Goal: Task Accomplishment & Management: Manage account settings

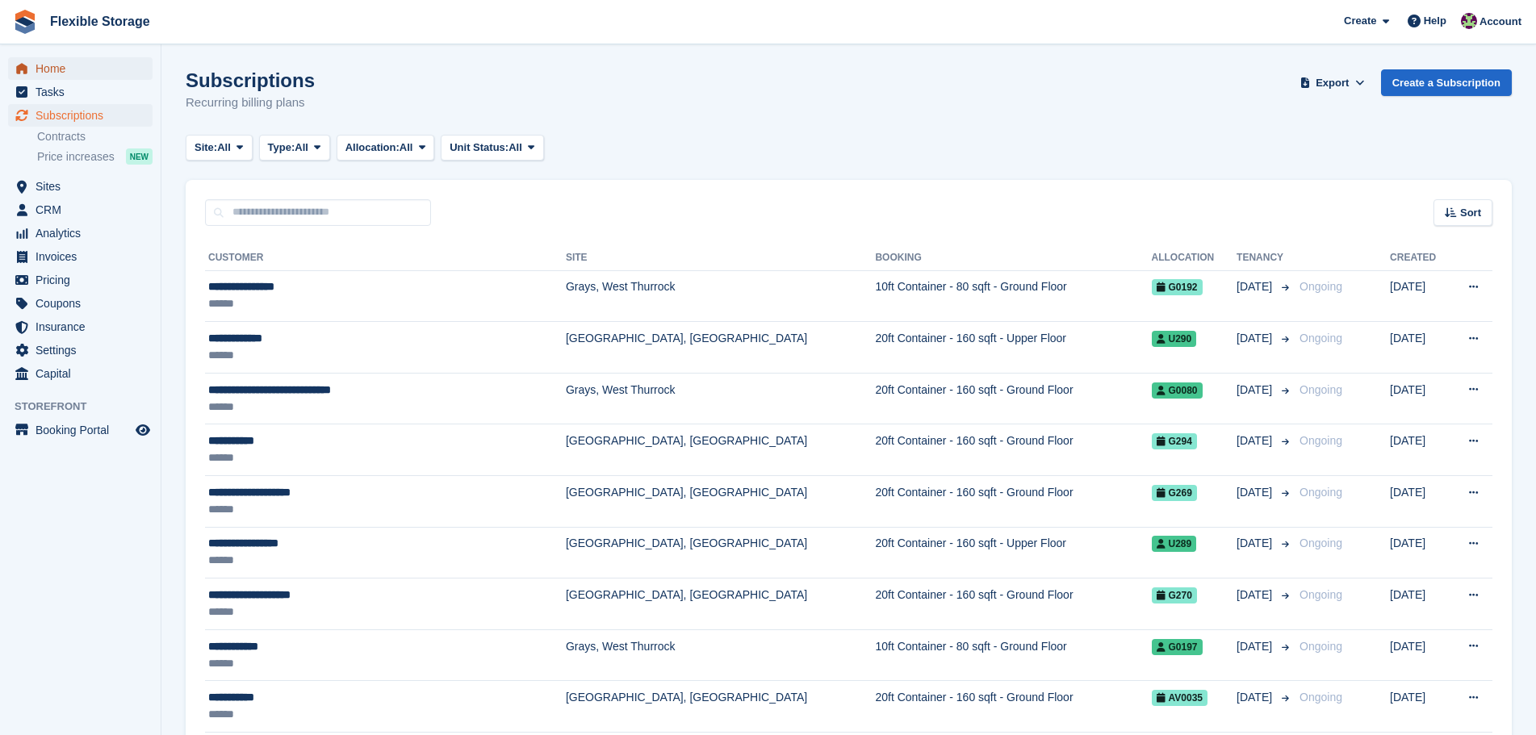
click at [72, 65] on span "Home" at bounding box center [84, 68] width 97 height 23
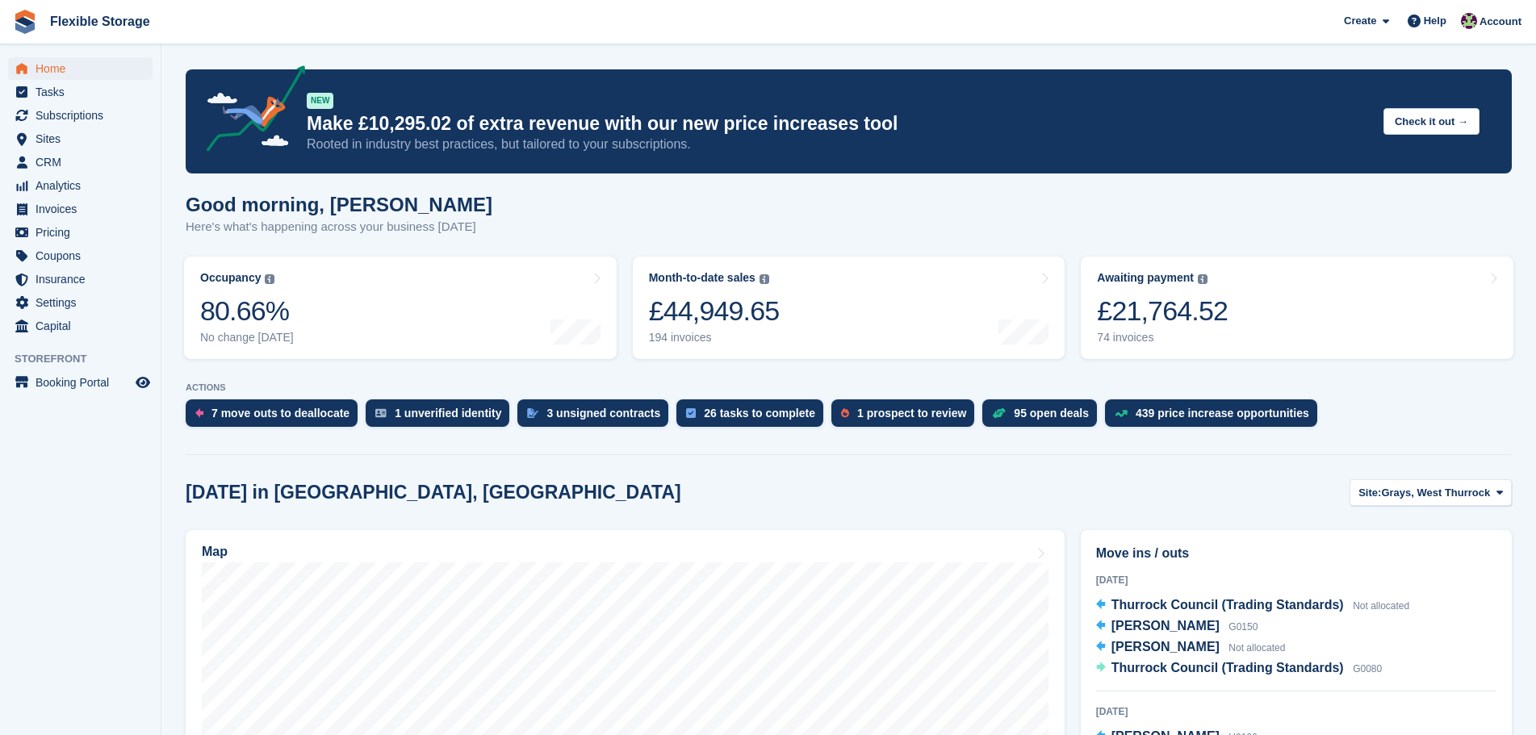
click at [1181, 324] on div "£21,764.52" at bounding box center [1162, 311] width 131 height 33
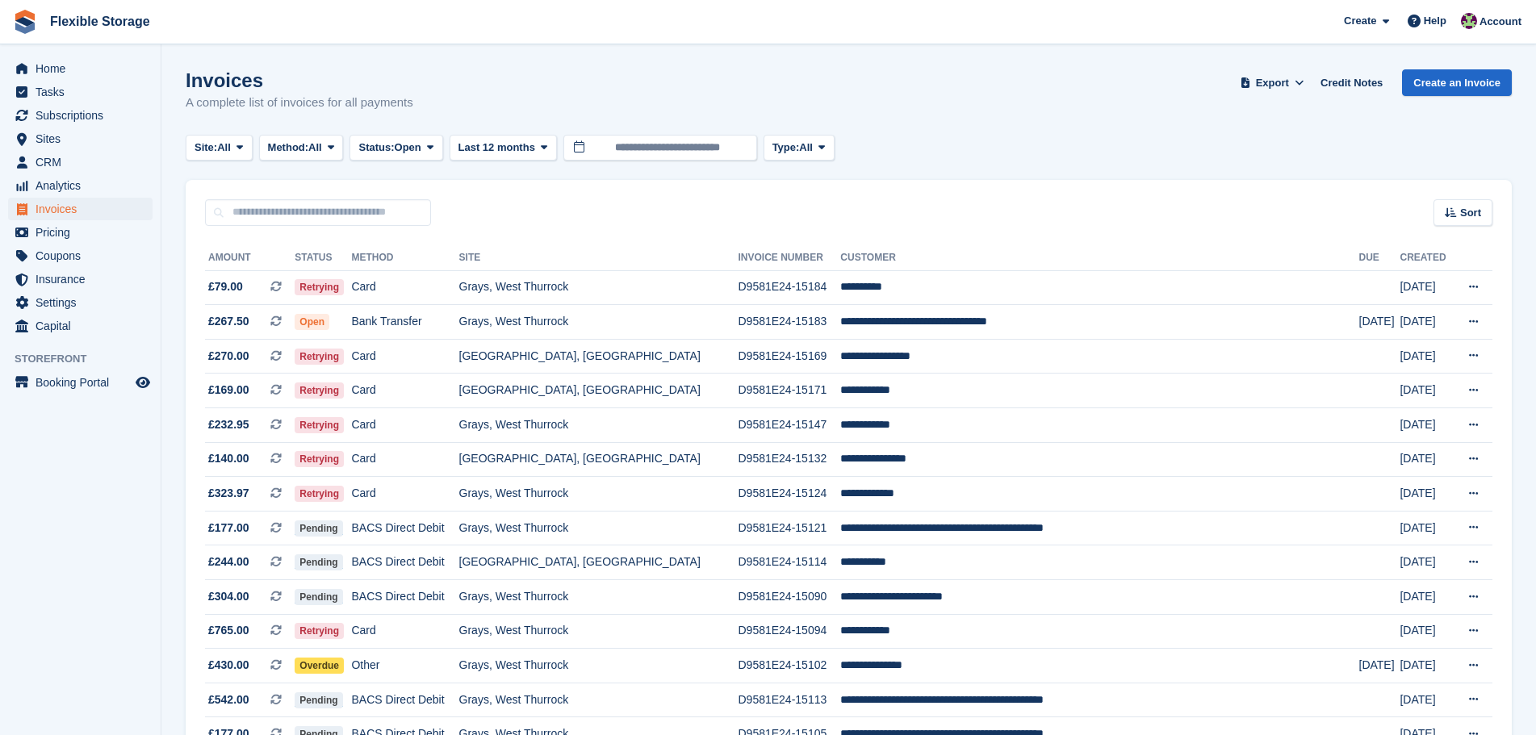
drag, startPoint x: 463, startPoint y: 104, endPoint x: 192, endPoint y: 82, distance: 272.0
click at [190, 82] on div "Invoices A complete list of invoices for all payments Export Export Invoices Ex…" at bounding box center [849, 100] width 1326 height 62
click at [325, 89] on h1 "Invoices" at bounding box center [300, 80] width 228 height 22
drag, startPoint x: 402, startPoint y: 111, endPoint x: 235, endPoint y: 90, distance: 168.3
click at [235, 90] on div "Invoices A complete list of invoices for all payments Export Export Invoices Ex…" at bounding box center [849, 100] width 1326 height 62
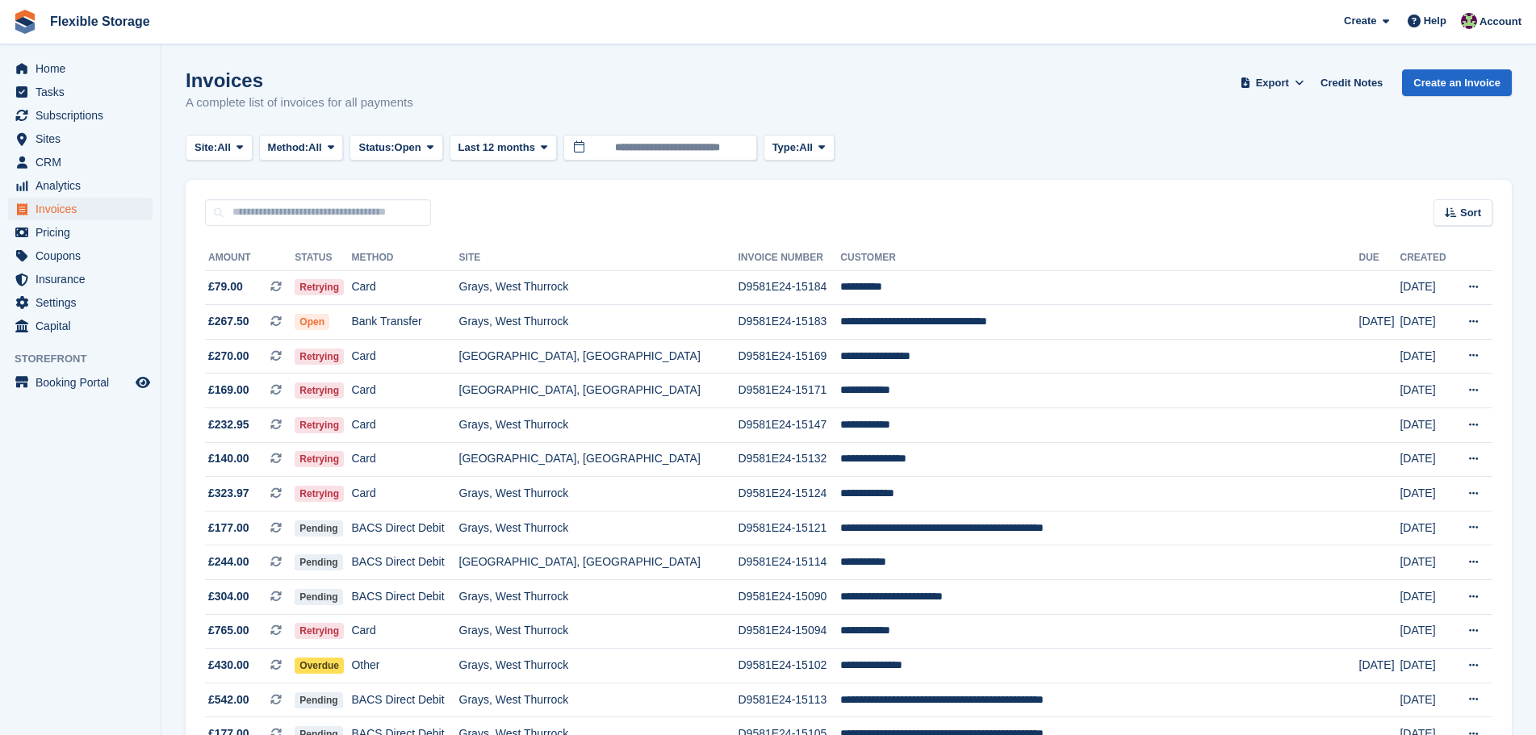
click at [394, 87] on h1 "Invoices" at bounding box center [300, 80] width 228 height 22
drag, startPoint x: 523, startPoint y: 118, endPoint x: 243, endPoint y: 74, distance: 283.4
click at [210, 77] on div "Invoices A complete list of invoices for all payments Export Export Invoices Ex…" at bounding box center [849, 100] width 1326 height 62
click at [374, 85] on h1 "Invoices" at bounding box center [300, 80] width 228 height 22
drag, startPoint x: 382, startPoint y: 86, endPoint x: 396, endPoint y: 92, distance: 15.6
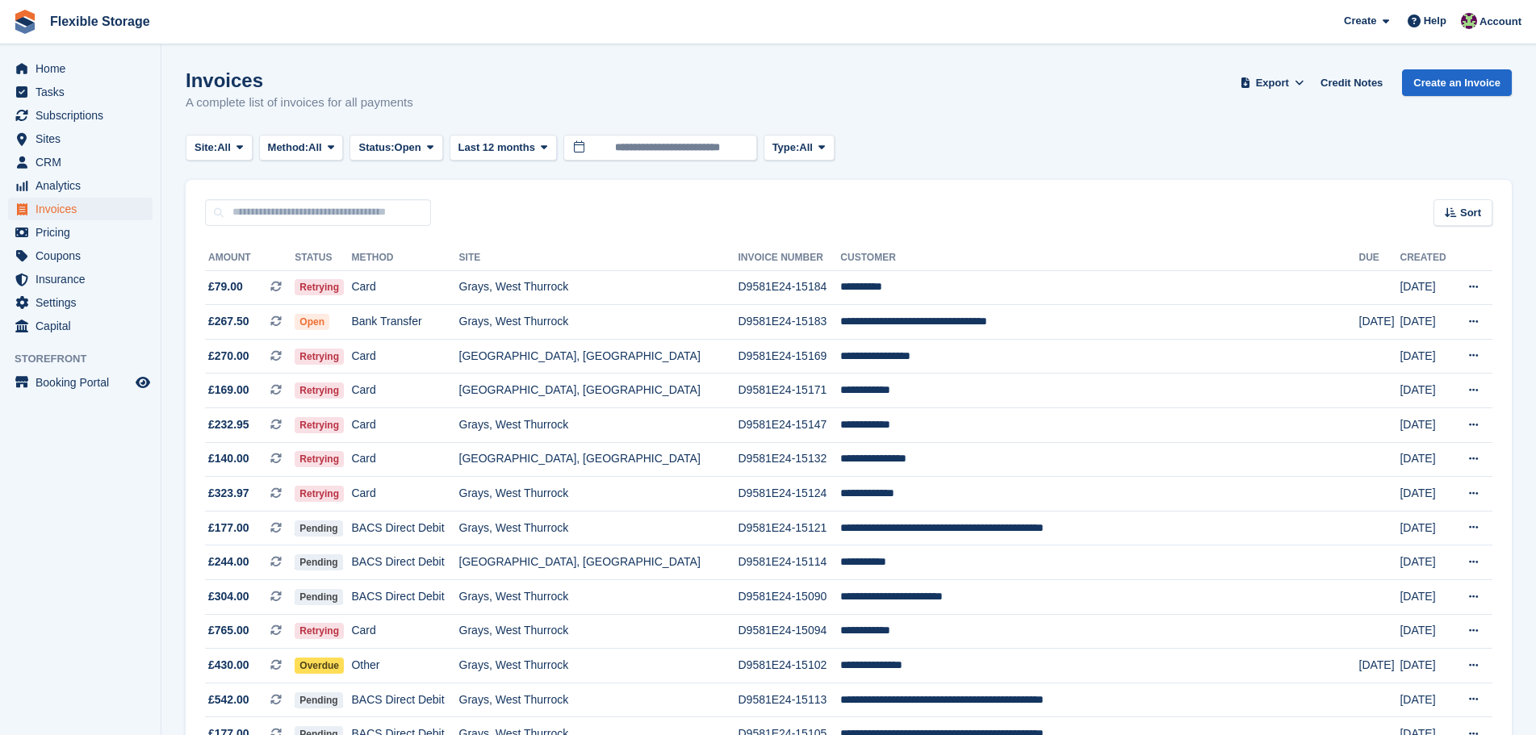
click at [382, 86] on h1 "Invoices" at bounding box center [300, 80] width 228 height 22
click at [481, 106] on div "Invoices A complete list of invoices for all payments Export Export Invoices Ex…" at bounding box center [849, 100] width 1326 height 62
drag, startPoint x: 532, startPoint y: 109, endPoint x: 194, endPoint y: 92, distance: 338.5
click at [194, 92] on div "Invoices A complete list of invoices for all payments Export Export Invoices Ex…" at bounding box center [849, 100] width 1326 height 62
click at [324, 84] on h1 "Invoices" at bounding box center [300, 80] width 228 height 22
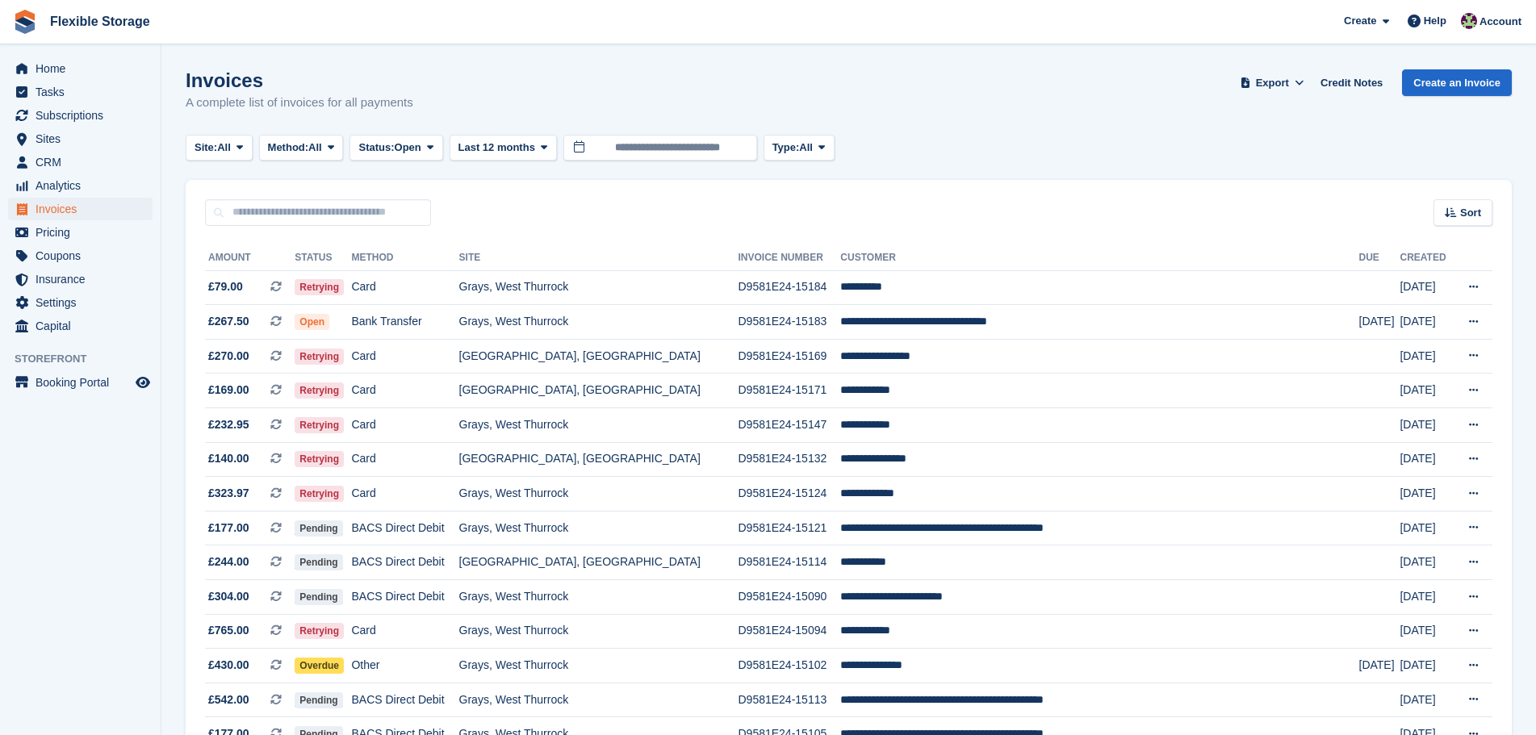
drag, startPoint x: 188, startPoint y: 81, endPoint x: 495, endPoint y: 119, distance: 309.1
click at [495, 119] on div "Invoices A complete list of invoices for all payments Export Export Invoices Ex…" at bounding box center [849, 100] width 1326 height 62
click at [508, 110] on div "Invoices A complete list of invoices for all payments Export Export Invoices Ex…" at bounding box center [849, 100] width 1326 height 62
click at [528, 107] on div "Invoices A complete list of invoices for all payments Export Export Invoices Ex…" at bounding box center [849, 100] width 1326 height 62
drag, startPoint x: 556, startPoint y: 107, endPoint x: 248, endPoint y: 81, distance: 309.2
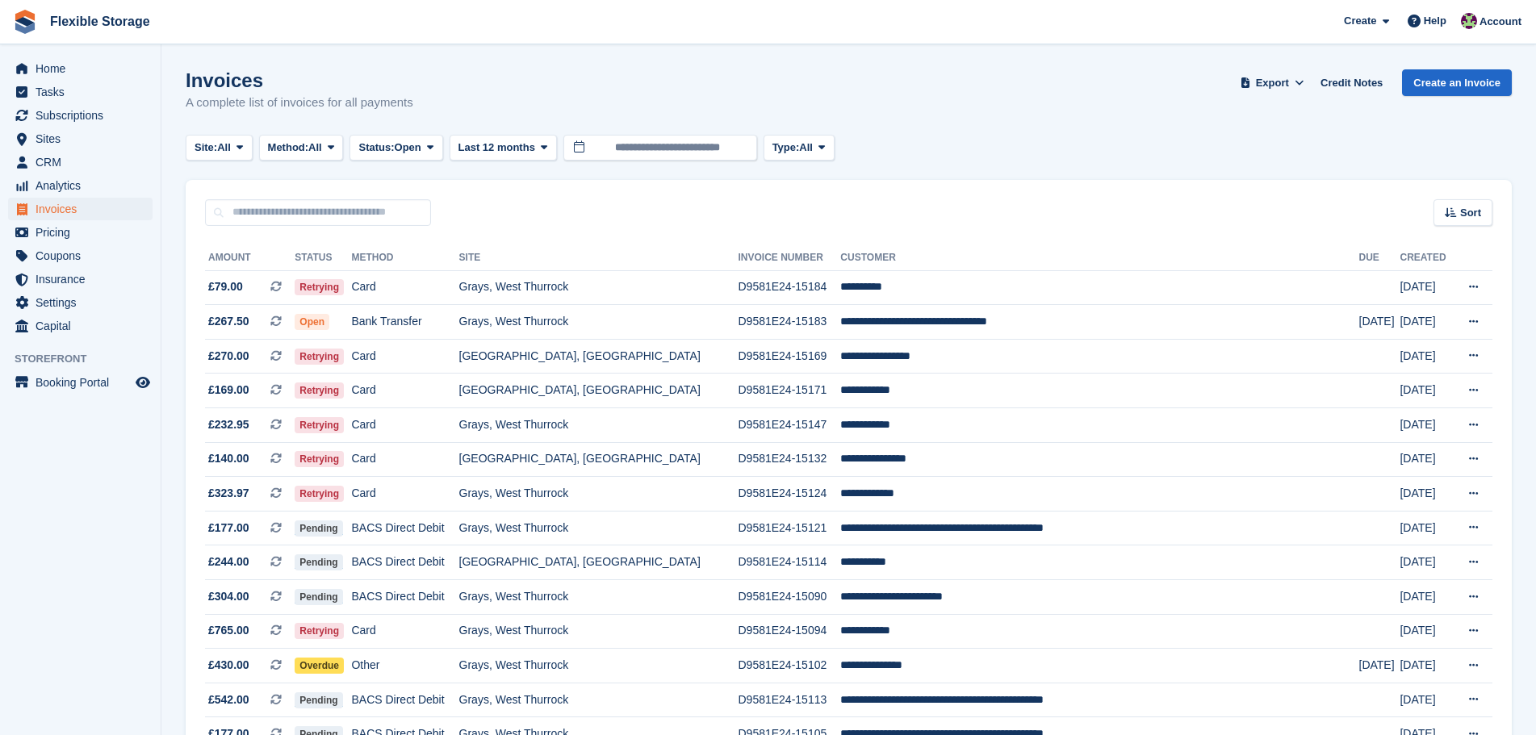
click at [244, 85] on div "Invoices A complete list of invoices for all payments Export Export Invoices Ex…" at bounding box center [849, 100] width 1326 height 62
drag, startPoint x: 339, startPoint y: 76, endPoint x: 374, endPoint y: 83, distance: 35.4
click at [340, 76] on h1 "Invoices" at bounding box center [300, 80] width 228 height 22
click at [486, 101] on div "Invoices A complete list of invoices for all payments Export Export Invoices Ex…" at bounding box center [849, 100] width 1326 height 62
click at [525, 101] on div "Invoices A complete list of invoices for all payments Export Export Invoices Ex…" at bounding box center [849, 100] width 1326 height 62
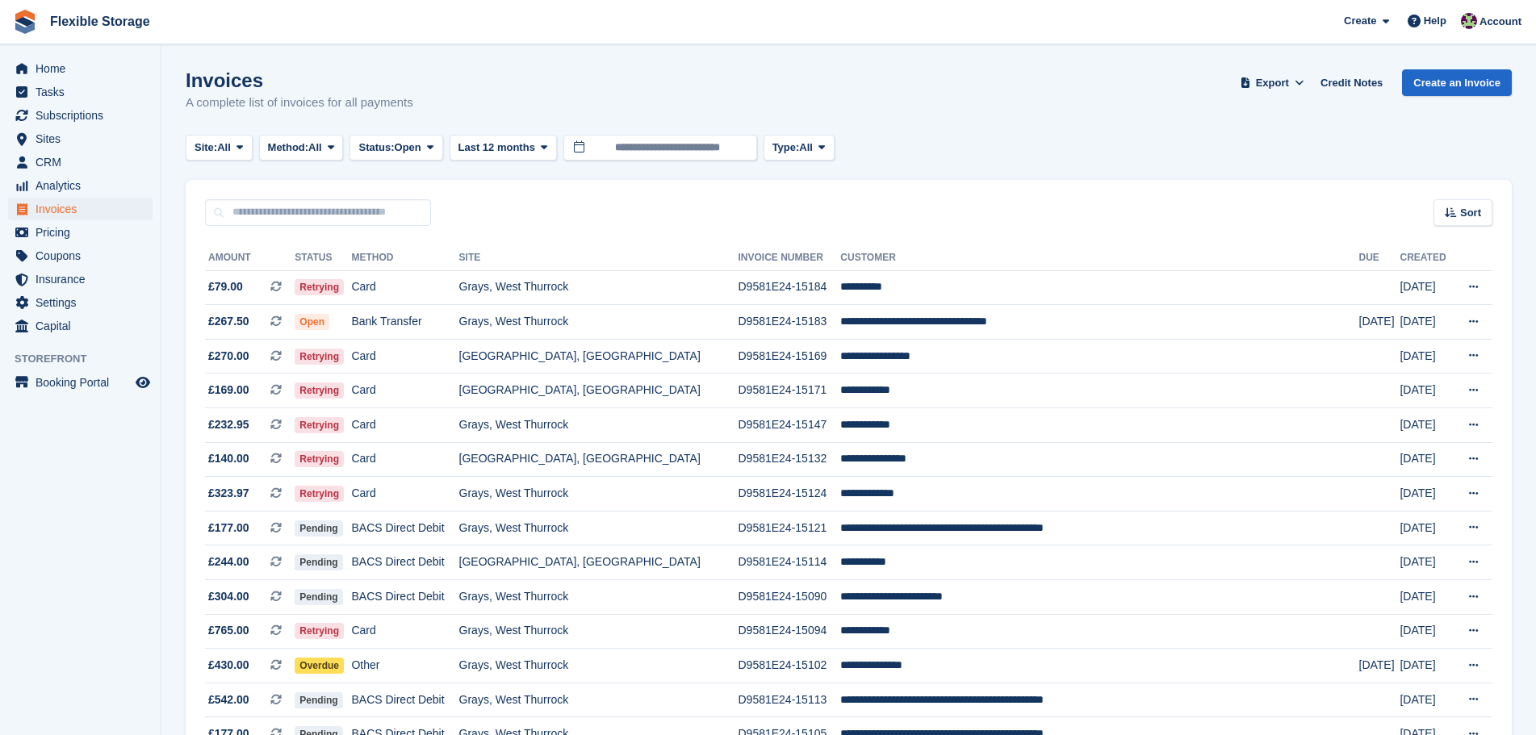
drag, startPoint x: 524, startPoint y: 102, endPoint x: 433, endPoint y: 78, distance: 94.1
click at [274, 85] on div "Invoices A complete list of invoices for all payments Export Export Invoices Ex…" at bounding box center [849, 100] width 1326 height 62
click at [452, 79] on div "Invoices A complete list of invoices for all payments Export Export Invoices Ex…" at bounding box center [849, 100] width 1326 height 62
click at [91, 236] on span "Pricing" at bounding box center [84, 232] width 97 height 23
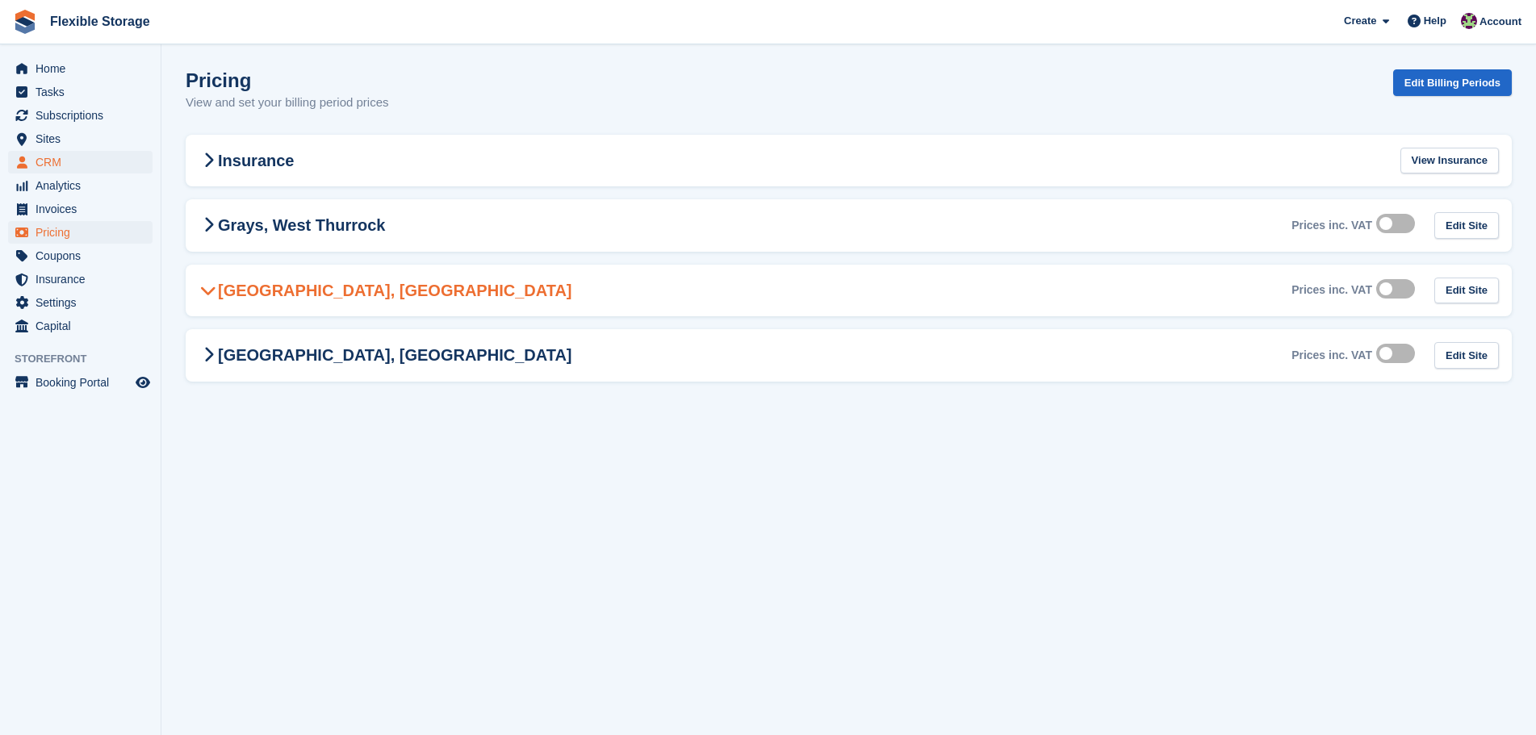
click at [89, 155] on span "CRM" at bounding box center [84, 162] width 97 height 23
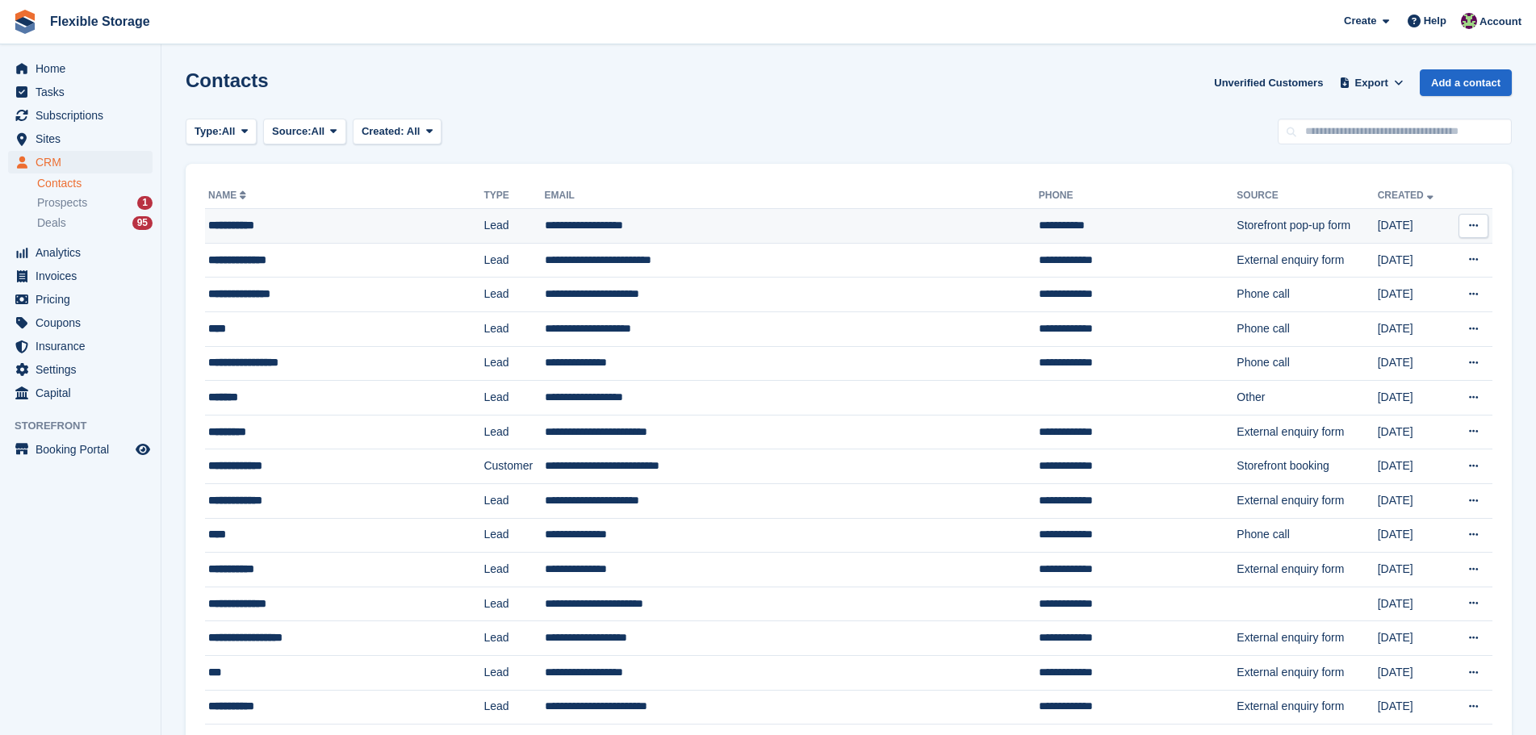
click at [1042, 233] on td "**********" at bounding box center [1137, 226] width 198 height 35
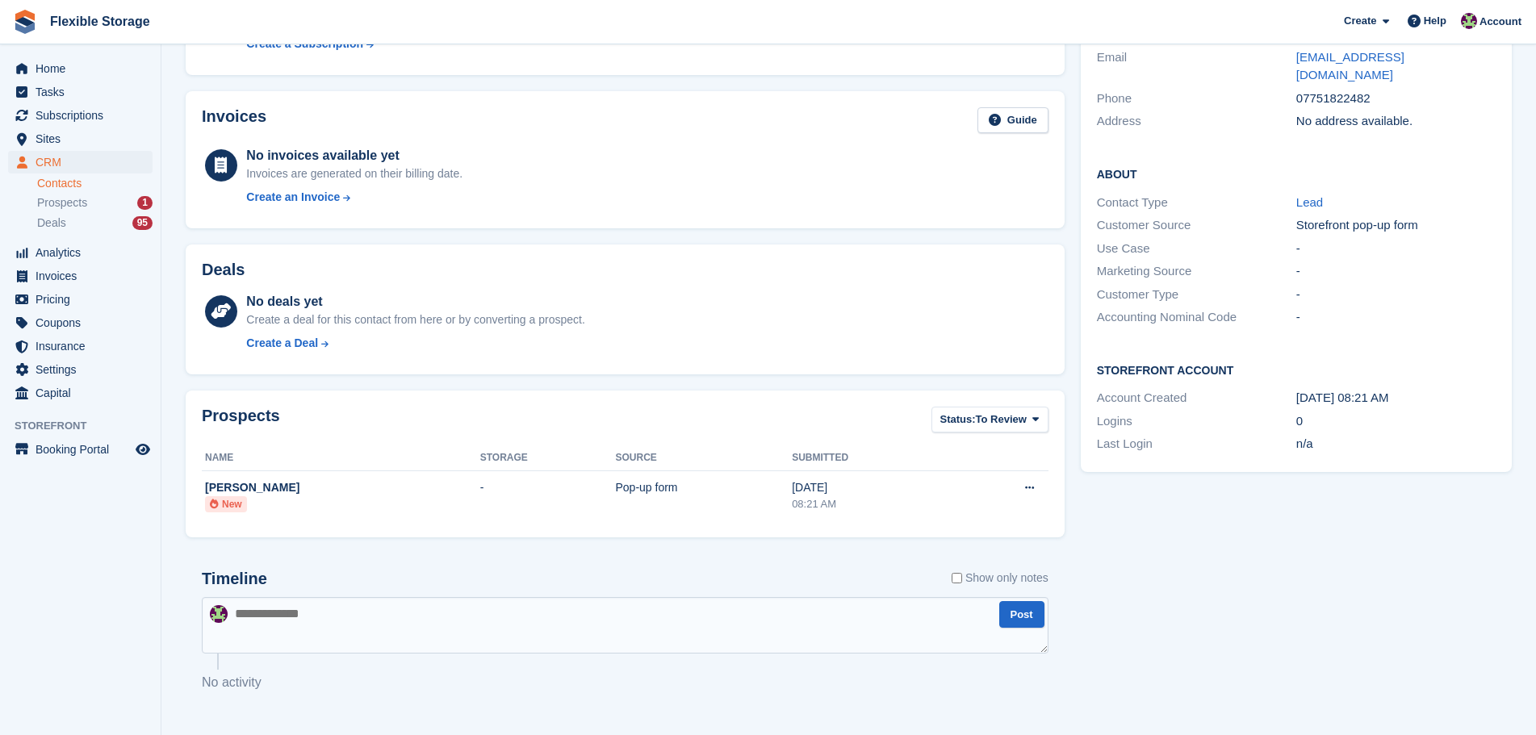
scroll to position [190, 0]
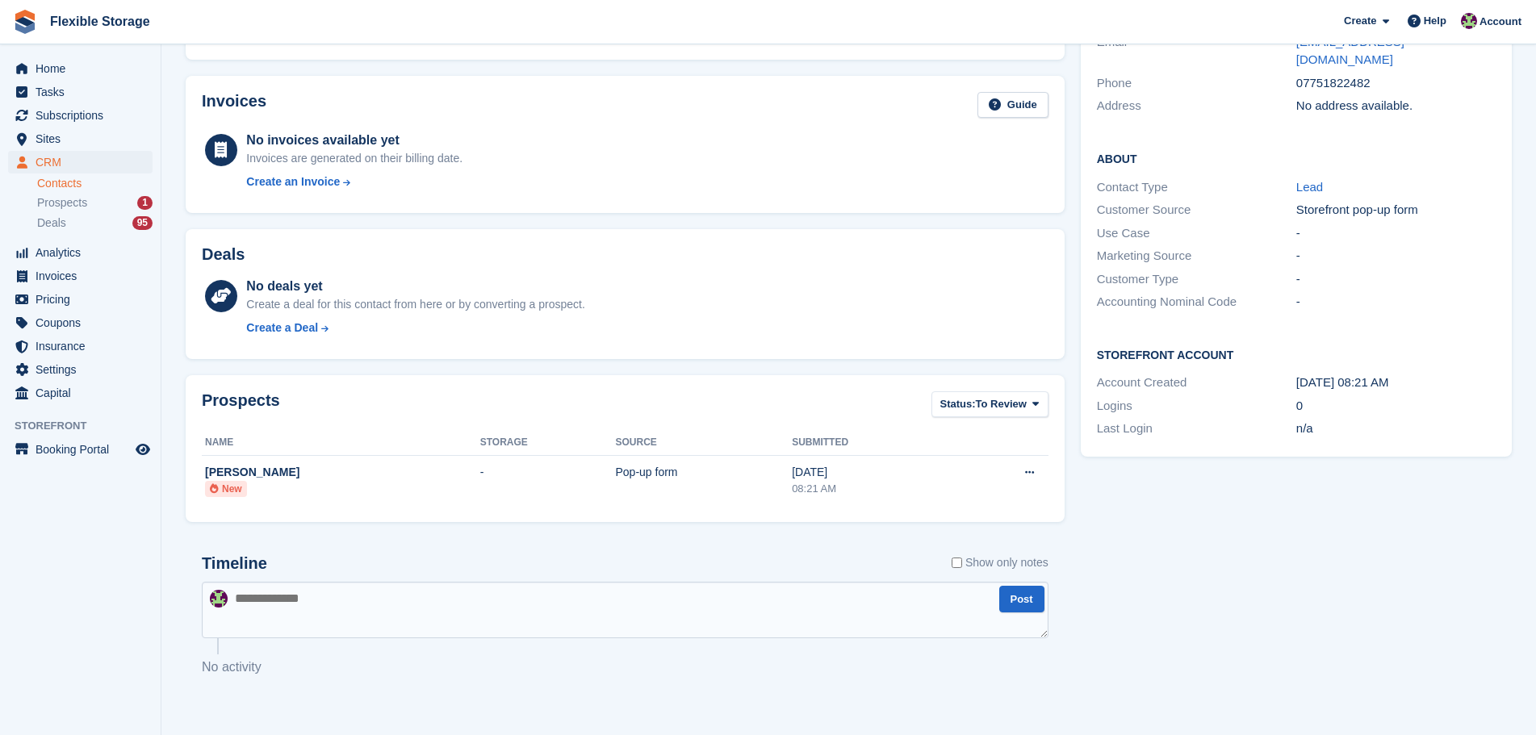
click at [391, 598] on textarea at bounding box center [625, 610] width 846 height 56
type textarea "**********"
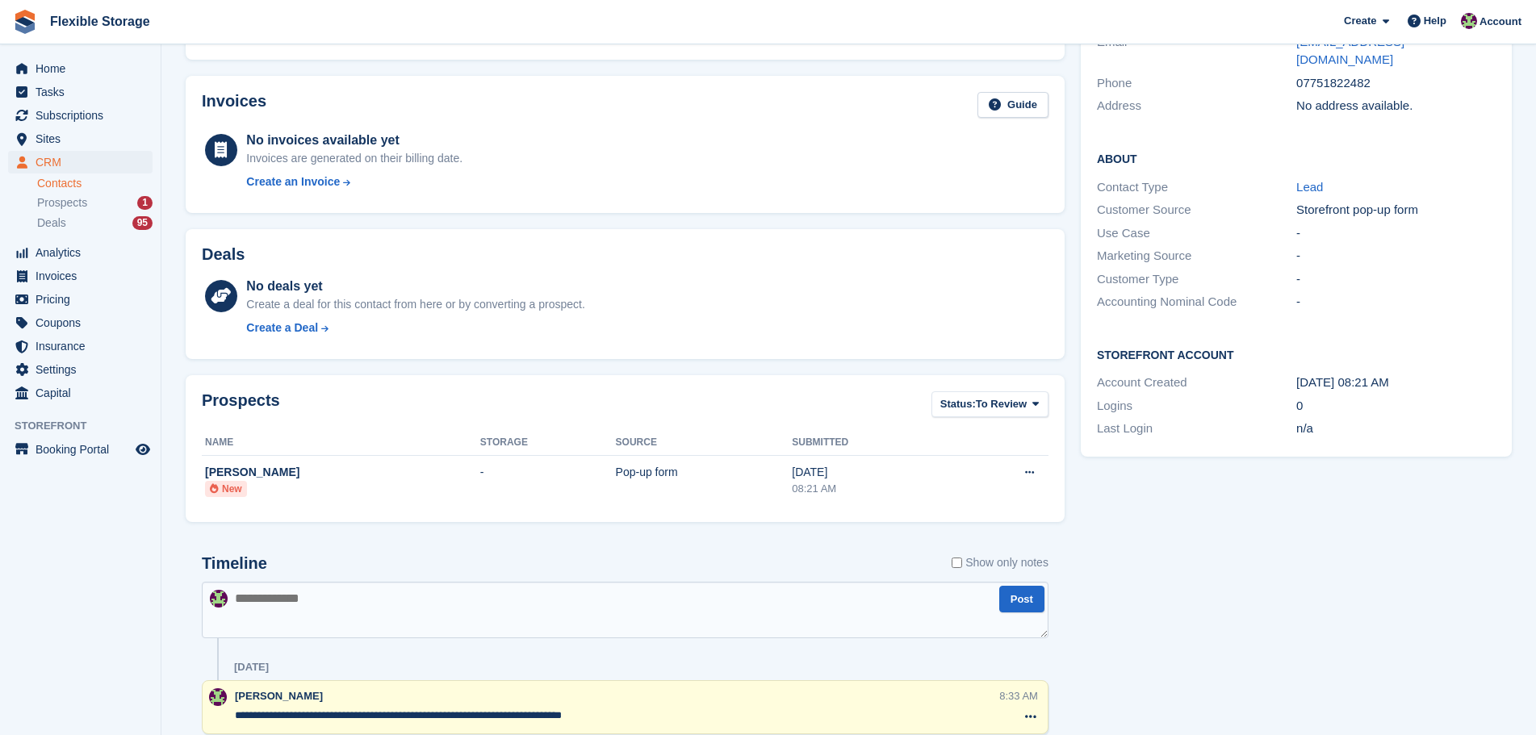
scroll to position [0, 0]
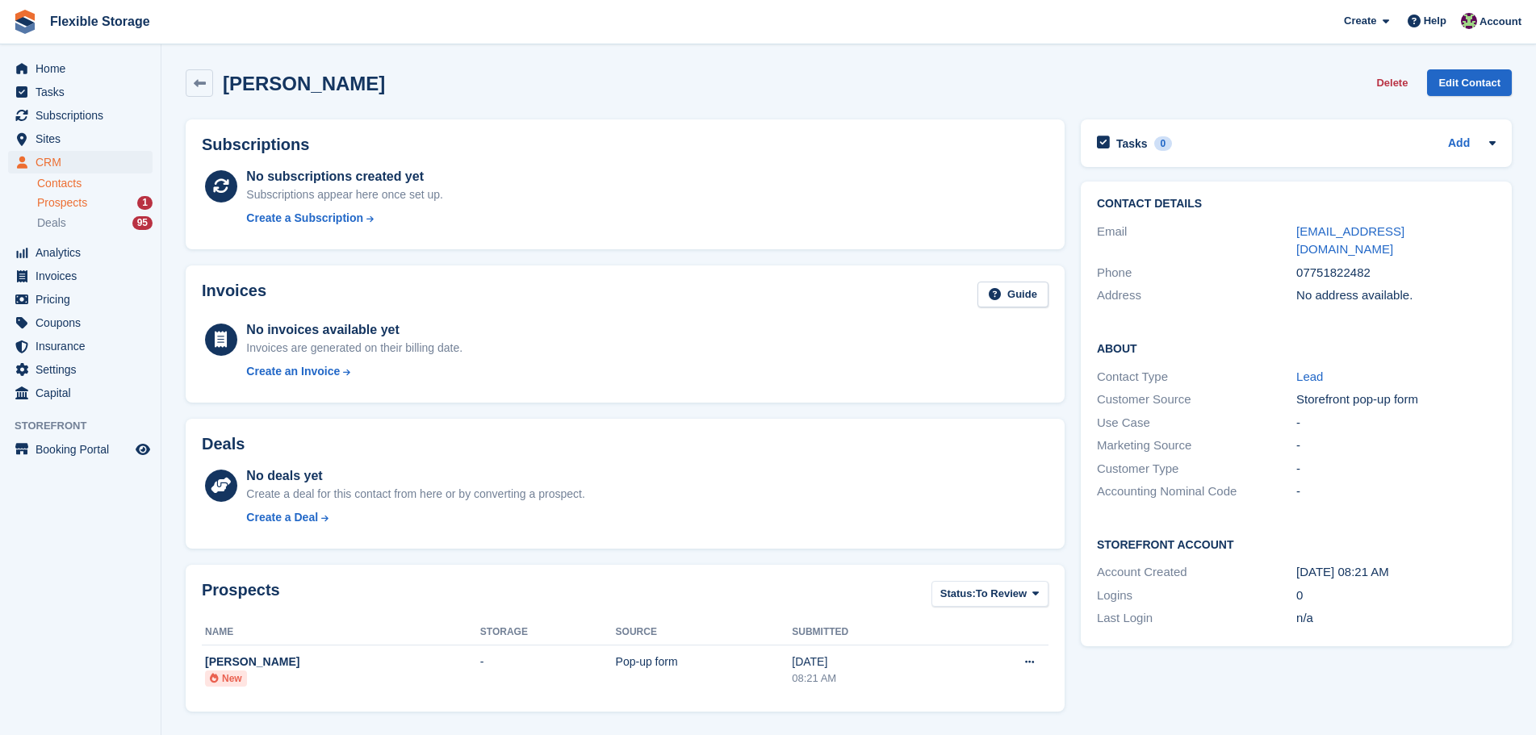
click at [114, 201] on div "Prospects 1" at bounding box center [94, 202] width 115 height 15
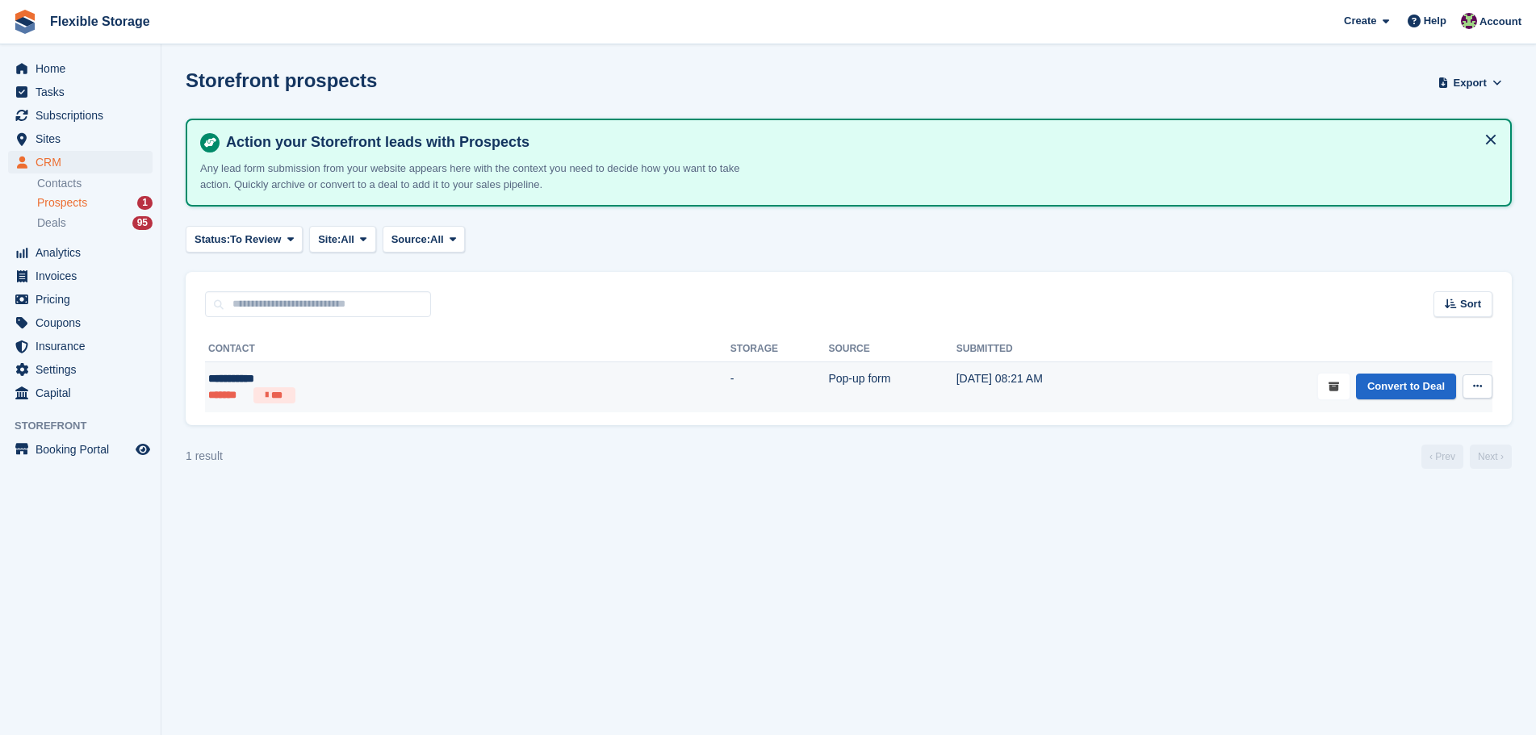
click at [1337, 391] on icon "submit" at bounding box center [1333, 387] width 10 height 10
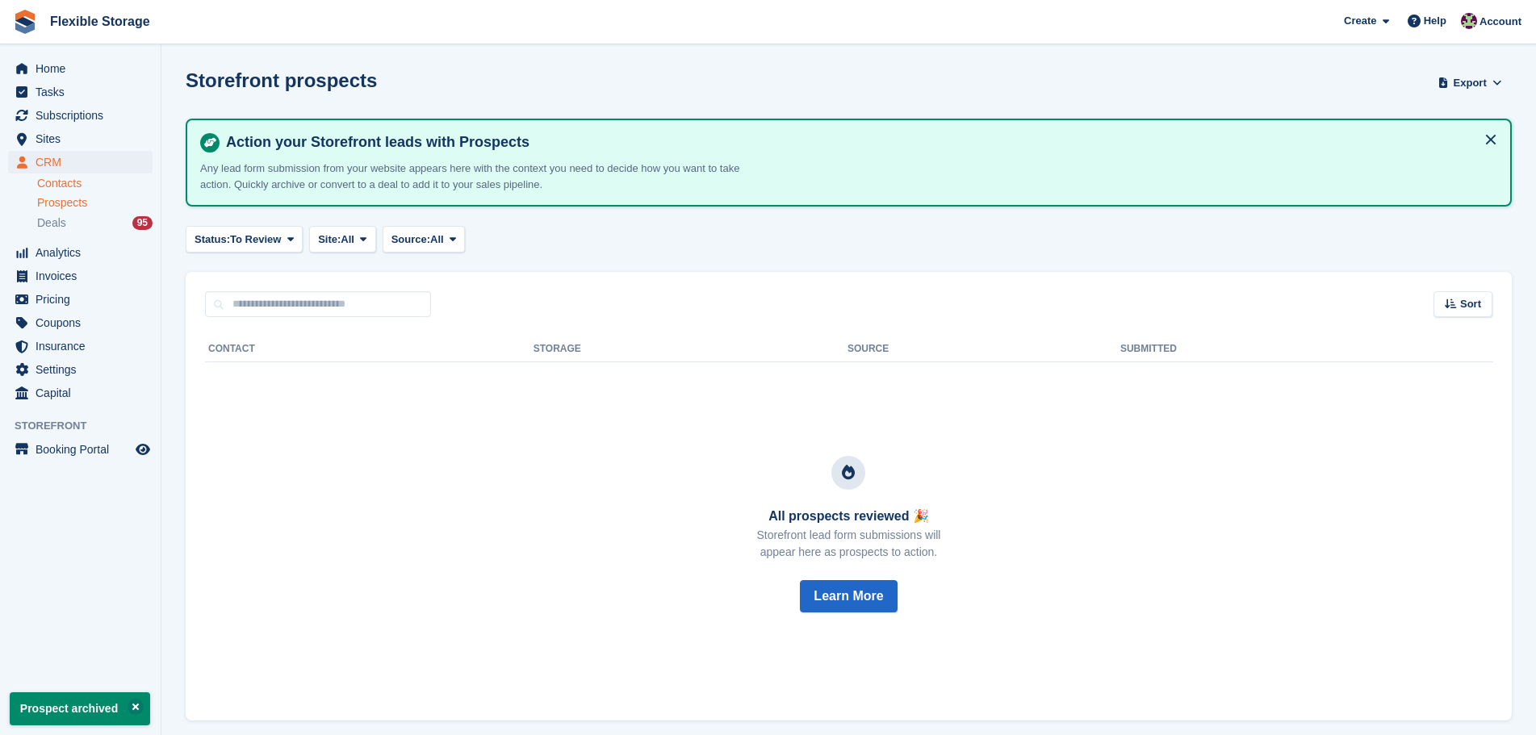
click at [54, 184] on link "Contacts" at bounding box center [94, 183] width 115 height 15
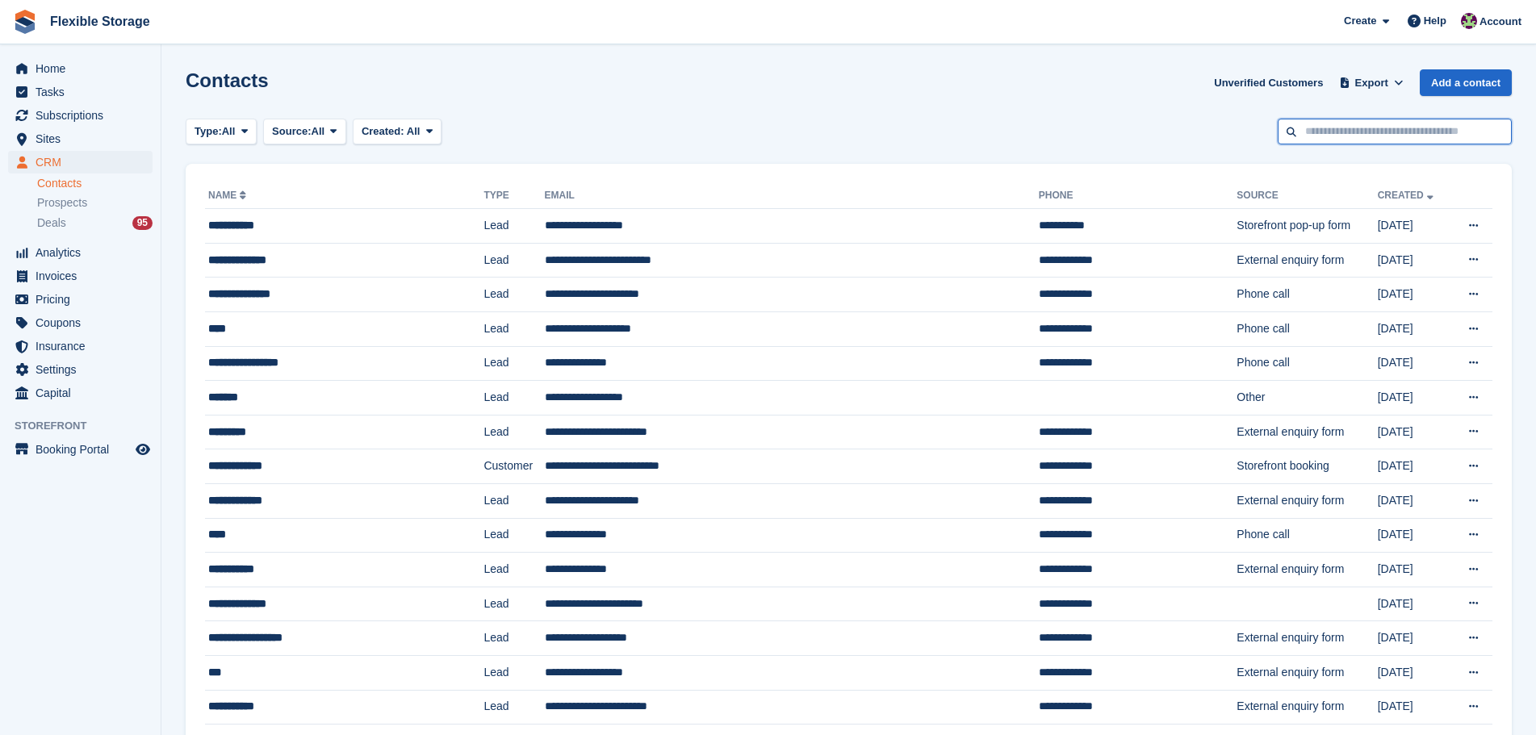
click at [1482, 140] on input "text" at bounding box center [1394, 132] width 234 height 27
type input "***"
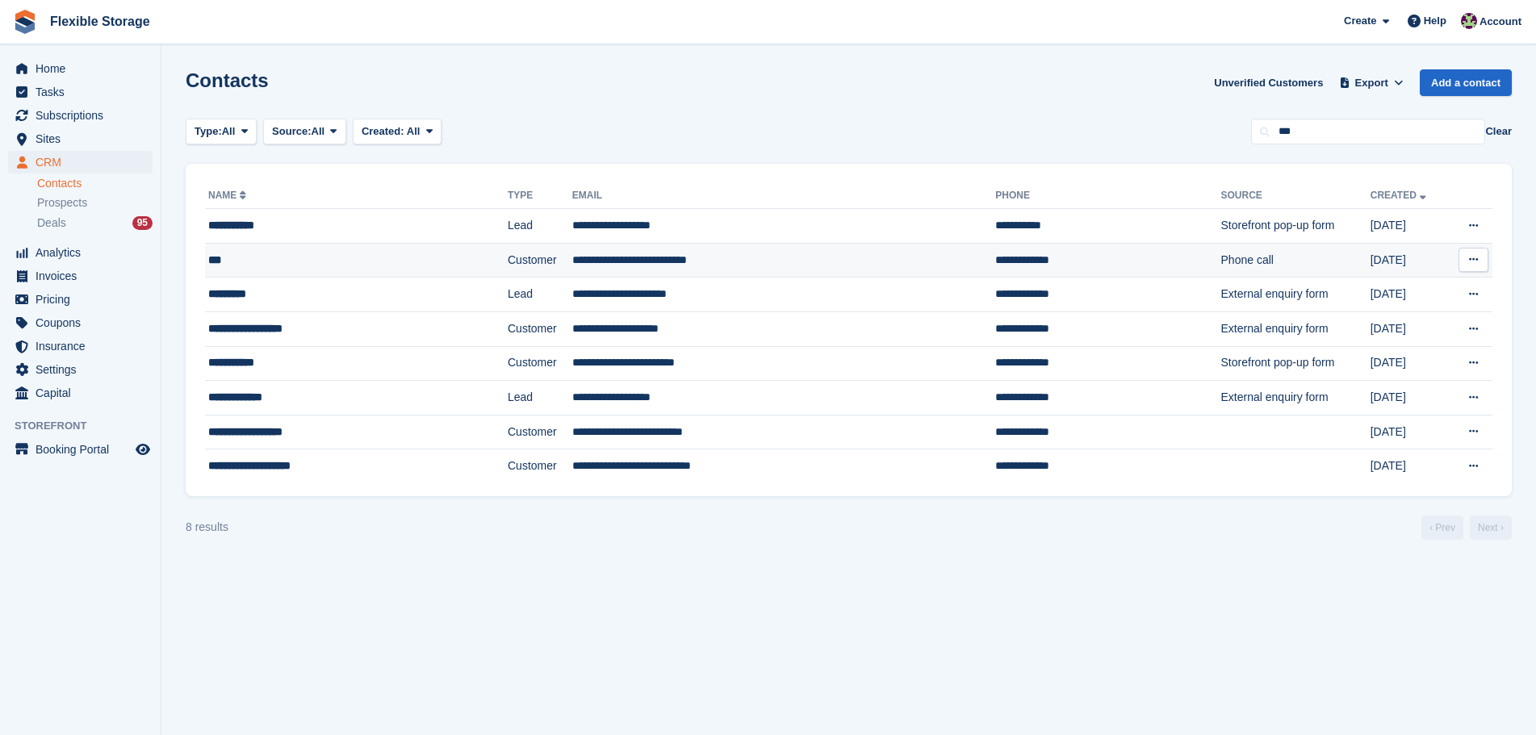
click at [396, 261] on div "***" at bounding box center [321, 260] width 227 height 17
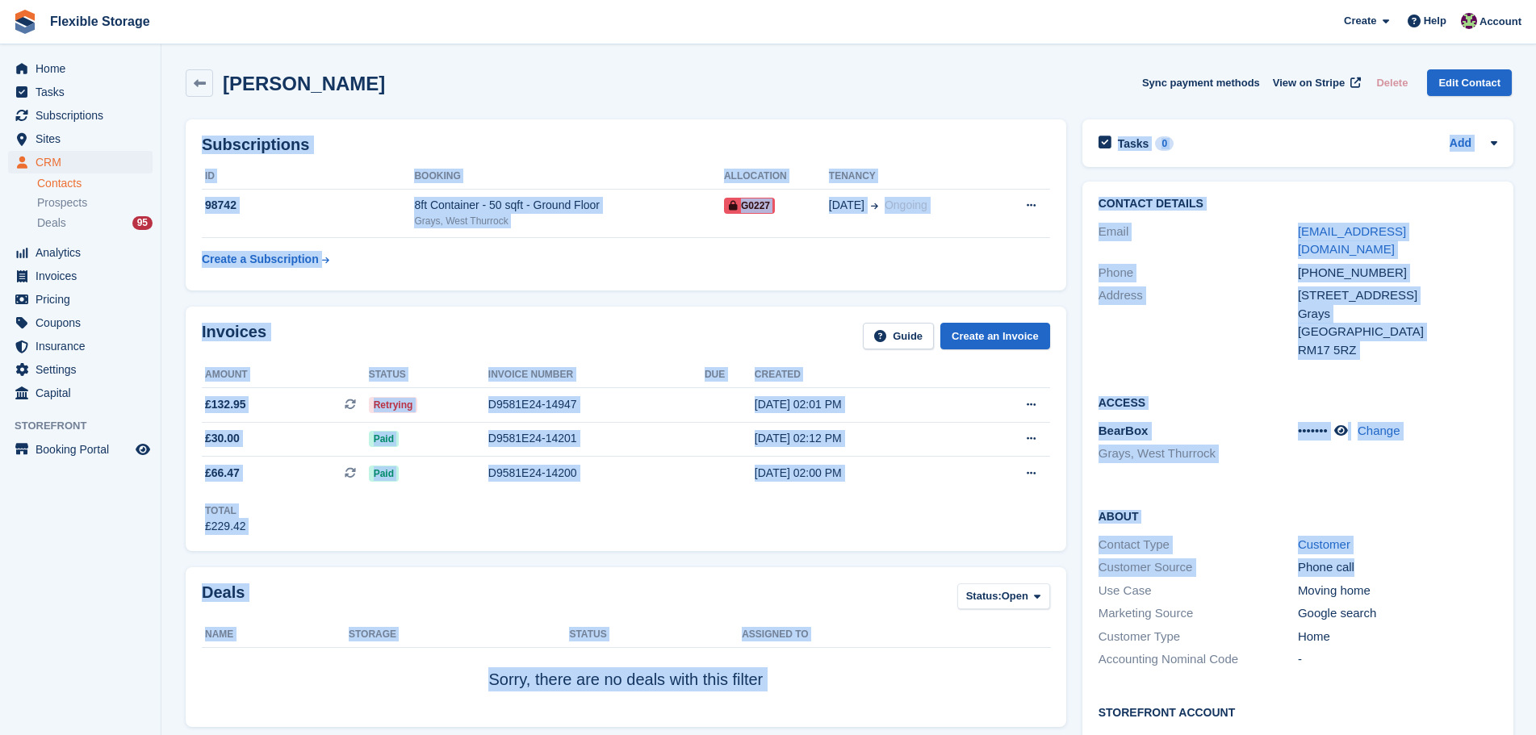
drag, startPoint x: 1077, startPoint y: 82, endPoint x: 1361, endPoint y: 563, distance: 558.5
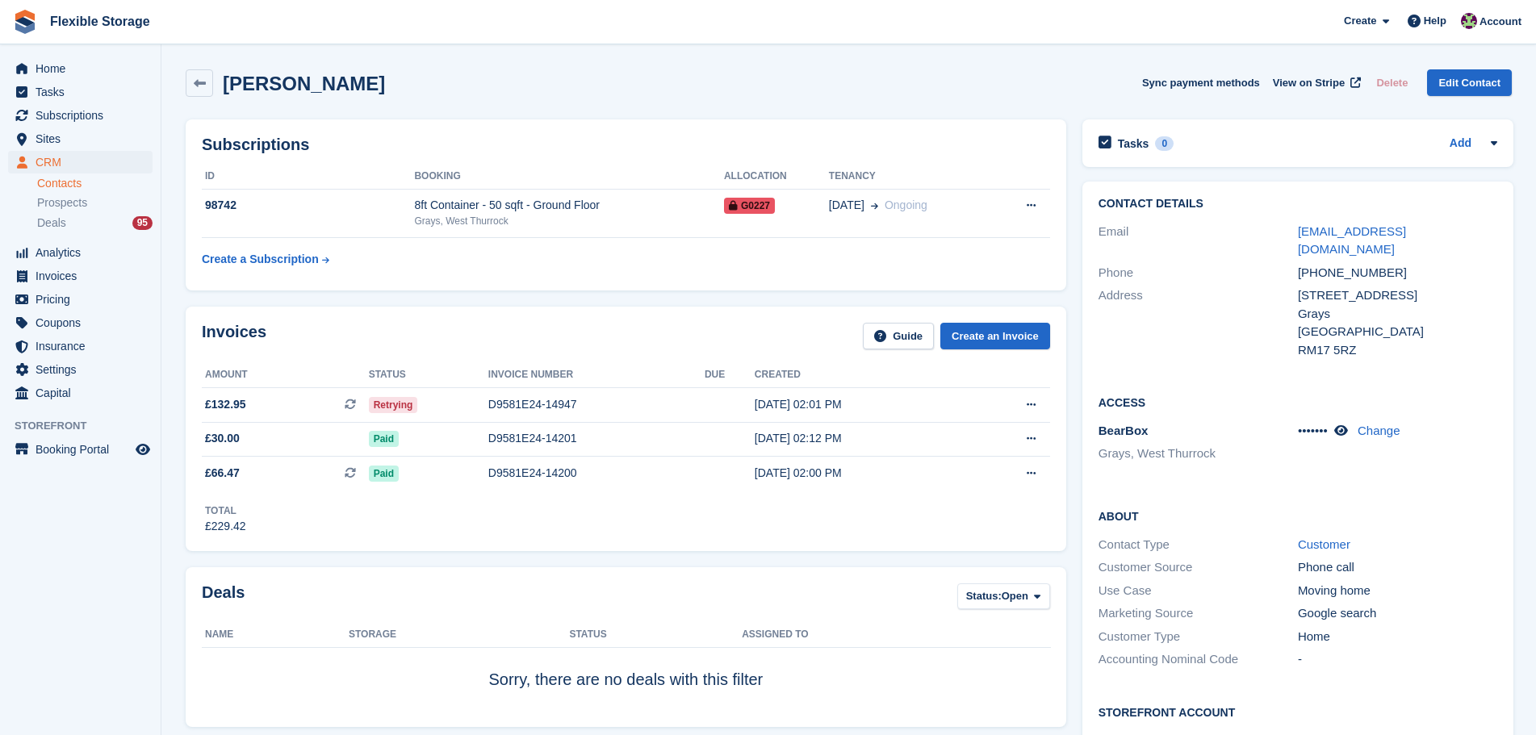
click at [1399, 604] on div "Google search" at bounding box center [1396, 613] width 199 height 19
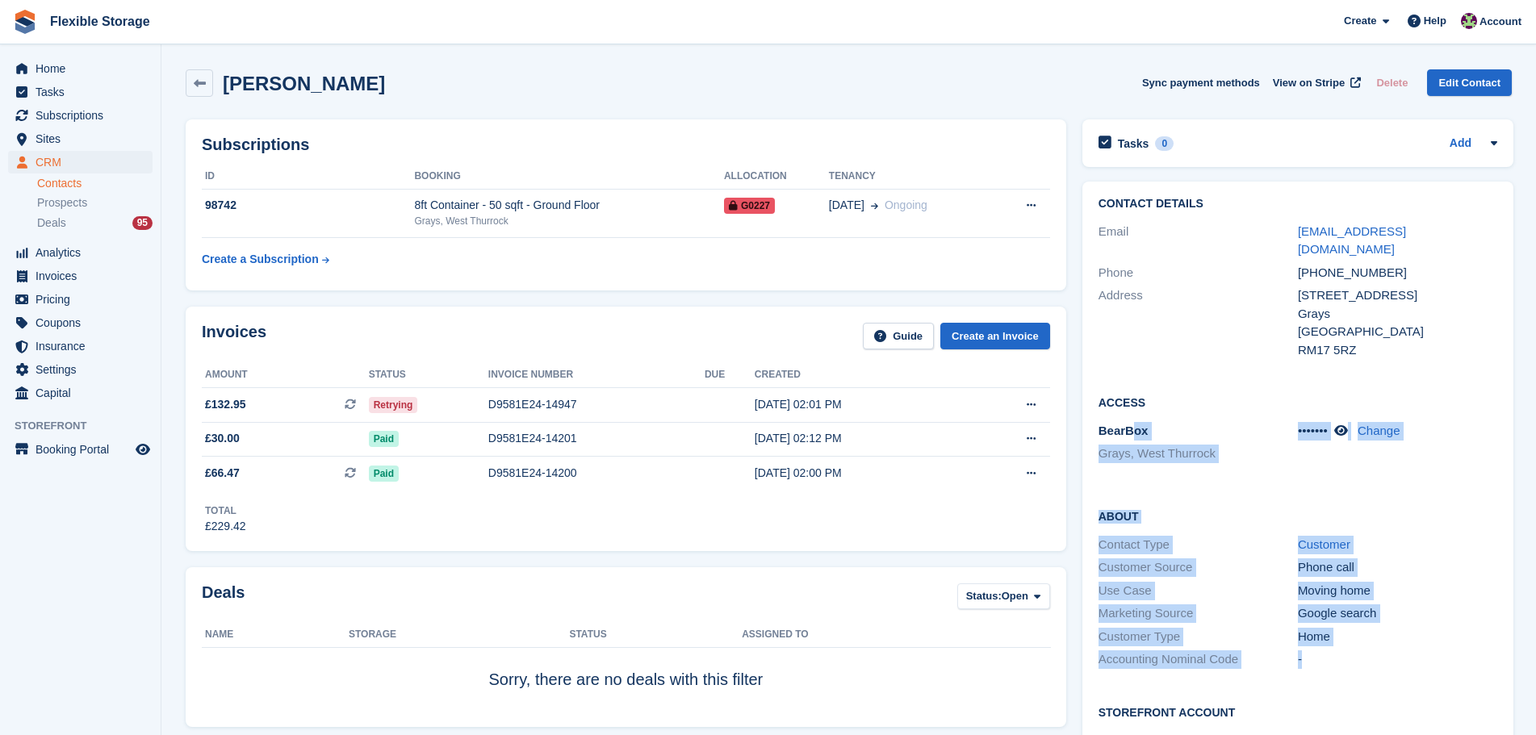
drag, startPoint x: 1383, startPoint y: 640, endPoint x: 587, endPoint y: 162, distance: 928.0
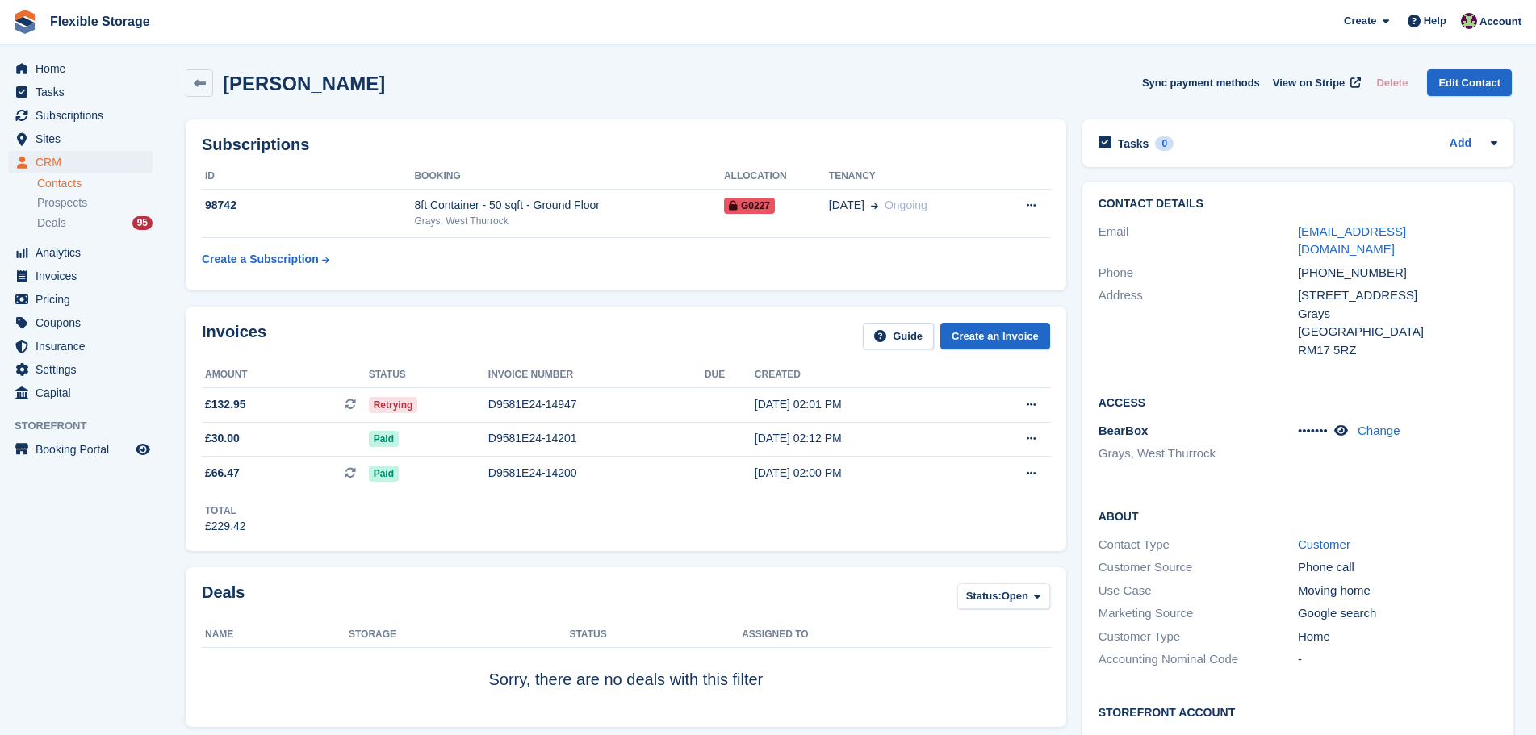
click at [1076, 100] on div "[PERSON_NAME] Sync payment methods View on Stripe Delete Edit Contact" at bounding box center [849, 86] width 1342 height 50
click at [58, 144] on span "Sites" at bounding box center [84, 138] width 97 height 23
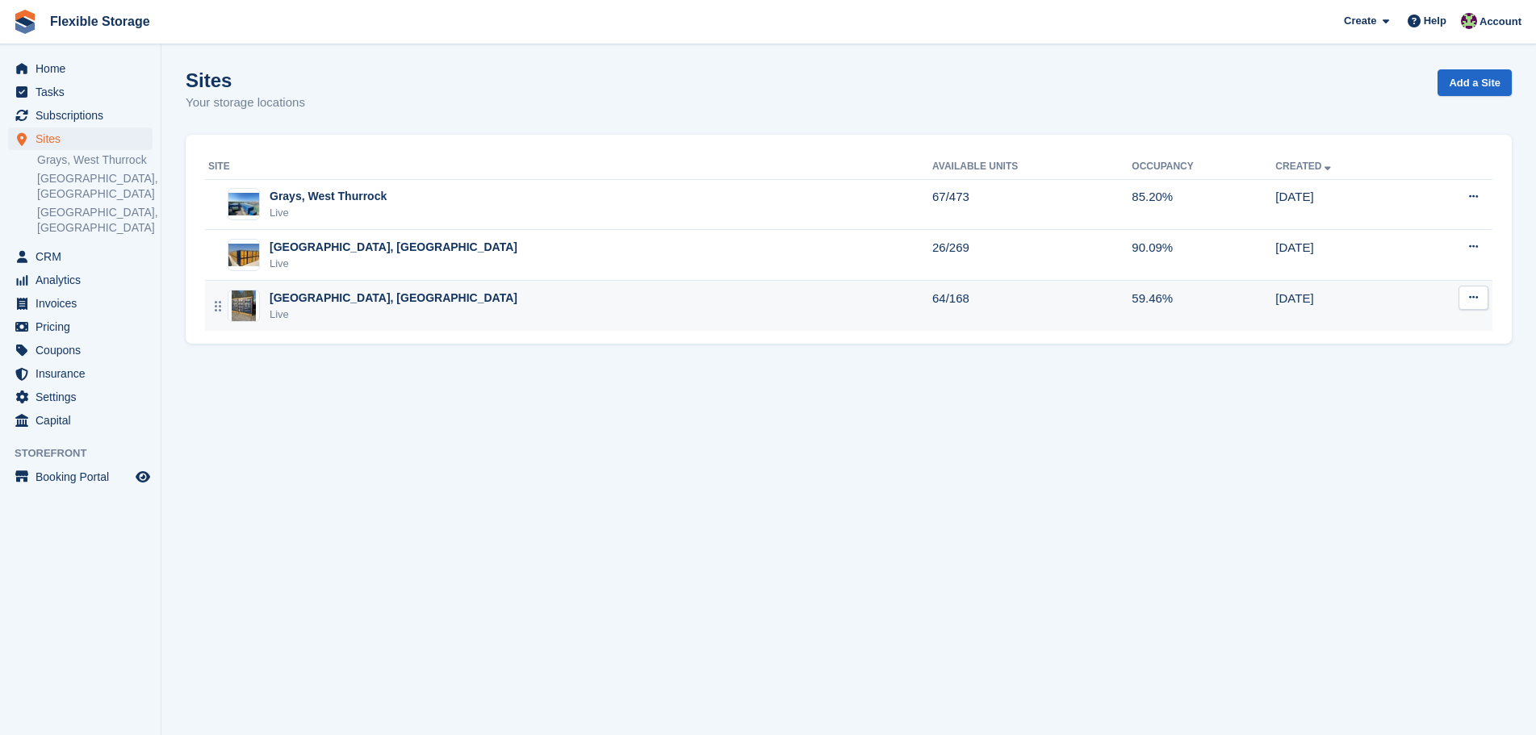
click at [403, 300] on div "[GEOGRAPHIC_DATA], [GEOGRAPHIC_DATA] Live" at bounding box center [570, 306] width 724 height 33
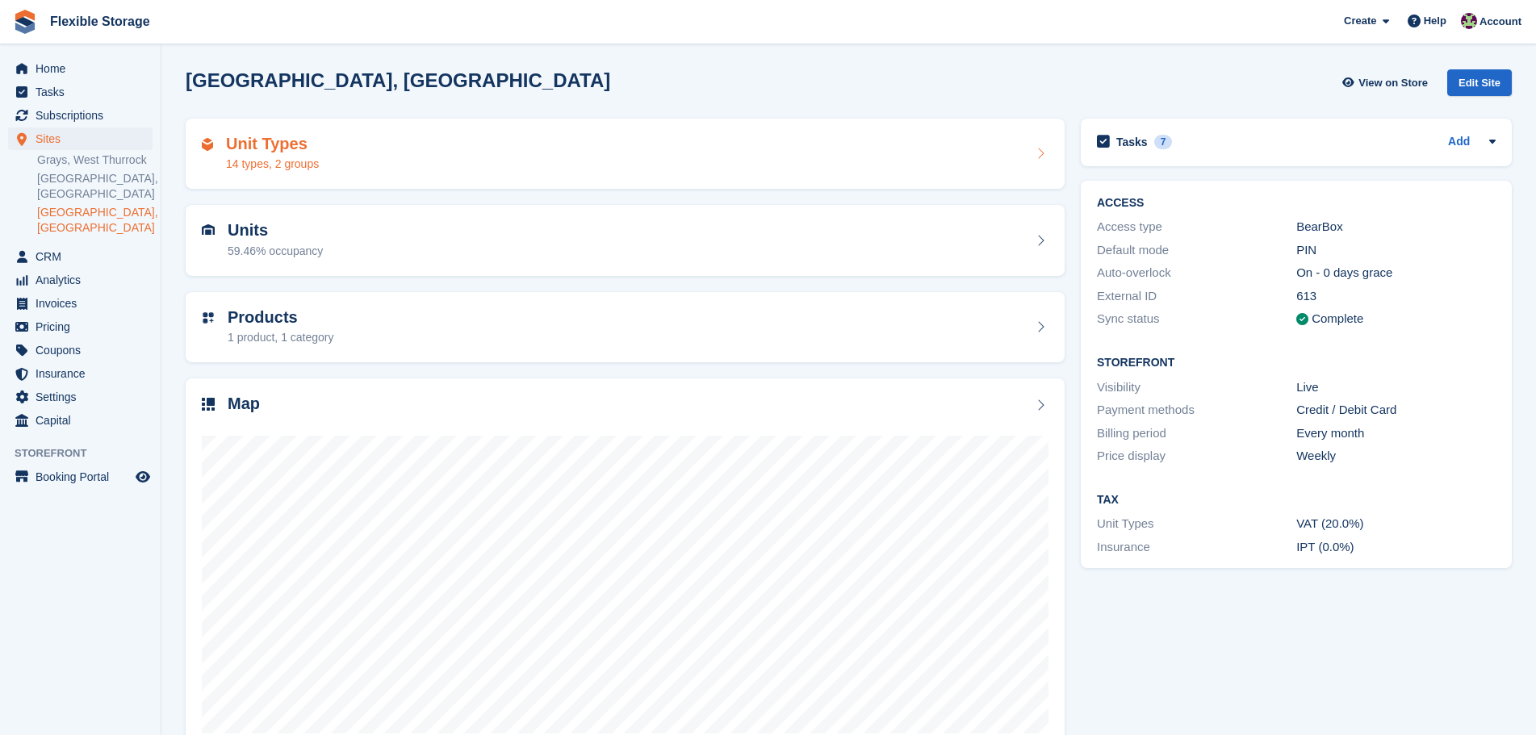
click at [520, 140] on div "Unit Types 14 types, 2 groups" at bounding box center [625, 154] width 846 height 39
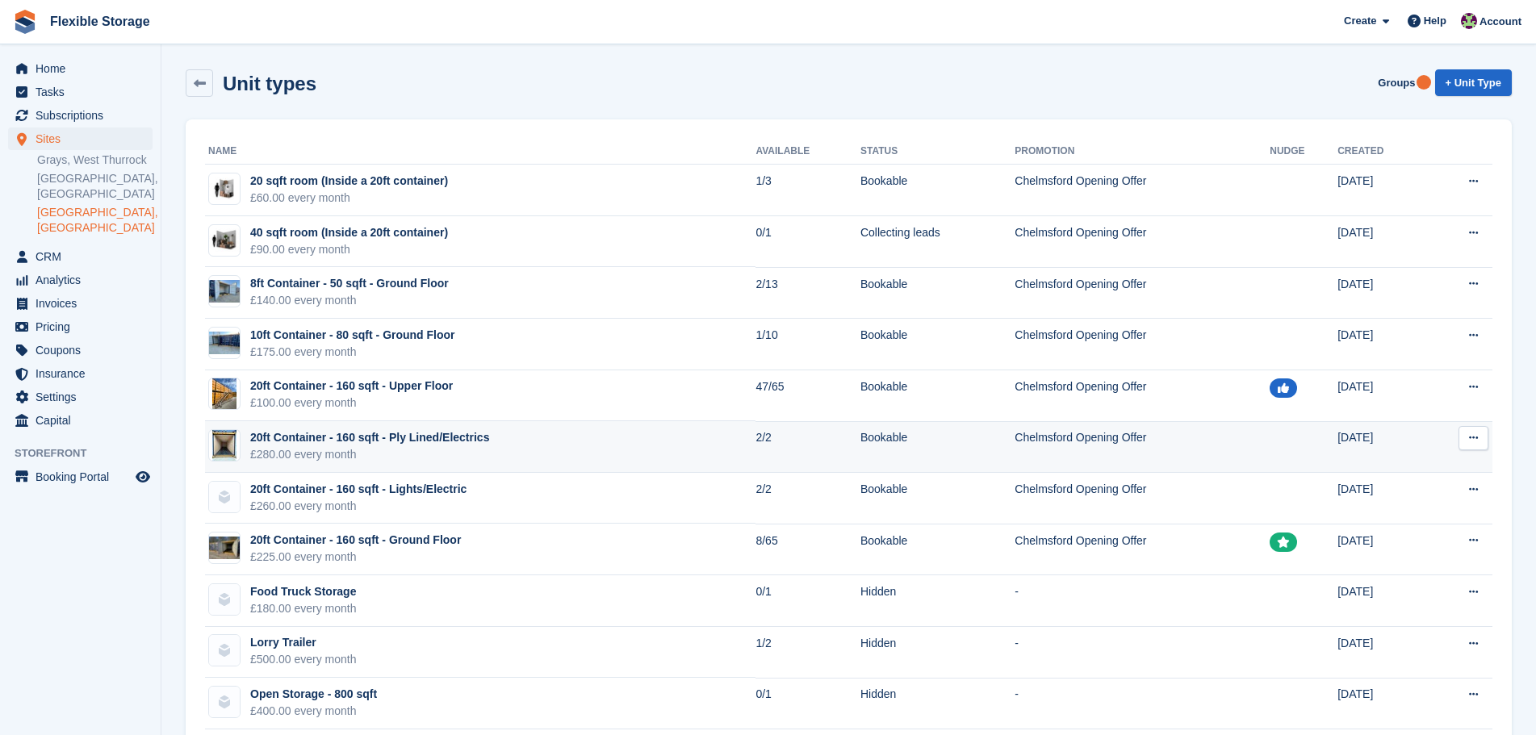
click at [533, 433] on td "20ft Container - 160 sqft - Ply Lined/Electrics £280.00 every month" at bounding box center [480, 447] width 550 height 52
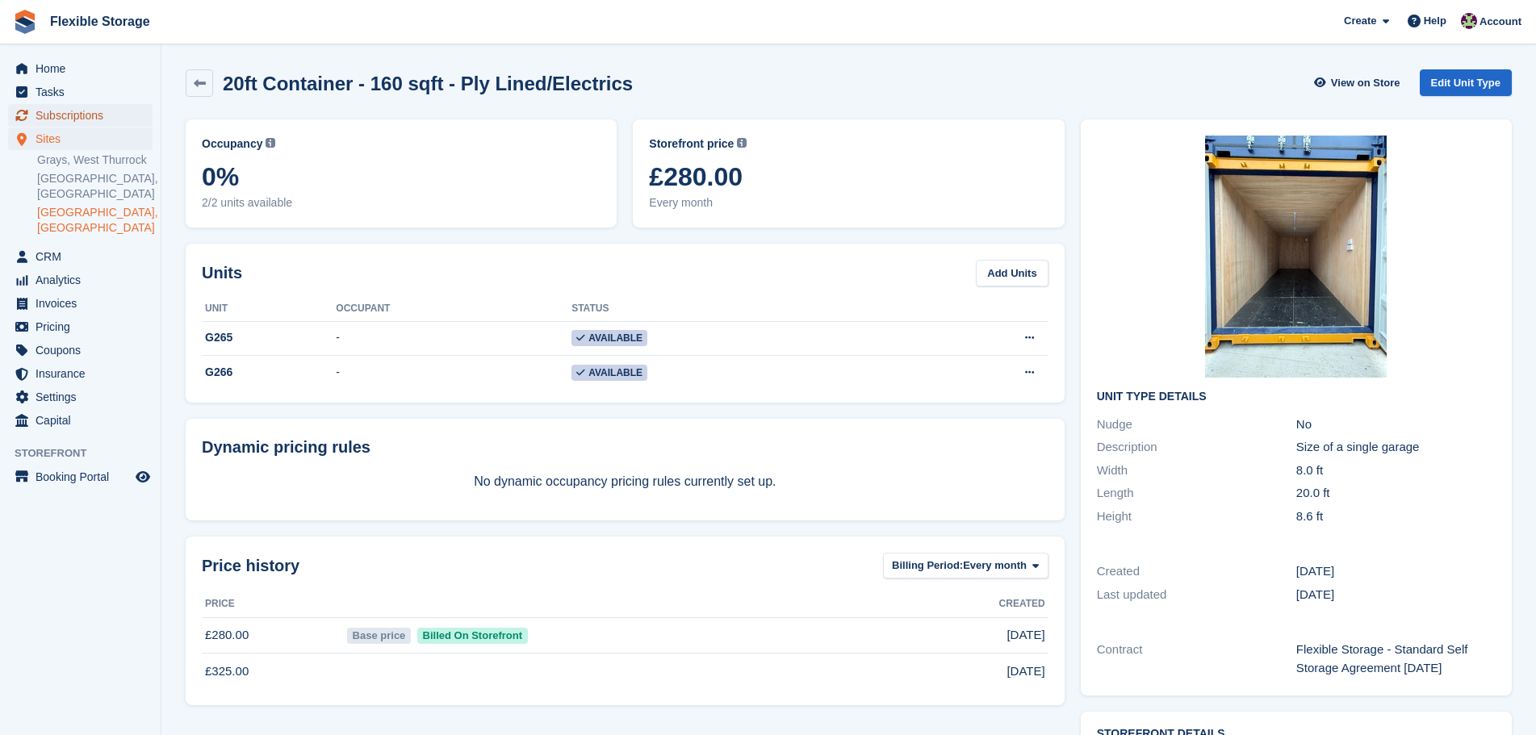
click at [88, 112] on span "Subscriptions" at bounding box center [84, 115] width 97 height 23
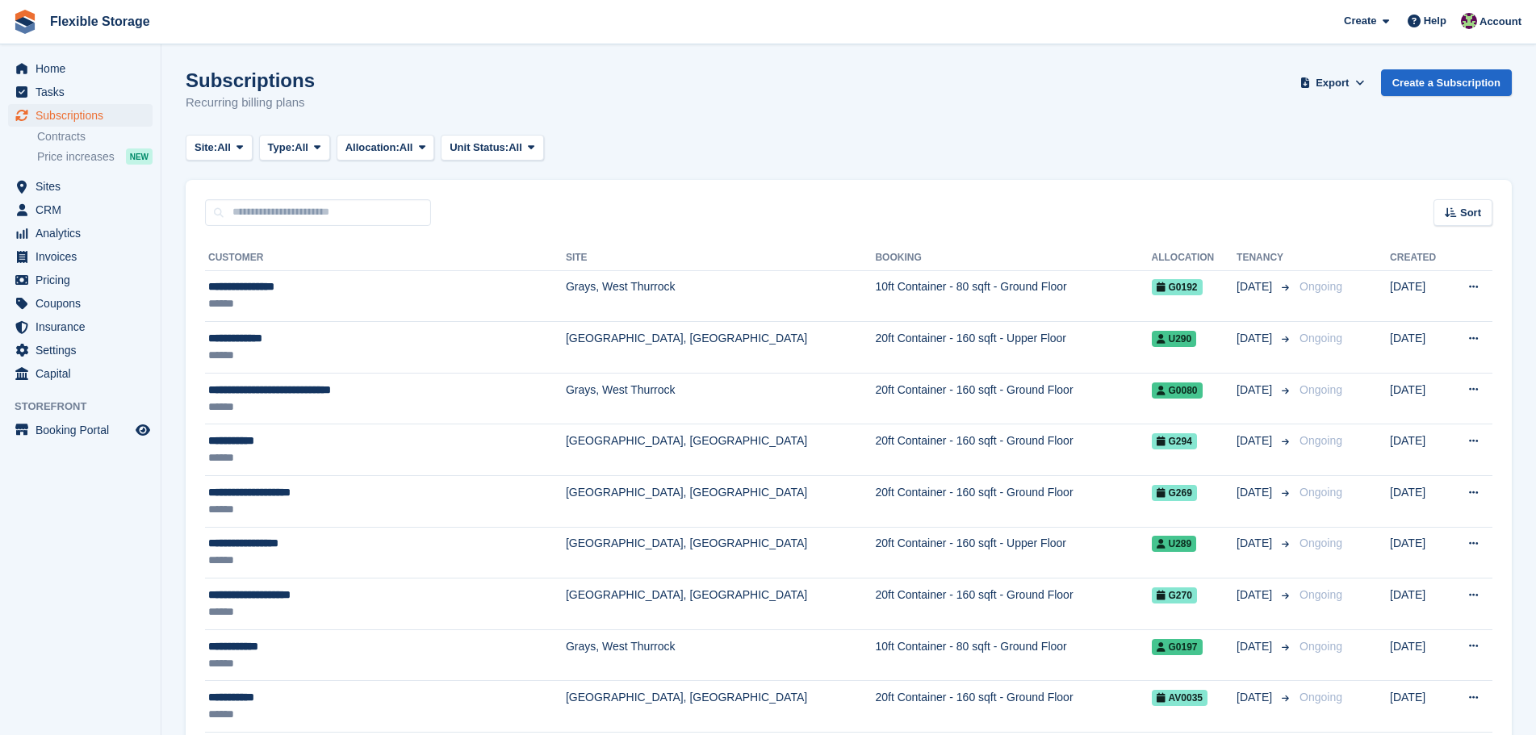
click at [789, 154] on div "Site: All All Grays, West Thurrock Aveley, Essex Chelmsford, Essex Type: All Al…" at bounding box center [849, 148] width 1326 height 27
click at [112, 113] on span "Subscriptions" at bounding box center [84, 115] width 97 height 23
click at [81, 60] on span "Home" at bounding box center [84, 68] width 97 height 23
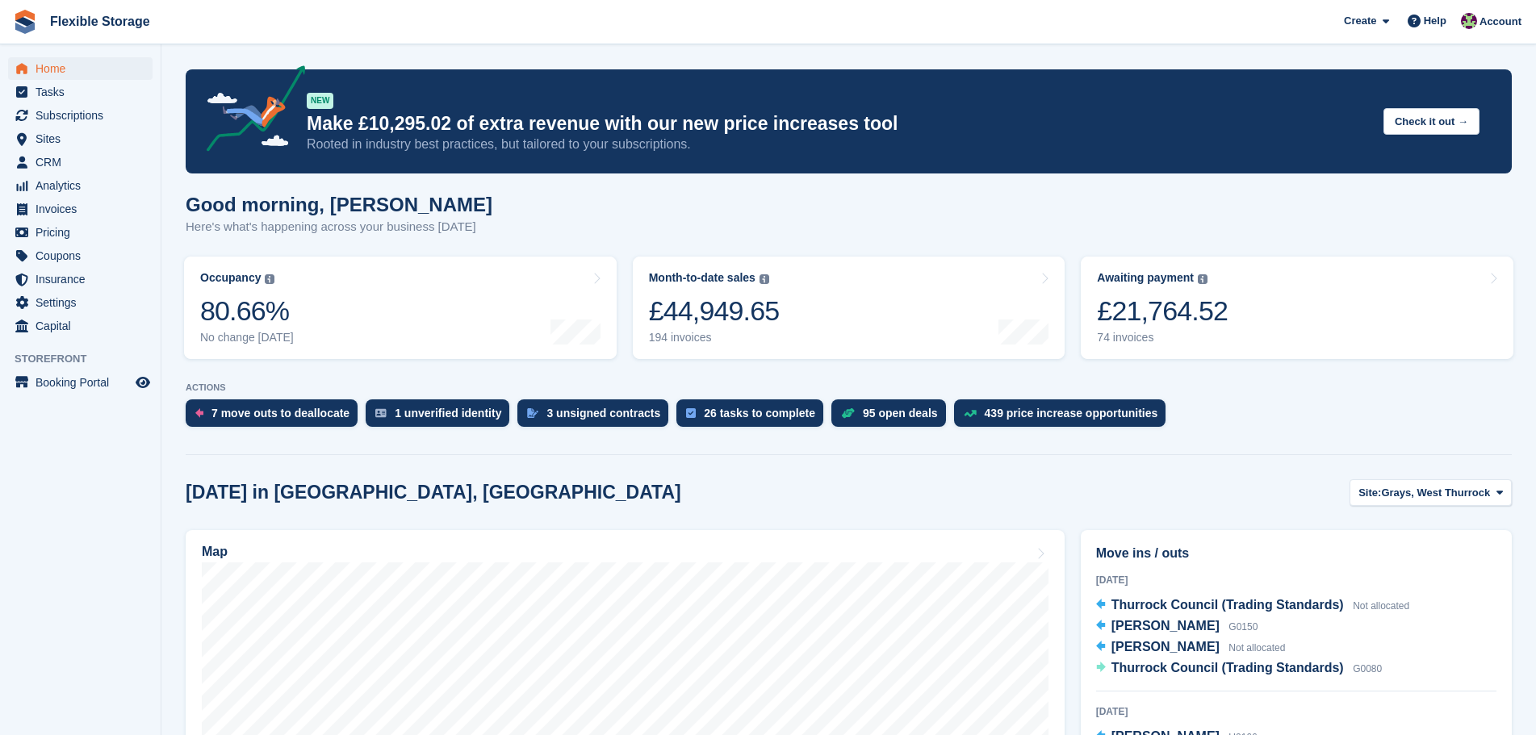
click at [1238, 305] on link "Awaiting payment The total outstanding balance on all open invoices. £21,764.52…" at bounding box center [1296, 308] width 432 height 102
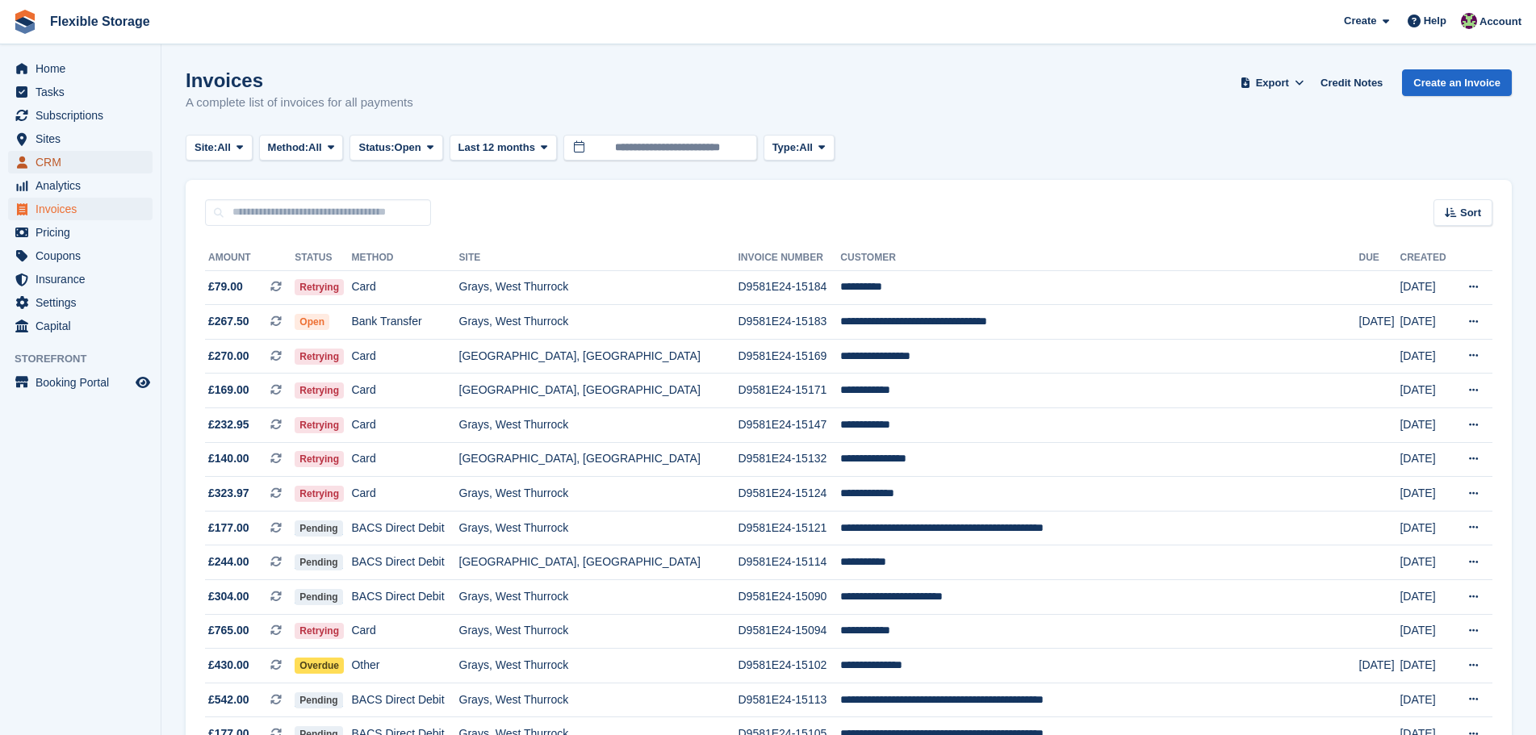
click at [94, 172] on span "CRM" at bounding box center [84, 162] width 97 height 23
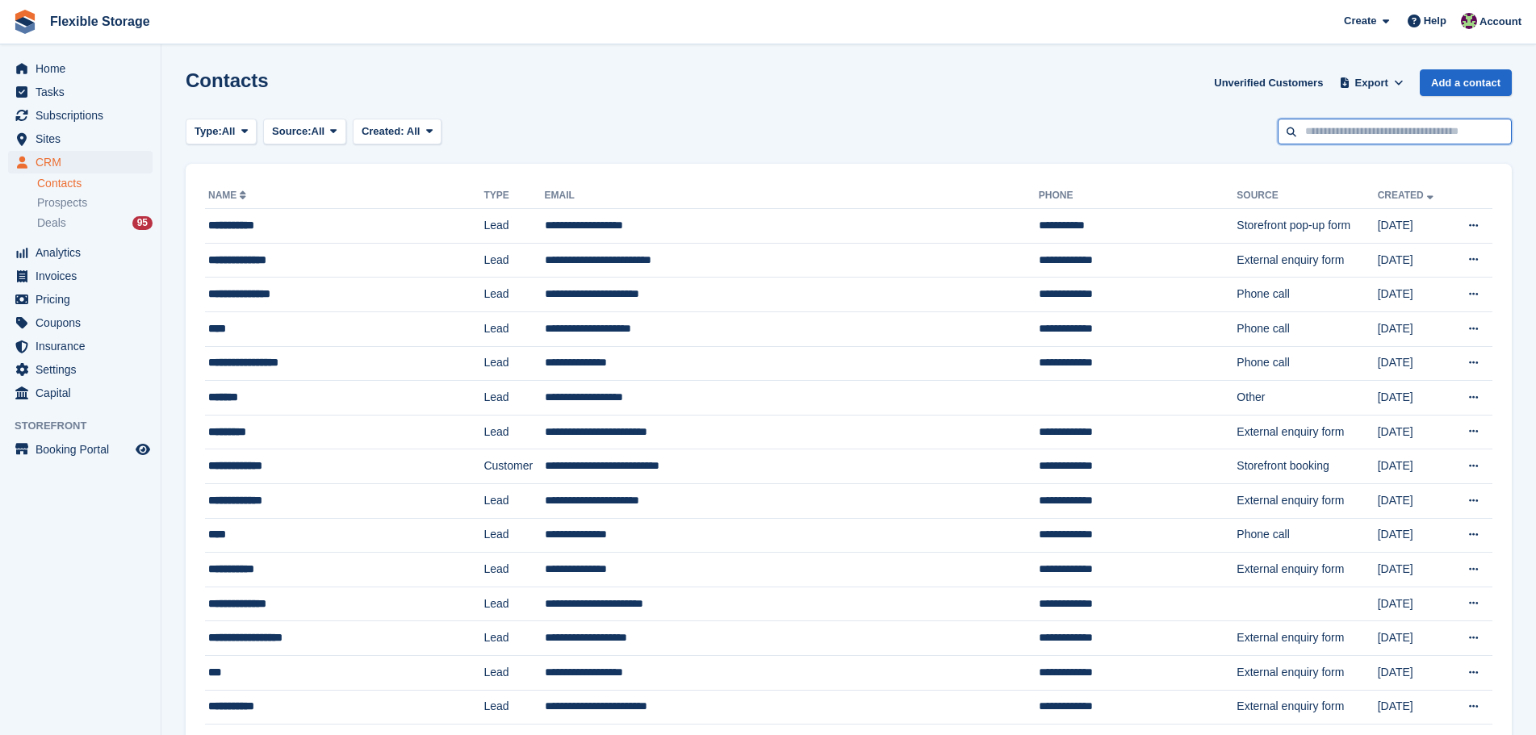
click at [1318, 134] on input "text" at bounding box center [1394, 132] width 234 height 27
type input "*****"
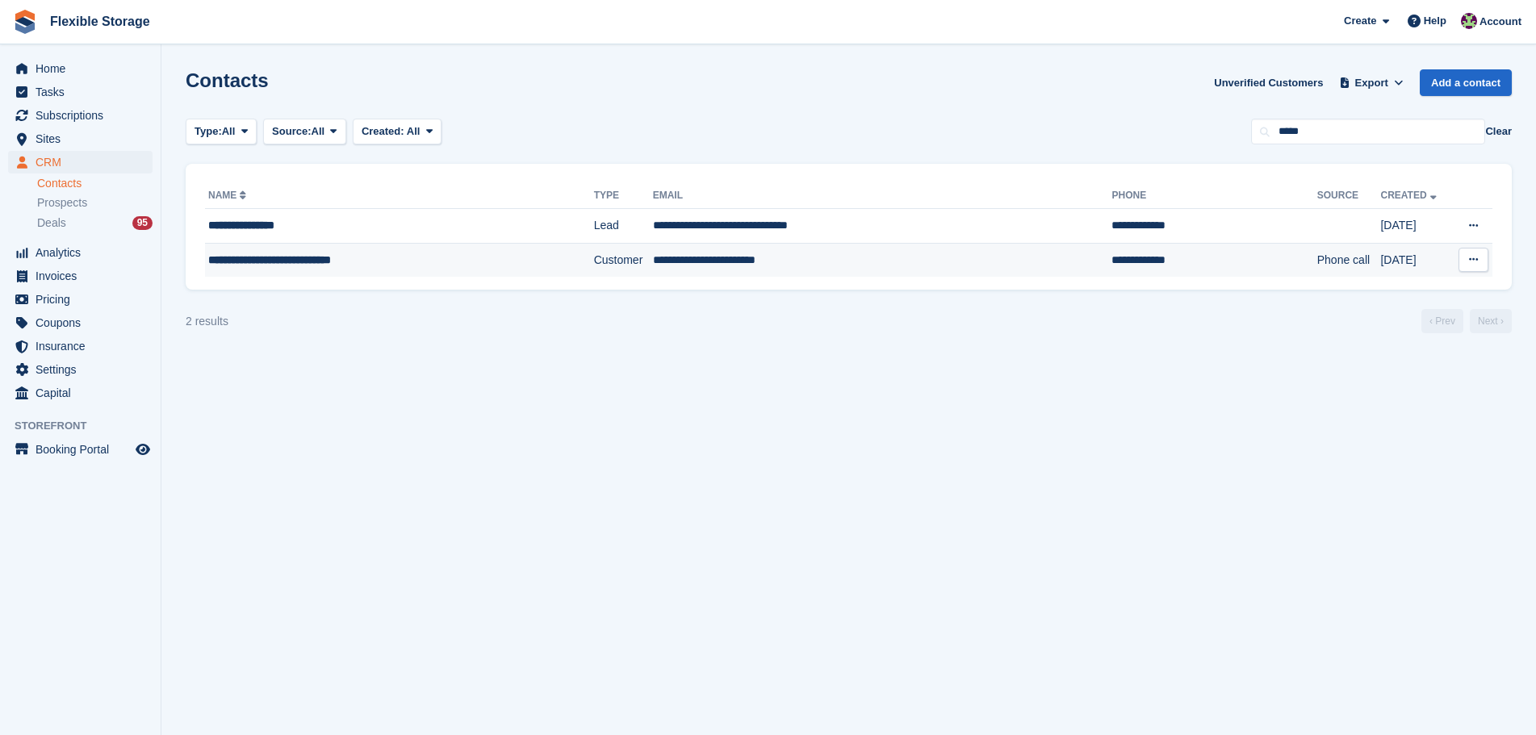
click at [594, 261] on td "Customer" at bounding box center [623, 260] width 59 height 34
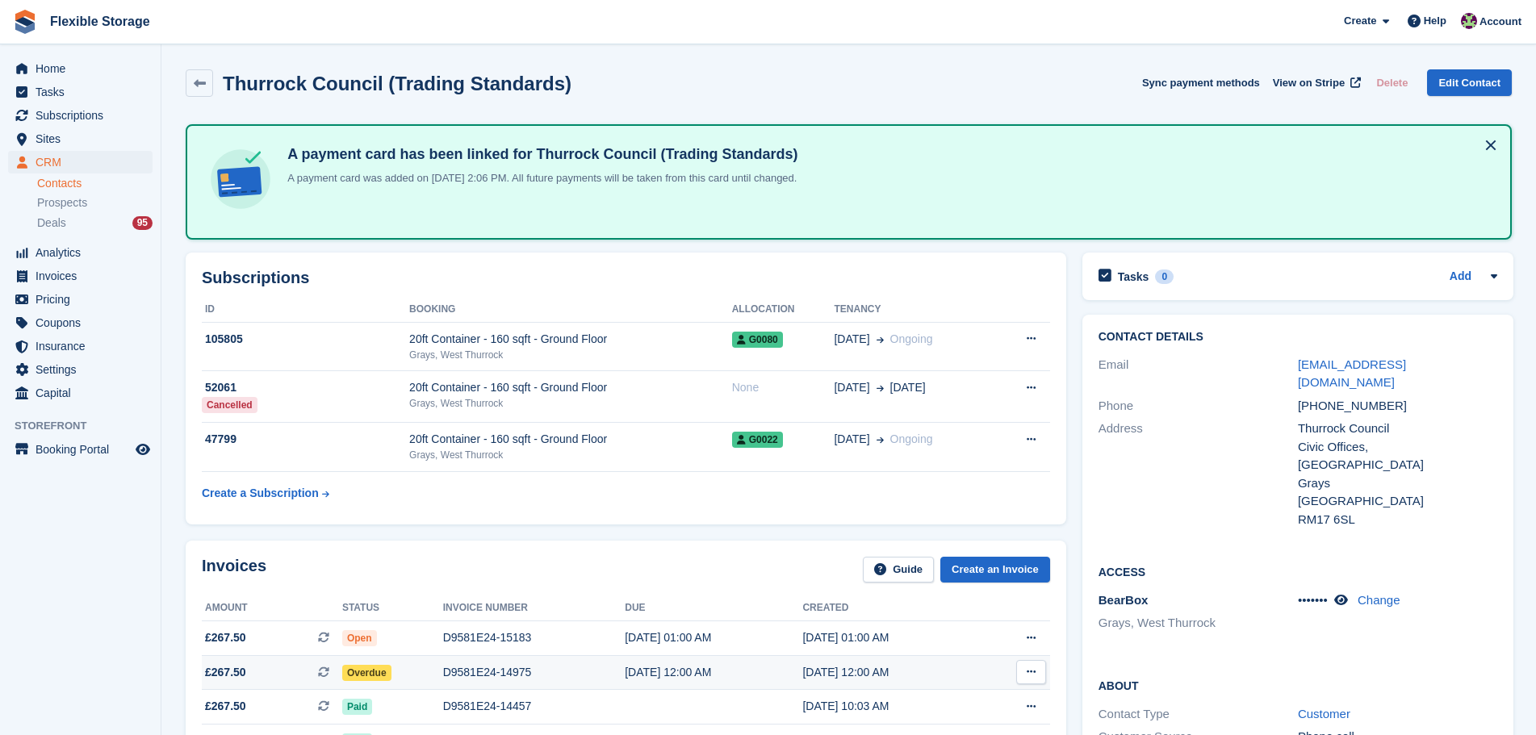
click at [503, 669] on div "D9581E24-14975" at bounding box center [534, 672] width 182 height 17
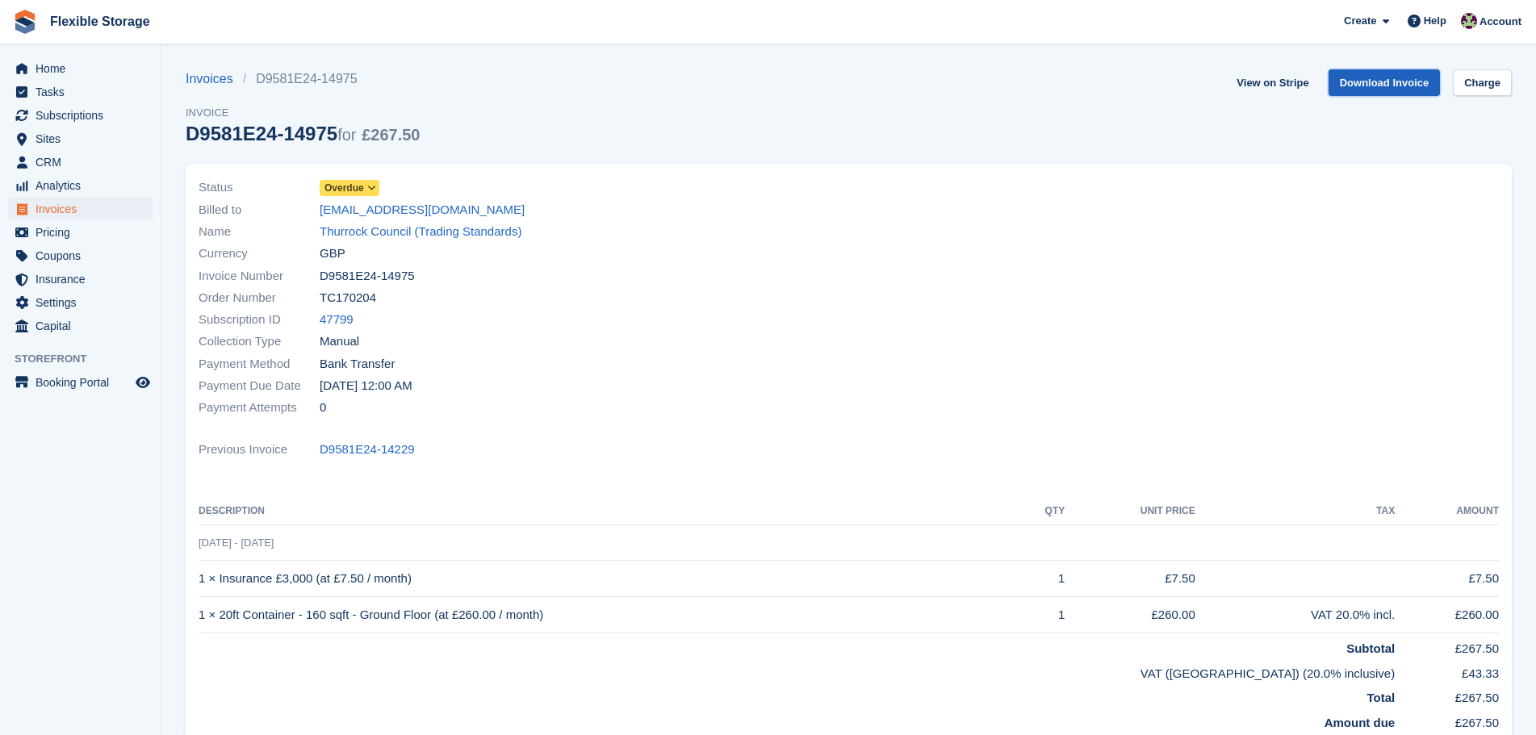
click at [1385, 82] on link "Download Invoice" at bounding box center [1384, 82] width 112 height 27
drag, startPoint x: 422, startPoint y: 273, endPoint x: 315, endPoint y: 275, distance: 106.5
click at [315, 275] on div "Invoice Number D9581E24-14975" at bounding box center [518, 276] width 641 height 22
copy div "D9581E24-14975"
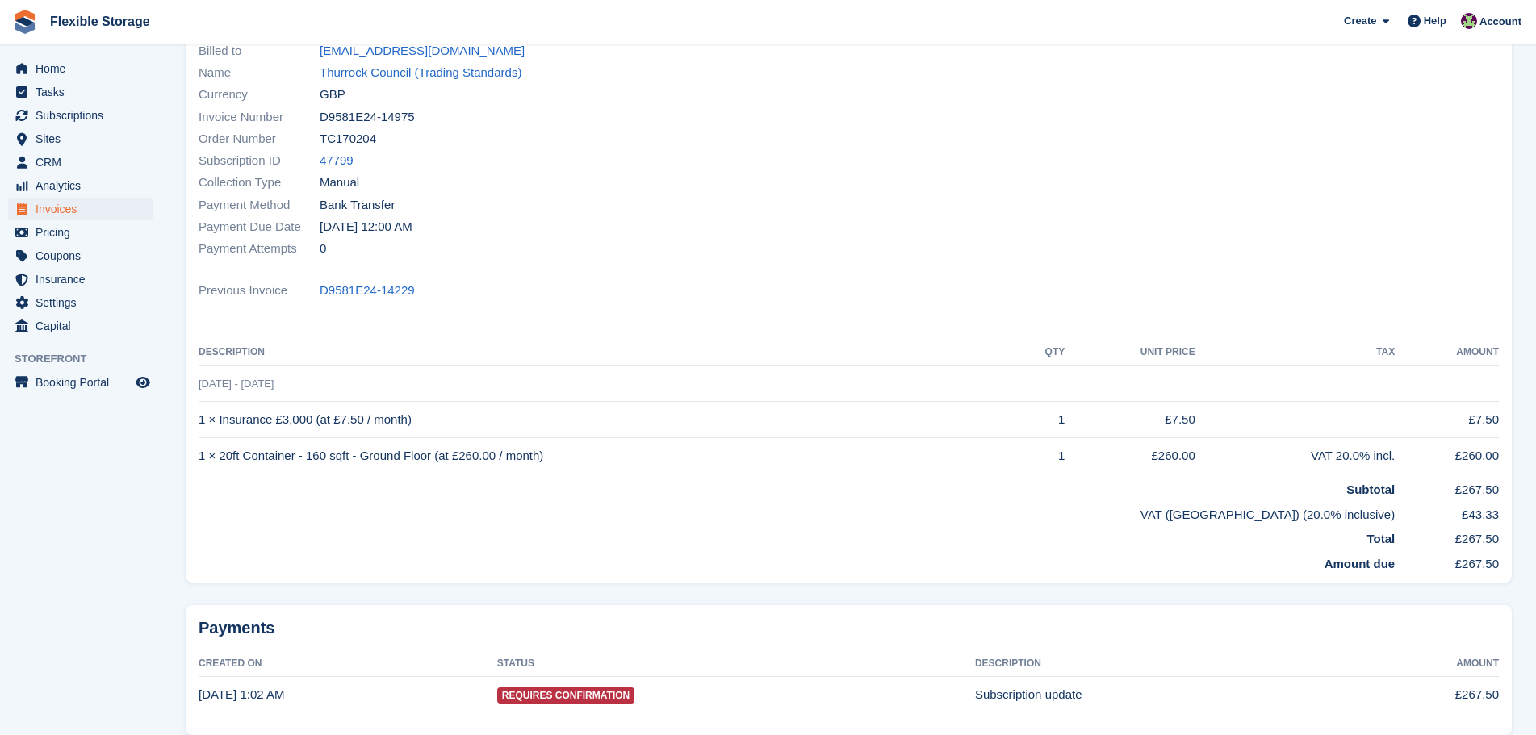
scroll to position [232, 0]
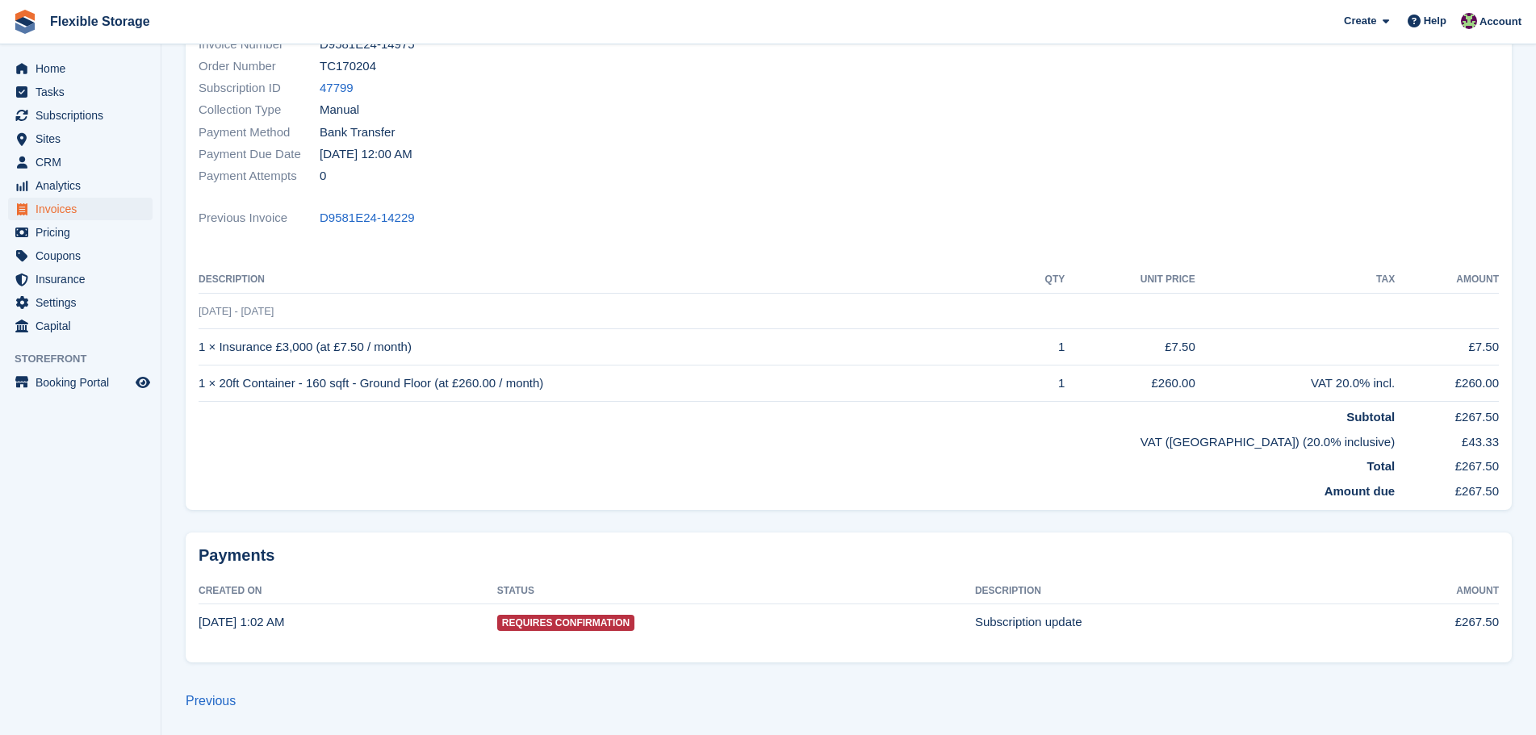
drag, startPoint x: 1023, startPoint y: 203, endPoint x: 1005, endPoint y: 204, distance: 17.8
click at [1023, 203] on div "Status Overdue Billed to [EMAIL_ADDRESS][DOMAIN_NAME] Name Thurrock Council (Tr…" at bounding box center [849, 221] width 1326 height 578
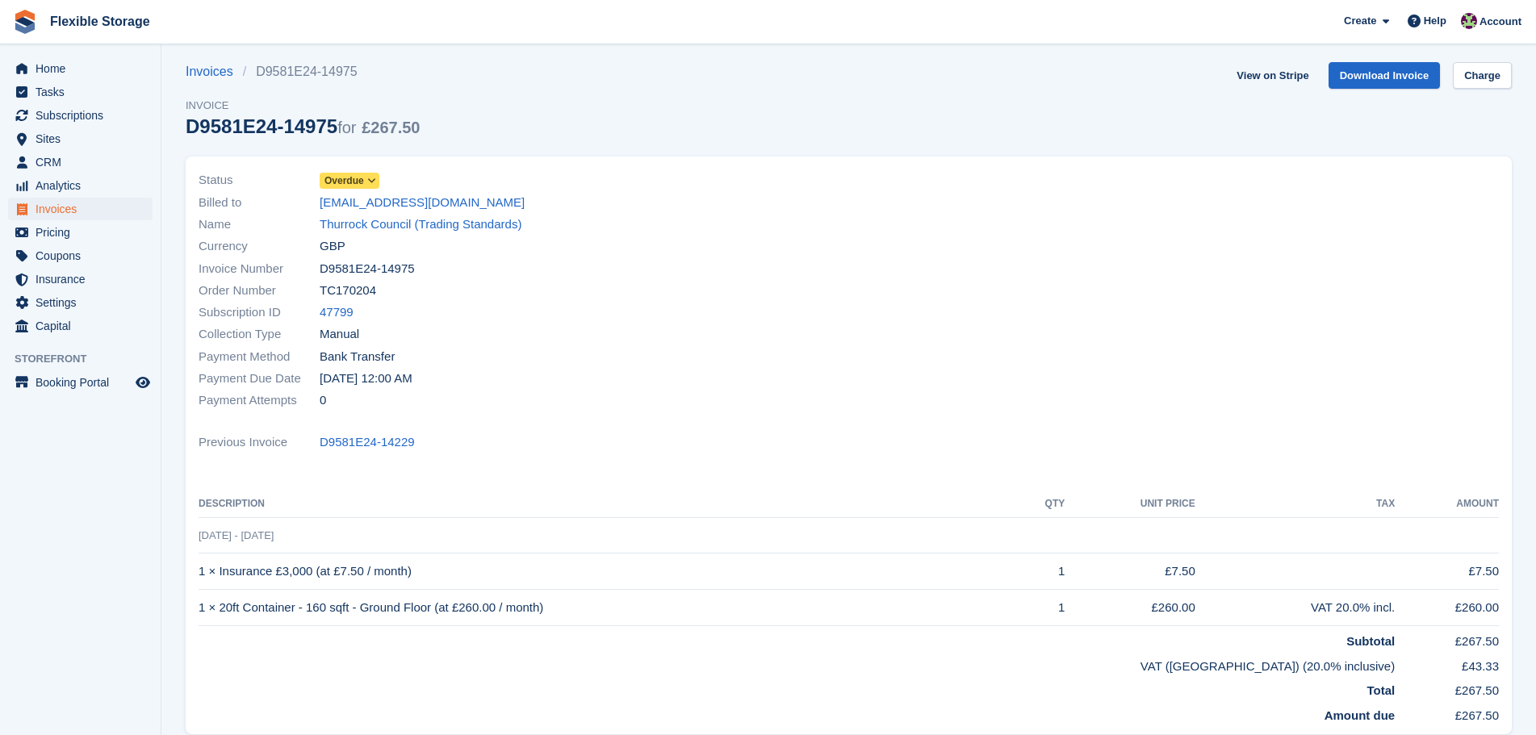
scroll to position [0, 0]
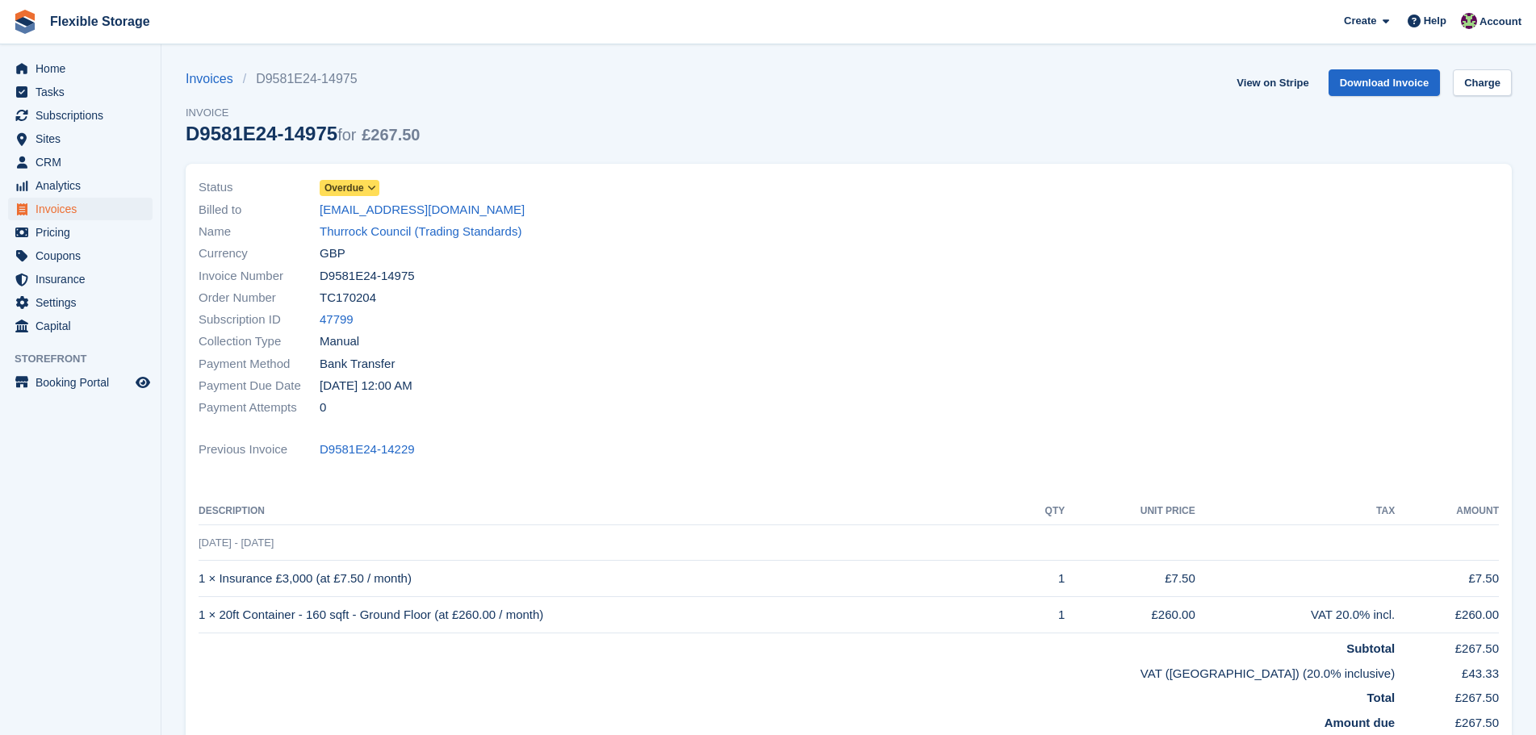
drag, startPoint x: 1095, startPoint y: 98, endPoint x: 1132, endPoint y: 453, distance: 357.0
click at [1132, 453] on section "Invoices D9581E24-14975 Invoice D9581E24-14975 for £267.50 View on Stripe Downl…" at bounding box center [848, 483] width 1374 height 967
click at [1131, 448] on div "Previous Invoice D9581E24-14229" at bounding box center [848, 449] width 1300 height 22
click at [449, 231] on link "Thurrock Council (Trading Standards)" at bounding box center [421, 232] width 202 height 19
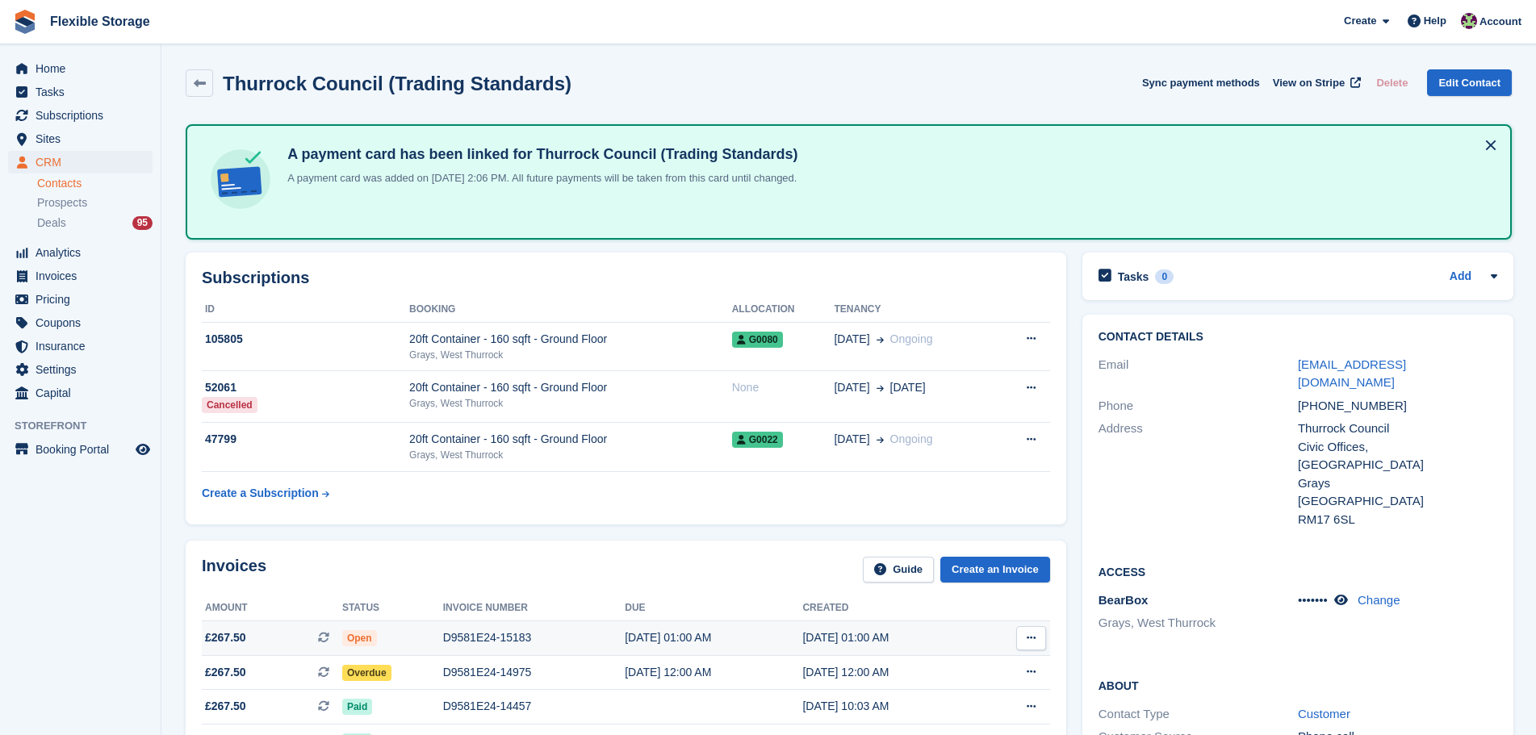
click at [481, 644] on div "D9581E24-15183" at bounding box center [534, 637] width 182 height 17
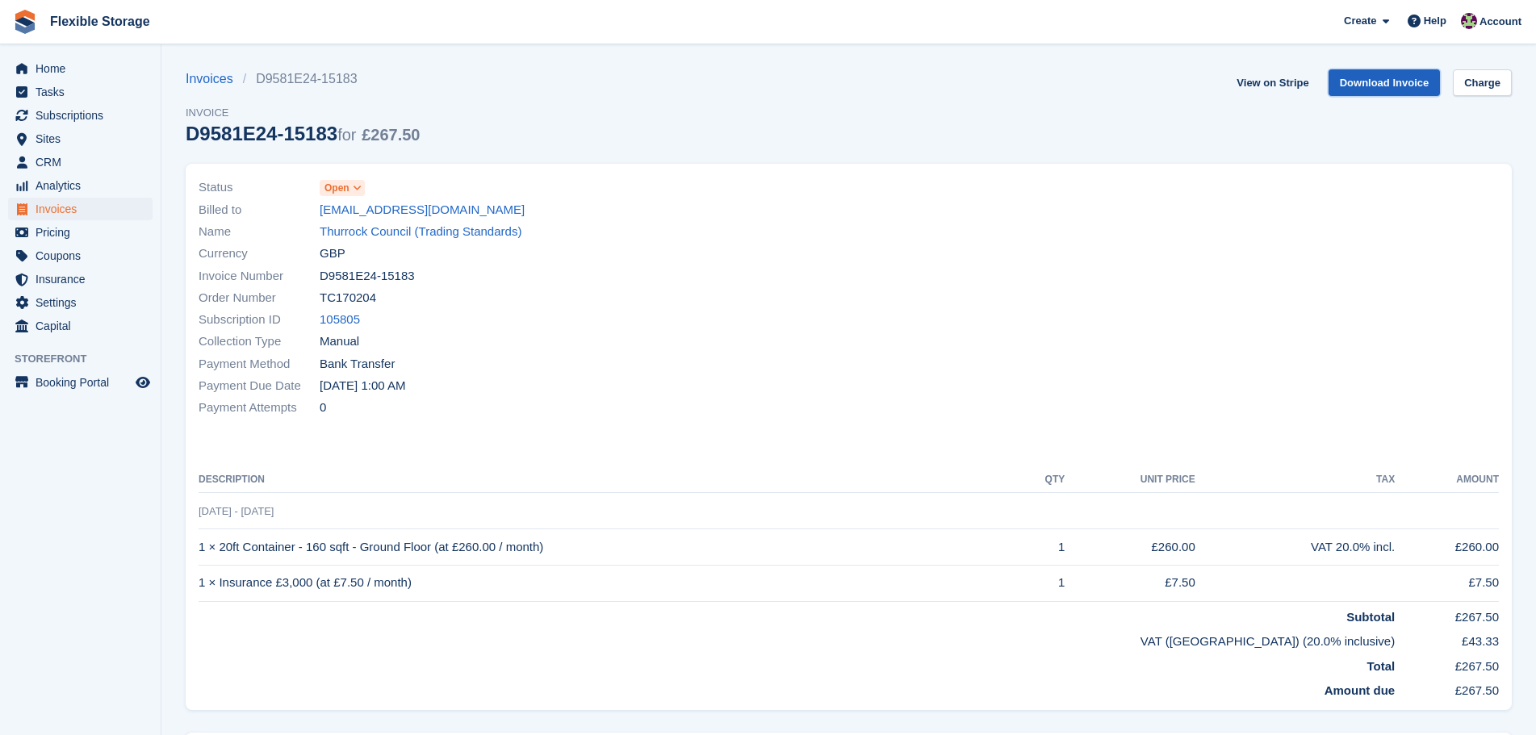
click at [1379, 87] on link "Download Invoice" at bounding box center [1384, 82] width 112 height 27
drag, startPoint x: 428, startPoint y: 278, endPoint x: 320, endPoint y: 275, distance: 108.2
click at [320, 275] on div "Invoice Number D9581E24-15183" at bounding box center [518, 276] width 641 height 22
copy span "D9581E24-15183"
click at [396, 232] on link "Thurrock Council (Trading Standards)" at bounding box center [421, 232] width 202 height 19
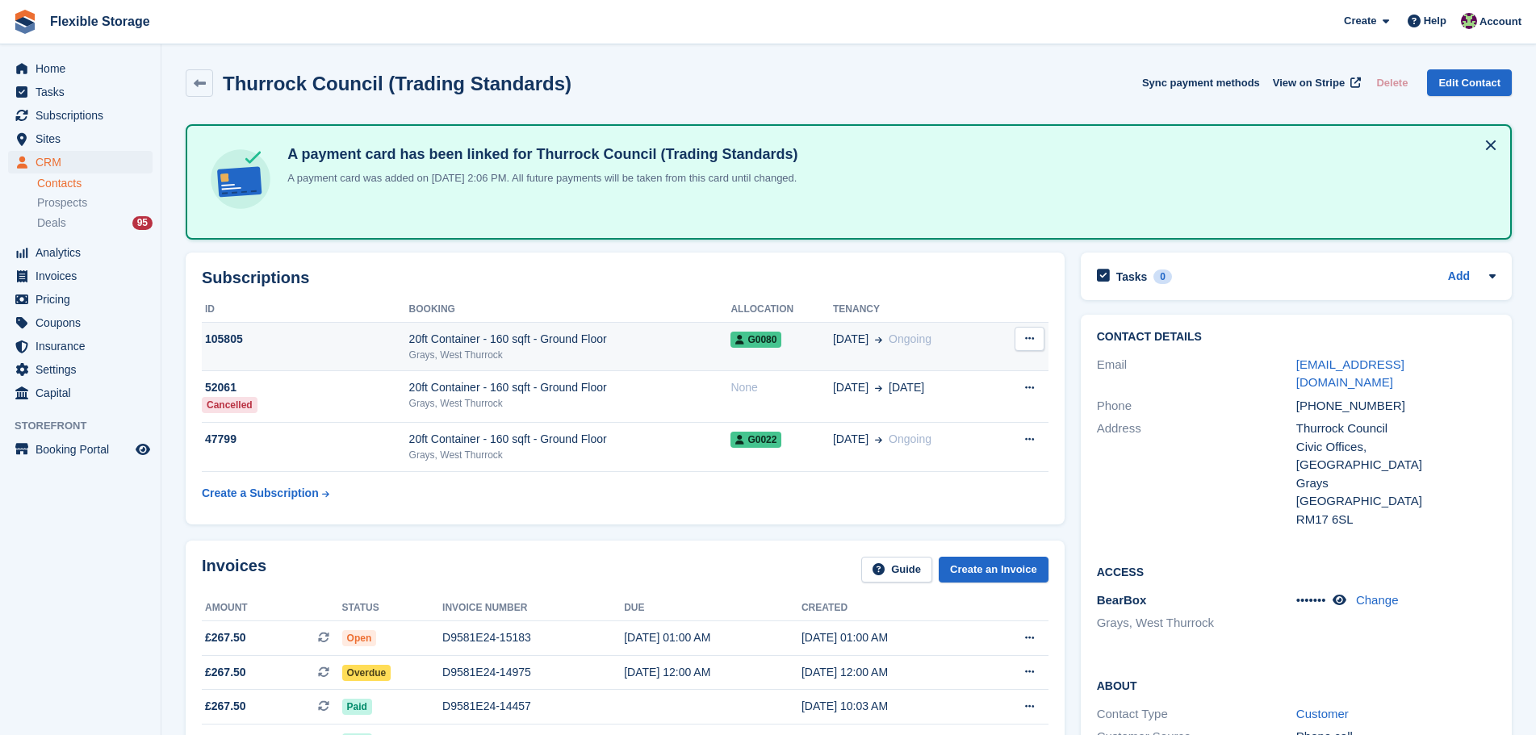
click at [599, 328] on td "20ft Container - 160 sqft - Ground Floor Grays, West Thurrock" at bounding box center [570, 346] width 322 height 49
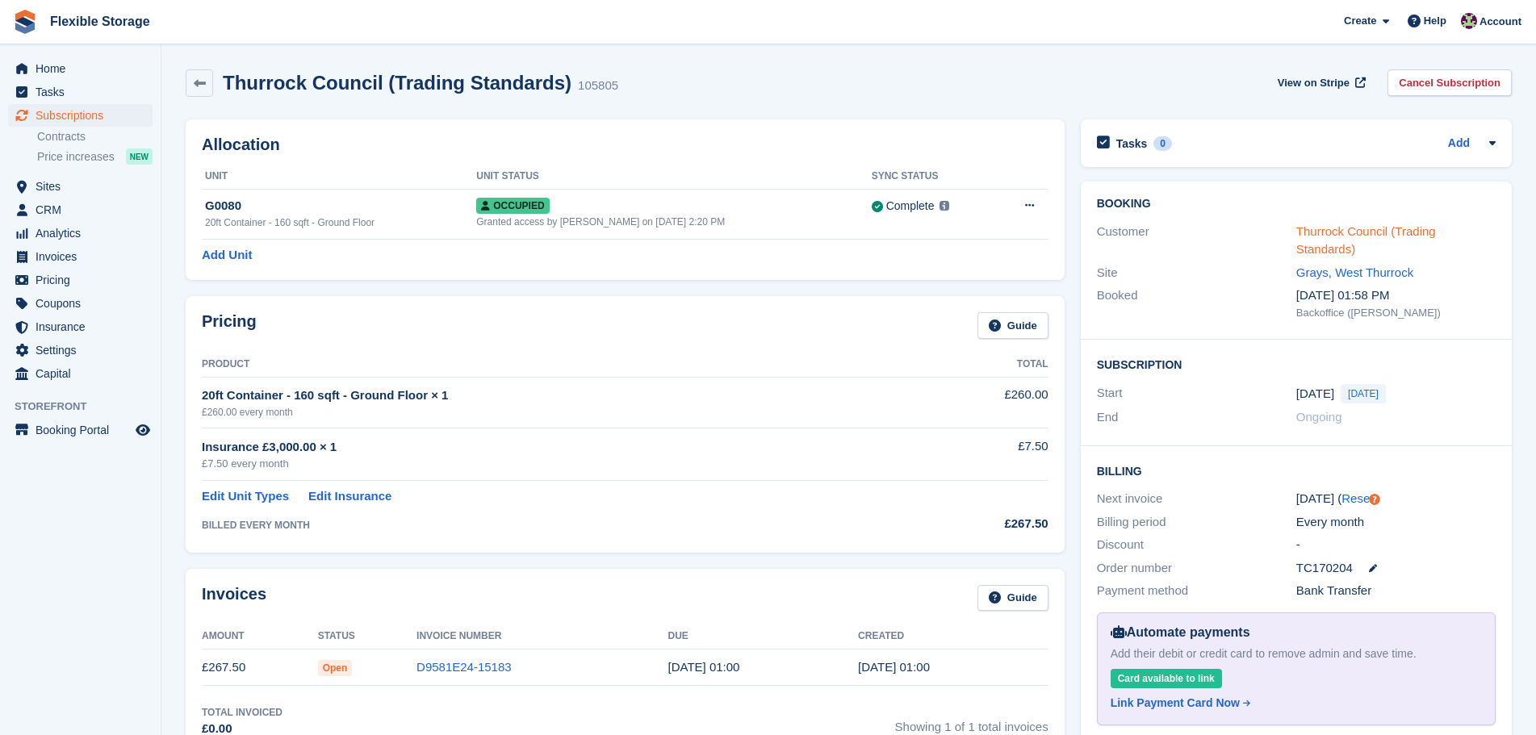
click at [1395, 233] on link "Thurrock Council (Trading Standards)" at bounding box center [1366, 240] width 140 height 32
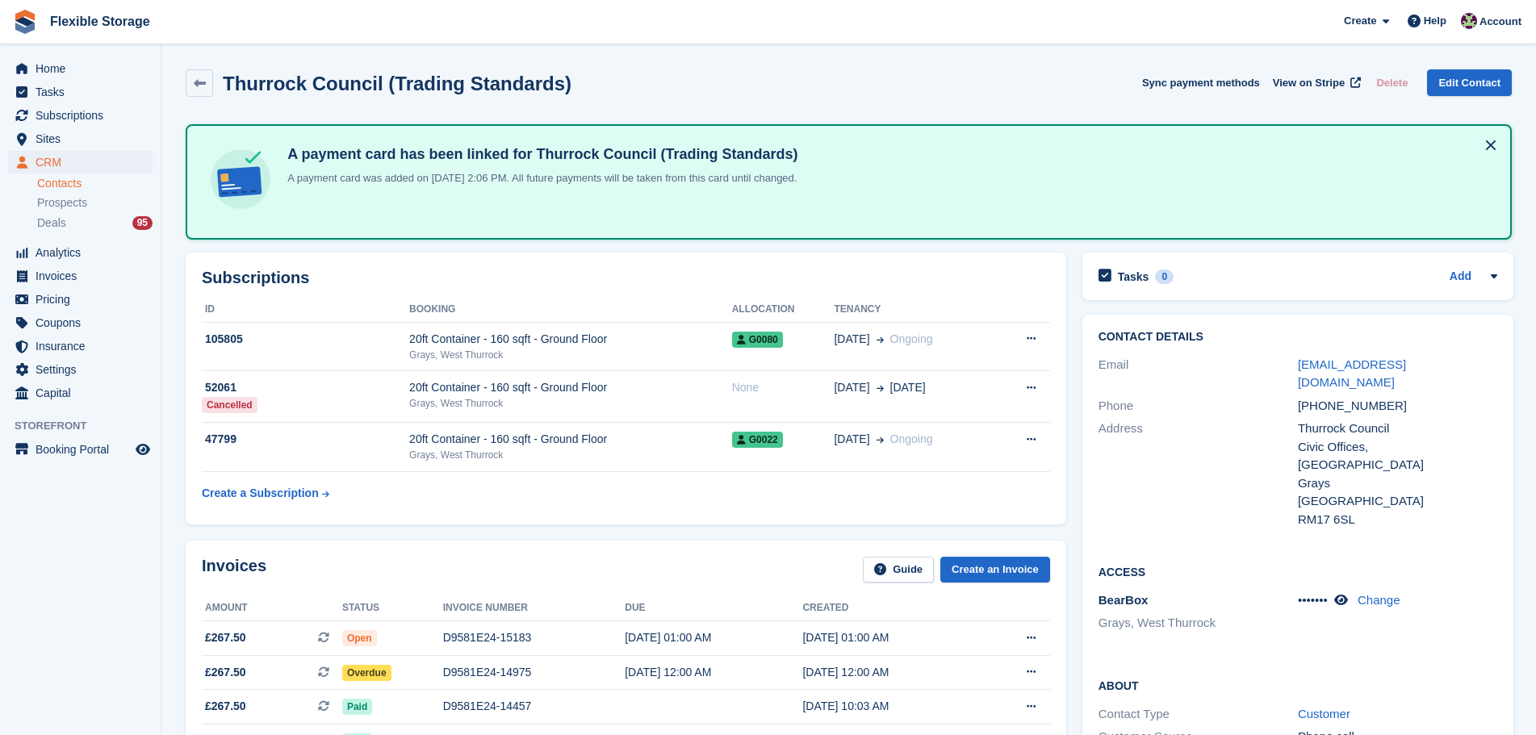
scroll to position [484, 0]
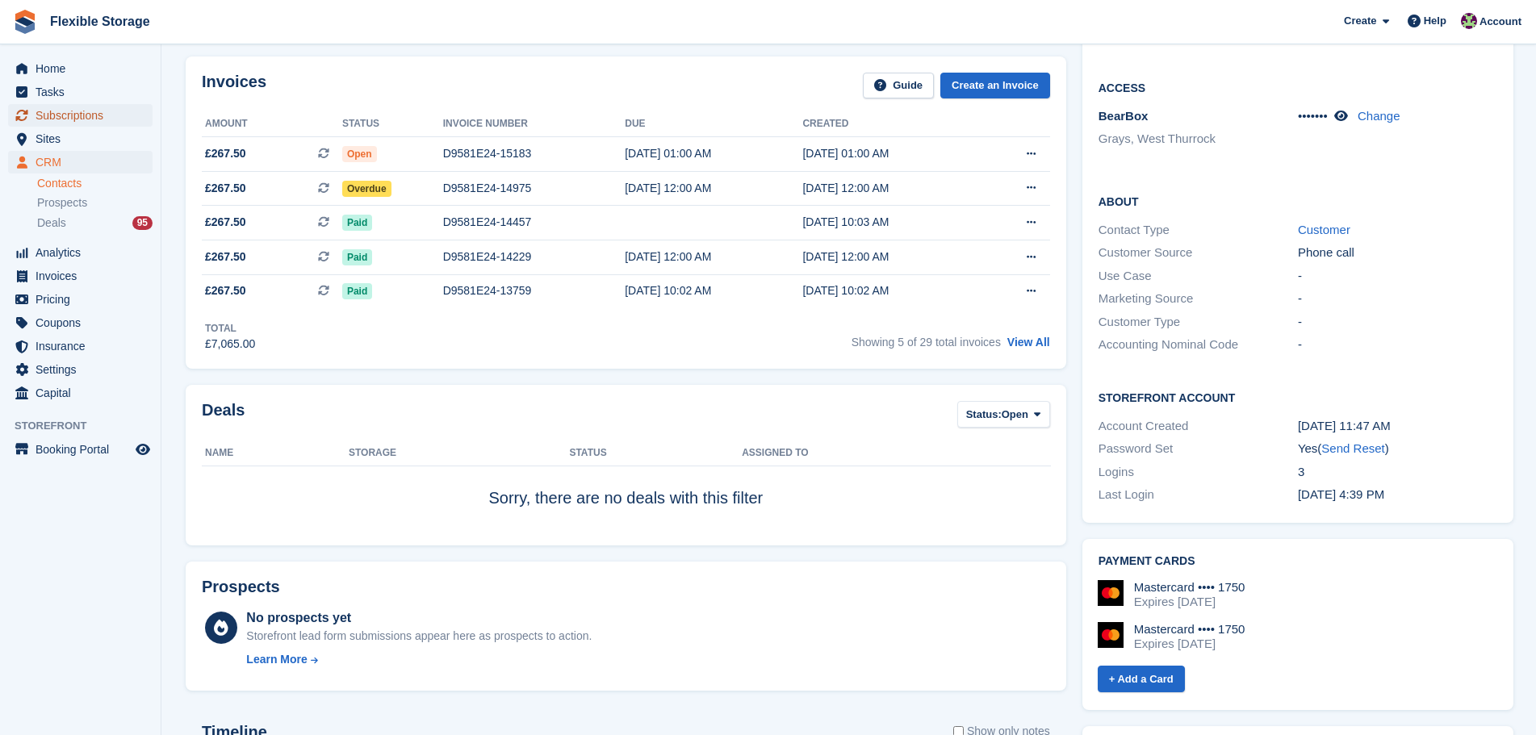
click at [106, 116] on span "Subscriptions" at bounding box center [84, 115] width 97 height 23
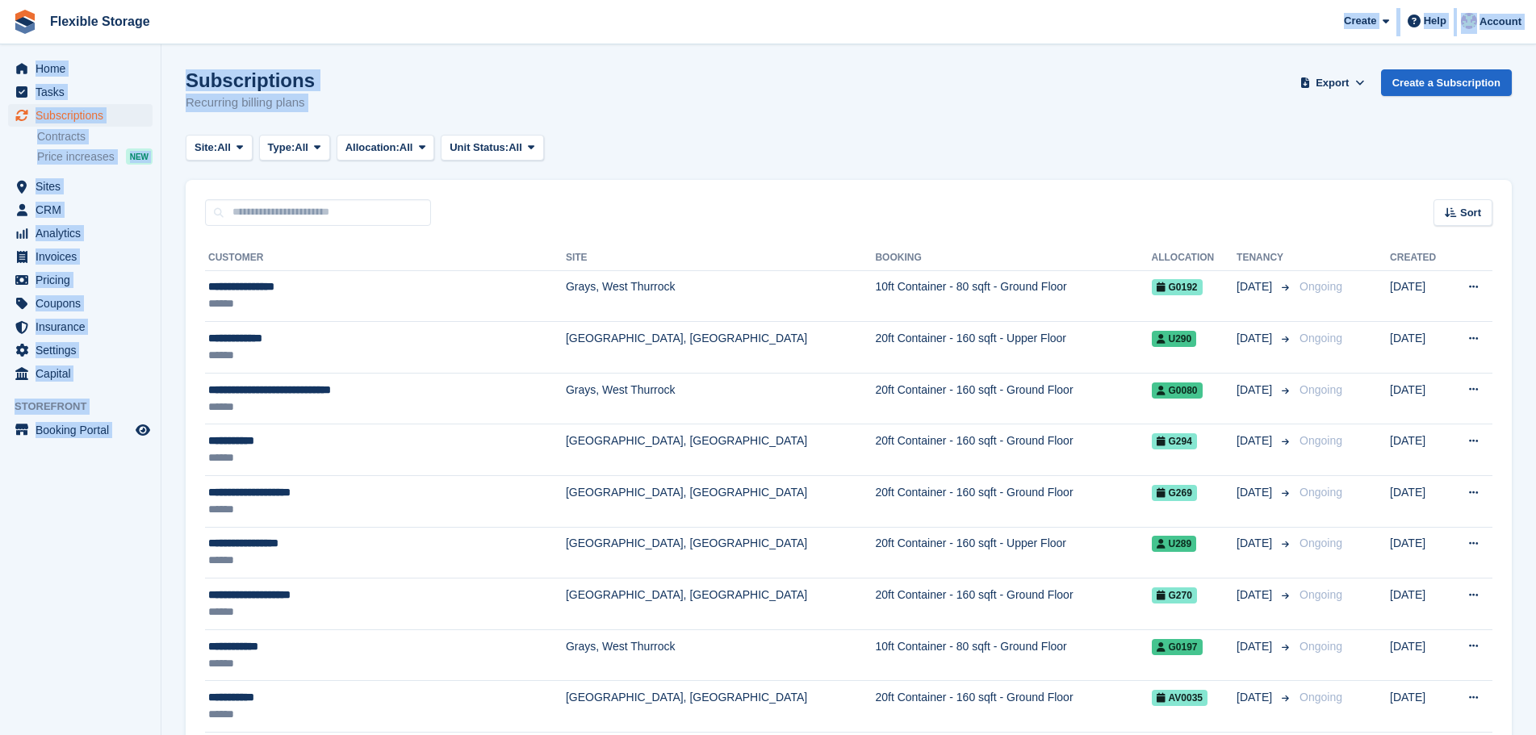
drag, startPoint x: 907, startPoint y: 126, endPoint x: 189, endPoint y: 34, distance: 724.0
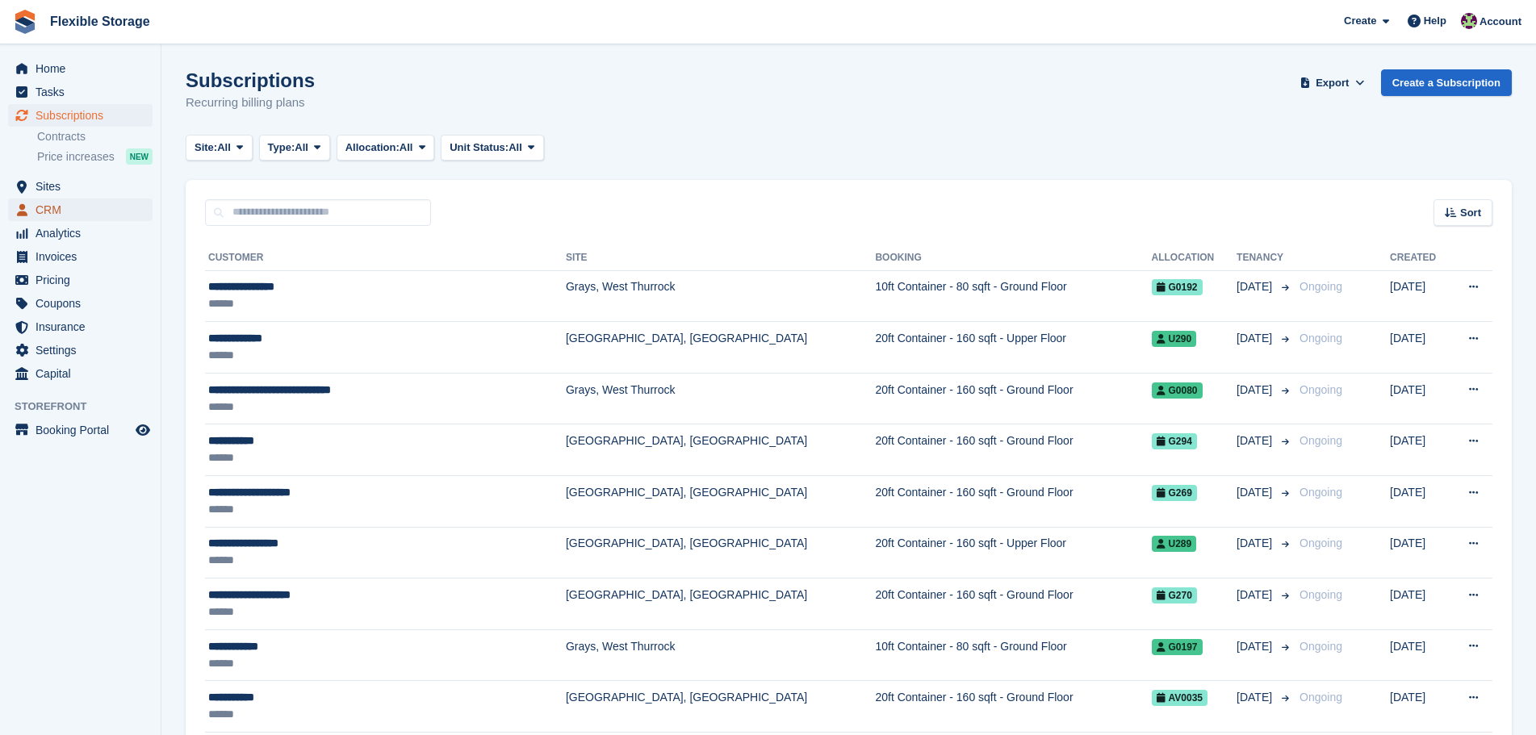
click at [64, 203] on span "CRM" at bounding box center [84, 209] width 97 height 23
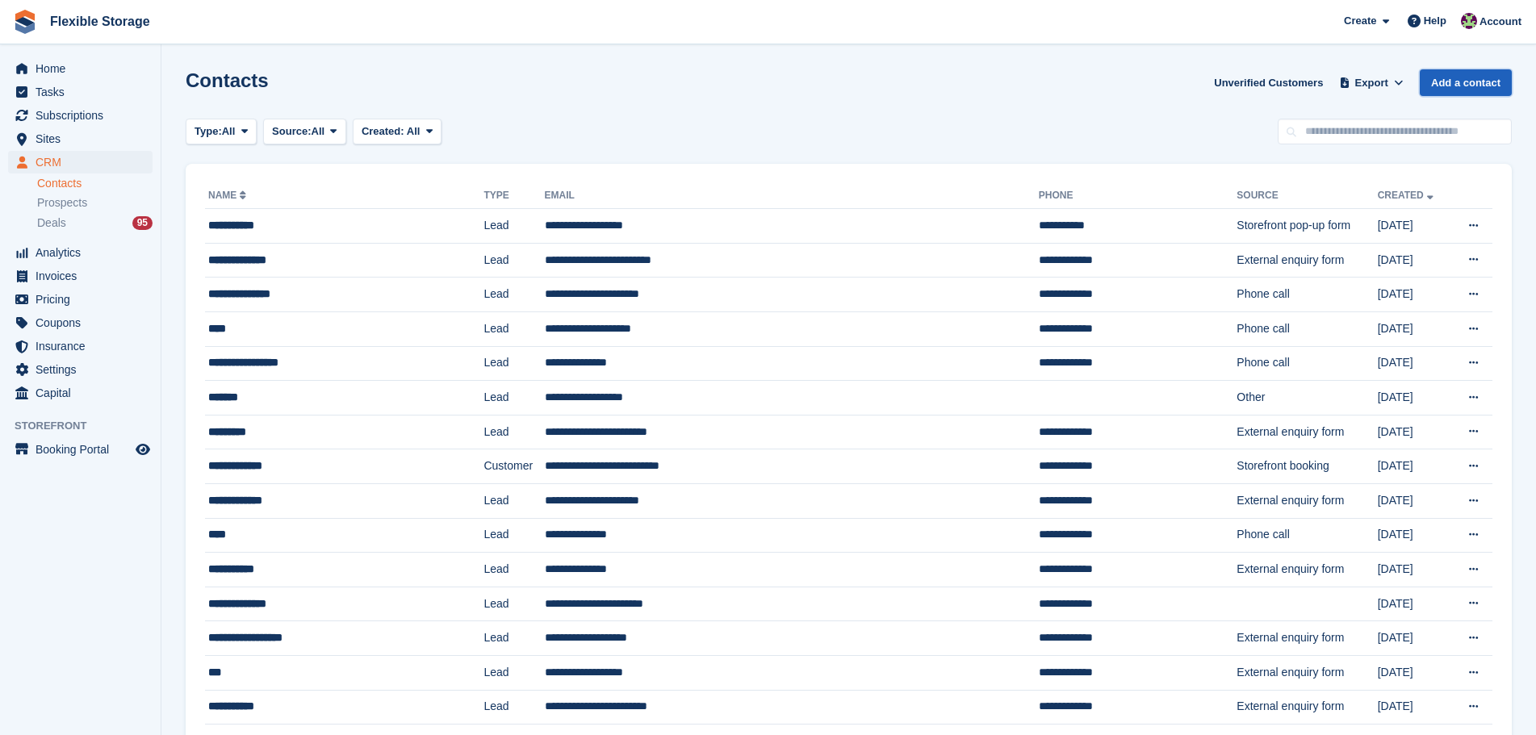
click at [1471, 87] on link "Add a contact" at bounding box center [1465, 82] width 92 height 27
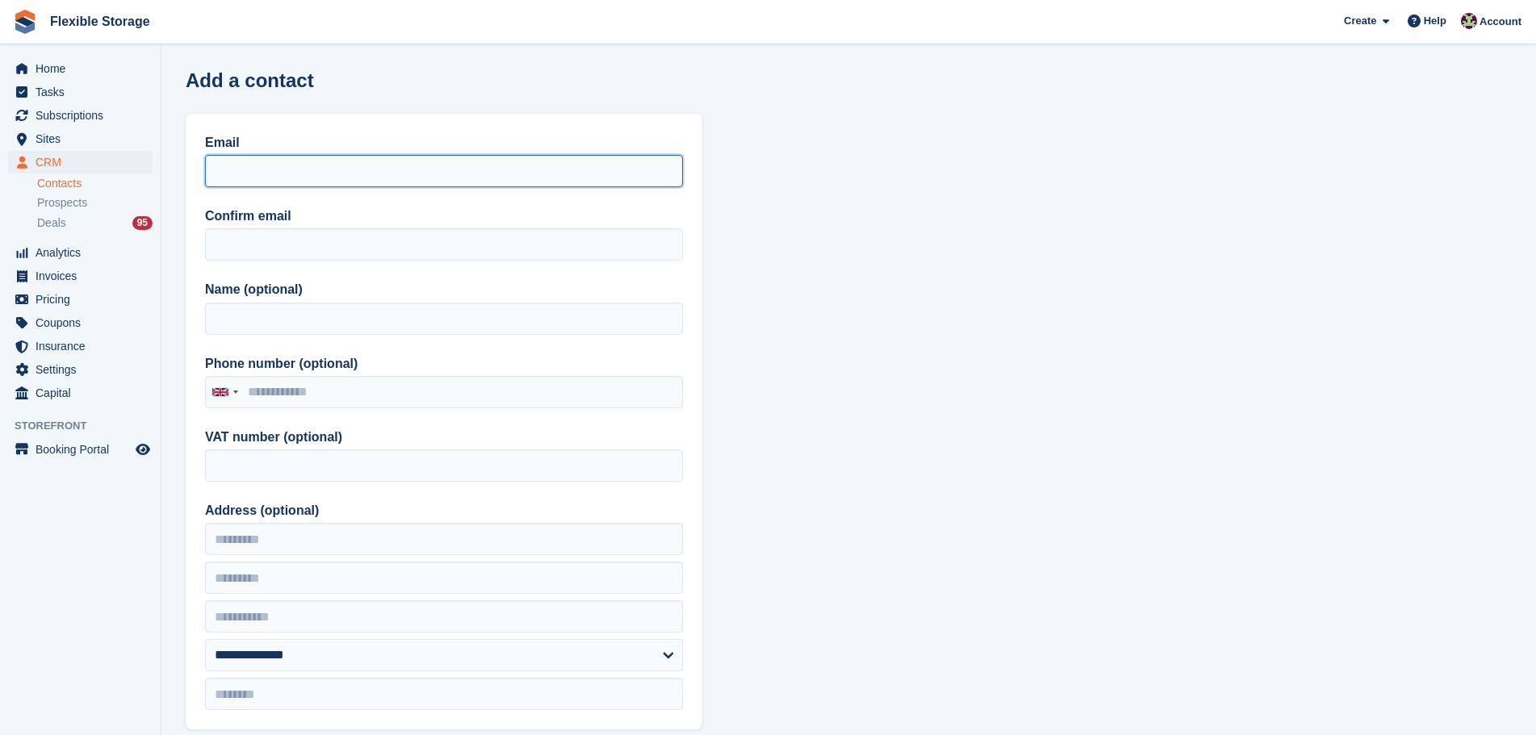
click at [311, 165] on input "Email" at bounding box center [444, 171] width 478 height 32
paste input "**********"
type input "**********"
drag, startPoint x: 352, startPoint y: 179, endPoint x: 94, endPoint y: 179, distance: 257.4
click at [90, 179] on div "Home Tasks Subscriptions Subscriptions Subscriptions Contracts Price increases …" at bounding box center [768, 711] width 1536 height 1423
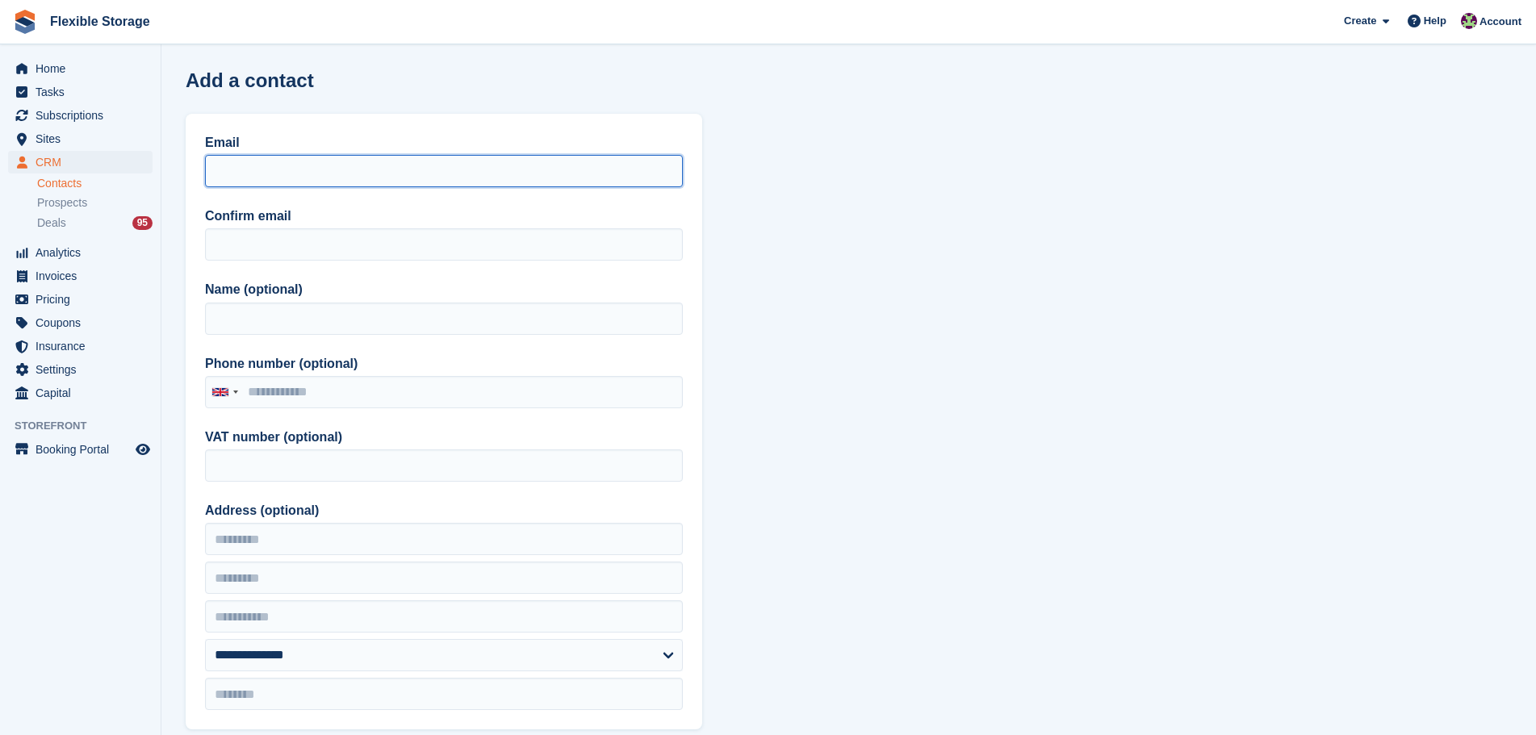
click at [290, 186] on input "Email" at bounding box center [444, 171] width 478 height 32
paste input "**********"
type input "**********"
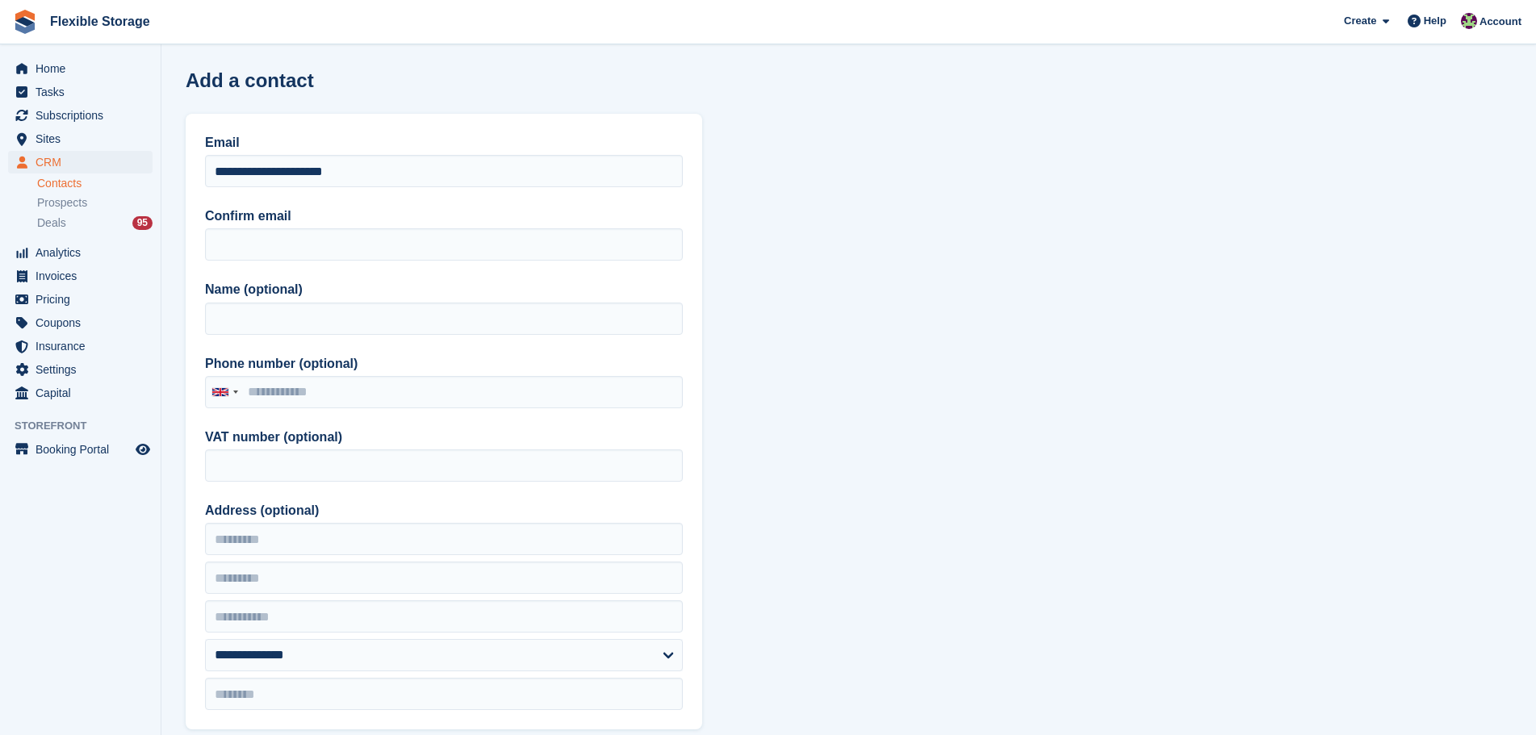
click at [231, 227] on div "Confirm email" at bounding box center [444, 234] width 478 height 54
click at [237, 235] on input "Confirm email" at bounding box center [444, 244] width 478 height 32
paste input "**********"
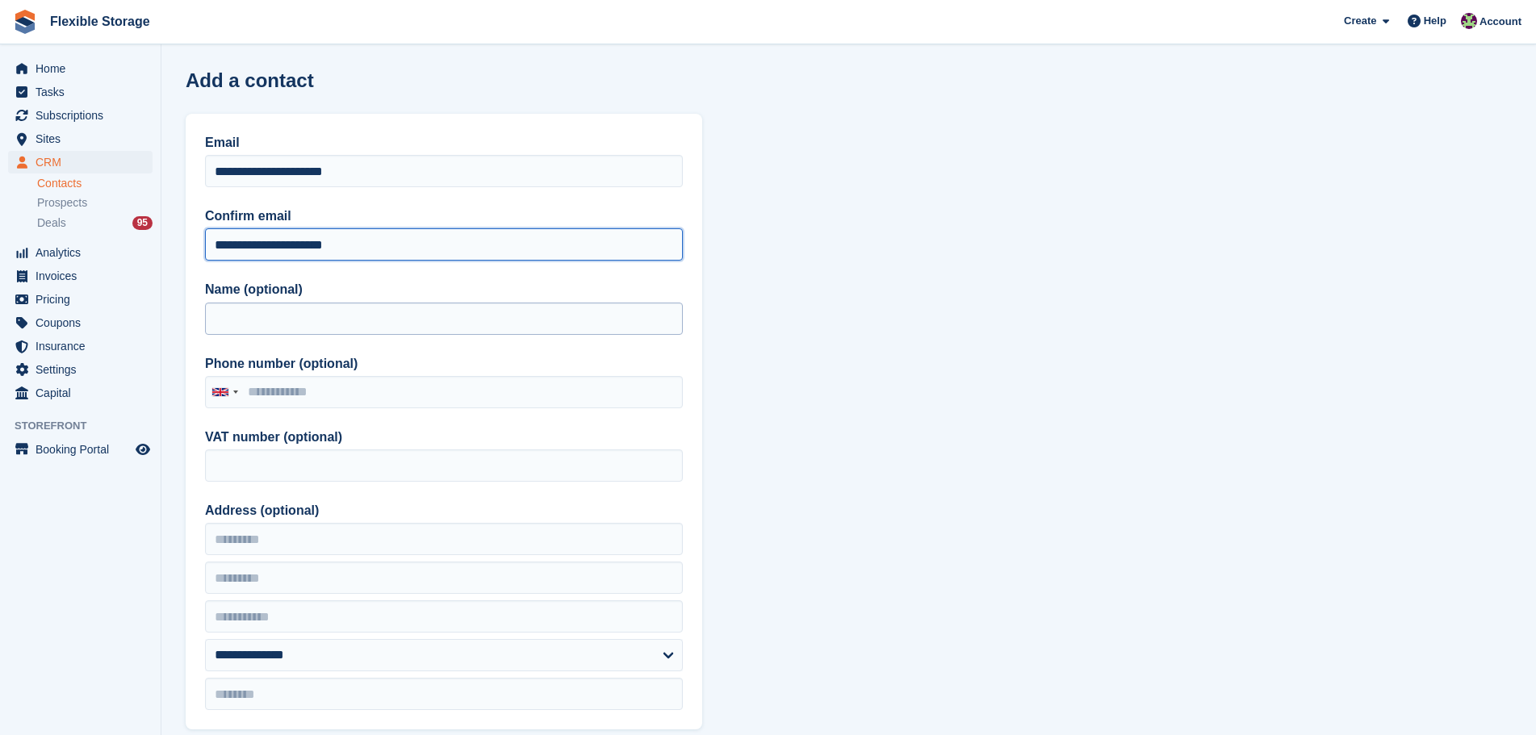
type input "**********"
click at [246, 307] on input "Name (optional)" at bounding box center [444, 319] width 478 height 32
type input "*"
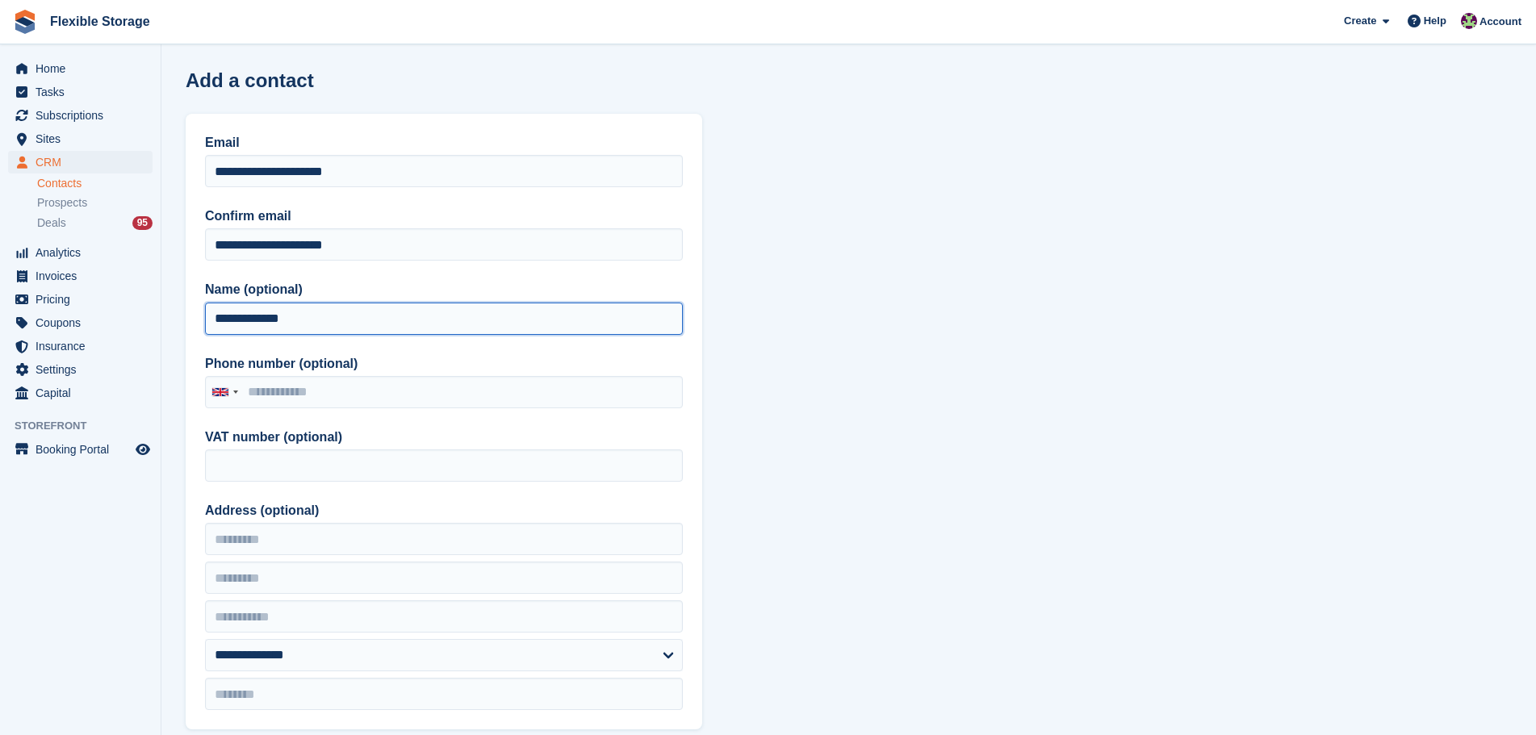
type input "**********"
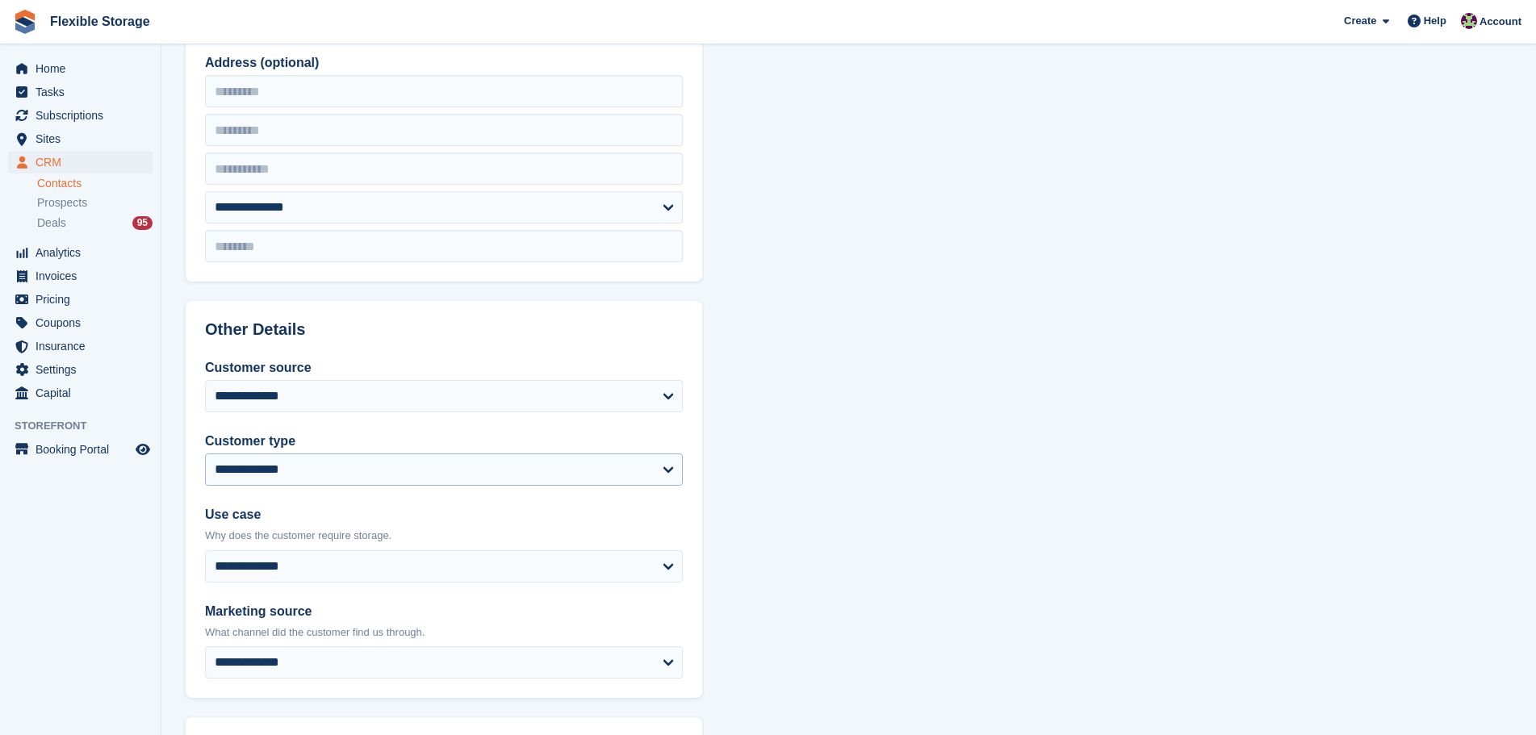
scroll to position [484, 0]
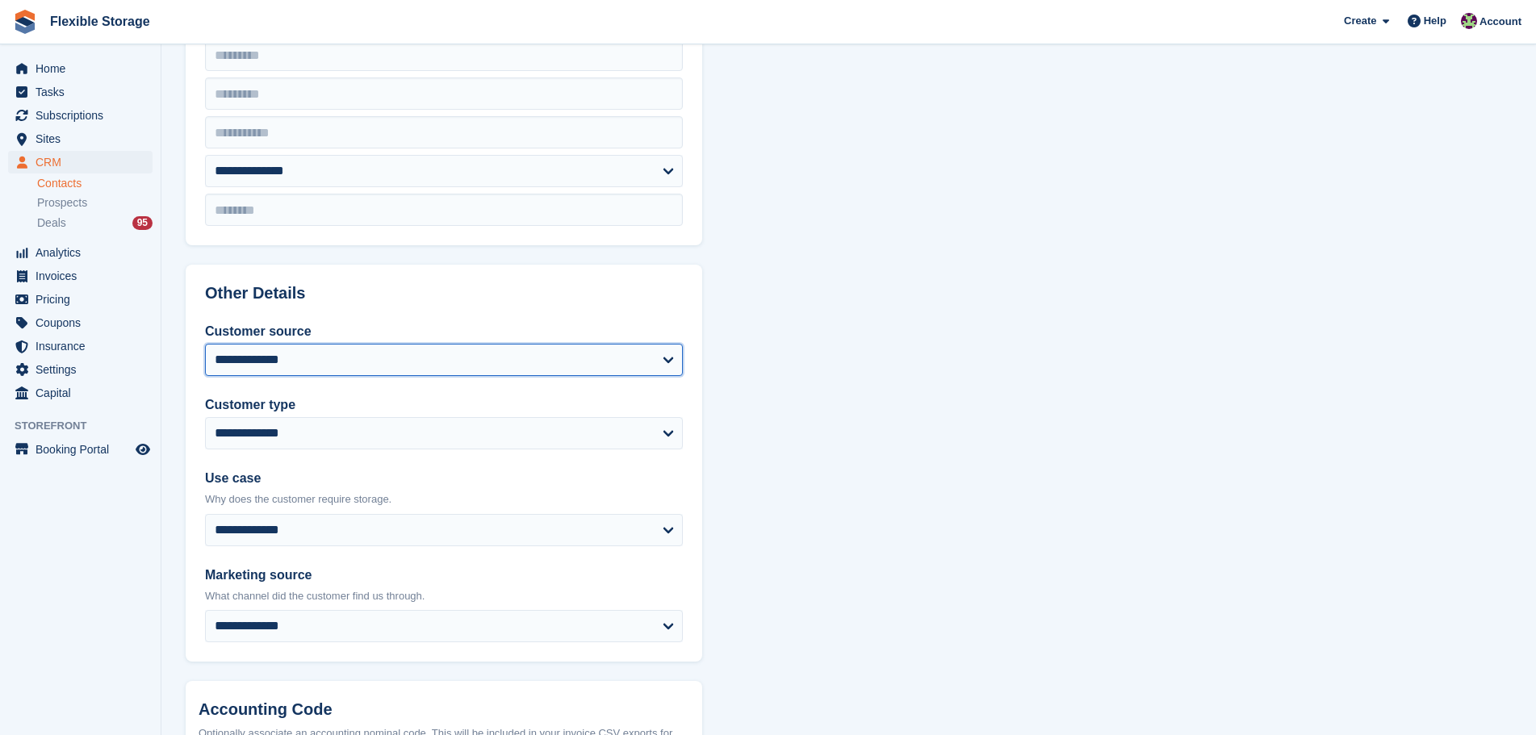
click at [269, 350] on select "**********" at bounding box center [444, 360] width 478 height 32
select select "**********"
click at [205, 344] on select "**********" at bounding box center [444, 360] width 478 height 32
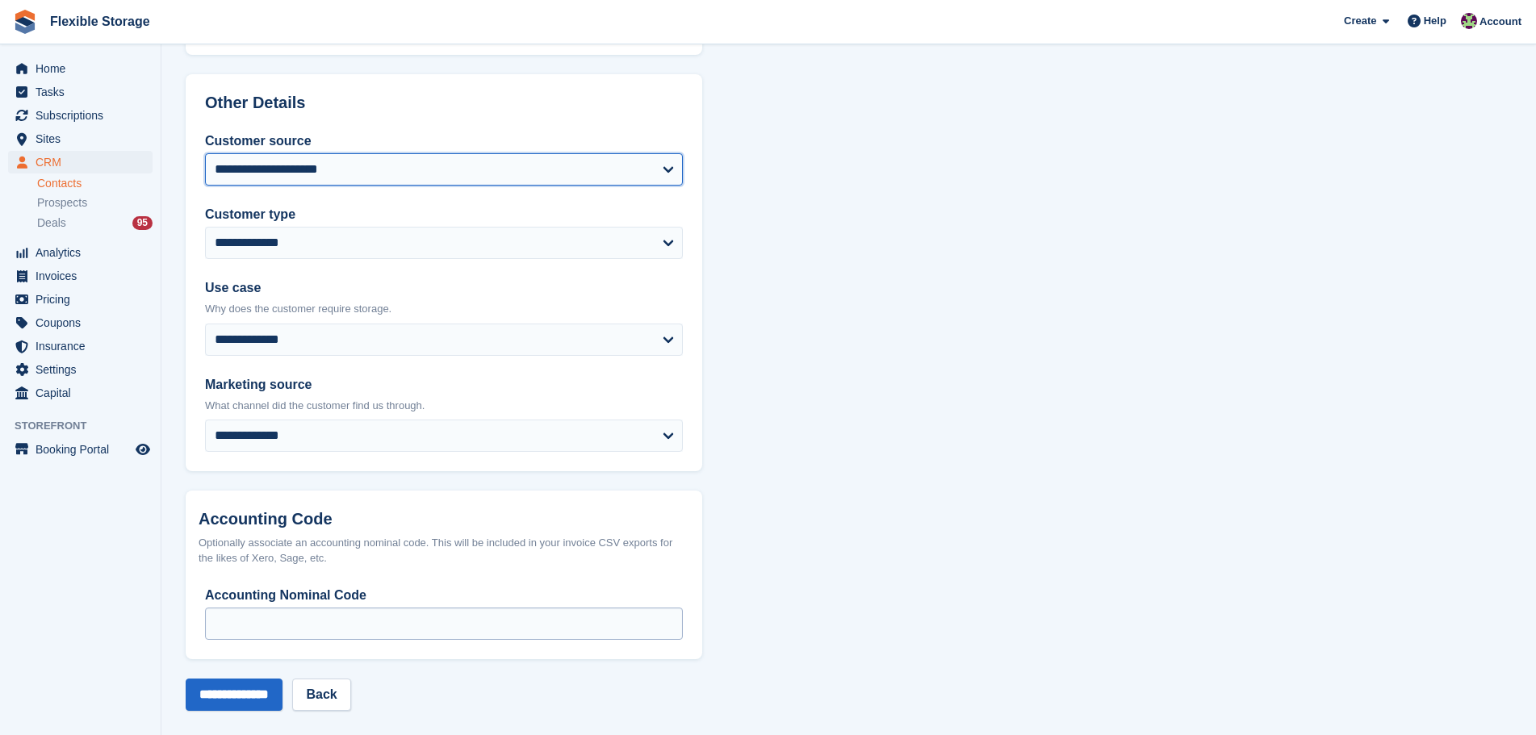
scroll to position [687, 0]
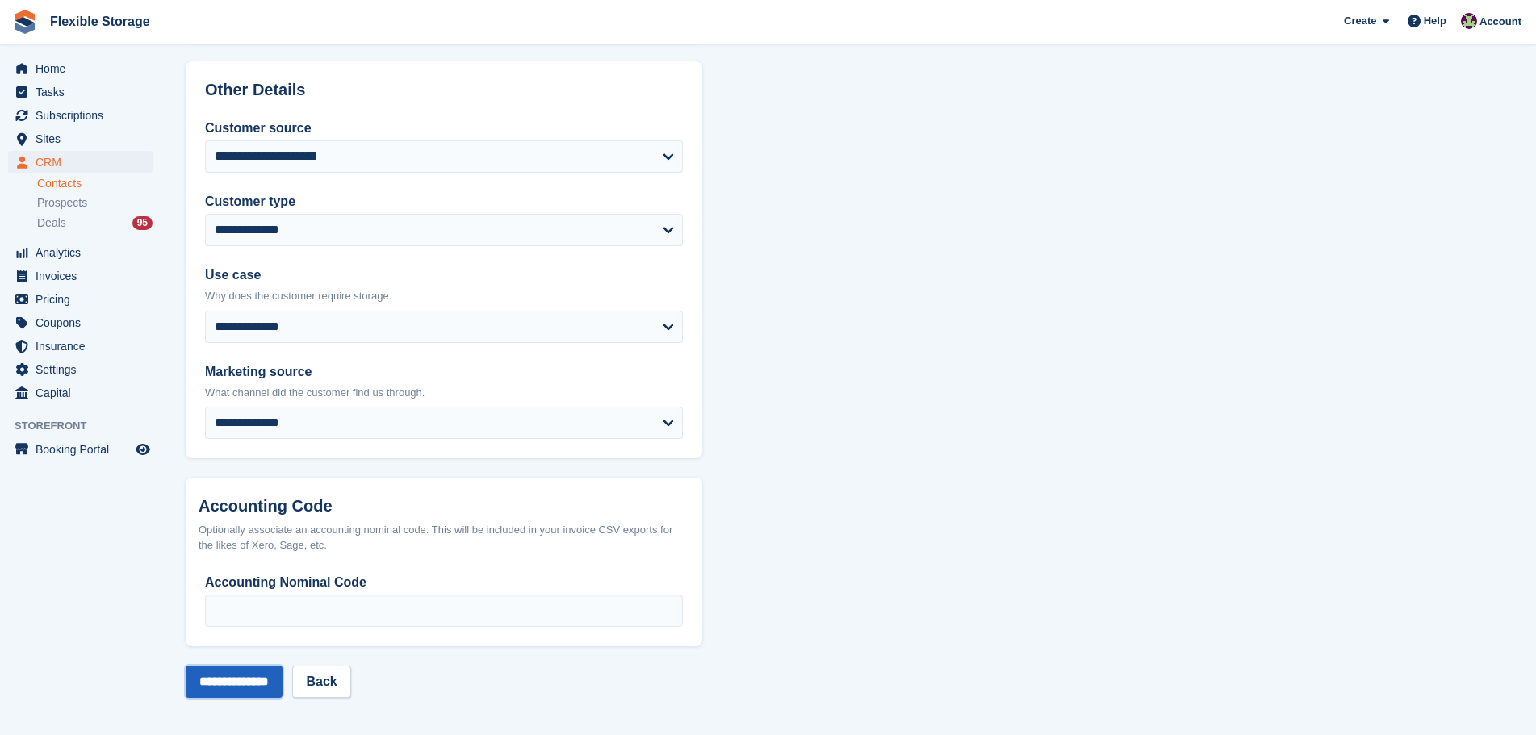
click at [253, 671] on input "**********" at bounding box center [234, 682] width 97 height 32
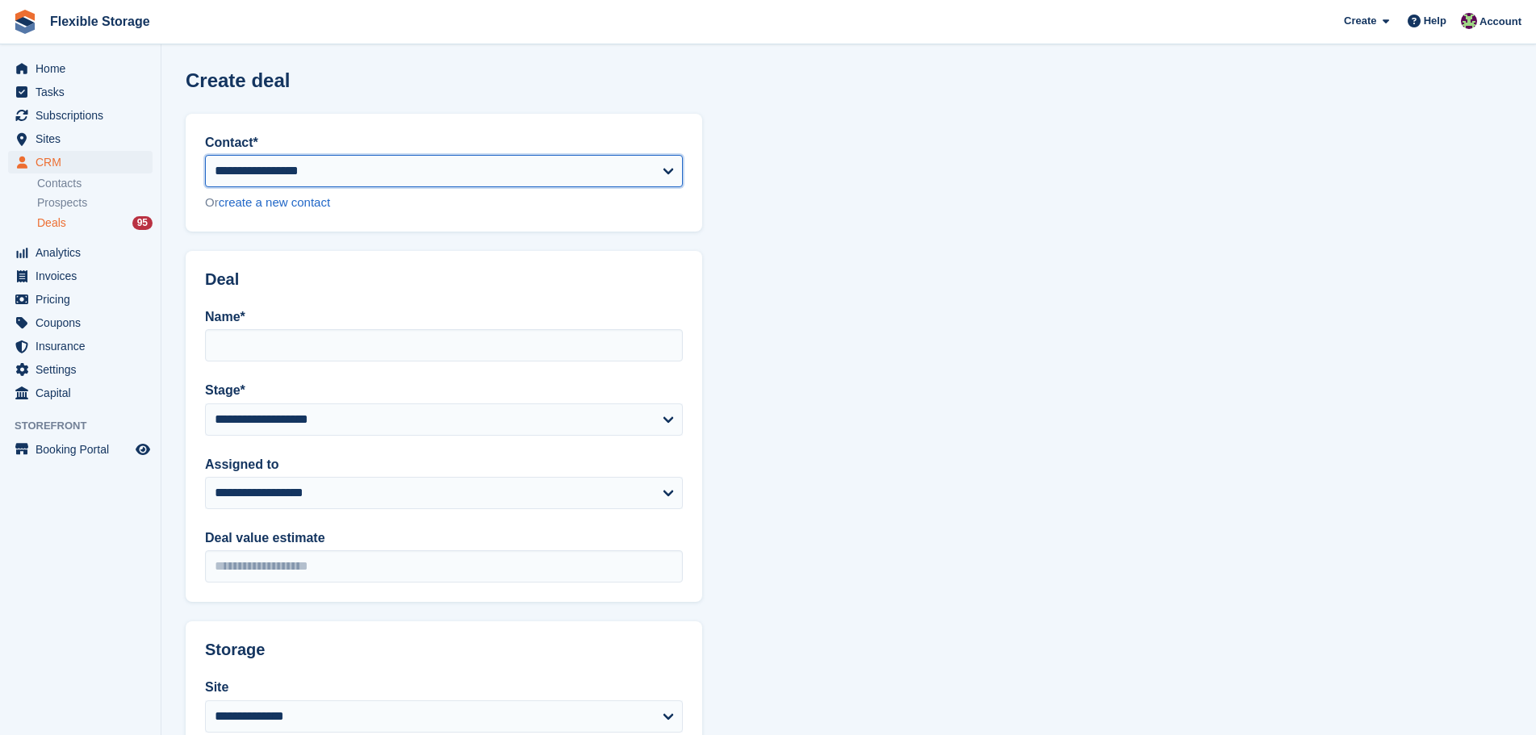
click at [322, 162] on select "**********" at bounding box center [444, 171] width 478 height 32
select select "******"
click at [205, 155] on select "**********" at bounding box center [444, 171] width 478 height 32
type input "**********"
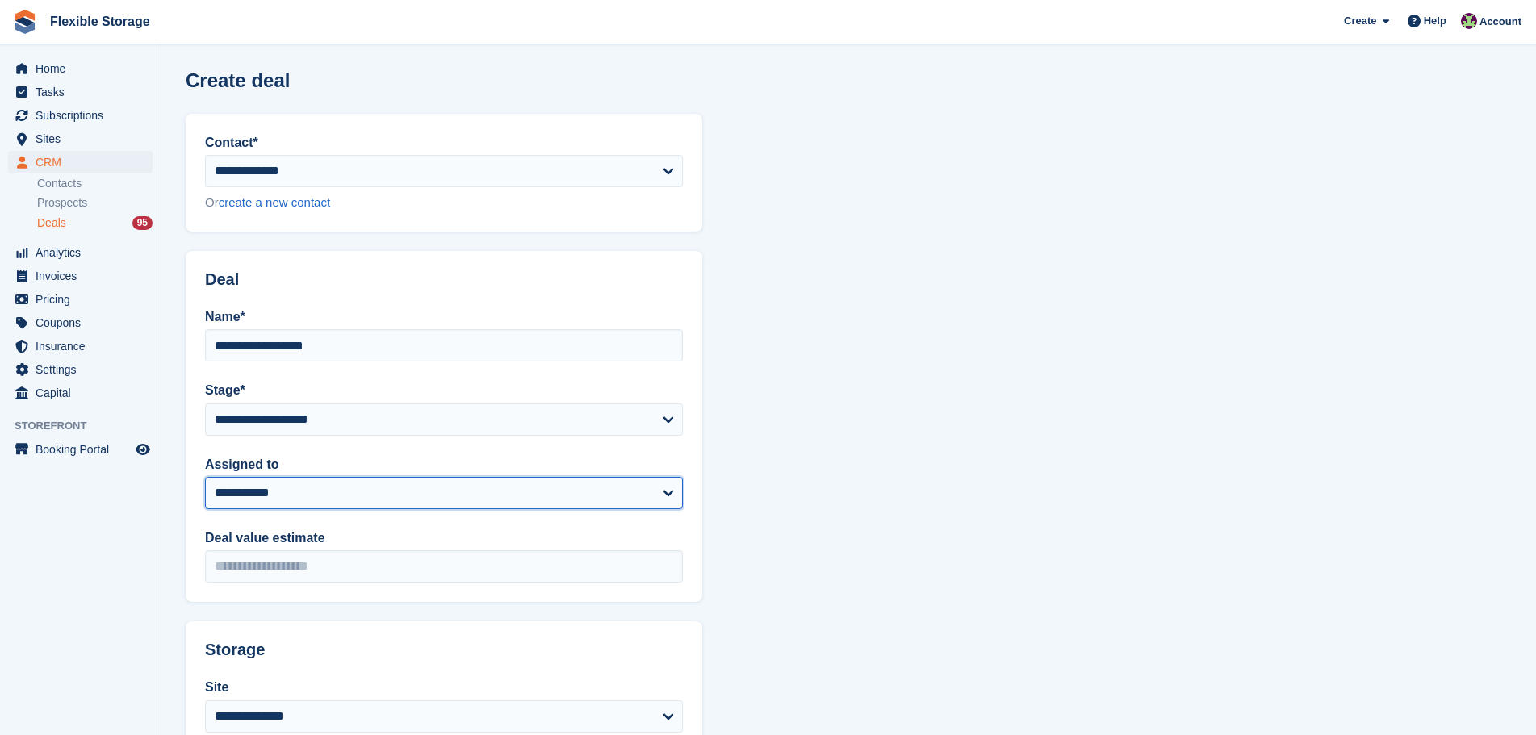
select select "***"
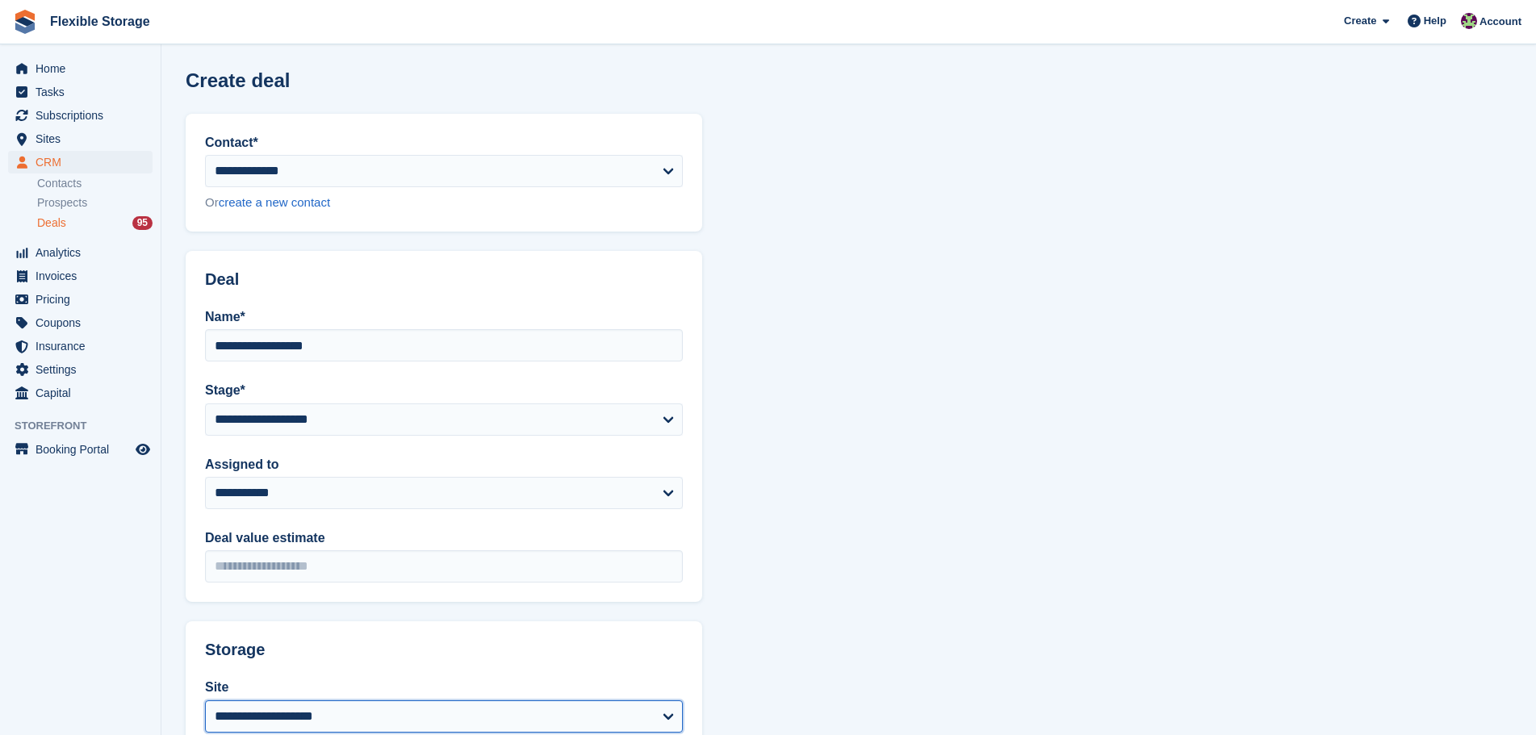
select select "****"
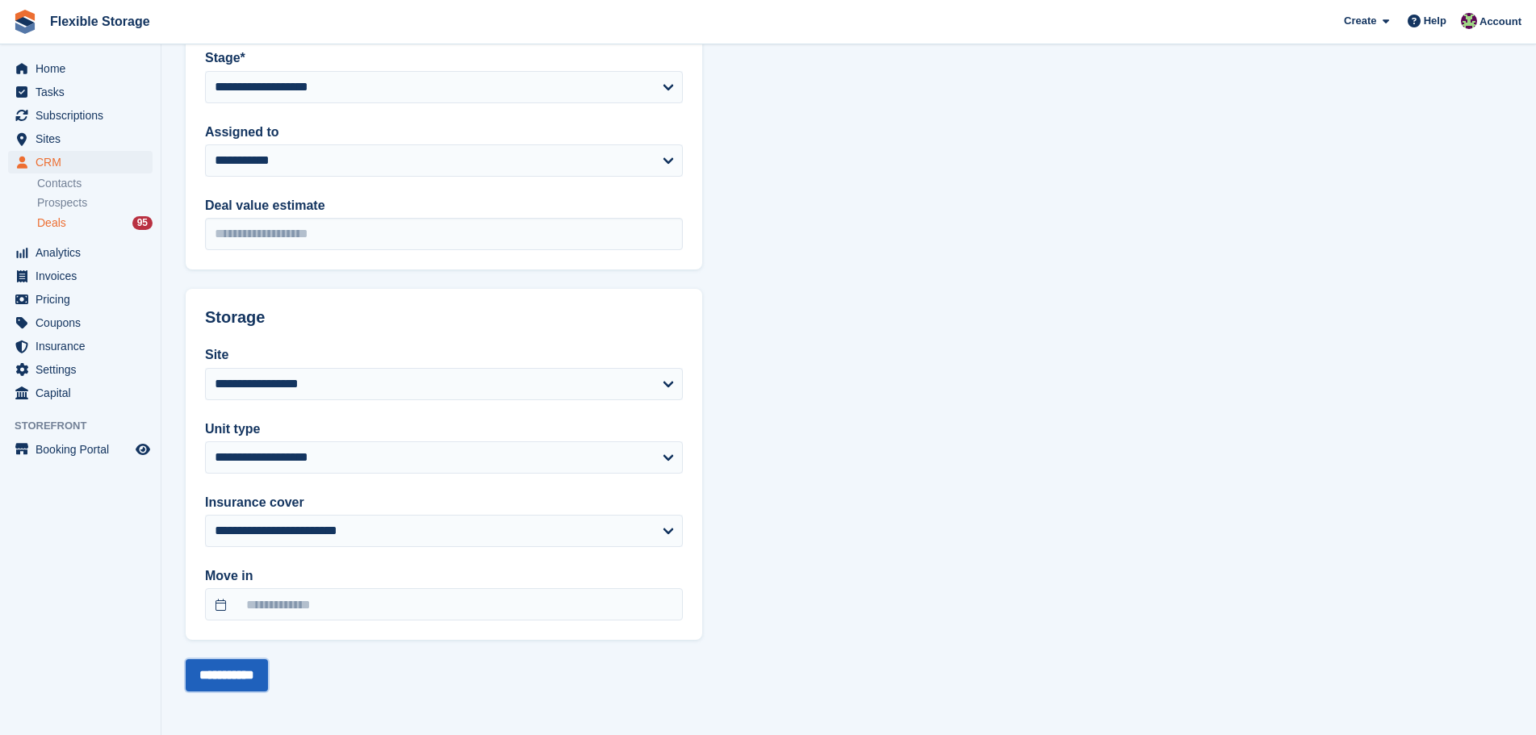
click at [250, 675] on input "**********" at bounding box center [227, 675] width 82 height 32
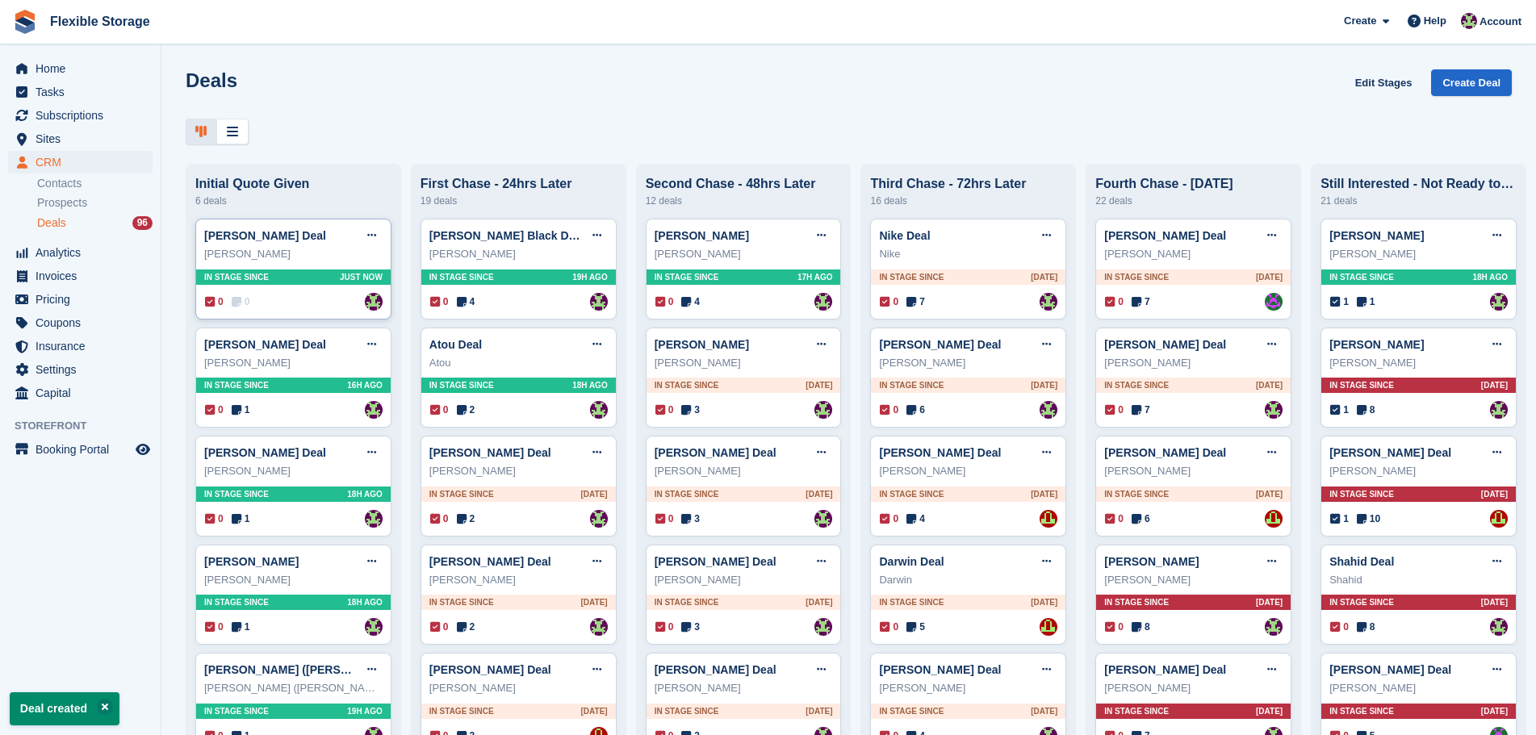
click at [303, 303] on div "0 0 Assigned to Rachael Fisher" at bounding box center [294, 302] width 178 height 18
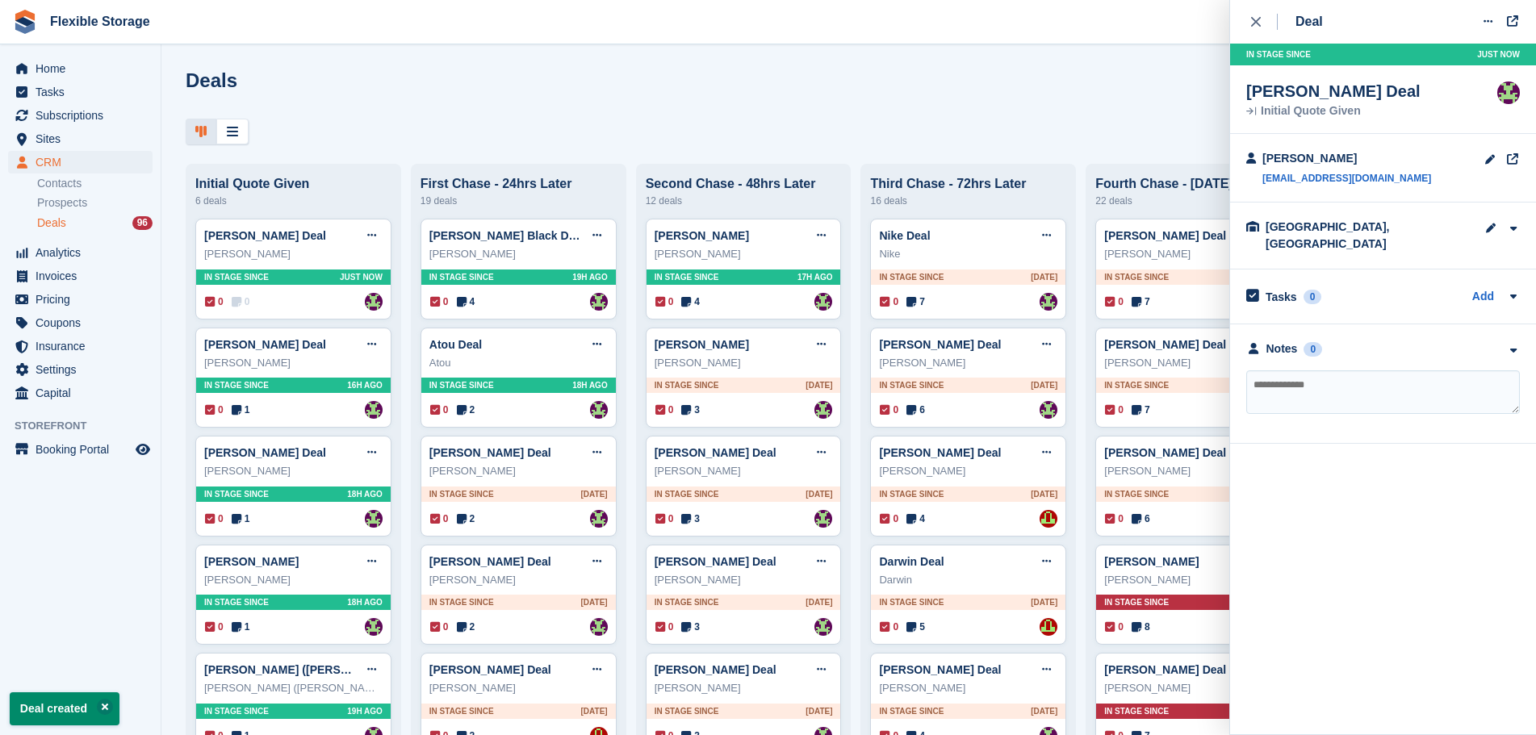
click at [1333, 370] on textarea at bounding box center [1383, 392] width 274 height 44
type textarea "**********"
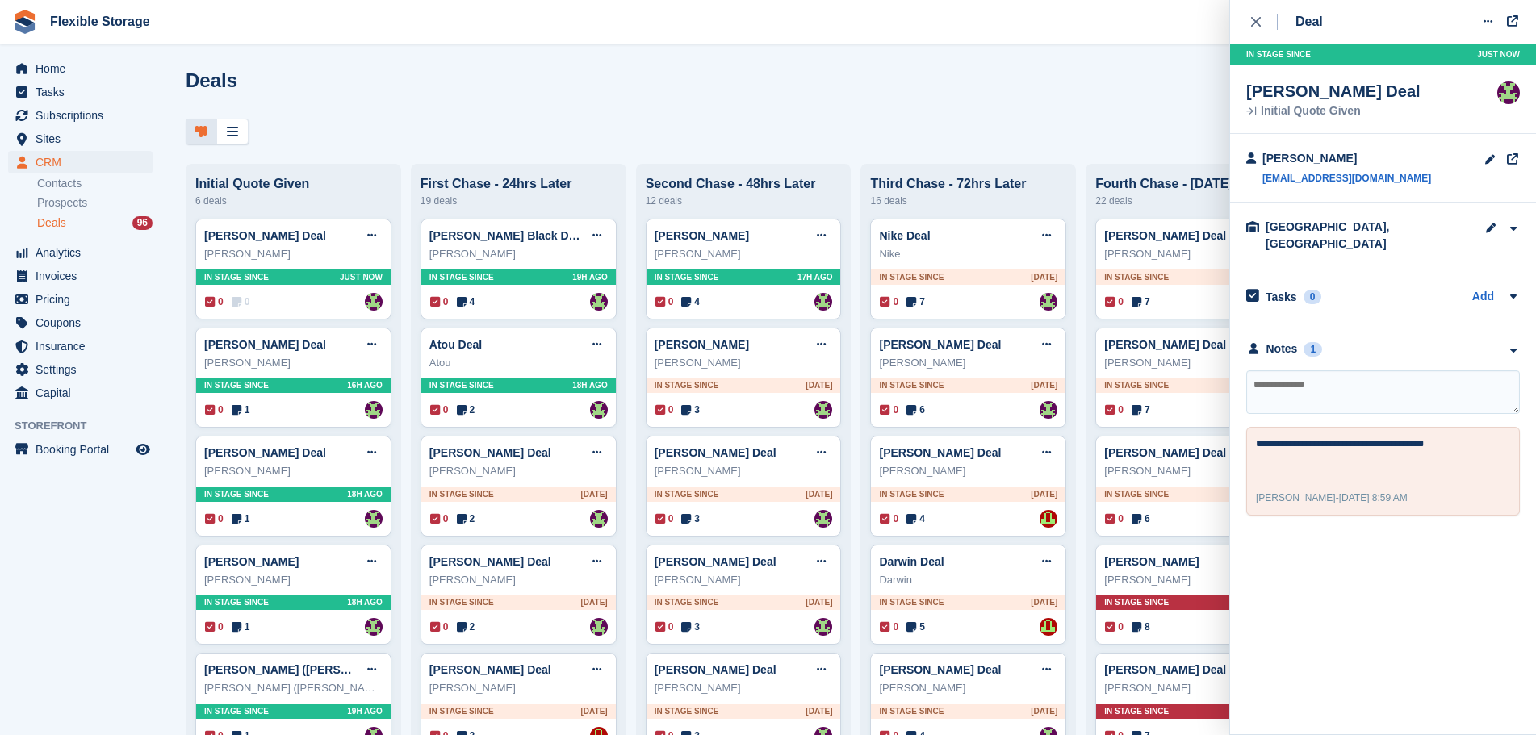
click at [502, 79] on div "Deals Edit Stages Create Deal" at bounding box center [849, 92] width 1326 height 46
click at [1254, 23] on icon "close" at bounding box center [1256, 22] width 10 height 10
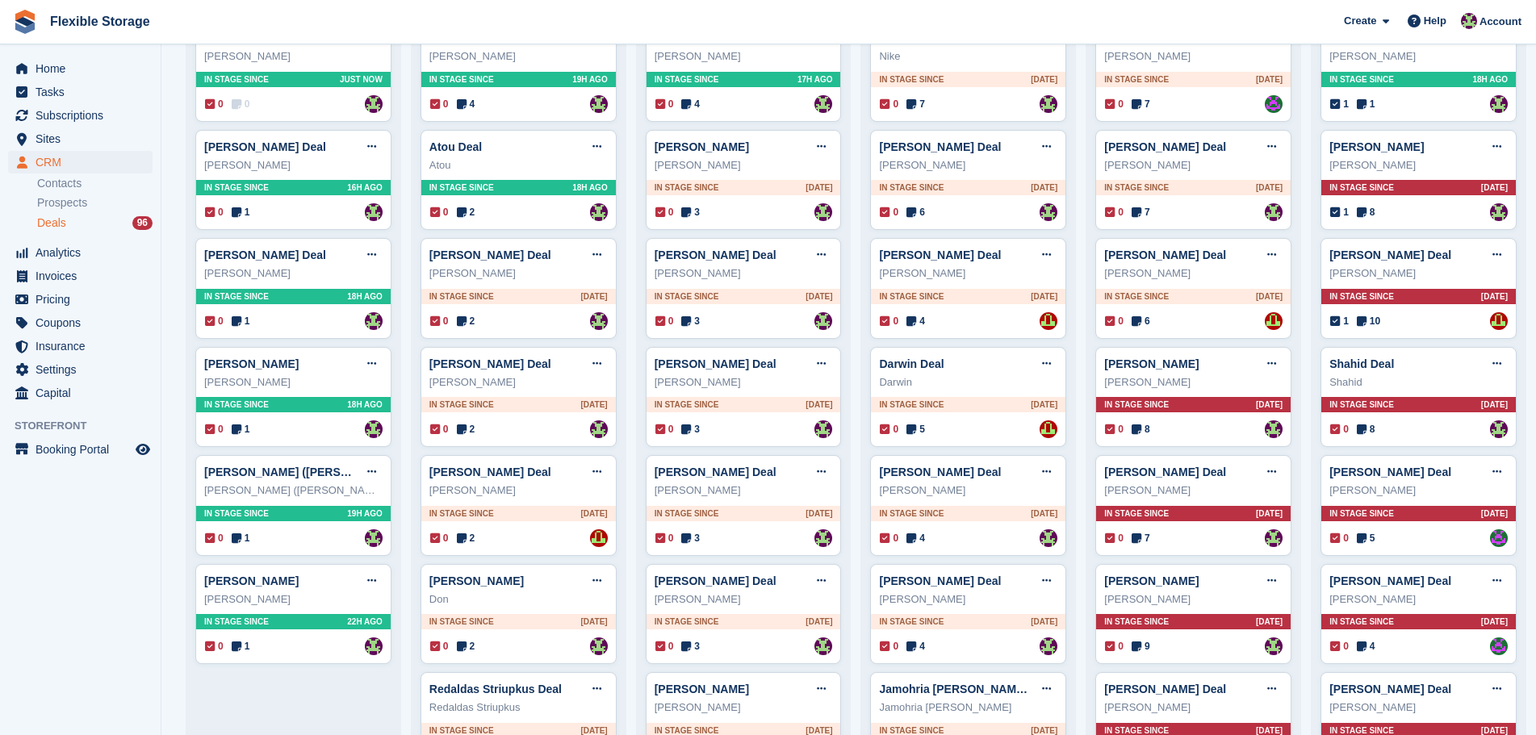
scroll to position [1717, 0]
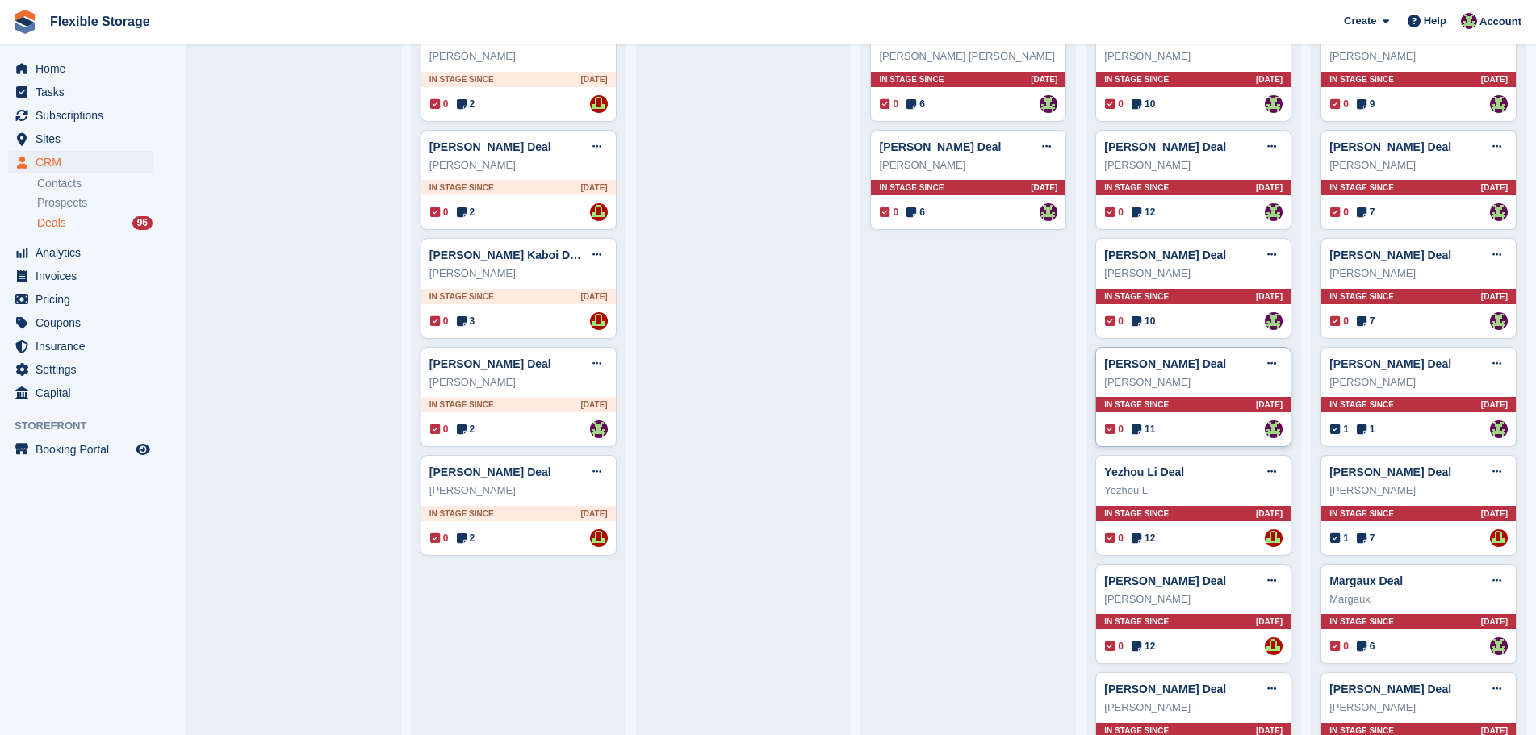
click at [1191, 399] on div "Anna Strzalka Deal Edit deal Mark as won Mark as lost Delete deal Anna Strzalka…" at bounding box center [1193, 397] width 196 height 101
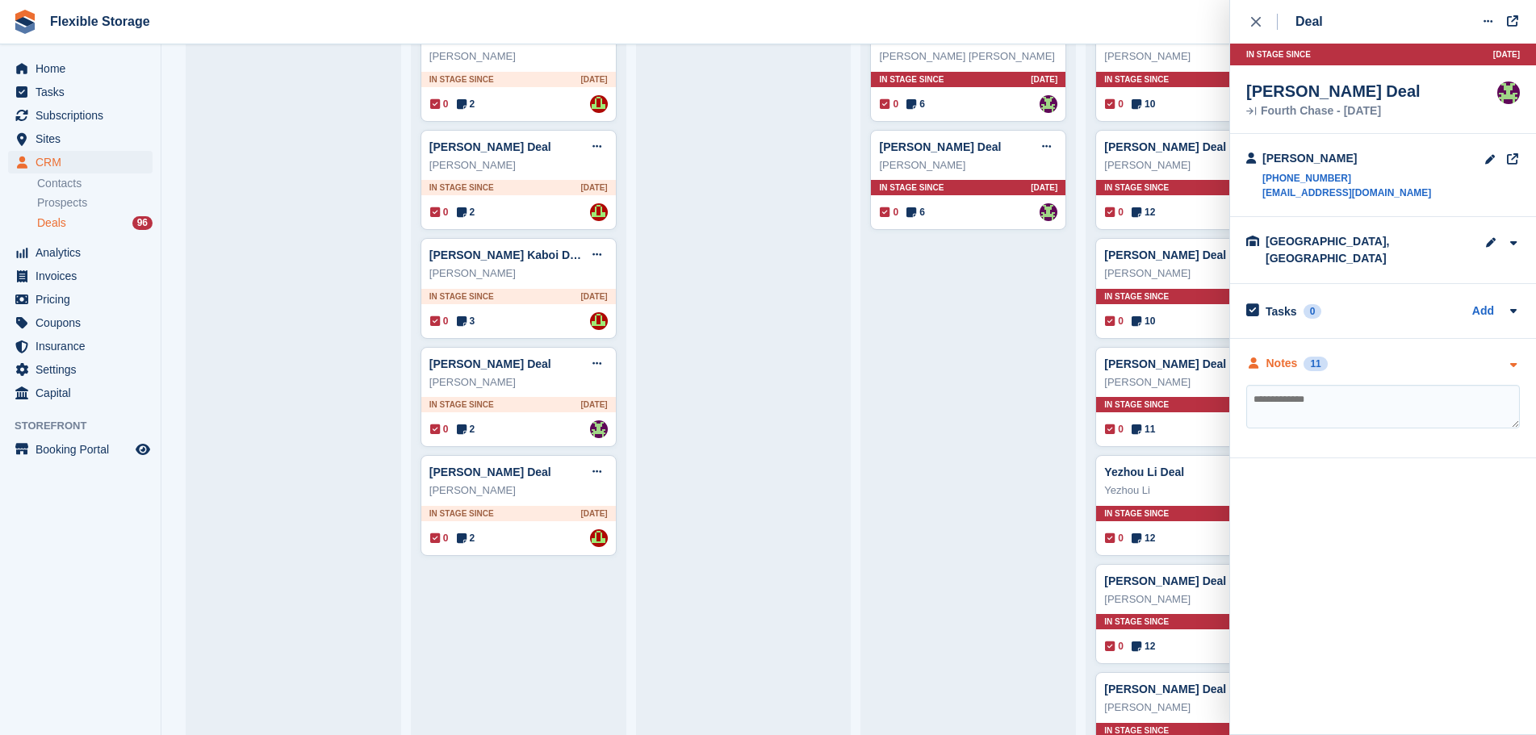
click at [1389, 355] on div "Notes 11" at bounding box center [1383, 363] width 274 height 17
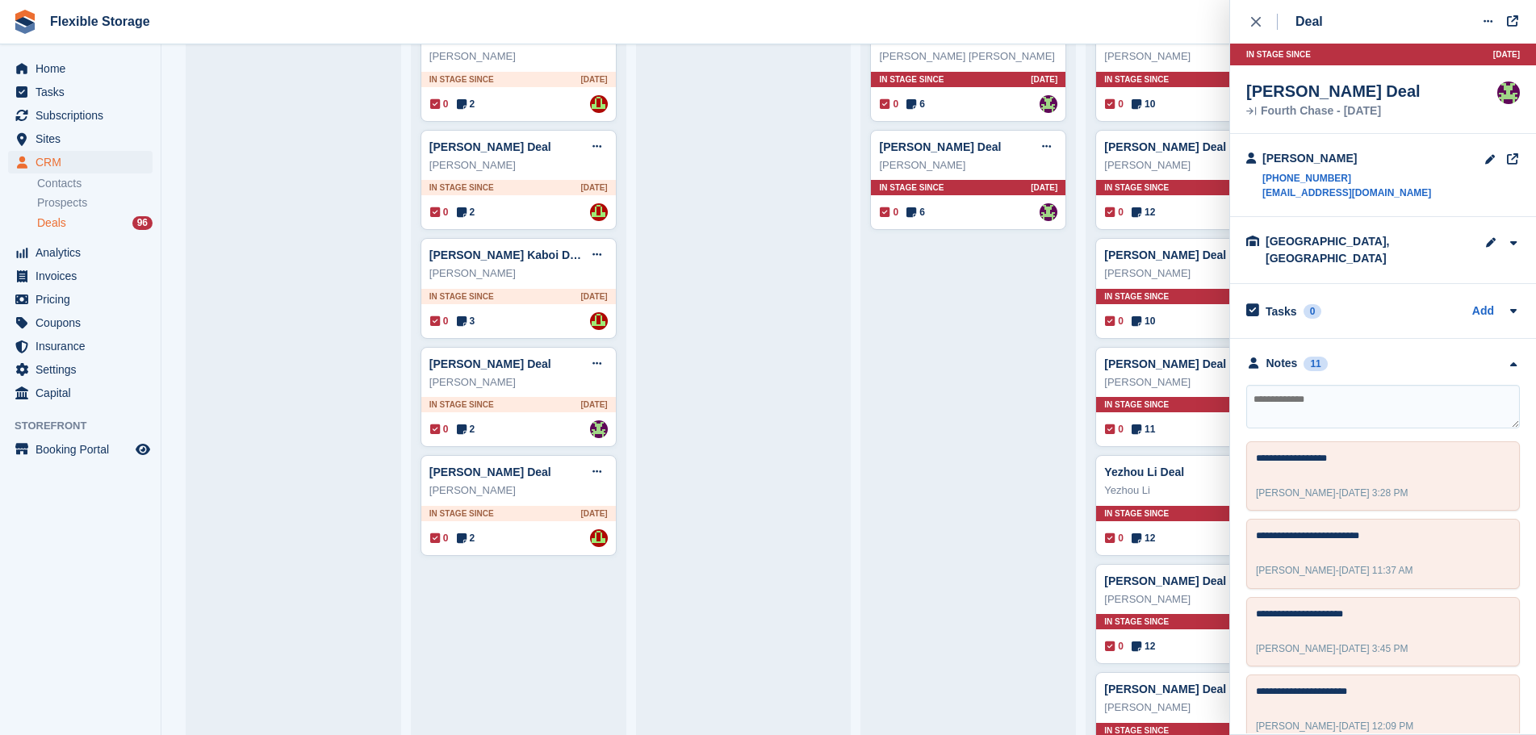
click at [1366, 405] on textarea at bounding box center [1383, 407] width 274 height 44
click at [1366, 404] on textarea at bounding box center [1383, 407] width 274 height 44
type textarea "**********"
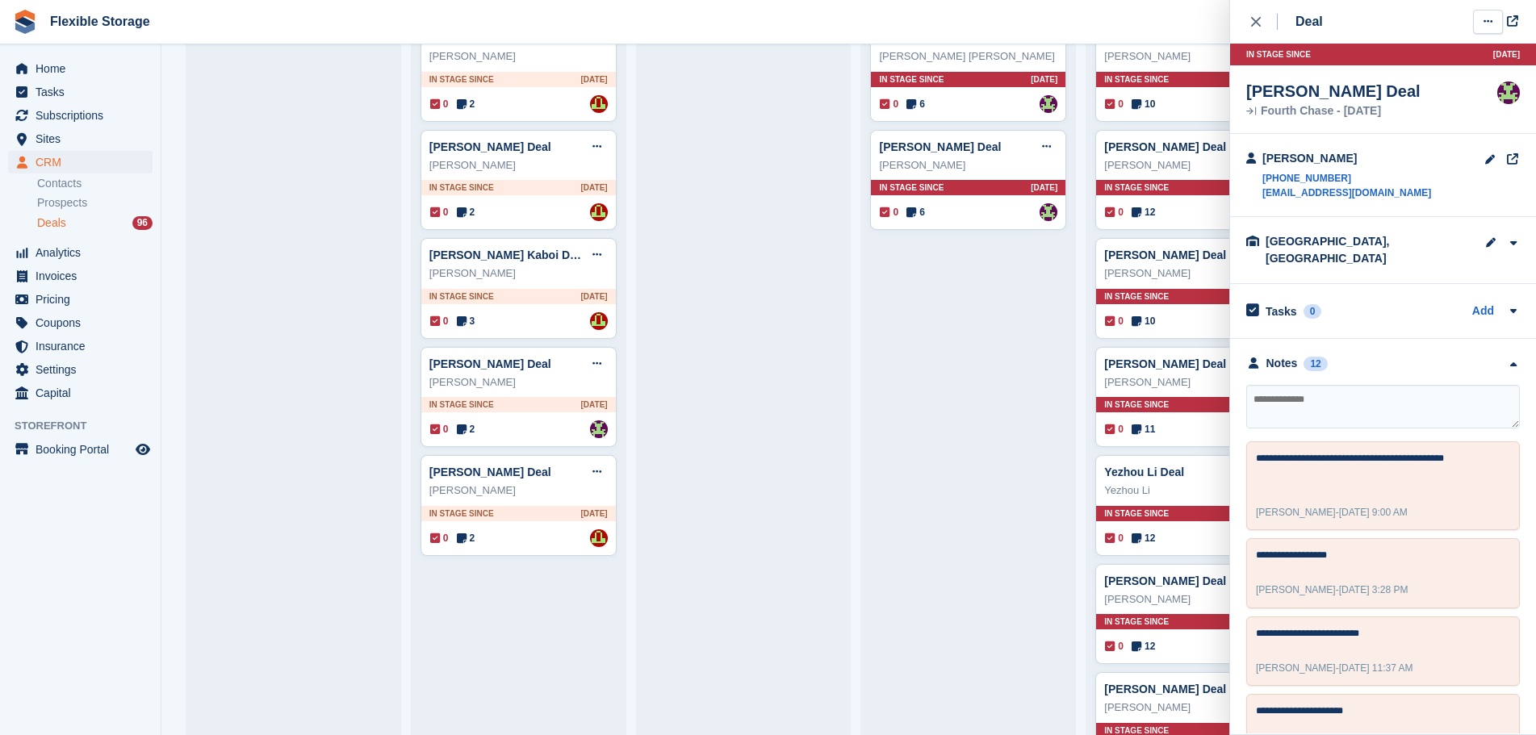
click at [1498, 20] on button at bounding box center [1488, 22] width 30 height 24
click at [1414, 116] on p "Mark as lost" at bounding box center [1425, 108] width 140 height 21
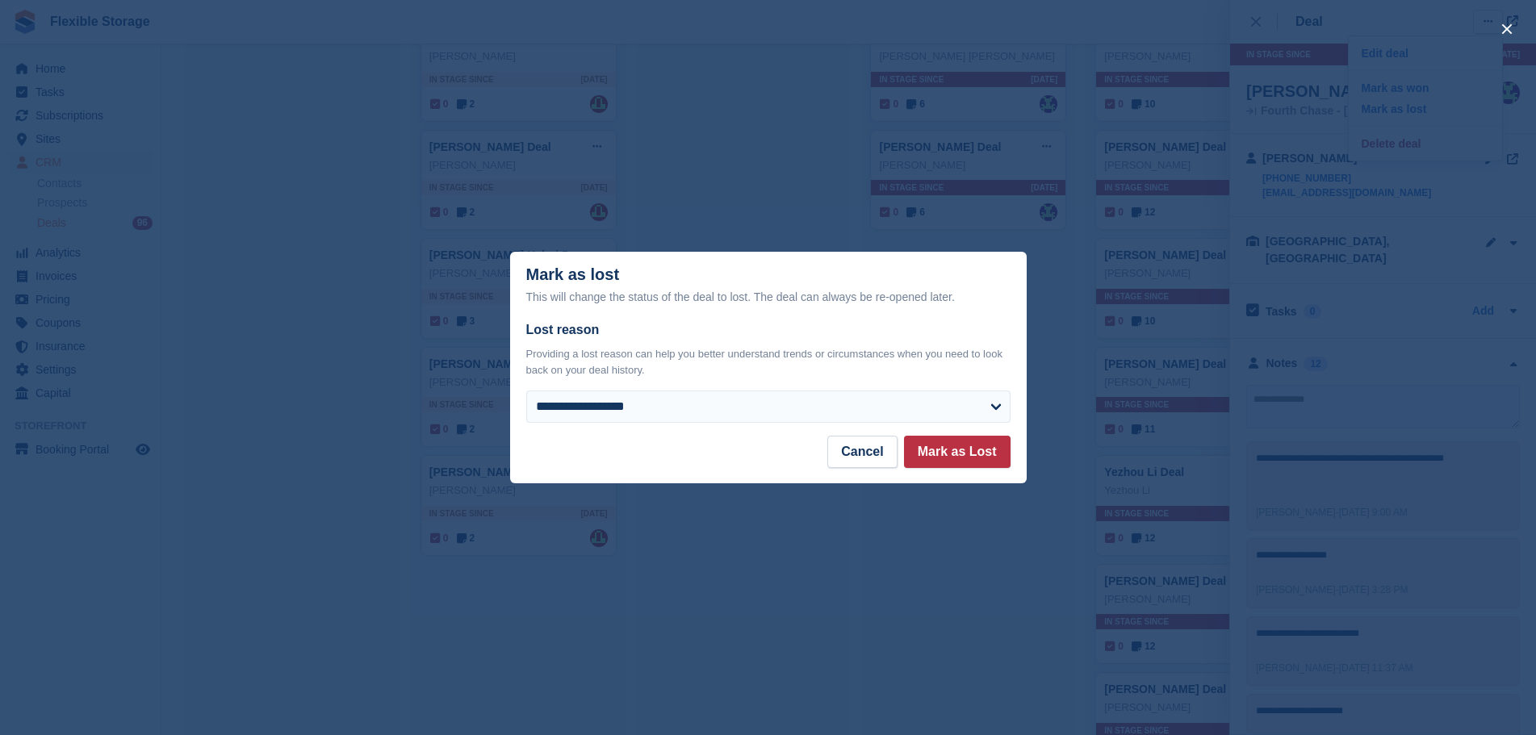
click at [668, 431] on div "**********" at bounding box center [768, 377] width 516 height 115
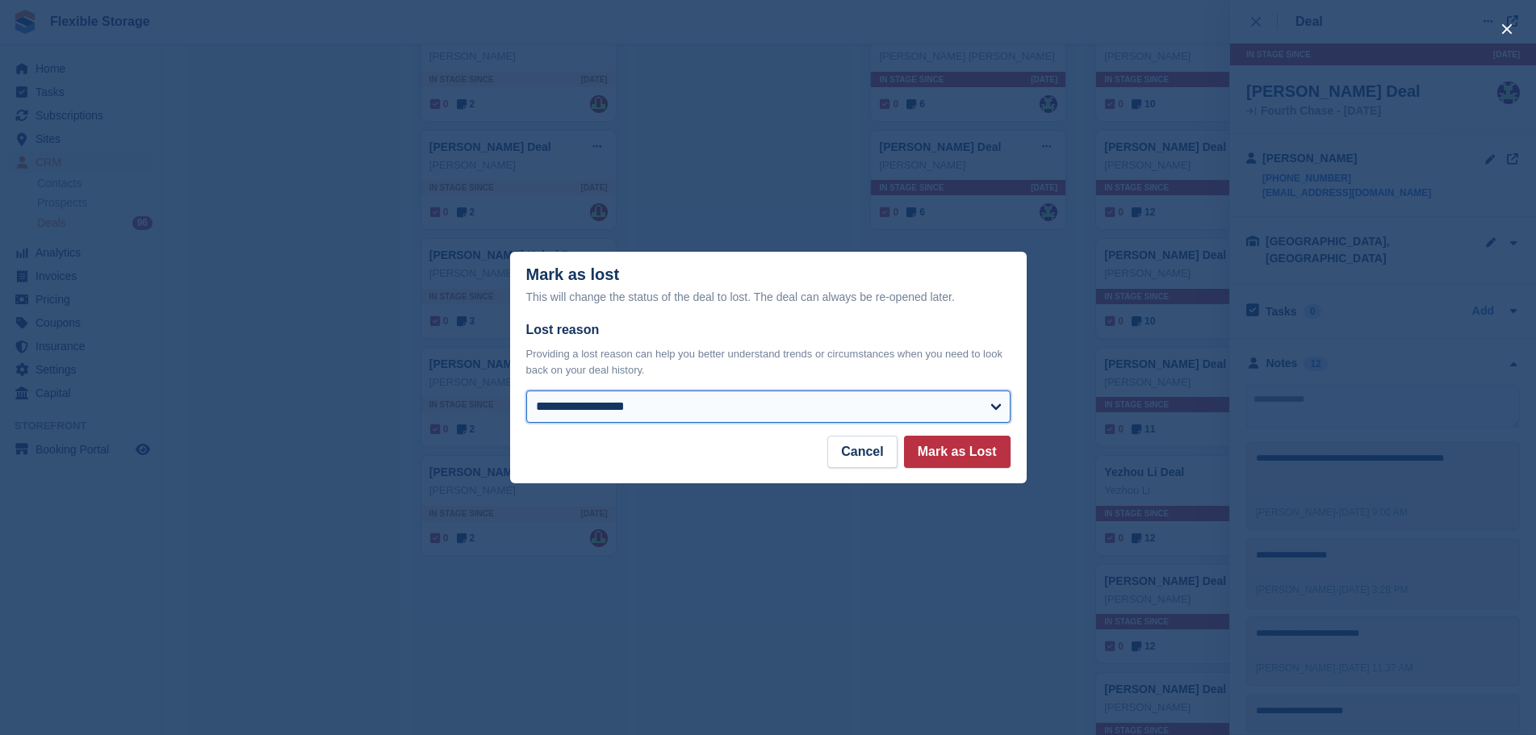
click at [684, 409] on select "**********" at bounding box center [768, 407] width 484 height 32
select select "**********"
click at [526, 392] on select "**********" at bounding box center [768, 407] width 484 height 32
click at [954, 458] on button "Mark as Lost" at bounding box center [957, 452] width 107 height 32
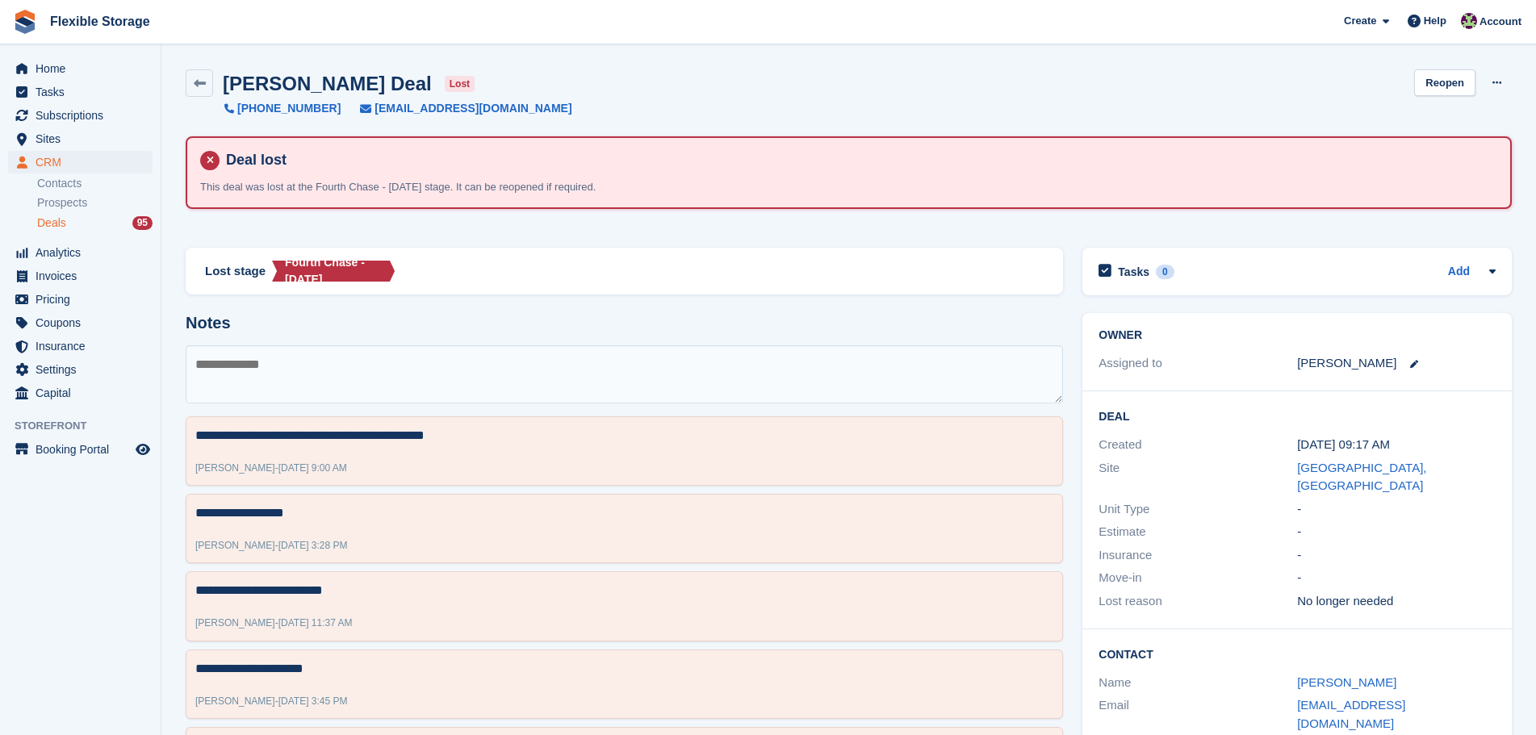
click at [93, 217] on div "Deals 95" at bounding box center [94, 222] width 115 height 15
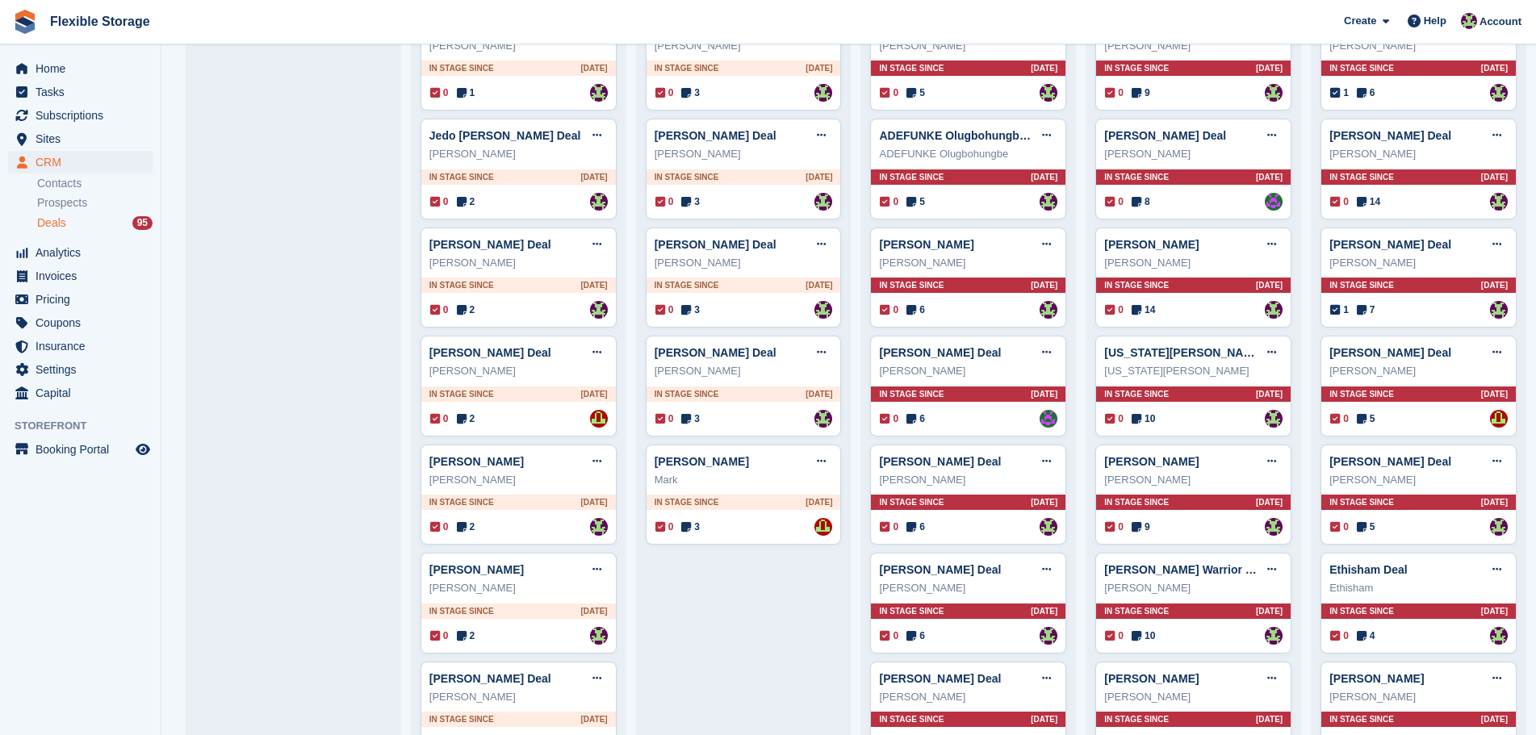
scroll to position [1780, 0]
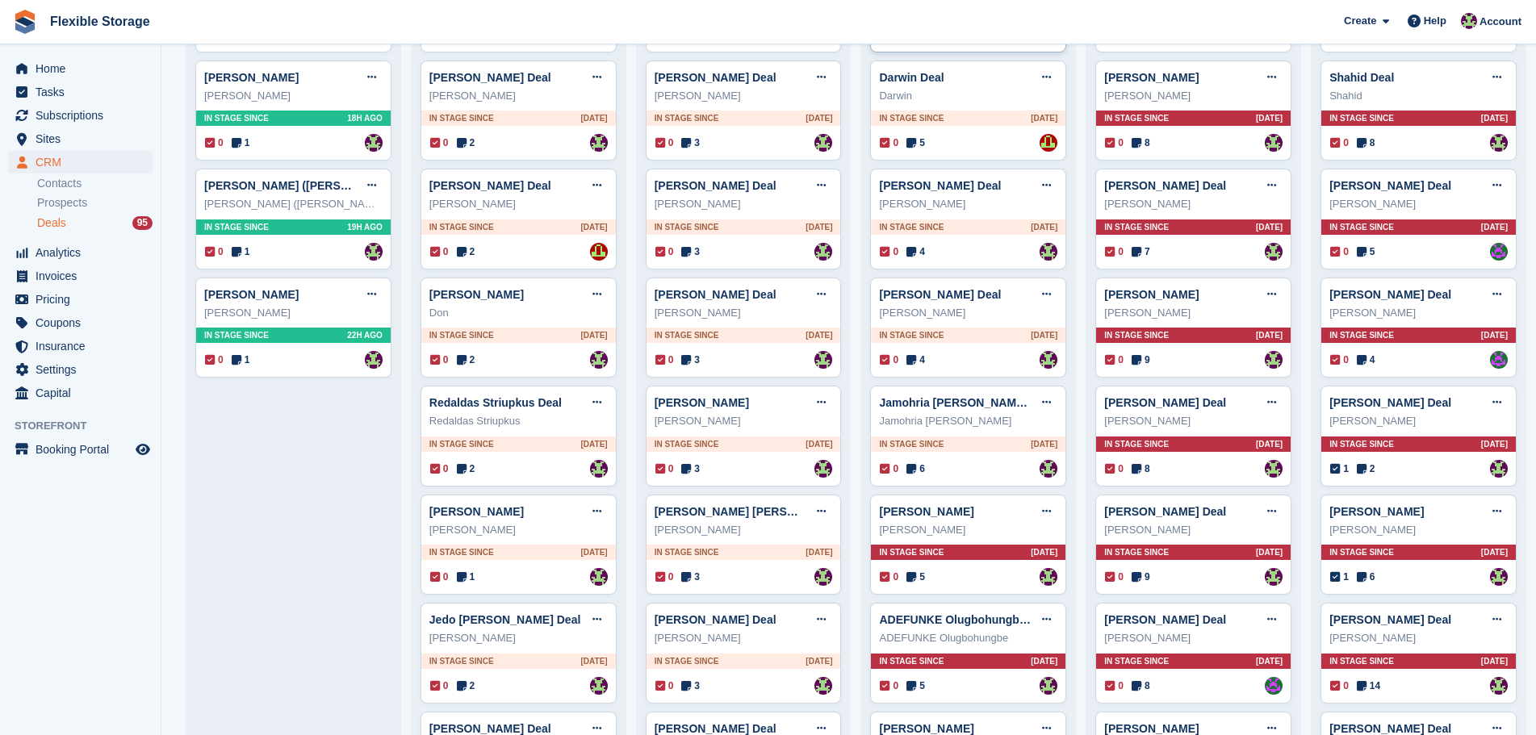
scroll to position [0, 0]
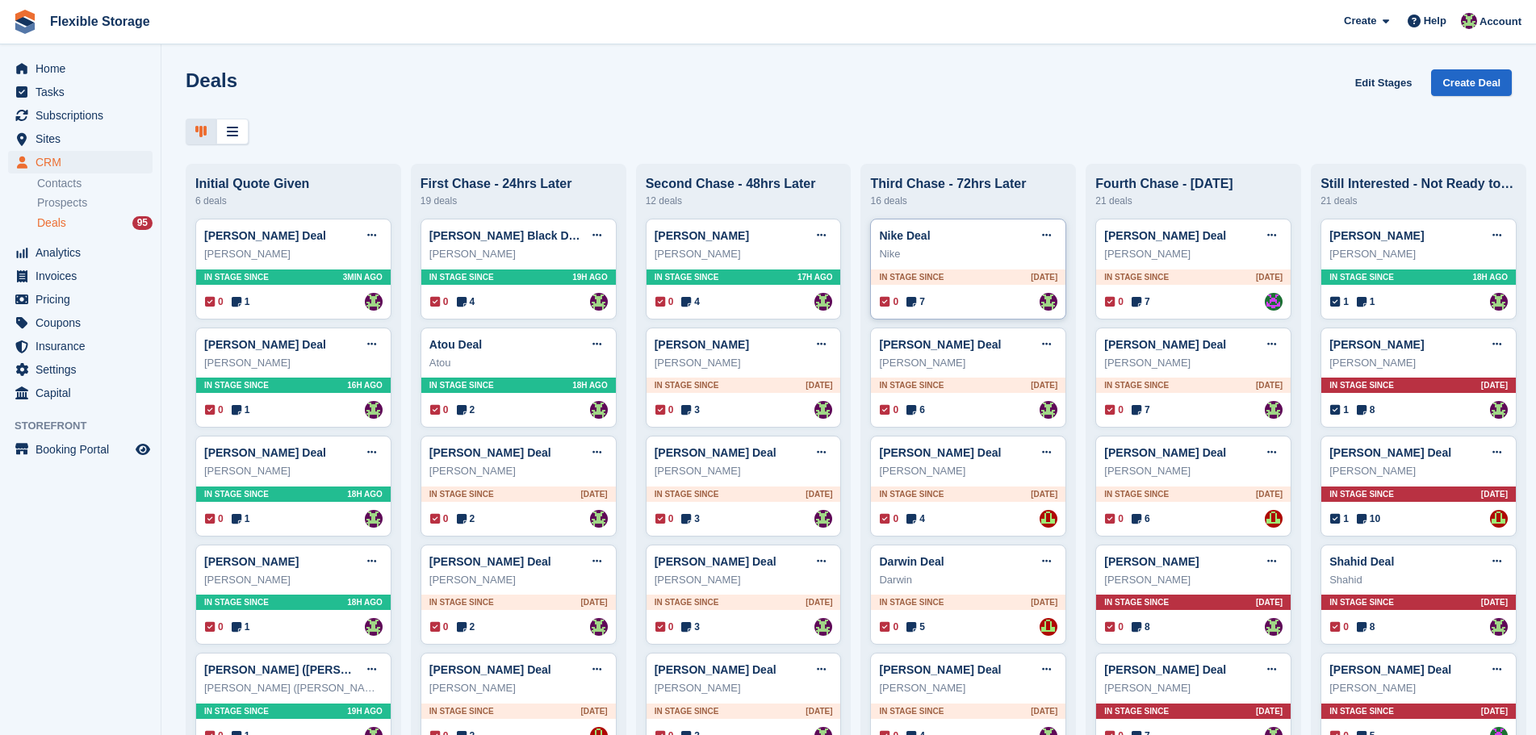
click at [984, 278] on div "In stage since 1D AGO" at bounding box center [968, 277] width 194 height 15
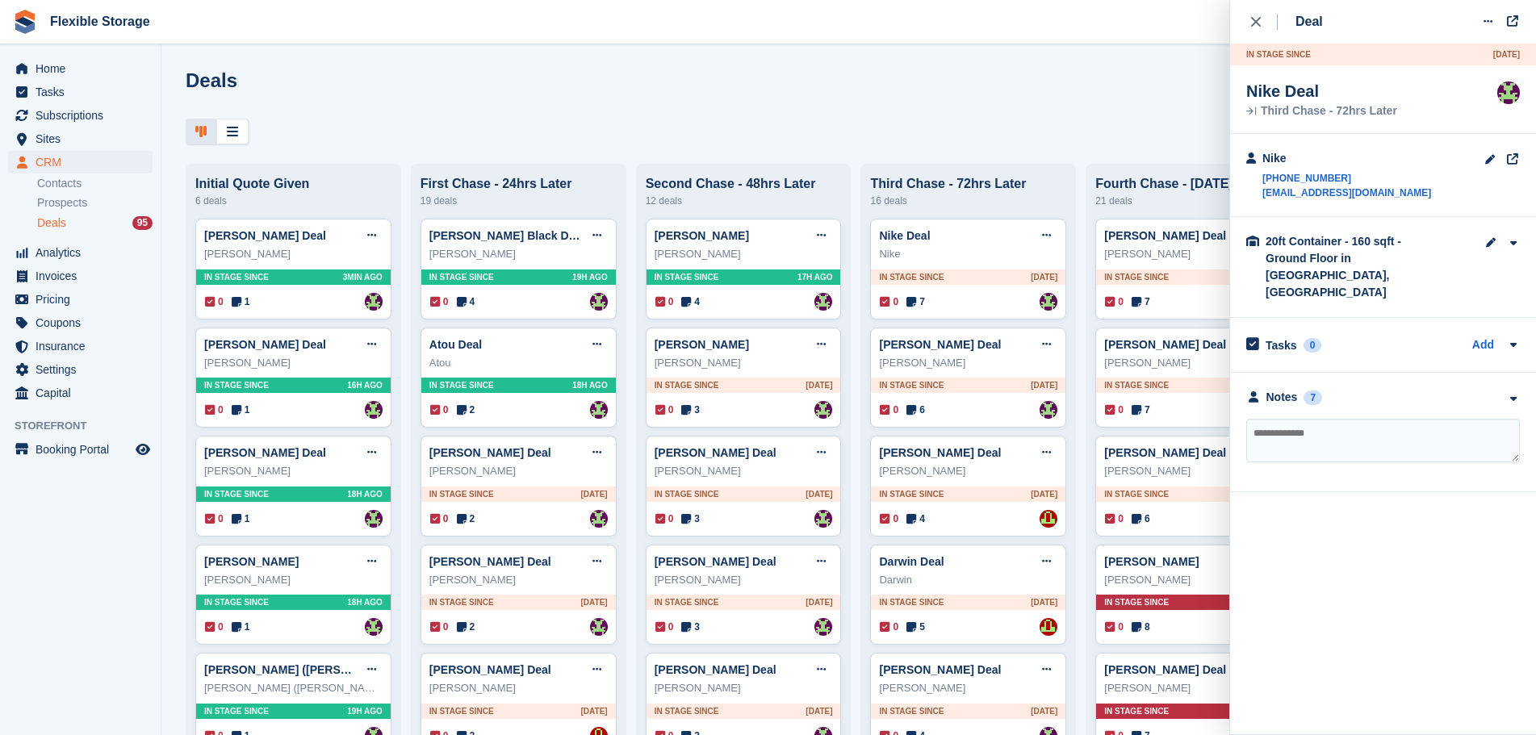
click at [1368, 373] on div "**********" at bounding box center [1383, 432] width 306 height 119
click at [1372, 389] on div "Notes 7" at bounding box center [1383, 397] width 274 height 17
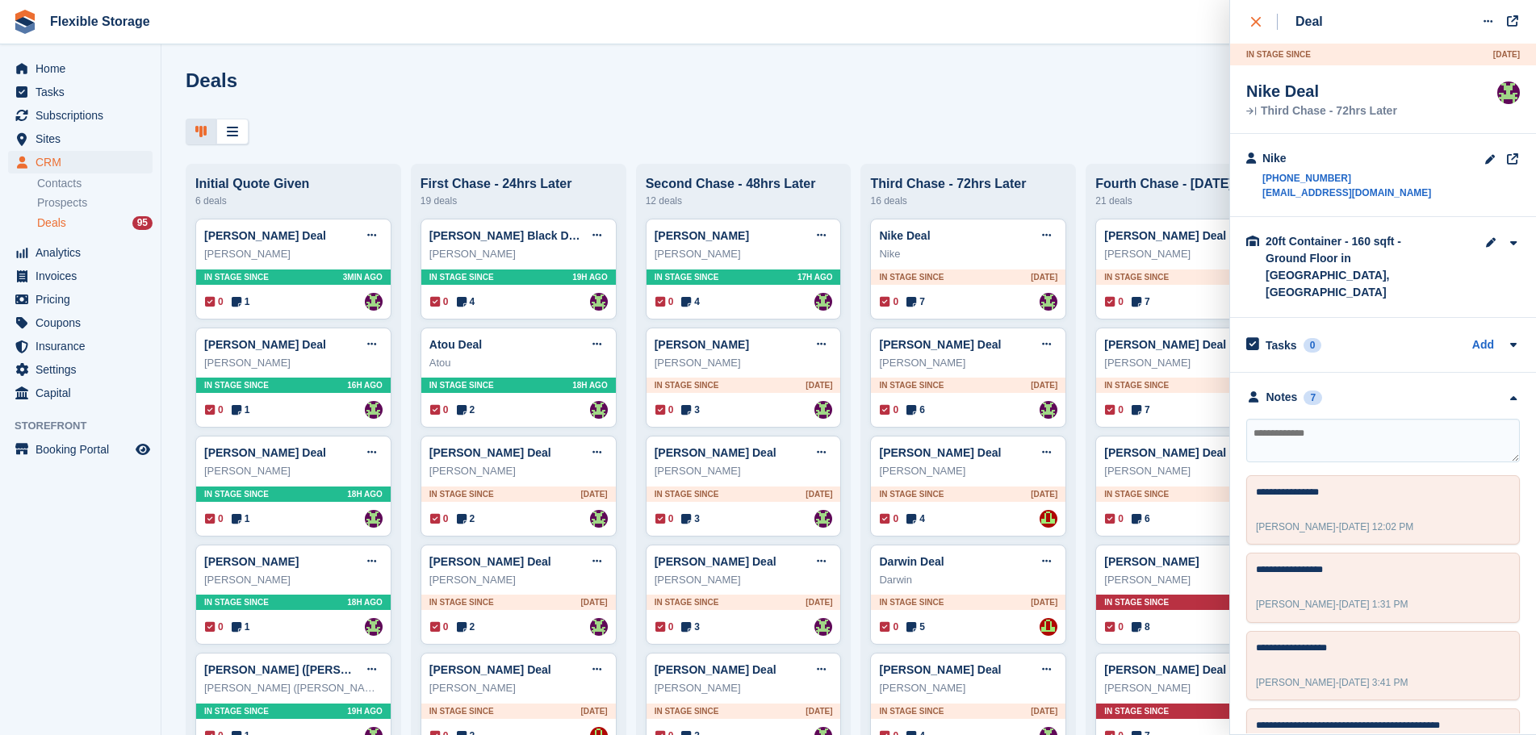
click at [1264, 30] on button "close" at bounding box center [1264, 22] width 36 height 44
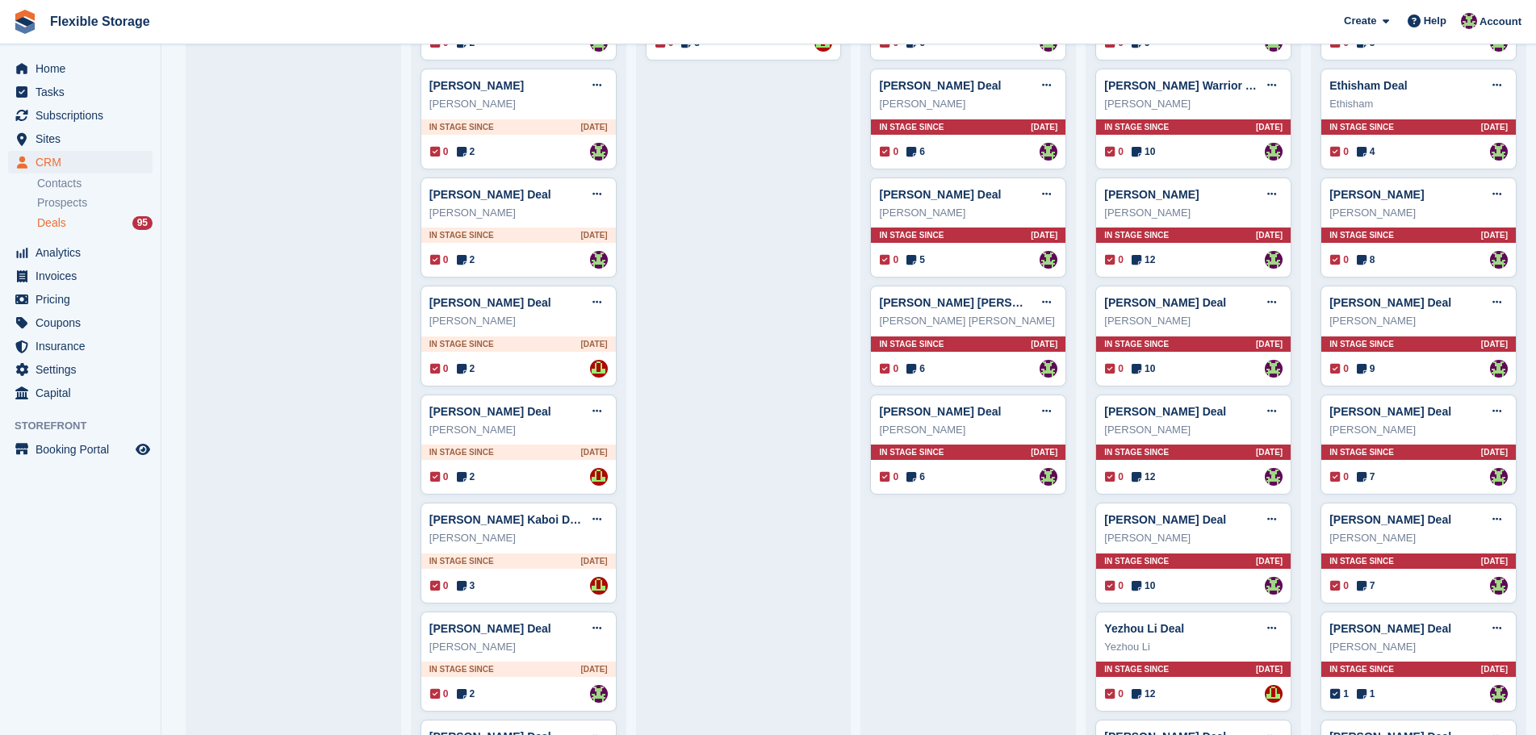
scroll to position [968, 0]
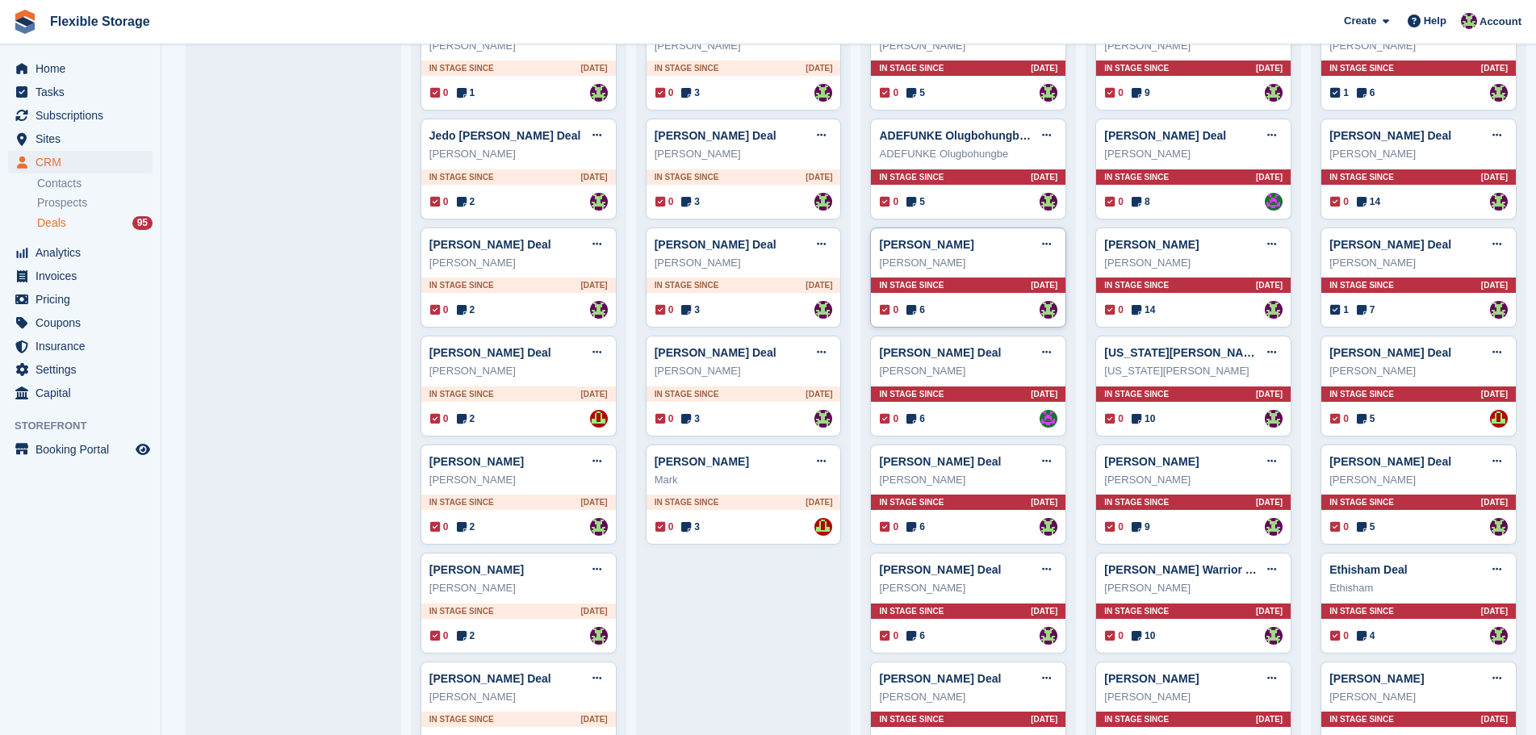
click at [1002, 315] on div "0 6 Assigned to Rachael Fisher" at bounding box center [969, 310] width 178 height 18
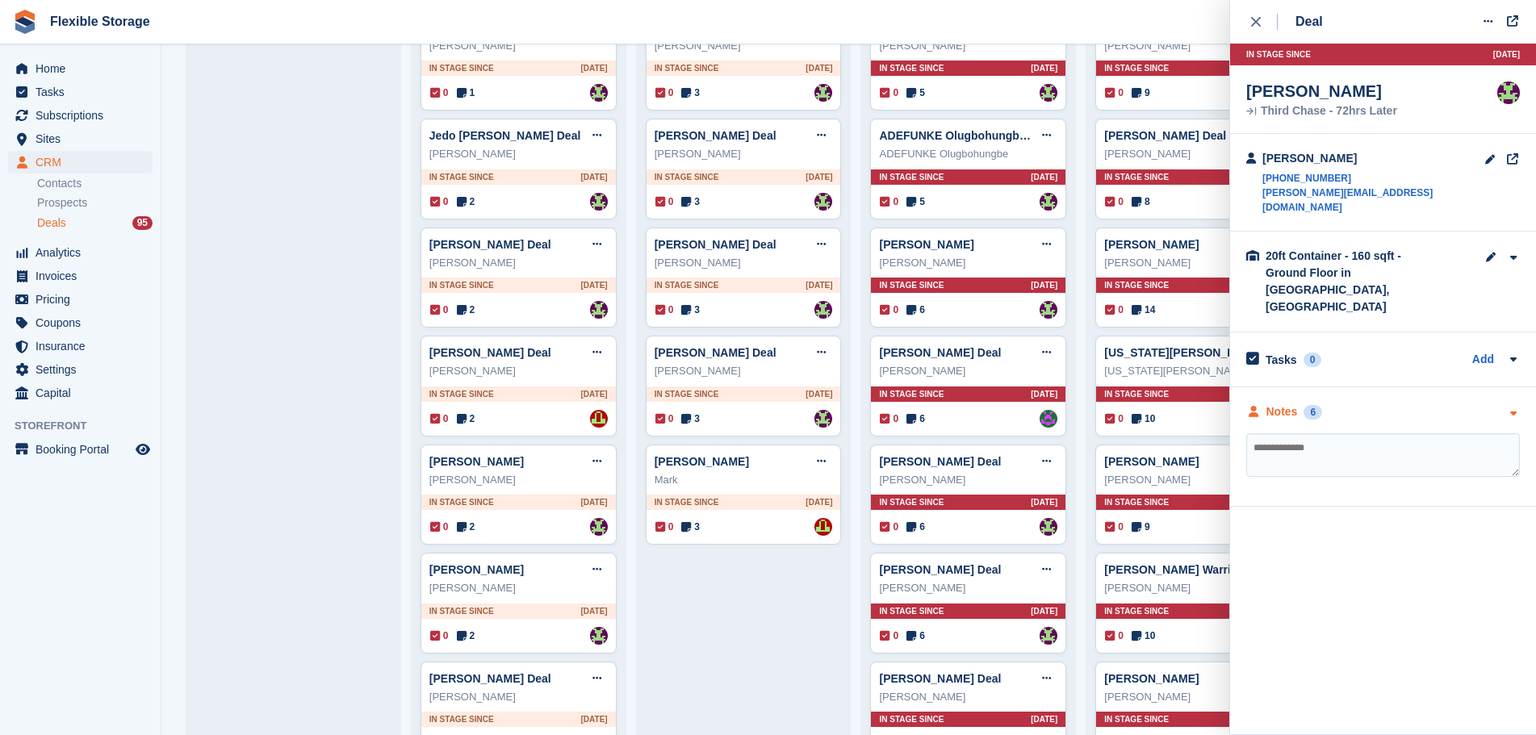
click at [1403, 403] on div "Notes 6" at bounding box center [1383, 411] width 274 height 17
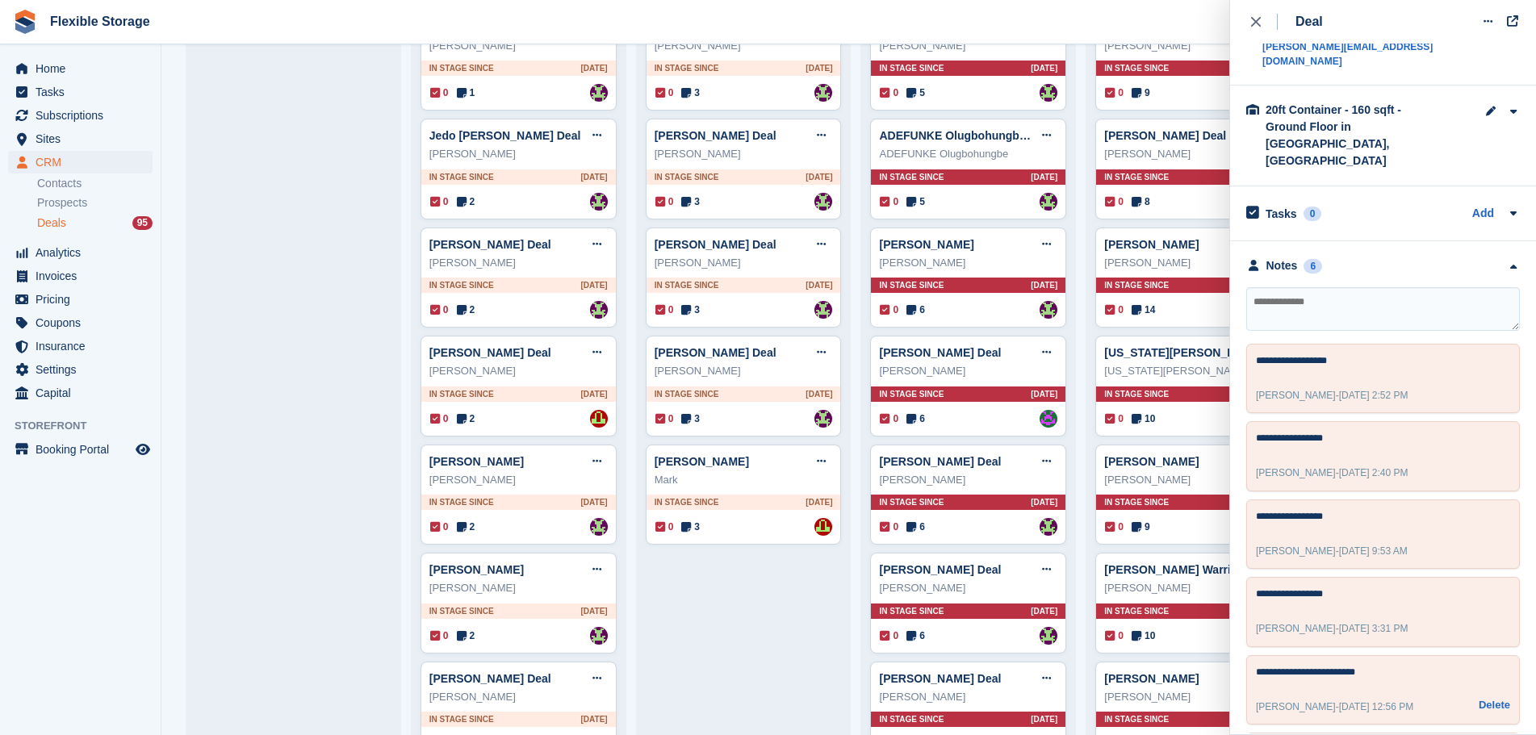
scroll to position [219, 0]
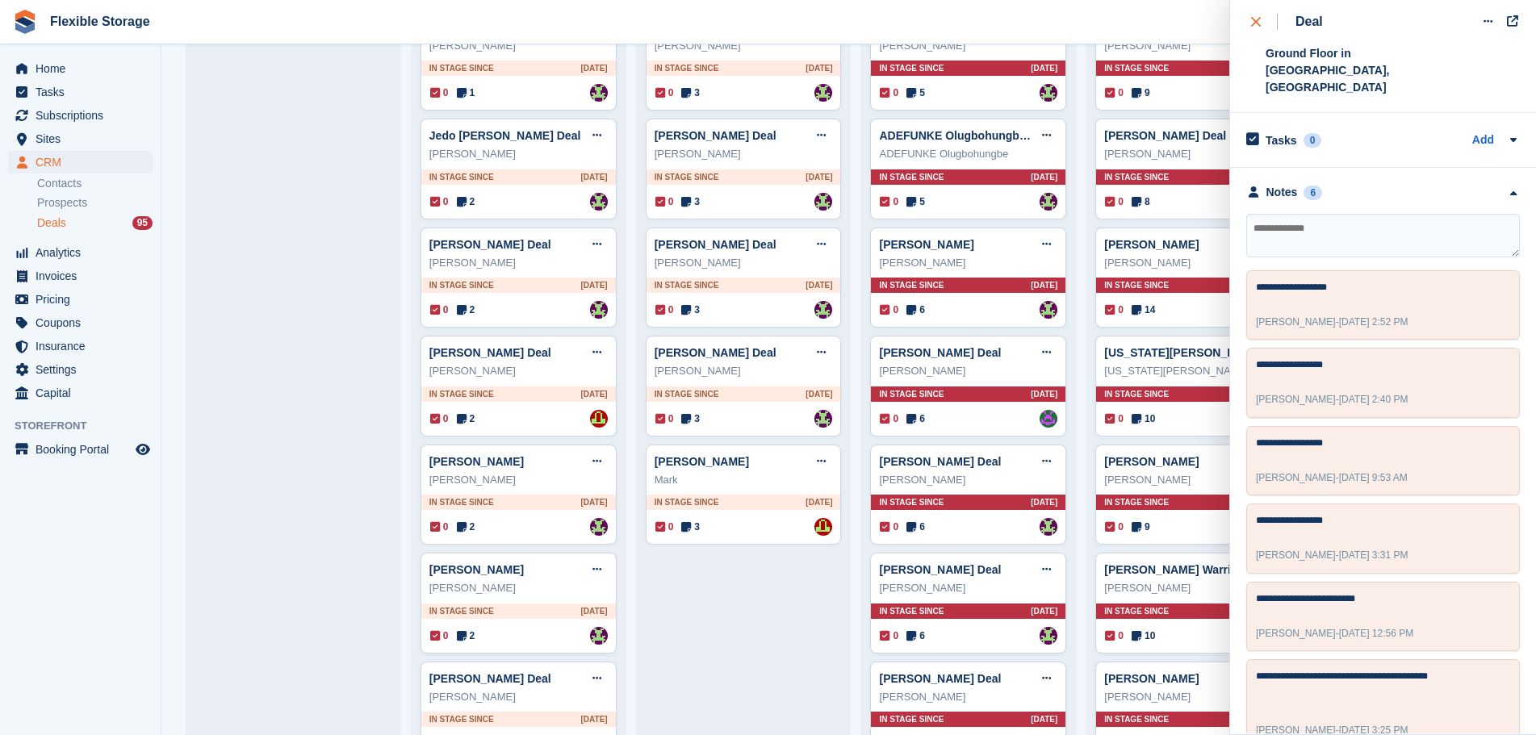
click at [1260, 32] on button "close" at bounding box center [1264, 22] width 36 height 44
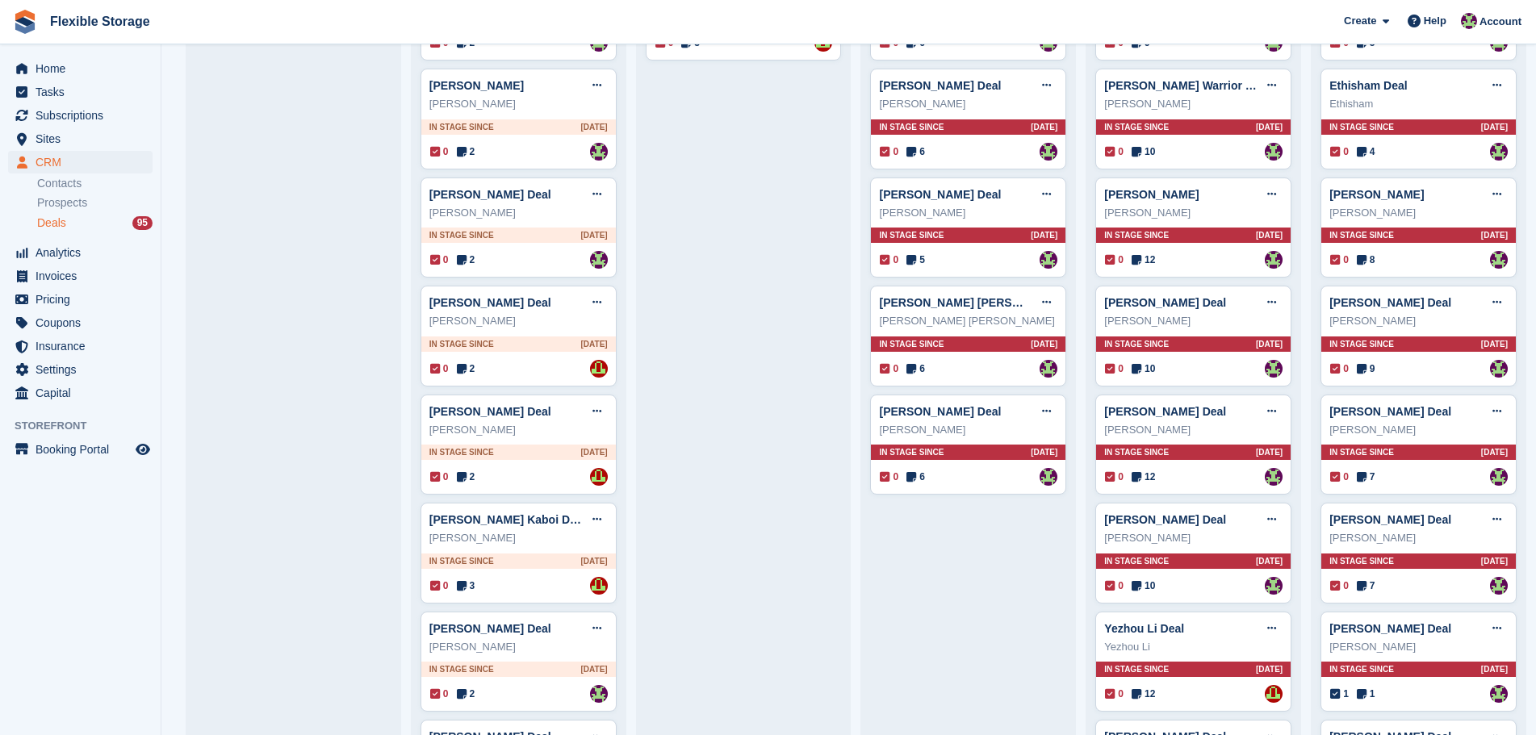
scroll to position [1780, 0]
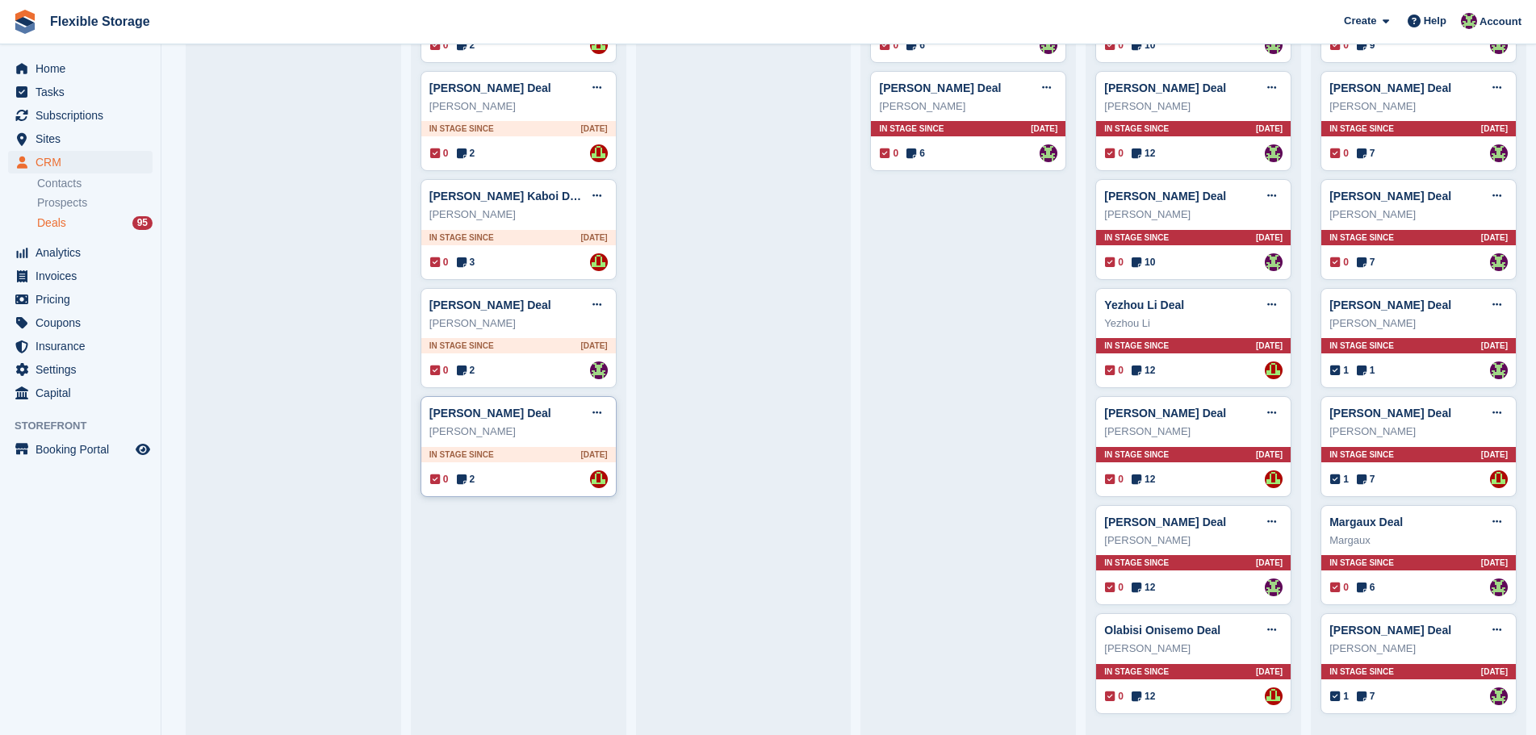
click at [522, 472] on div "0 2 Assigned to David Jones" at bounding box center [519, 479] width 178 height 18
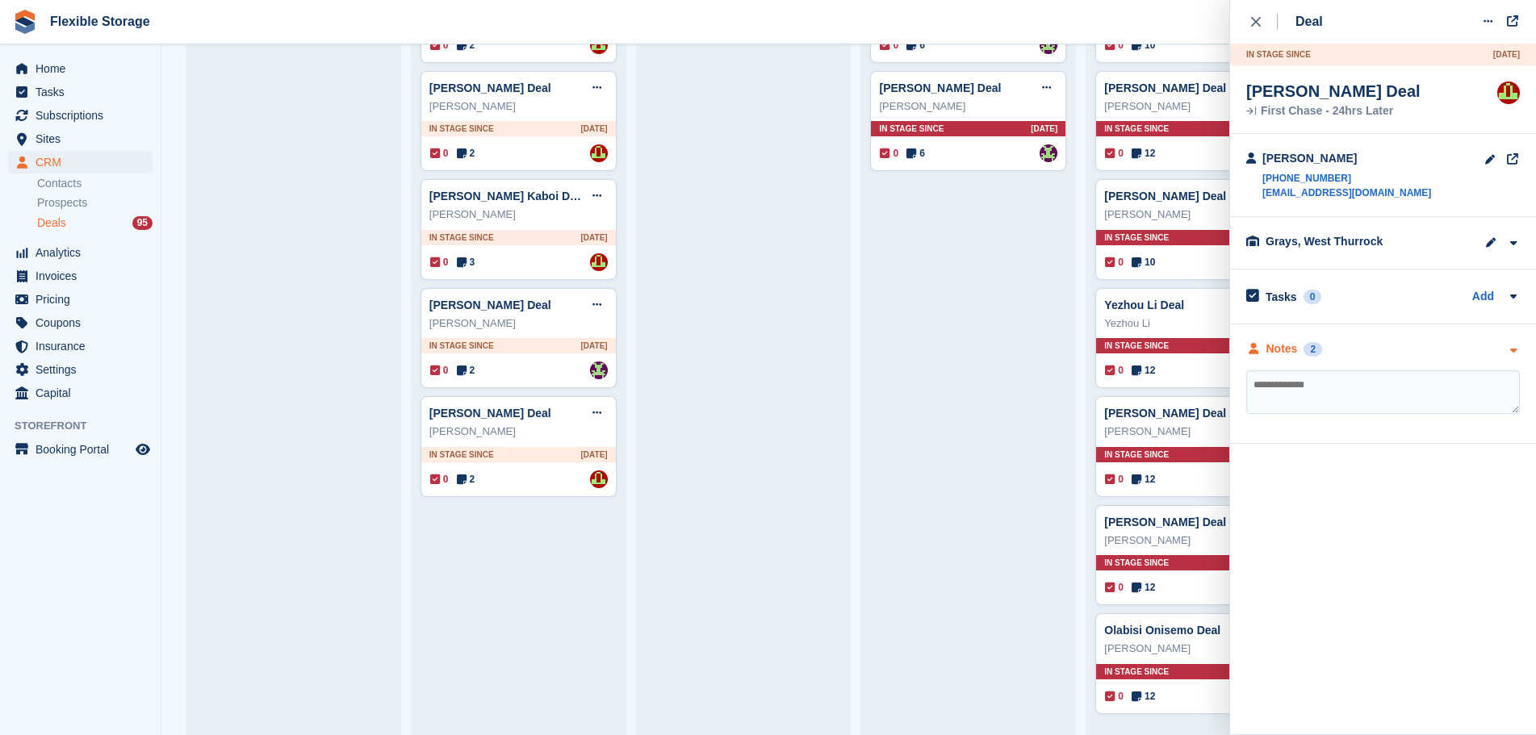
click at [1388, 349] on div "Notes 2" at bounding box center [1383, 349] width 274 height 17
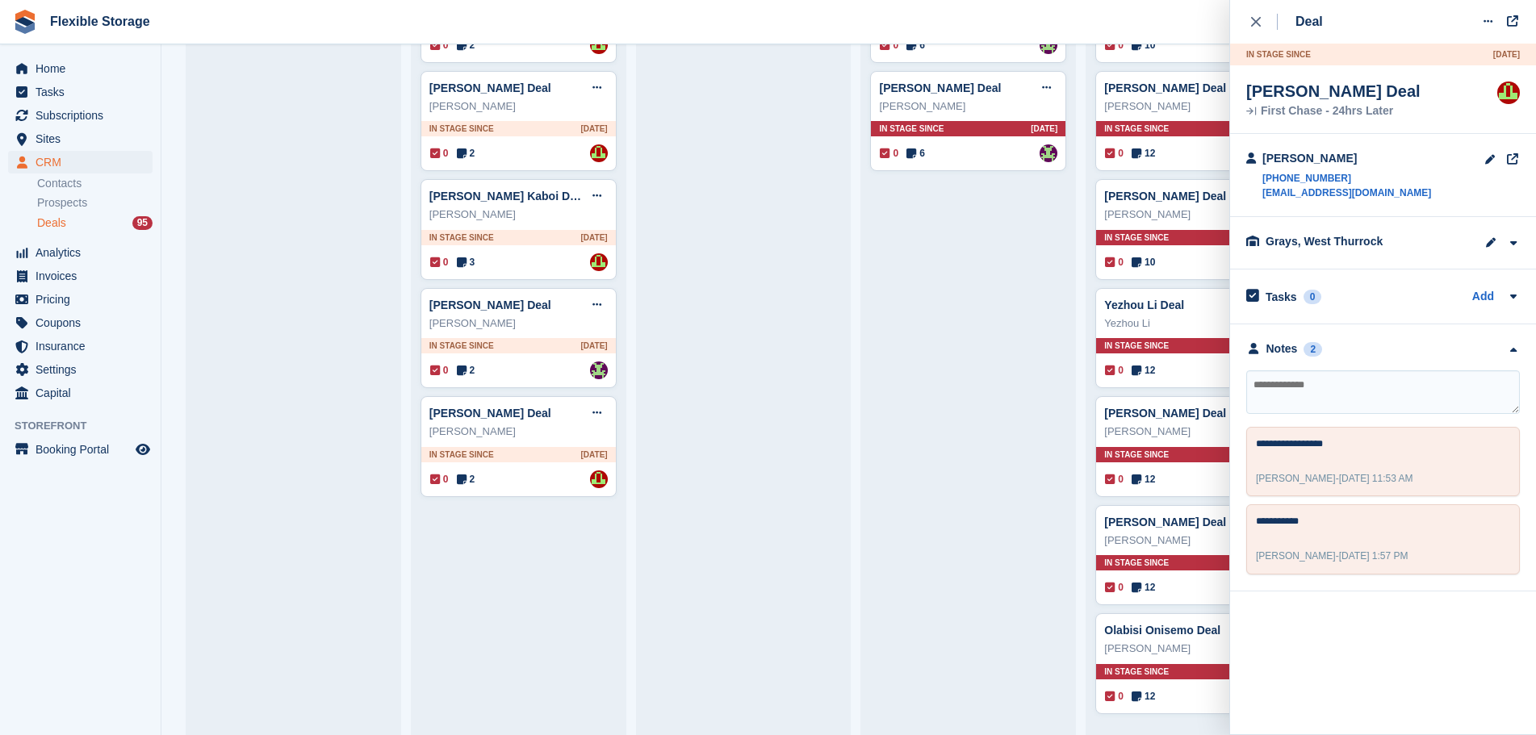
click at [1392, 393] on textarea at bounding box center [1383, 392] width 274 height 44
click at [1401, 643] on div "Deal Edit deal Mark as won Mark as lost Delete deal In stage since 1D AGO Tony …" at bounding box center [1382, 367] width 307 height 735
click at [1254, 34] on button "close" at bounding box center [1264, 22] width 36 height 44
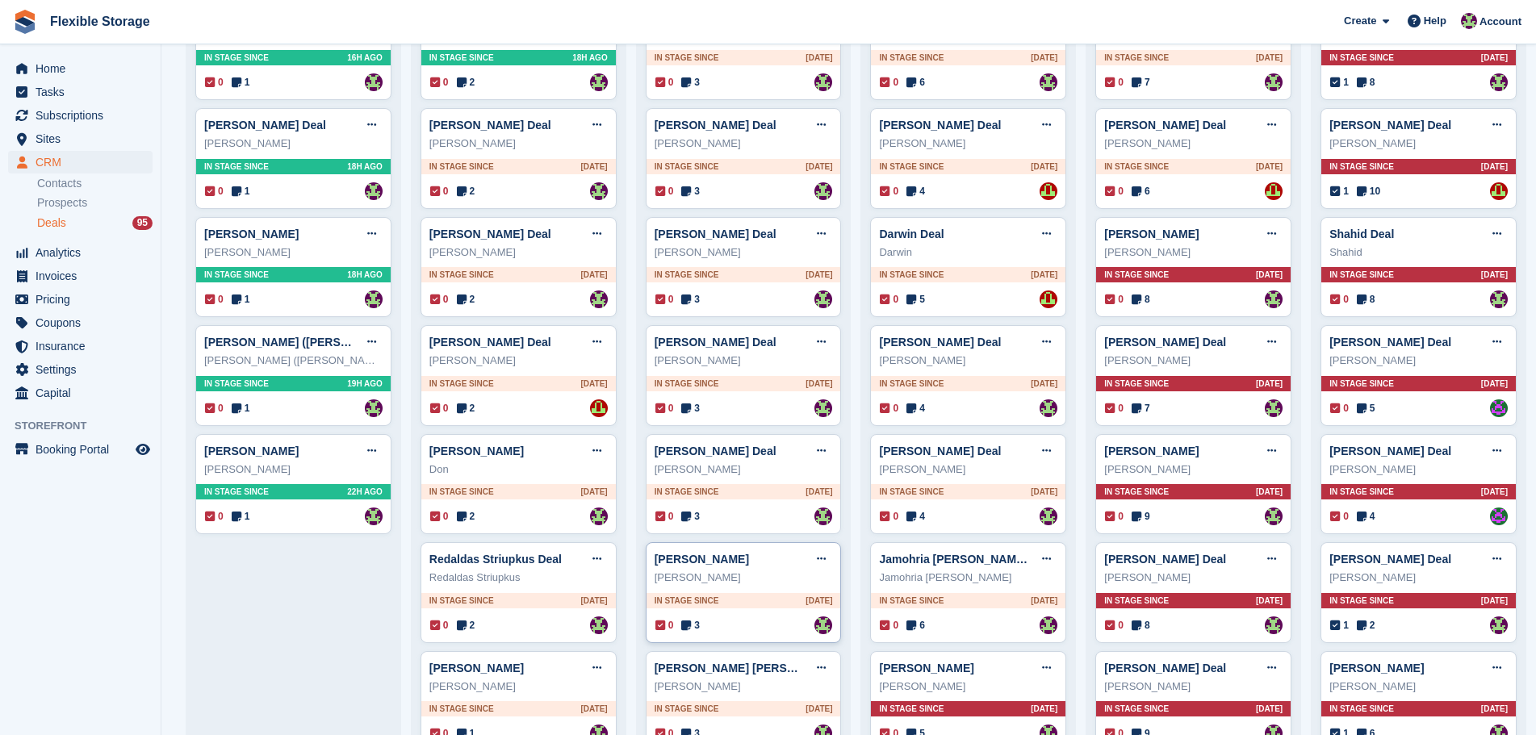
scroll to position [0, 0]
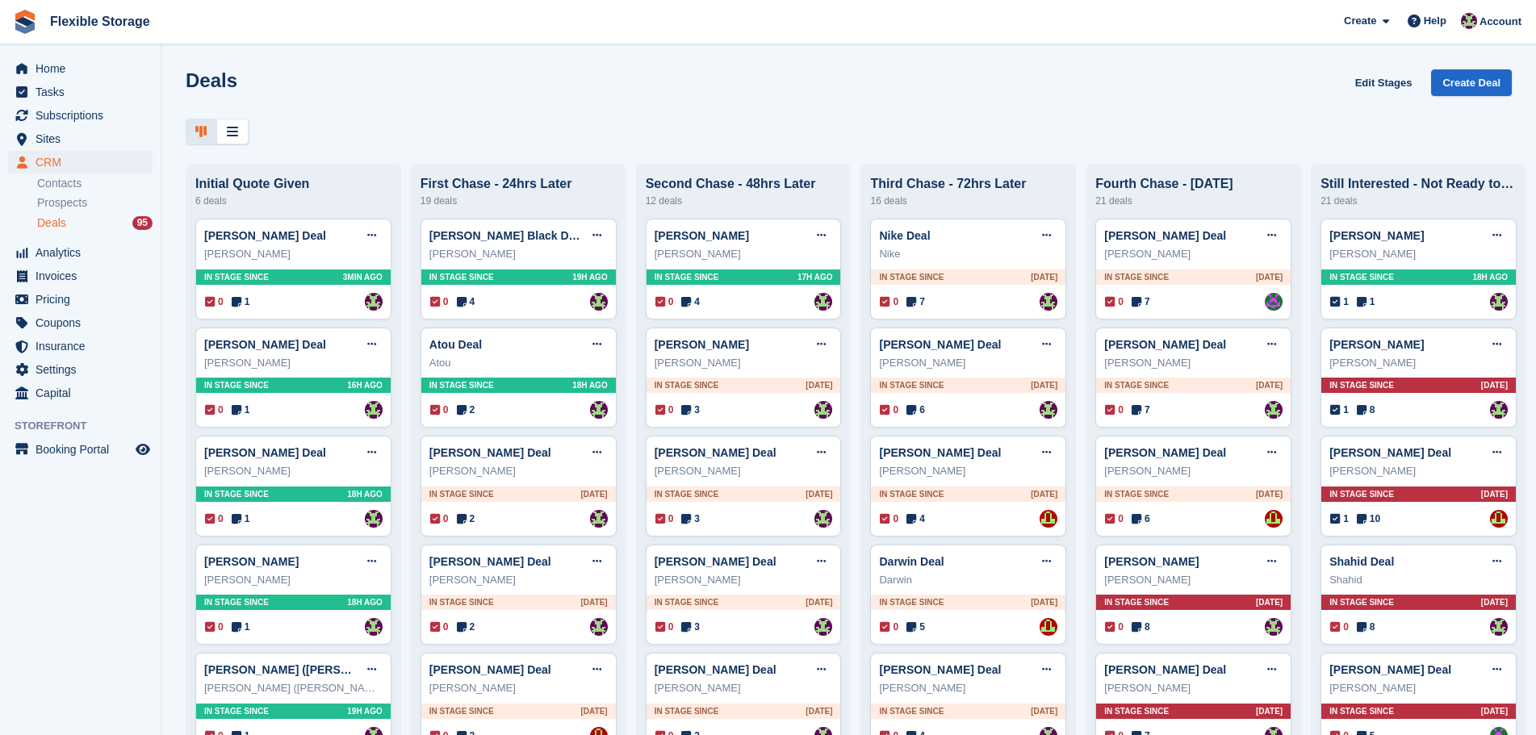
click at [636, 66] on div "Deals Edit Stages Create Deal Initial Quote Given 6 deals Roland Miller Deal Ed…" at bounding box center [848, 367] width 1374 height 735
click at [758, 115] on div "Deals Edit Stages Create Deal" at bounding box center [849, 92] width 1326 height 46
click at [467, 130] on div at bounding box center [849, 132] width 1326 height 27
click at [575, 54] on div "Deals Edit Stages Create Deal Initial Quote Given 6 deals Roland Miller Deal Ed…" at bounding box center [848, 367] width 1374 height 735
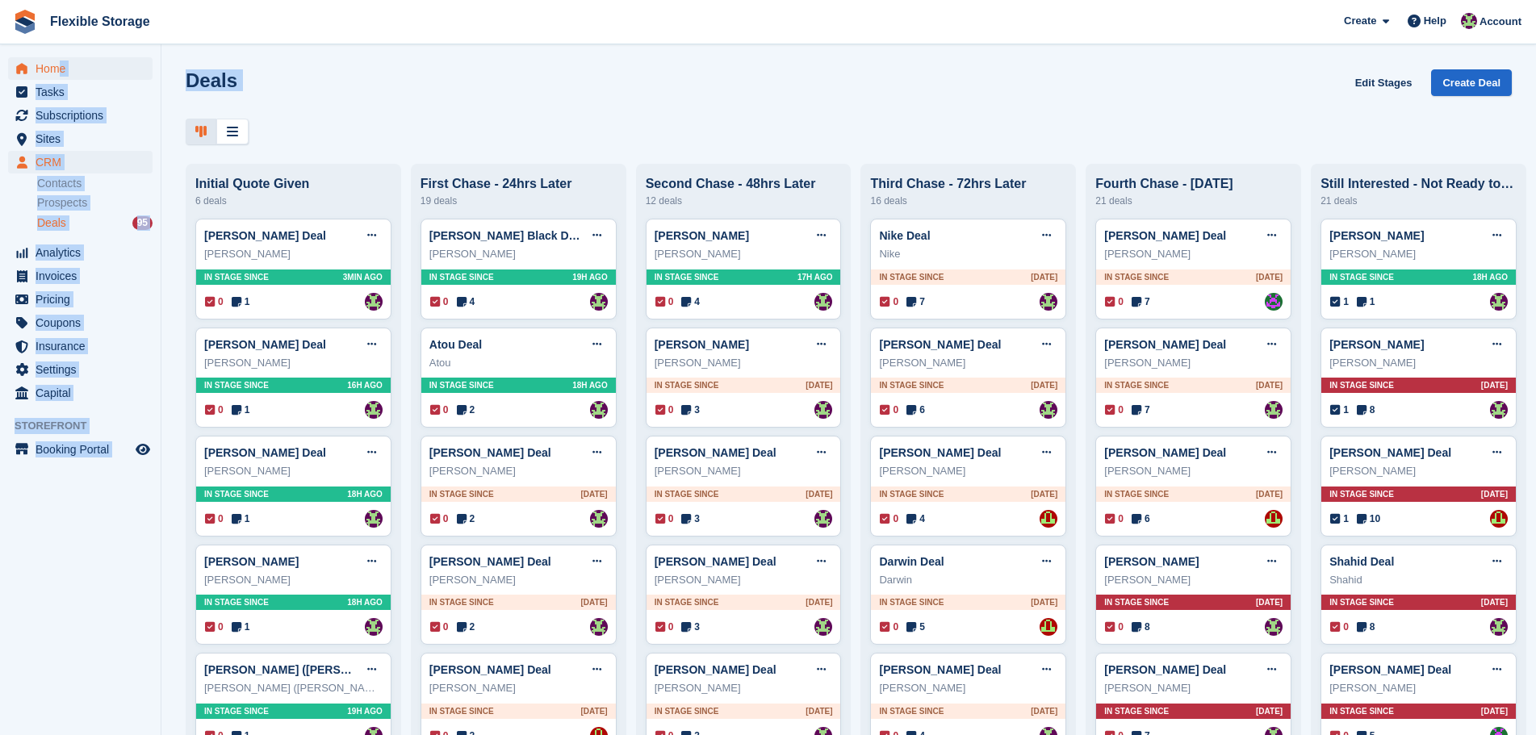
drag, startPoint x: 813, startPoint y: 85, endPoint x: 57, endPoint y: 72, distance: 755.4
click at [57, 72] on div "Home Tasks Subscriptions Subscriptions Subscriptions Contracts Price increases …" at bounding box center [768, 367] width 1536 height 735
click at [402, 81] on div "Deals Edit Stages Create Deal" at bounding box center [849, 92] width 1326 height 46
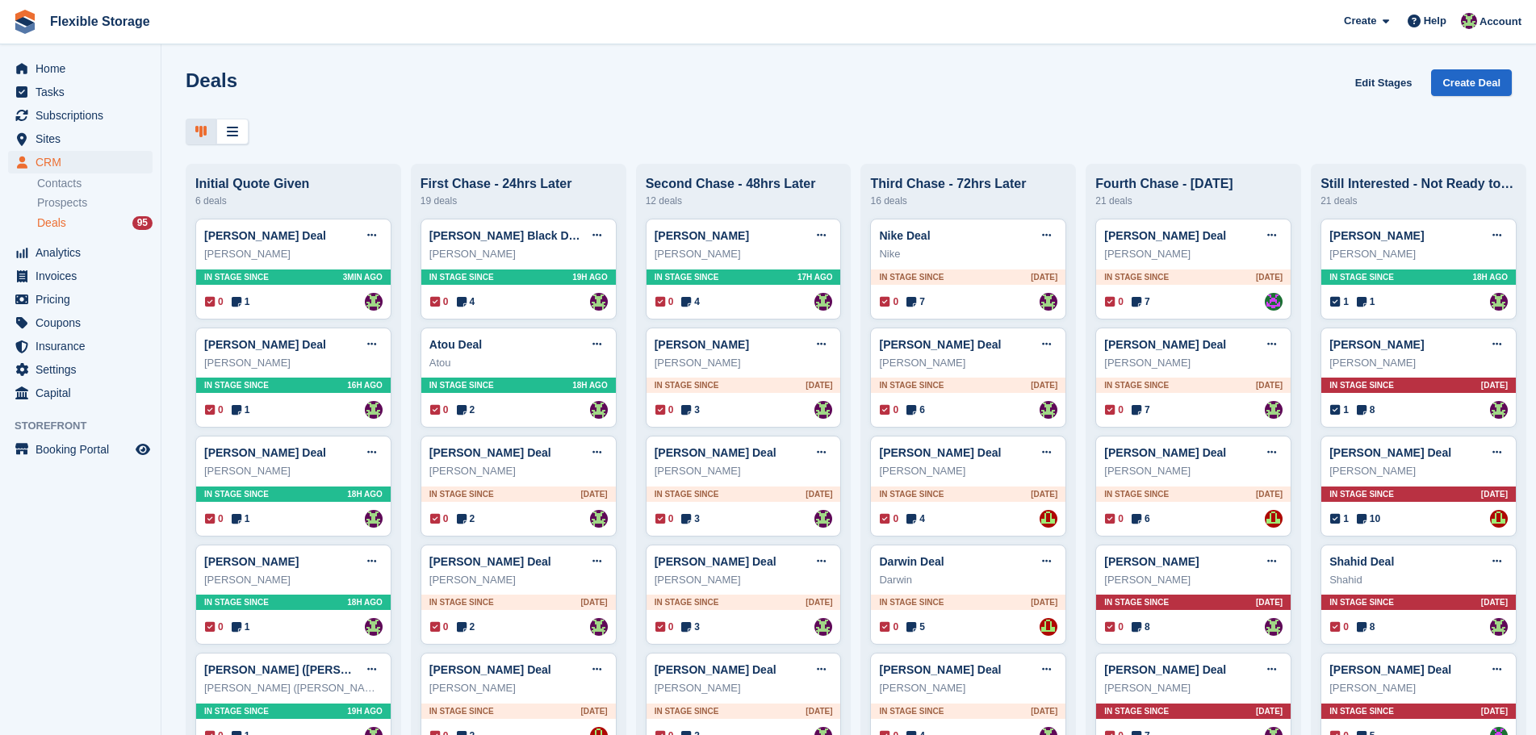
click at [1043, 125] on div at bounding box center [849, 132] width 1326 height 27
click at [79, 143] on span "Sites" at bounding box center [84, 138] width 97 height 23
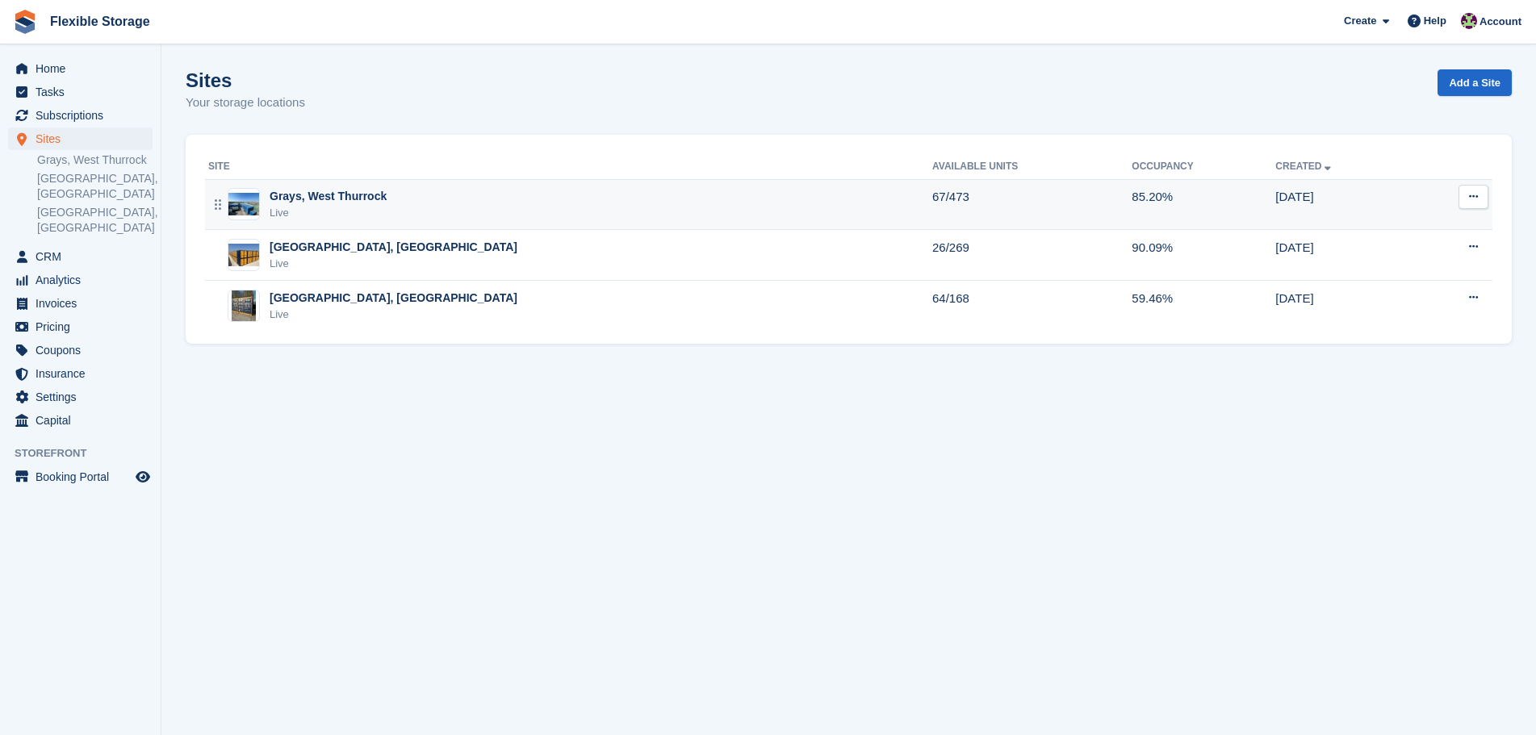
click at [435, 206] on div "Grays, West Thurrock Live" at bounding box center [570, 204] width 724 height 33
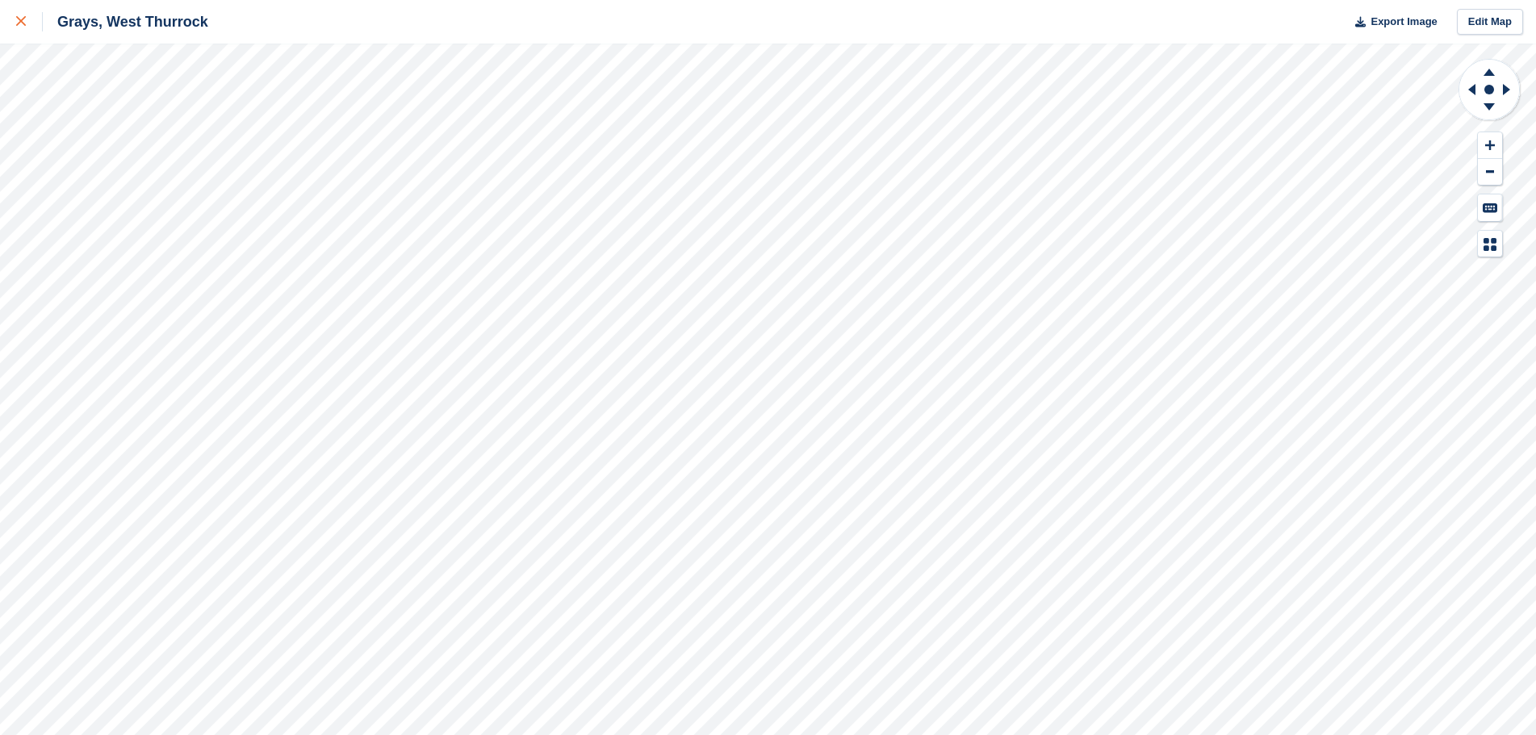
click at [25, 24] on icon at bounding box center [21, 21] width 10 height 10
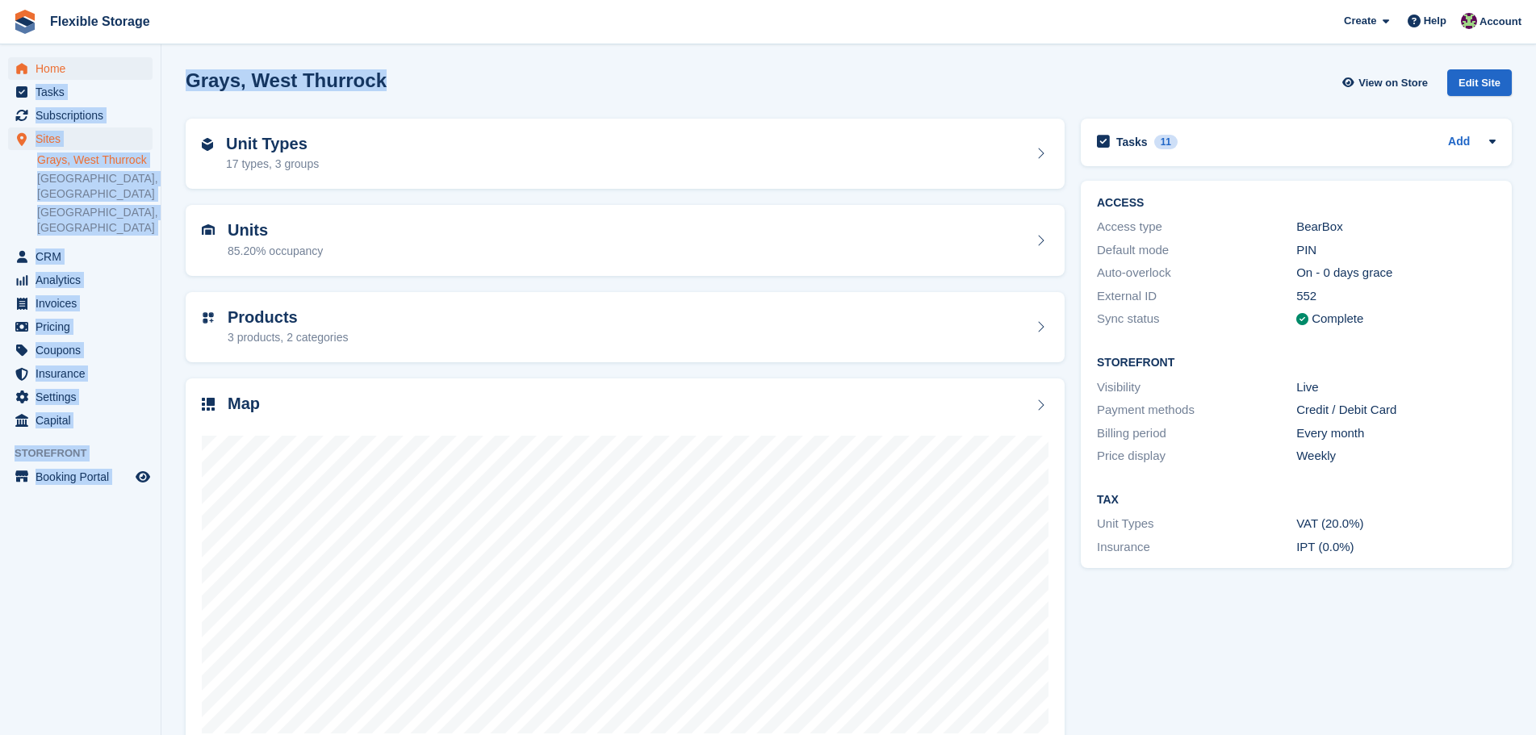
drag, startPoint x: 286, startPoint y: 77, endPoint x: 127, endPoint y: 77, distance: 159.0
click at [127, 77] on div "Home Tasks Subscriptions Subscriptions Subscriptions Contracts Price increases …" at bounding box center [768, 388] width 1536 height 776
click at [573, 102] on div "Grays, West Thurrock View on Store Edit Site" at bounding box center [849, 85] width 1342 height 49
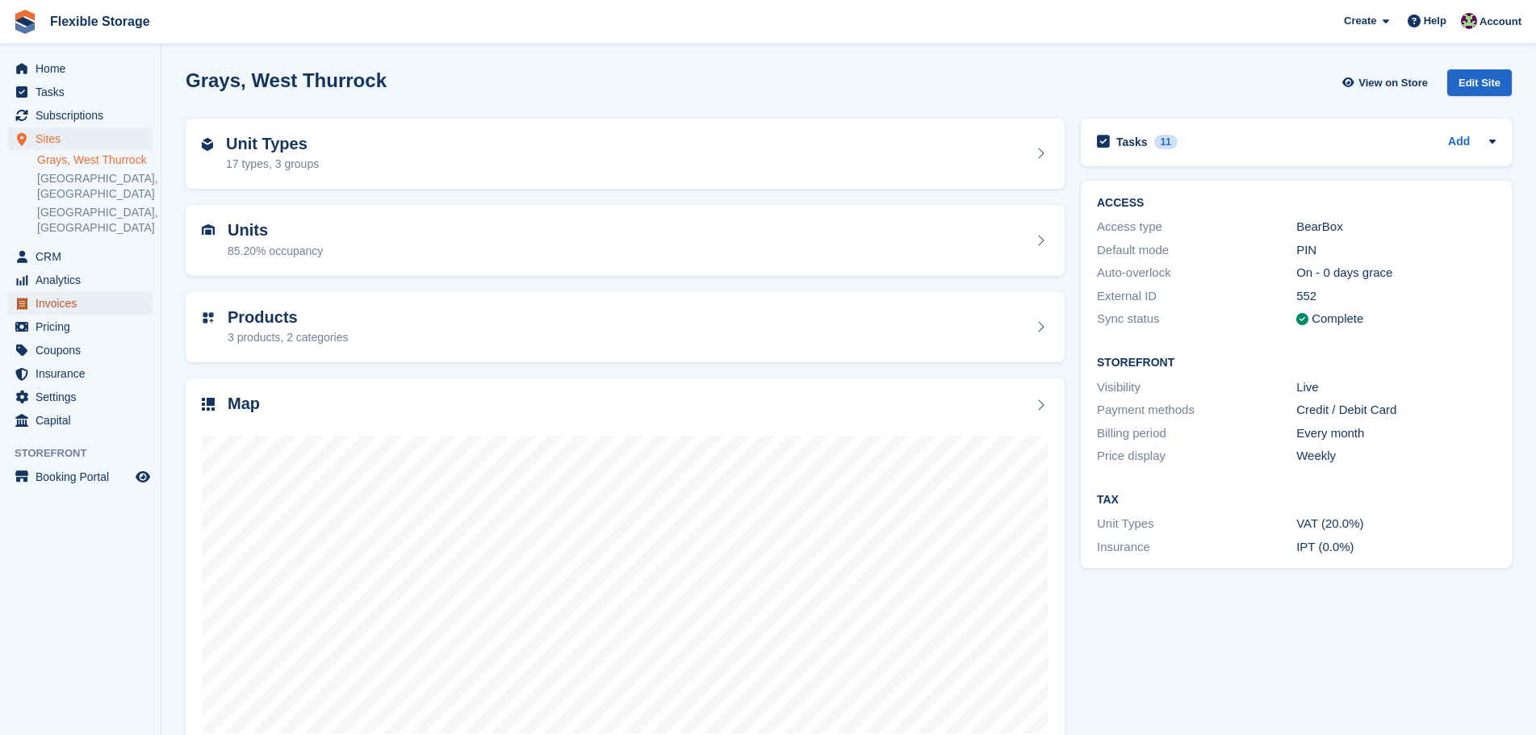
click at [50, 292] on span "Invoices" at bounding box center [84, 303] width 97 height 23
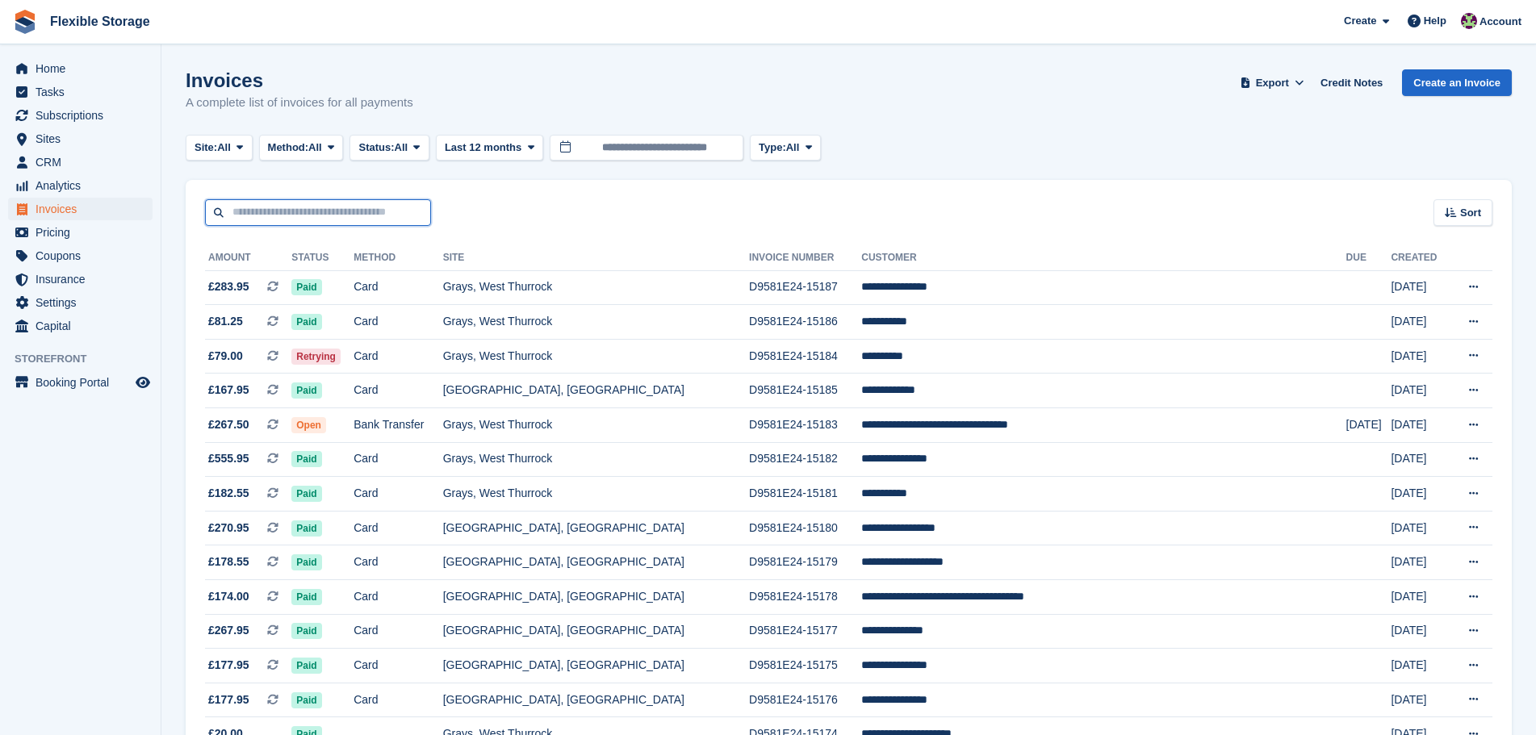
click at [338, 204] on input "text" at bounding box center [318, 212] width 226 height 27
type input "****"
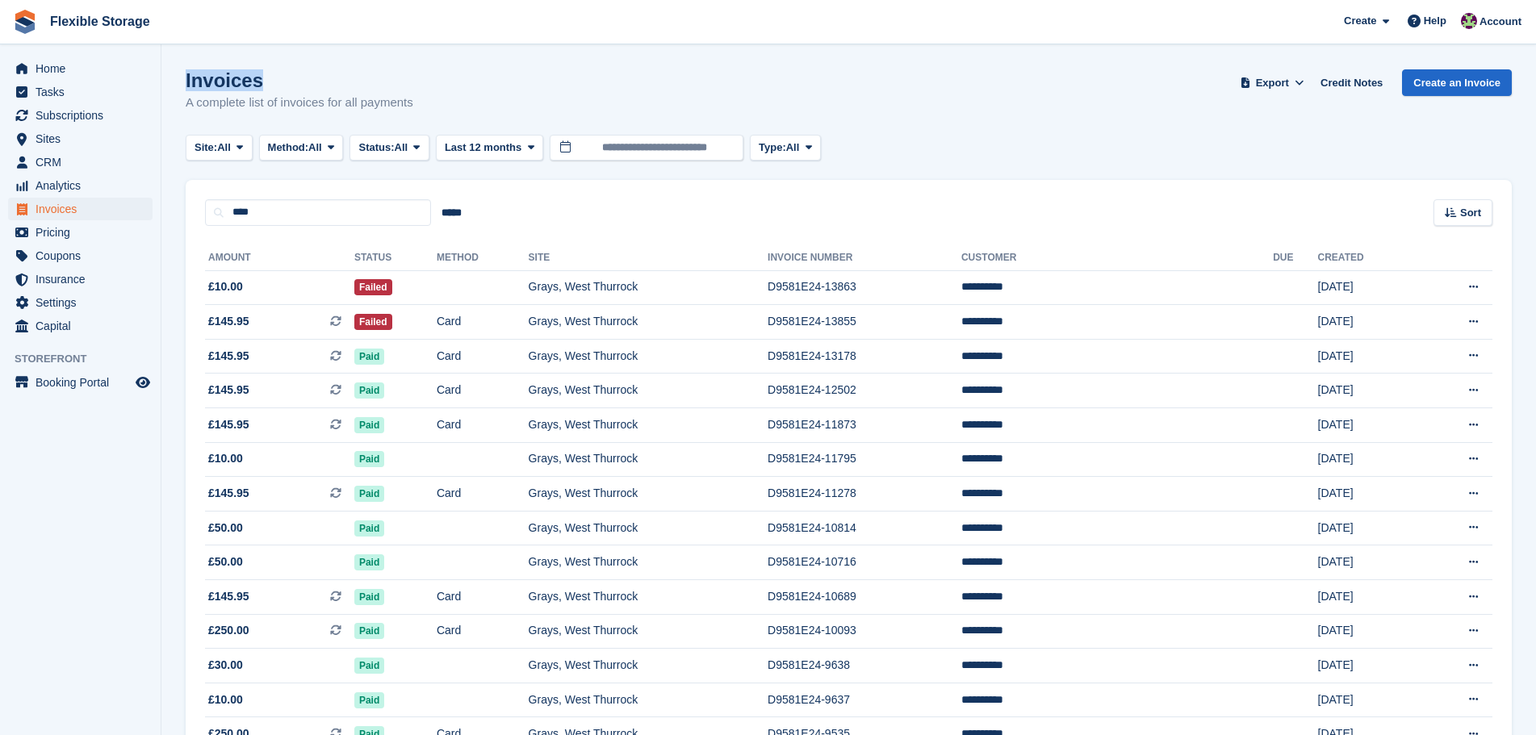
drag, startPoint x: 443, startPoint y: 91, endPoint x: 192, endPoint y: 52, distance: 253.9
click at [463, 104] on div "Invoices A complete list of invoices for all payments Export Export Invoices Ex…" at bounding box center [849, 100] width 1326 height 62
drag, startPoint x: 520, startPoint y: 105, endPoint x: 165, endPoint y: 65, distance: 356.4
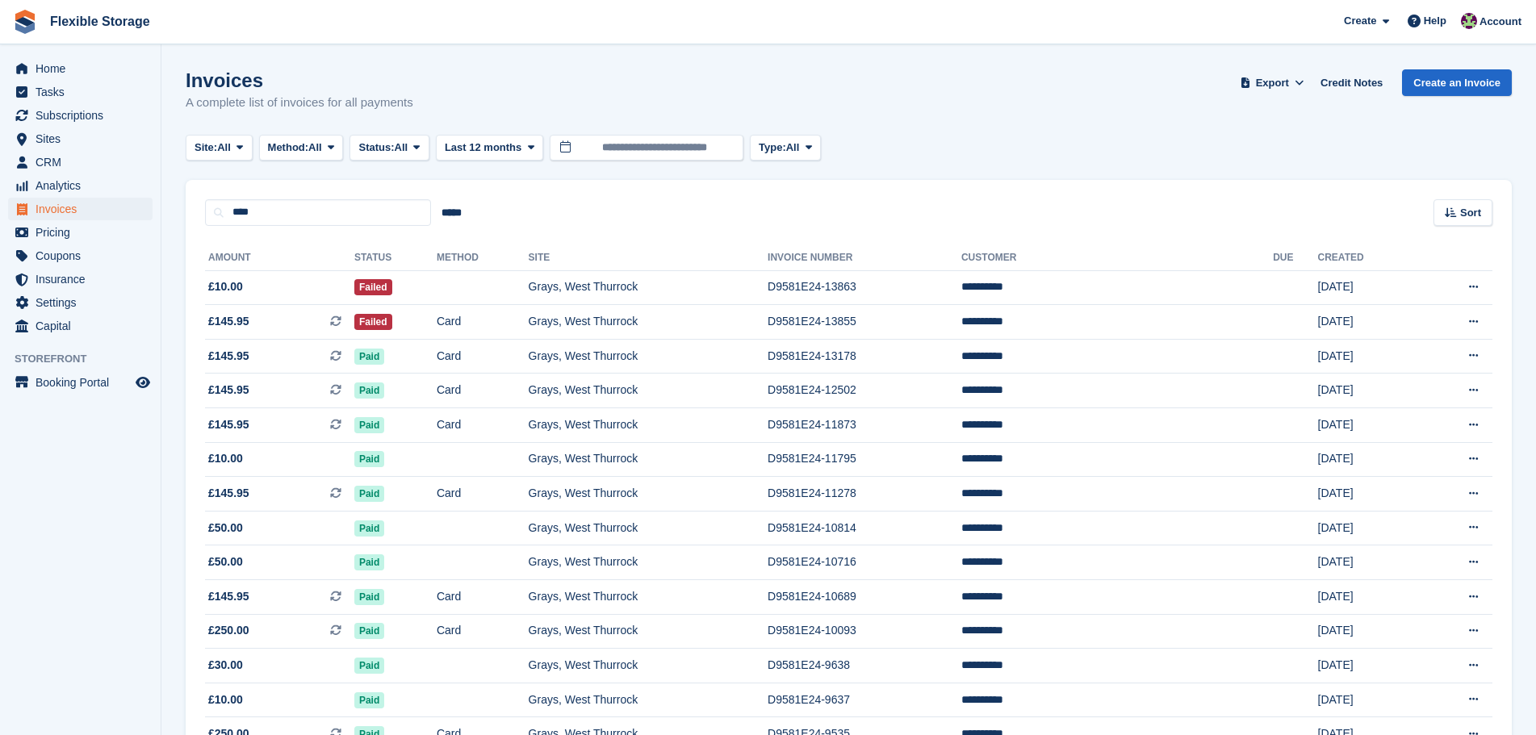
click at [299, 87] on h1 "Invoices" at bounding box center [300, 80] width 228 height 22
drag, startPoint x: 290, startPoint y: 212, endPoint x: 120, endPoint y: 190, distance: 171.7
type input "*****"
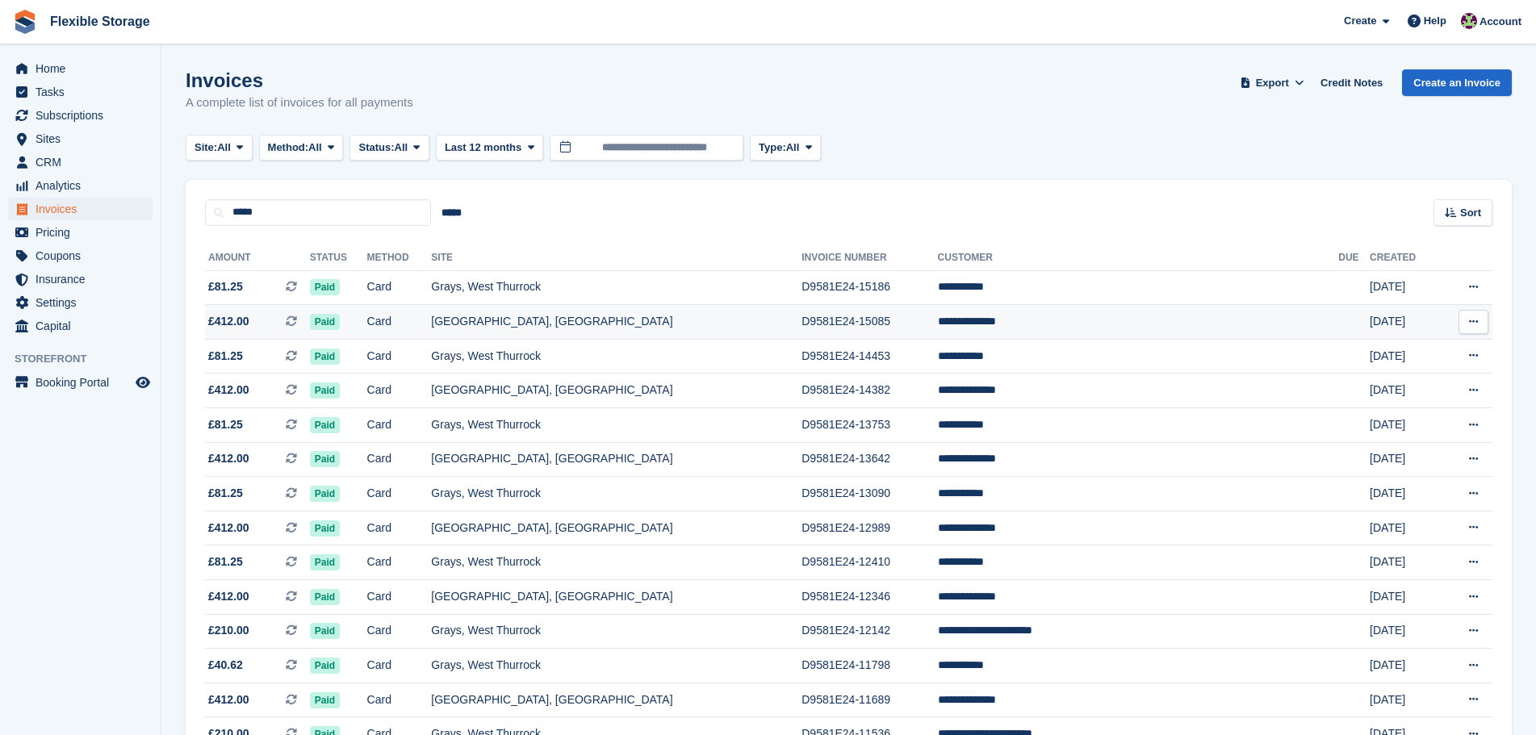
click at [600, 319] on td "[GEOGRAPHIC_DATA], [GEOGRAPHIC_DATA]" at bounding box center [616, 322] width 370 height 35
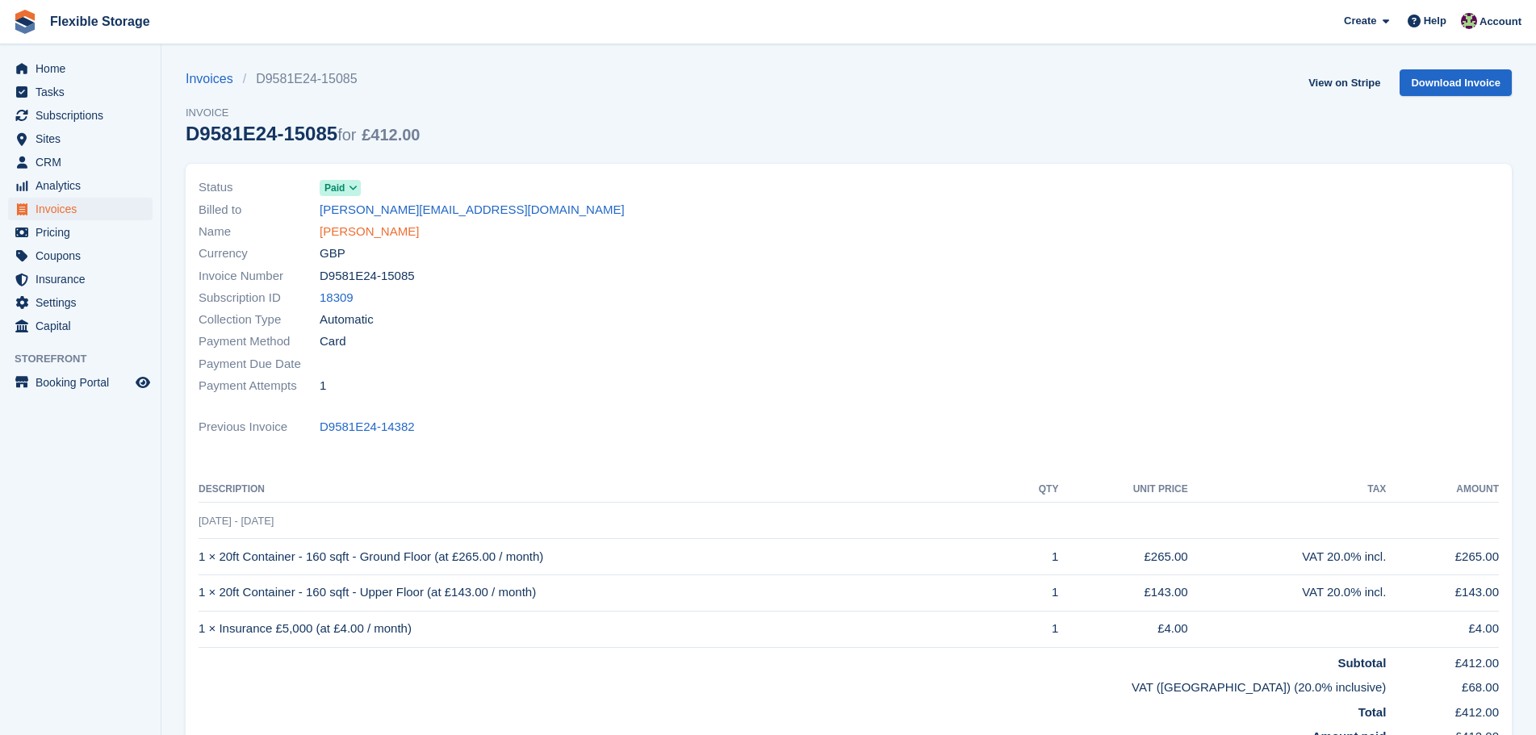
click at [327, 234] on link "[PERSON_NAME]" at bounding box center [369, 232] width 99 height 19
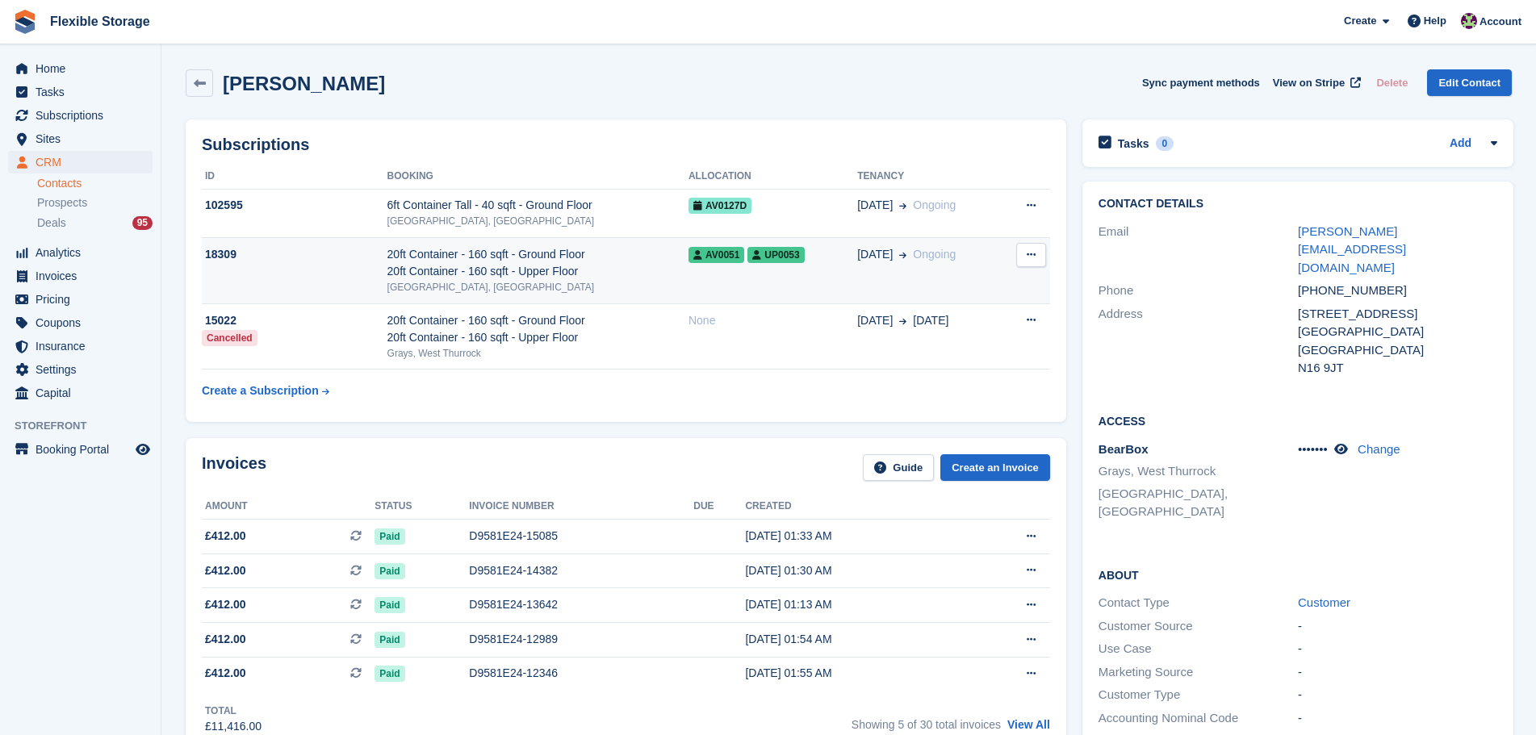
click at [523, 270] on div "20ft Container - 160 sqft - Ground Floor 20ft Container - 160 sqft - Upper Floor" at bounding box center [537, 263] width 301 height 34
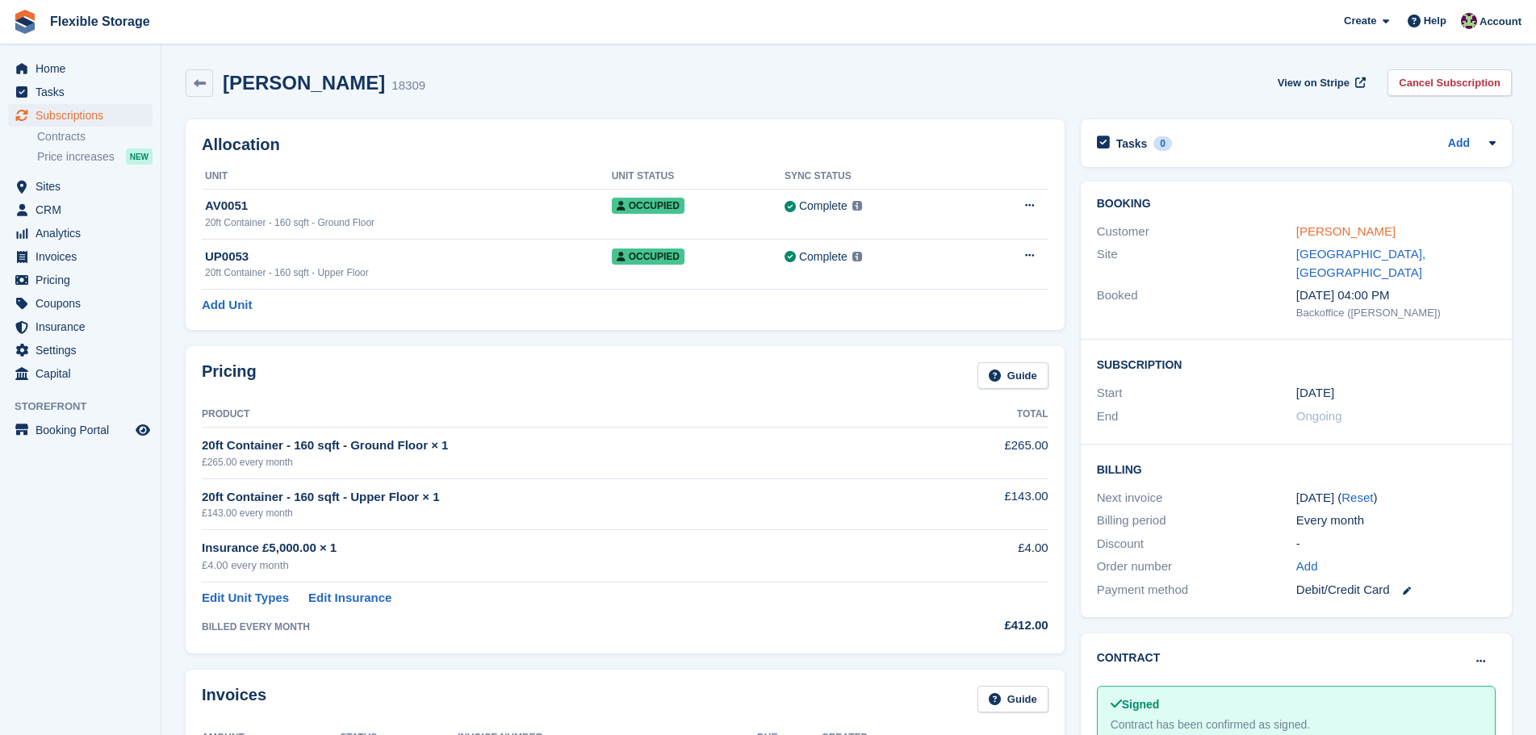
click at [1307, 231] on link "[PERSON_NAME]" at bounding box center [1345, 231] width 99 height 14
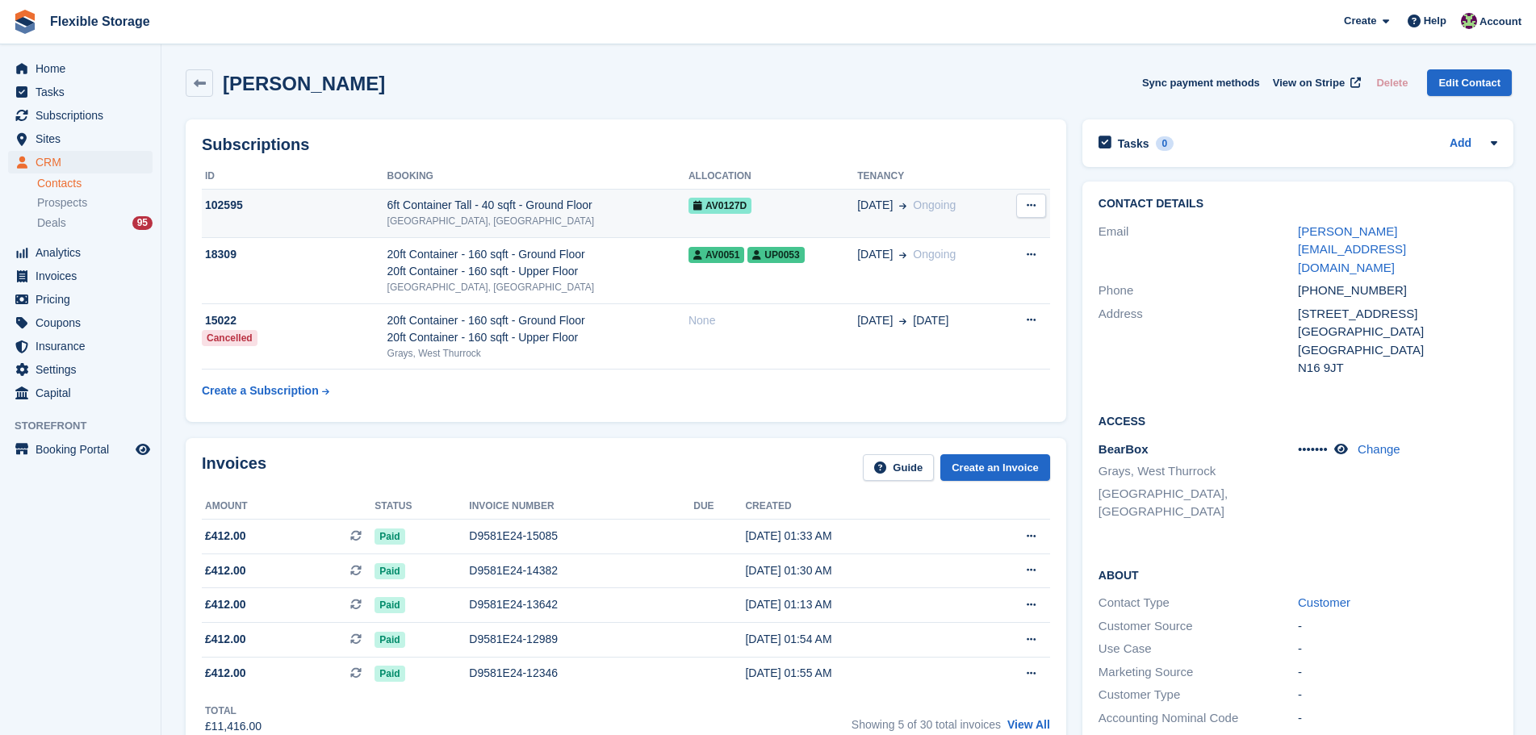
click at [570, 214] on div "6ft Container Tall - 40 sqft - Ground Floor" at bounding box center [537, 205] width 301 height 17
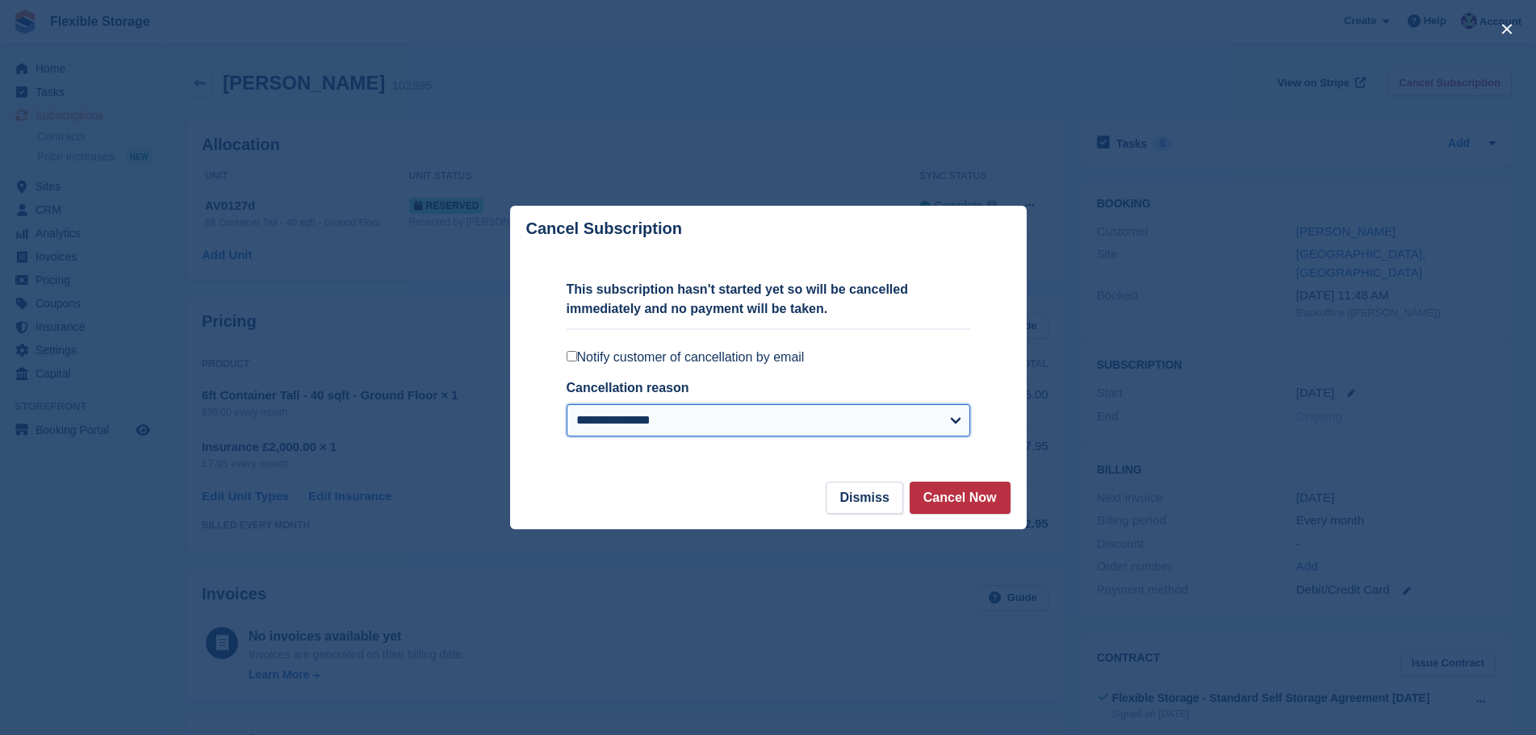
click at [722, 417] on select "**********" at bounding box center [767, 420] width 403 height 32
select select "**********"
click at [566, 406] on select "**********" at bounding box center [767, 420] width 403 height 32
click at [992, 495] on button "Cancel Now" at bounding box center [959, 498] width 101 height 32
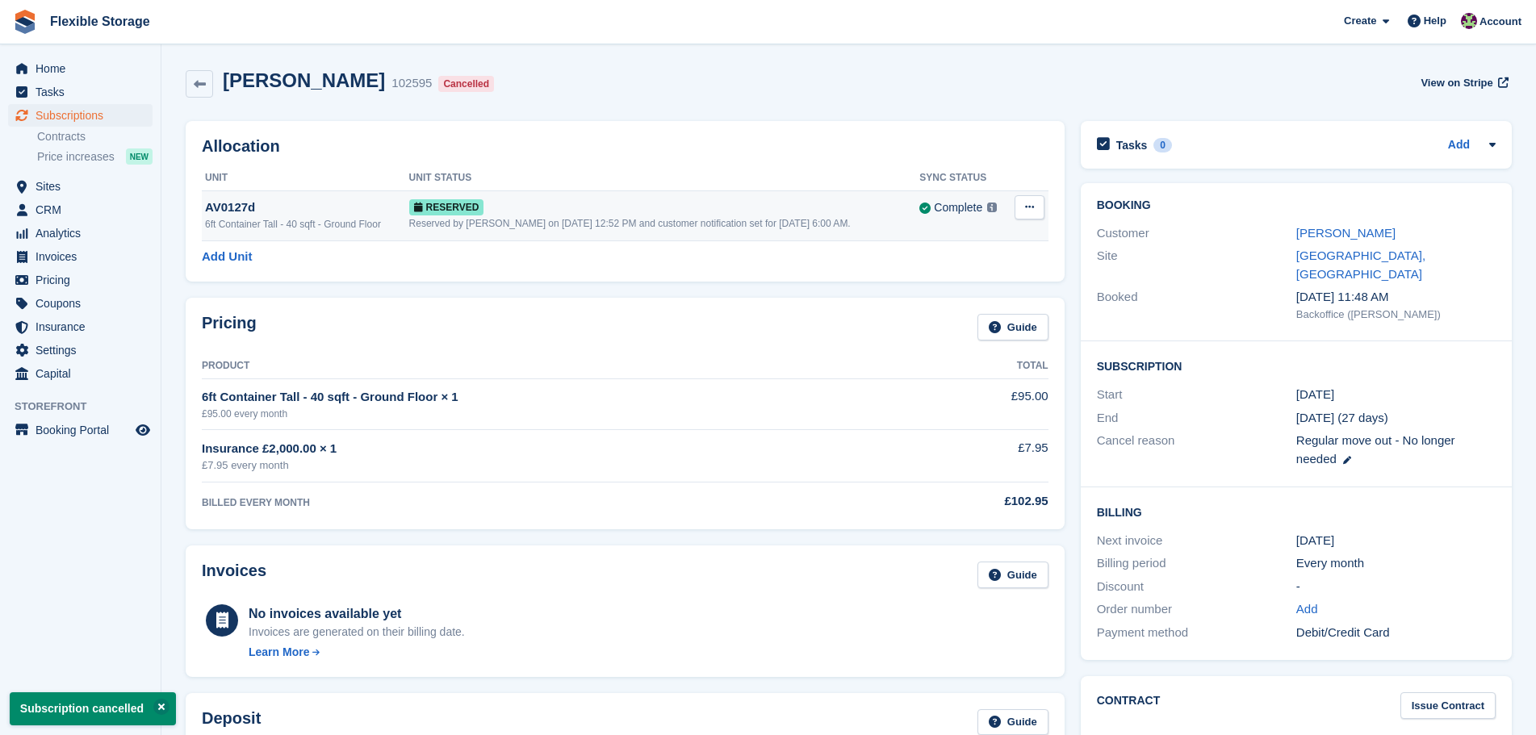
click at [1026, 207] on icon at bounding box center [1029, 207] width 9 height 10
click at [933, 275] on p "Deallocate" at bounding box center [966, 273] width 140 height 21
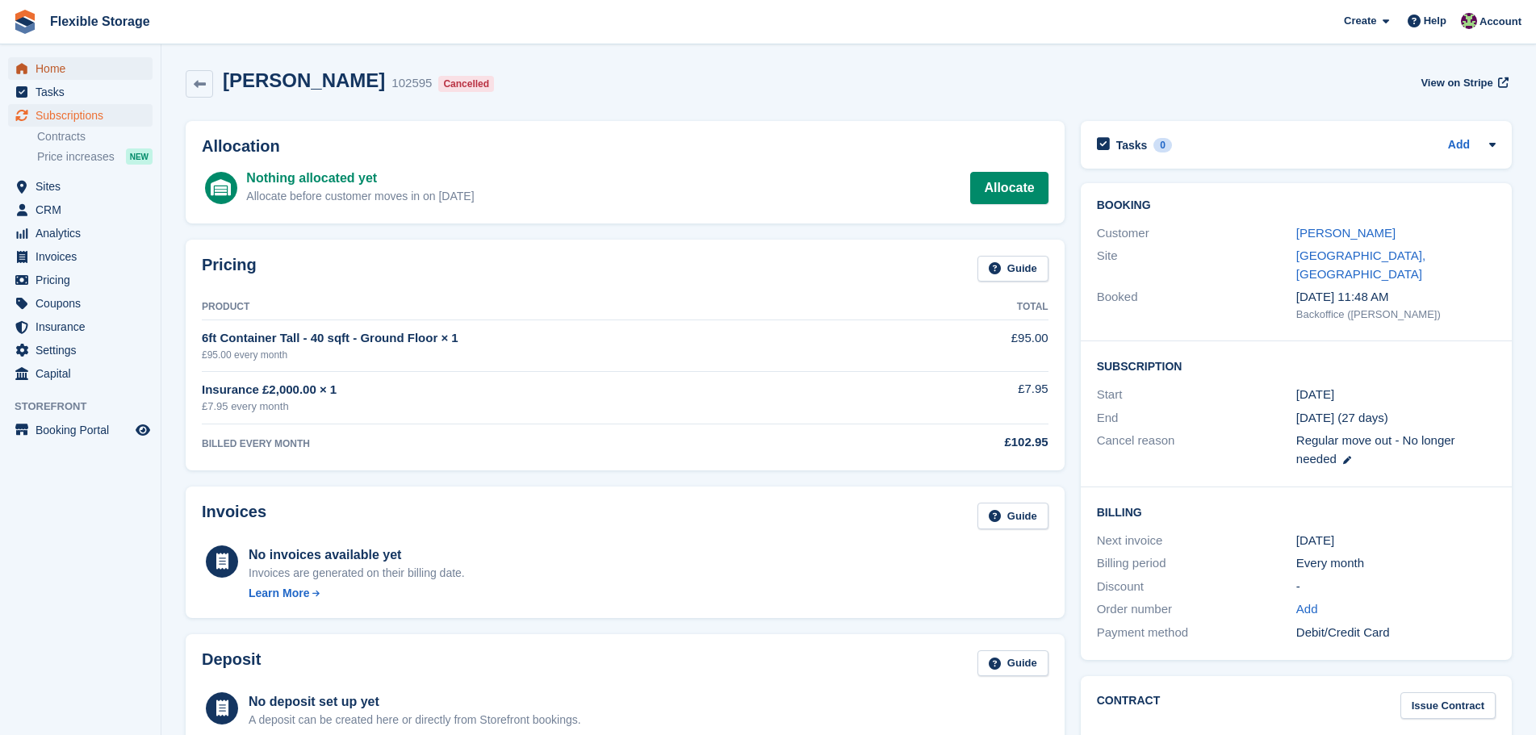
click at [71, 65] on span "Home" at bounding box center [84, 68] width 97 height 23
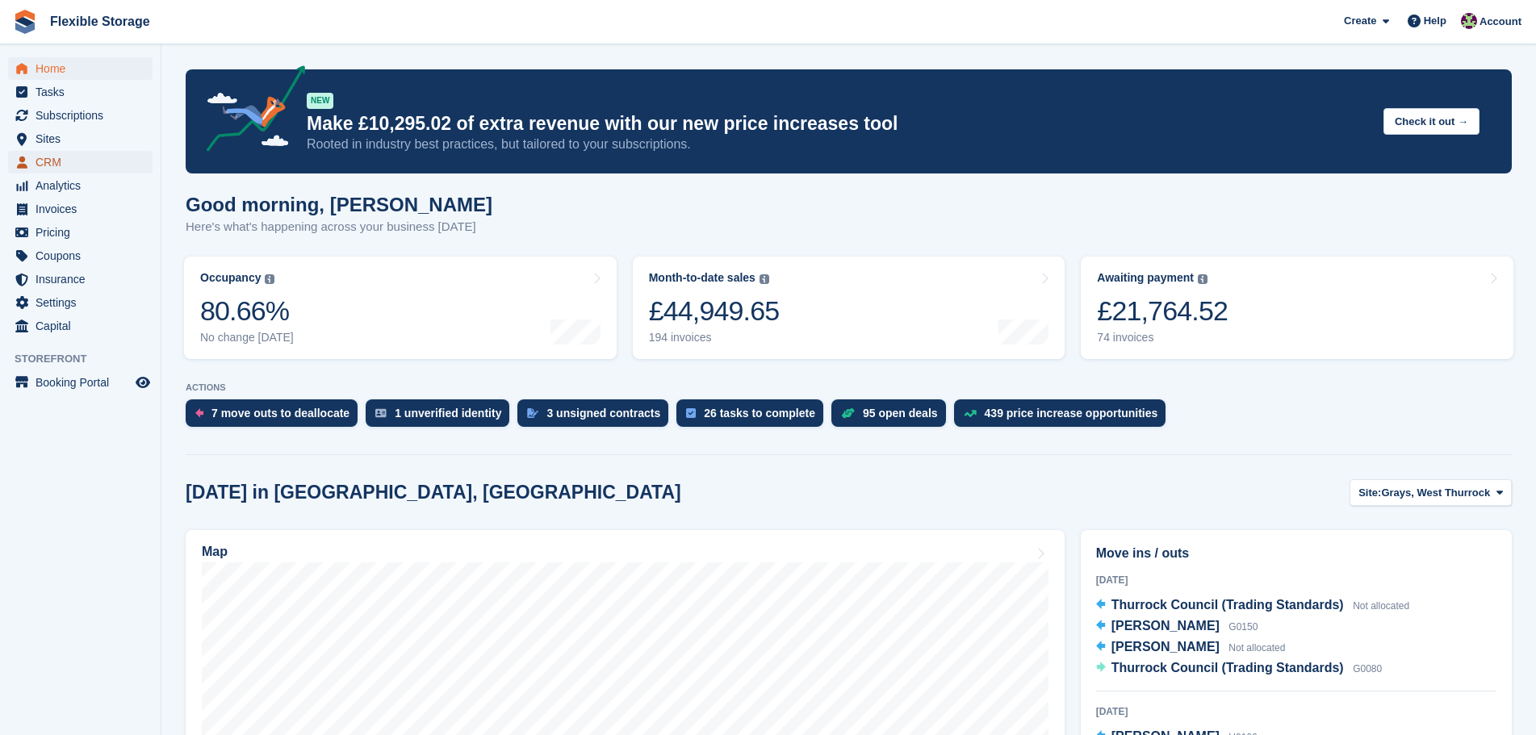
click at [116, 160] on span "CRM" at bounding box center [84, 162] width 97 height 23
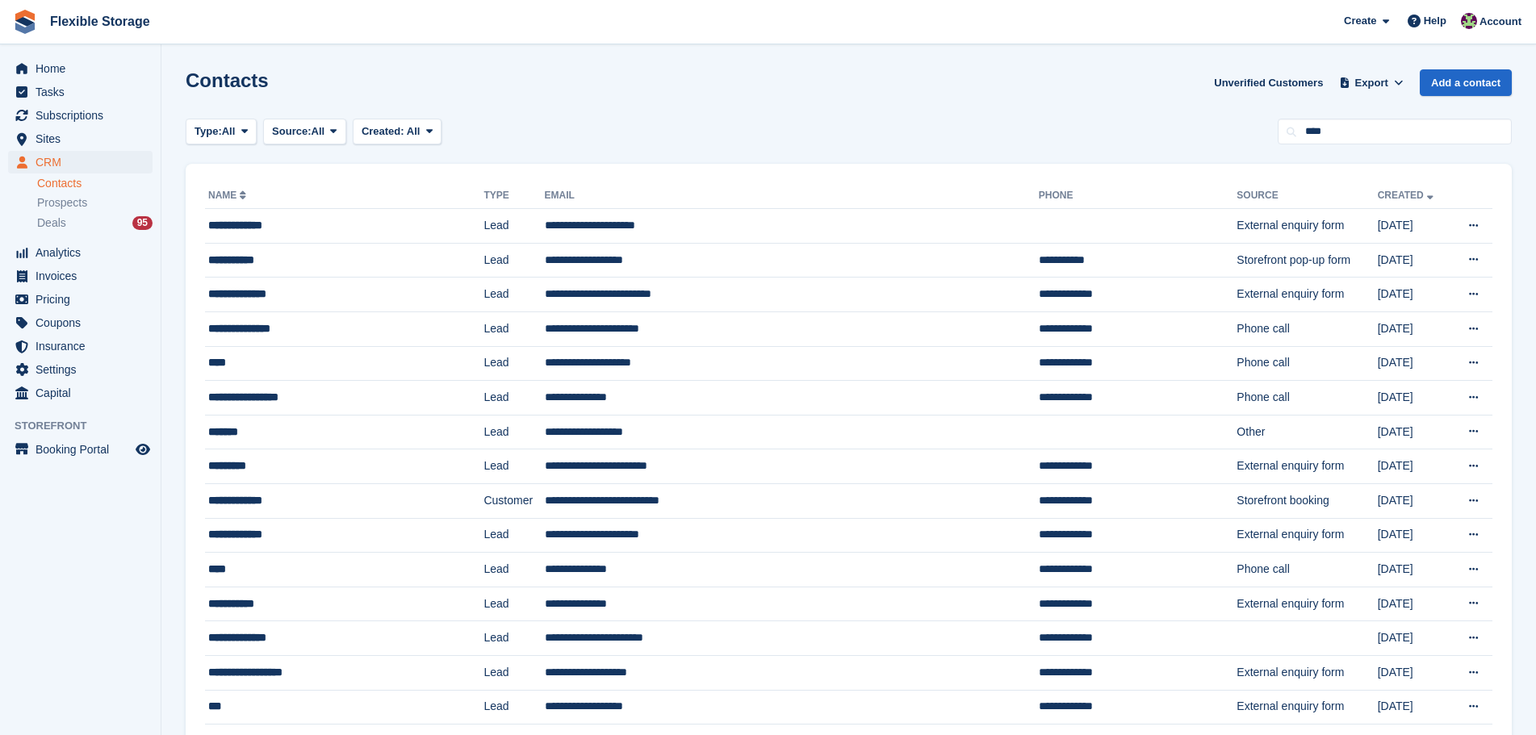
type input "****"
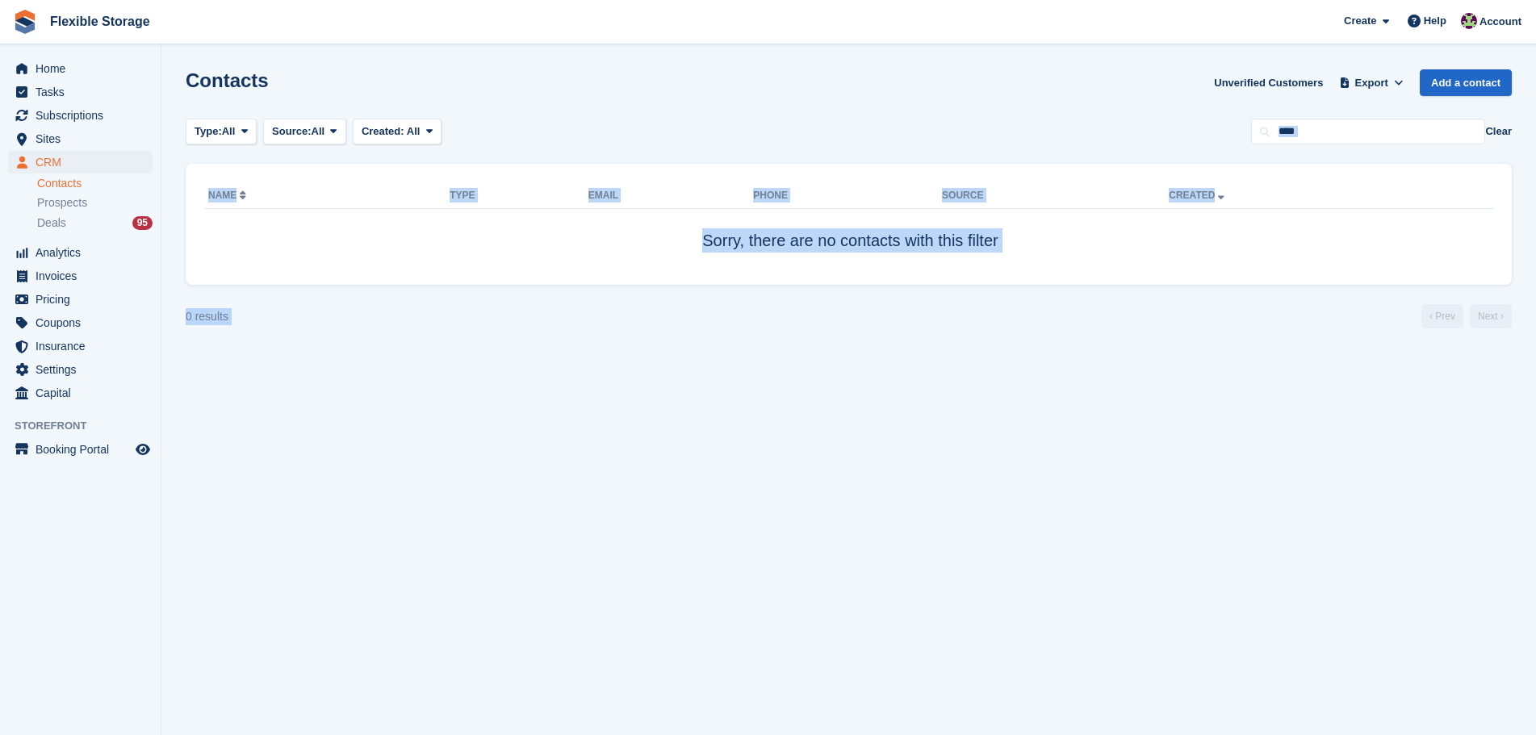
drag, startPoint x: 829, startPoint y: 98, endPoint x: 1114, endPoint y: 390, distance: 408.0
click at [1114, 391] on section "Contacts Unverified Customers Export Export Contacts Export a CSV of all Contac…" at bounding box center [848, 367] width 1374 height 735
click at [1115, 389] on section "Contacts Unverified Customers Export Export Contacts Export a CSV of all Contac…" at bounding box center [848, 367] width 1374 height 735
drag, startPoint x: 1156, startPoint y: 77, endPoint x: 1175, endPoint y: 393, distance: 316.8
click at [1175, 393] on section "Contacts Unverified Customers Export Export Contacts Export a CSV of all Contac…" at bounding box center [848, 367] width 1374 height 735
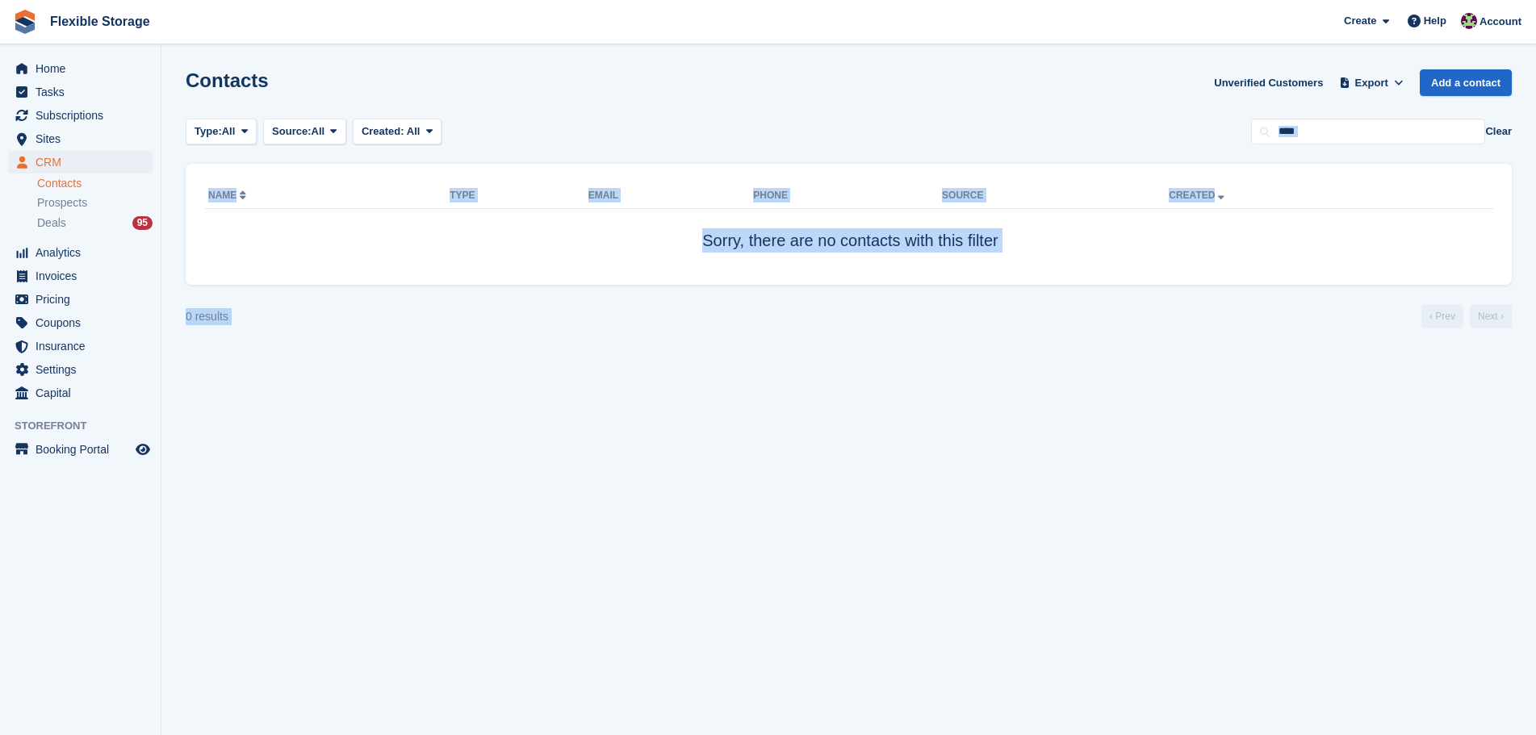
click at [1175, 393] on section "Contacts Unverified Customers Export Export Contacts Export a CSV of all Contac…" at bounding box center [848, 367] width 1374 height 735
drag, startPoint x: 1097, startPoint y: 107, endPoint x: 1128, endPoint y: 371, distance: 266.5
click at [1128, 371] on section "Contacts Unverified Customers Export Export Contacts Export a CSV of all Contac…" at bounding box center [848, 367] width 1374 height 735
click at [1127, 363] on section "Contacts Unverified Customers Export Export Contacts Export a CSV of all Contac…" at bounding box center [848, 367] width 1374 height 735
drag, startPoint x: 1299, startPoint y: 421, endPoint x: 1010, endPoint y: 140, distance: 403.4
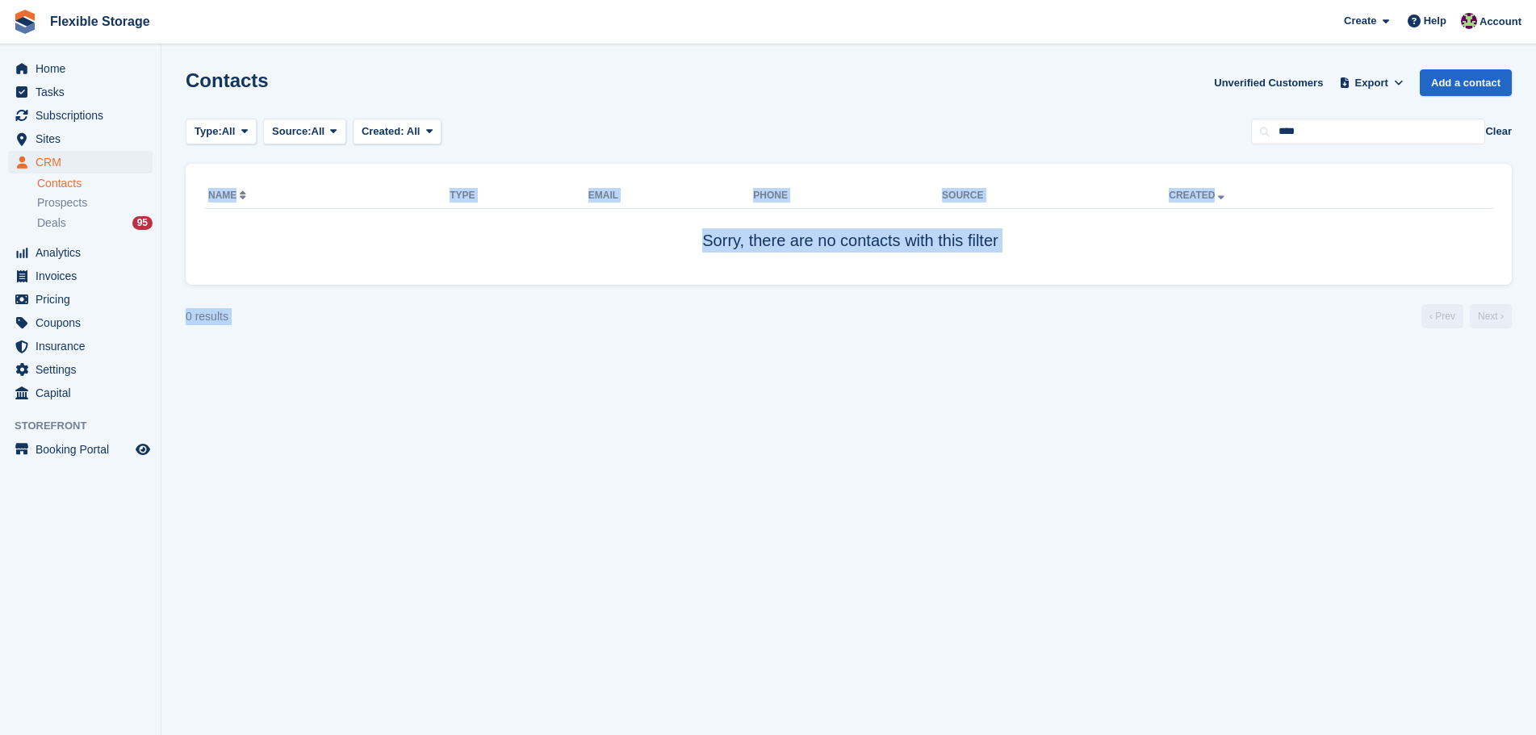
click at [845, 148] on section "Contacts Unverified Customers Export Export Contacts Export a CSV of all Contac…" at bounding box center [848, 367] width 1374 height 735
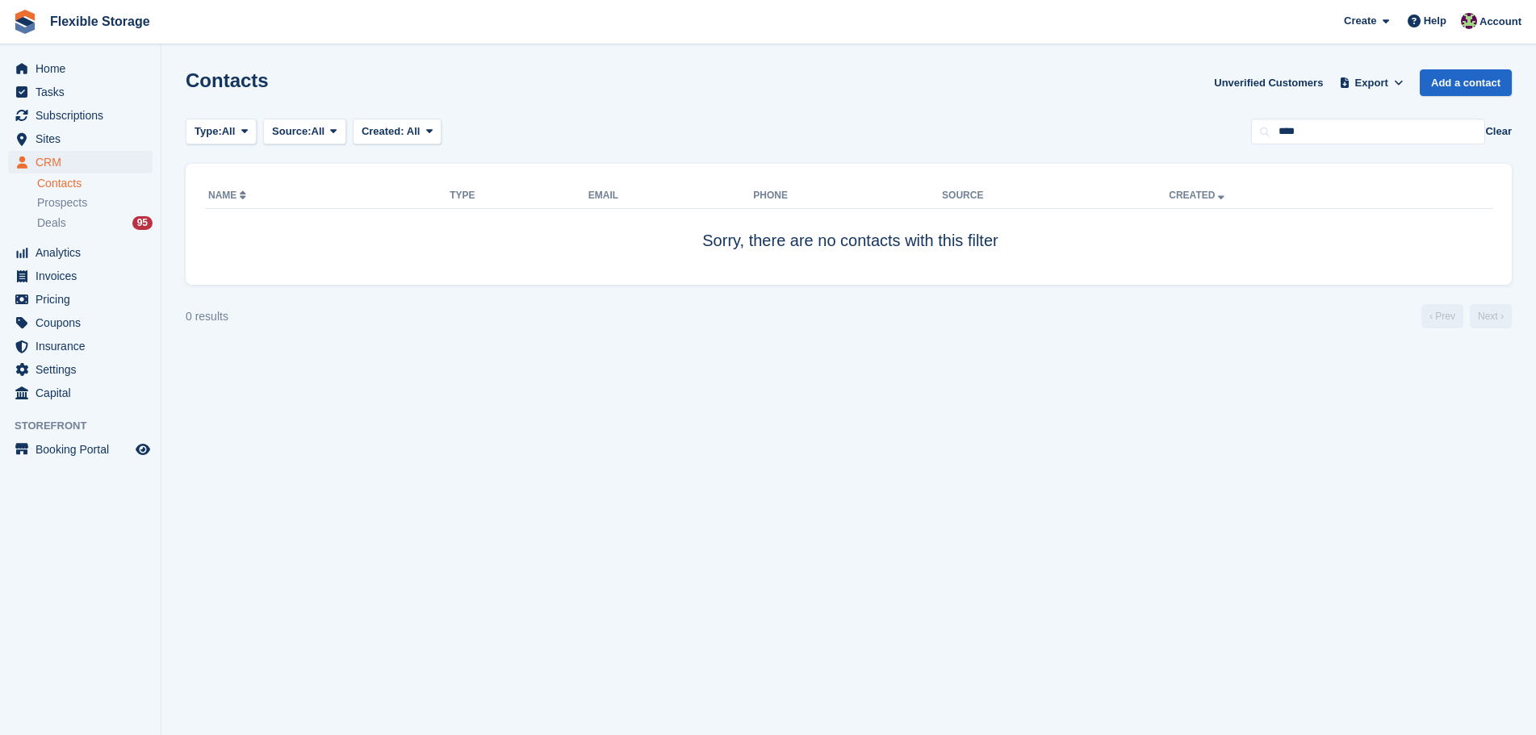
click at [1089, 119] on div "Type: All All Lead Customer Source: All All Storefront Backoffice Pre-Opening i…" at bounding box center [849, 132] width 1326 height 27
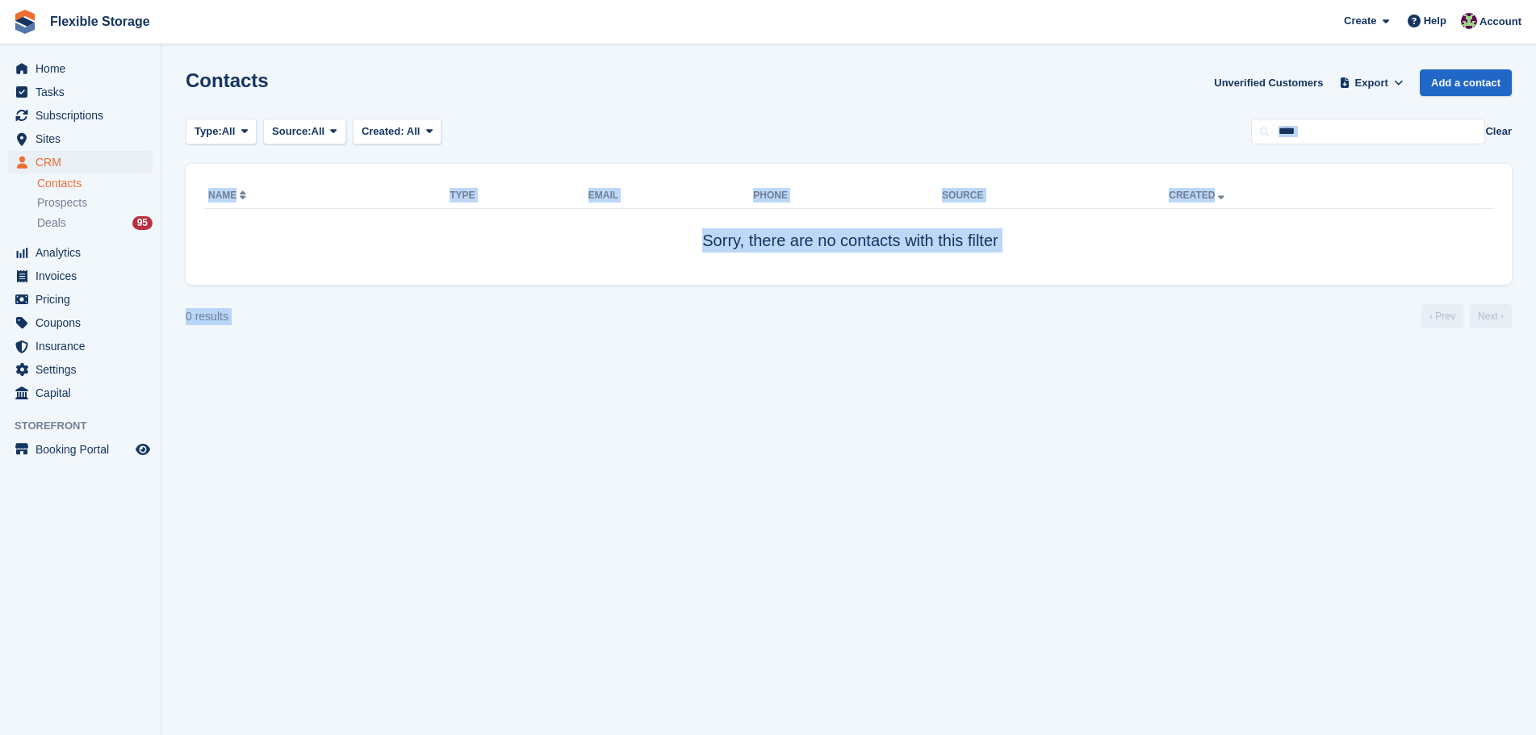
drag, startPoint x: 1098, startPoint y: 112, endPoint x: 1101, endPoint y: 296, distance: 184.0
click at [1101, 296] on section "Contacts Unverified Customers Export Export Contacts Export a CSV of all Contac…" at bounding box center [848, 367] width 1374 height 735
drag, startPoint x: 1150, startPoint y: 95, endPoint x: 1165, endPoint y: 324, distance: 229.7
click at [1165, 324] on section "Contacts Unverified Customers Export Export Contacts Export a CSV of all Contac…" at bounding box center [848, 367] width 1374 height 735
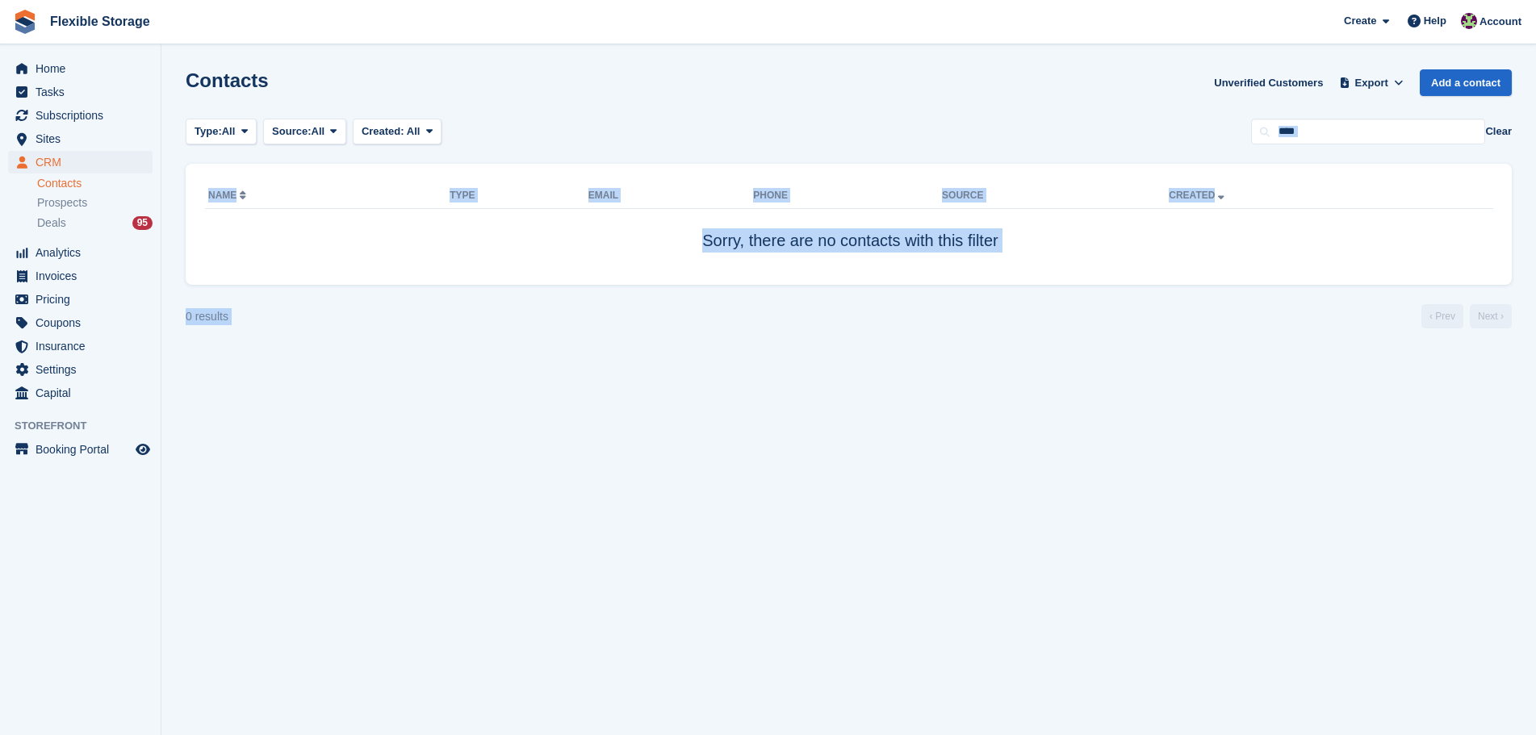
click at [1165, 324] on div "0 results ‹ Prev Next ›" at bounding box center [849, 316] width 1326 height 24
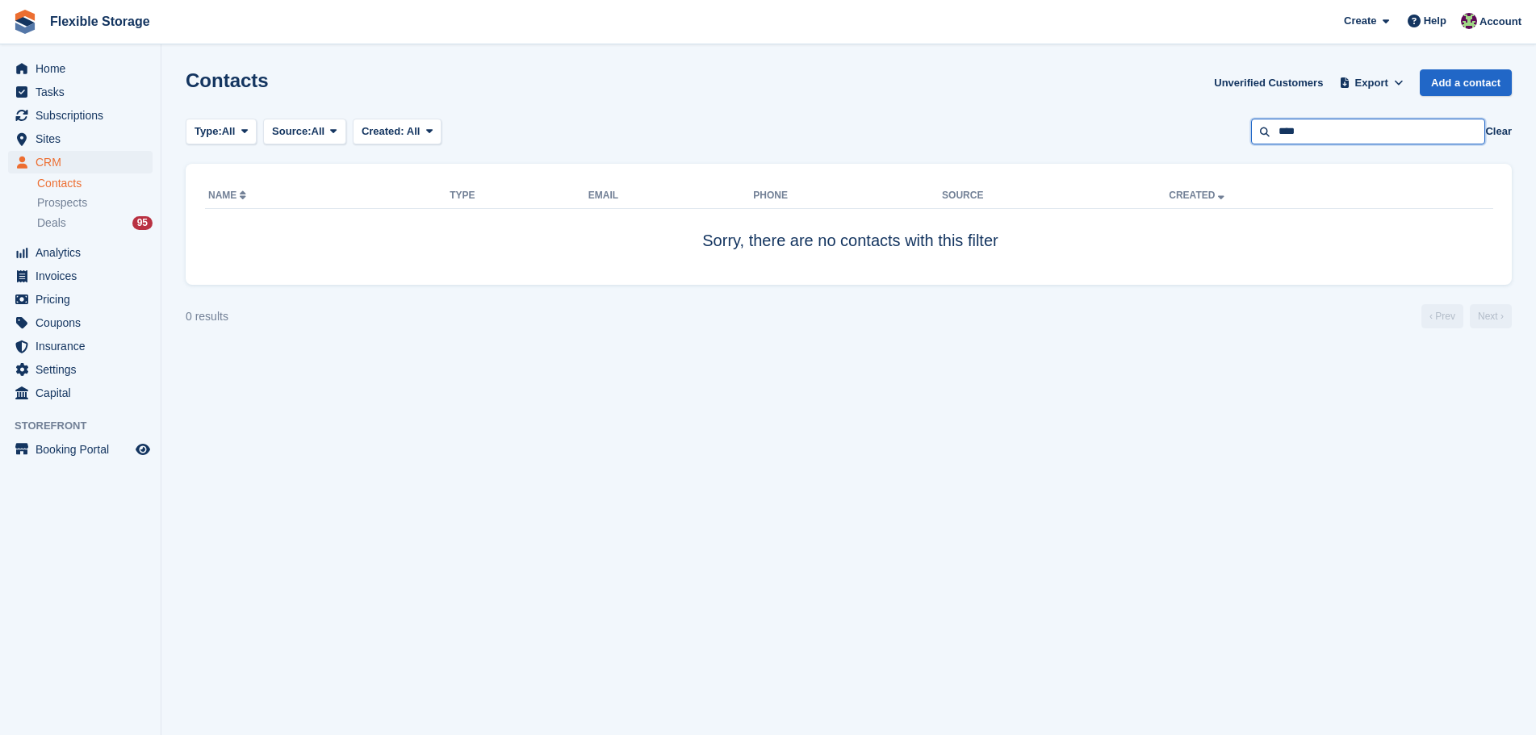
drag, startPoint x: 1306, startPoint y: 134, endPoint x: 1218, endPoint y: 140, distance: 88.1
click at [1218, 140] on div "Type: All All Lead Customer Source: All All Storefront Backoffice Pre-Opening i…" at bounding box center [849, 132] width 1326 height 27
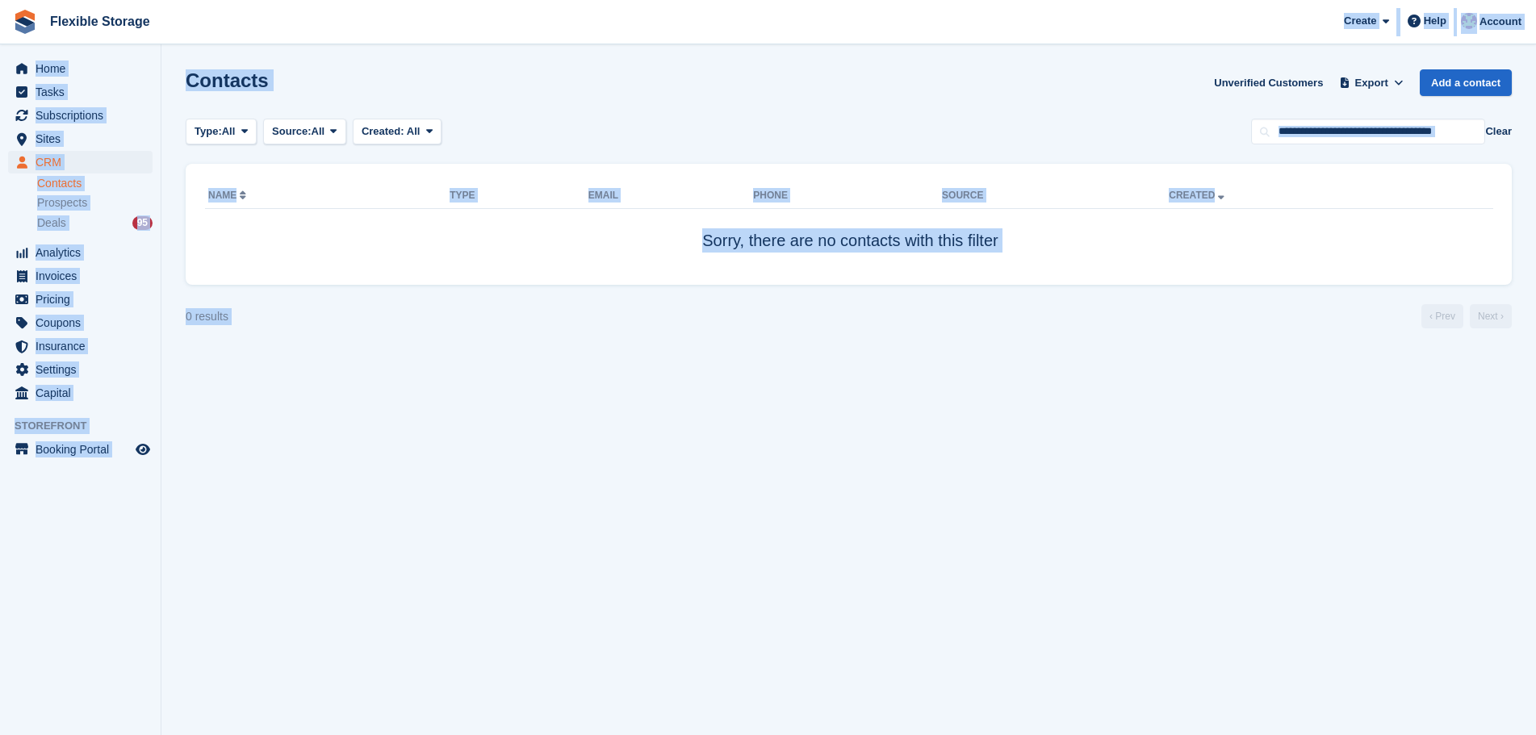
drag, startPoint x: 1014, startPoint y: 31, endPoint x: 1113, endPoint y: 384, distance: 366.9
click at [1111, 385] on div "Flexible Storage Create Subscription Invoice Contact Deal Discount Page Help Ch…" at bounding box center [768, 367] width 1536 height 735
click at [1113, 384] on section "Contacts Unverified Customers Export Export Contacts Export a CSV of all Contac…" at bounding box center [848, 367] width 1374 height 735
click at [760, 91] on div "Contacts Unverified Customers Export Export Contacts Export a CSV of all Contac…" at bounding box center [849, 92] width 1326 height 46
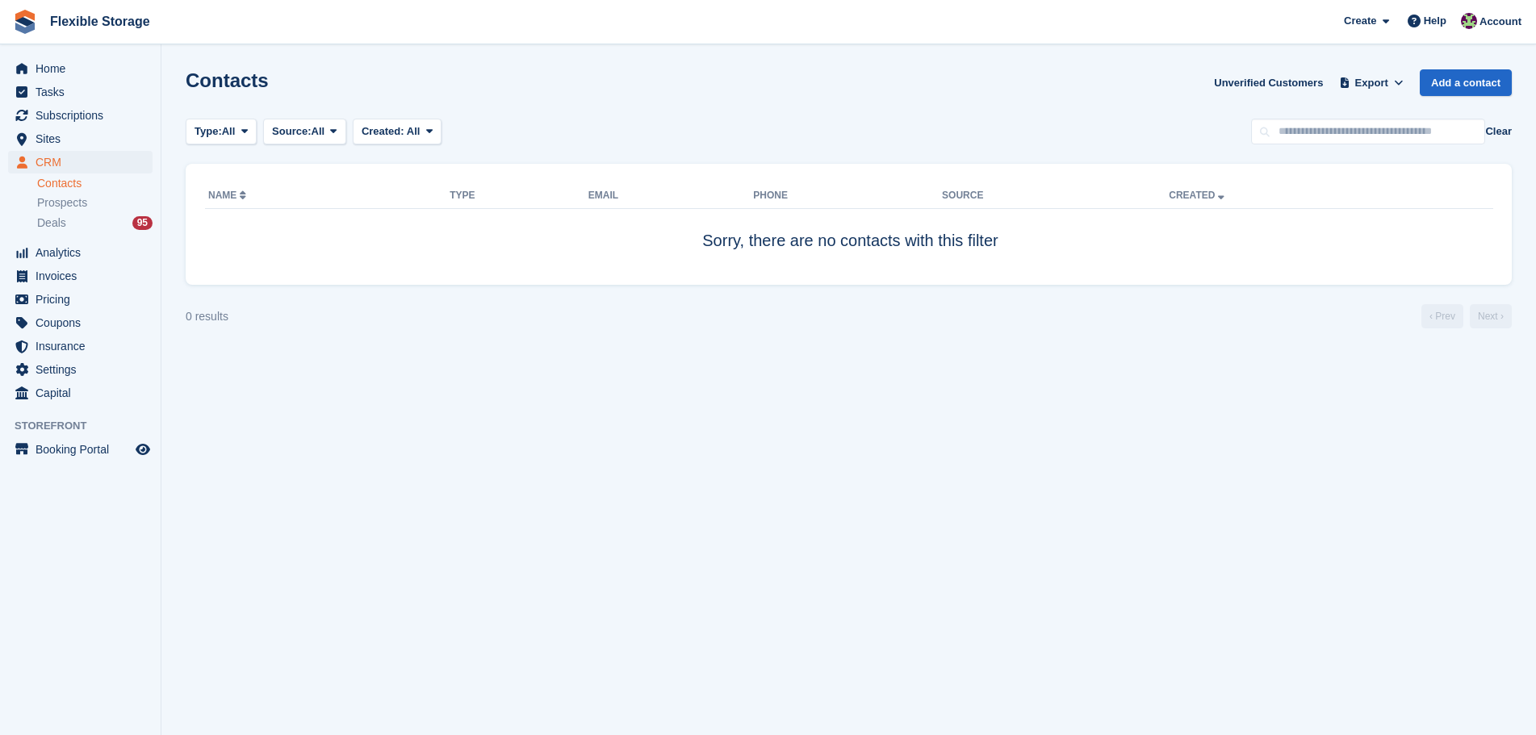
click at [125, 214] on li "Deals 95" at bounding box center [98, 223] width 123 height 19
click at [125, 222] on div "Deals 95" at bounding box center [94, 222] width 115 height 15
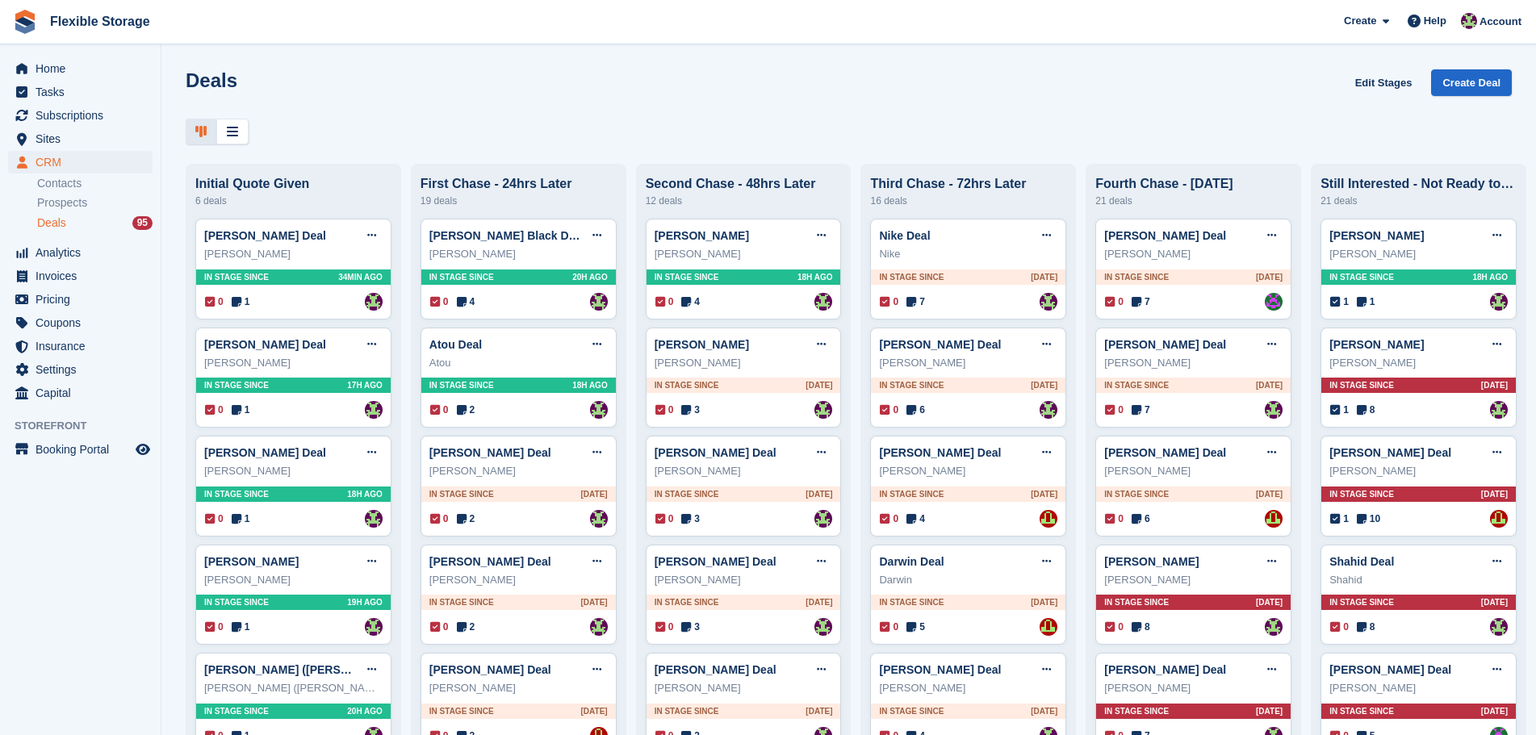
click at [210, 77] on h1 "Deals" at bounding box center [212, 80] width 52 height 22
click at [296, 90] on div "Deals Edit Stages Create Deal" at bounding box center [849, 92] width 1326 height 46
click at [227, 91] on h1 "Deals" at bounding box center [212, 80] width 52 height 22
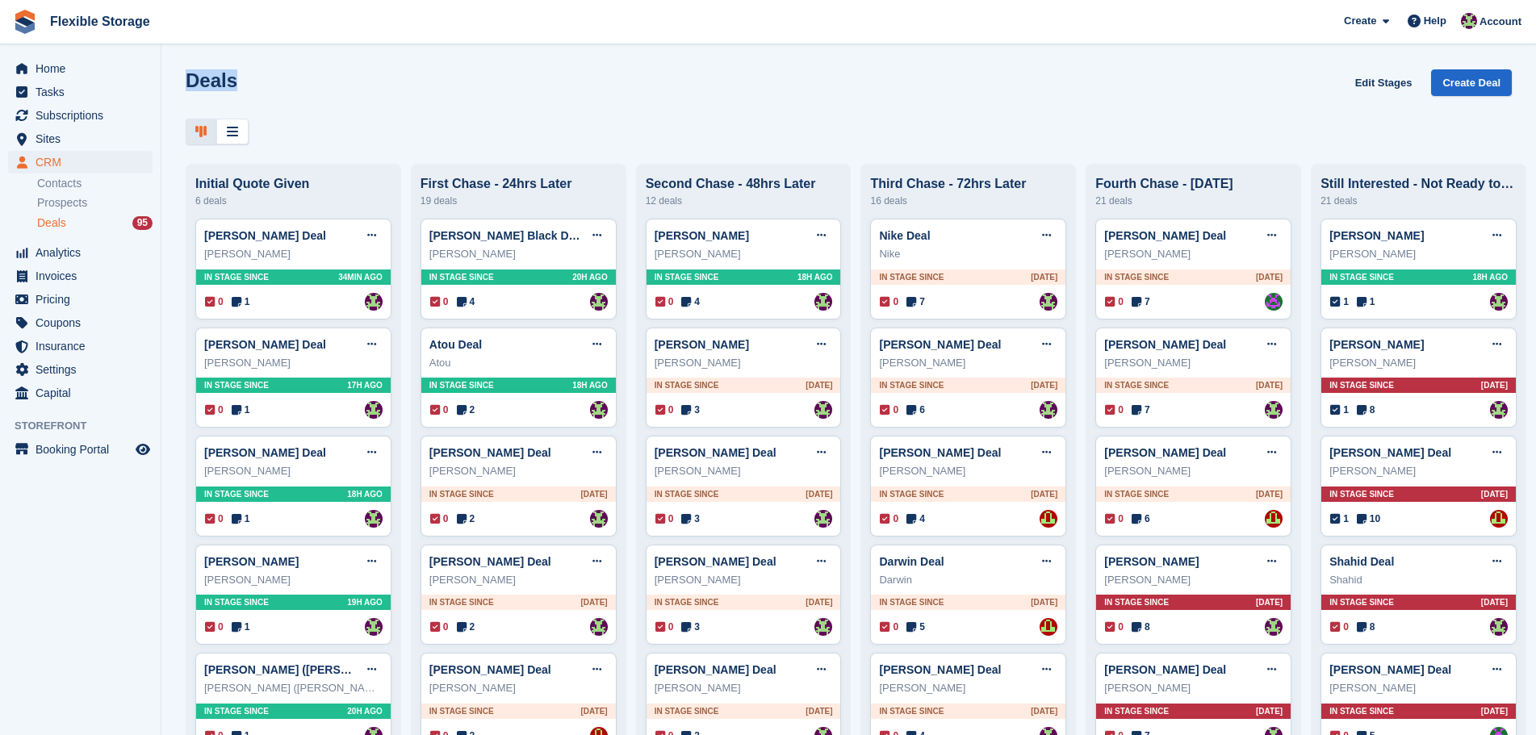
click at [227, 91] on h1 "Deals" at bounding box center [212, 80] width 52 height 22
click at [332, 87] on div "Deals Edit Stages Create Deal" at bounding box center [849, 92] width 1326 height 46
click at [720, 89] on div "Deals Edit Stages Create Deal" at bounding box center [849, 92] width 1326 height 46
click at [236, 83] on div "Deals Edit Stages Create Deal" at bounding box center [849, 92] width 1326 height 46
click at [224, 85] on h1 "Deals" at bounding box center [212, 80] width 52 height 22
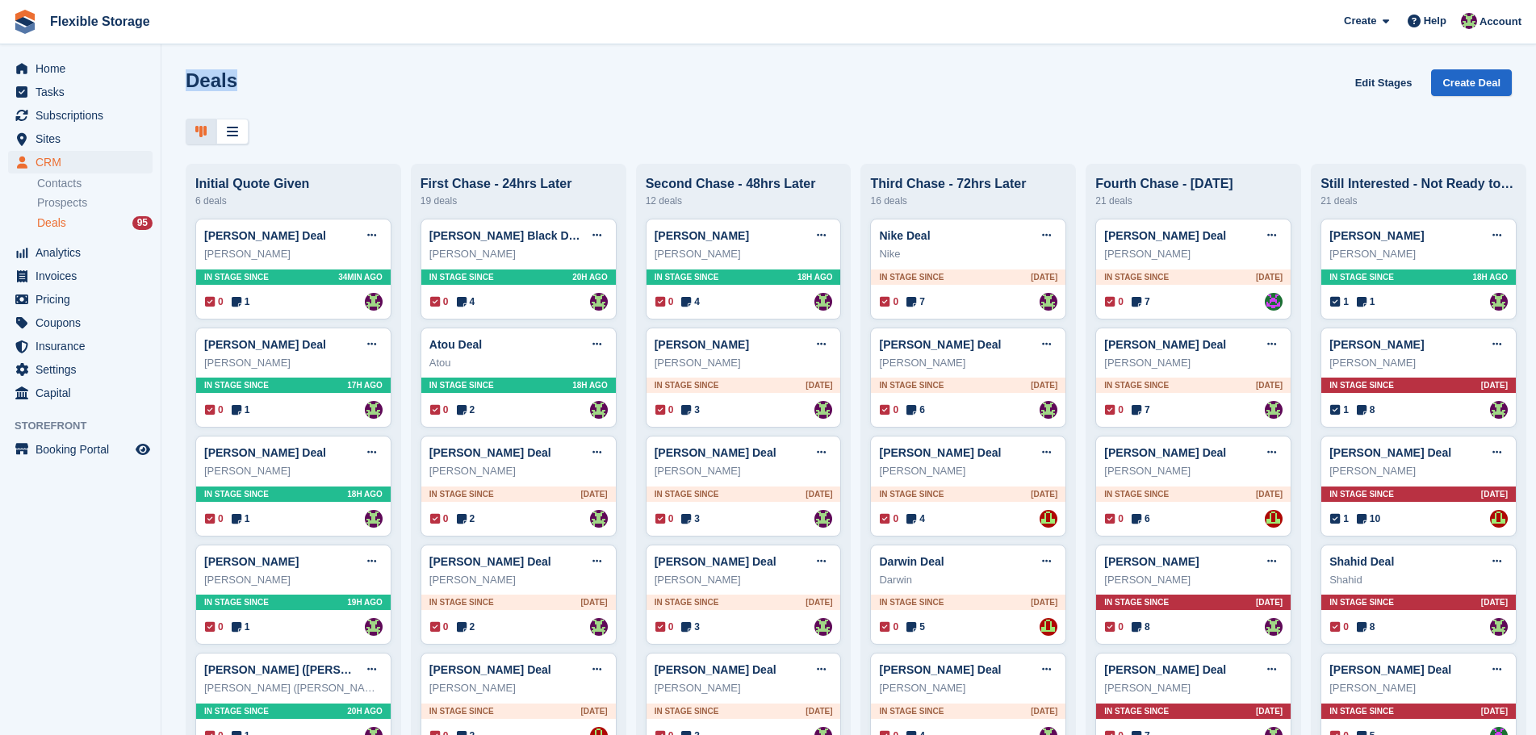
click at [224, 85] on h1 "Deals" at bounding box center [212, 80] width 52 height 22
click at [266, 83] on div "Deals Edit Stages Create Deal" at bounding box center [849, 92] width 1326 height 46
click at [468, 129] on div at bounding box center [849, 132] width 1326 height 27
click at [94, 117] on span "Subscriptions" at bounding box center [84, 115] width 97 height 23
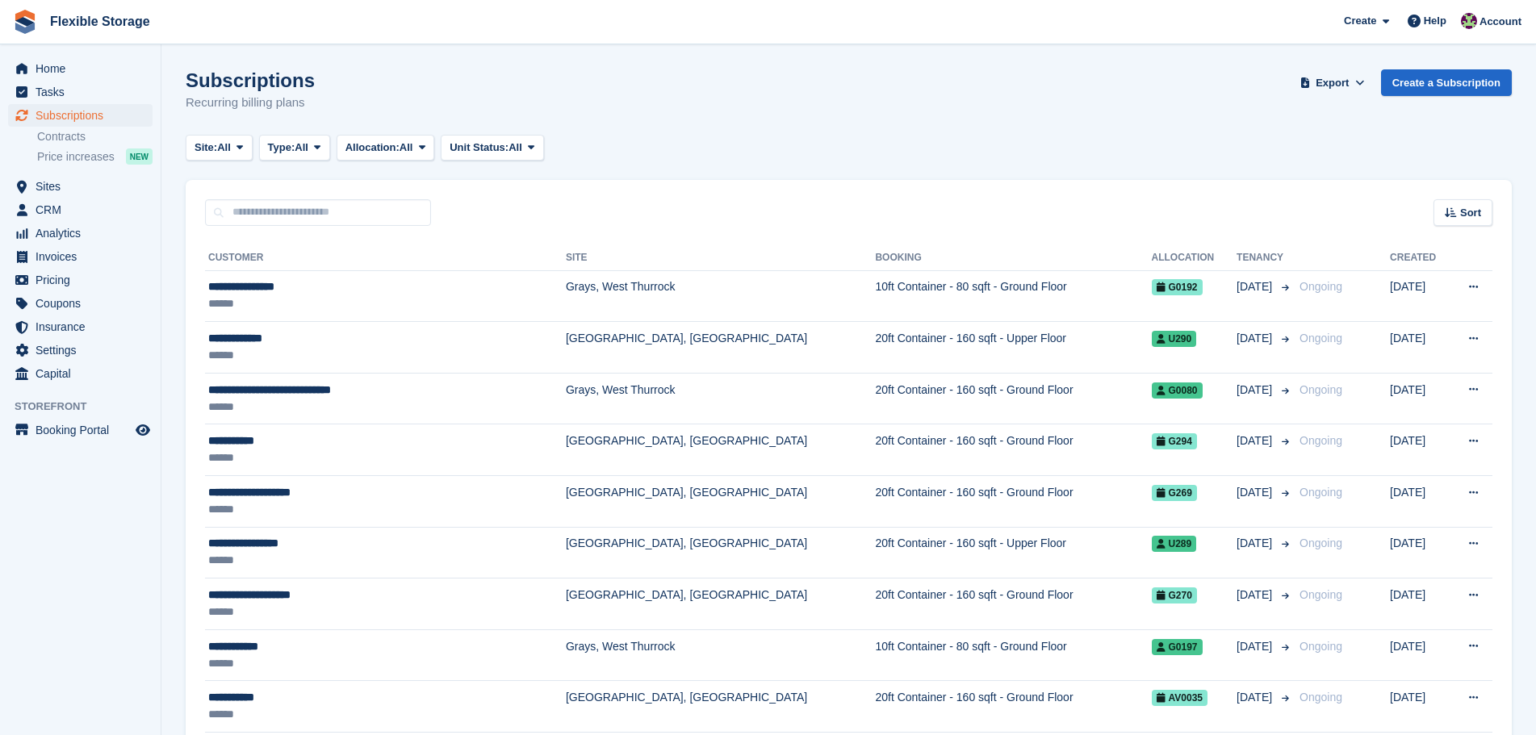
drag, startPoint x: 343, startPoint y: 113, endPoint x: 204, endPoint y: 79, distance: 142.9
click at [187, 81] on div "Subscriptions Recurring billing plans Export Export Subscriptions Export a CSV …" at bounding box center [849, 100] width 1326 height 62
click at [381, 87] on div "Subscriptions Recurring billing plans Export Export Subscriptions Export a CSV …" at bounding box center [849, 100] width 1326 height 62
drag, startPoint x: 282, startPoint y: 83, endPoint x: 272, endPoint y: 81, distance: 10.6
click at [272, 81] on div "Subscriptions Recurring billing plans Export Export Subscriptions Export a CSV …" at bounding box center [849, 100] width 1326 height 62
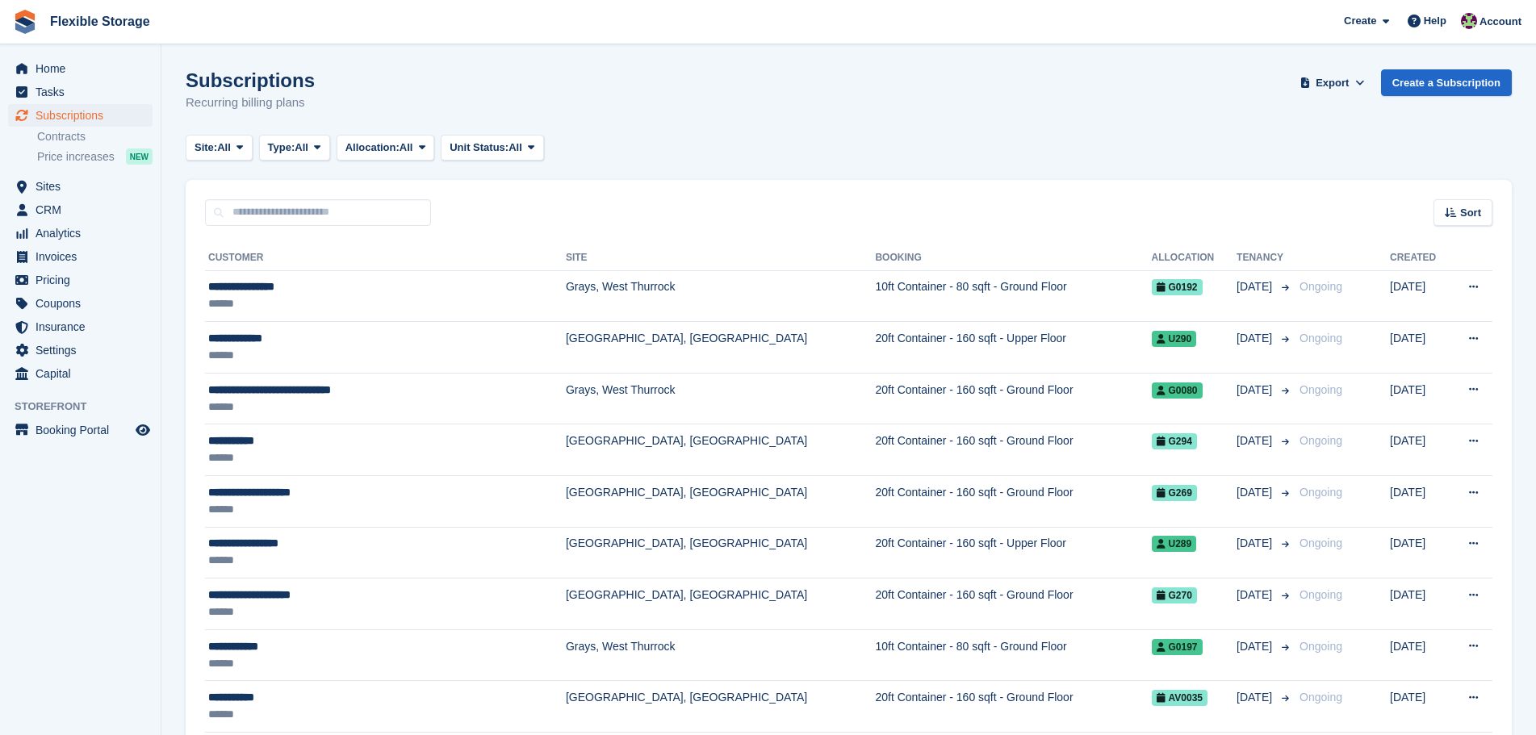
click at [420, 94] on div "Subscriptions Recurring billing plans Export Export Subscriptions Export a CSV …" at bounding box center [849, 100] width 1326 height 62
click at [442, 91] on div "Subscriptions Recurring billing plans Export Export Subscriptions Export a CSV …" at bounding box center [849, 100] width 1326 height 62
drag, startPoint x: 623, startPoint y: 110, endPoint x: 118, endPoint y: 71, distance: 506.6
click at [494, 92] on div "Subscriptions Recurring billing plans Export Export Subscriptions Export a CSV …" at bounding box center [849, 100] width 1326 height 62
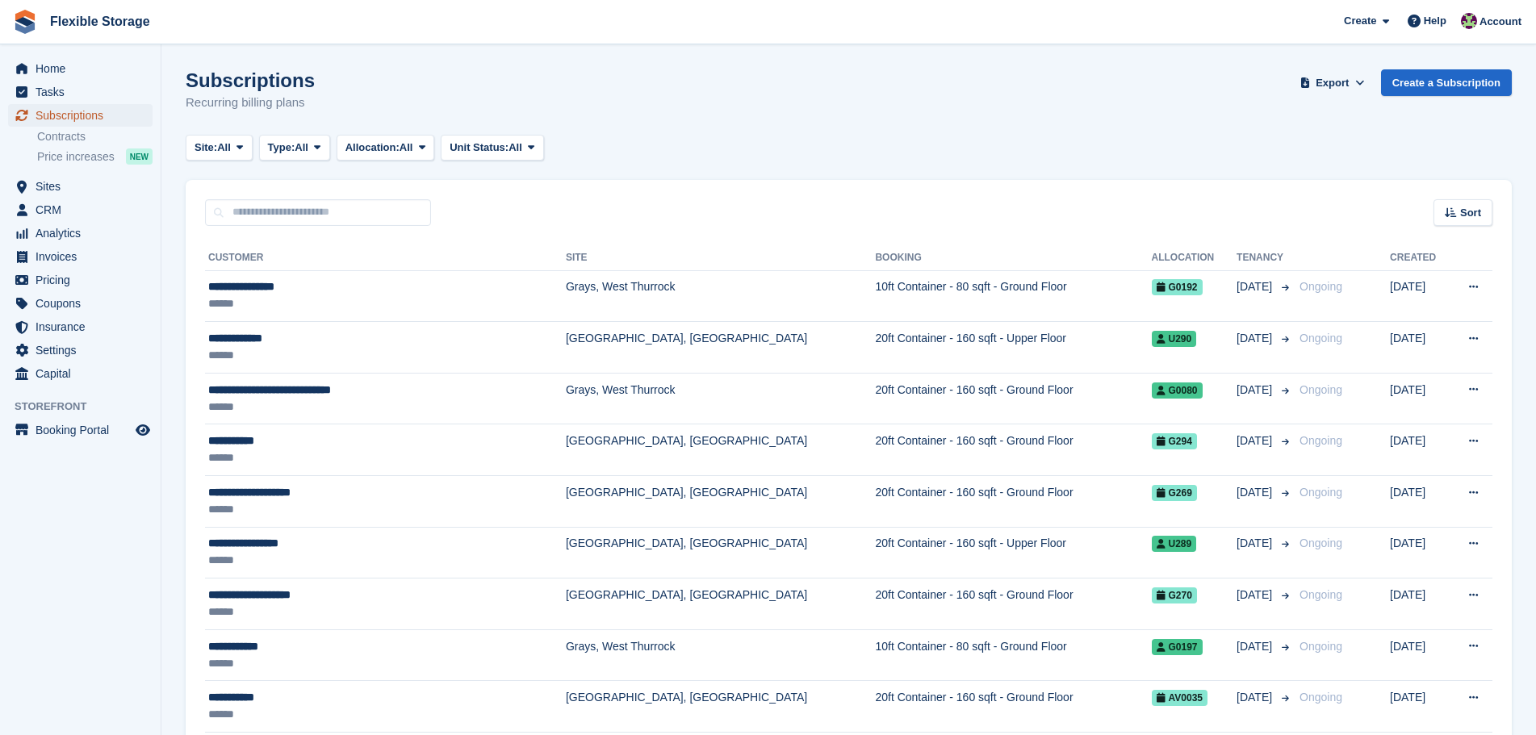
click at [115, 118] on span "Subscriptions" at bounding box center [84, 115] width 97 height 23
click at [84, 70] on span "Home" at bounding box center [84, 68] width 97 height 23
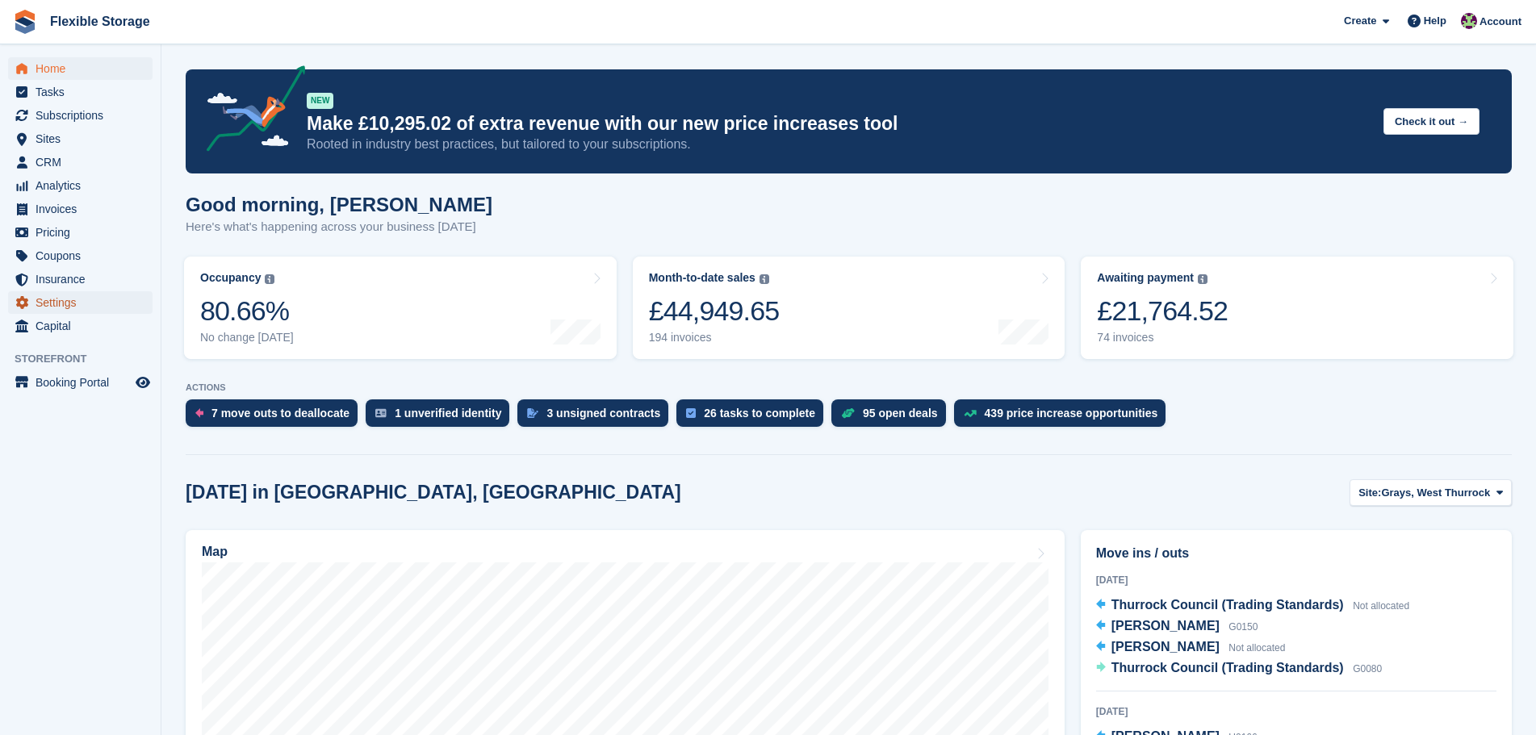
click at [44, 298] on span "Settings" at bounding box center [84, 302] width 97 height 23
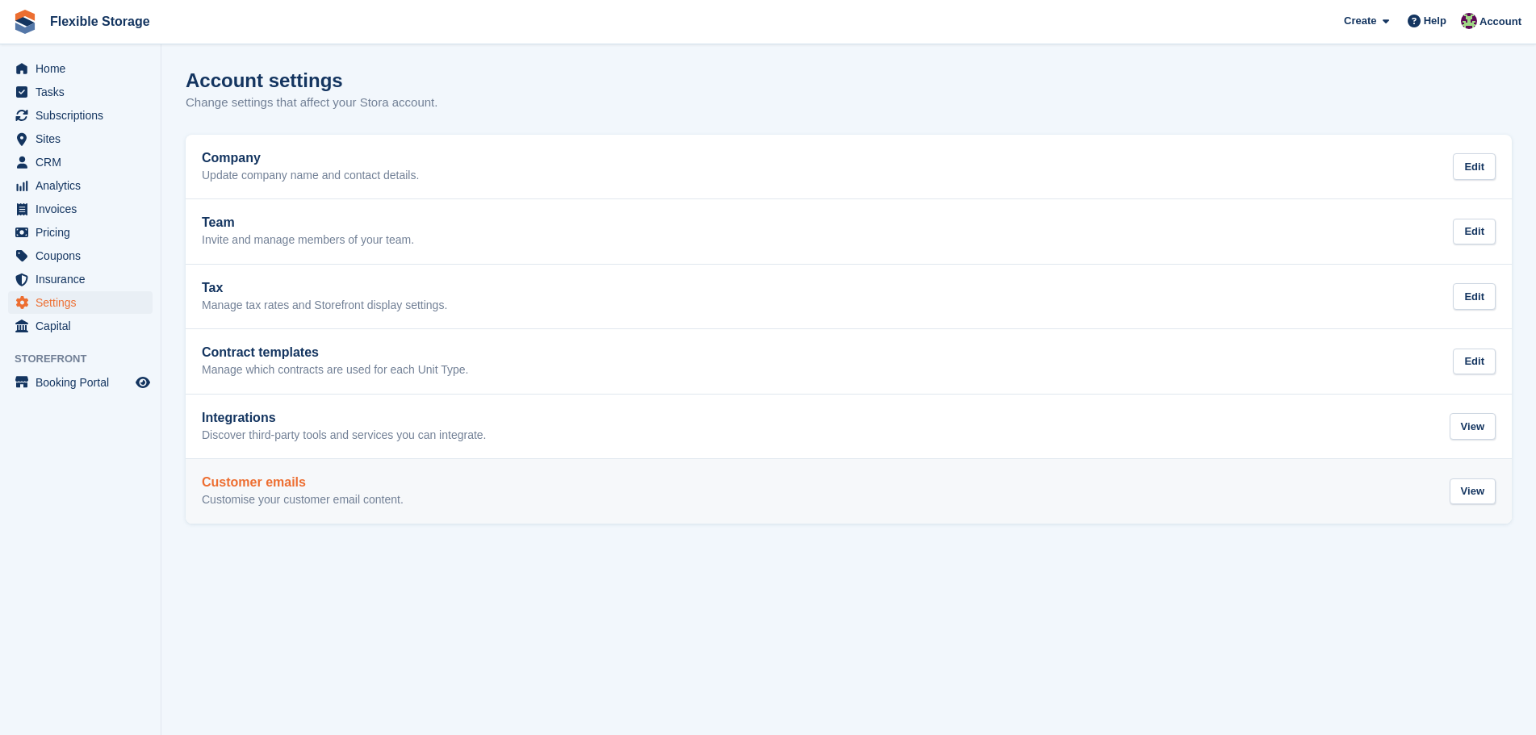
click at [337, 502] on p "Customise your customer email content." at bounding box center [303, 500] width 202 height 15
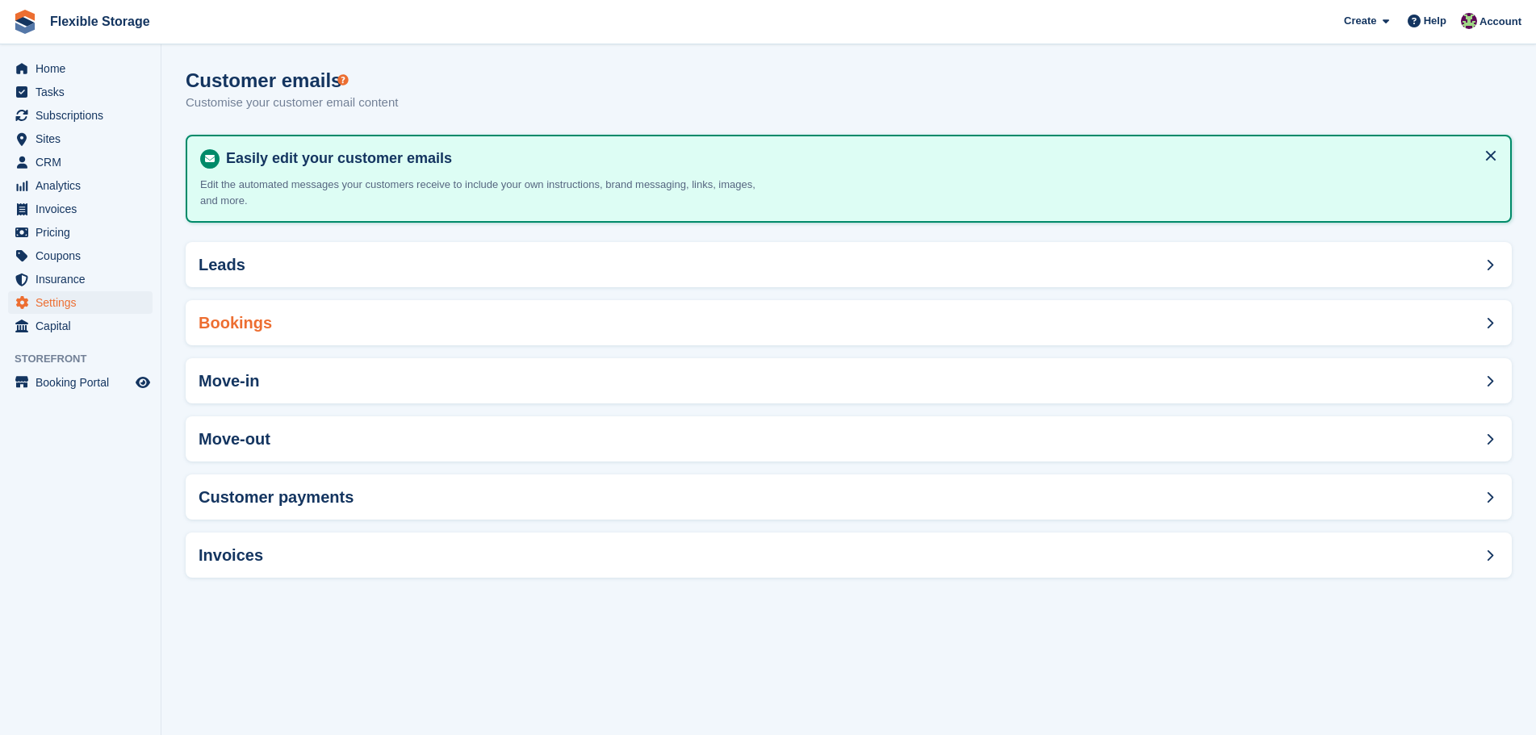
click at [398, 325] on div "Bookings" at bounding box center [849, 322] width 1326 height 45
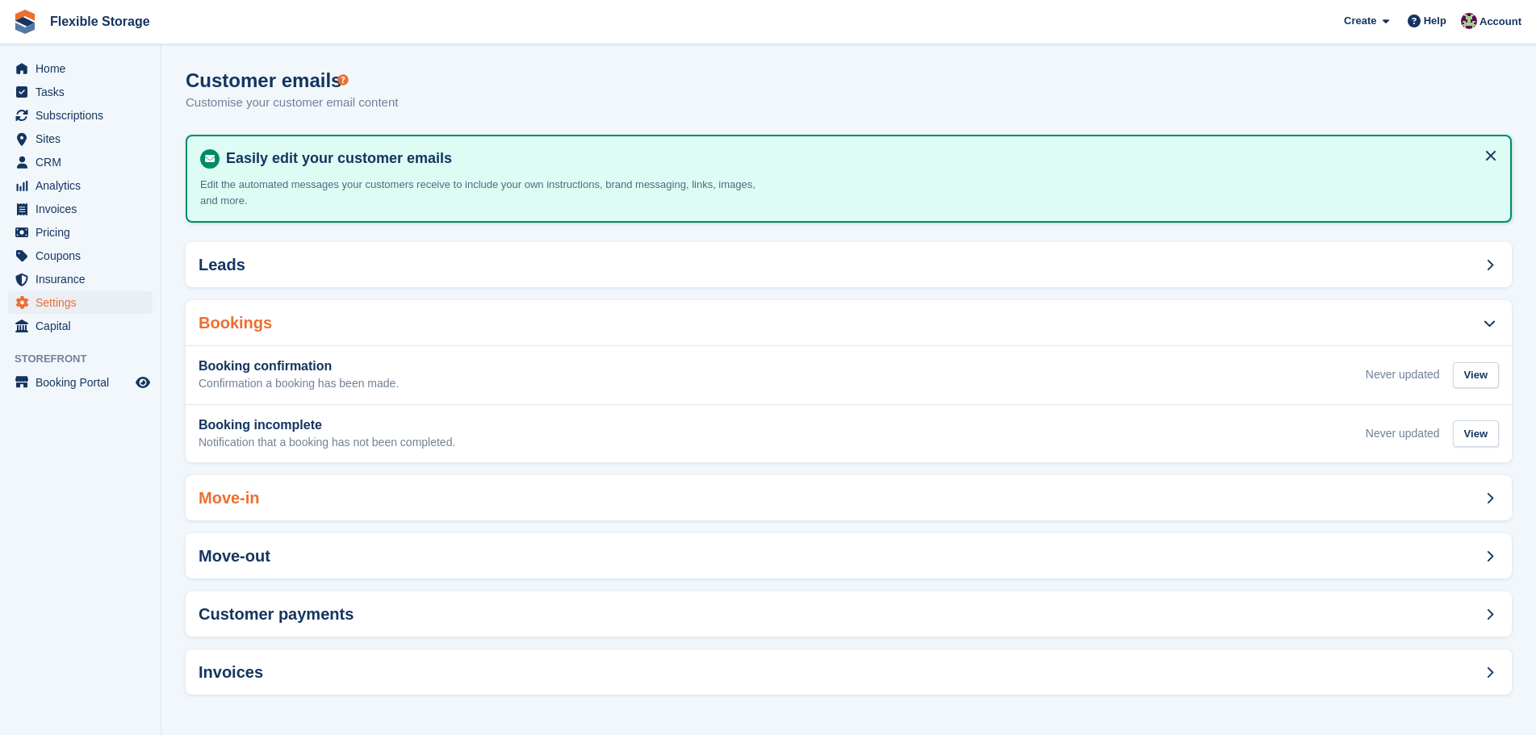
click at [360, 503] on div "Move-in" at bounding box center [849, 497] width 1326 height 45
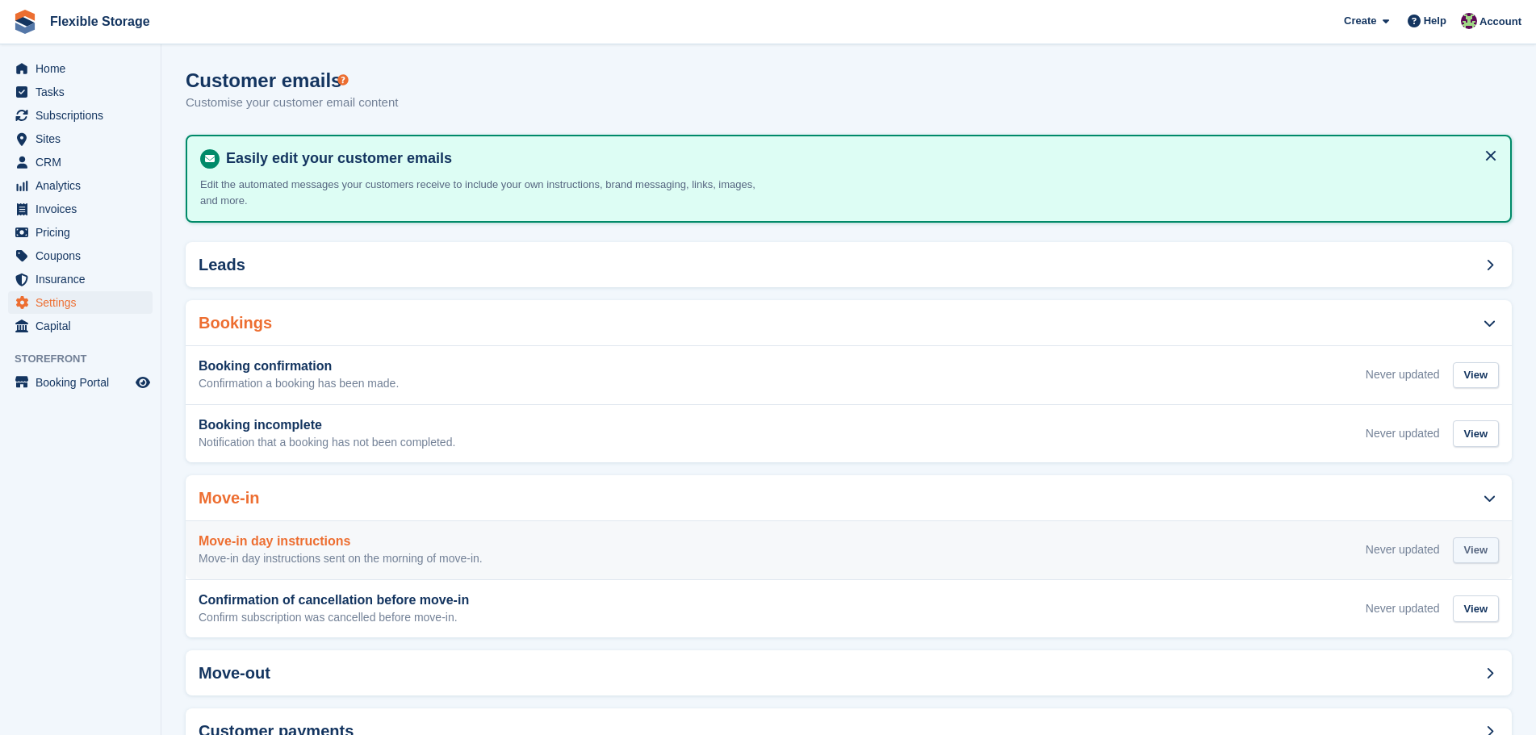
click at [1481, 545] on div "View" at bounding box center [1475, 550] width 46 height 27
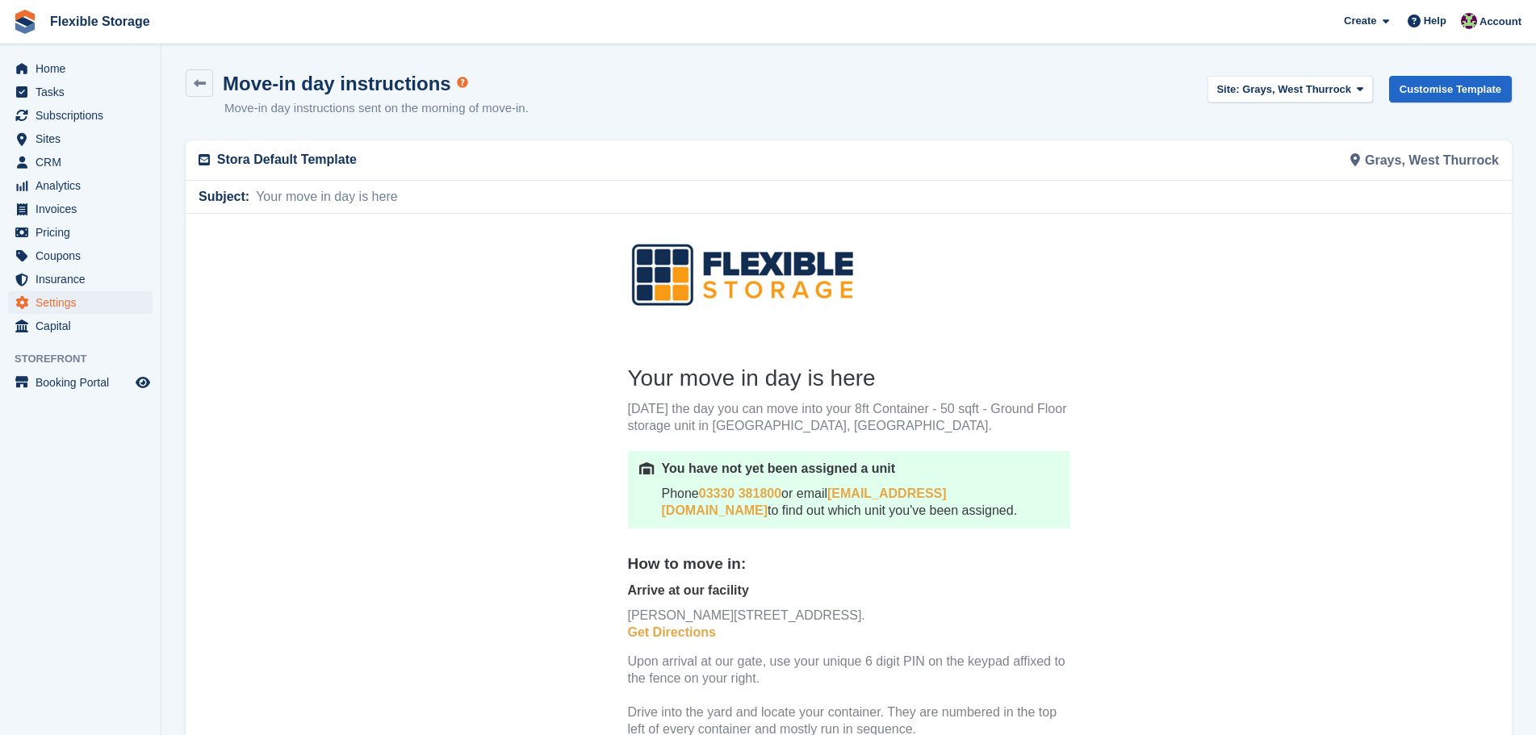
scroll to position [209, 0]
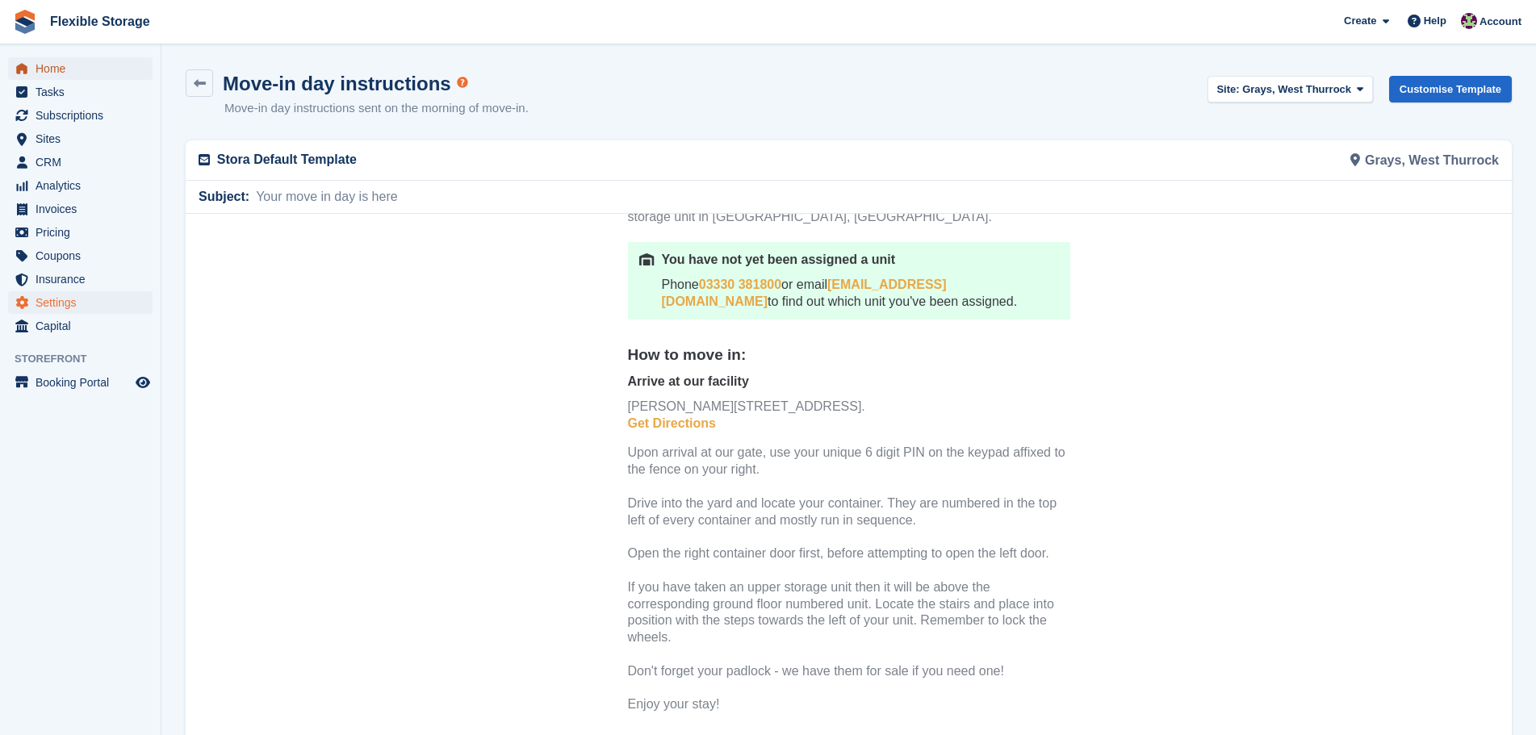
click at [76, 74] on span "Home" at bounding box center [84, 68] width 97 height 23
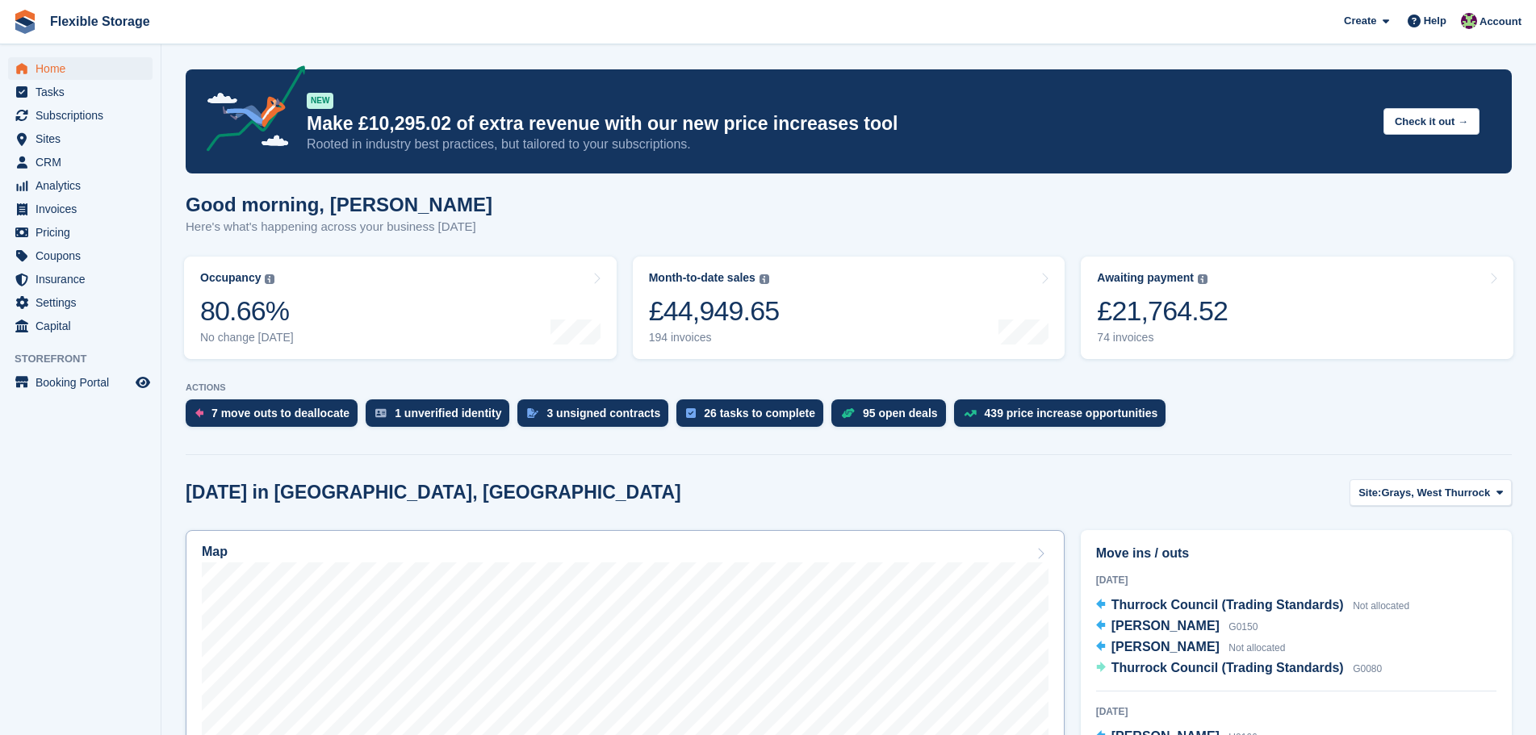
click at [766, 556] on div "Map" at bounding box center [625, 554] width 846 height 18
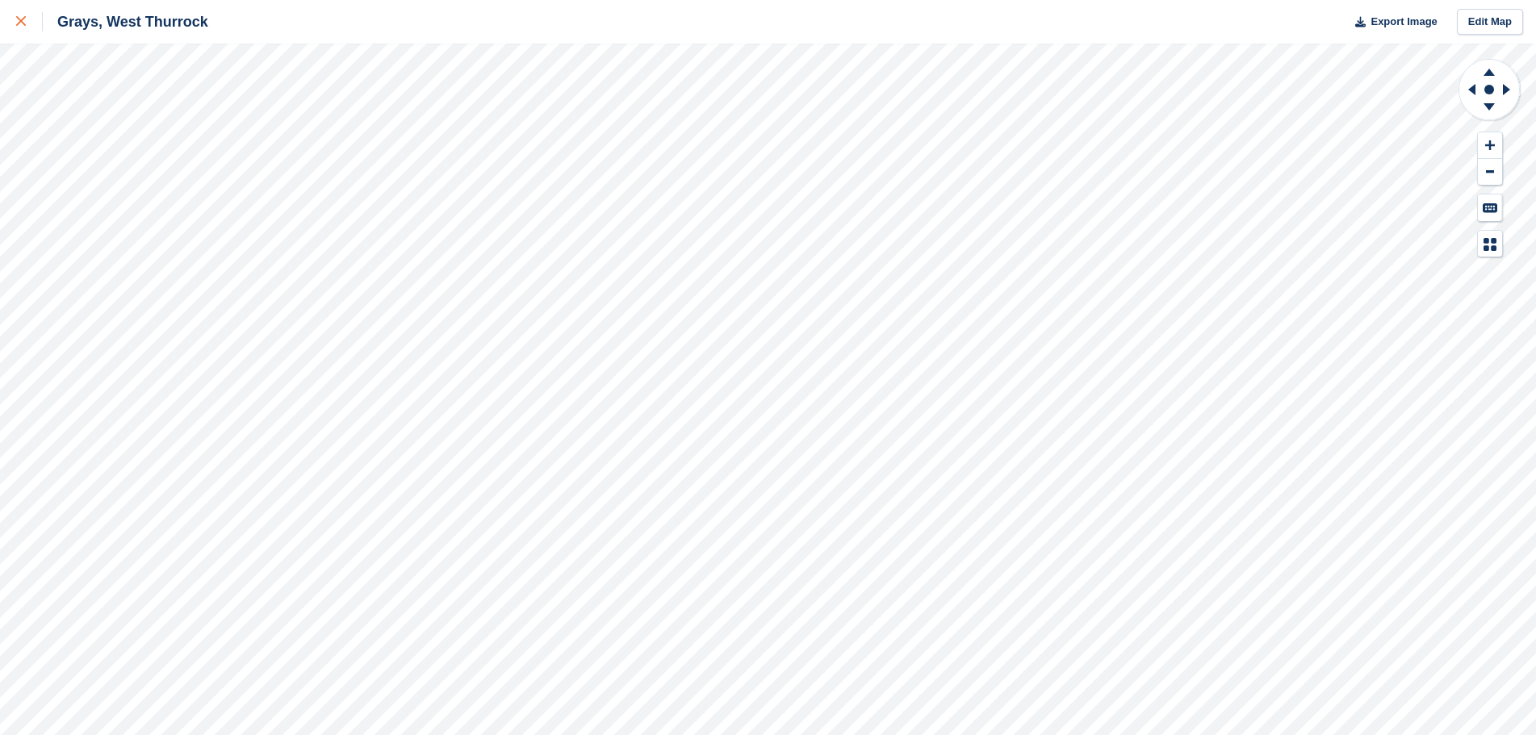
click at [17, 23] on icon at bounding box center [21, 21] width 10 height 10
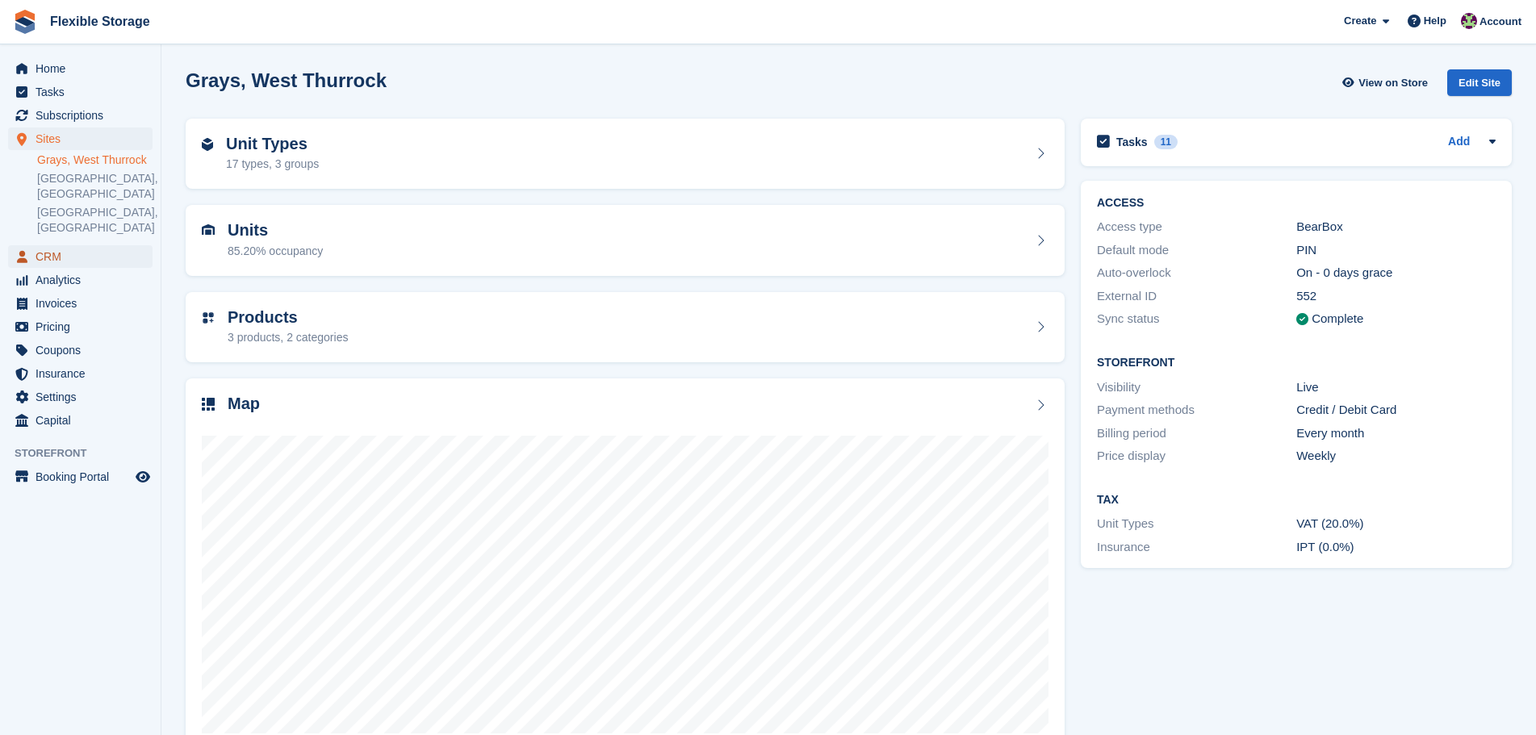
click at [41, 245] on span "CRM" at bounding box center [84, 256] width 97 height 23
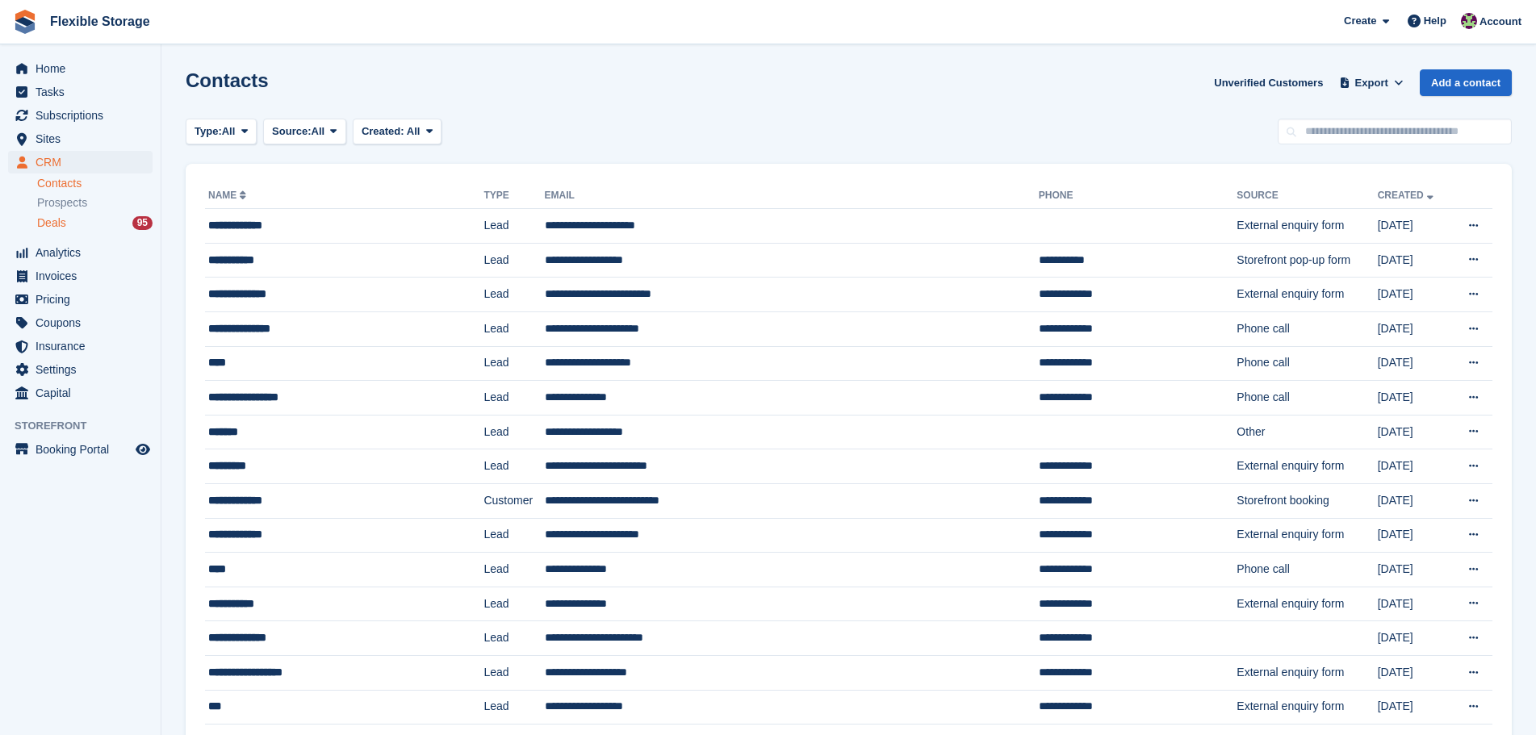
click at [55, 224] on span "Deals" at bounding box center [51, 222] width 29 height 15
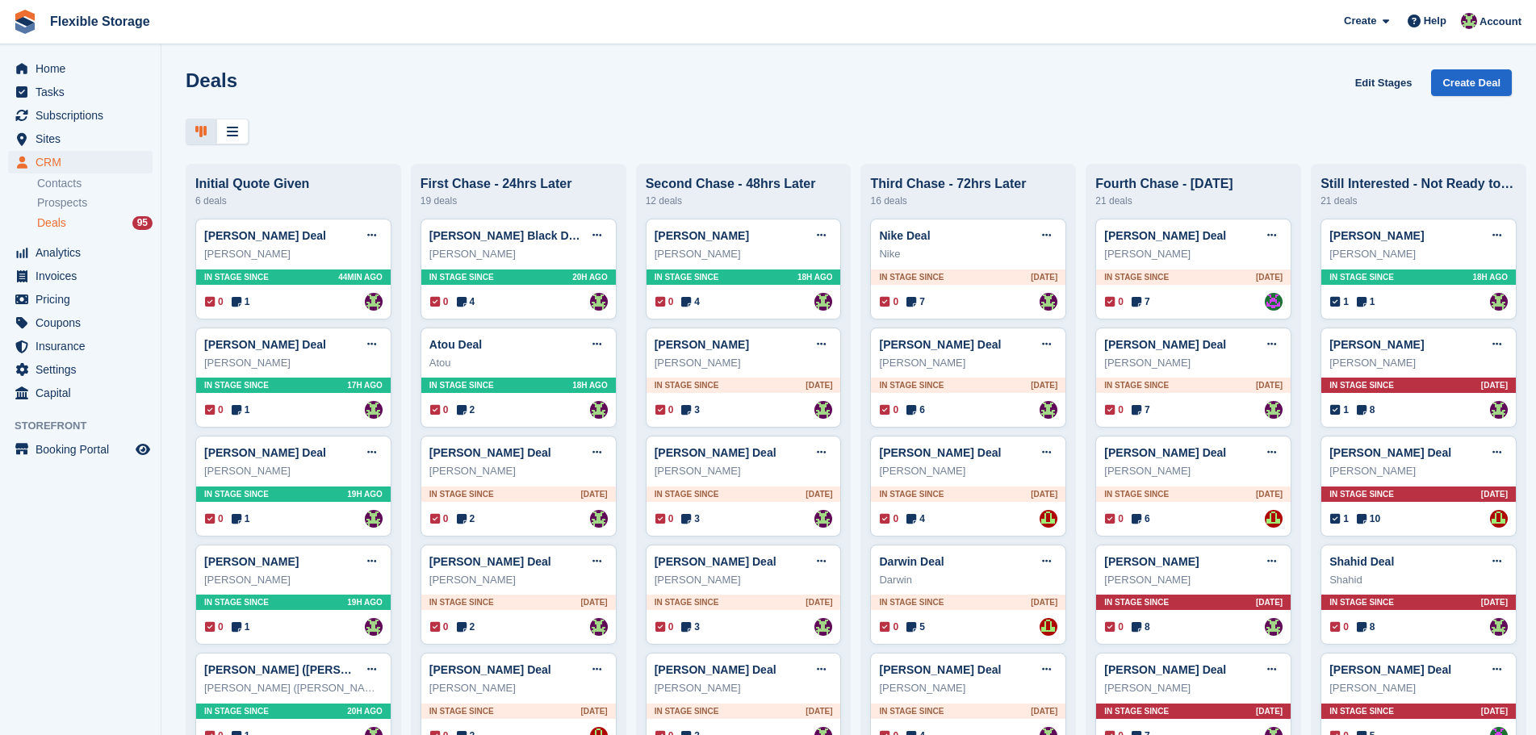
click at [211, 80] on h1 "Deals" at bounding box center [212, 80] width 52 height 22
click at [266, 69] on div "Deals Edit Stages Create Deal Initial Quote Given 6 deals Roland Miller Deal Ed…" at bounding box center [848, 367] width 1374 height 735
click at [221, 75] on h1 "Deals" at bounding box center [212, 80] width 52 height 22
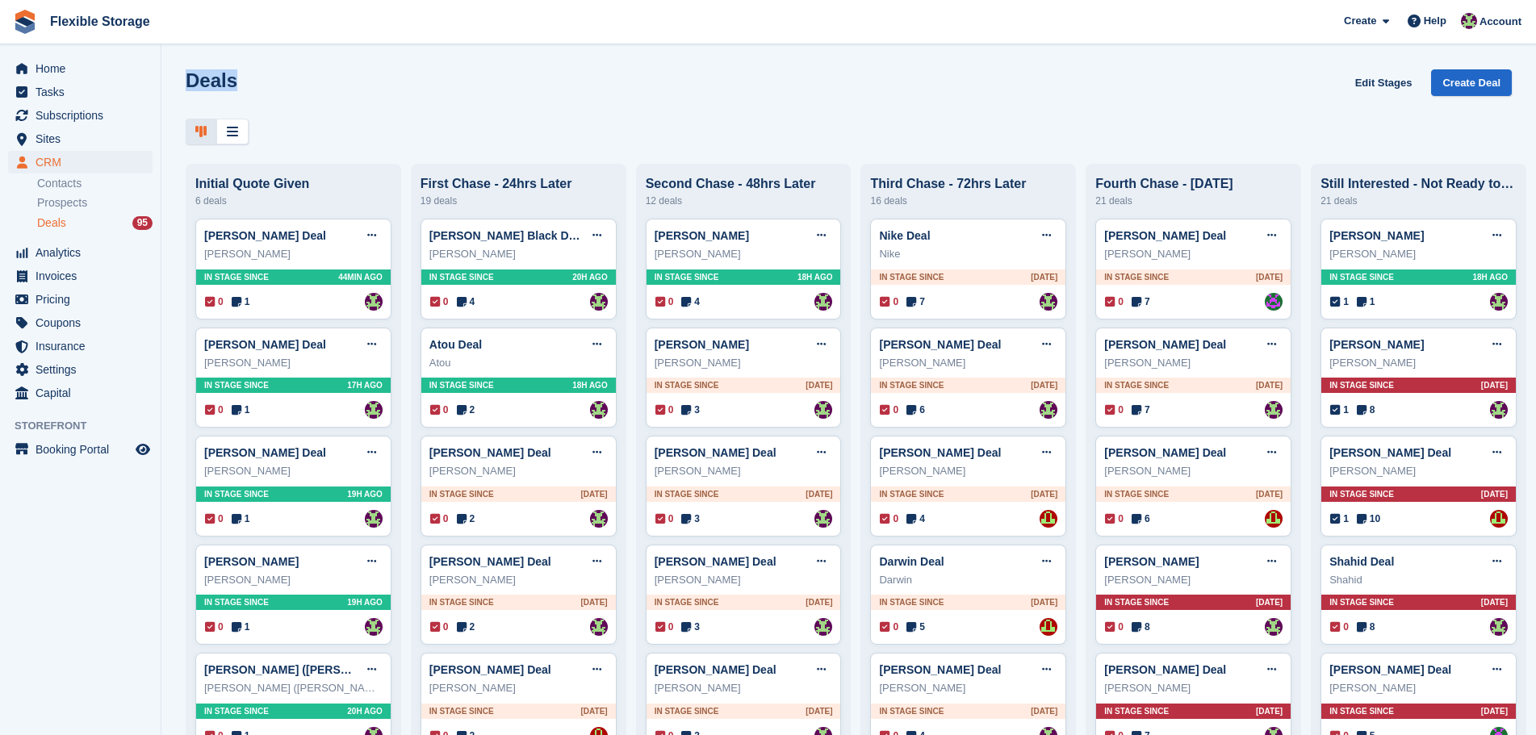
click at [321, 78] on div "Deals Edit Stages Create Deal" at bounding box center [849, 92] width 1326 height 46
click at [209, 84] on h1 "Deals" at bounding box center [212, 80] width 52 height 22
click at [342, 86] on div "Deals Edit Stages Create Deal" at bounding box center [849, 92] width 1326 height 46
click at [353, 107] on div "Deals Edit Stages Create Deal" at bounding box center [849, 92] width 1326 height 46
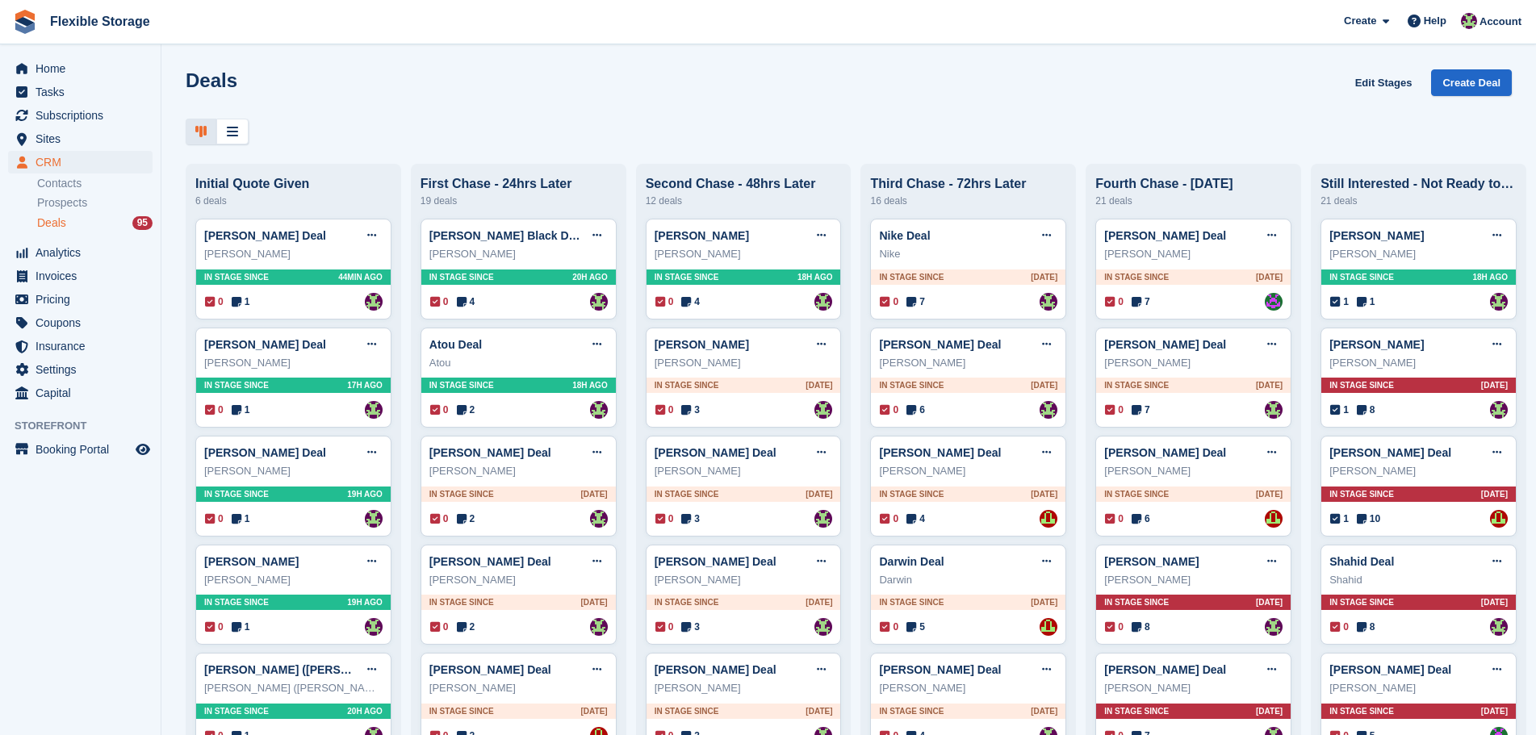
click at [191, 66] on div "Deals Edit Stages Create Deal Initial Quote Given 6 deals Roland Miller Deal Ed…" at bounding box center [848, 367] width 1374 height 735
click at [259, 84] on div "Deals Edit Stages Create Deal" at bounding box center [849, 92] width 1326 height 46
click at [203, 83] on h1 "Deals" at bounding box center [212, 80] width 52 height 22
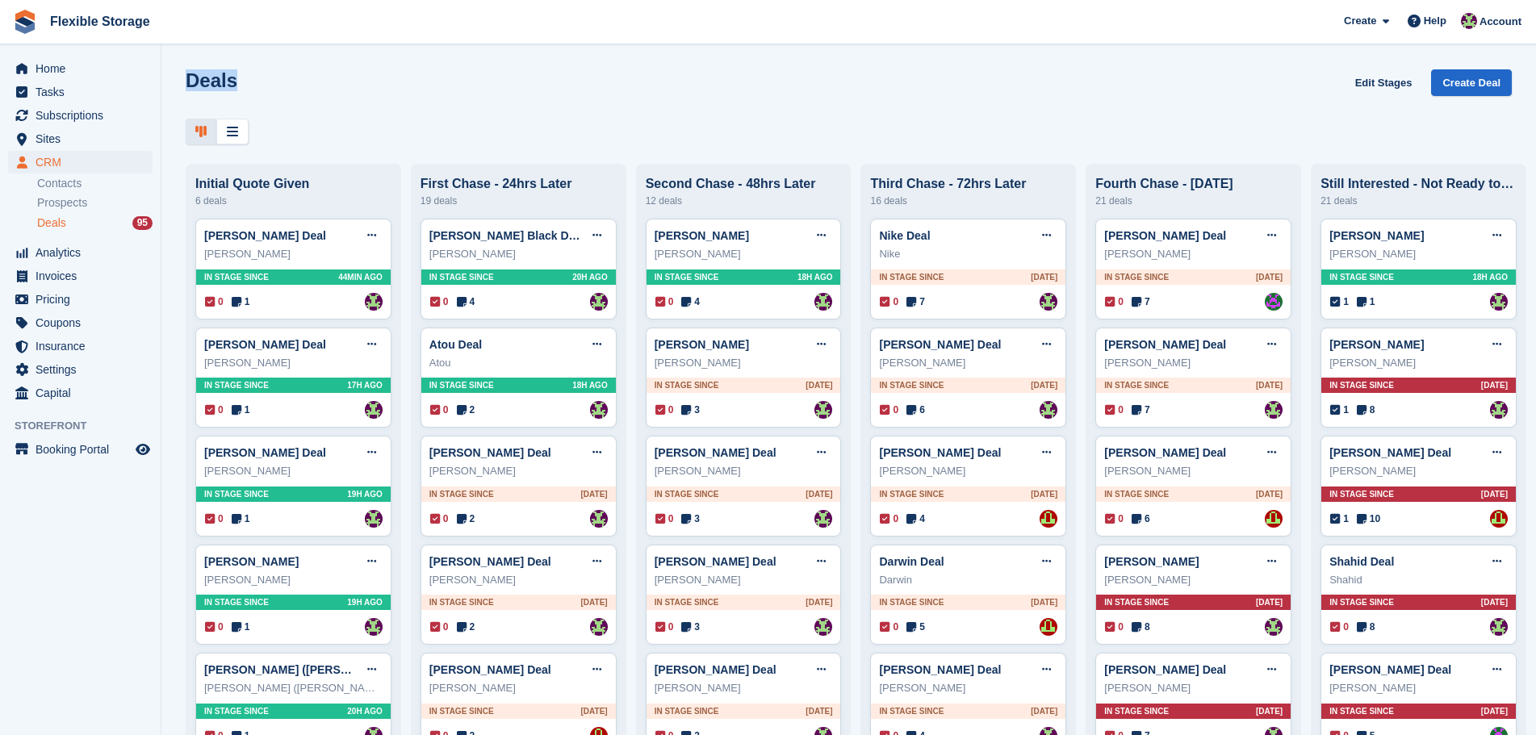
click at [312, 76] on div "Deals Edit Stages Create Deal" at bounding box center [849, 92] width 1326 height 46
click at [205, 78] on h1 "Deals" at bounding box center [212, 80] width 52 height 22
click at [302, 73] on div "Deals Edit Stages Create Deal" at bounding box center [849, 92] width 1326 height 46
click at [77, 279] on span "Invoices" at bounding box center [84, 276] width 97 height 23
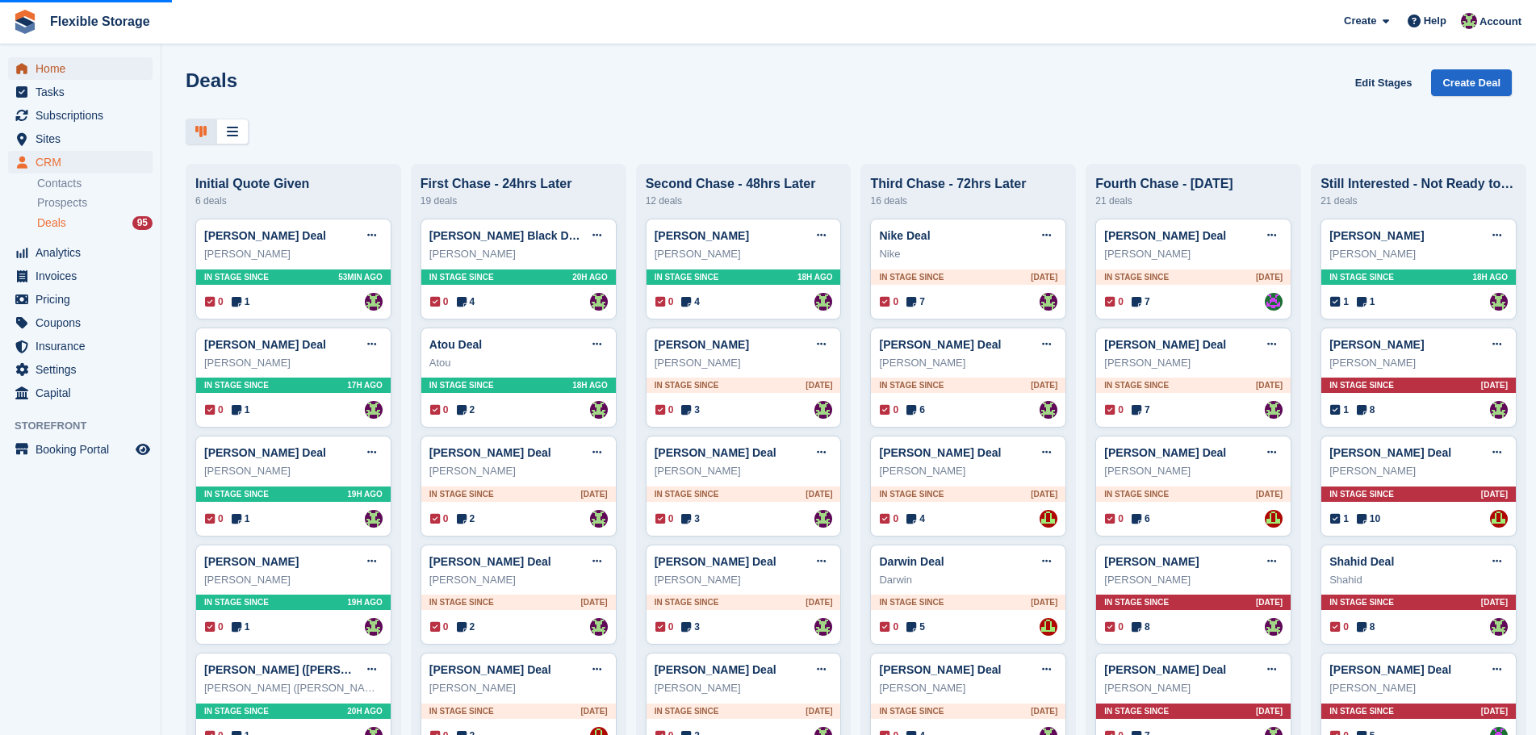
click at [76, 70] on span "Home" at bounding box center [84, 68] width 97 height 23
click at [74, 70] on span "Home" at bounding box center [84, 68] width 97 height 23
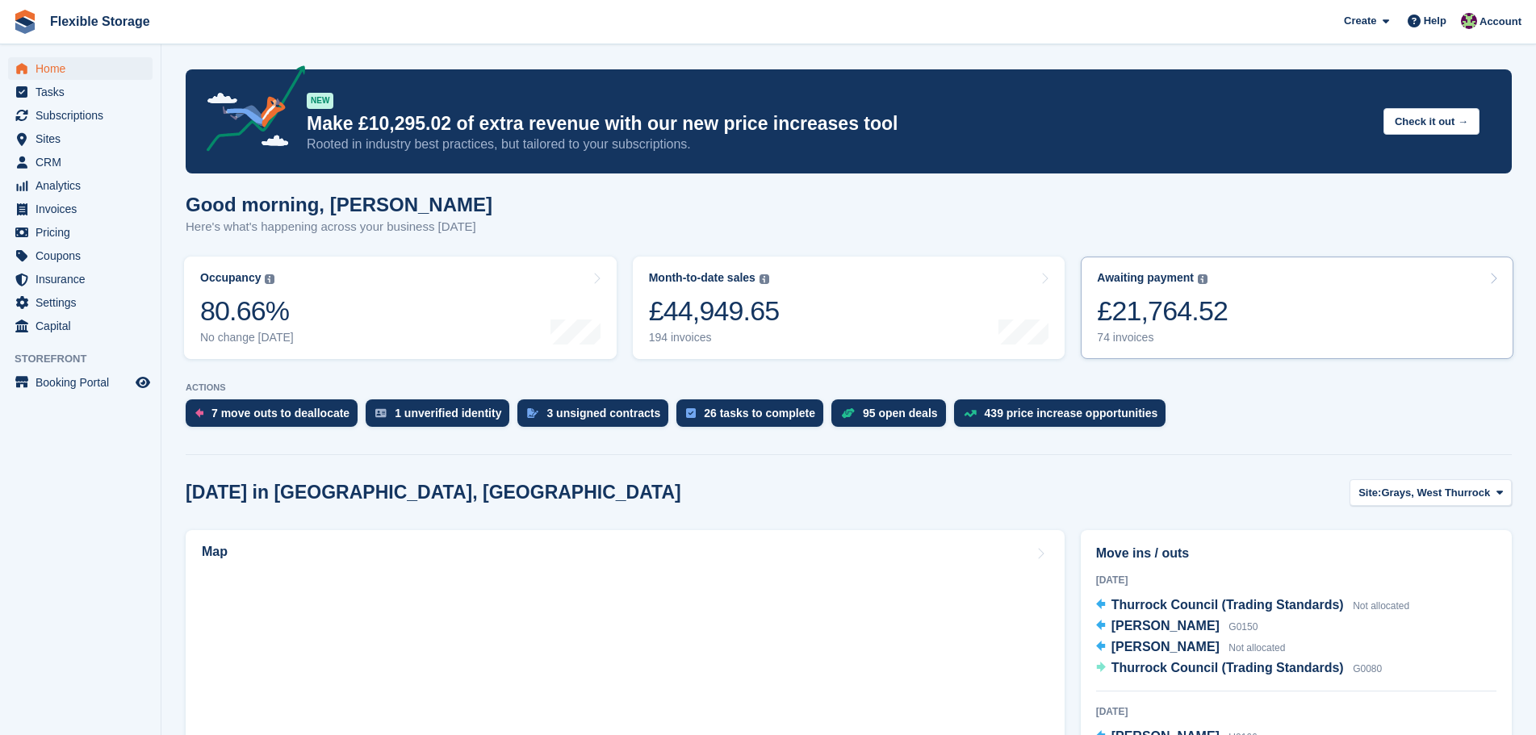
click at [1231, 320] on link "Awaiting payment The total outstanding balance on all open invoices. £21,764.52…" at bounding box center [1296, 308] width 432 height 102
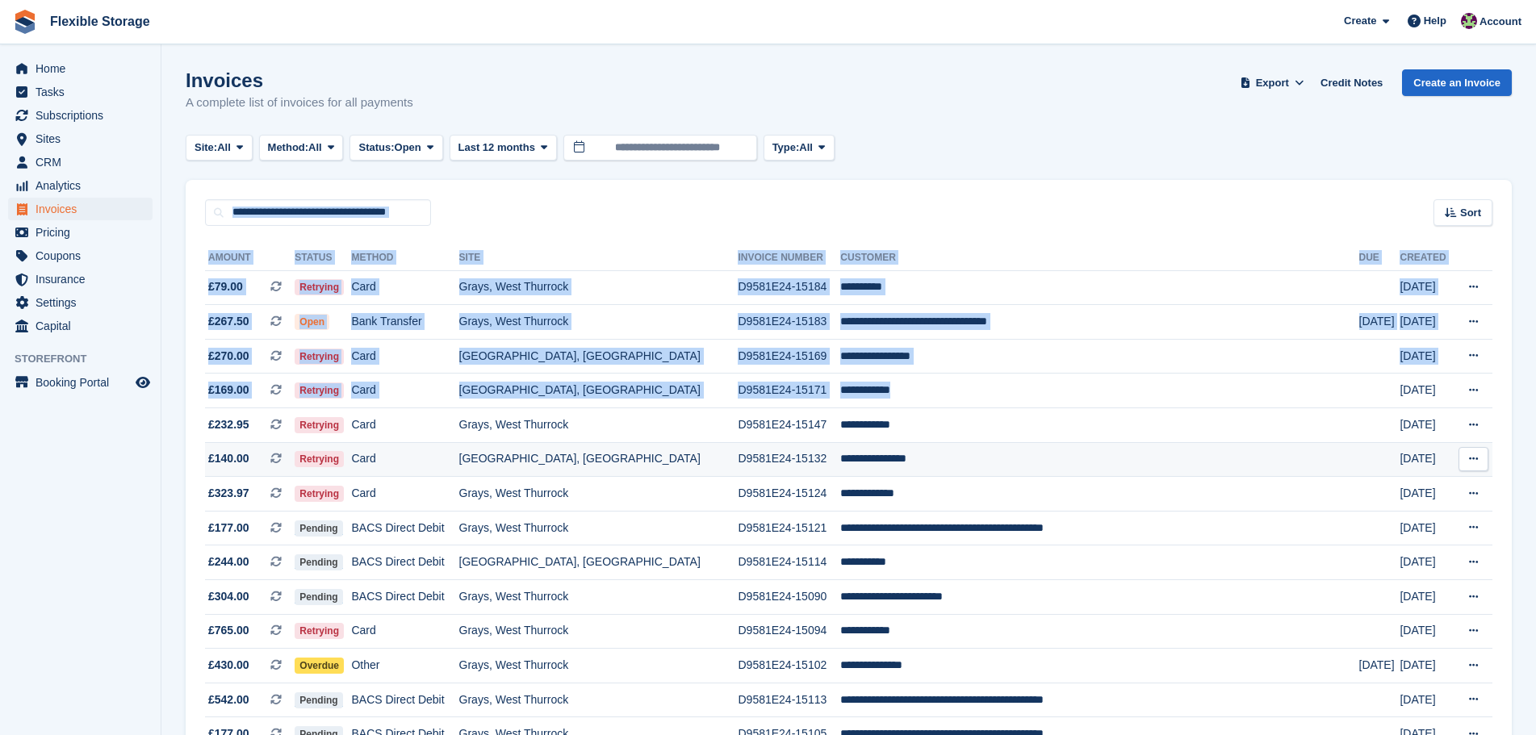
drag, startPoint x: 1018, startPoint y: 136, endPoint x: 1026, endPoint y: 456, distance: 320.4
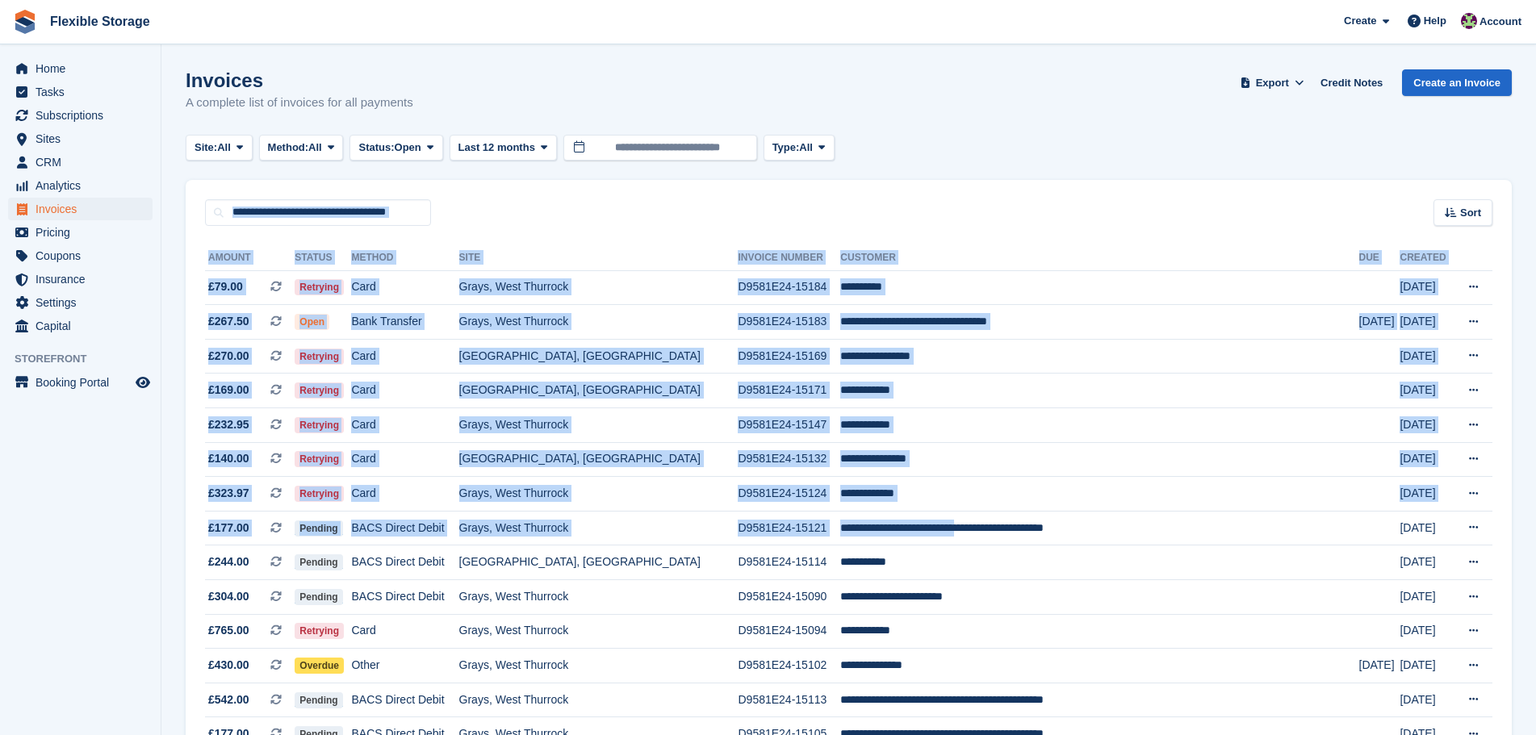
click at [1038, 224] on div "Sort Sort by Date created Created (oldest first) Created (newest first)" at bounding box center [849, 203] width 1326 height 46
click at [1072, 190] on div "Sort Sort by Date created Created (oldest first) Created (newest first)" at bounding box center [849, 203] width 1326 height 46
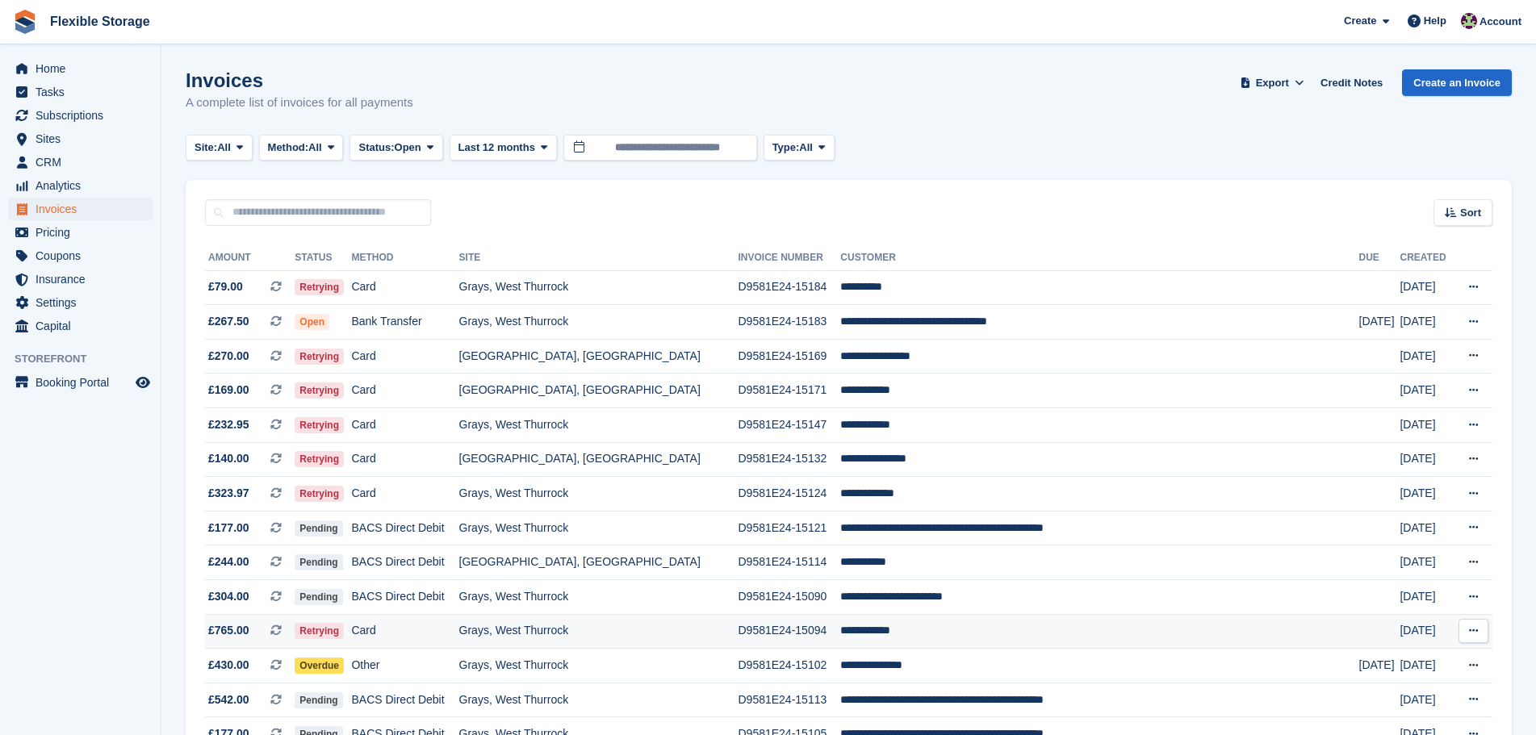
click at [917, 641] on td "**********" at bounding box center [1099, 631] width 518 height 35
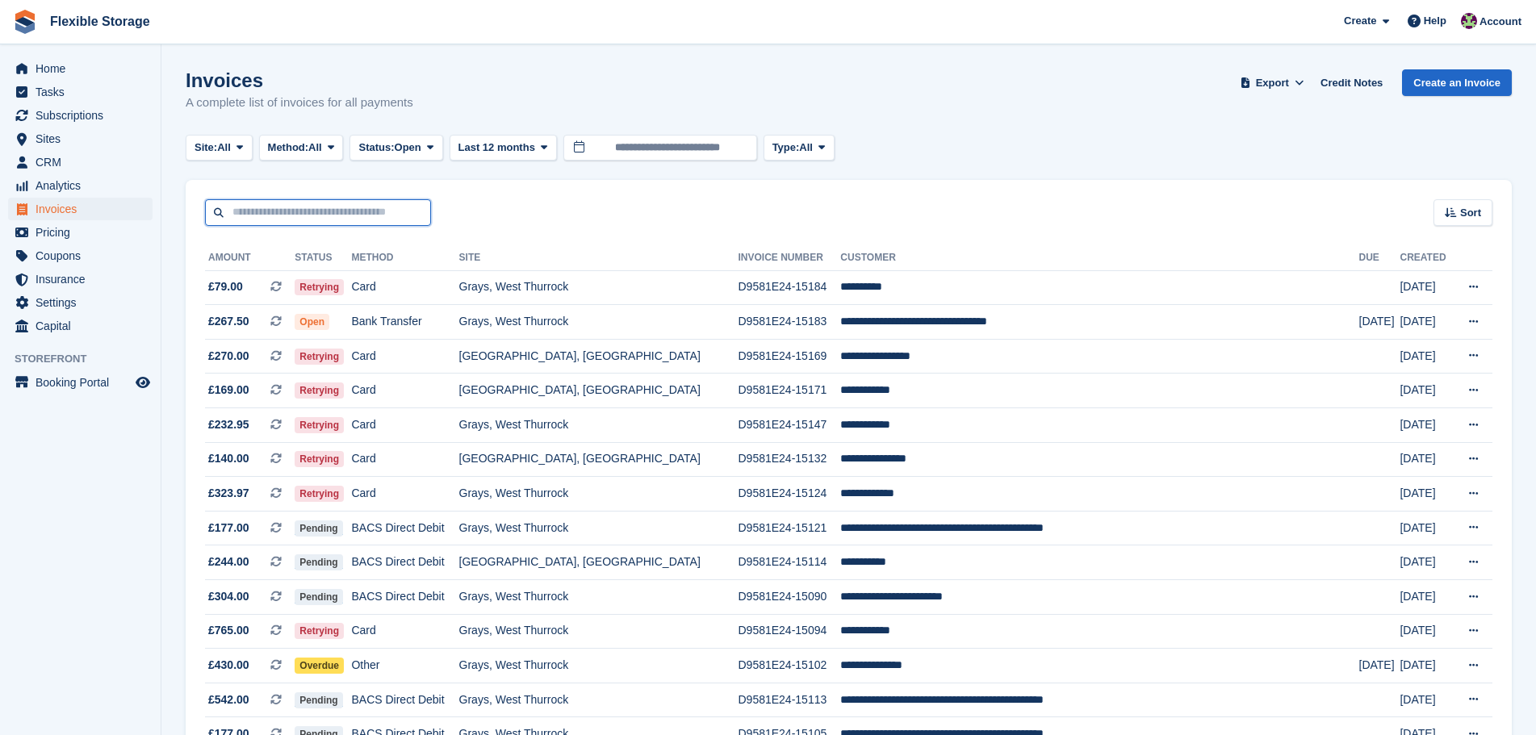
click at [336, 209] on input "text" at bounding box center [318, 212] width 226 height 27
type input "****"
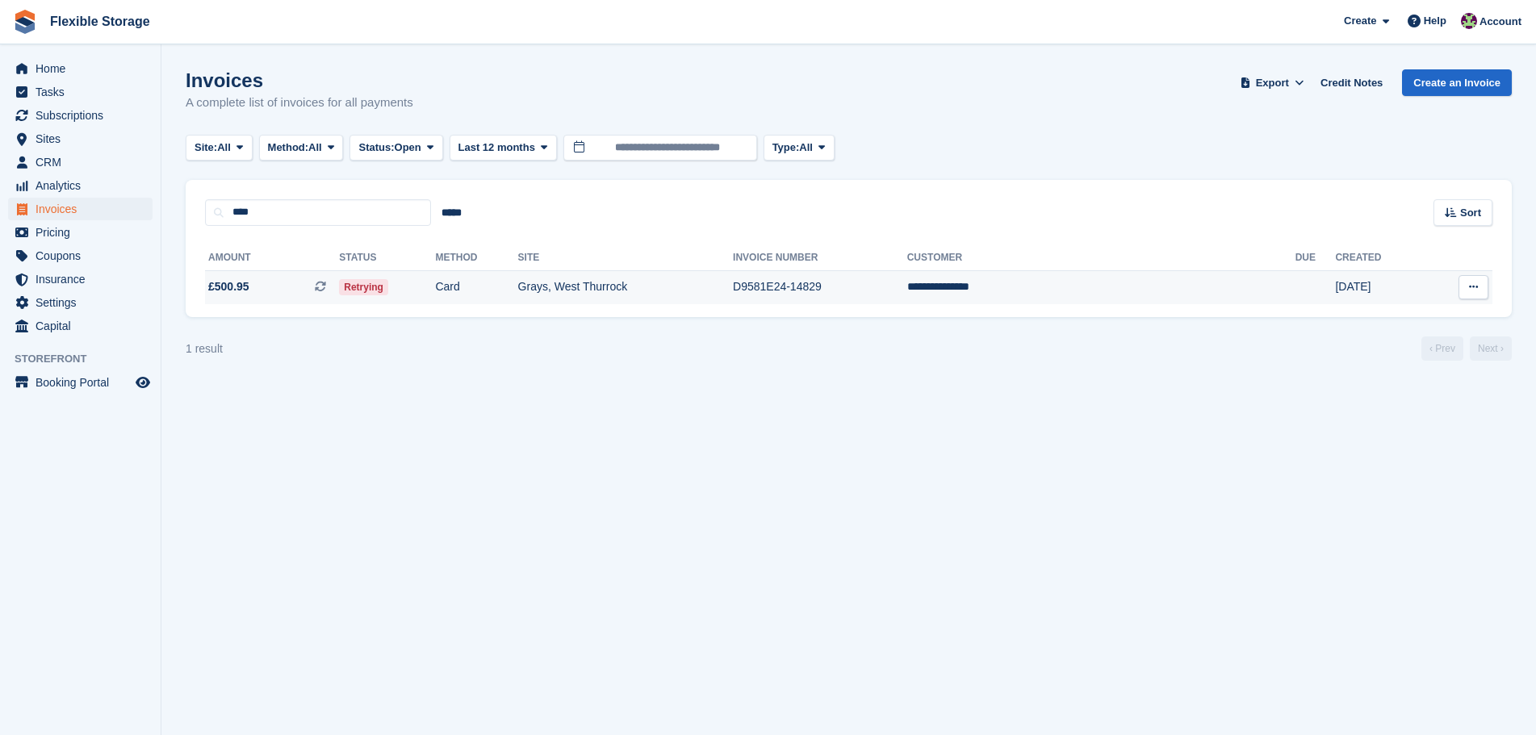
click at [517, 292] on td "Card" at bounding box center [476, 287] width 82 height 34
click at [454, 218] on input "*****" at bounding box center [451, 212] width 41 height 27
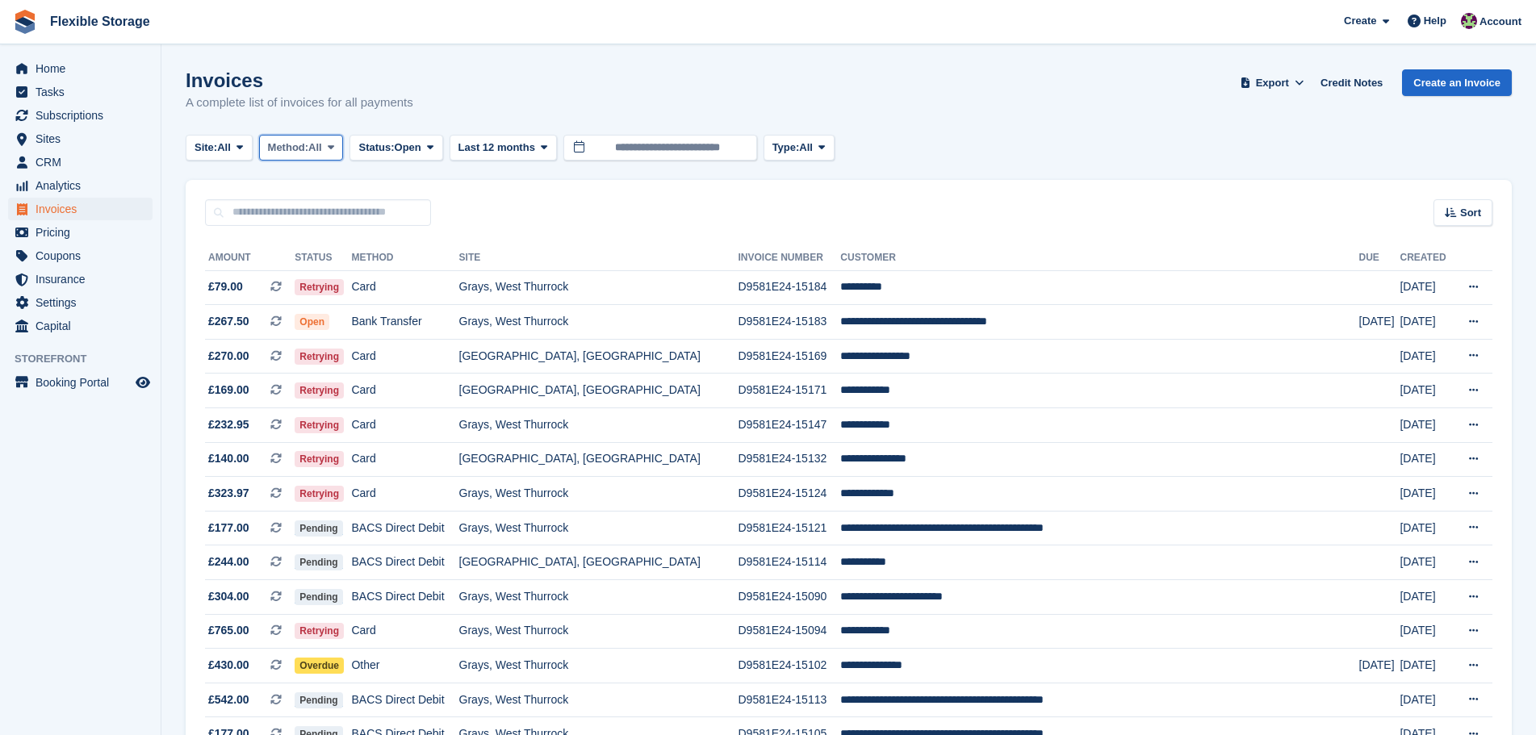
click at [322, 148] on span "All" at bounding box center [315, 148] width 14 height 16
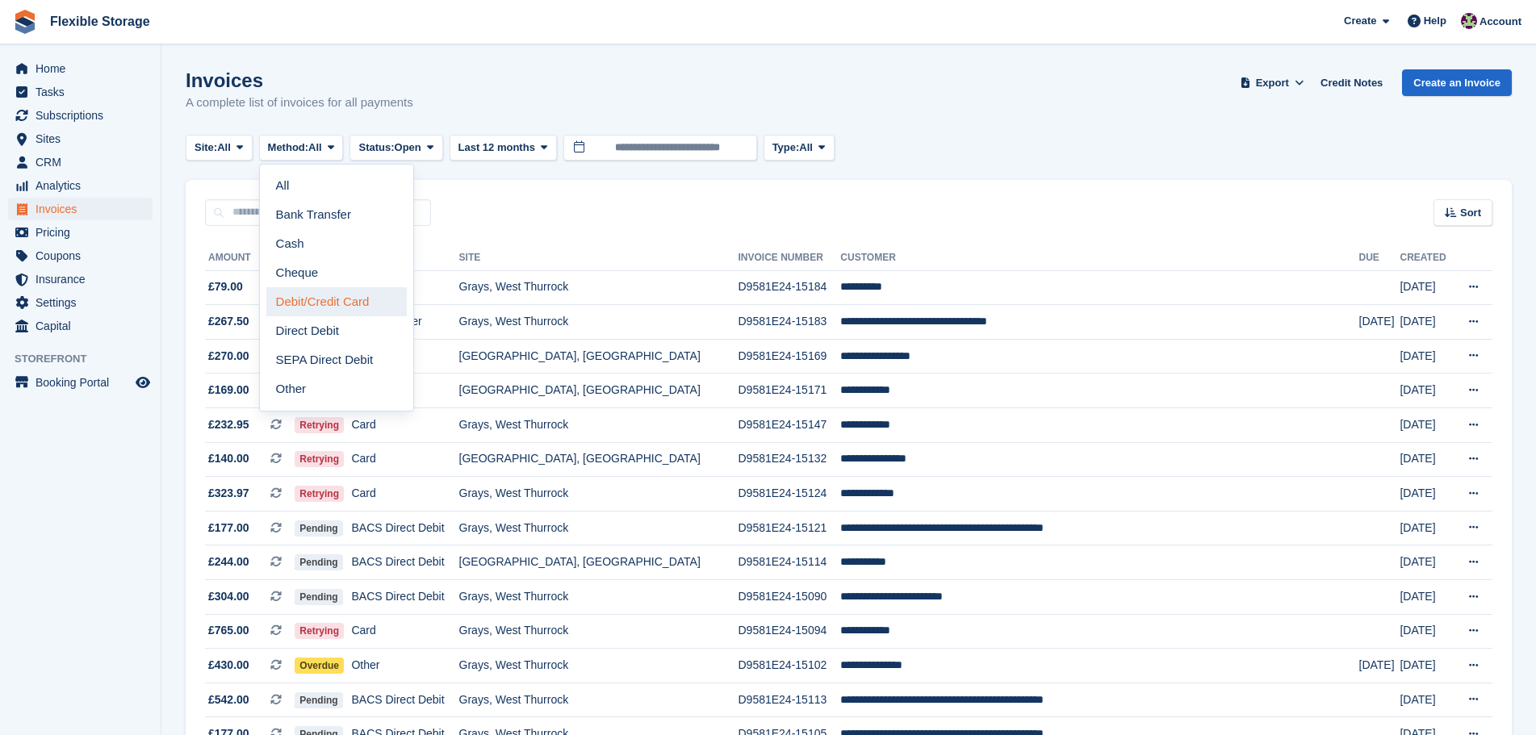
click at [327, 296] on link "Debit/Credit Card" at bounding box center [336, 301] width 140 height 29
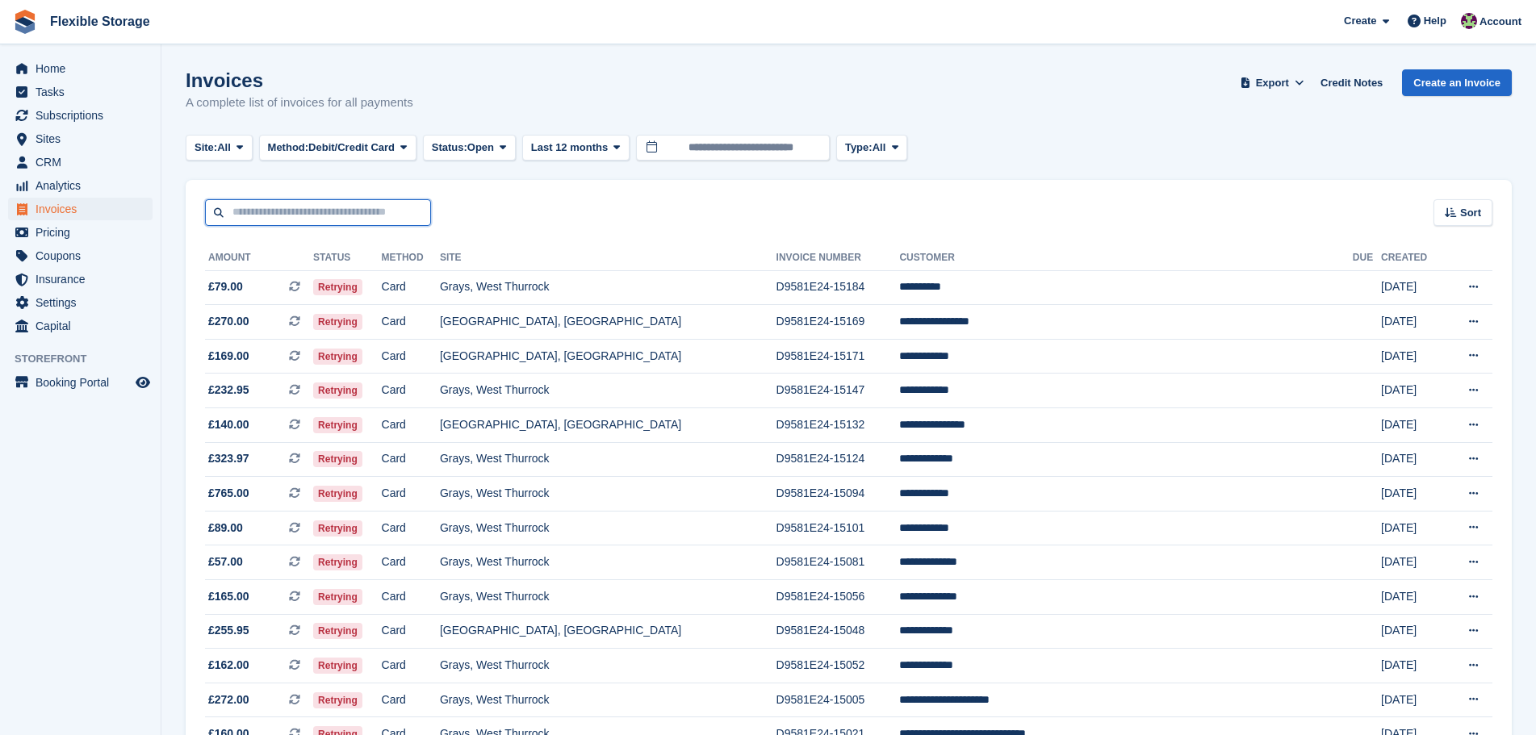
click at [275, 211] on input "text" at bounding box center [318, 212] width 226 height 27
type input "***"
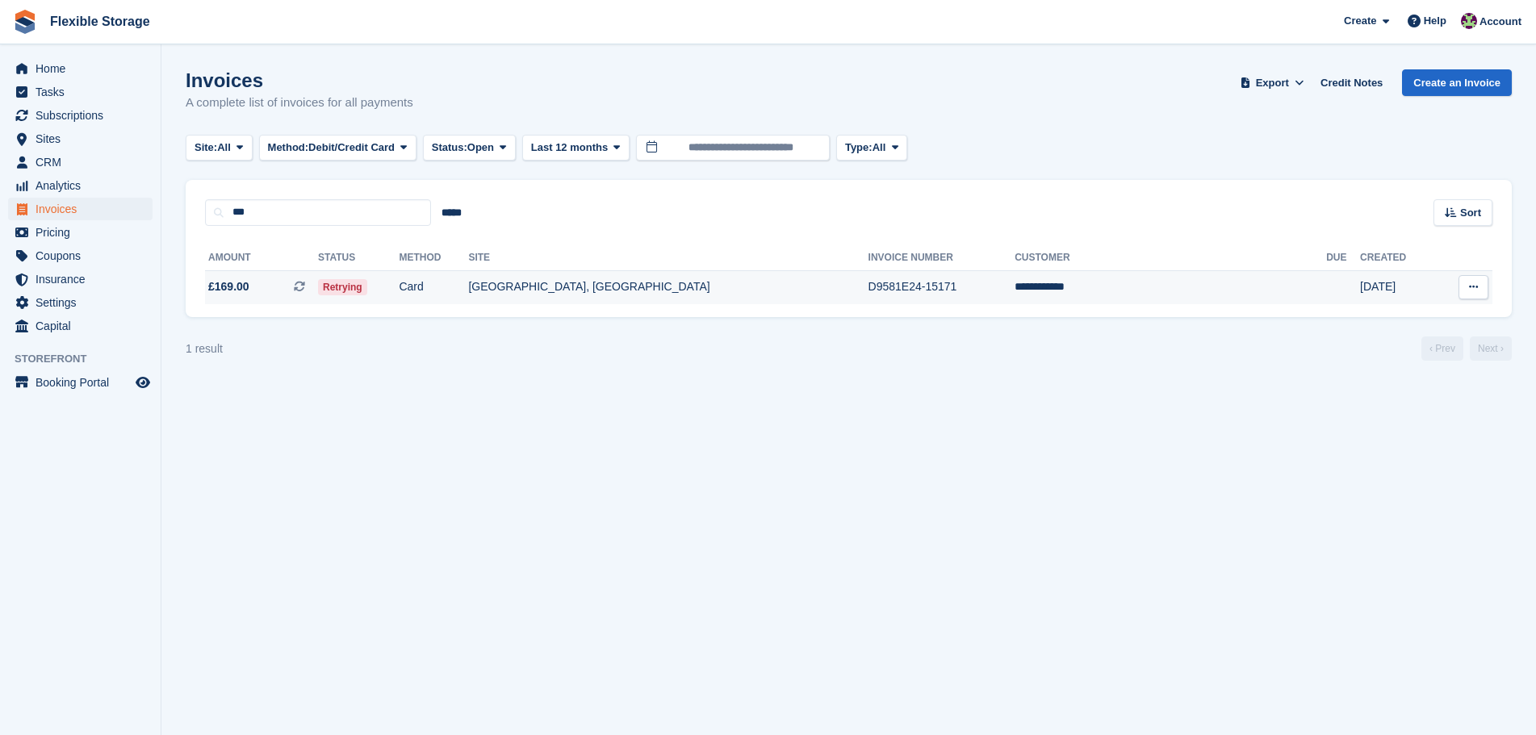
click at [468, 290] on td "Card" at bounding box center [433, 287] width 69 height 34
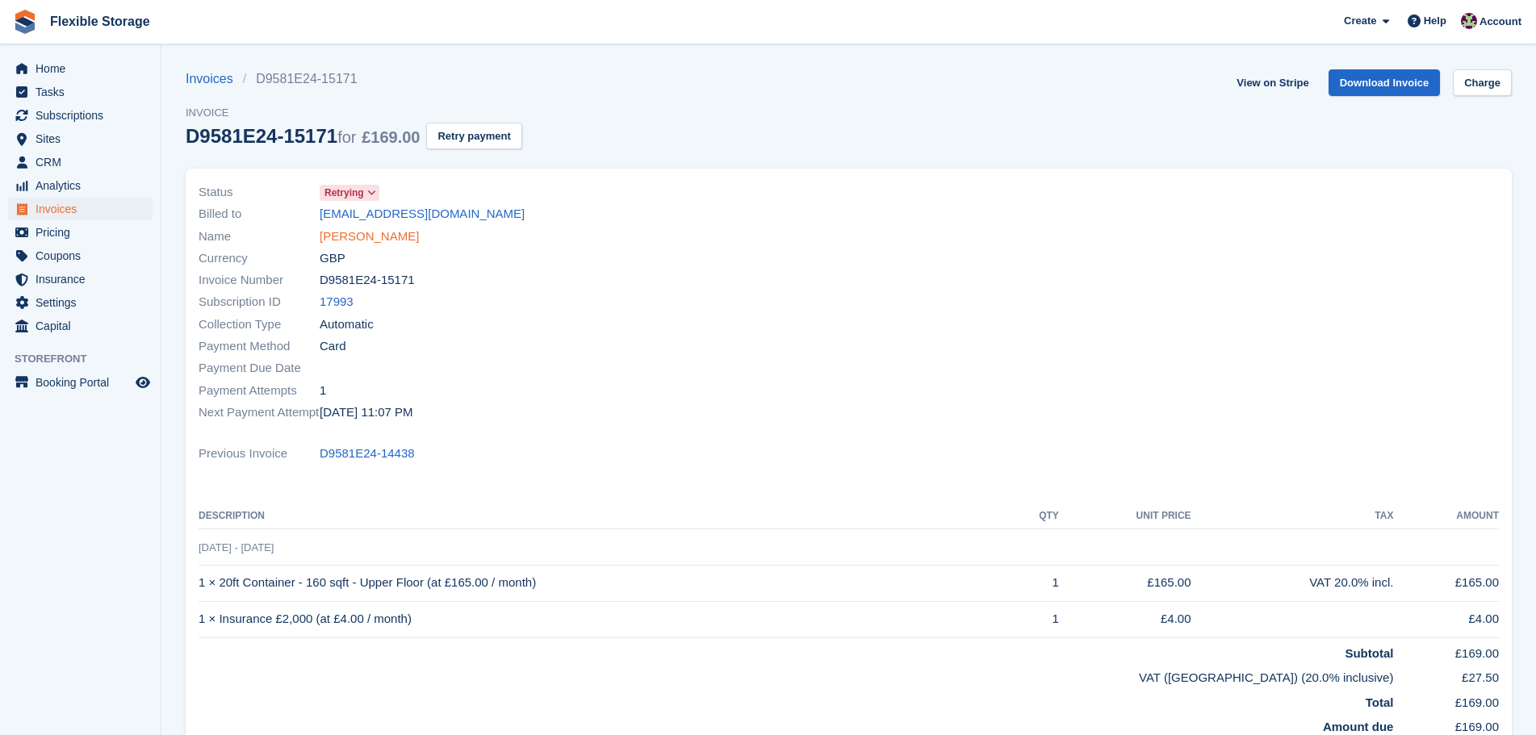
click at [384, 235] on link "Joy Mcfadyen" at bounding box center [369, 237] width 99 height 19
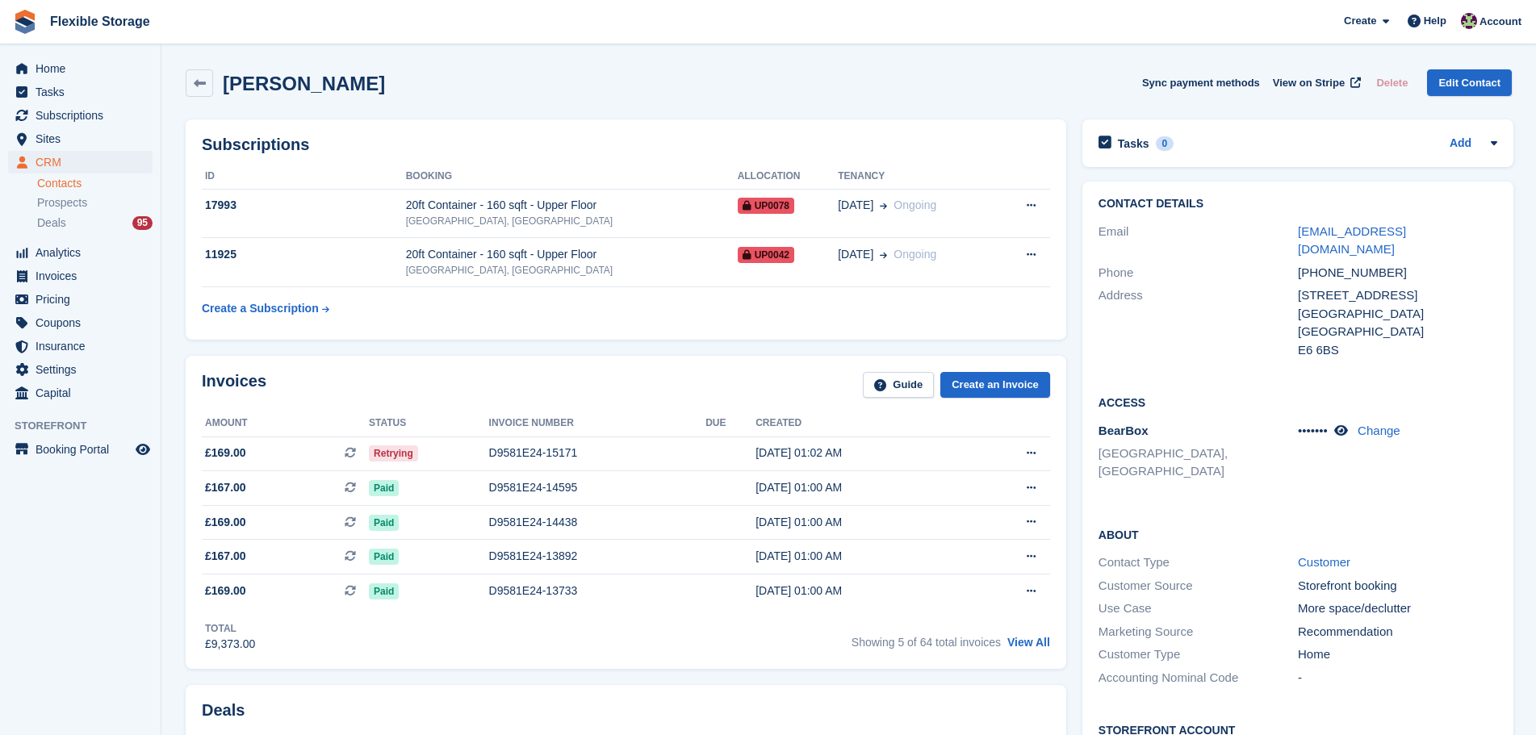
scroll to position [968, 0]
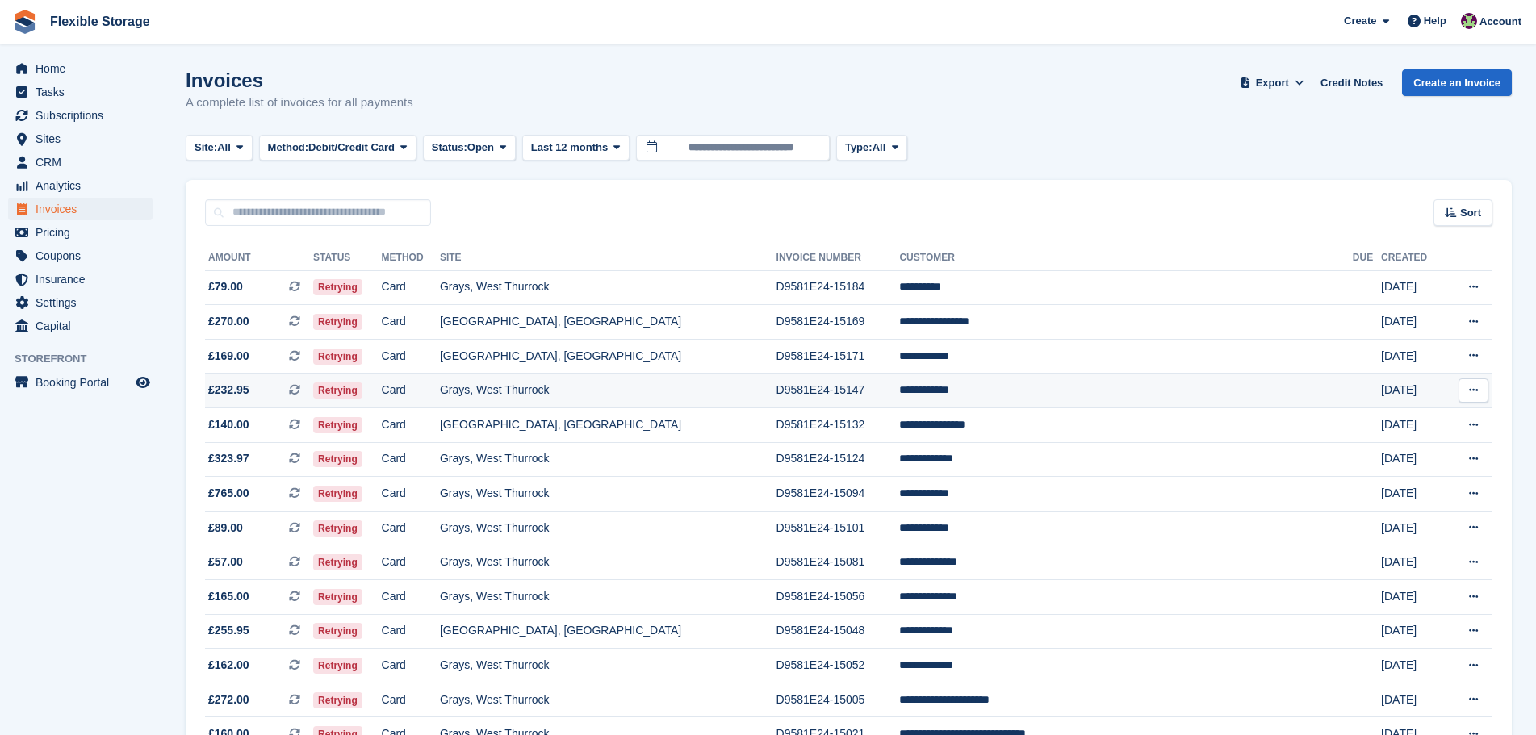
click at [856, 391] on td "D9581E24-15147" at bounding box center [837, 391] width 123 height 35
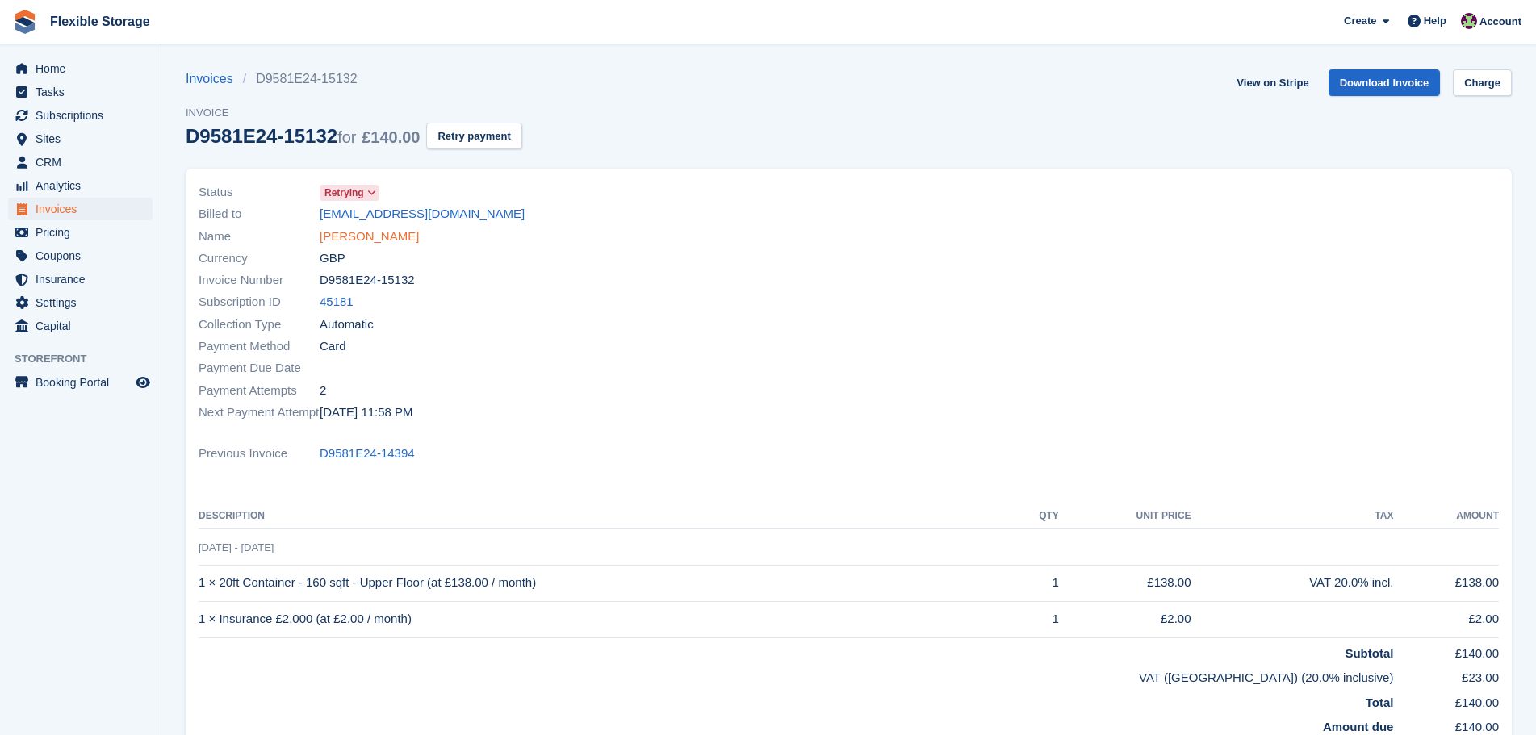
click at [399, 228] on link "[PERSON_NAME]" at bounding box center [369, 237] width 99 height 19
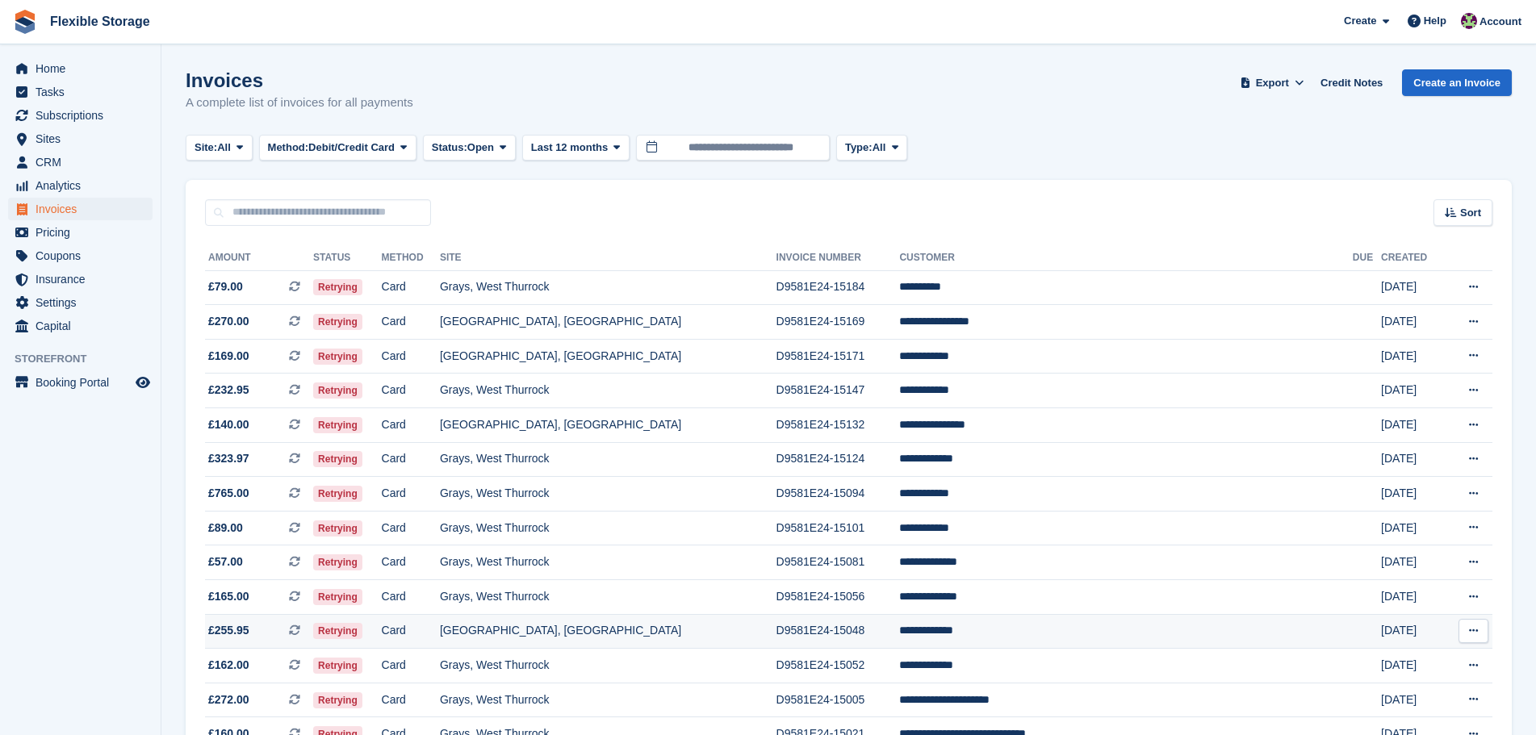
click at [900, 642] on td "D9581E24-15048" at bounding box center [837, 631] width 123 height 35
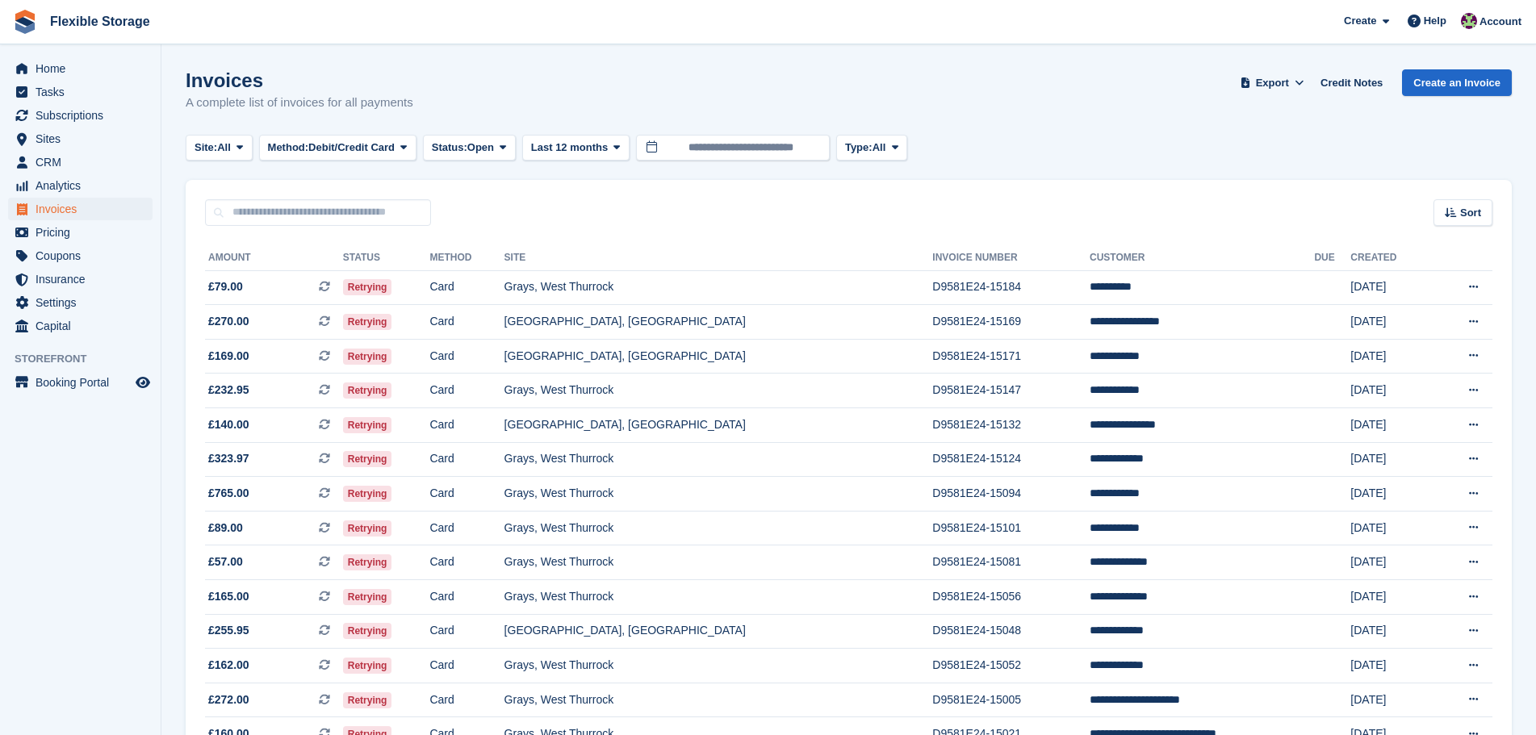
click at [1089, 666] on td "**********" at bounding box center [1201, 666] width 224 height 35
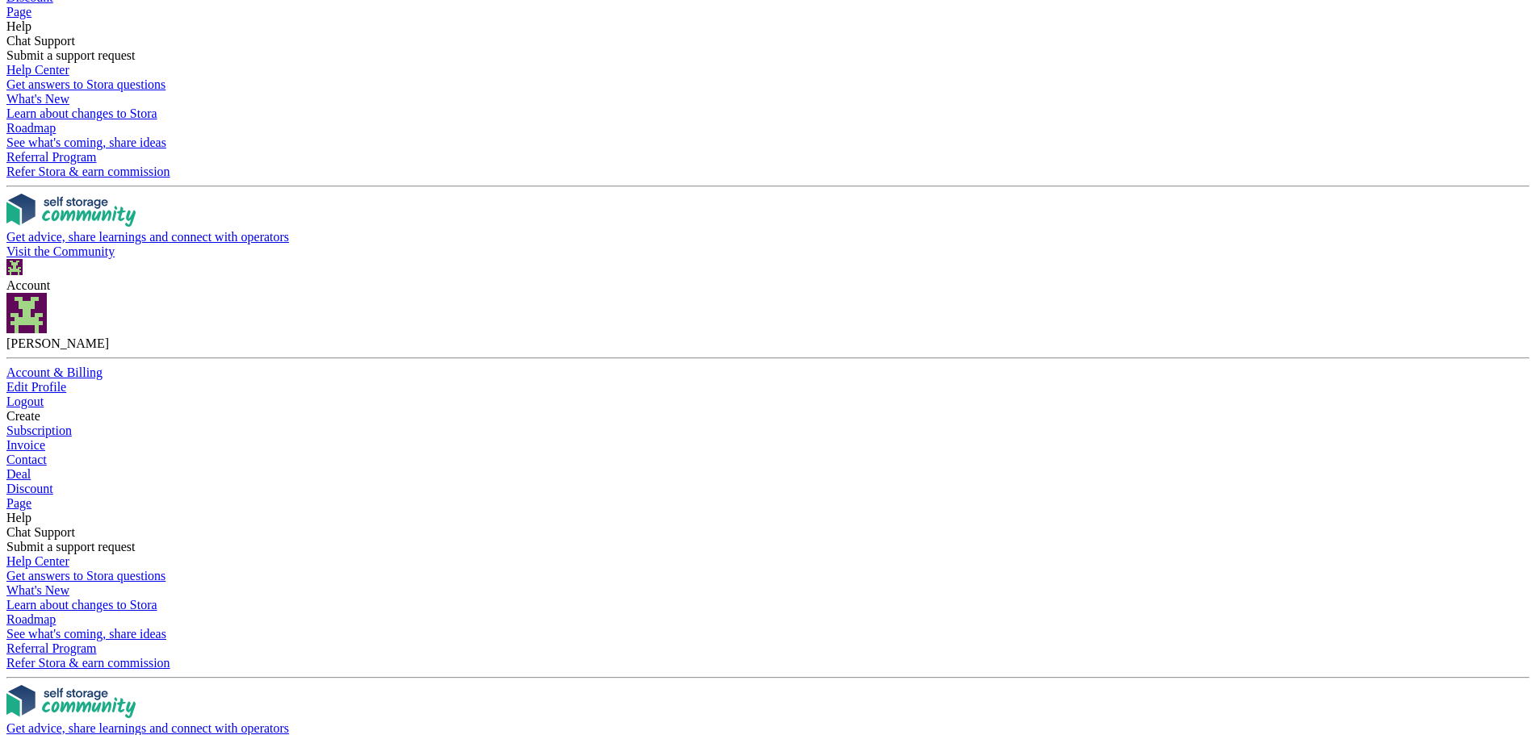
scroll to position [484, 0]
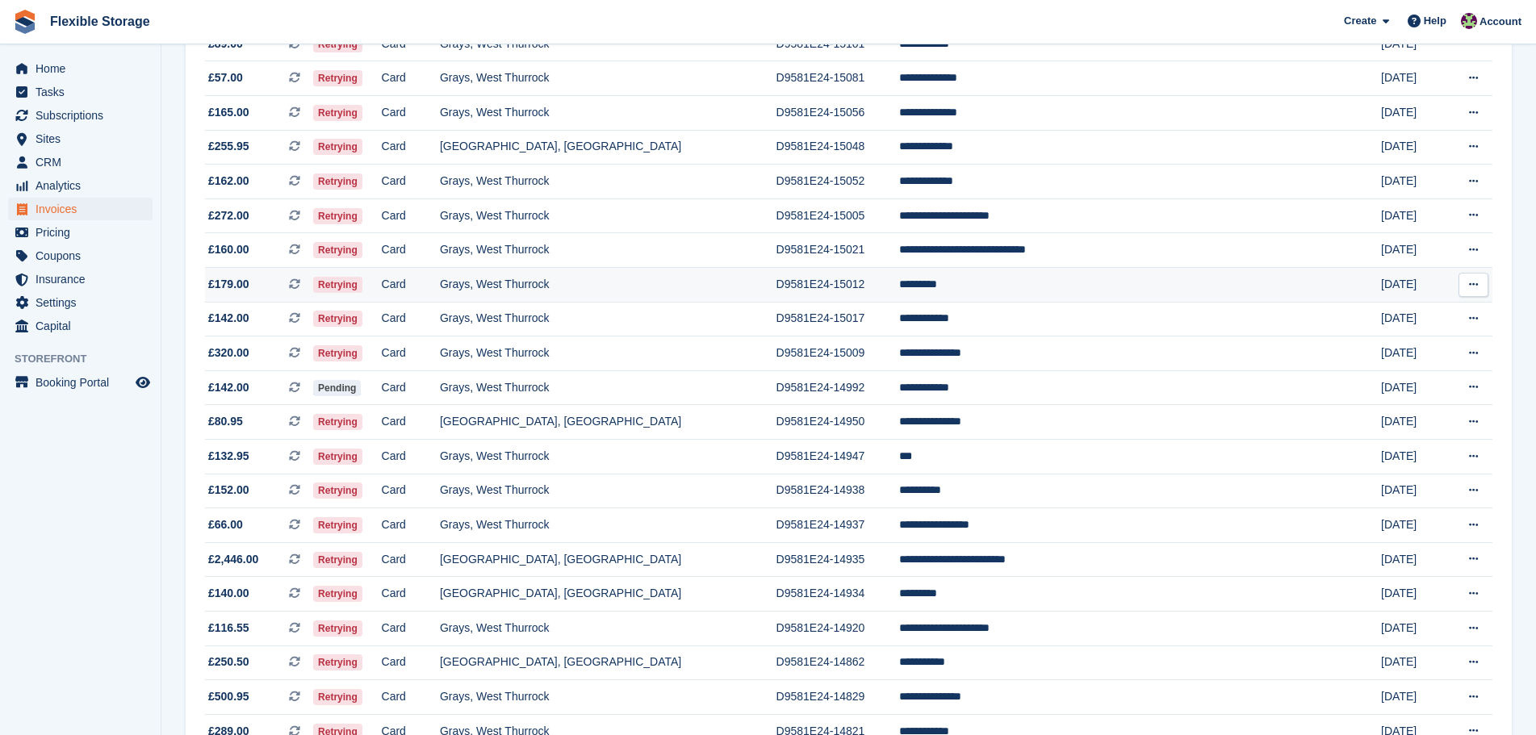
scroll to position [484, 0]
click at [1051, 288] on td "*********" at bounding box center [1125, 285] width 453 height 35
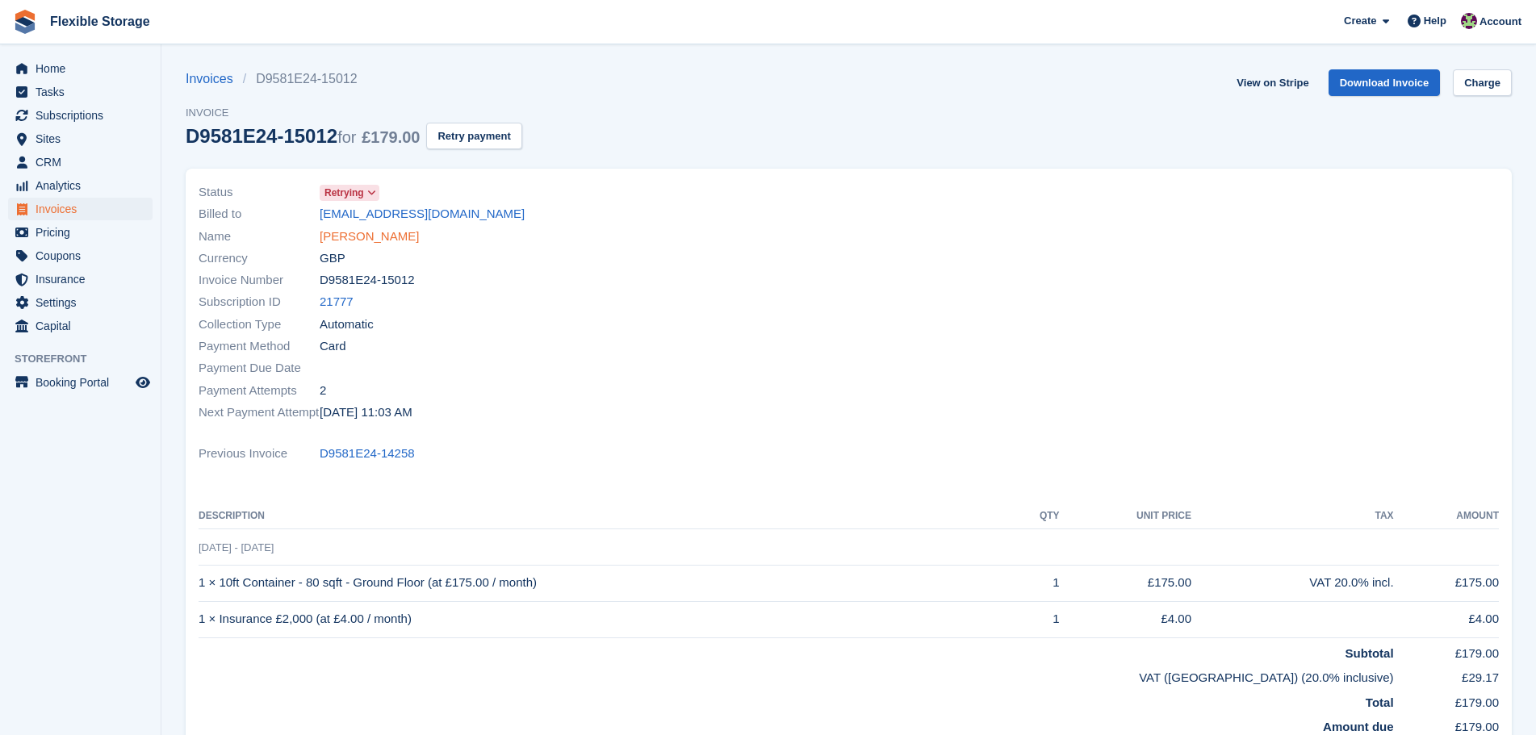
click at [357, 242] on link "Nik Jaffe" at bounding box center [369, 237] width 99 height 19
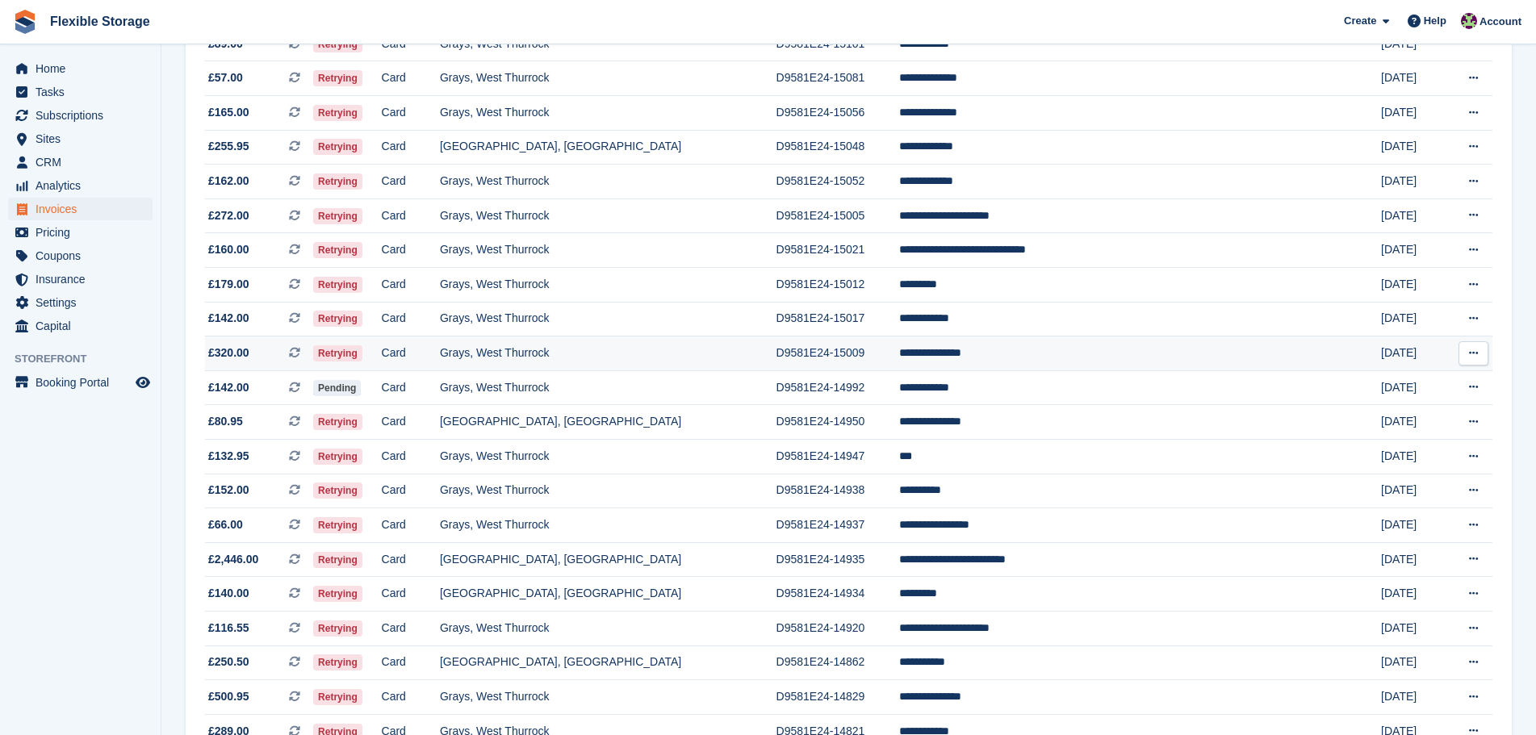
scroll to position [484, 0]
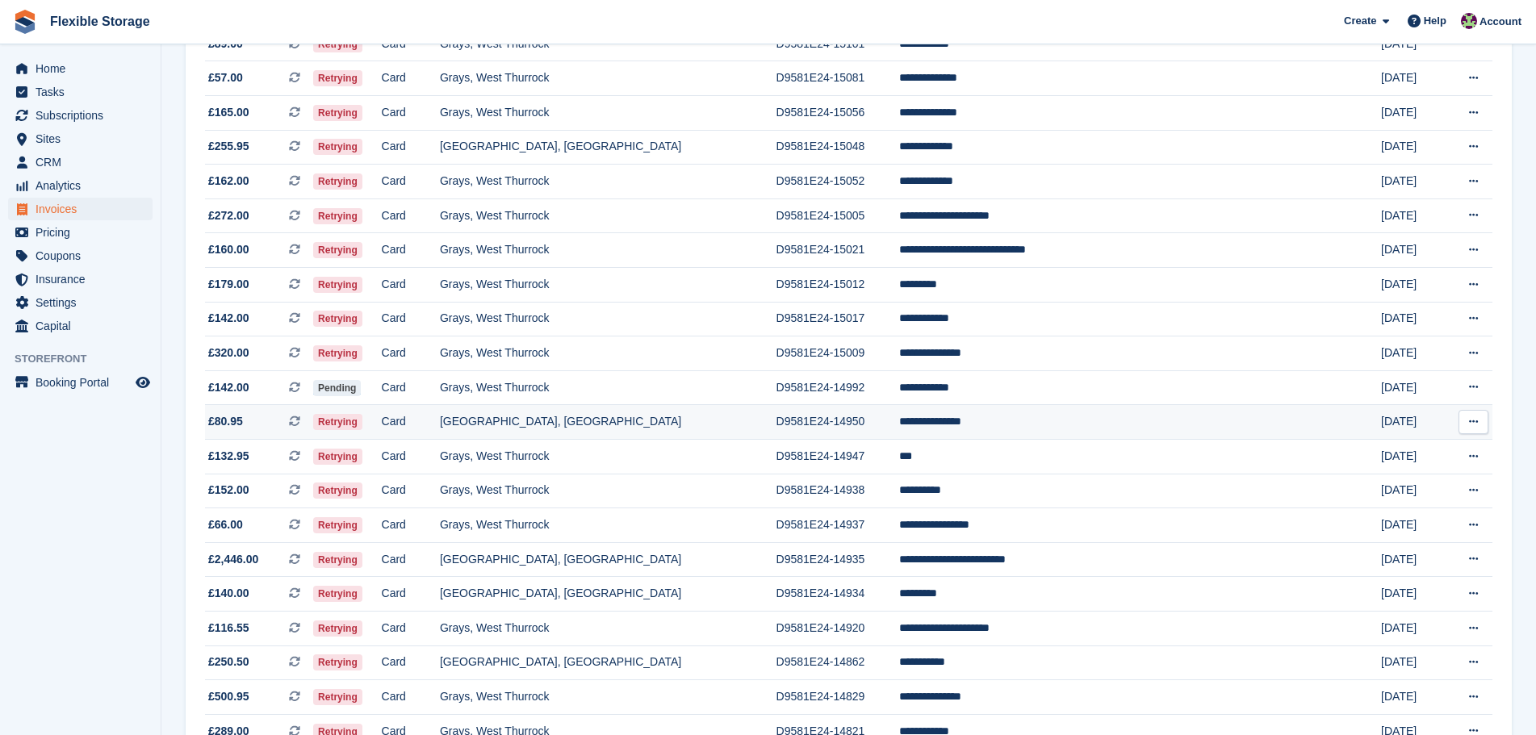
click at [1023, 419] on td "**********" at bounding box center [1125, 422] width 453 height 35
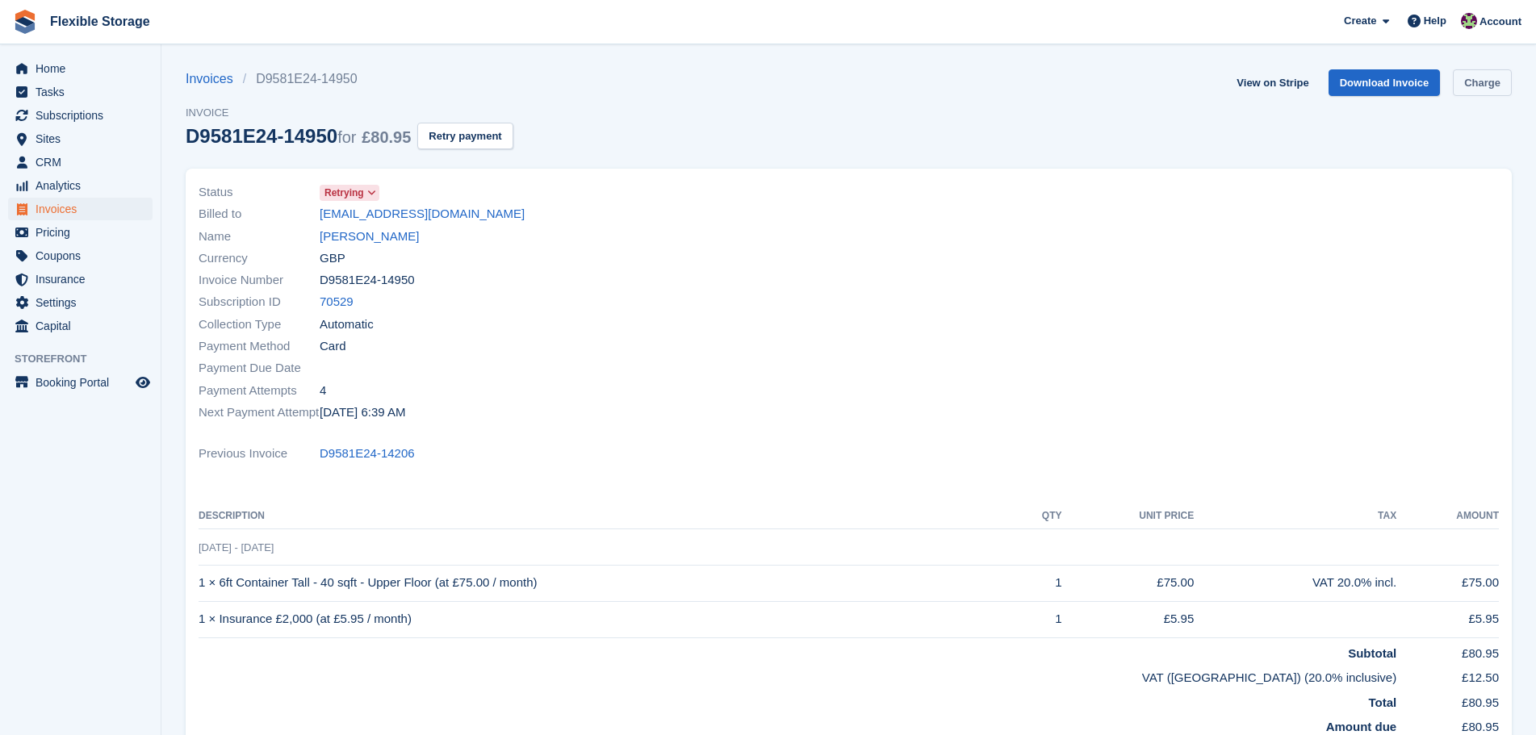
click at [1497, 80] on link "Charge" at bounding box center [1481, 82] width 59 height 27
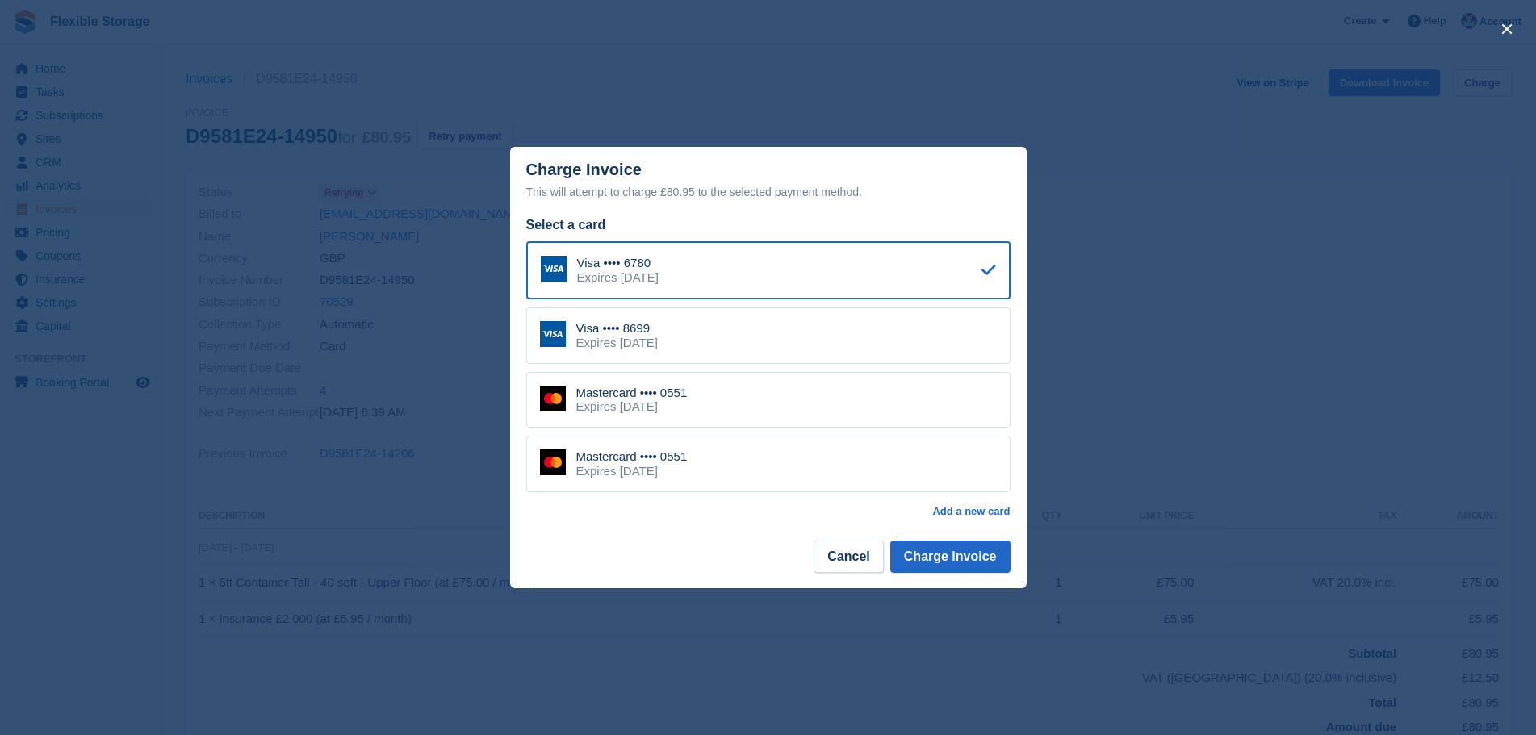
click at [706, 474] on div "Mastercard •••• 0551 Expires February 2028" at bounding box center [768, 464] width 484 height 56
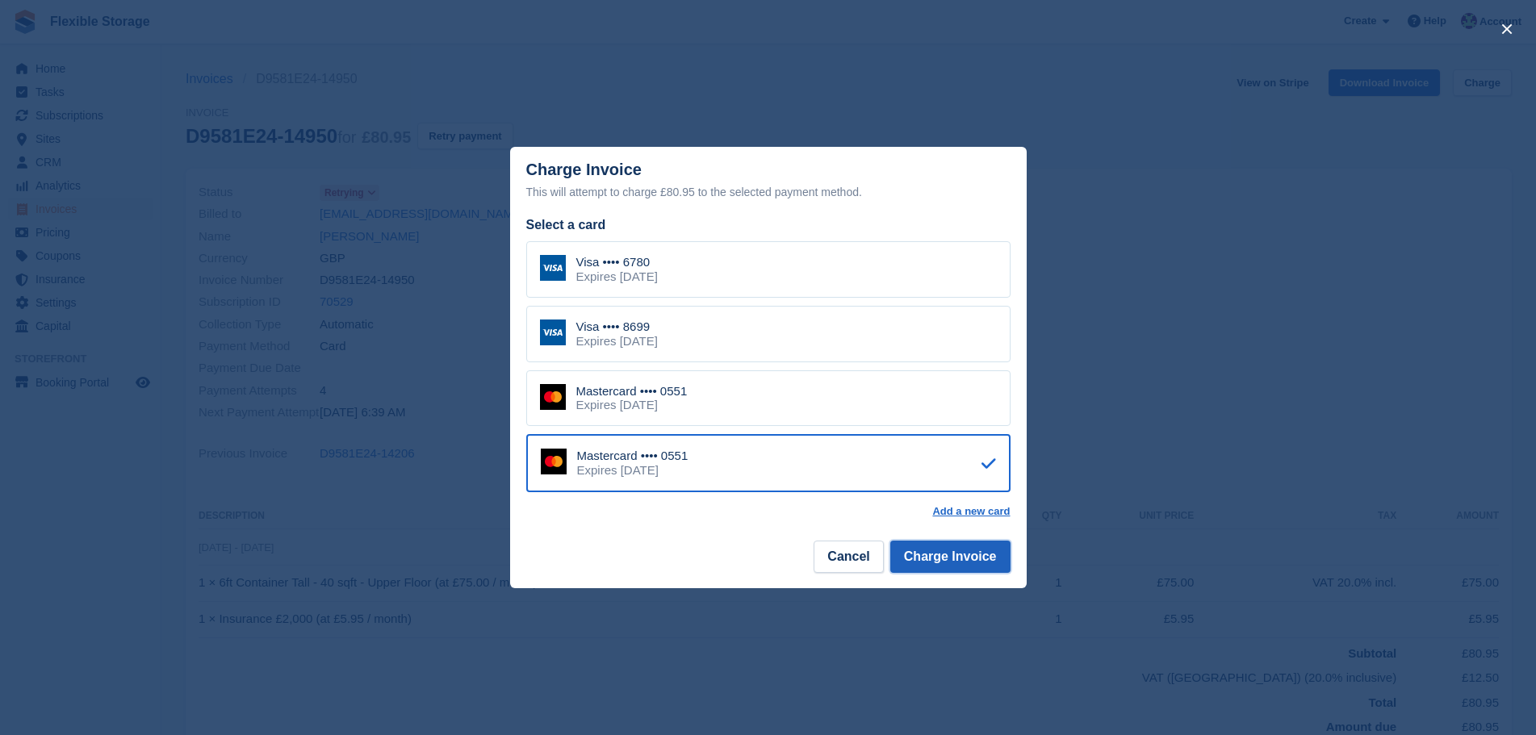
click at [933, 558] on button "Charge Invoice" at bounding box center [950, 557] width 120 height 32
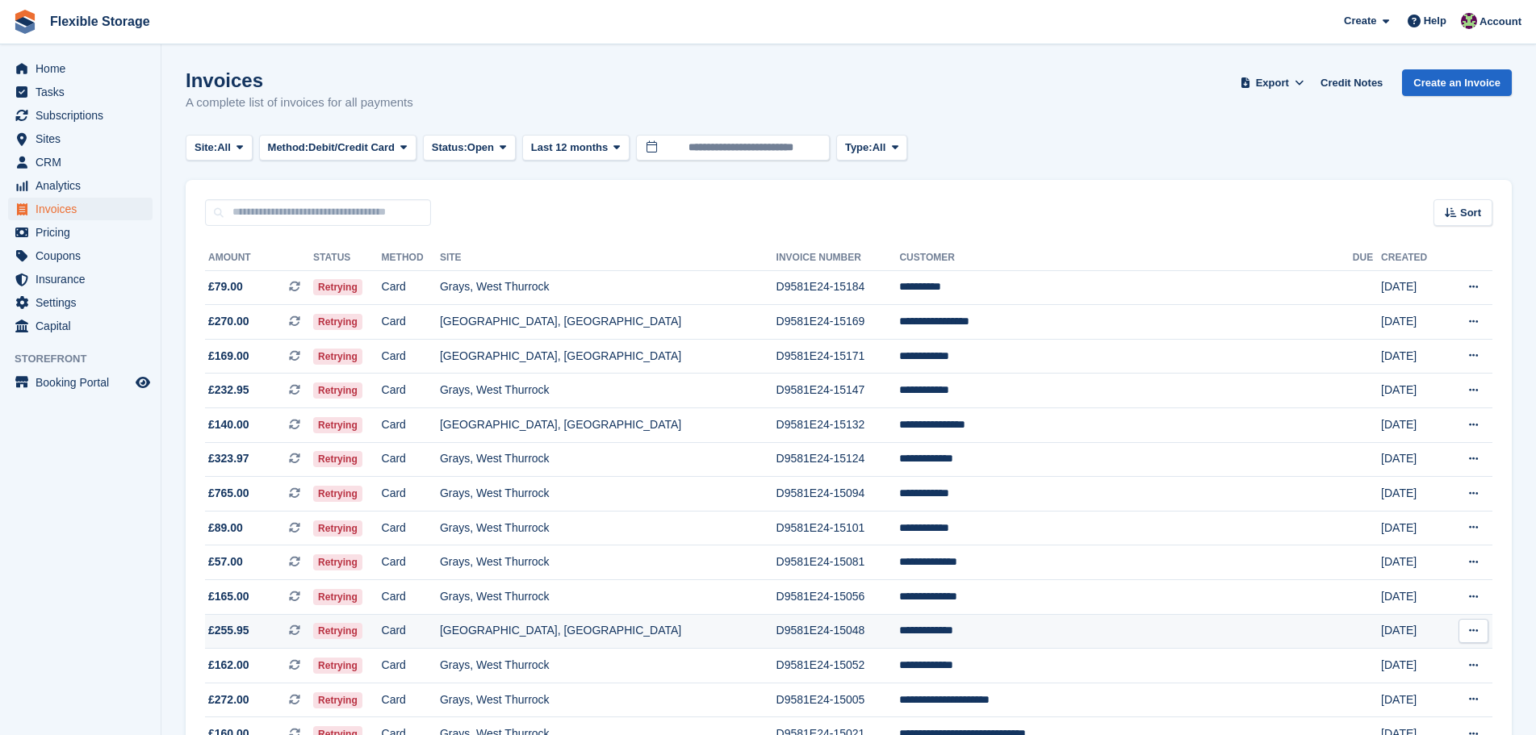
scroll to position [484, 0]
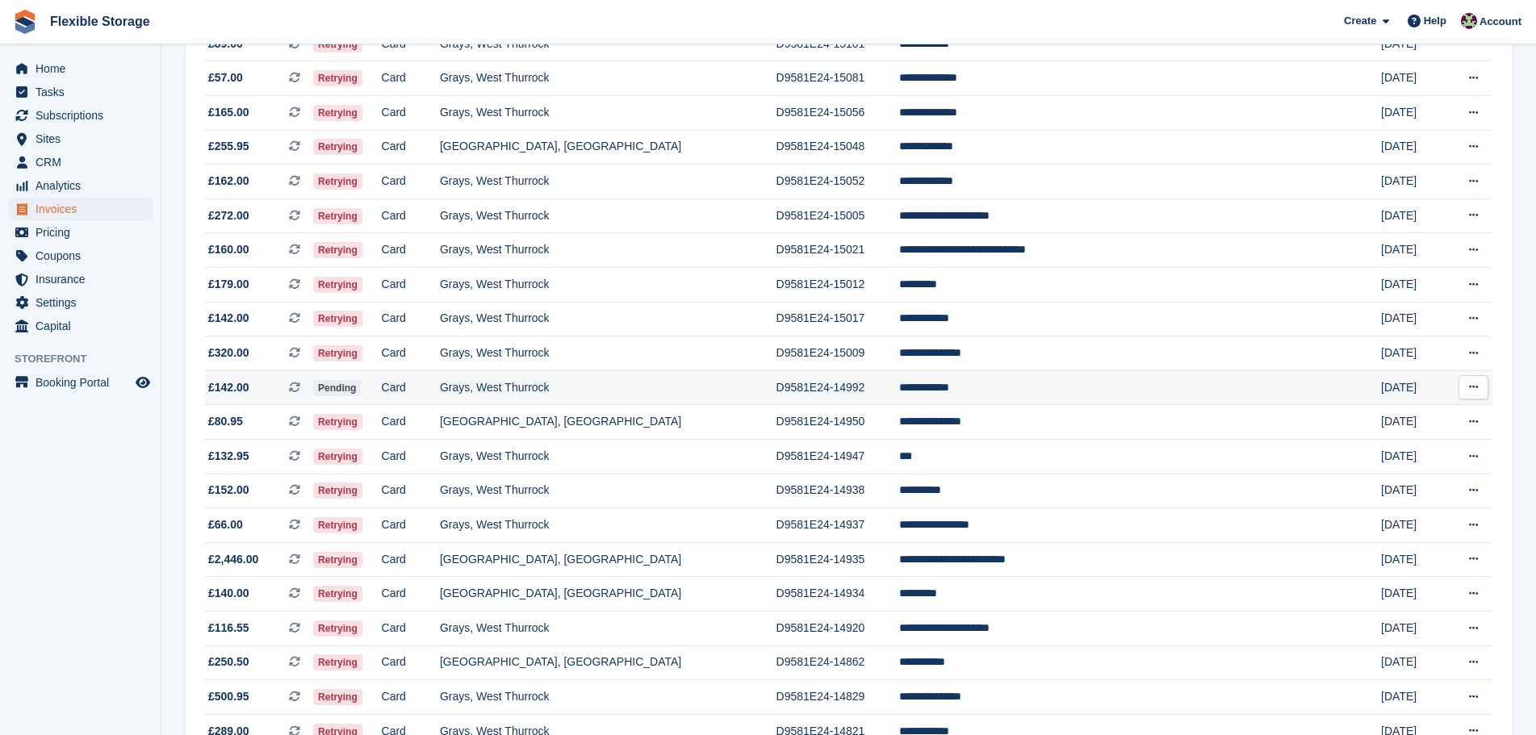
click at [1025, 383] on td "**********" at bounding box center [1125, 387] width 453 height 35
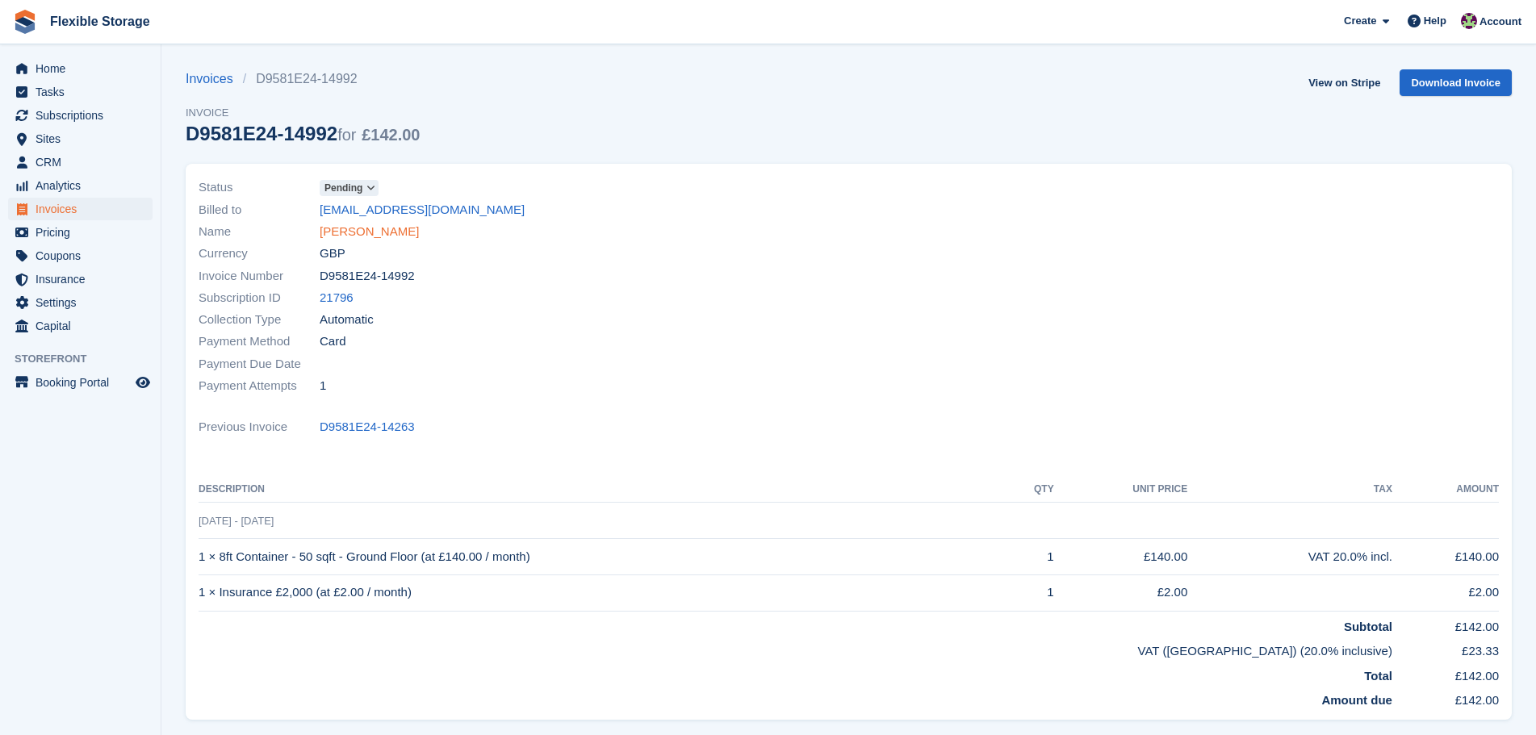
click at [377, 228] on link "[PERSON_NAME]" at bounding box center [369, 232] width 99 height 19
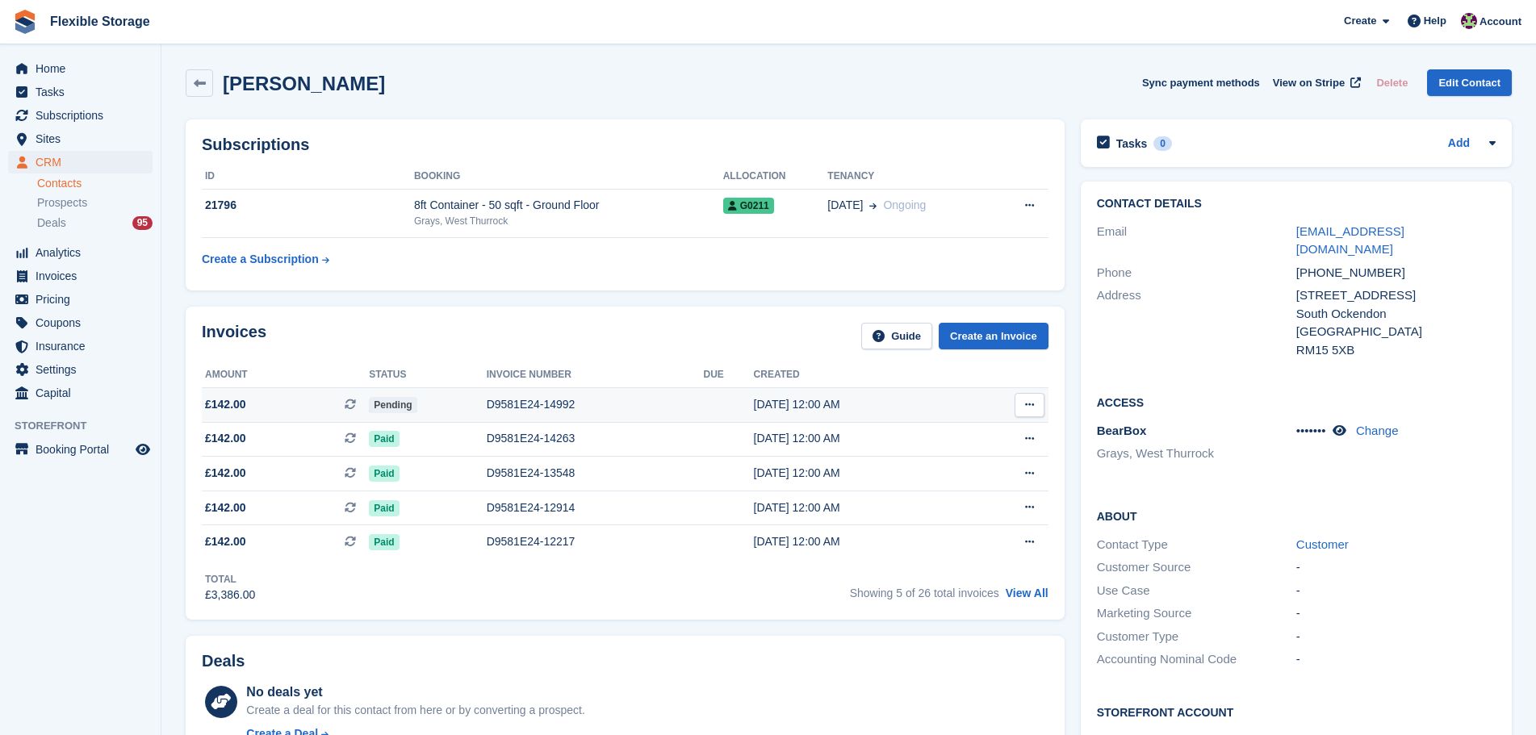
click at [537, 403] on div "D9581E24-14992" at bounding box center [595, 404] width 217 height 17
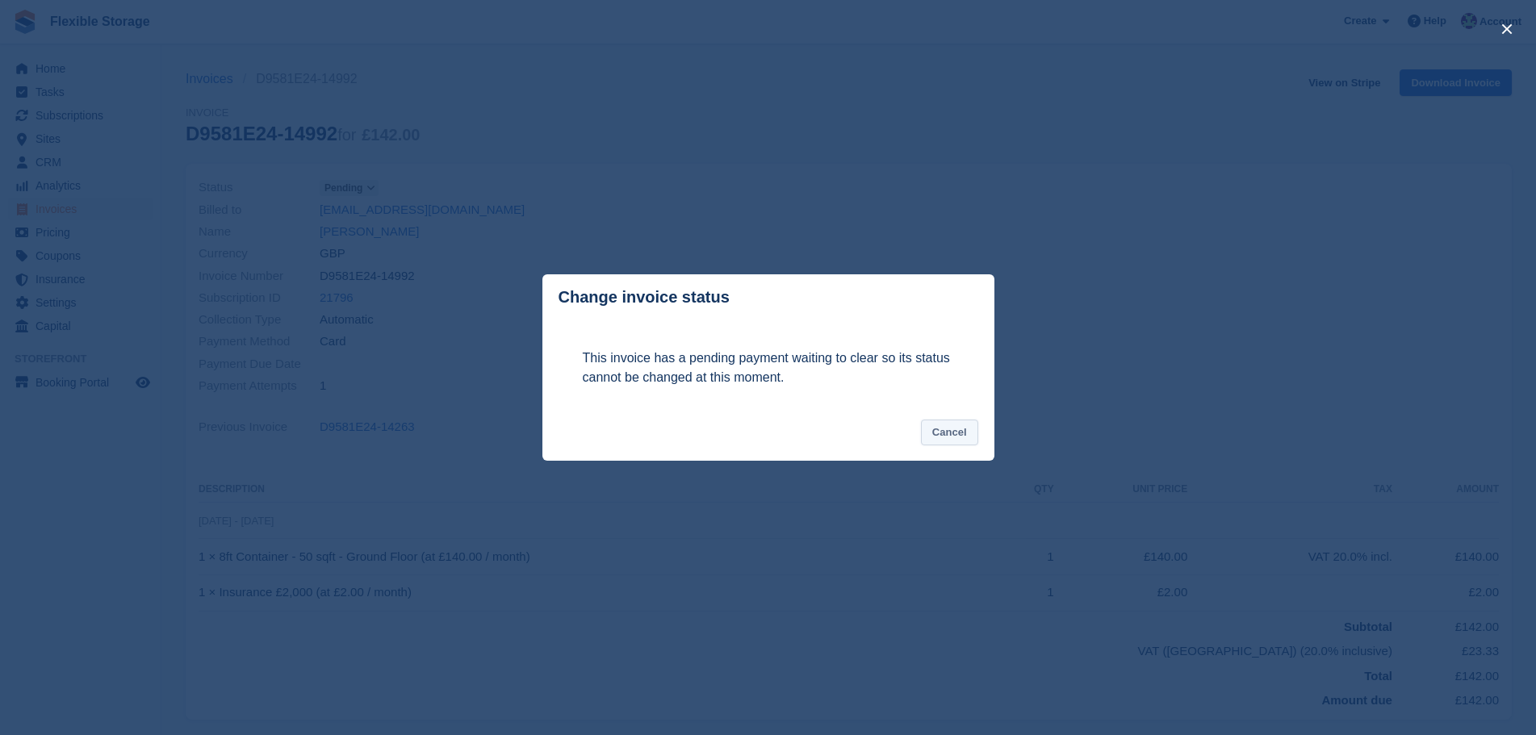
click at [955, 430] on button "Cancel" at bounding box center [949, 433] width 57 height 27
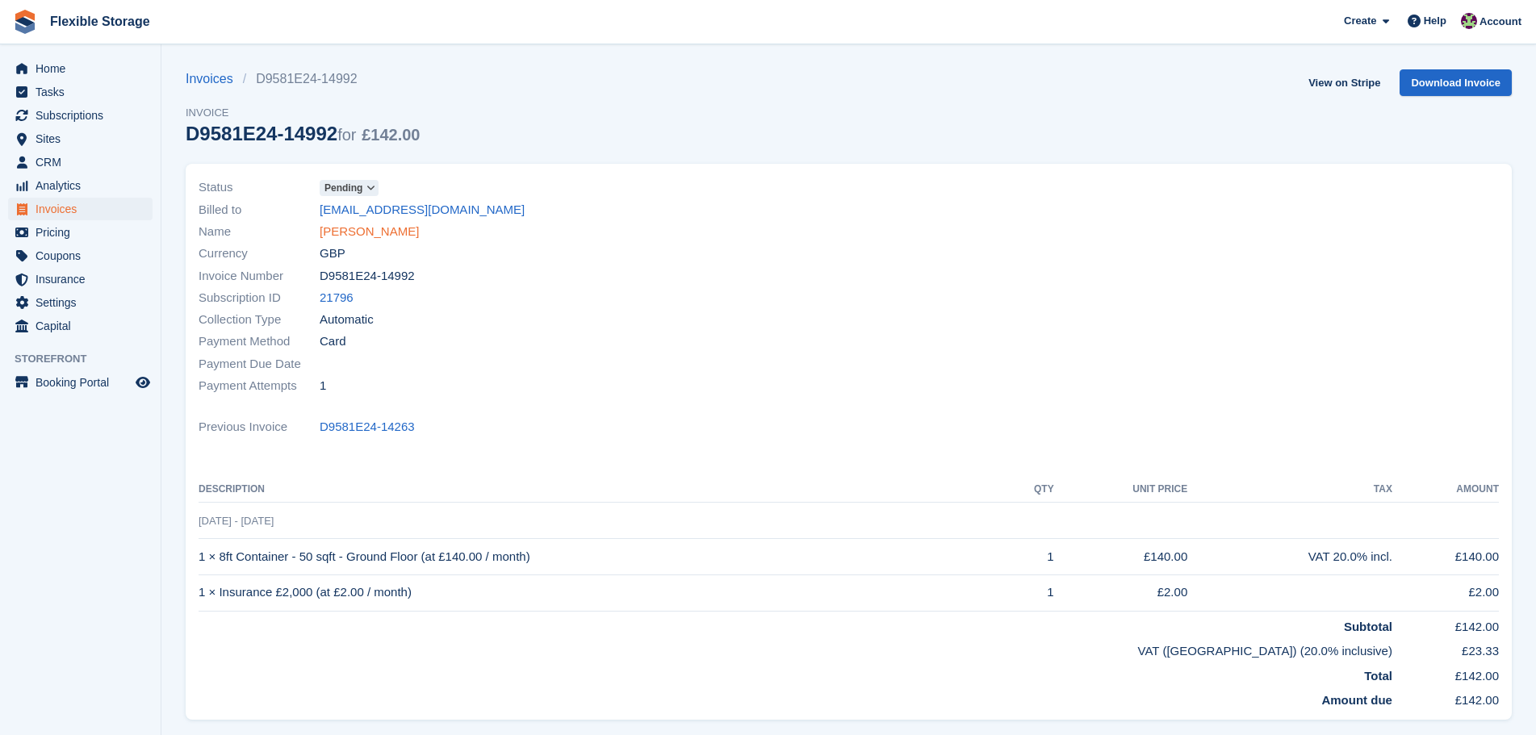
click at [335, 228] on link "[PERSON_NAME]" at bounding box center [369, 232] width 99 height 19
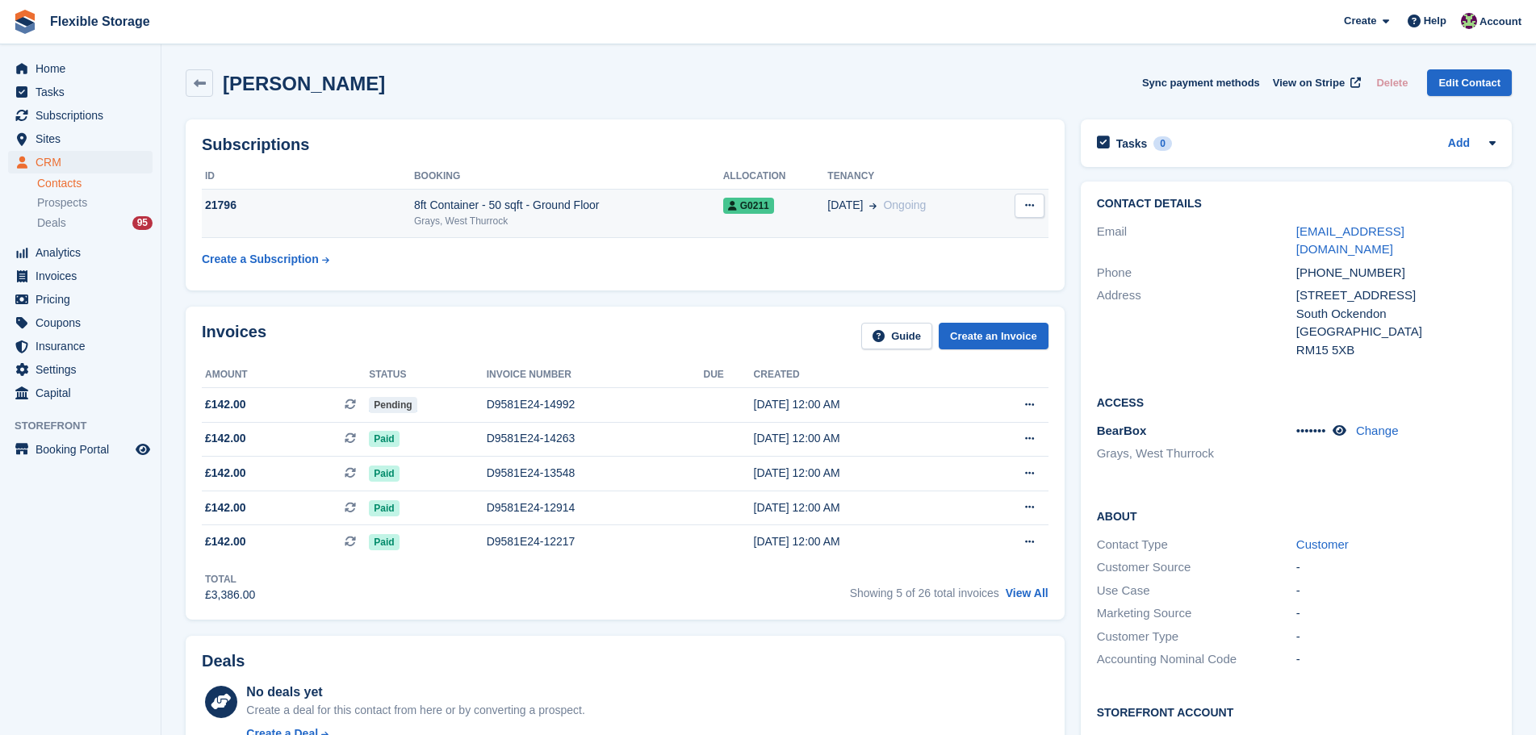
click at [670, 199] on div "8ft Container - 50 sqft - Ground Floor" at bounding box center [568, 205] width 309 height 17
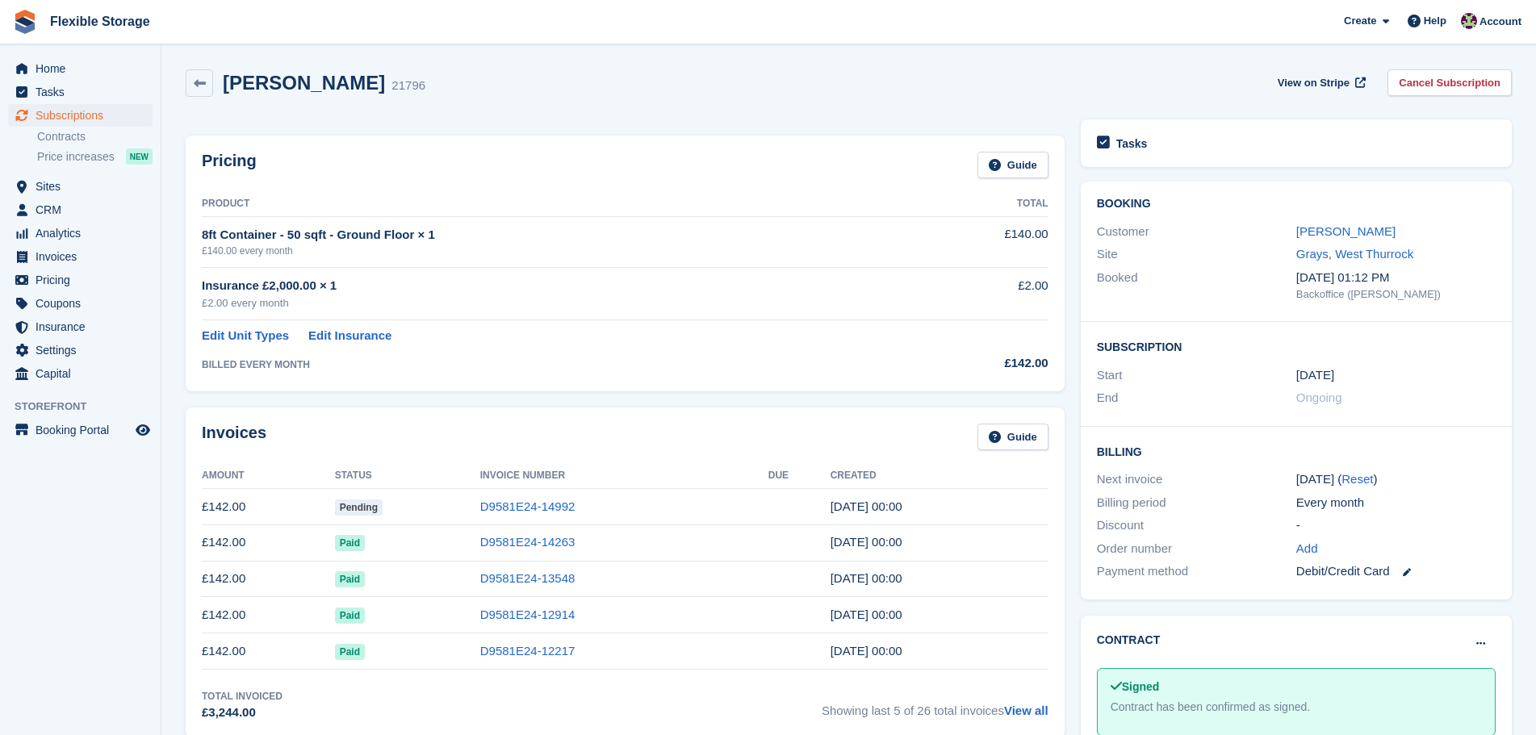
click at [1409, 277] on div "Tasks Loading… Booking Customer Steven White Site Grays, West Thurrock Booked 1…" at bounding box center [1295, 563] width 447 height 904
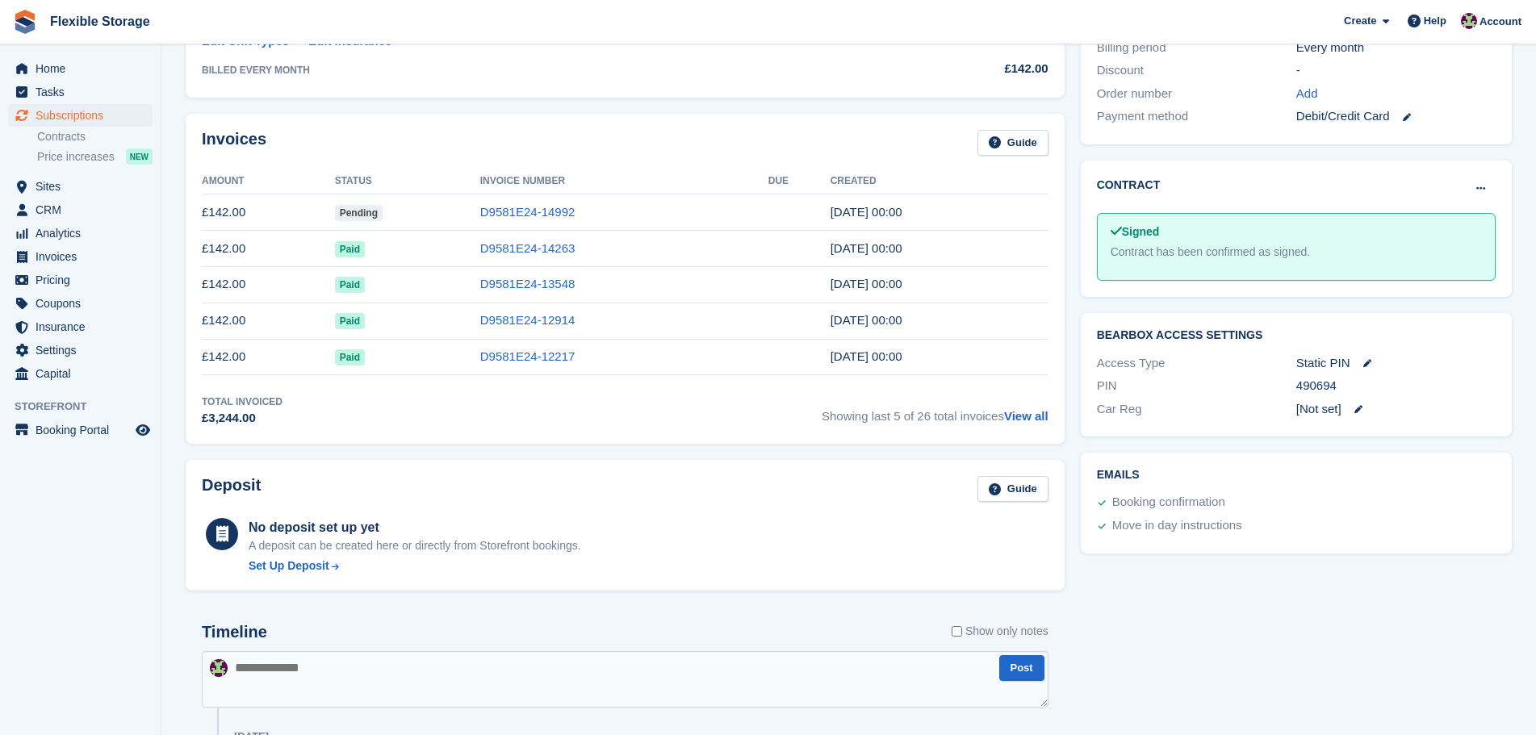
scroll to position [455, 0]
click at [1408, 108] on link at bounding box center [1399, 116] width 21 height 19
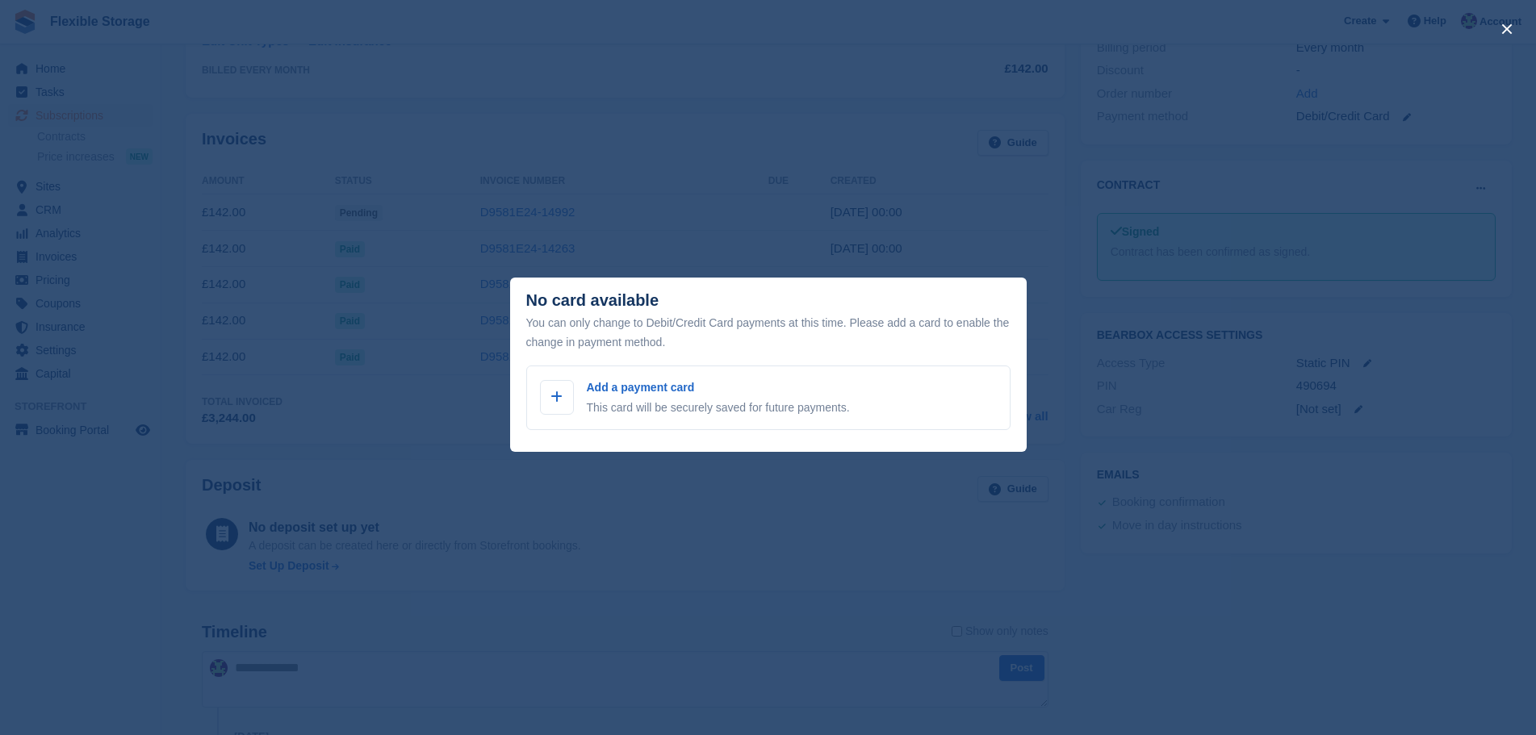
click at [1364, 617] on div "close" at bounding box center [768, 367] width 1536 height 735
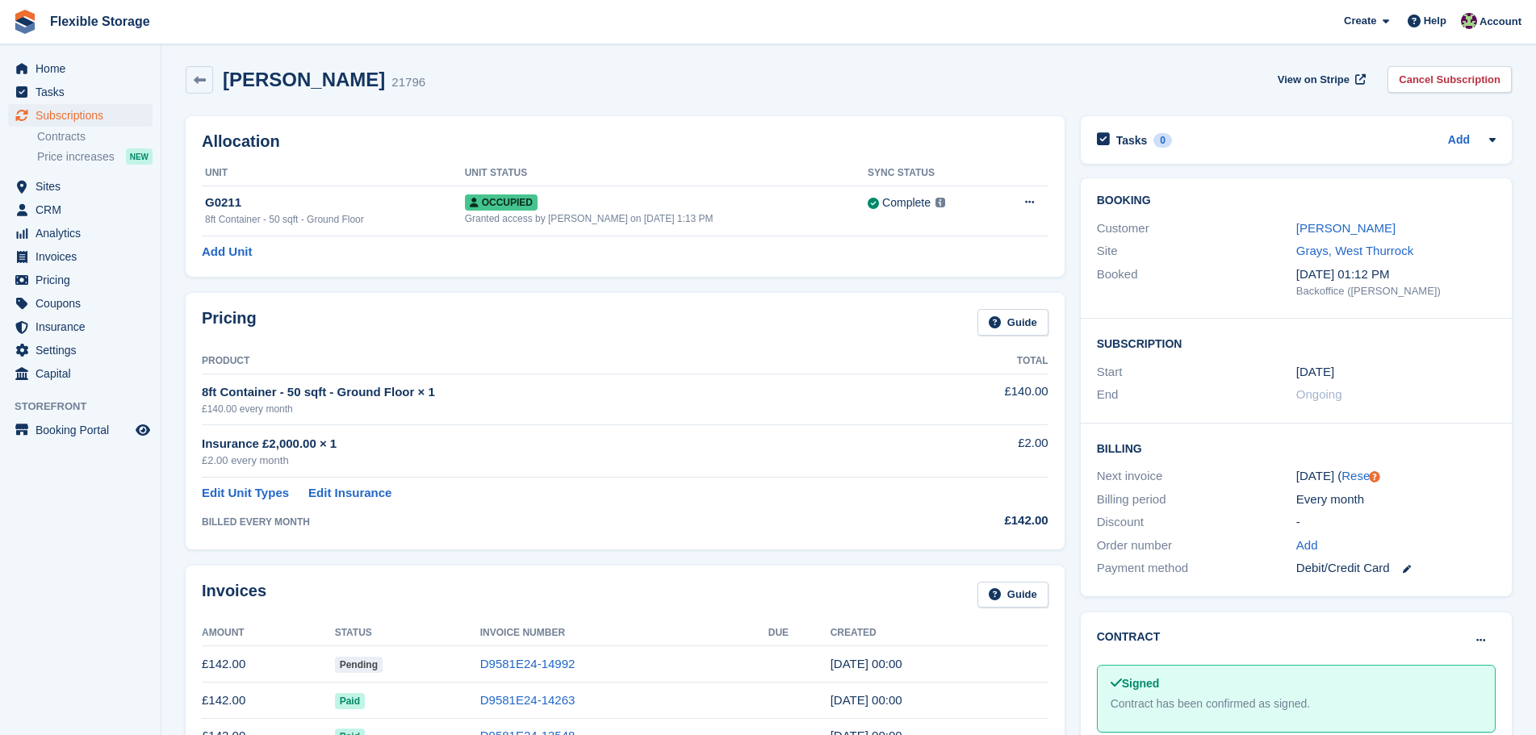
scroll to position [0, 0]
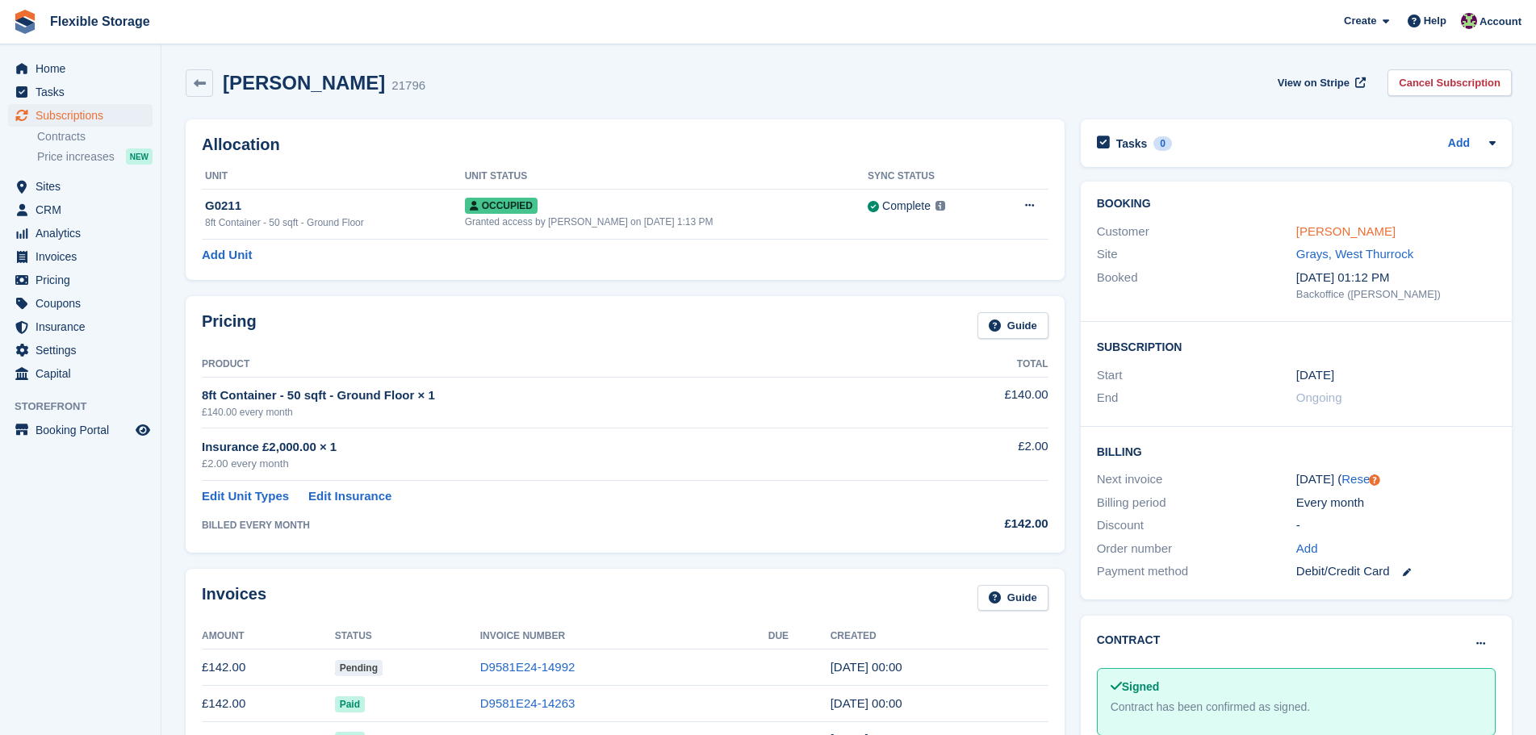
click at [1337, 229] on link "Steven White" at bounding box center [1345, 231] width 99 height 14
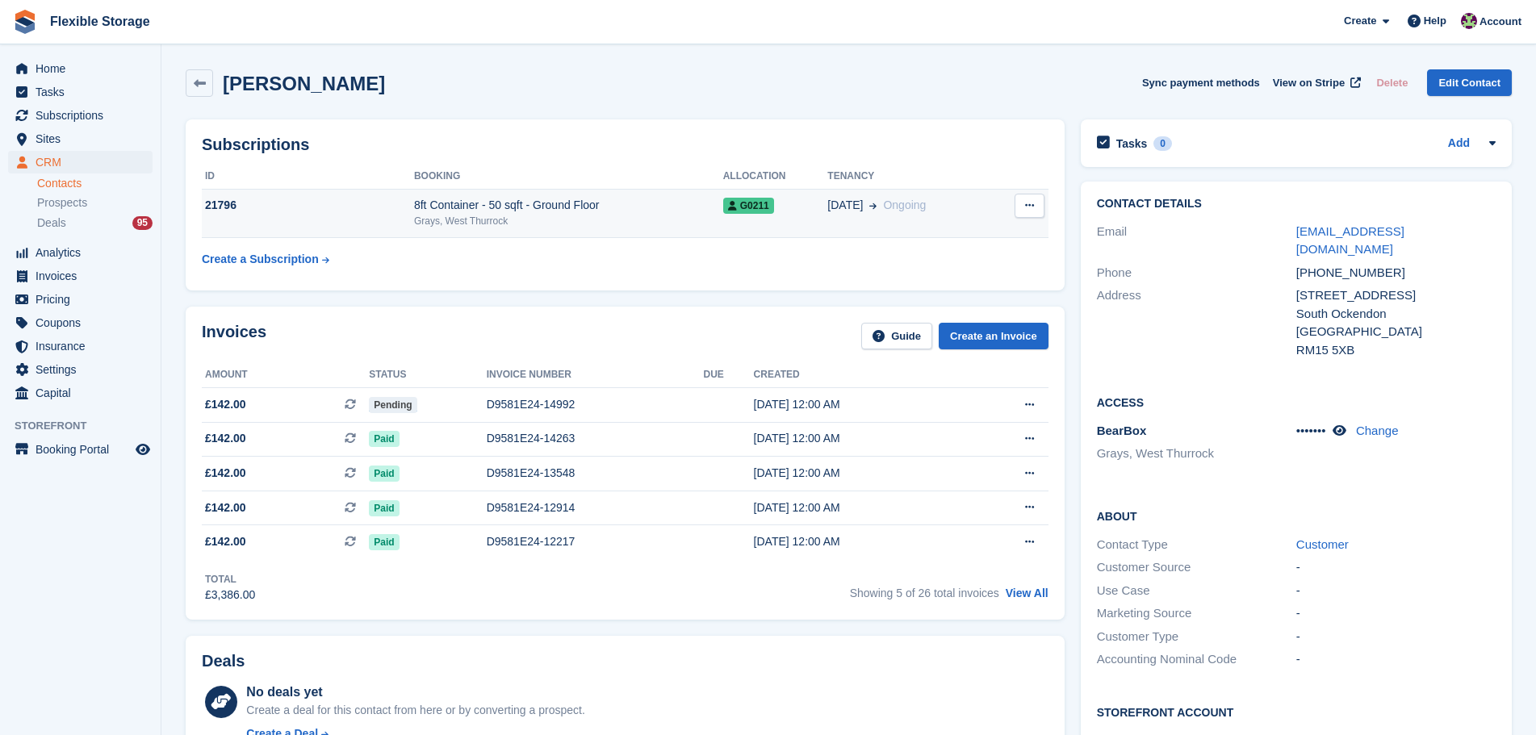
click at [533, 198] on div "8ft Container - 50 sqft - Ground Floor" at bounding box center [568, 205] width 309 height 17
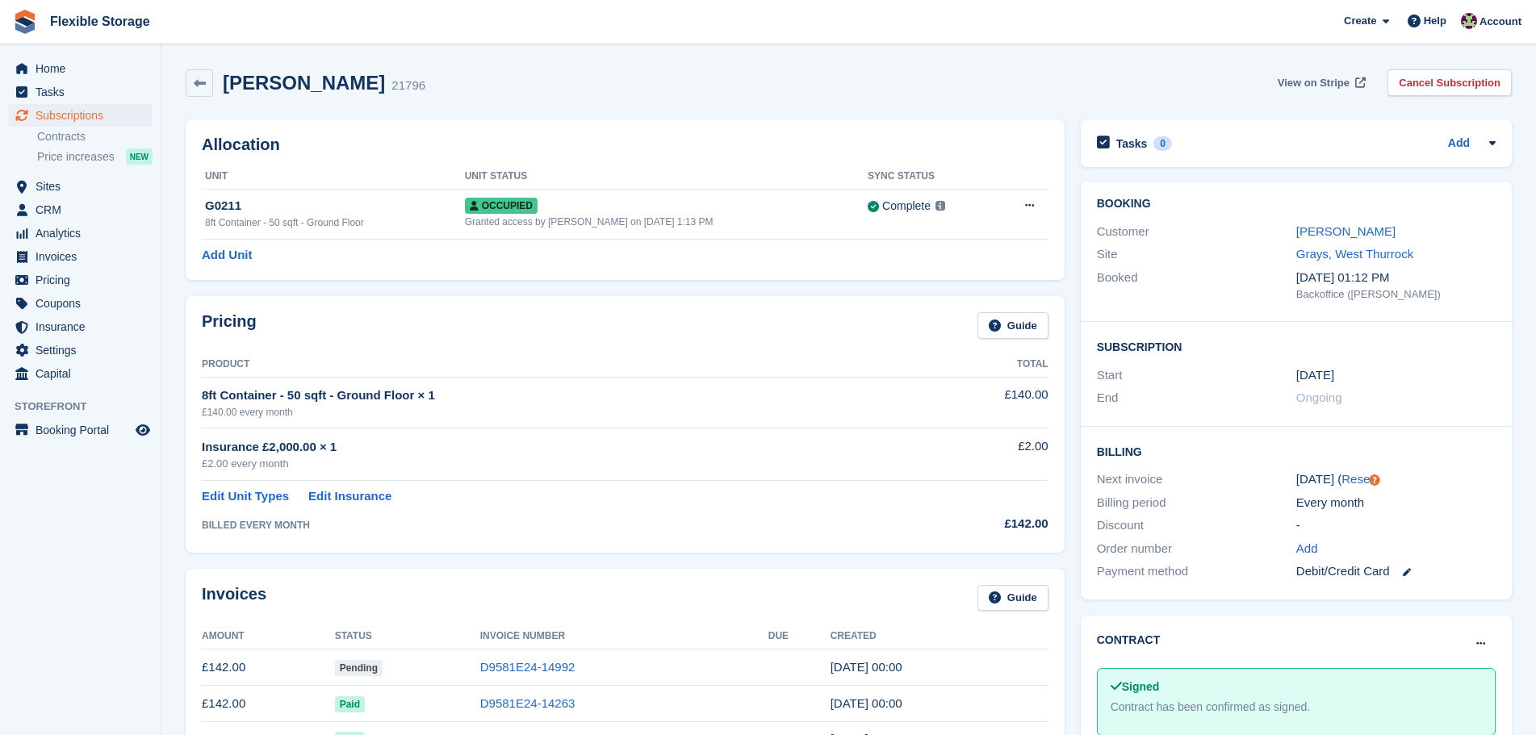
click at [1342, 79] on span "View on Stripe" at bounding box center [1313, 83] width 72 height 16
click at [1338, 231] on link "Steven White" at bounding box center [1345, 231] width 99 height 14
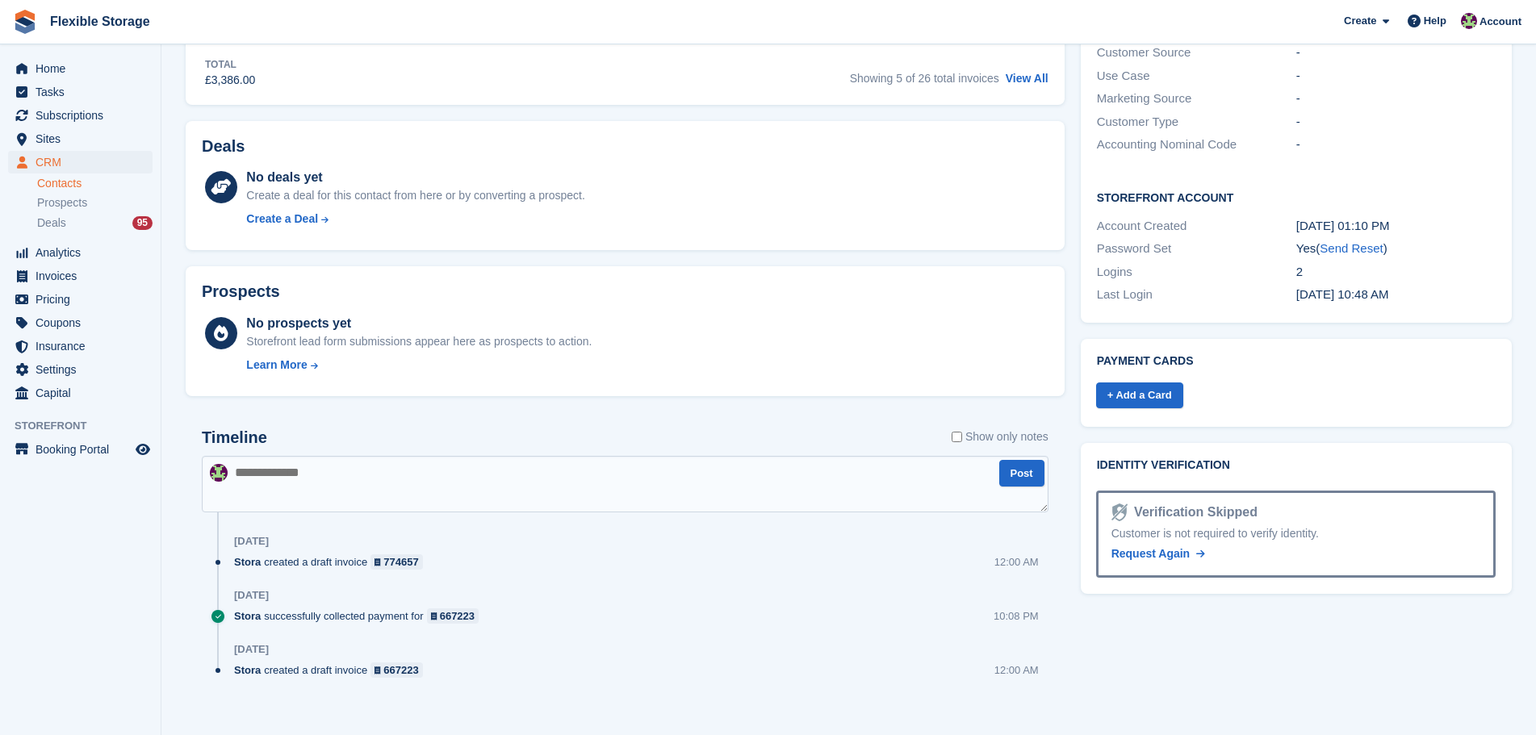
scroll to position [529, 0]
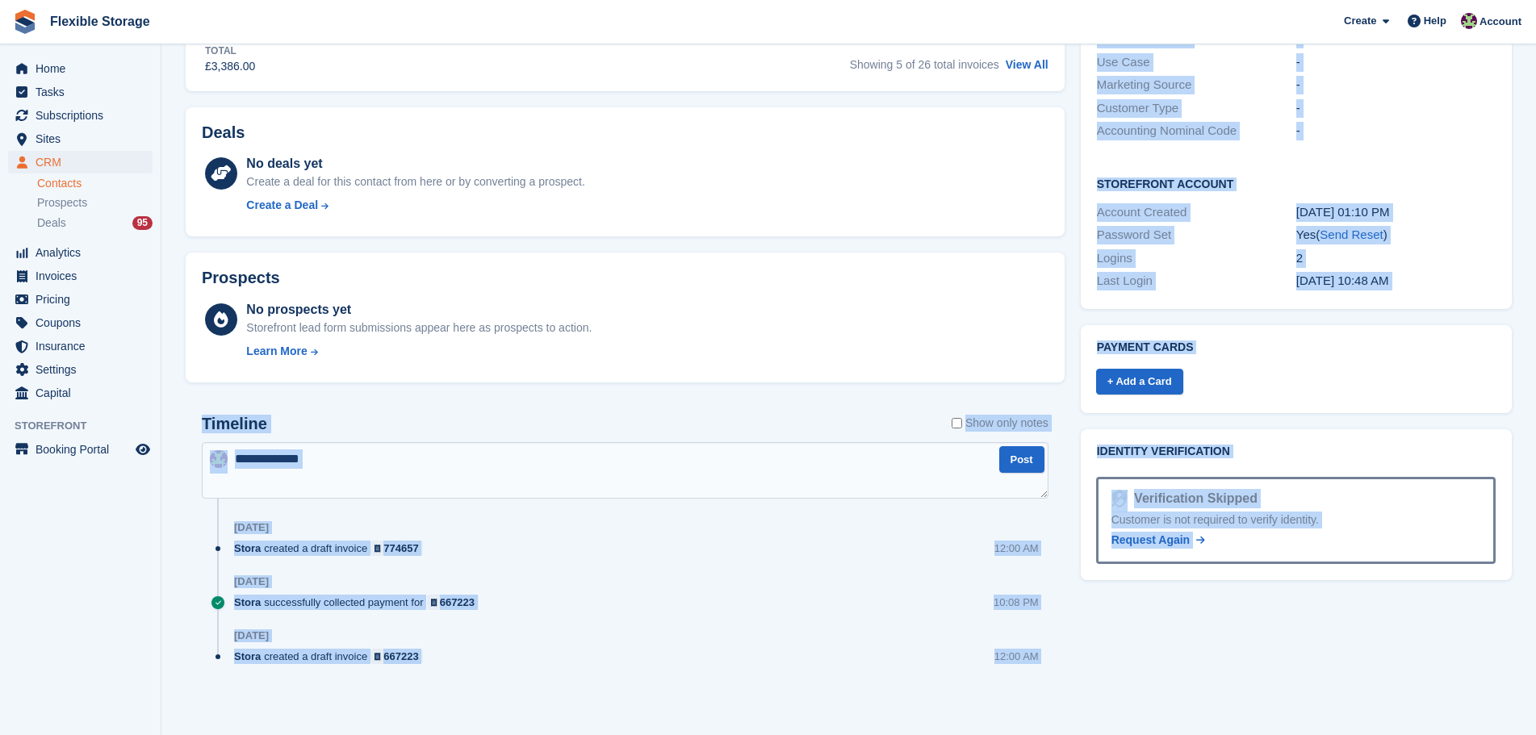
drag, startPoint x: 1444, startPoint y: 684, endPoint x: 1058, endPoint y: 550, distance: 409.1
click at [704, 341] on div "Subscriptions ID Booking Allocation Tenancy 21796 8ft Container - 50 sqft - Gro…" at bounding box center [849, 152] width 1342 height 1138
click at [1256, 650] on div "Tasks 0 Add No tasks related to Steven White Contact Details Email boxeronezero…" at bounding box center [1295, 152] width 447 height 1138
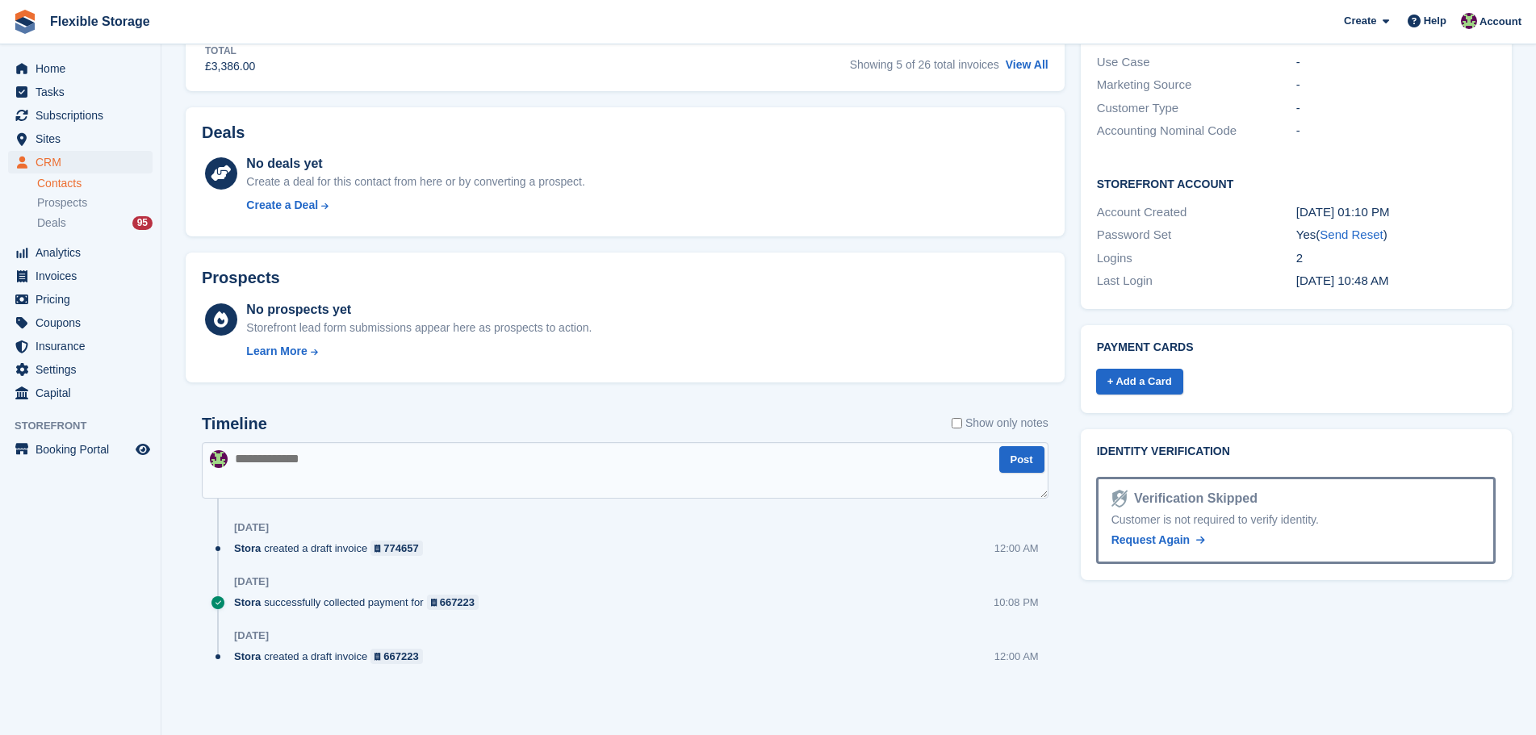
scroll to position [44, 0]
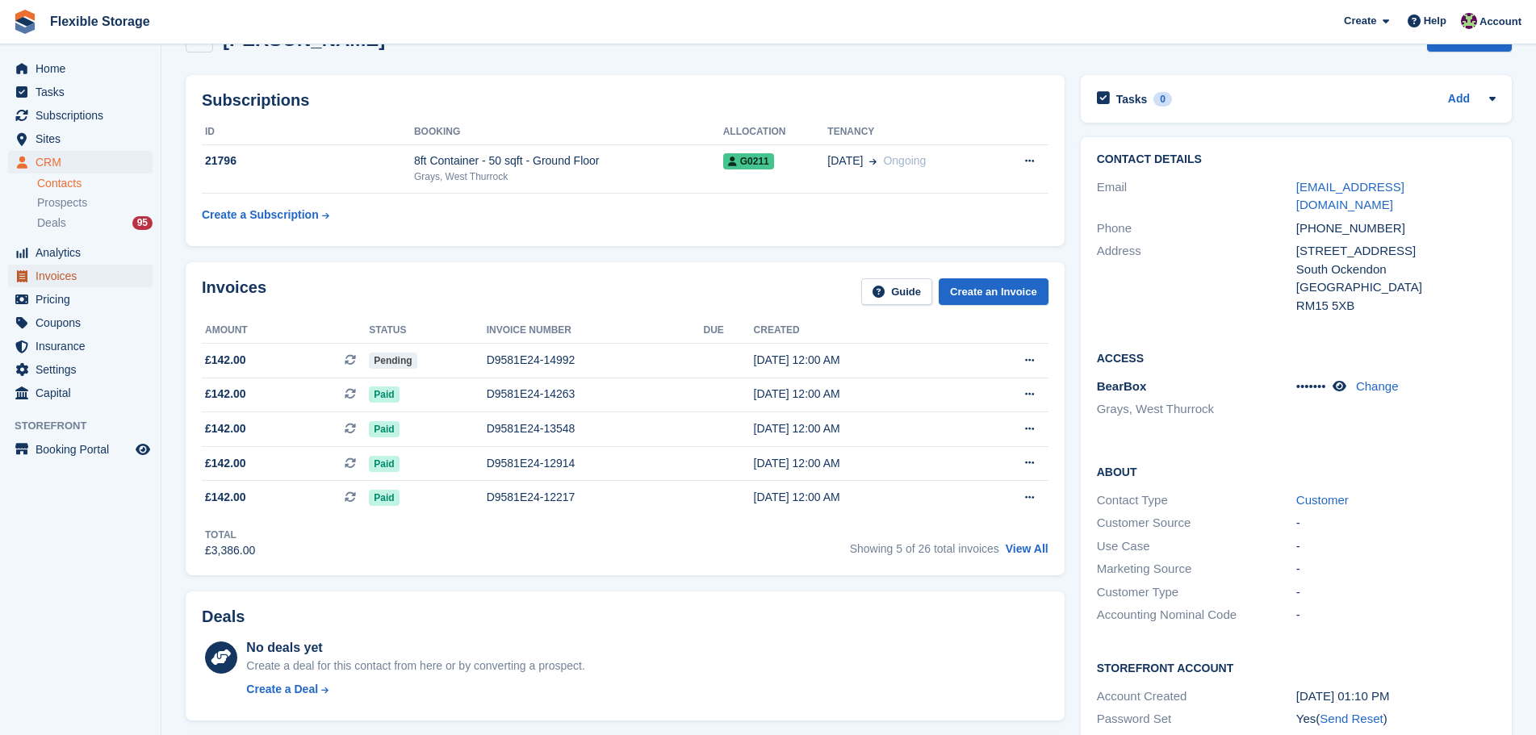
click at [71, 270] on span "Invoices" at bounding box center [84, 276] width 97 height 23
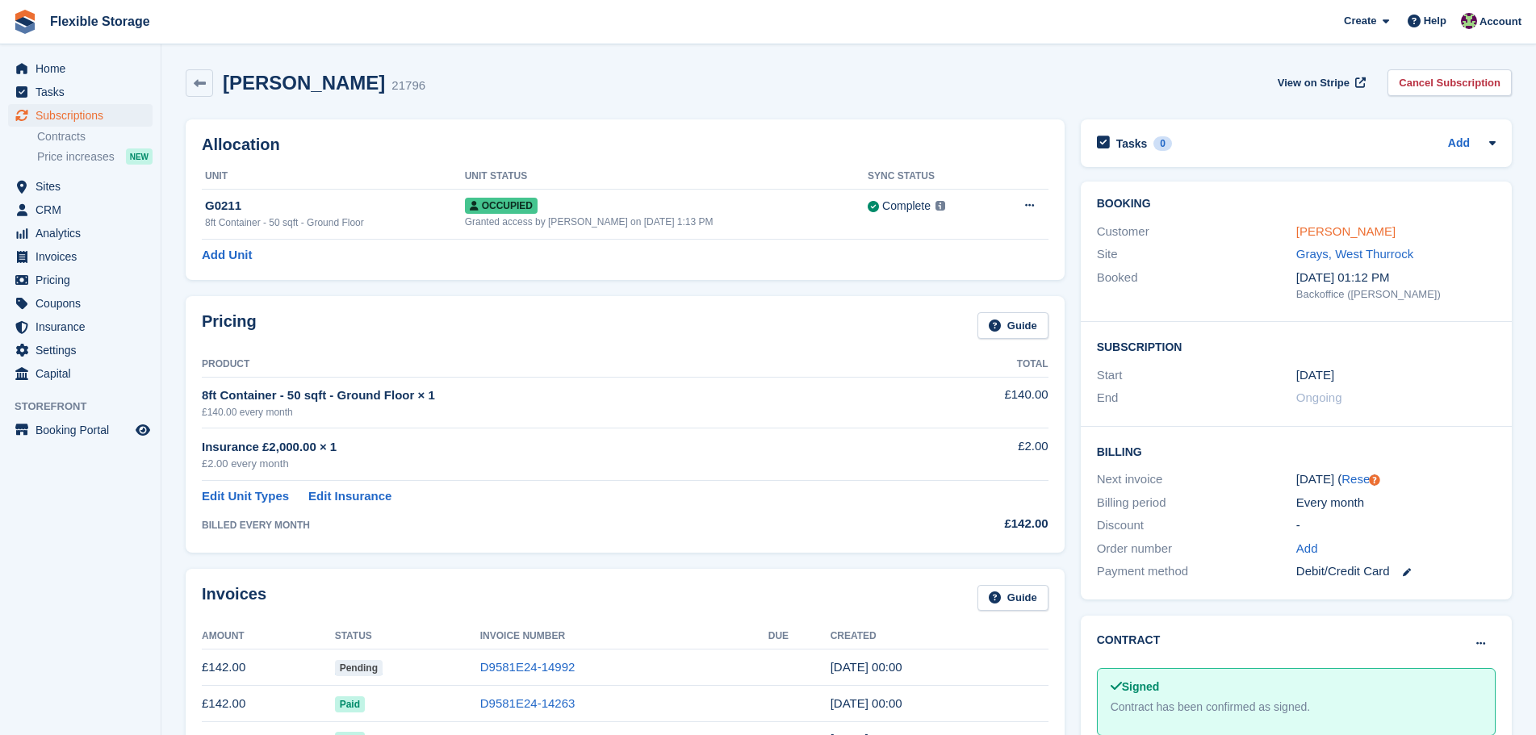
click at [1343, 228] on link "Steven White" at bounding box center [1345, 231] width 99 height 14
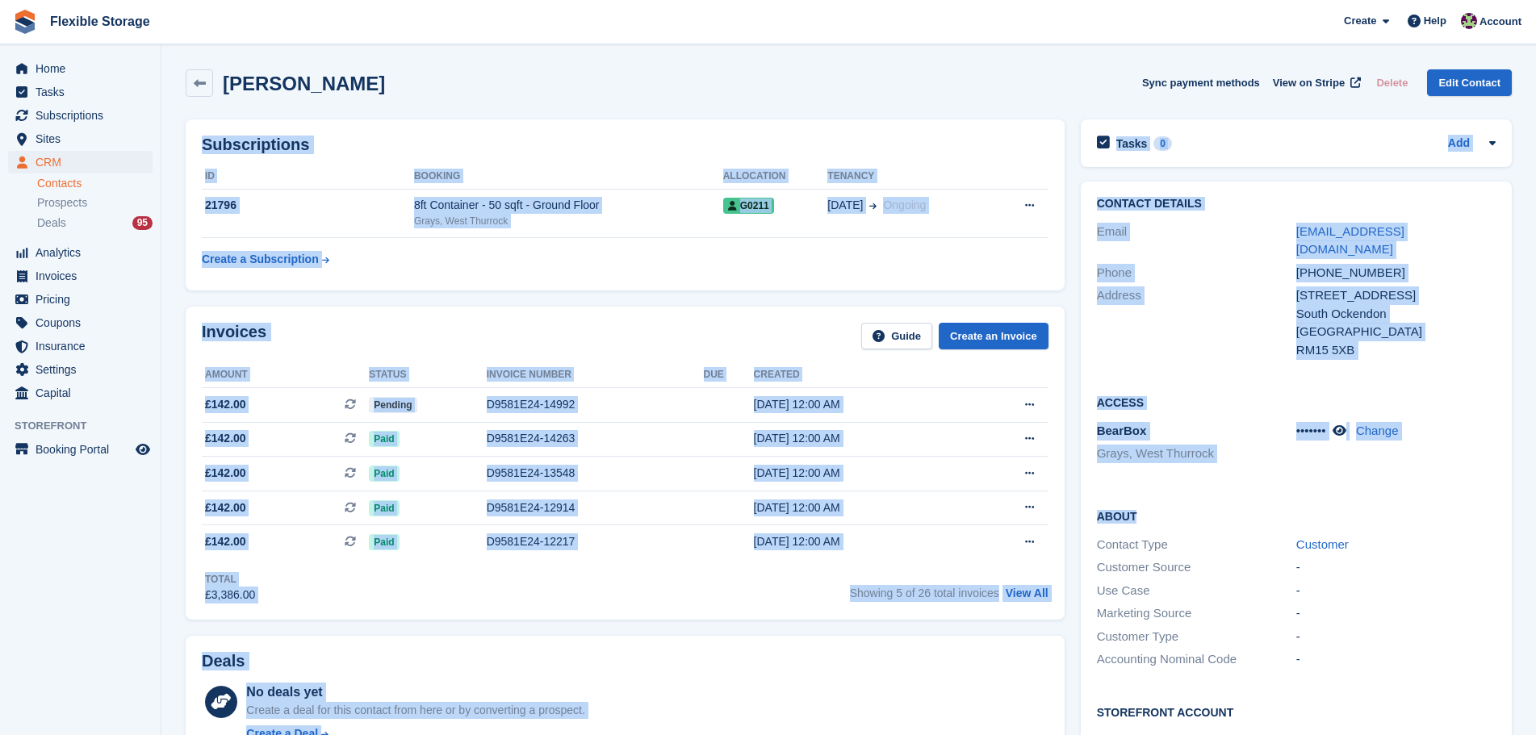
click at [1400, 484] on div "Steven White Sync payment methods View on Stripe Delete Edit Contact Subscripti…" at bounding box center [849, 655] width 1326 height 1188
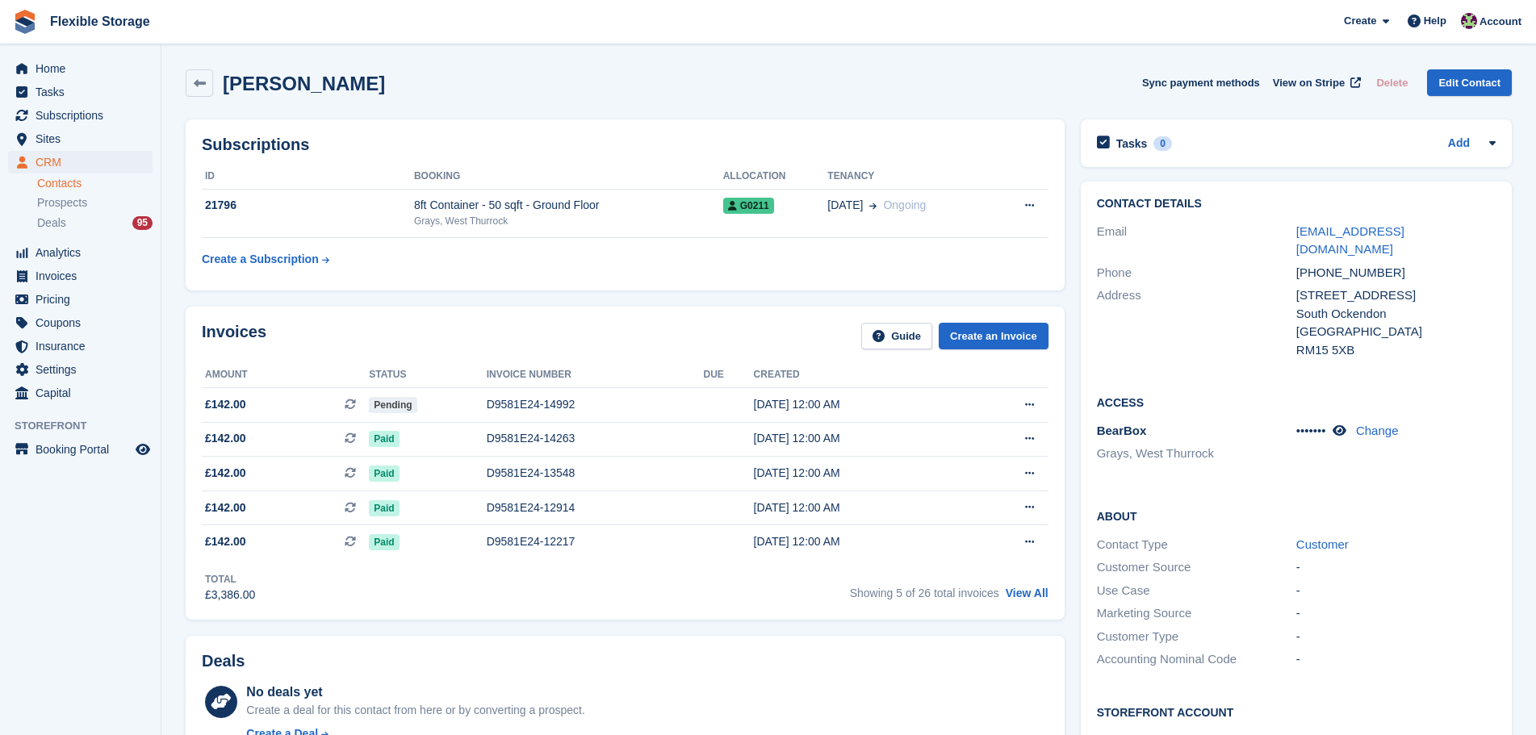
click at [1418, 533] on div "Contact Type Customer" at bounding box center [1296, 544] width 399 height 23
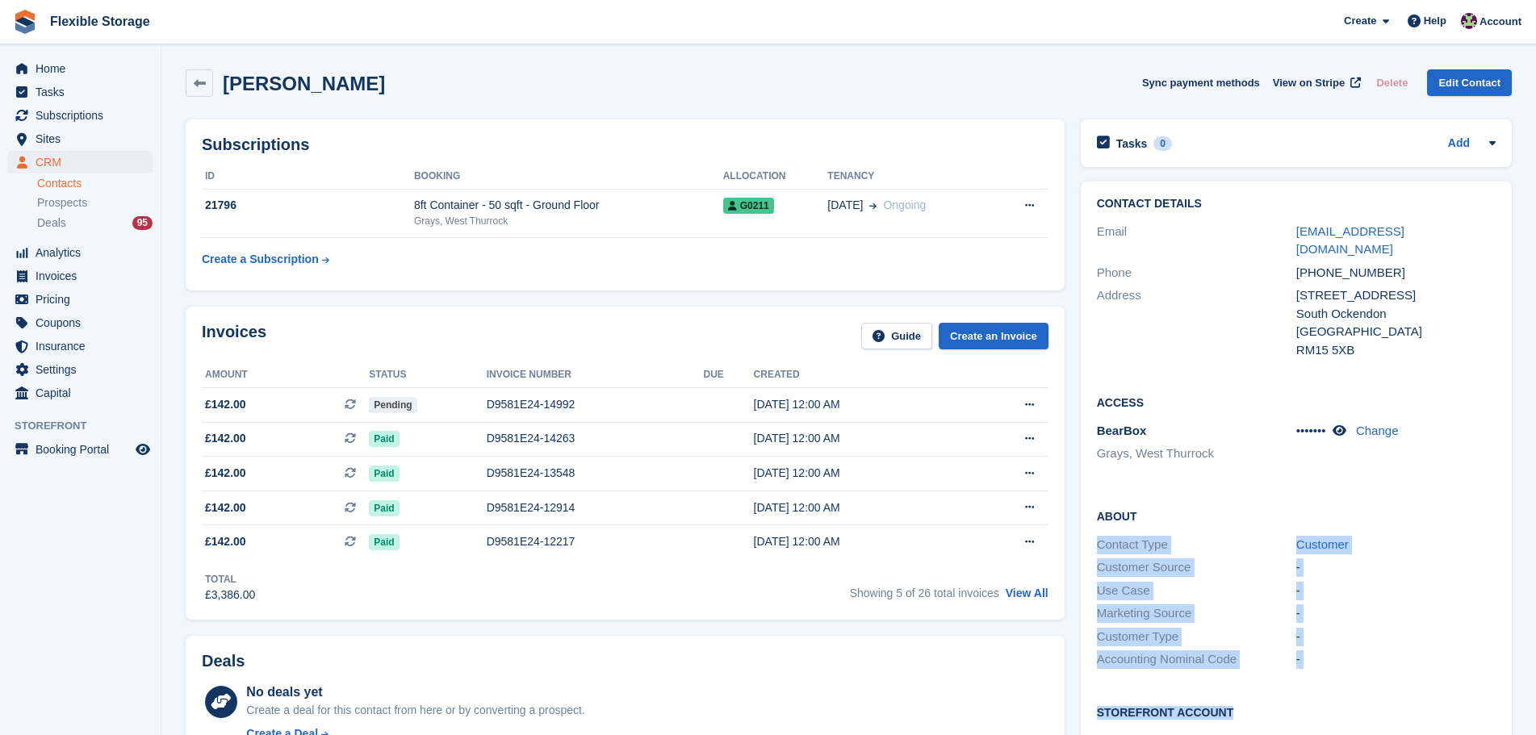
drag, startPoint x: 1348, startPoint y: 607, endPoint x: 1193, endPoint y: 485, distance: 197.7
click at [1185, 488] on div "Contact Details Email boxeronezero@yahoo.co.uk Phone +447814998615 Address 285 …" at bounding box center [1295, 510] width 431 height 656
click at [1469, 491] on div "About Contact Type Customer Customer Source - Use Case - Marketing Source - Cus…" at bounding box center [1295, 589] width 431 height 196
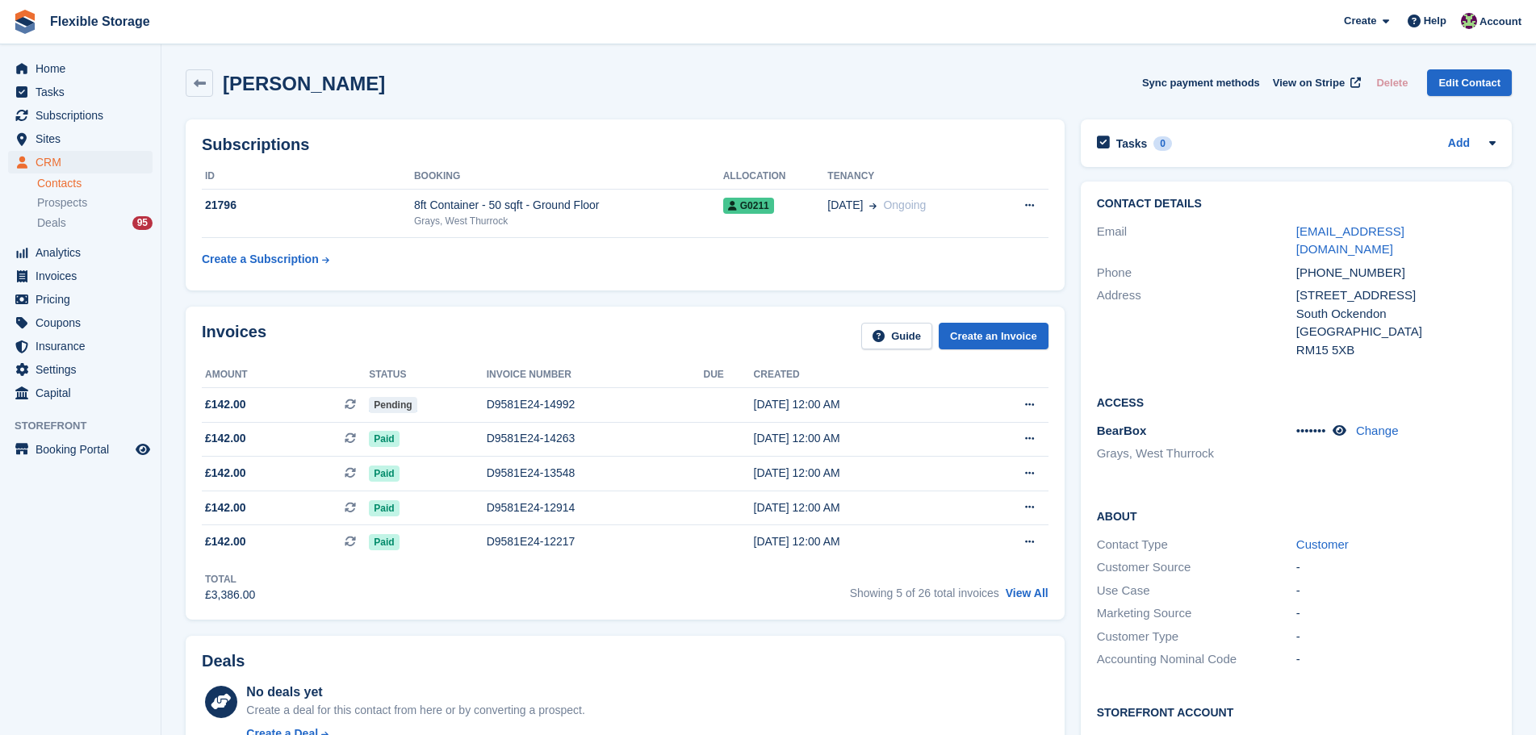
drag, startPoint x: 1356, startPoint y: 455, endPoint x: 1369, endPoint y: 529, distance: 74.4
click at [1356, 459] on div "Access BearBox Grays, West Thurrock ••••••• Change" at bounding box center [1295, 435] width 431 height 114
drag, startPoint x: 1369, startPoint y: 529, endPoint x: 1381, endPoint y: 587, distance: 59.5
click at [1381, 587] on div "About Contact Type Customer Customer Source - Use Case - Marketing Source - Cus…" at bounding box center [1295, 589] width 431 height 196
click at [1417, 625] on div "Customer Type -" at bounding box center [1296, 636] width 399 height 23
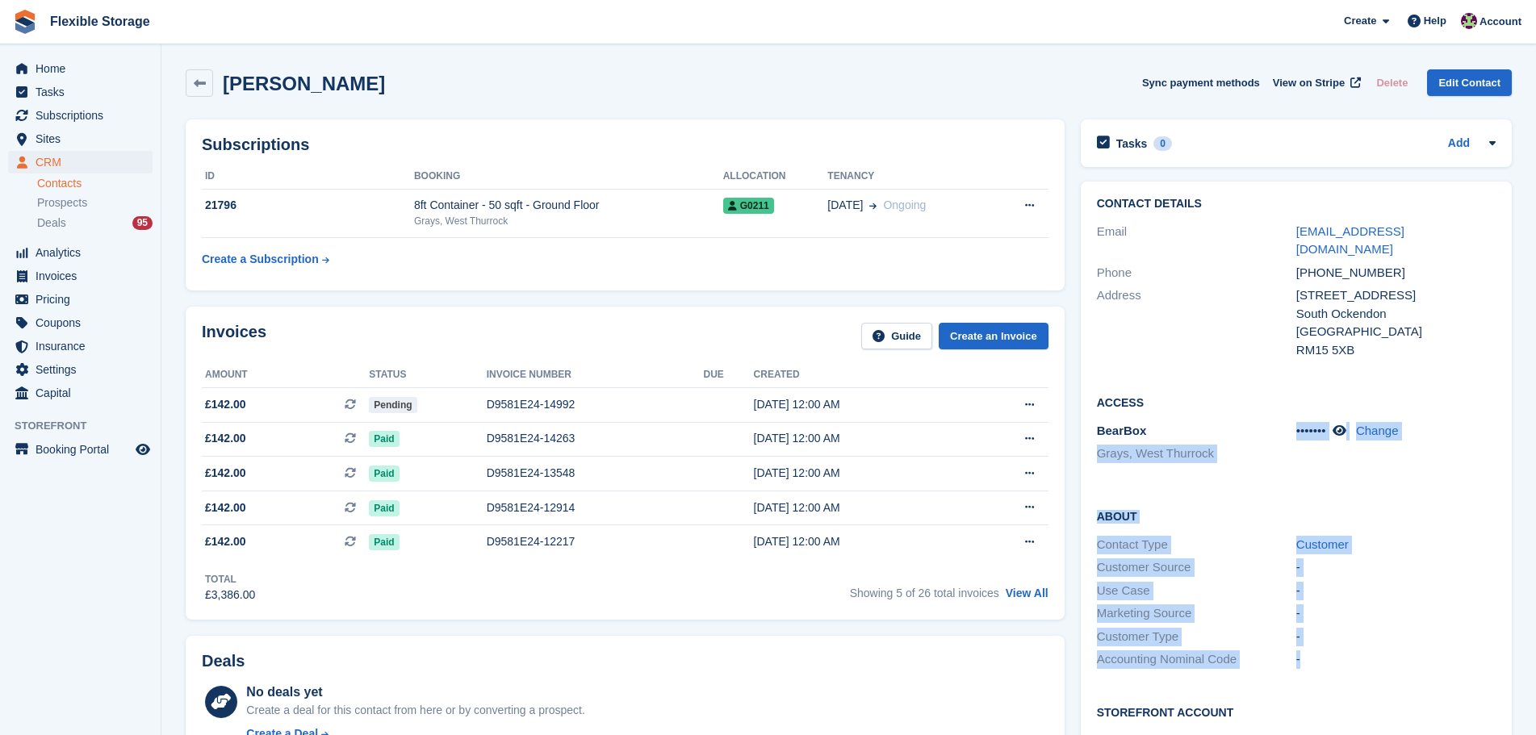
drag, startPoint x: 1456, startPoint y: 635, endPoint x: 1317, endPoint y: 472, distance: 214.6
click at [1101, 441] on div "Contact Details Email boxeronezero@yahoo.co.uk Phone +447814998615 Address 285 …" at bounding box center [1295, 510] width 431 height 656
click at [1345, 491] on div "About Contact Type Customer Customer Source - Use Case - Marketing Source - Cus…" at bounding box center [1295, 589] width 431 height 196
drag, startPoint x: 1375, startPoint y: 461, endPoint x: 1381, endPoint y: 629, distance: 167.9
click at [1381, 629] on div "Contact Details Email boxeronezero@yahoo.co.uk Phone +447814998615 Address 285 …" at bounding box center [1295, 510] width 431 height 656
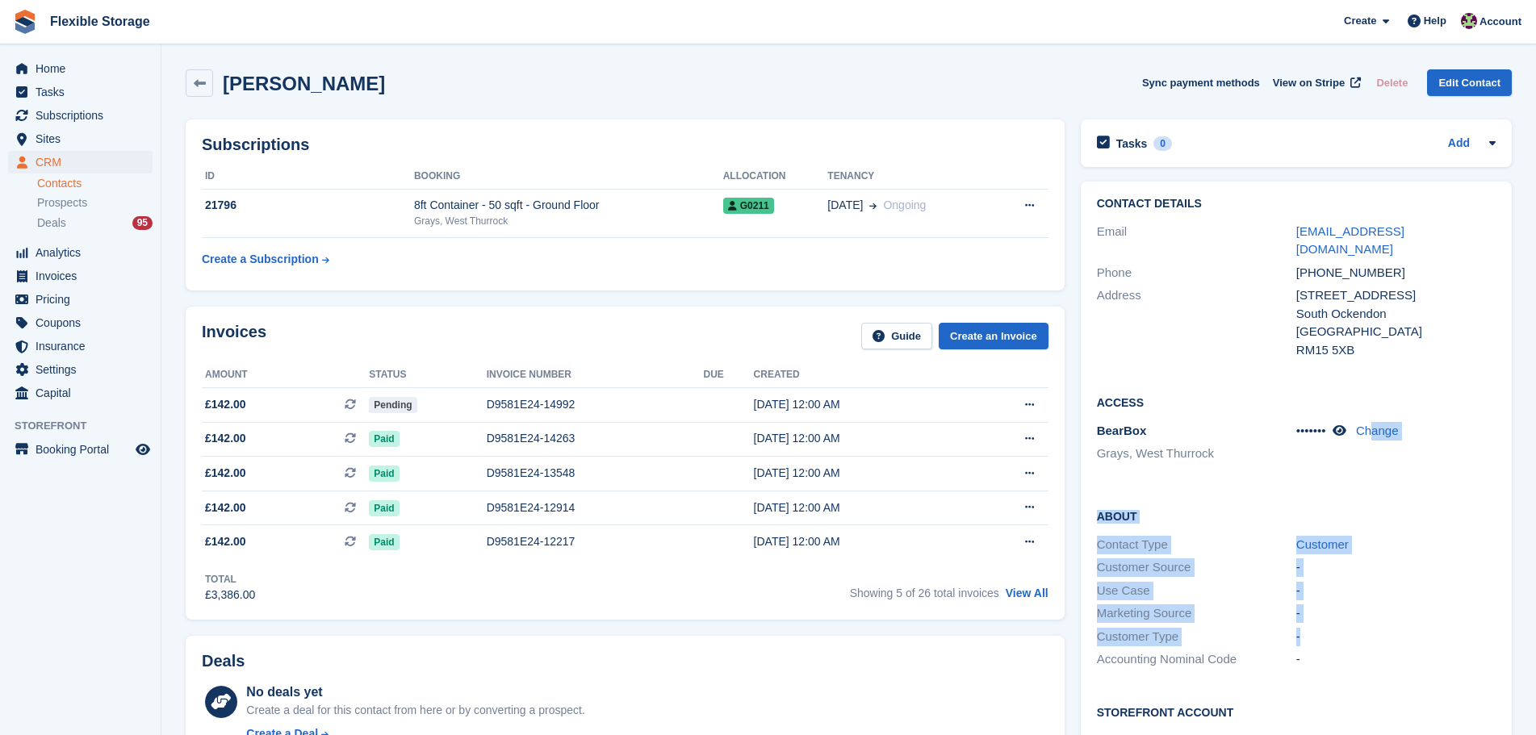
click at [1381, 629] on div "Customer Type -" at bounding box center [1296, 636] width 399 height 23
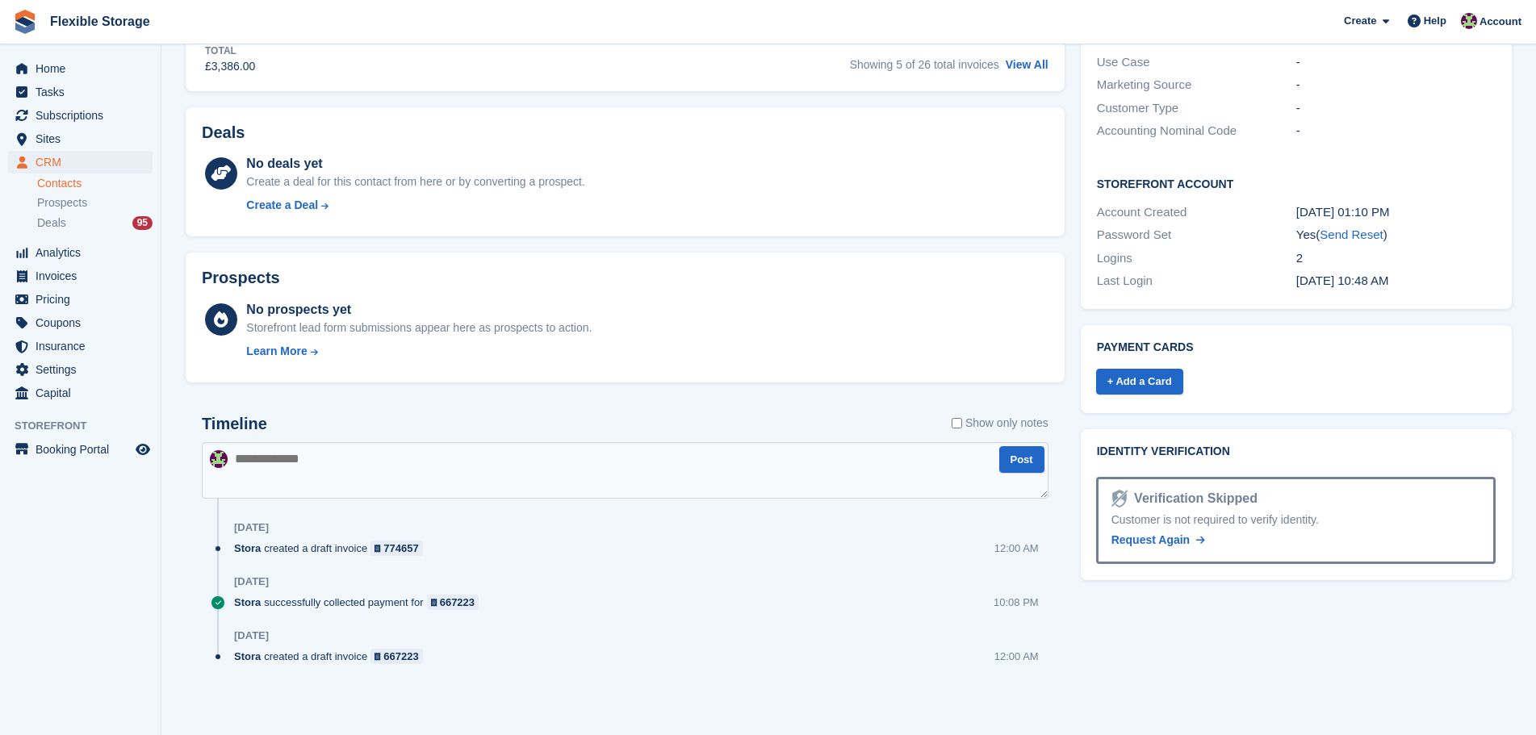
scroll to position [44, 0]
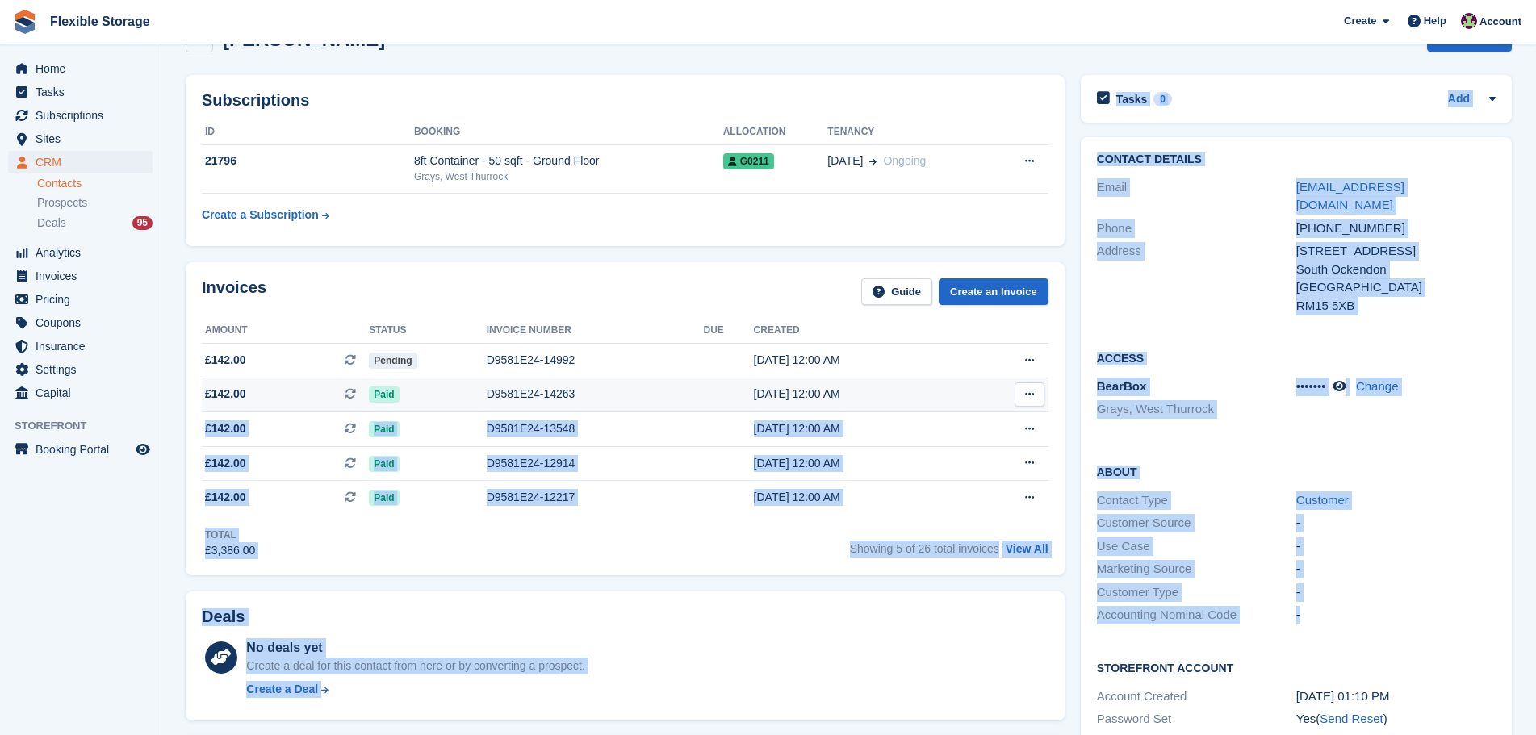
drag, startPoint x: 1409, startPoint y: 600, endPoint x: 1021, endPoint y: 389, distance: 442.0
click at [1021, 389] on div "Subscriptions ID Booking Allocation Tenancy 21796 8ft Container - 50 sqft - Gro…" at bounding box center [849, 636] width 1342 height 1138
click at [1297, 493] on link "Customer" at bounding box center [1322, 500] width 52 height 14
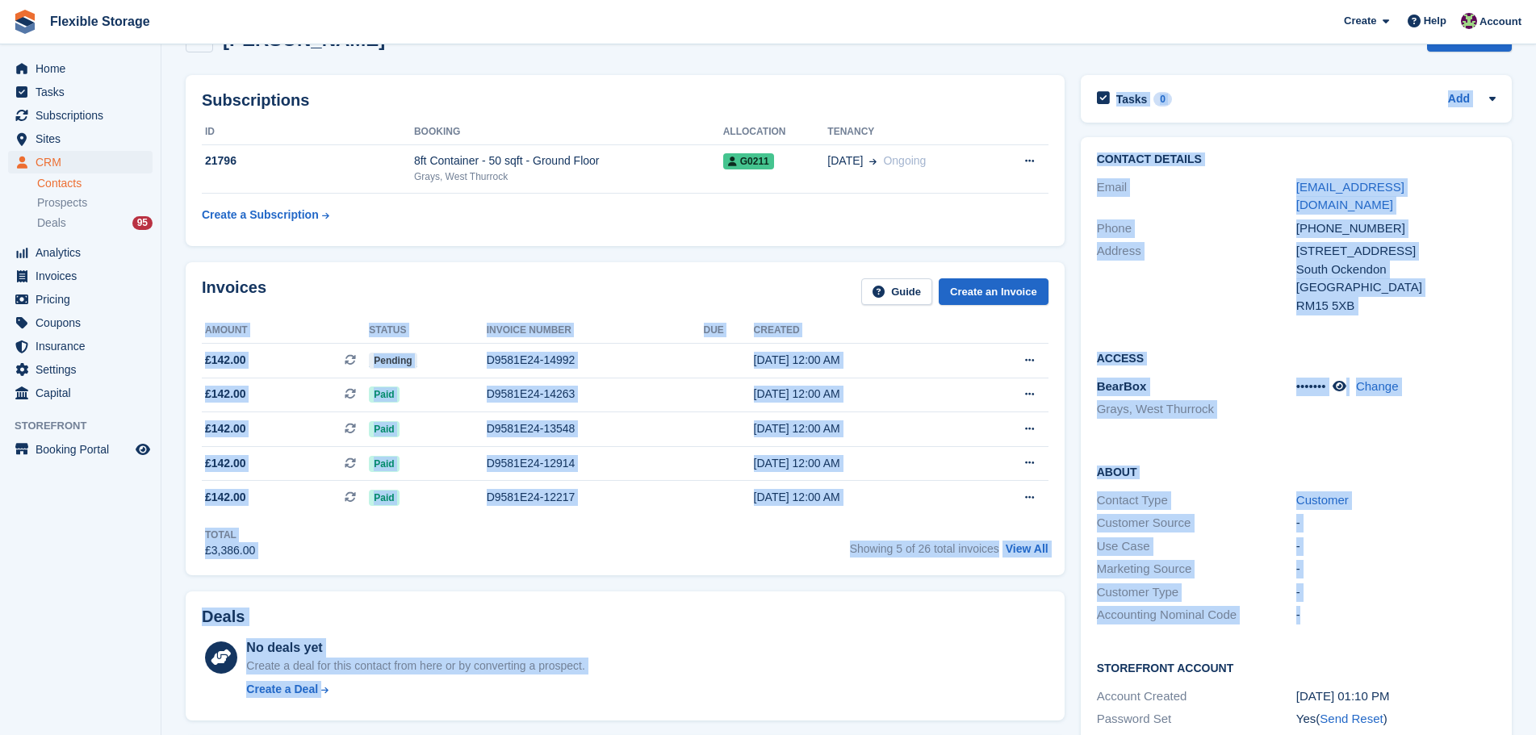
drag, startPoint x: 1378, startPoint y: 606, endPoint x: 1268, endPoint y: 440, distance: 199.2
click at [1049, 432] on div "Subscriptions ID Booking Allocation Tenancy 21796 8ft Container - 50 sqft - Gro…" at bounding box center [849, 636] width 1342 height 1138
click at [1391, 447] on div "About Contact Type Customer Customer Source - Use Case - Marketing Source - Cus…" at bounding box center [1295, 545] width 431 height 196
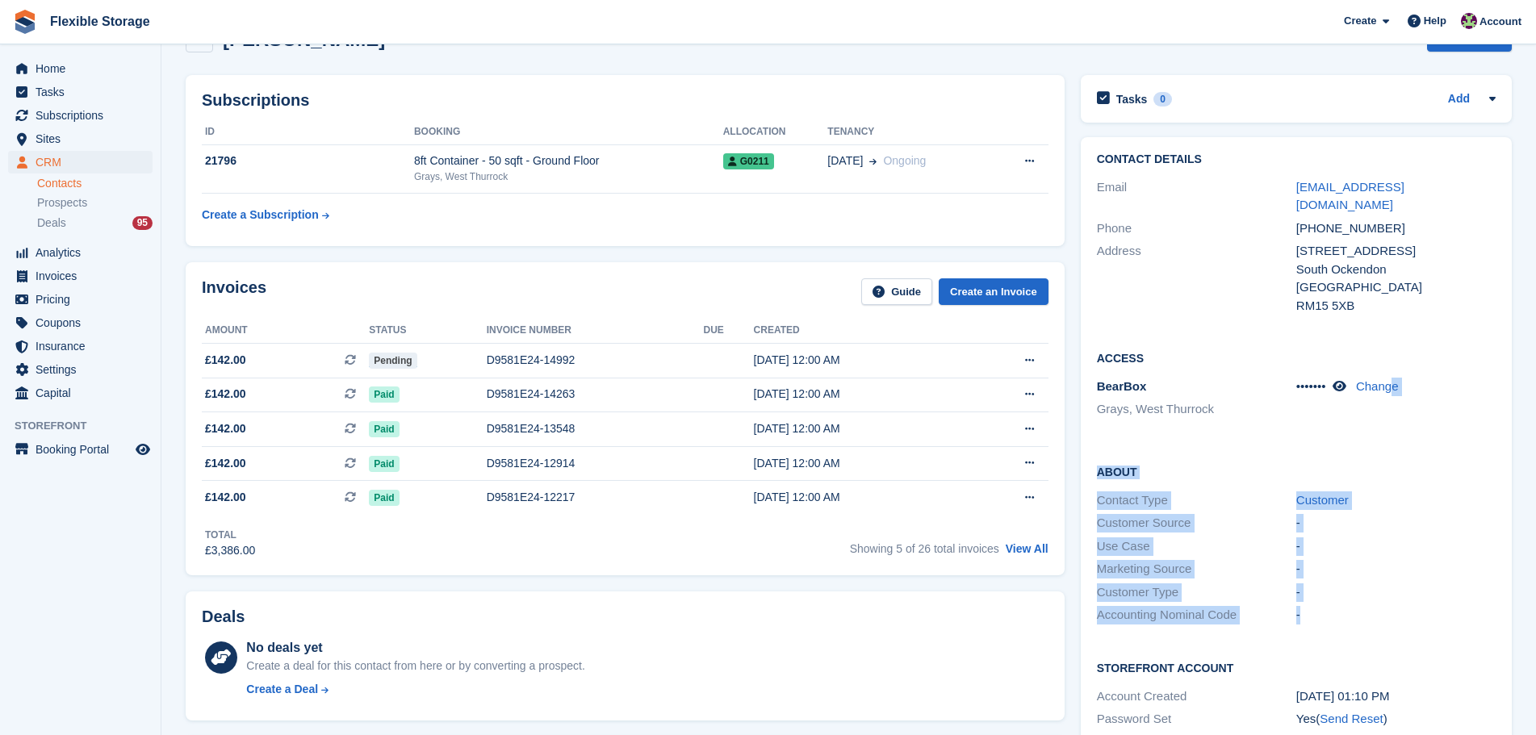
drag, startPoint x: 1393, startPoint y: 412, endPoint x: 1403, endPoint y: 603, distance: 190.7
click at [1403, 603] on div "Contact Details Email boxeronezero@yahoo.co.uk Phone +447814998615 Address 285 …" at bounding box center [1295, 465] width 431 height 656
click at [1410, 606] on div "-" at bounding box center [1395, 615] width 199 height 19
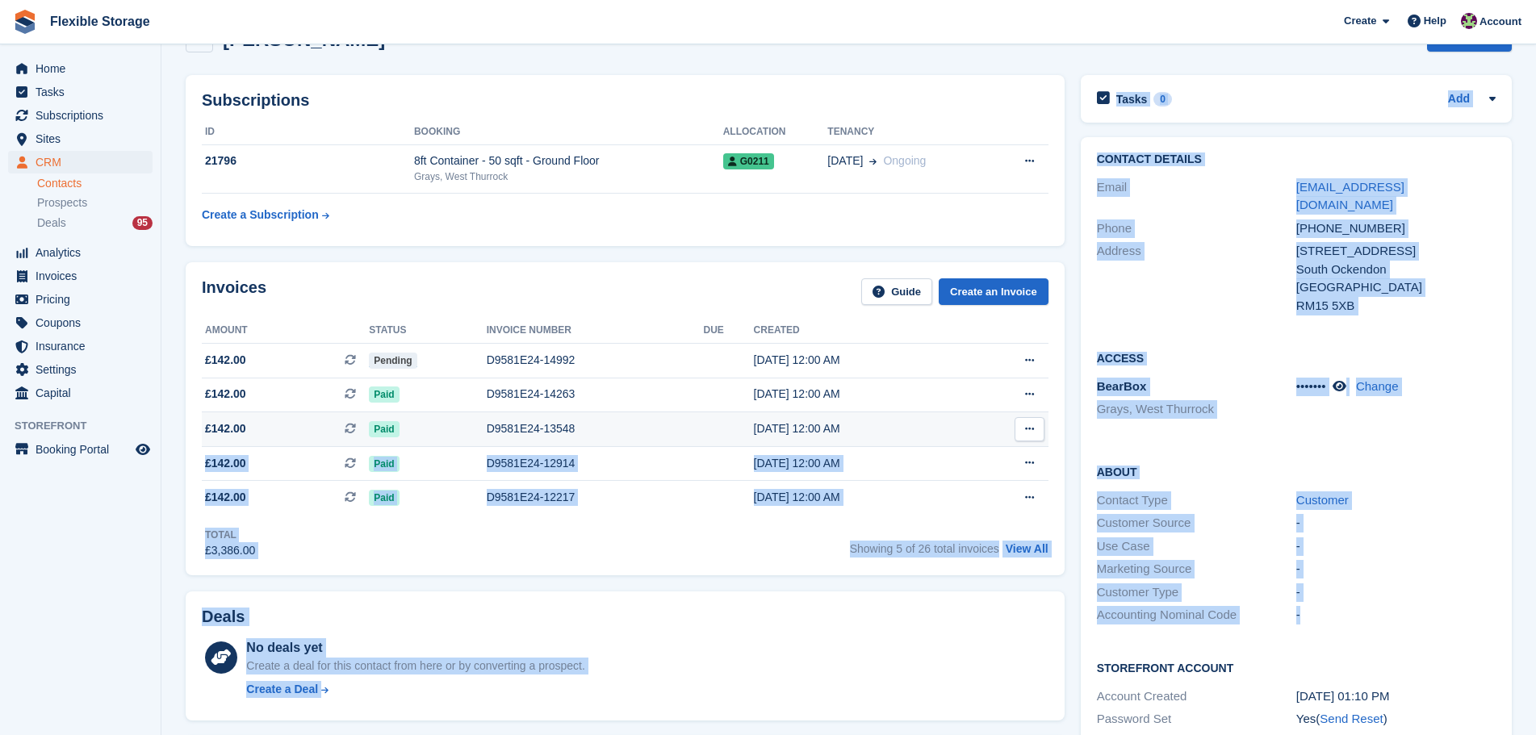
drag, startPoint x: 1446, startPoint y: 598, endPoint x: 1001, endPoint y: 431, distance: 474.9
click at [1001, 431] on div "Subscriptions ID Booking Allocation Tenancy 21796 8ft Container - 50 sqft - Gro…" at bounding box center [849, 636] width 1342 height 1138
click at [1178, 427] on div "Access BearBox Grays, West Thurrock ••••••• Change" at bounding box center [1295, 390] width 431 height 114
drag, startPoint x: 1410, startPoint y: 586, endPoint x: 1030, endPoint y: 437, distance: 407.6
click at [1030, 437] on div "Subscriptions ID Booking Allocation Tenancy 21796 8ft Container - 50 sqft - Gro…" at bounding box center [849, 636] width 1342 height 1138
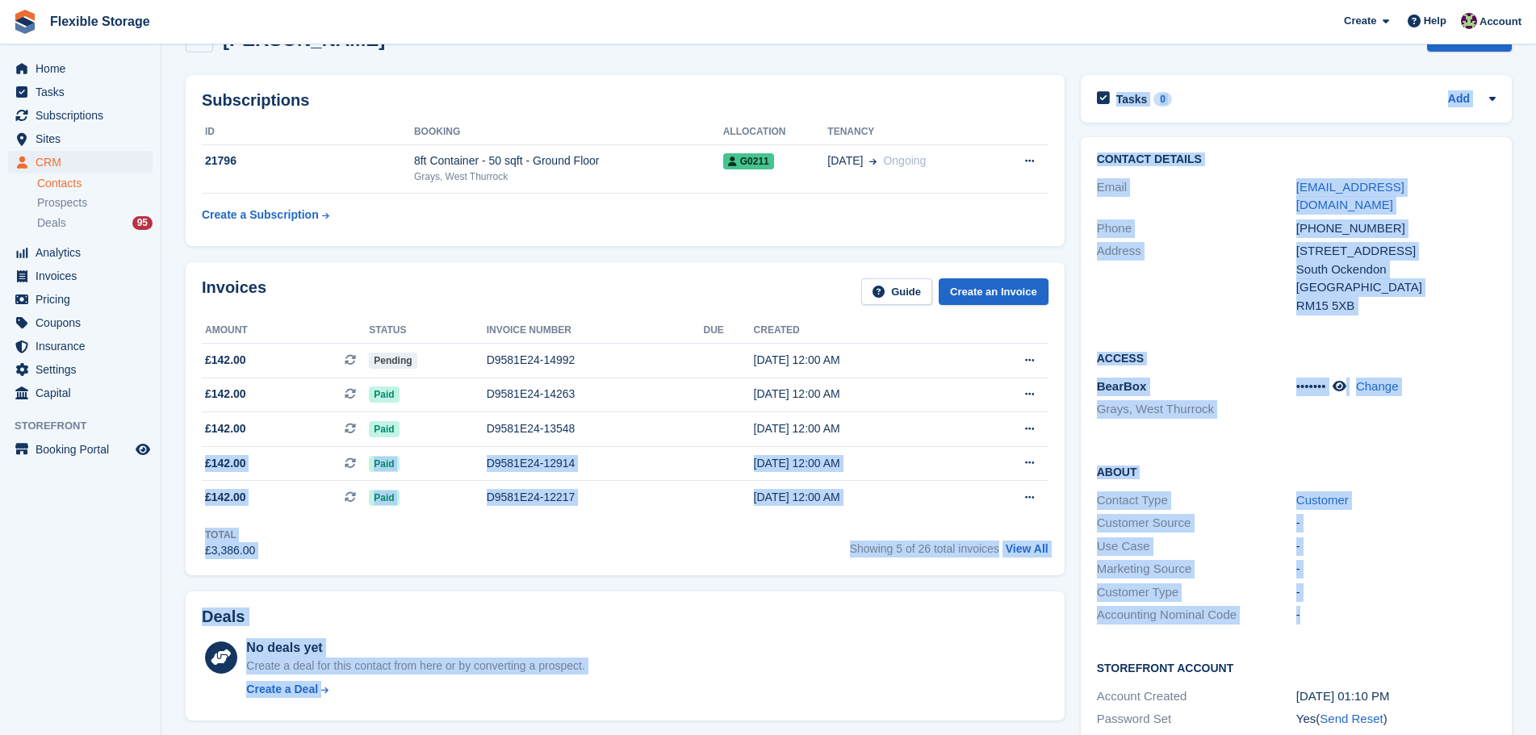
click at [1323, 447] on div "About Contact Type Customer Customer Source - Use Case - Marketing Source - Cus…" at bounding box center [1295, 545] width 431 height 196
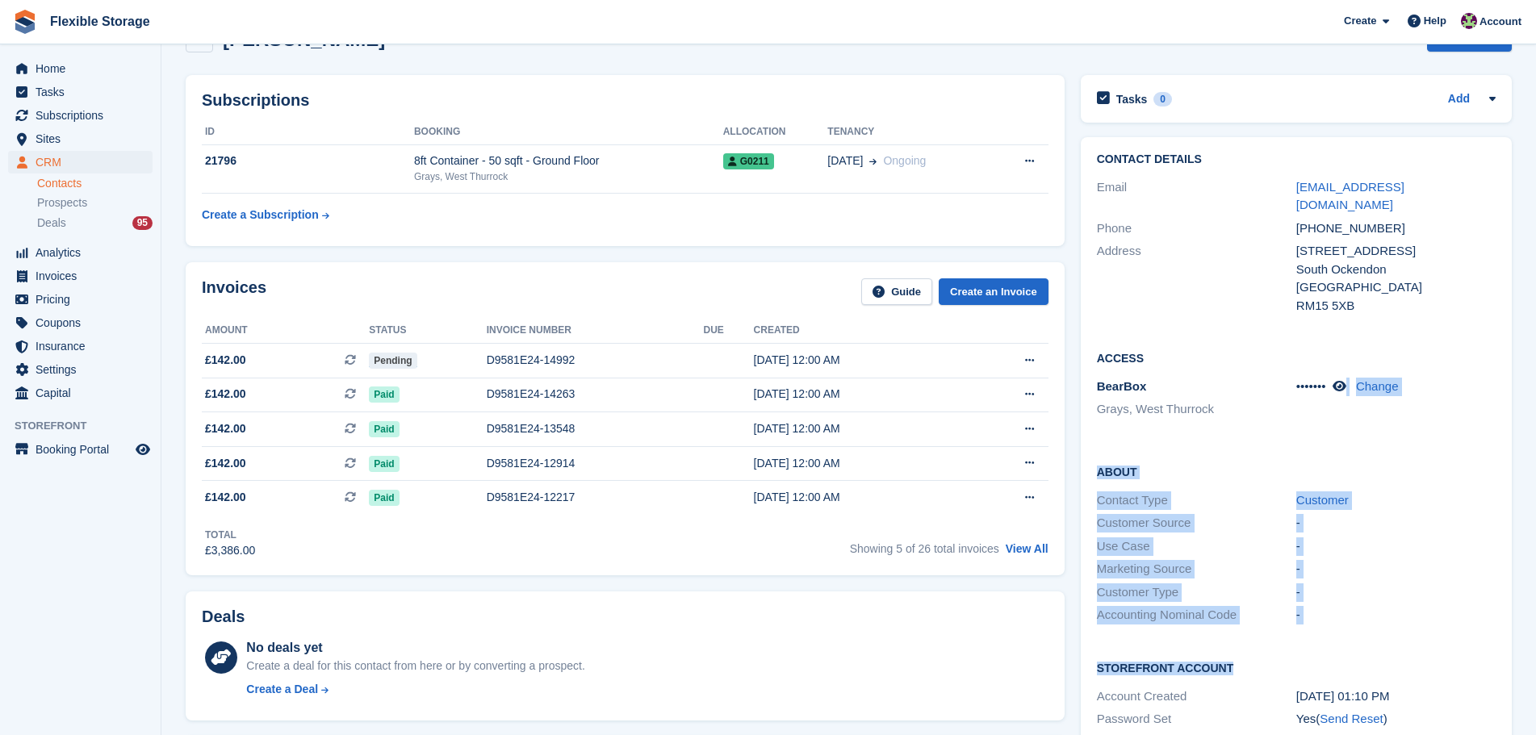
drag, startPoint x: 1342, startPoint y: 427, endPoint x: 1387, endPoint y: 628, distance: 205.9
click at [1385, 633] on div "Contact Details Email boxeronezero@yahoo.co.uk Phone +447814998615 Address 285 …" at bounding box center [1295, 465] width 431 height 656
click at [1429, 606] on div "-" at bounding box center [1395, 615] width 199 height 19
drag, startPoint x: 1423, startPoint y: 588, endPoint x: 1160, endPoint y: 447, distance: 297.8
click at [1128, 457] on div "About Contact Type Customer Customer Source - Use Case - Marketing Source - Cus…" at bounding box center [1295, 545] width 431 height 196
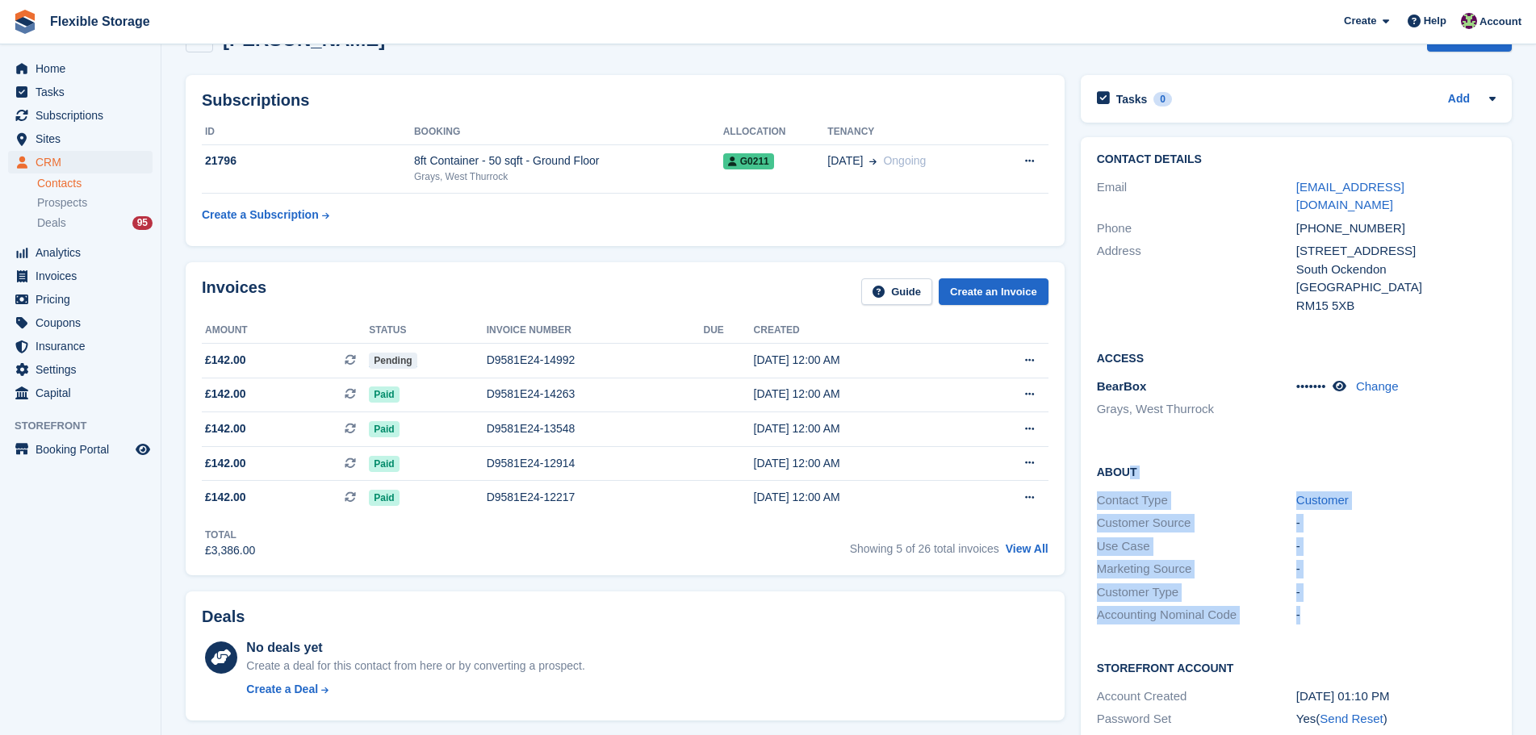
click at [1266, 447] on div "About Contact Type Customer Customer Source - Use Case - Marketing Source - Cus…" at bounding box center [1295, 545] width 431 height 196
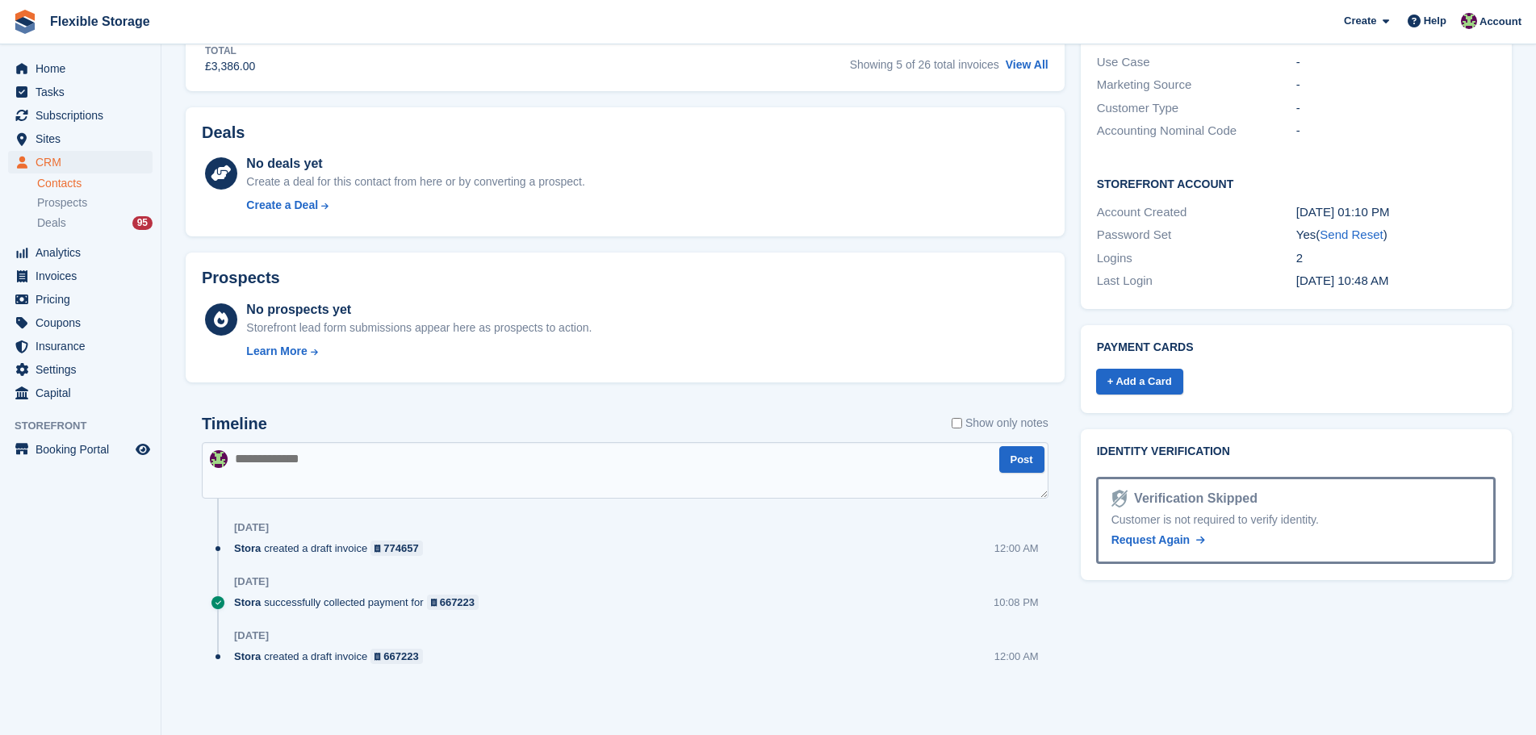
scroll to position [44, 0]
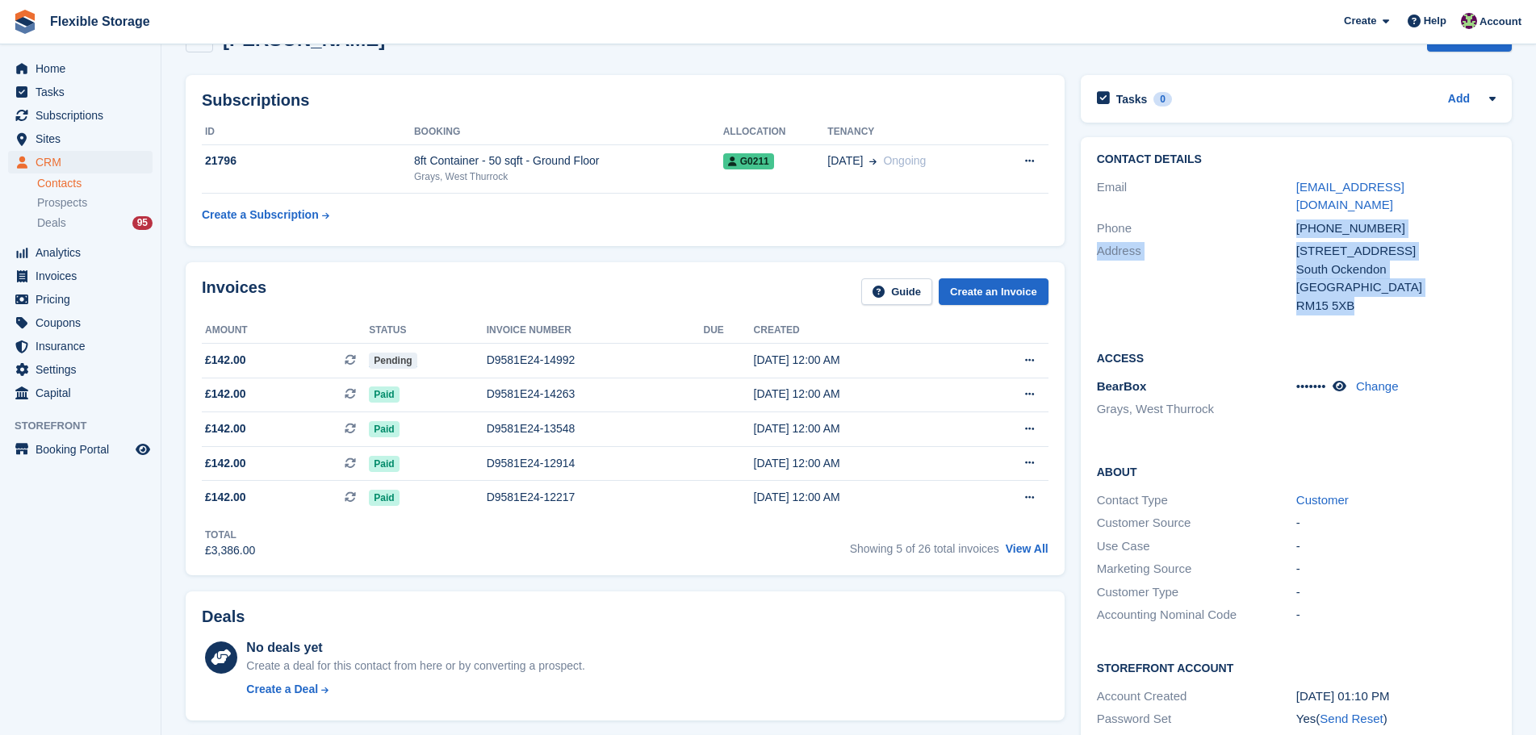
drag, startPoint x: 1389, startPoint y: 295, endPoint x: 1263, endPoint y: 221, distance: 146.1
click at [1256, 211] on div "Contact Details Email boxeronezero@yahoo.co.uk Phone +447814998615 Address 285 …" at bounding box center [1295, 235] width 431 height 196
click at [1355, 278] on div "United Kingdom" at bounding box center [1395, 287] width 199 height 19
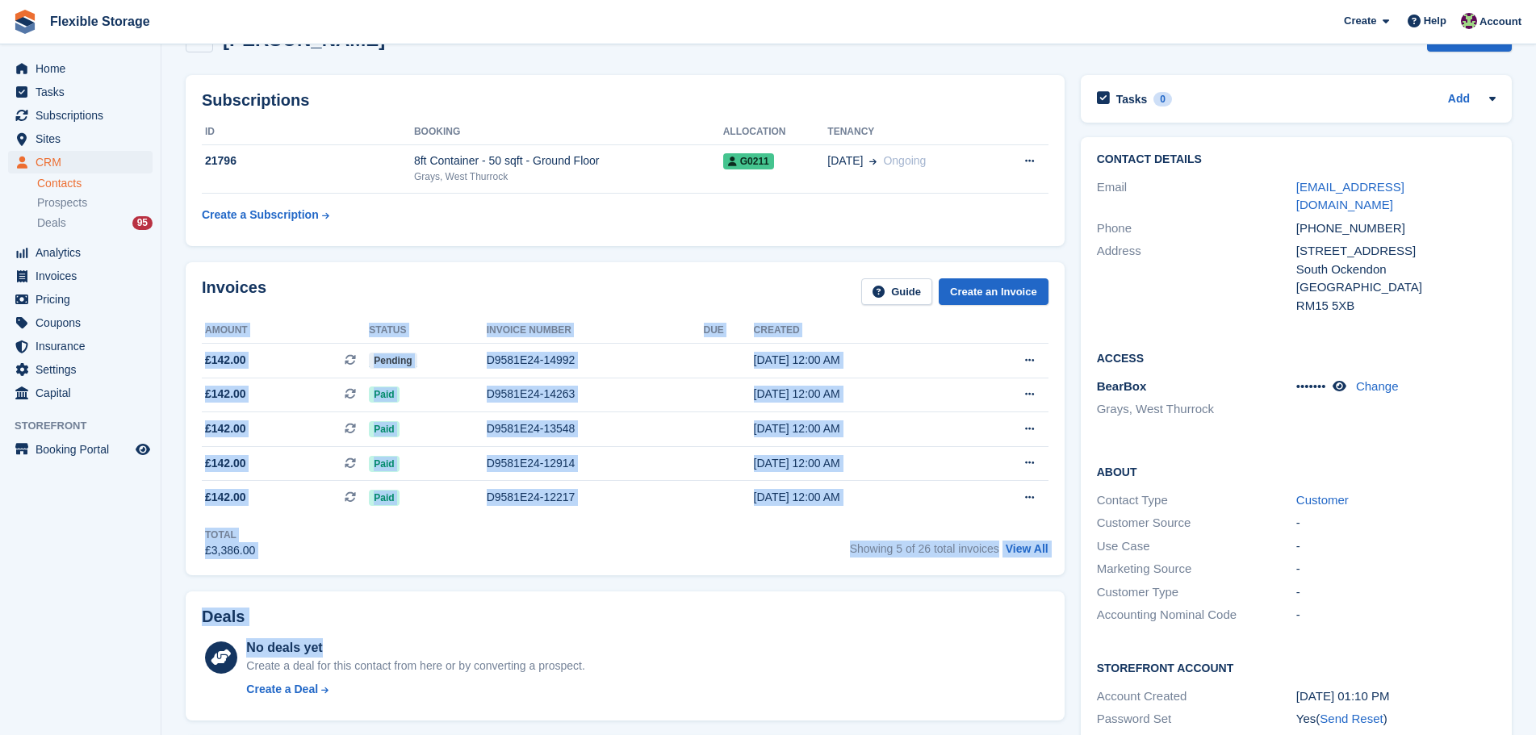
drag, startPoint x: 817, startPoint y: 261, endPoint x: 927, endPoint y: 648, distance: 402.0
click at [927, 648] on div "Subscriptions ID Booking Allocation Tenancy 21796 8ft Container - 50 sqft - Gro…" at bounding box center [625, 636] width 895 height 1138
click at [878, 602] on div "Deals No deals yet Create a deal for this contact from here or by converting a …" at bounding box center [625, 656] width 879 height 130
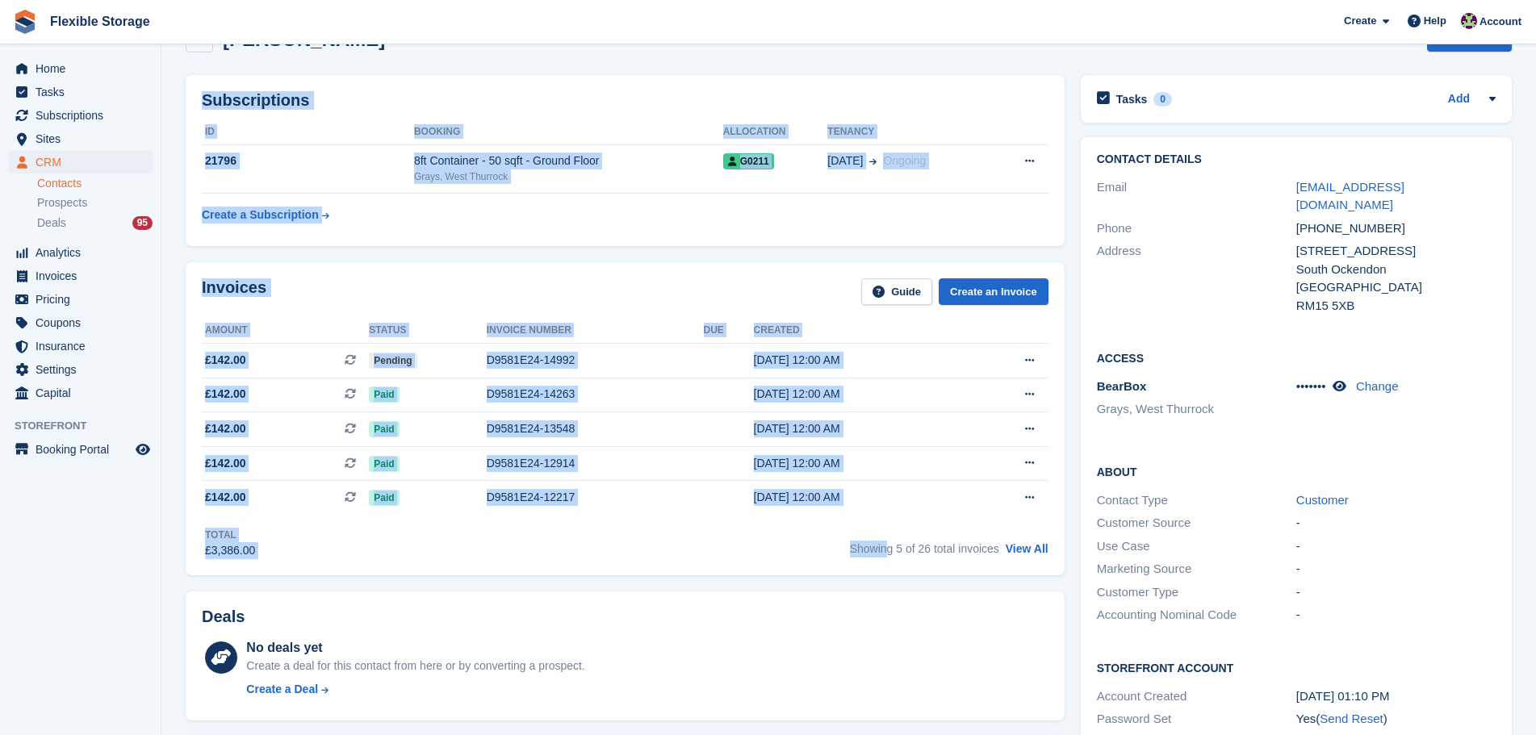
drag, startPoint x: 899, startPoint y: 94, endPoint x: 888, endPoint y: 538, distance: 444.7
click at [888, 538] on div "Steven White Sync payment methods View on Stripe Delete Edit Contact Subscripti…" at bounding box center [849, 611] width 1326 height 1188
click at [873, 542] on span "Showing 5 of 26 total invoices" at bounding box center [924, 548] width 149 height 13
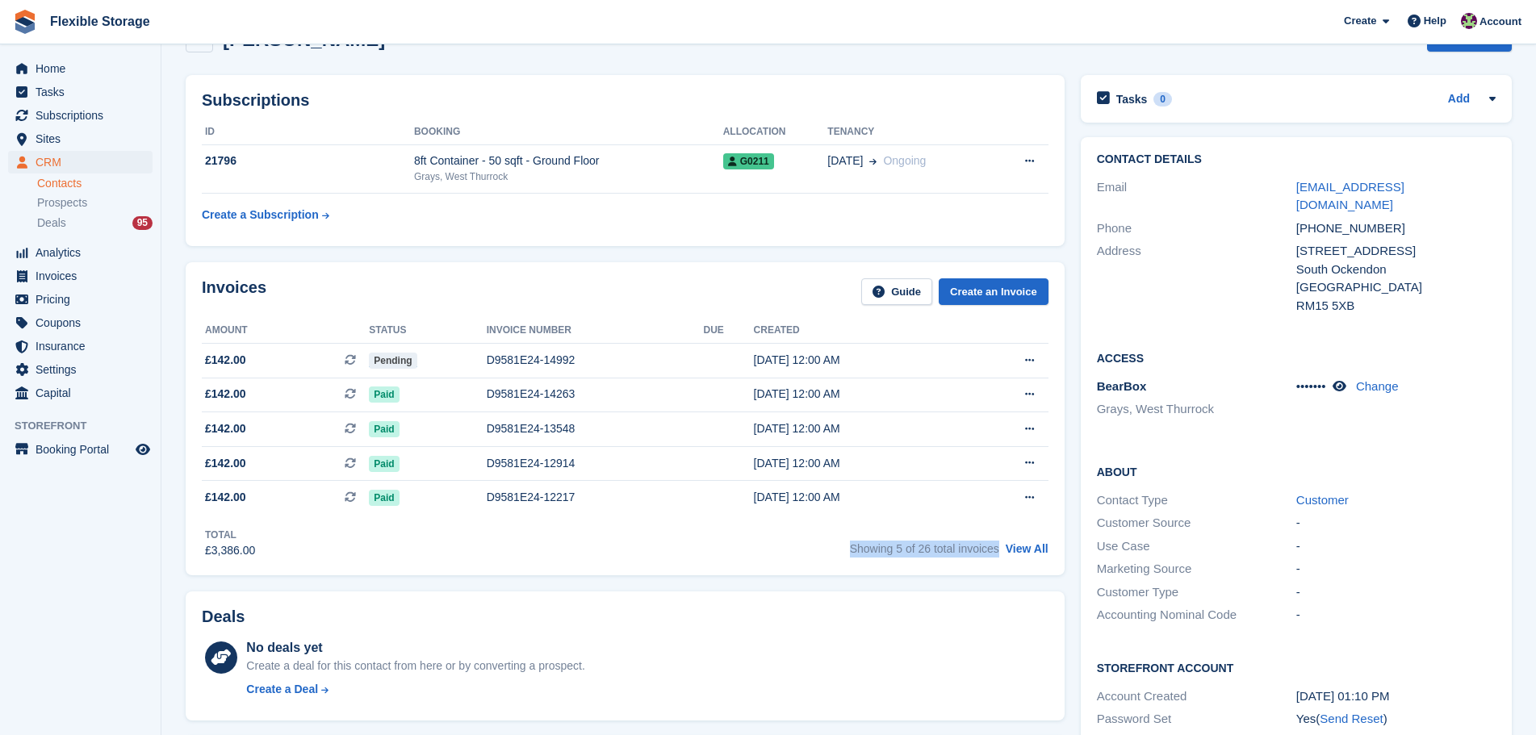
drag, startPoint x: 999, startPoint y: 550, endPoint x: 824, endPoint y: 556, distance: 175.2
click at [824, 554] on div "Total £3,386.00 Showing 5 of 26 total invoices View All" at bounding box center [625, 537] width 846 height 44
click at [937, 558] on div "Showing 5 of 26 total invoices View All" at bounding box center [949, 546] width 198 height 25
drag, startPoint x: 997, startPoint y: 555, endPoint x: 837, endPoint y: 552, distance: 159.8
click at [837, 552] on div "Total £3,386.00 Showing 5 of 26 total invoices View All" at bounding box center [625, 537] width 846 height 44
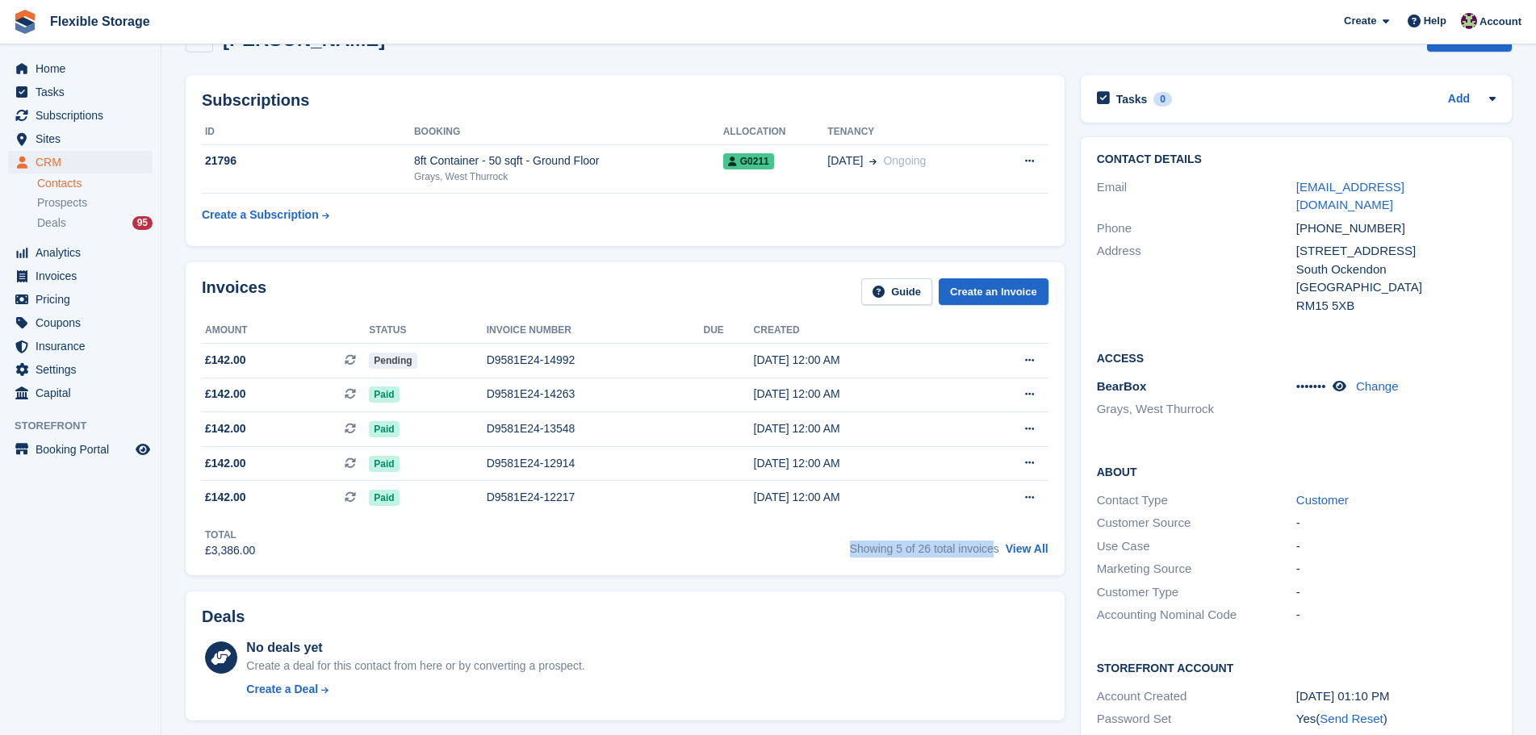
click at [959, 543] on span "Showing 5 of 26 total invoices" at bounding box center [924, 548] width 149 height 13
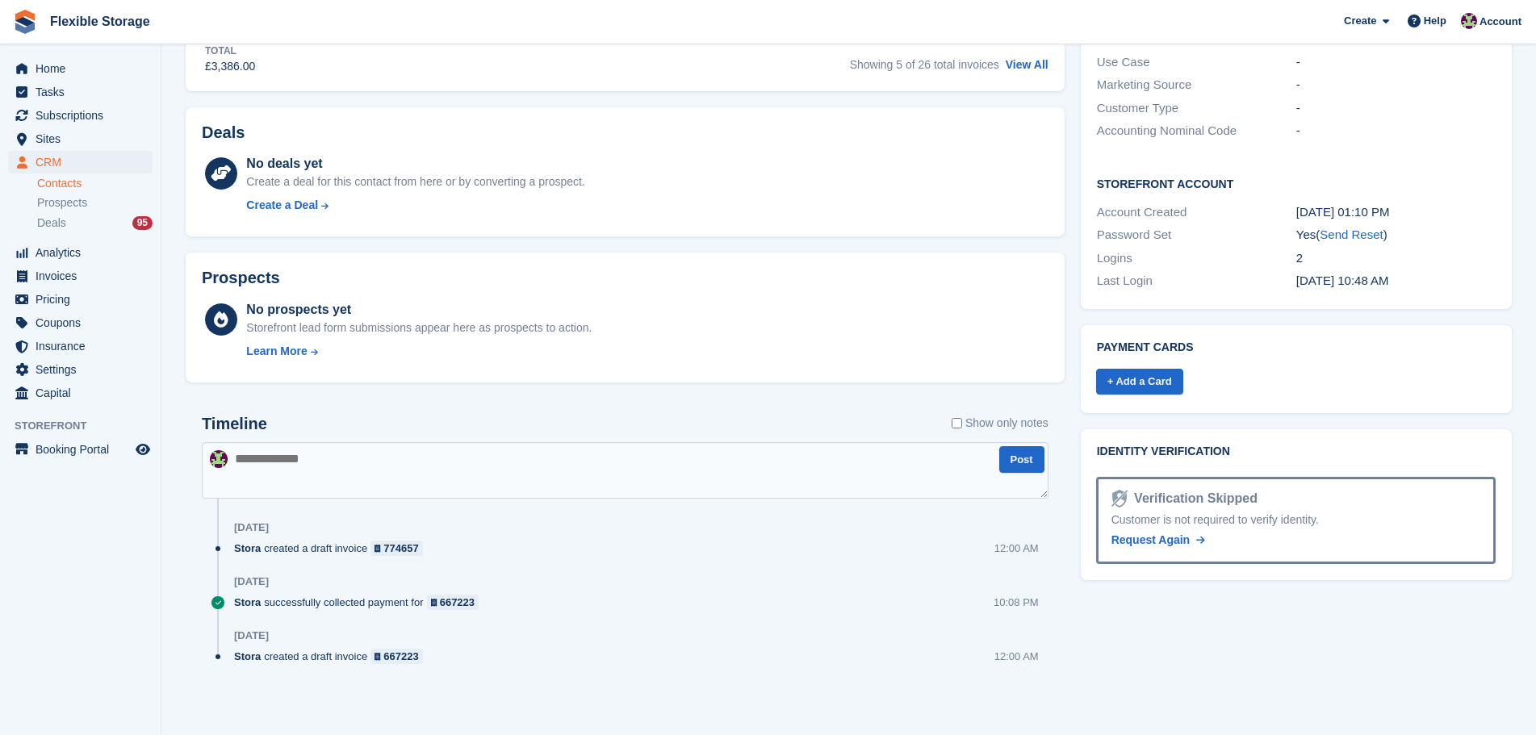
drag, startPoint x: 1447, startPoint y: 269, endPoint x: 1052, endPoint y: 166, distance: 407.7
click at [1052, 166] on div "Subscriptions ID Booking Allocation Tenancy 21796 8ft Container - 50 sqft - Gro…" at bounding box center [849, 152] width 1342 height 1138
click at [1267, 159] on div "Storefront Account Account Created 11 Jul, 01:10 PM Password Set Yes ( Send Res…" at bounding box center [1295, 234] width 431 height 150
click at [1364, 126] on div "About Contact Type Customer Customer Source - Use Case - Marketing Source - Cus…" at bounding box center [1295, 61] width 431 height 196
click at [1460, 276] on div "Storefront Account Account Created 11 Jul, 01:10 PM Password Set Yes ( Send Res…" at bounding box center [1295, 234] width 431 height 150
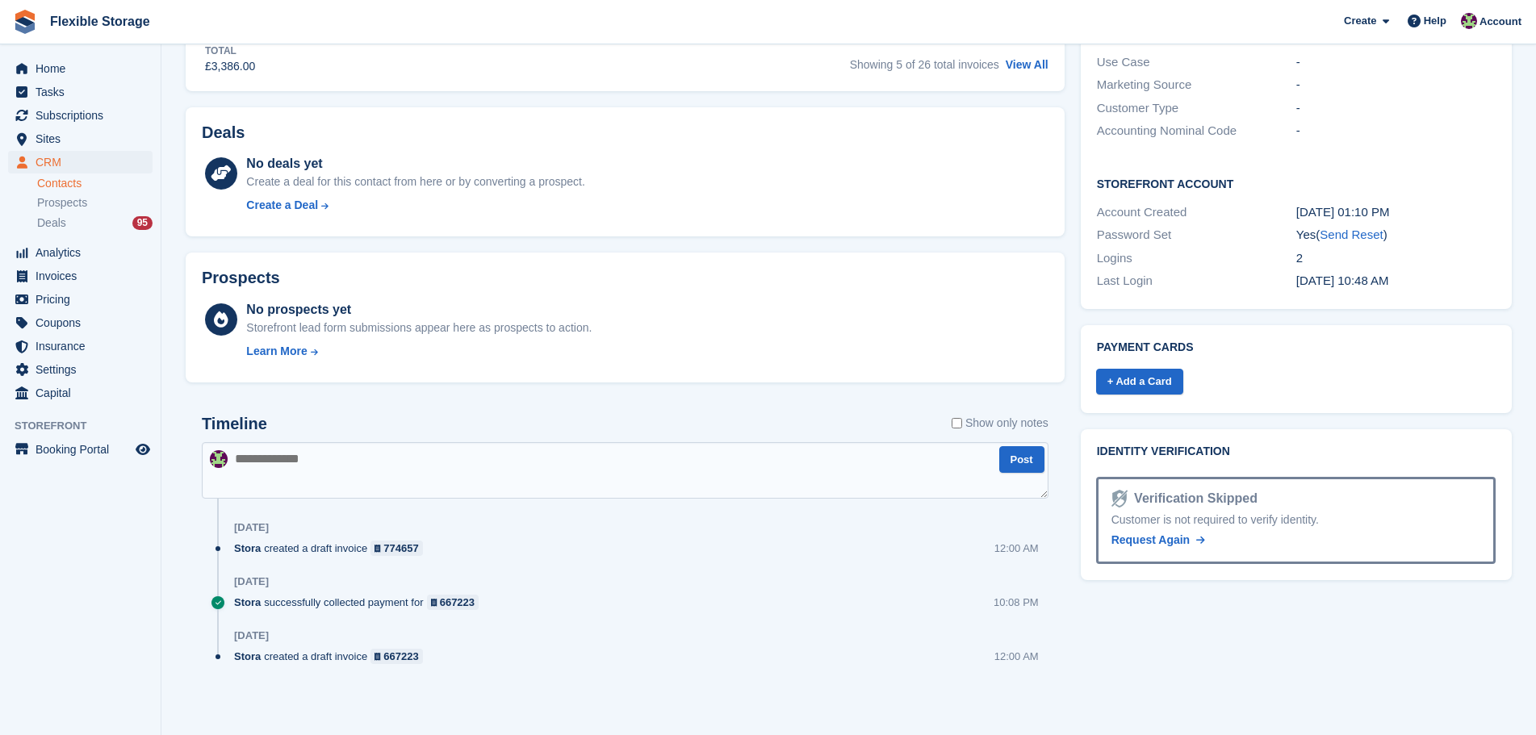
drag, startPoint x: 1481, startPoint y: 278, endPoint x: 1280, endPoint y: 96, distance: 271.3
click at [1048, 86] on div "Subscriptions ID Booking Allocation Tenancy 21796 8ft Container - 50 sqft - Gro…" at bounding box center [849, 152] width 1342 height 1138
click at [1295, 119] on div "Accounting Nominal Code -" at bounding box center [1296, 130] width 399 height 23
click at [1456, 175] on h2 "Storefront Account" at bounding box center [1296, 183] width 399 height 16
drag, startPoint x: 1469, startPoint y: 263, endPoint x: 1331, endPoint y: 125, distance: 195.1
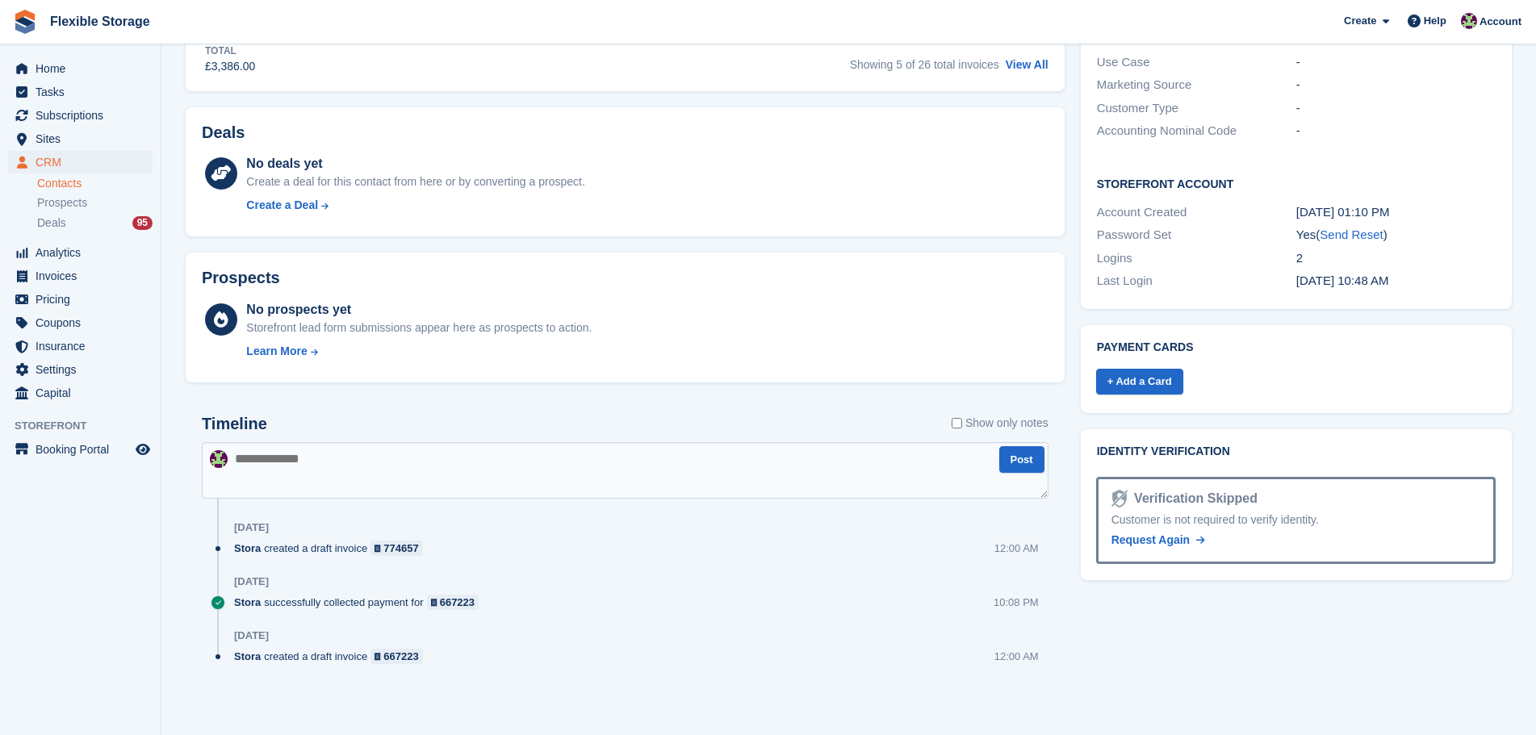
click at [1372, 130] on div "About Contact Type Customer Customer Source - Use Case - Marketing Source - Cus…" at bounding box center [1295, 61] width 431 height 196
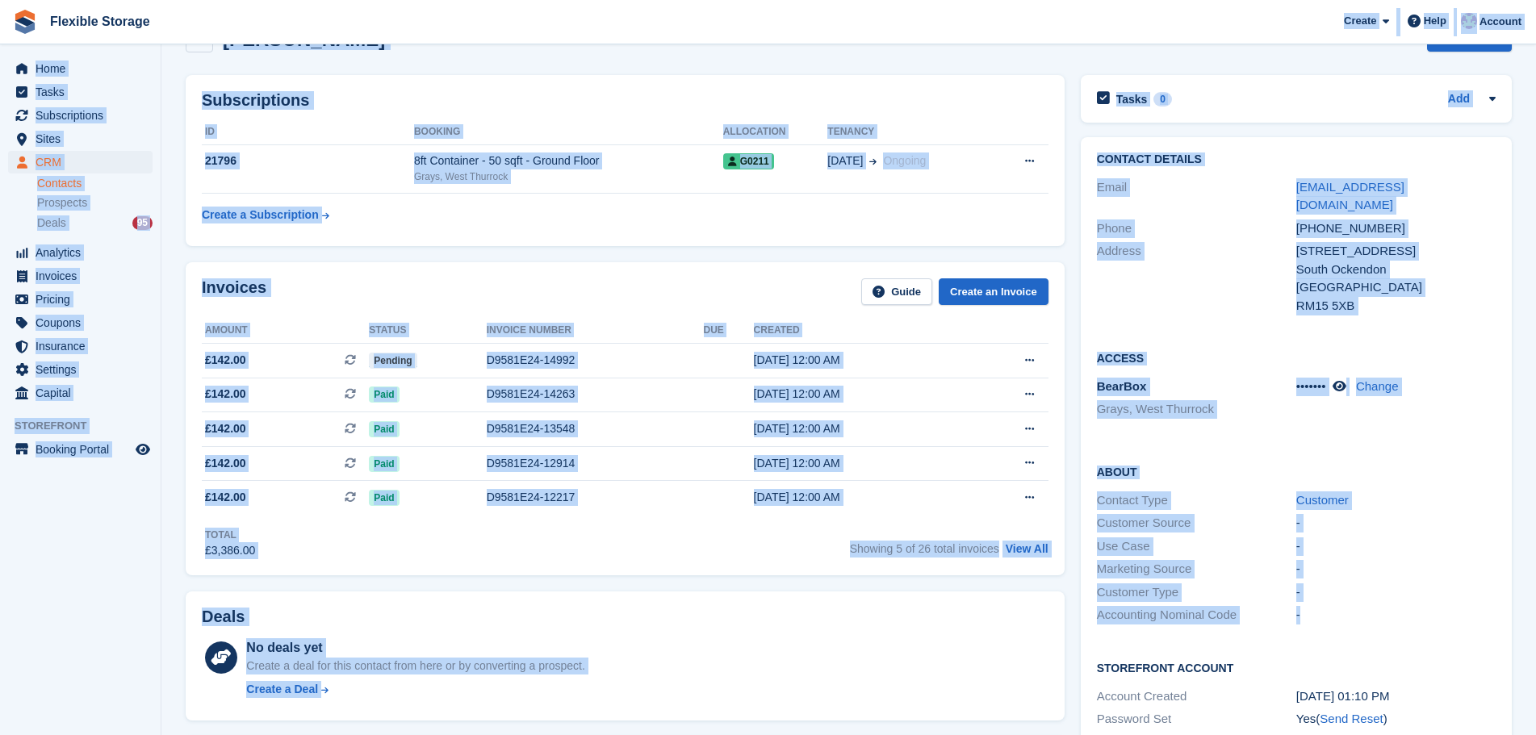
drag, startPoint x: 951, startPoint y: 40, endPoint x: 1375, endPoint y: 607, distance: 707.8
click at [1363, 616] on div "Flexible Storage Create Subscription Invoice Contact Deal Discount Page Help Ch…" at bounding box center [768, 588] width 1536 height 1264
click at [1385, 606] on div "-" at bounding box center [1395, 615] width 199 height 19
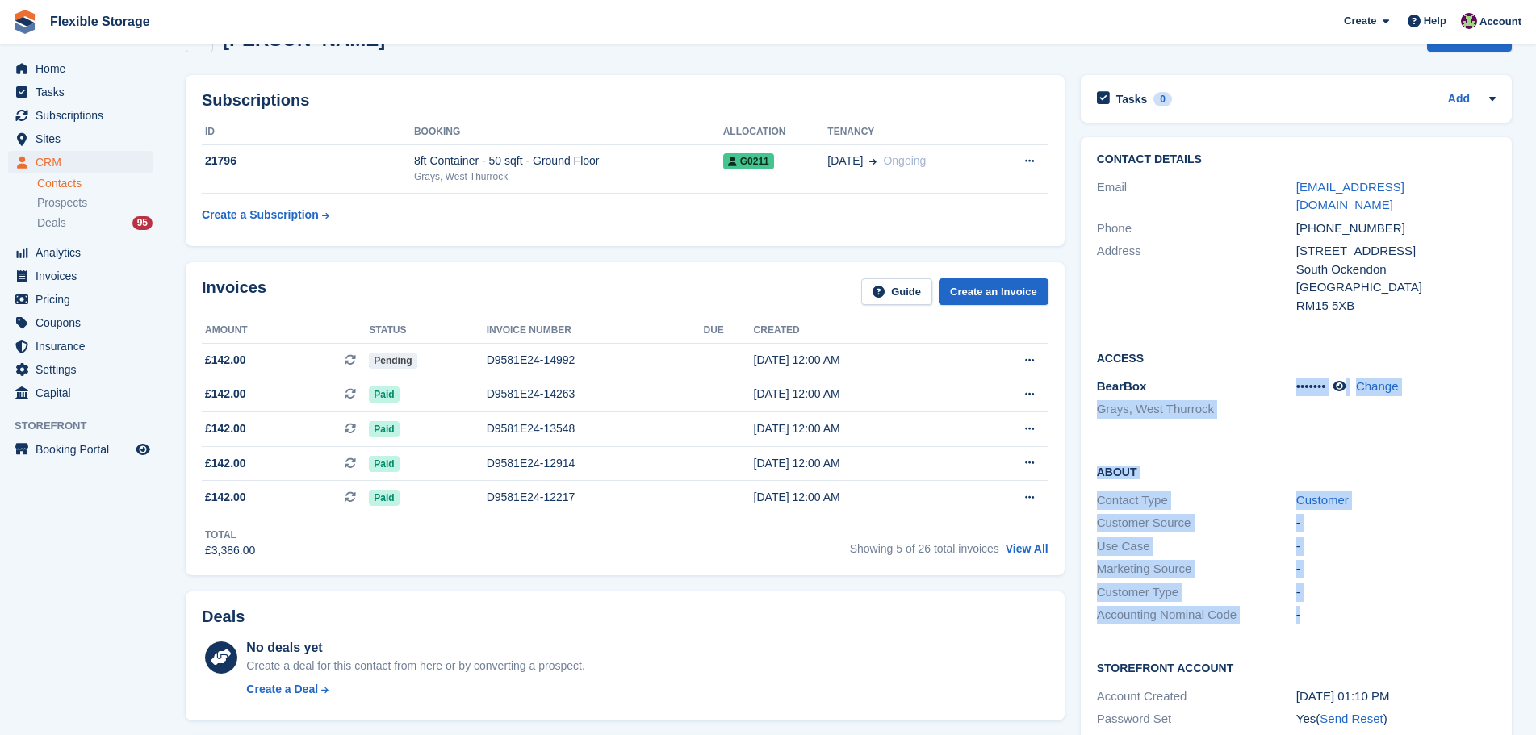
drag, startPoint x: 1405, startPoint y: 612, endPoint x: 1074, endPoint y: 403, distance: 391.7
click at [1074, 403] on div "Contact Details Email boxeronezero@yahoo.co.uk Phone +447814998615 Address 285 …" at bounding box center [1295, 465] width 447 height 672
click at [1268, 424] on div "Access BearBox Grays, West Thurrock ••••••• Change" at bounding box center [1295, 390] width 431 height 114
click at [1292, 422] on div "Access BearBox Grays, West Thurrock ••••••• Change" at bounding box center [1295, 390] width 431 height 114
drag, startPoint x: 1366, startPoint y: 423, endPoint x: 1406, endPoint y: 620, distance: 200.8
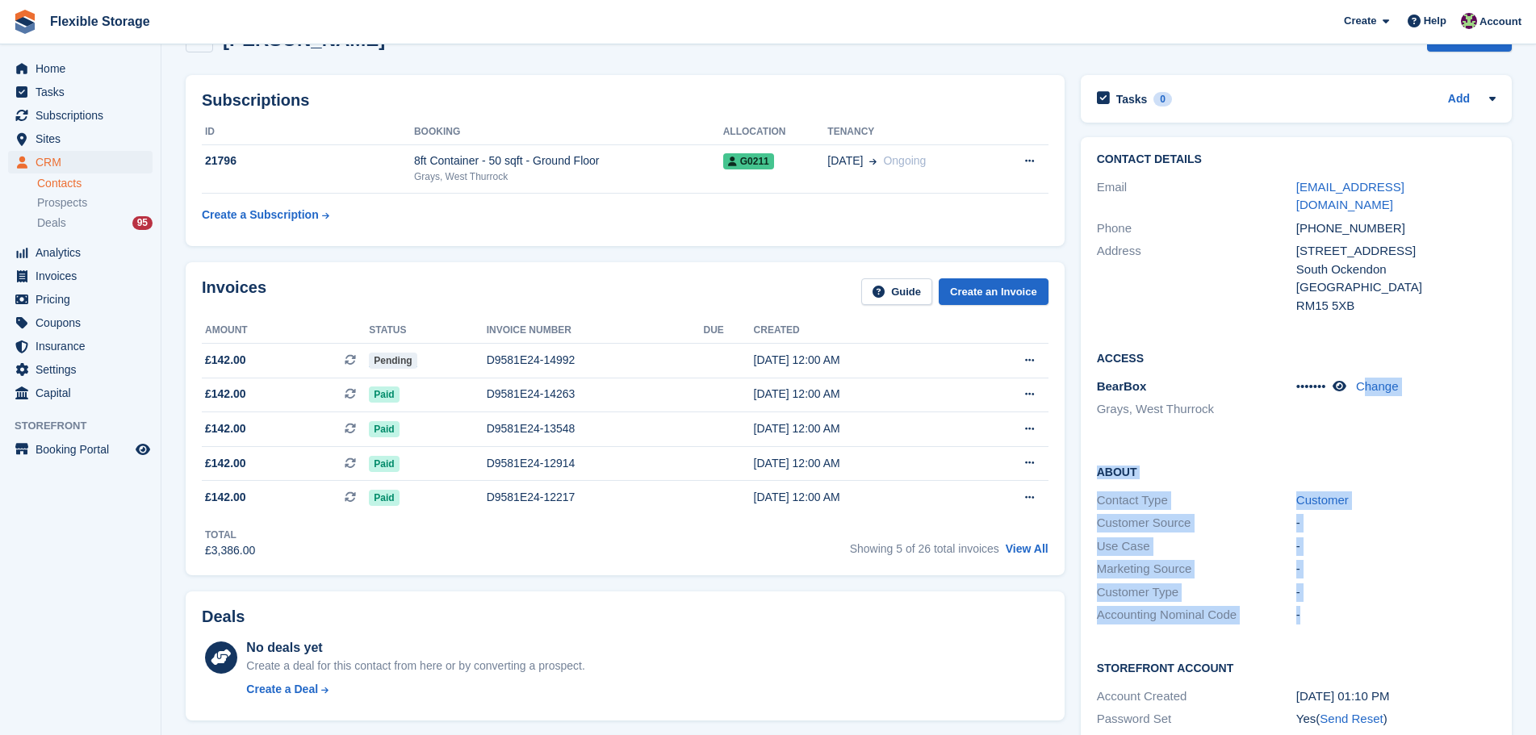
click at [1397, 618] on div "Contact Details Email boxeronezero@yahoo.co.uk Phone +447814998615 Address 285 …" at bounding box center [1295, 465] width 431 height 656
click at [1443, 616] on div "About Contact Type Customer Customer Source - Use Case - Marketing Source - Cus…" at bounding box center [1295, 545] width 431 height 196
drag, startPoint x: 1427, startPoint y: 583, endPoint x: 1191, endPoint y: 415, distance: 289.3
click at [1081, 447] on div "About Contact Type Customer Customer Source - Use Case - Marketing Source - Cus…" at bounding box center [1295, 545] width 431 height 196
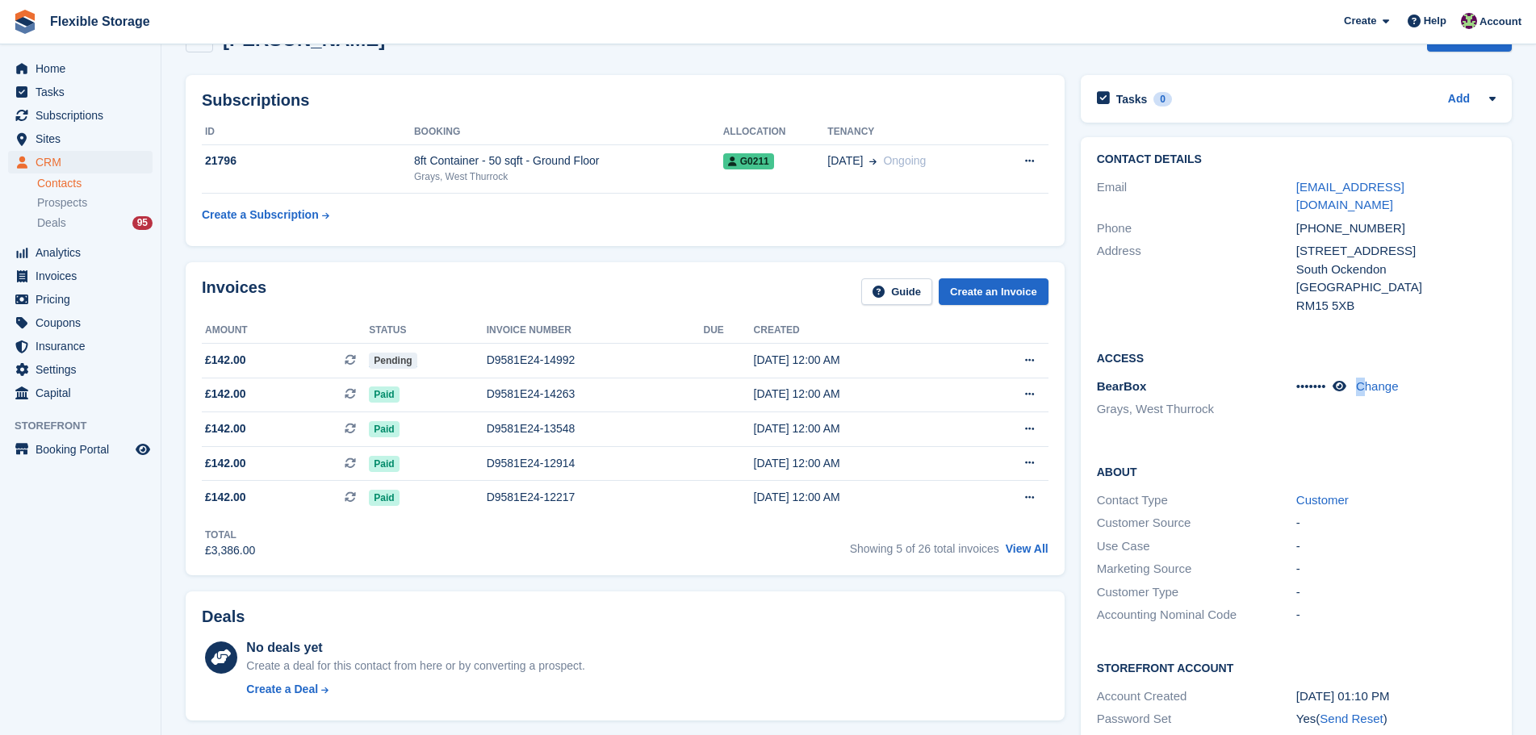
click at [1364, 424] on div "Access BearBox Grays, West Thurrock ••••••• Change" at bounding box center [1295, 390] width 431 height 114
click at [1443, 560] on div "-" at bounding box center [1395, 569] width 199 height 19
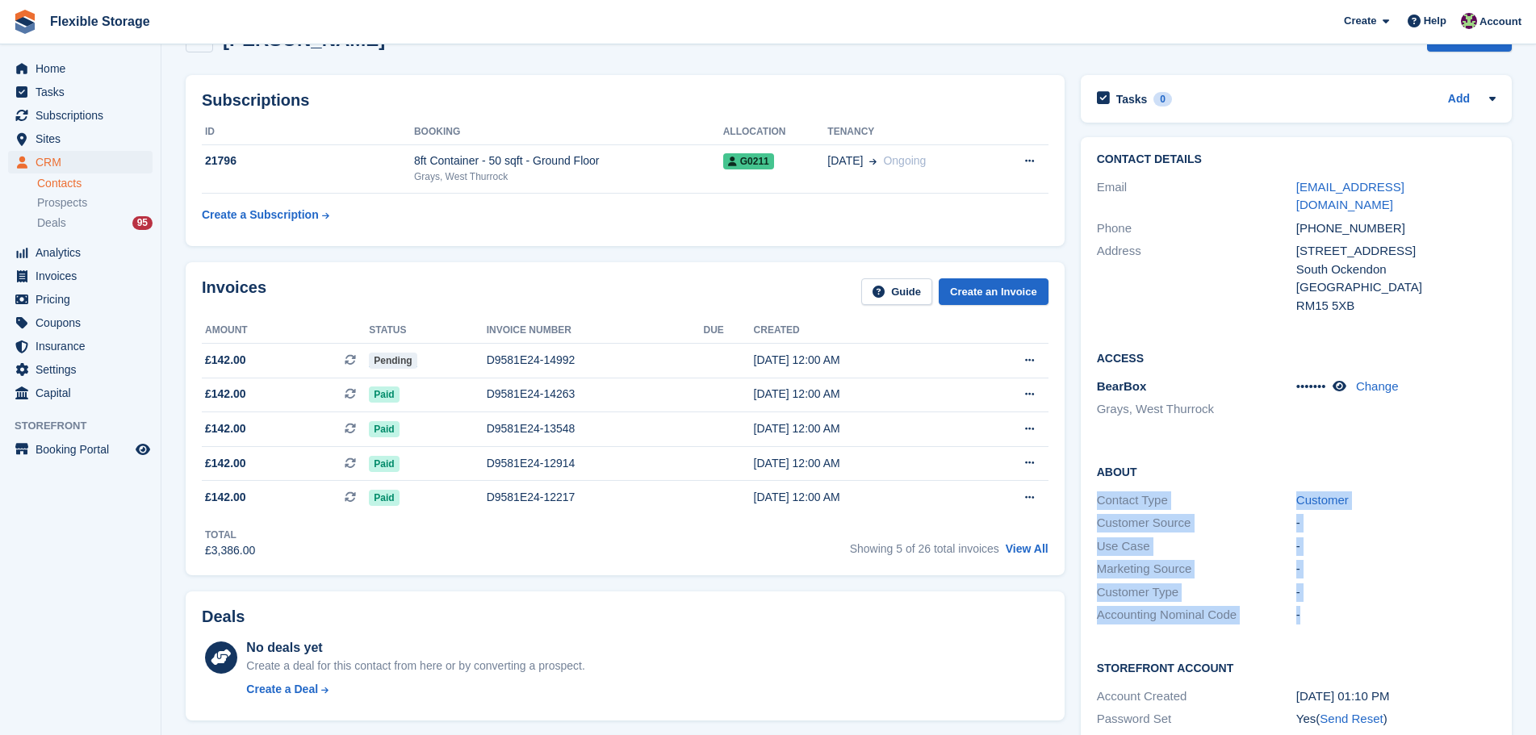
drag, startPoint x: 1453, startPoint y: 602, endPoint x: 1325, endPoint y: 425, distance: 218.4
click at [1177, 447] on div "About Contact Type Customer Customer Source - Use Case - Marketing Source - Cus…" at bounding box center [1295, 545] width 431 height 196
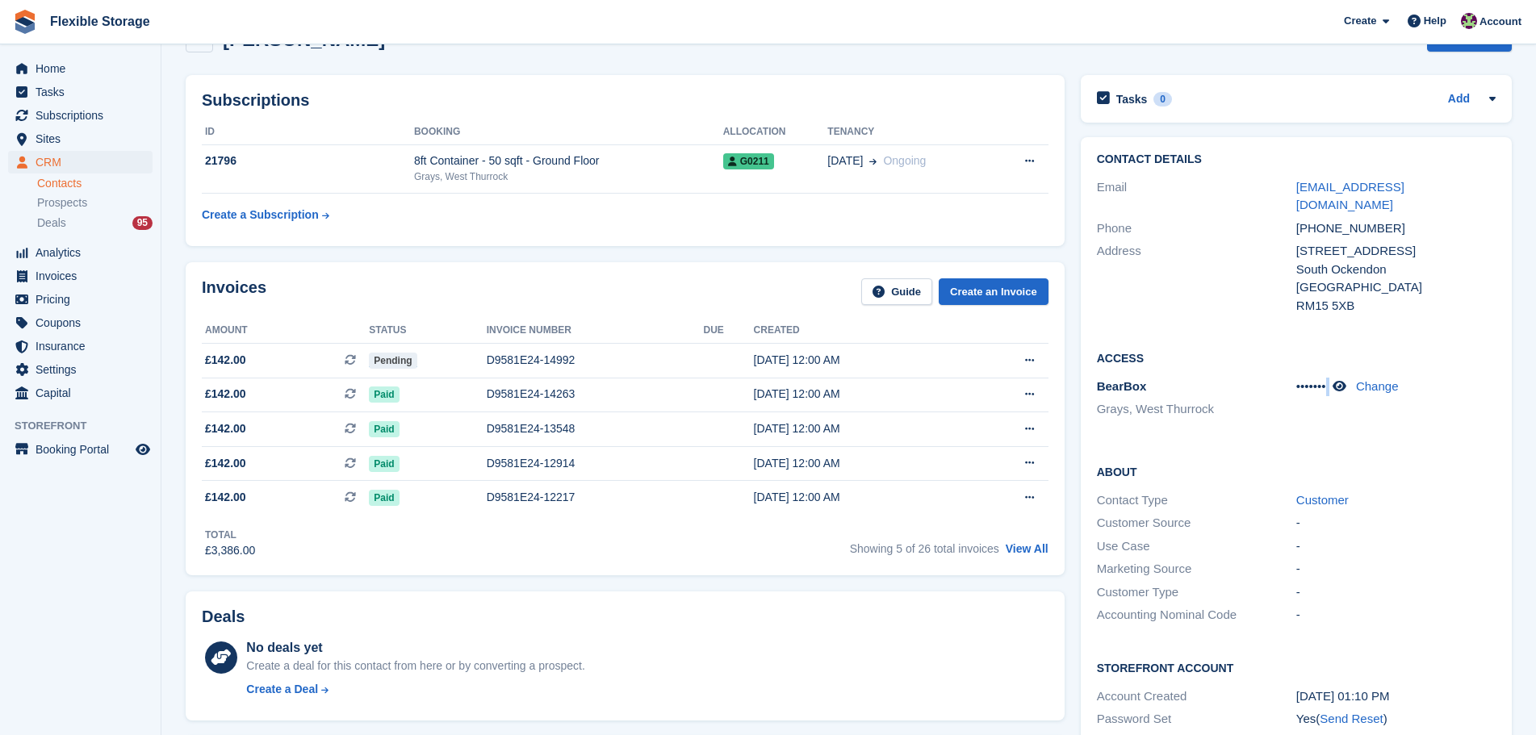
click at [1333, 425] on div "Access BearBox Grays, West Thurrock ••••••• Change" at bounding box center [1295, 390] width 431 height 114
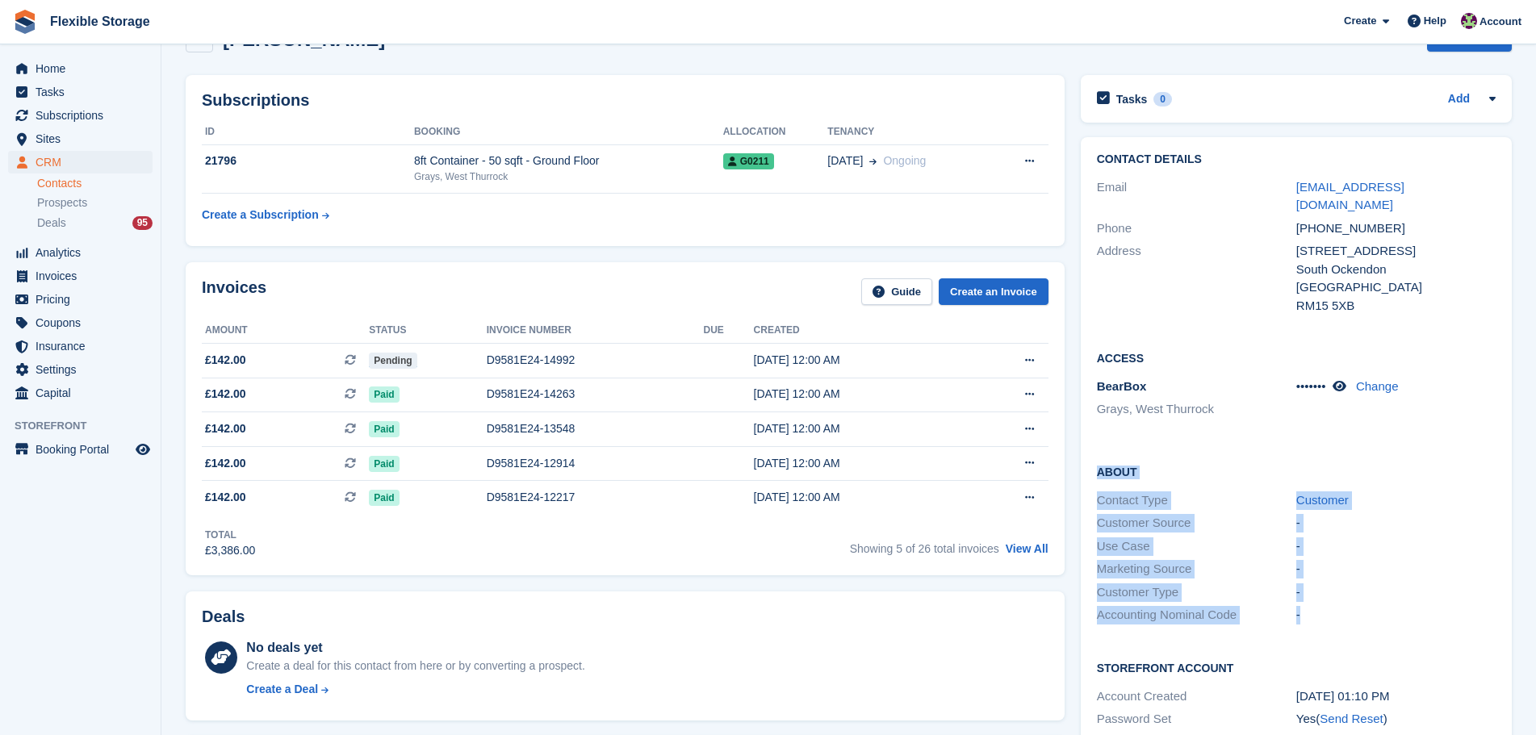
drag, startPoint x: 1093, startPoint y: 453, endPoint x: 1415, endPoint y: 593, distance: 351.7
click at [1409, 592] on div "About Contact Type Customer Customer Source - Use Case - Marketing Source - Cus…" at bounding box center [1295, 545] width 431 height 196
click at [1415, 606] on div "-" at bounding box center [1395, 615] width 199 height 19
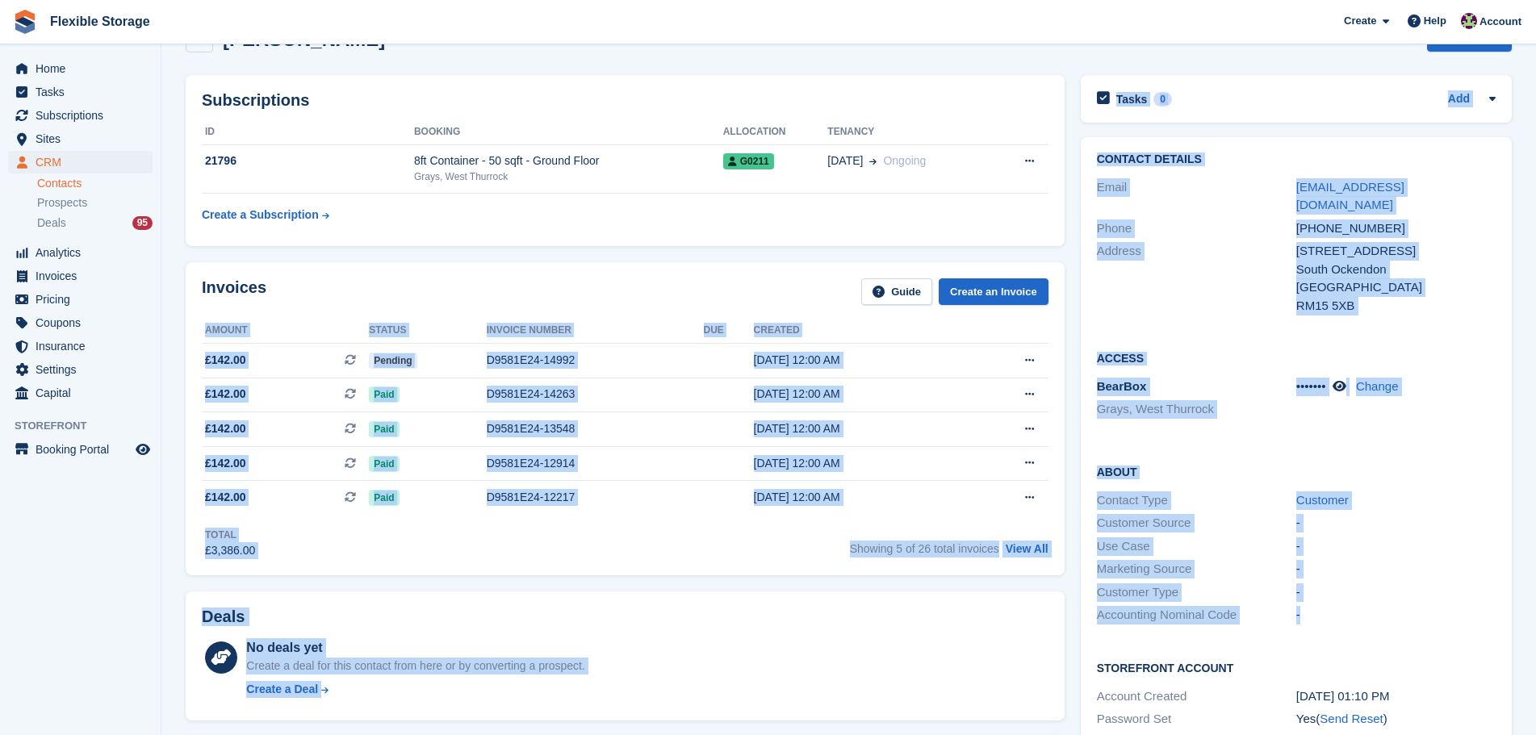
drag, startPoint x: 1415, startPoint y: 595, endPoint x: 1068, endPoint y: 432, distance: 384.1
click at [1068, 432] on div "Subscriptions ID Booking Allocation Tenancy 21796 8ft Container - 50 sqft - Gro…" at bounding box center [849, 636] width 1342 height 1138
click at [1277, 428] on div "Access BearBox Grays, West Thurrock ••••••• Change" at bounding box center [1295, 390] width 431 height 114
click at [1335, 447] on div "About Contact Type Customer Customer Source - Use Case - Marketing Source - Cus…" at bounding box center [1295, 545] width 431 height 196
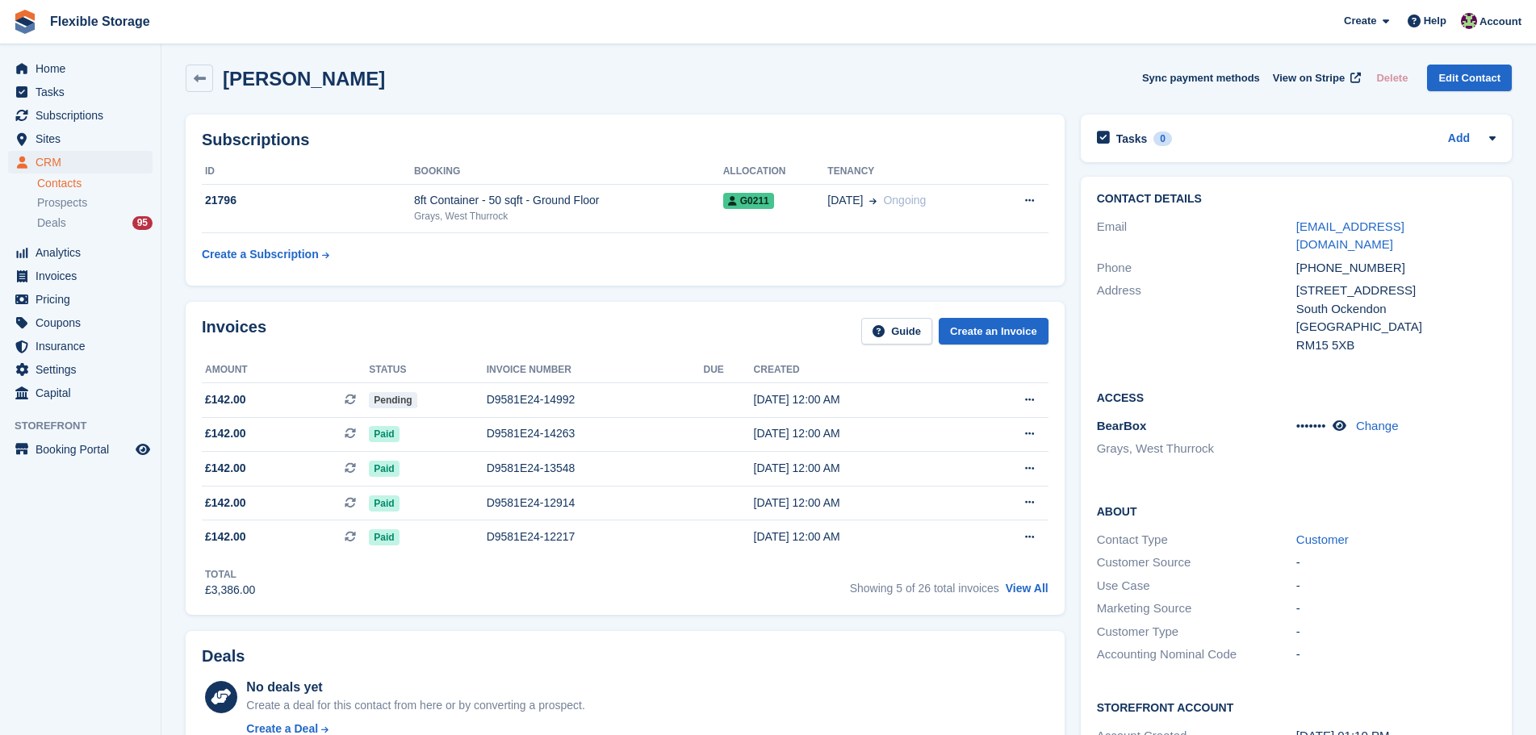
scroll to position [0, 0]
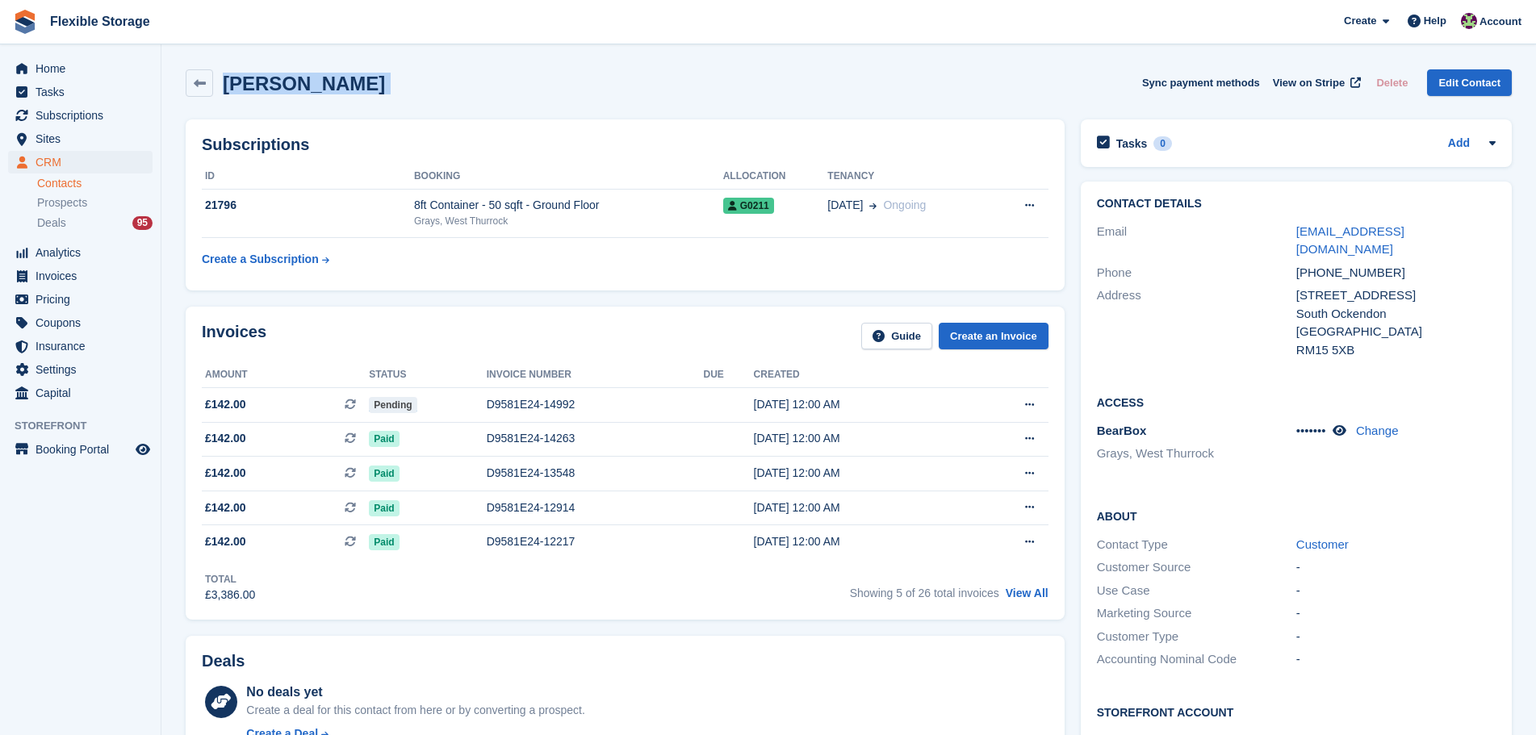
drag, startPoint x: 921, startPoint y: 73, endPoint x: 323, endPoint y: 73, distance: 597.9
click at [216, 77] on div "Steven White Sync payment methods View on Stripe Delete Edit Contact" at bounding box center [849, 82] width 1326 height 27
click at [370, 73] on div "Steven White Sync payment methods View on Stripe Delete Edit Contact" at bounding box center [849, 82] width 1326 height 27
drag, startPoint x: 370, startPoint y: 73, endPoint x: 553, endPoint y: 83, distance: 182.7
click at [191, 81] on div "Steven White Sync payment methods View on Stripe Delete Edit Contact" at bounding box center [849, 82] width 1326 height 27
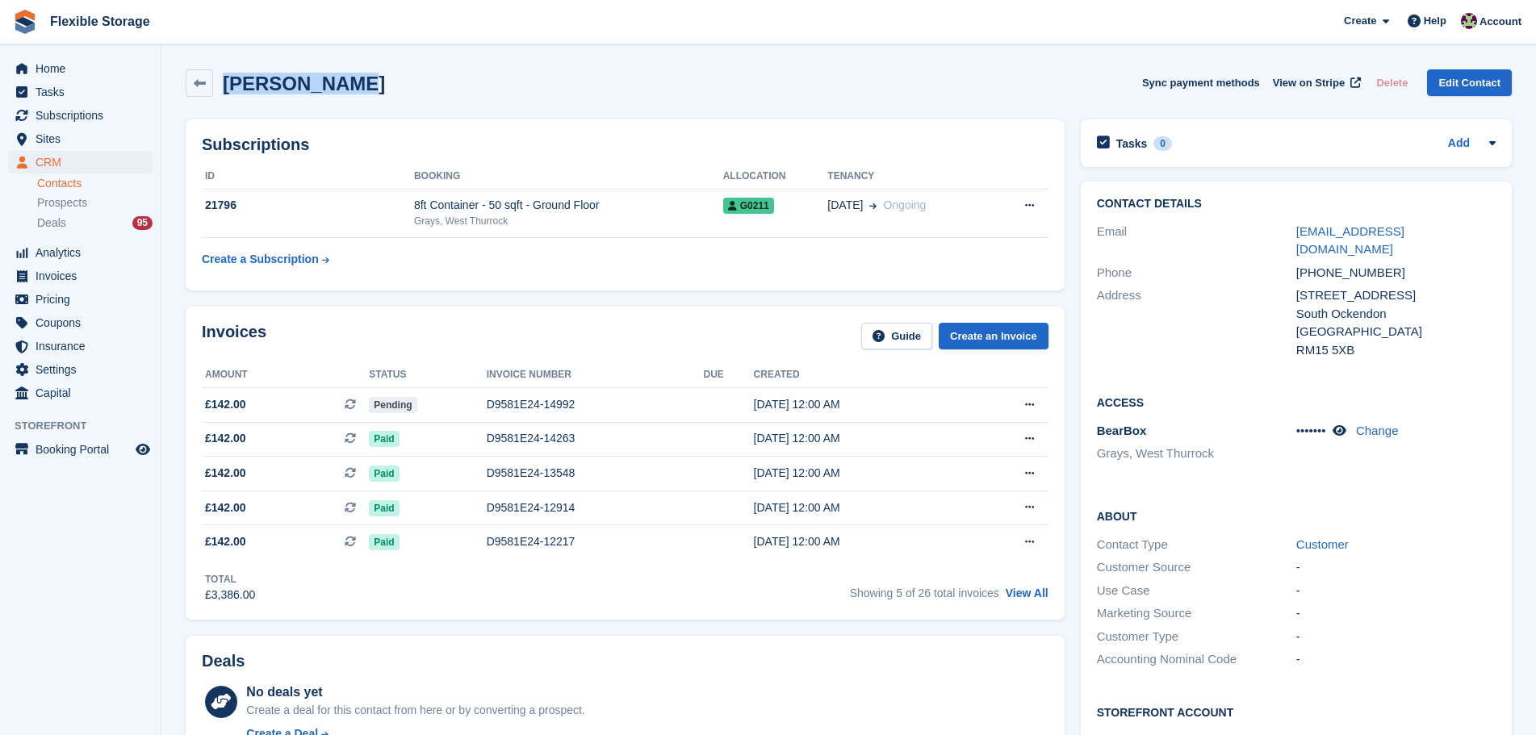
click at [553, 83] on div "Steven White Sync payment methods View on Stripe Delete Edit Contact" at bounding box center [849, 82] width 1326 height 27
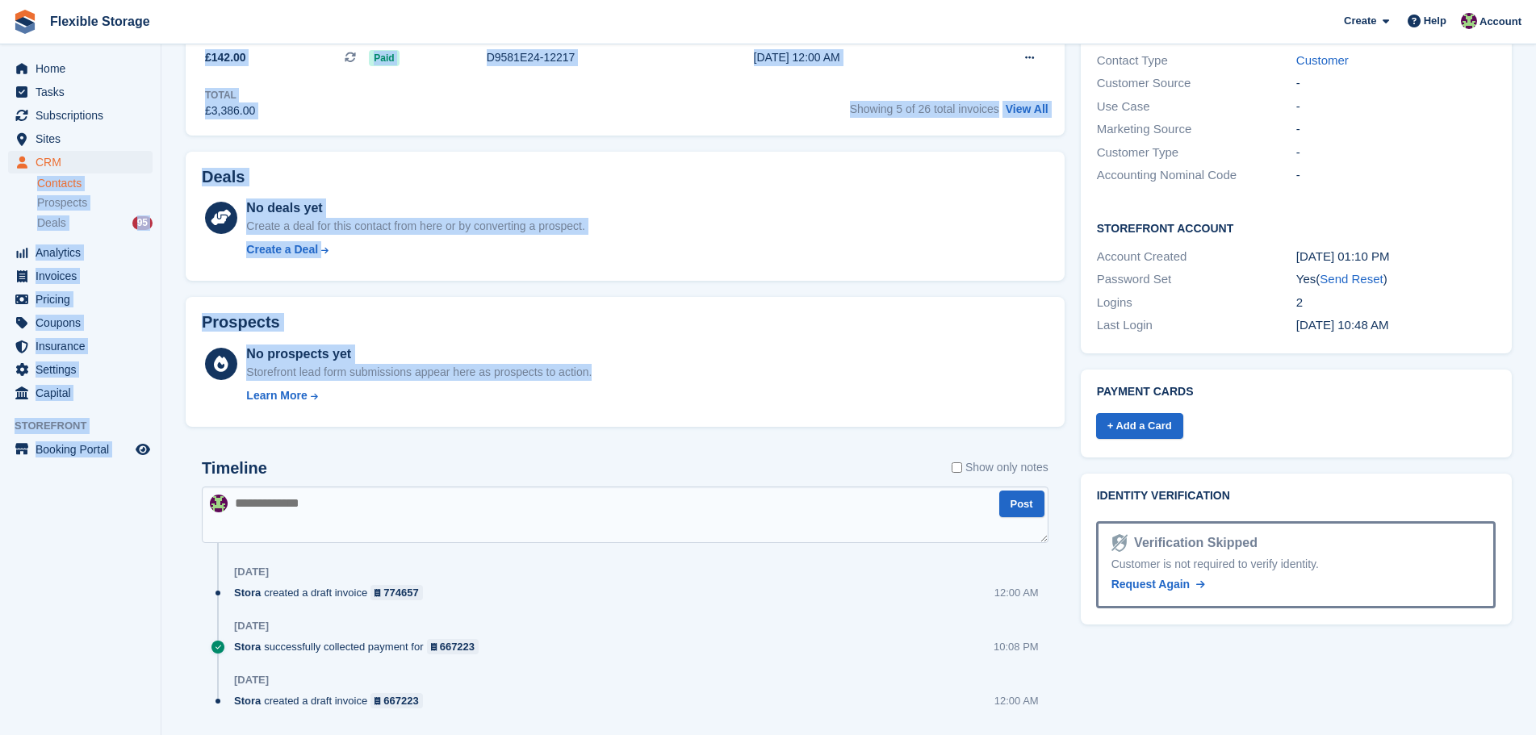
drag, startPoint x: 728, startPoint y: 378, endPoint x: 173, endPoint y: 176, distance: 590.9
click at [145, 161] on div "Home Tasks Subscriptions Subscriptions Subscriptions Contracts Price increases …" at bounding box center [768, 148] width 1536 height 1264
click at [679, 232] on div "No deals yet Create a deal for this contact from here or by converting a prospe…" at bounding box center [646, 231] width 801 height 66
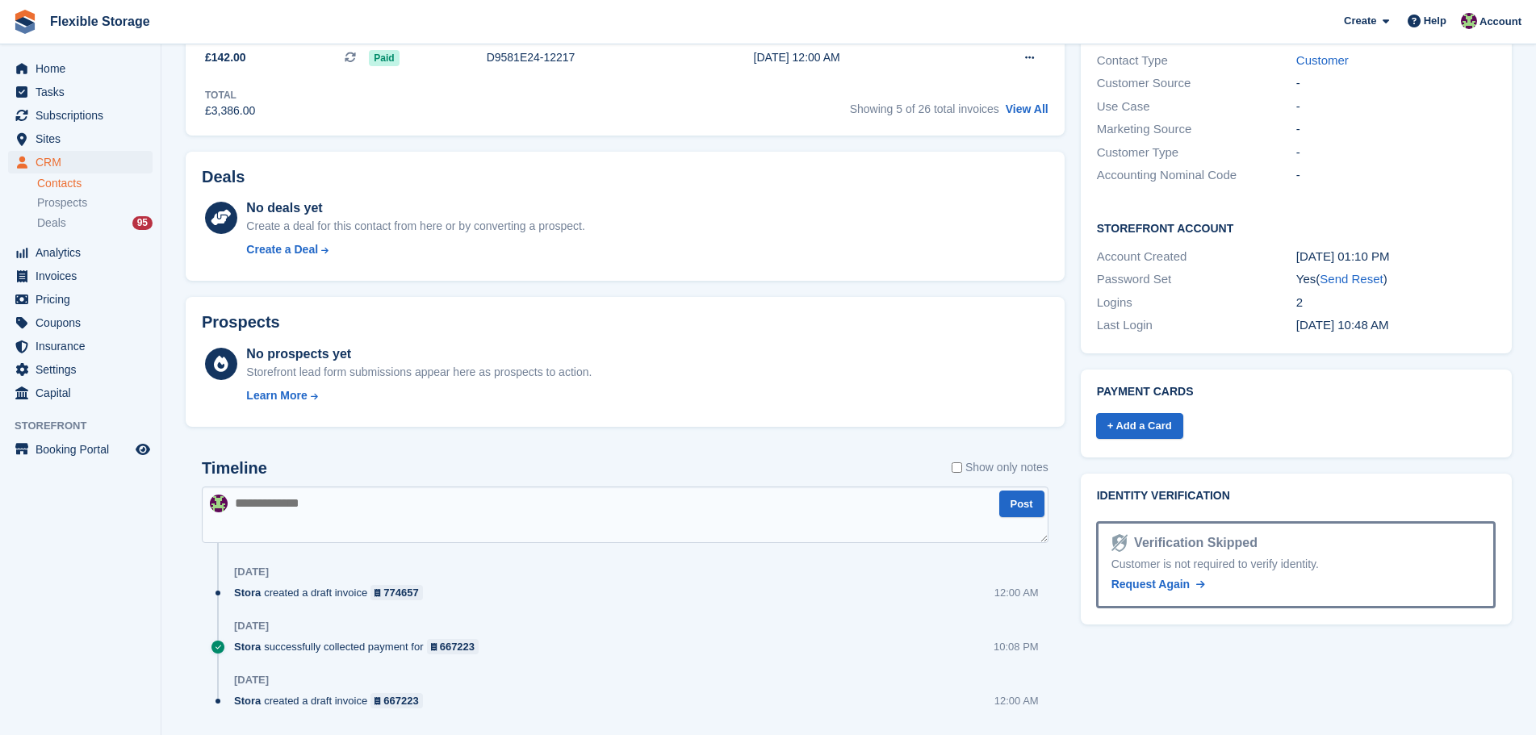
scroll to position [0, 0]
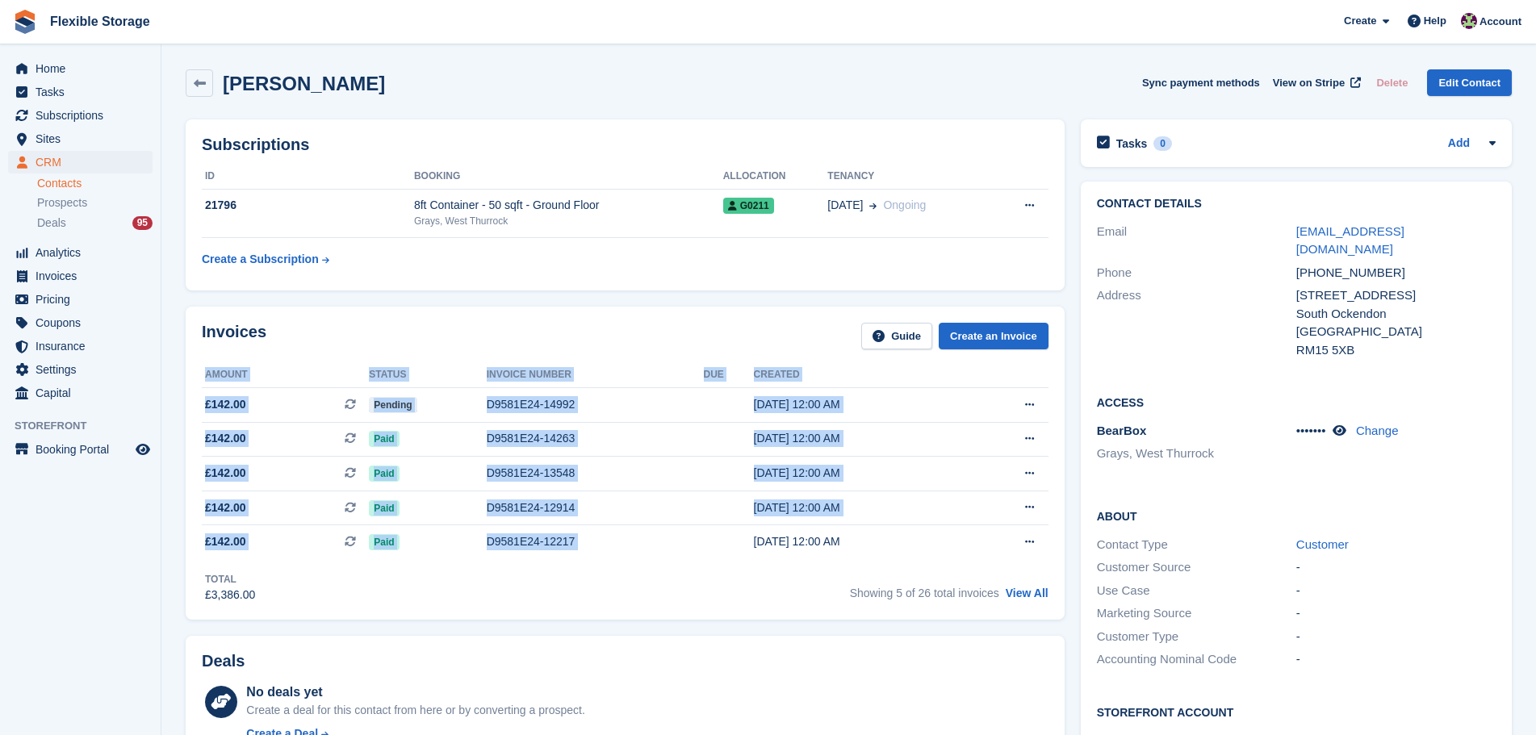
drag, startPoint x: 654, startPoint y: 311, endPoint x: 700, endPoint y: 568, distance: 260.7
click at [702, 554] on div "Invoices Guide Create an Invoice Amount Status Invoice number Due Created £142.…" at bounding box center [625, 463] width 879 height 313
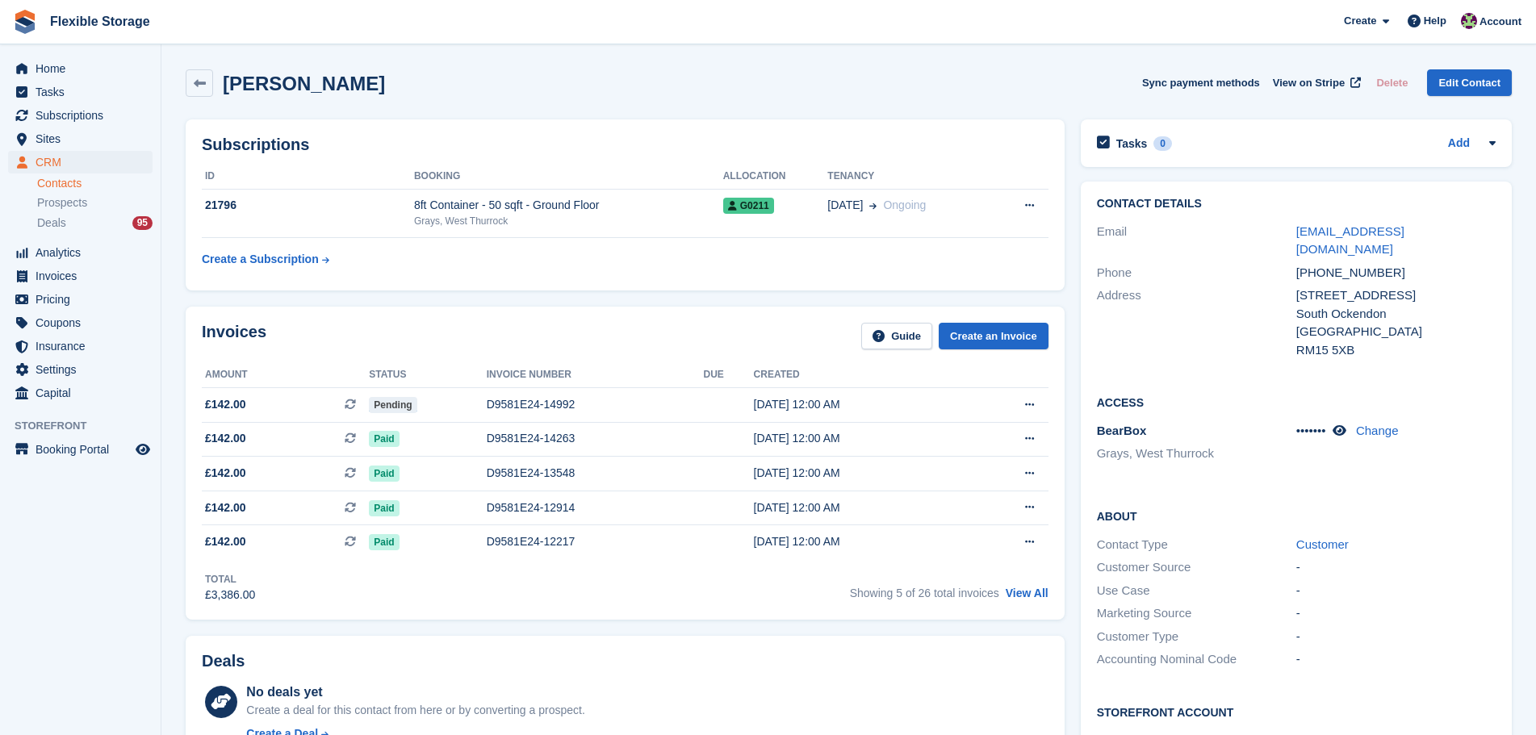
click at [712, 616] on div "Invoices Guide Create an Invoice Amount Status Invoice number Due Created £142.…" at bounding box center [625, 463] width 879 height 313
click at [103, 116] on span "Subscriptions" at bounding box center [84, 115] width 97 height 23
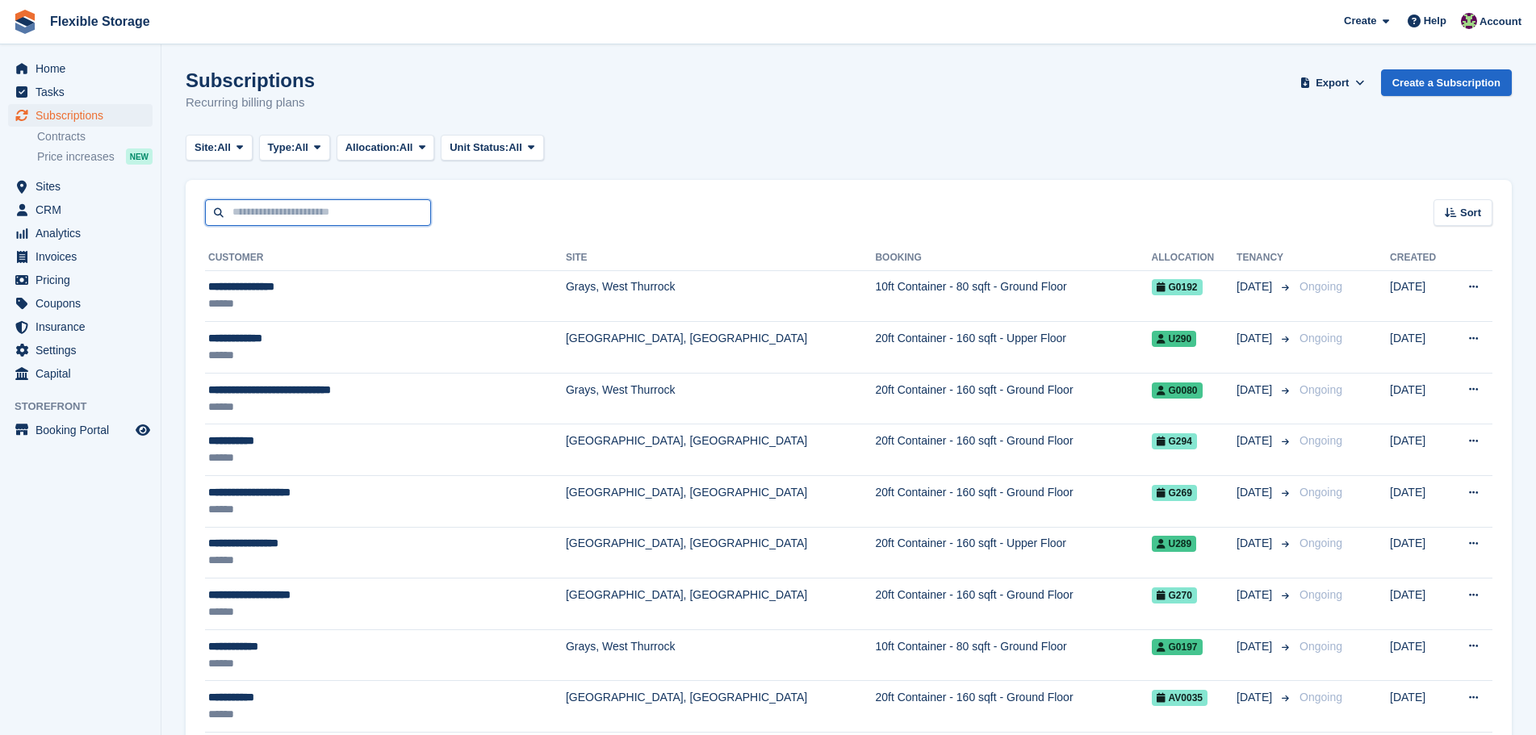
click at [353, 222] on input "text" at bounding box center [318, 212] width 226 height 27
type input "****"
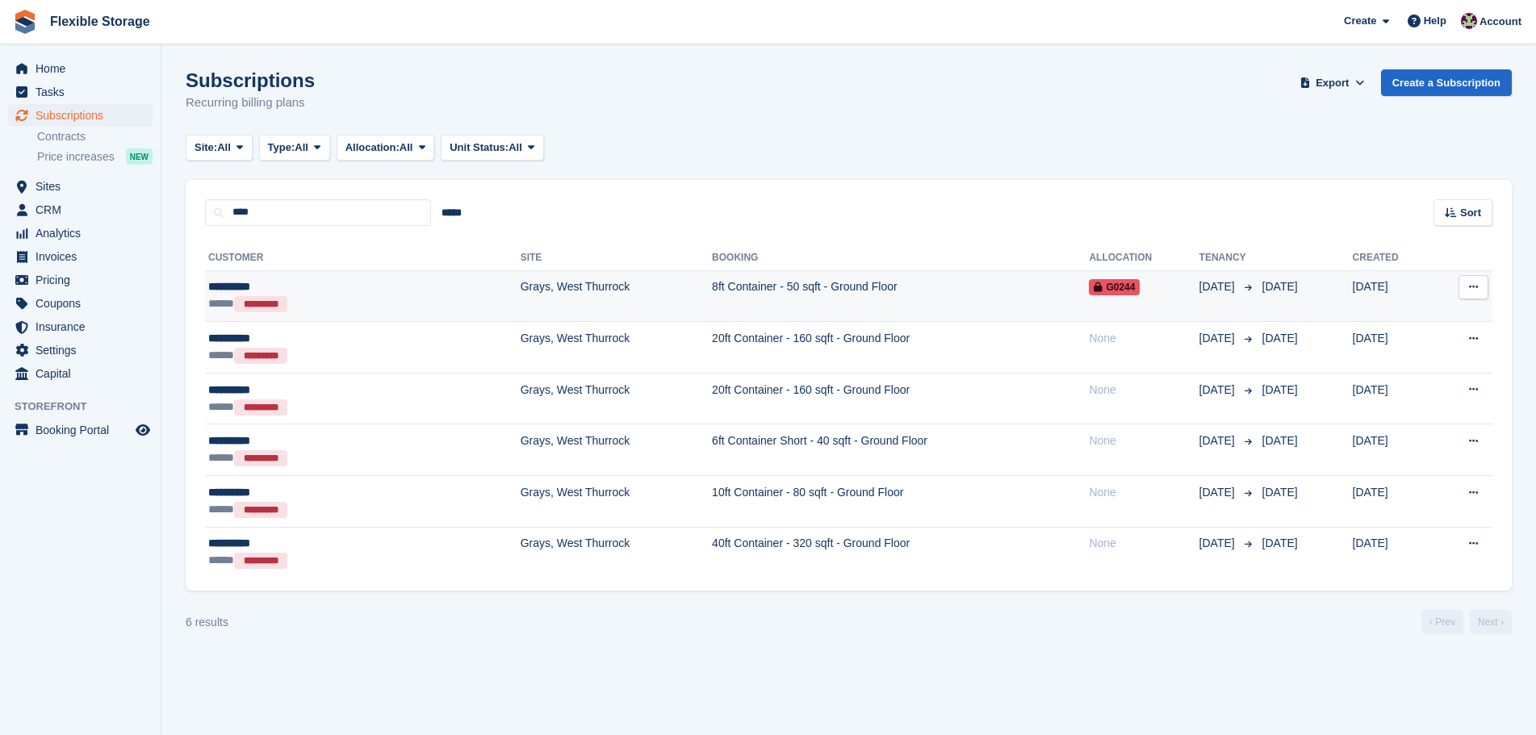
click at [520, 278] on td "Grays, West Thurrock" at bounding box center [615, 296] width 191 height 52
click at [877, 298] on td "8ft Container - 50 sqft - Ground Floor" at bounding box center [900, 296] width 377 height 52
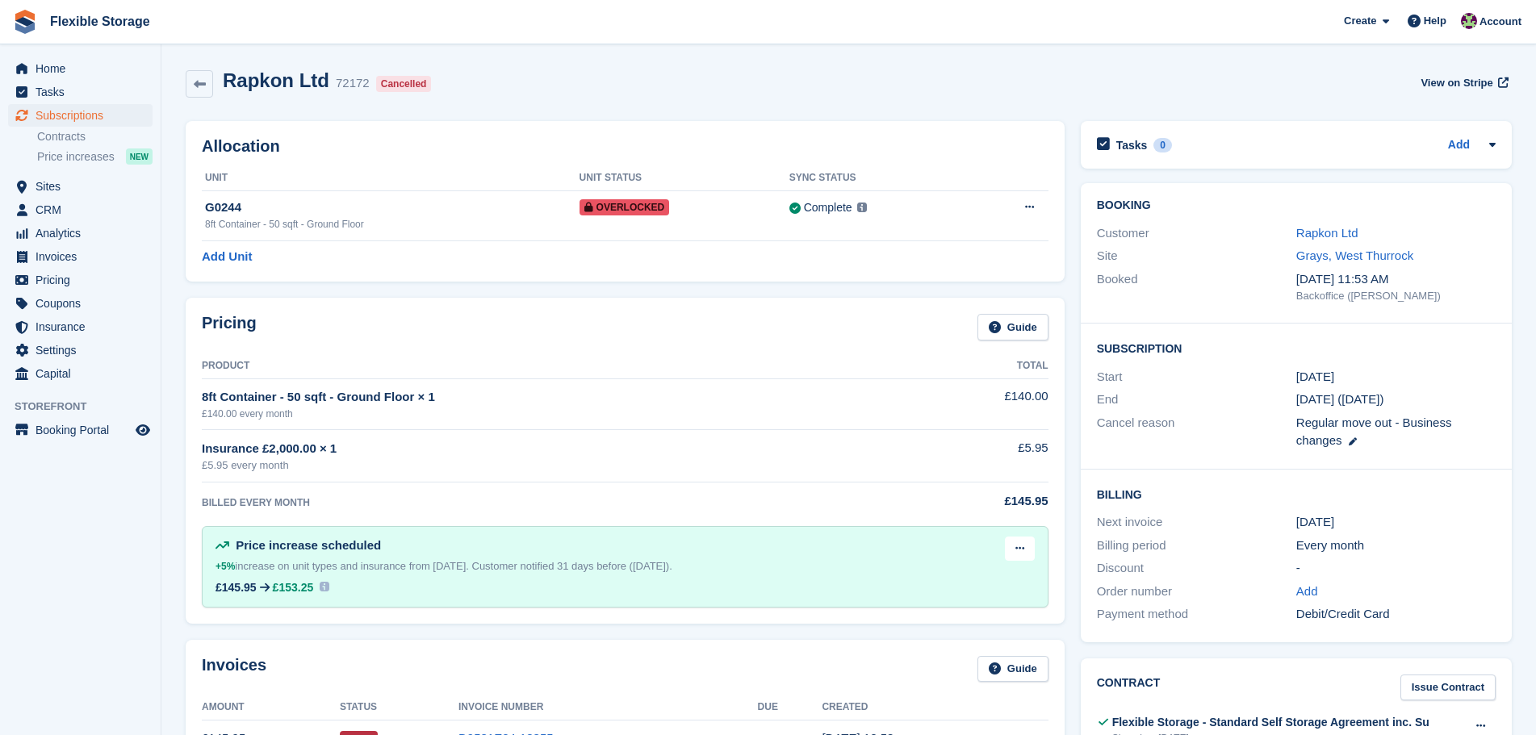
scroll to position [484, 0]
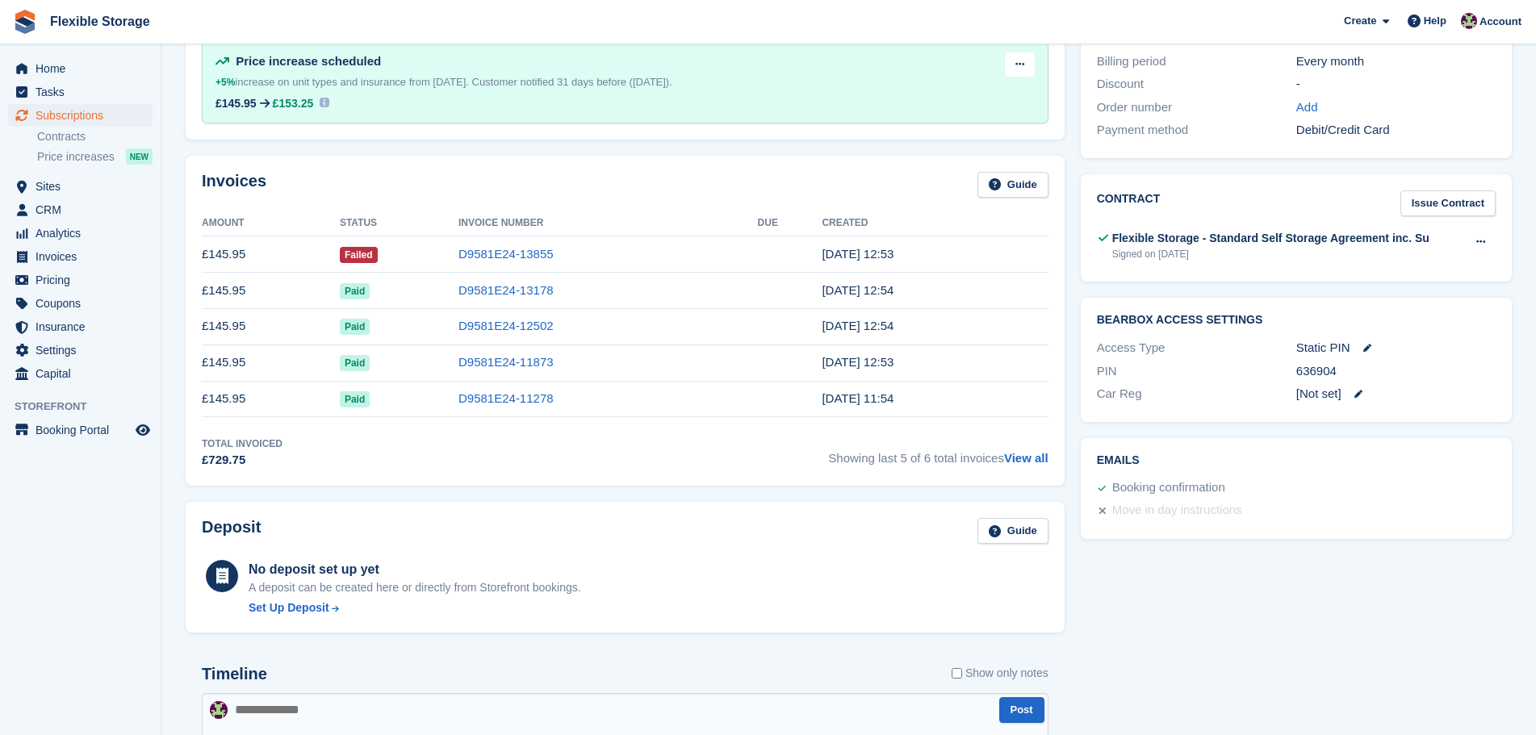
drag, startPoint x: 885, startPoint y: 213, endPoint x: 874, endPoint y: 446, distance: 233.5
click at [888, 412] on table "Amount Status Invoice Number Due Created £145.95 Failed D9581E24-13855 [DATE] 1…" at bounding box center [625, 314] width 846 height 207
click at [872, 456] on span "Showing last 5 of 6 total invoices View all" at bounding box center [937, 453] width 219 height 33
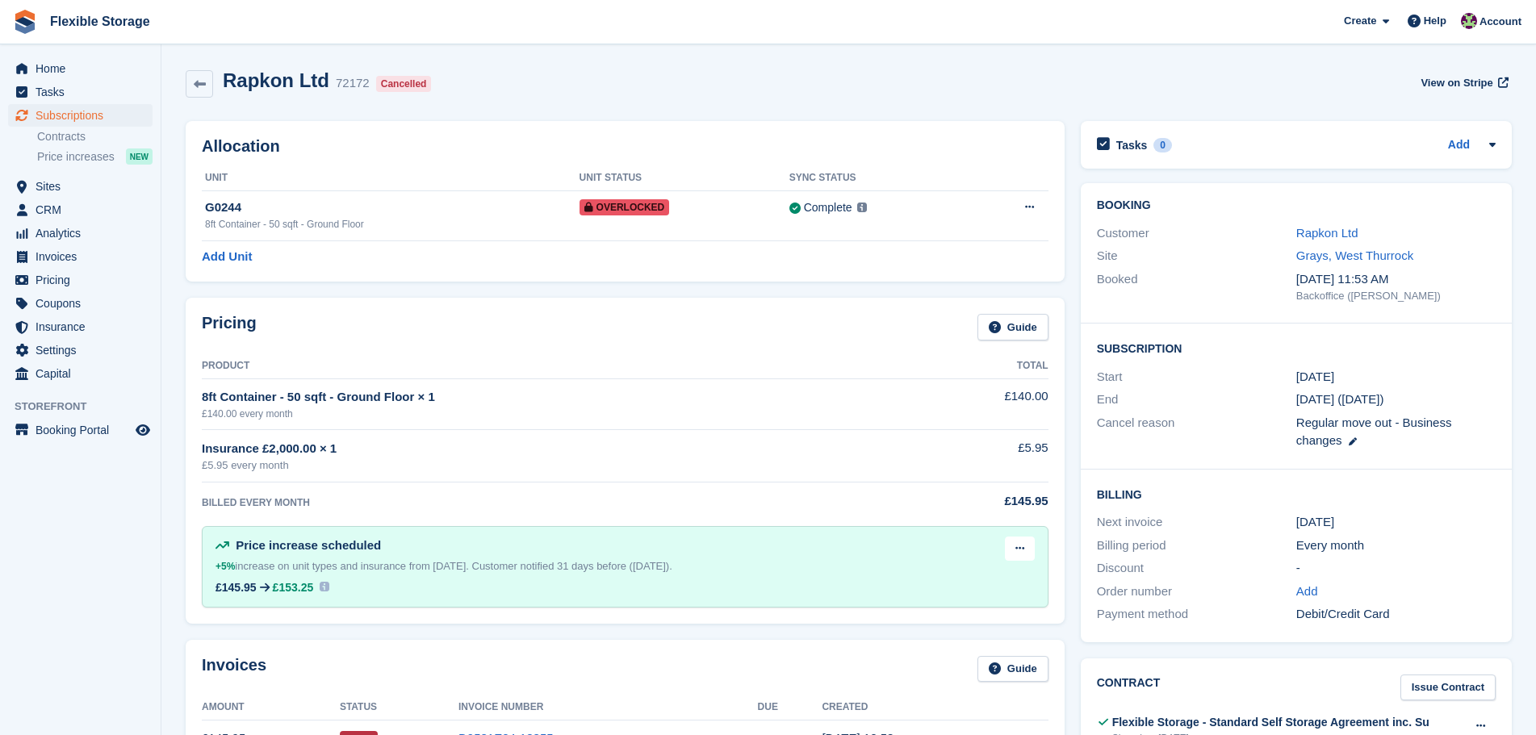
click at [773, 677] on div "Invoices Guide" at bounding box center [625, 674] width 846 height 36
drag, startPoint x: 908, startPoint y: 254, endPoint x: 871, endPoint y: 691, distance: 438.1
click at [771, 613] on div "Pricing Guide Product Total 8ft Container - 50 sqft - Ground Floor × 1 £140.00 …" at bounding box center [625, 460] width 879 height 325
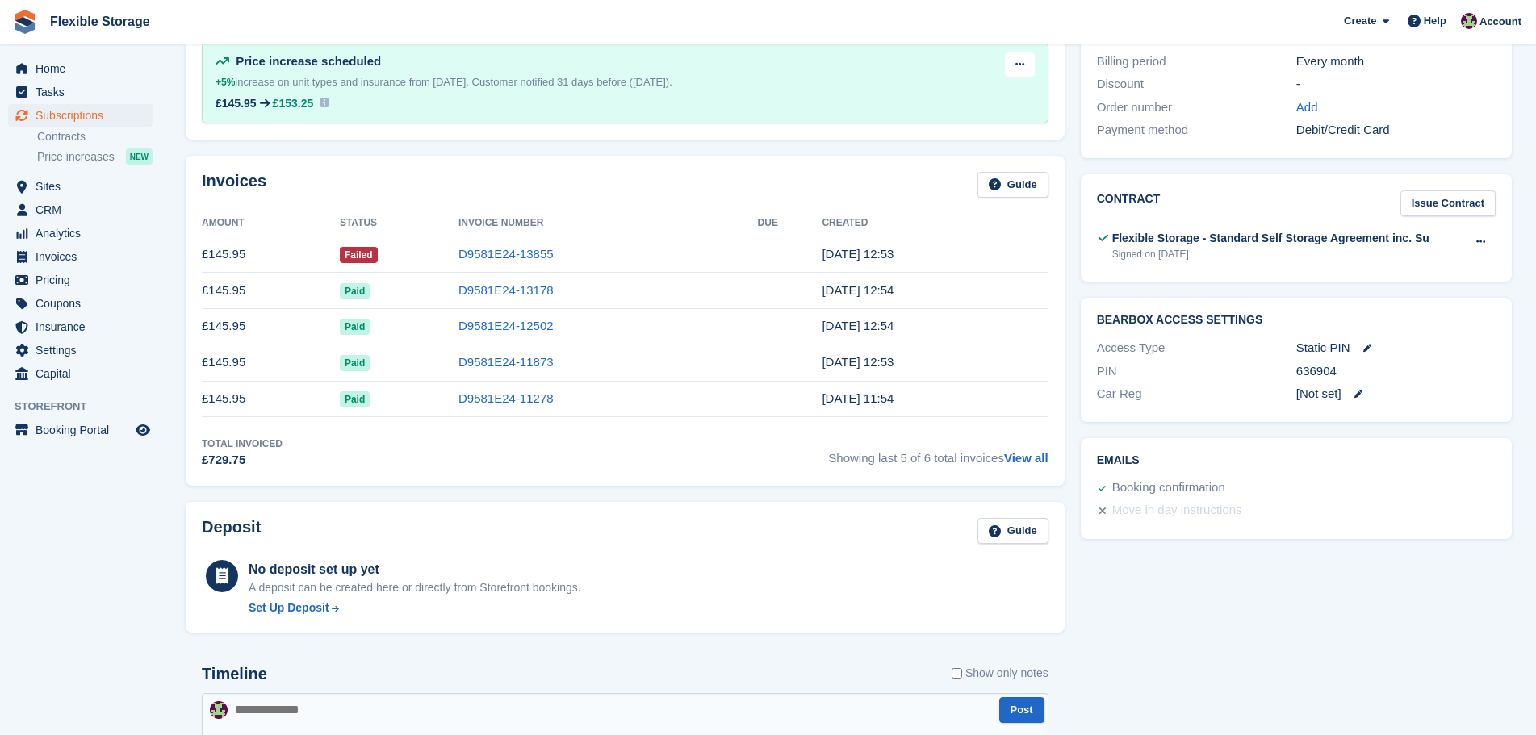
drag, startPoint x: 873, startPoint y: 228, endPoint x: 894, endPoint y: 382, distance: 155.5
click at [894, 382] on div "Invoices Guide Amount Status Invoice Number Due Created £145.95 Failed D9581E24…" at bounding box center [625, 321] width 879 height 330
click at [888, 387] on td "[DATE] 11:54" at bounding box center [934, 399] width 226 height 36
drag, startPoint x: 951, startPoint y: 405, endPoint x: 692, endPoint y: 232, distance: 311.1
click at [692, 232] on table "Amount Status Invoice Number Due Created £145.95 Failed D9581E24-13855 [DATE] 1…" at bounding box center [625, 314] width 846 height 207
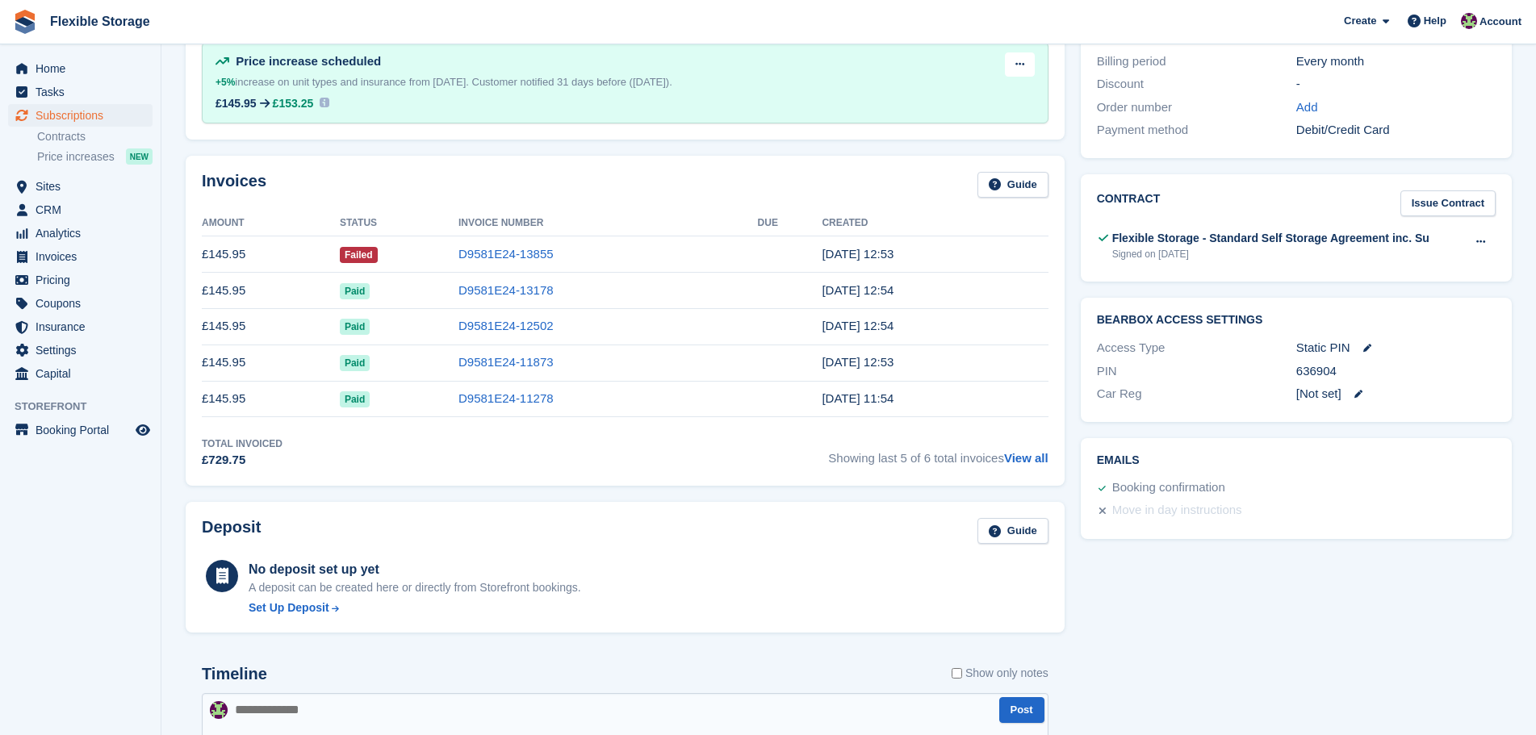
click at [868, 303] on td "[DATE] 12:54" at bounding box center [934, 291] width 226 height 36
click at [894, 149] on div "Invoices Guide Amount Status Invoice Number Due Created £145.95 Failed D9581E24…" at bounding box center [625, 321] width 895 height 346
drag, startPoint x: 894, startPoint y: 168, endPoint x: 934, endPoint y: 422, distance: 257.4
click at [934, 422] on div "Invoices Guide Amount Status Invoice Number Due Created £145.95 Failed D9581E24…" at bounding box center [625, 321] width 879 height 330
click at [958, 388] on td "[DATE] 11:54" at bounding box center [934, 399] width 226 height 36
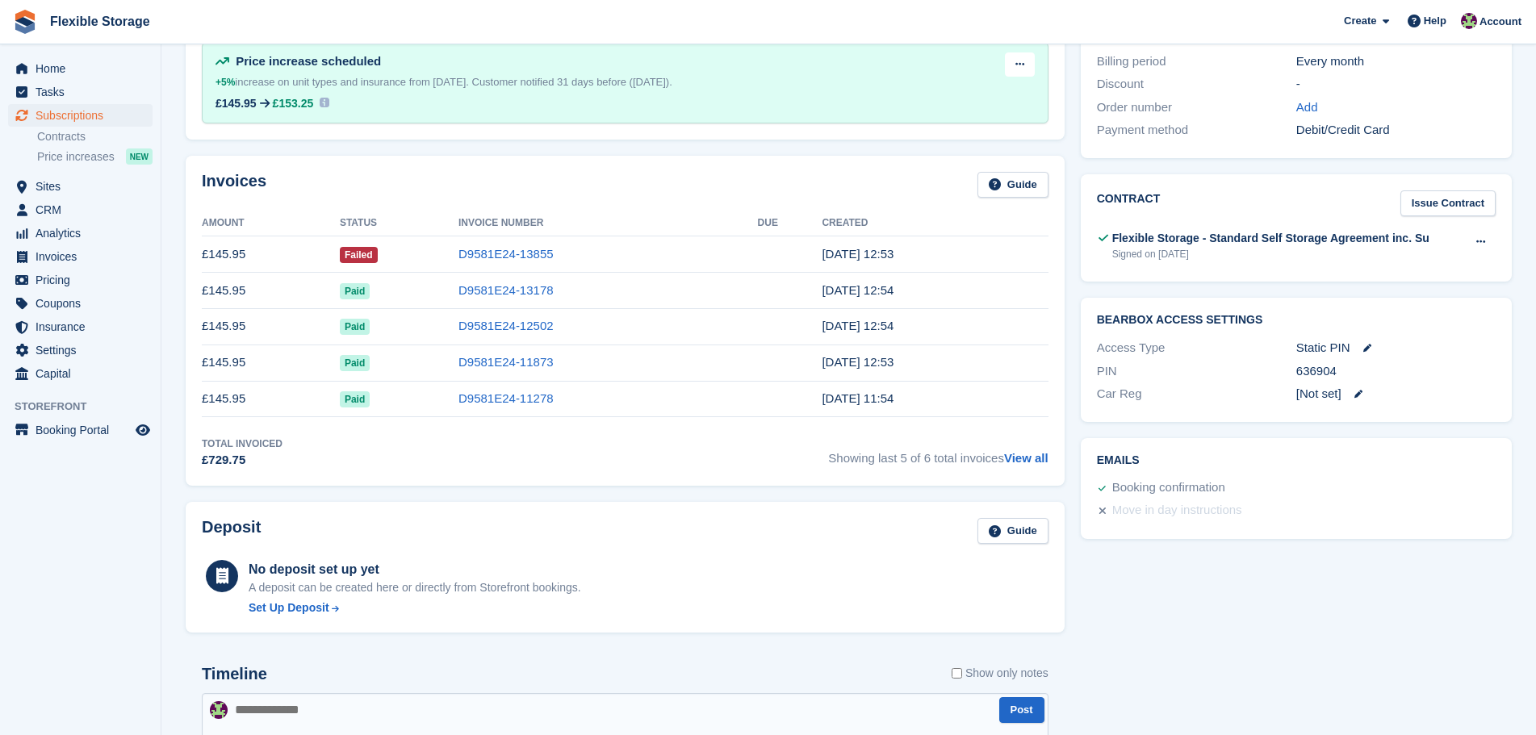
drag, startPoint x: 969, startPoint y: 399, endPoint x: 743, endPoint y: 236, distance: 278.6
click at [743, 236] on tbody "£145.95 Failed D9581E24-13855 10 Jul, 12:53 £145.95 Paid D9581E24-13178 10 Jun,…" at bounding box center [625, 326] width 846 height 181
click at [861, 234] on th "Created" at bounding box center [934, 224] width 226 height 26
drag, startPoint x: 882, startPoint y: 186, endPoint x: 909, endPoint y: 399, distance: 214.0
click at [894, 359] on div "Invoices Guide Amount Status Invoice Number Due Created £145.95 Failed D9581E24…" at bounding box center [625, 321] width 879 height 330
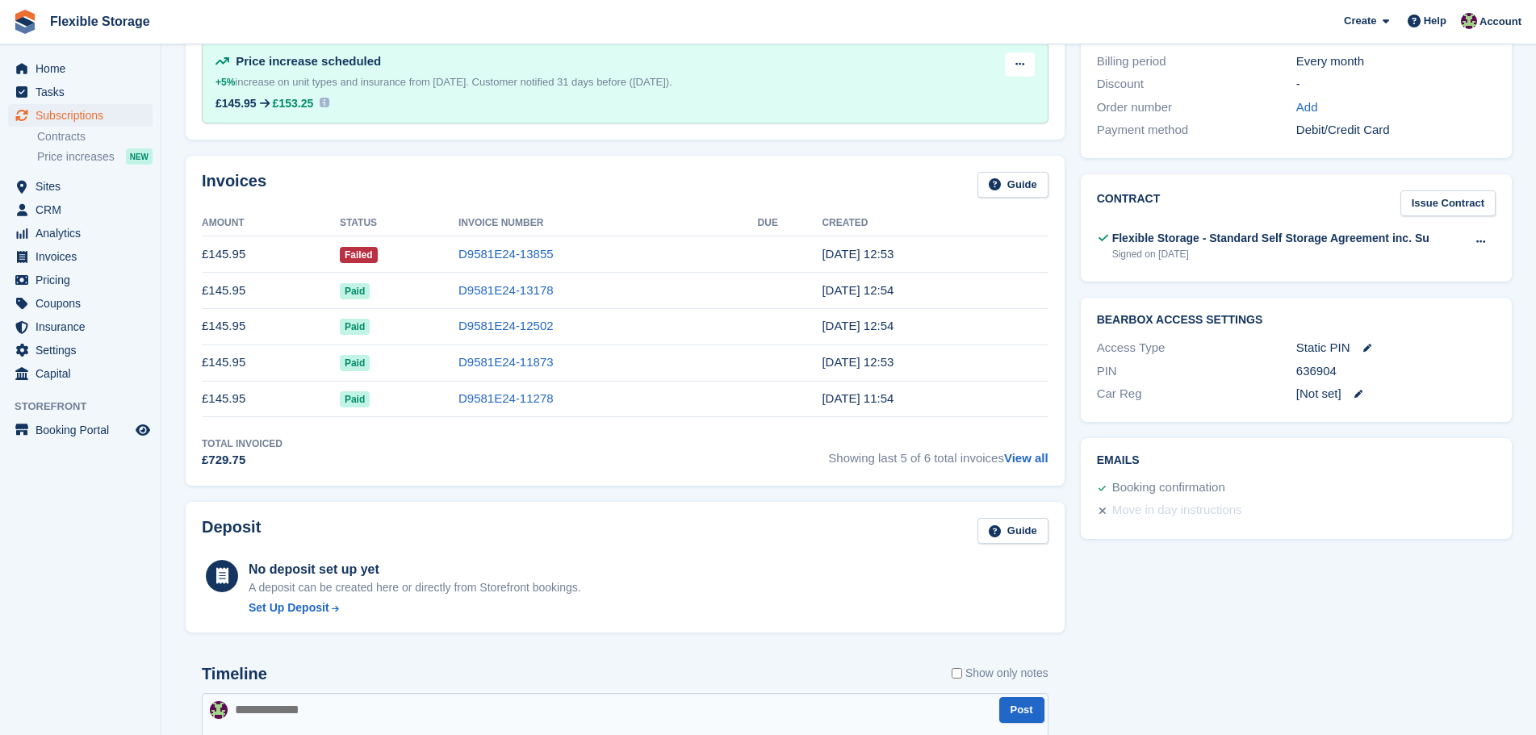
click at [913, 401] on td "10 Mar, 11:54" at bounding box center [934, 399] width 226 height 36
drag, startPoint x: 959, startPoint y: 401, endPoint x: 561, endPoint y: 203, distance: 444.6
click at [546, 207] on div "Invoices Guide Amount Status Invoice Number Due Created £145.95 Failed D9581E24…" at bounding box center [625, 321] width 879 height 330
click at [843, 200] on div "Invoices Guide" at bounding box center [625, 190] width 846 height 36
drag, startPoint x: 884, startPoint y: 173, endPoint x: 941, endPoint y: 393, distance: 227.4
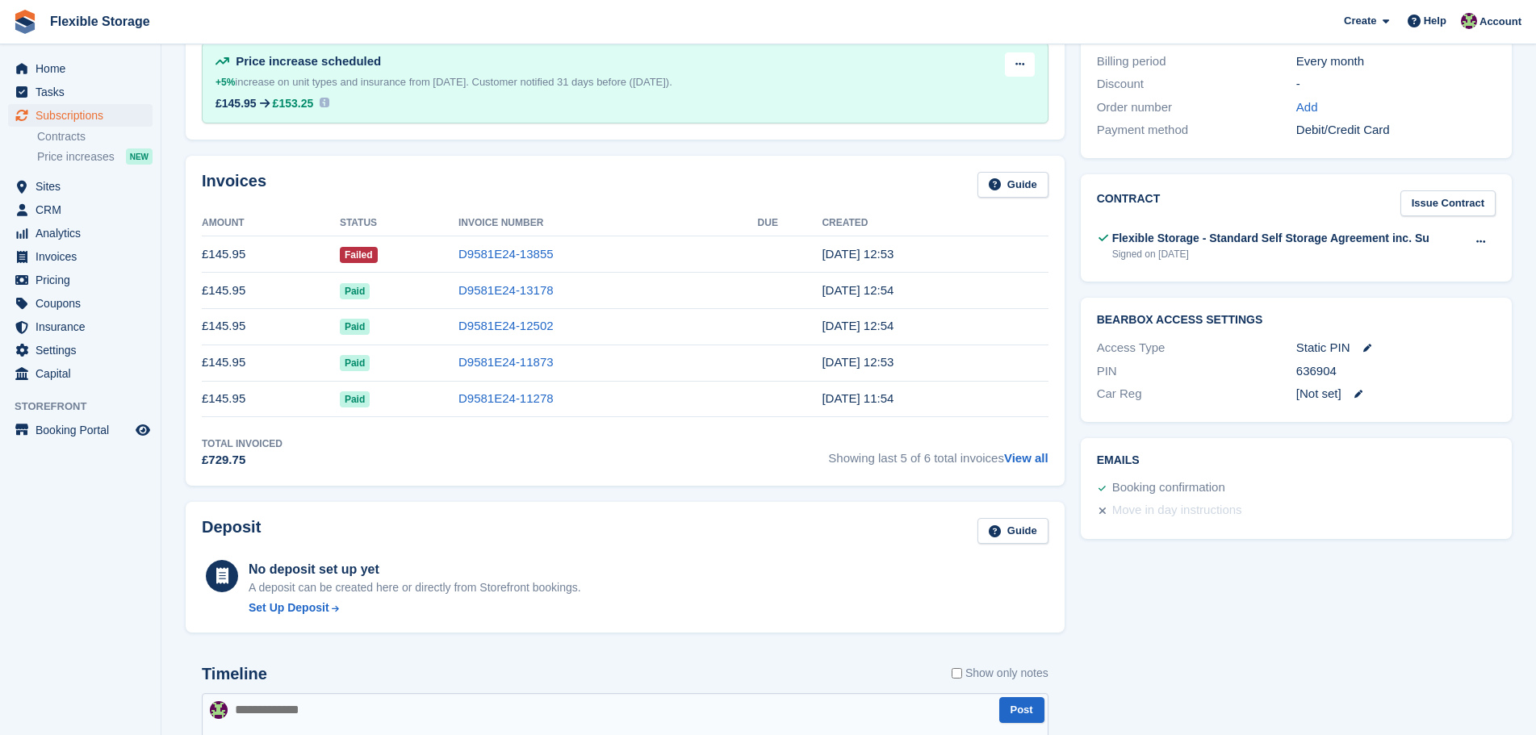
click at [941, 393] on div "Invoices Guide Amount Status Invoice Number Due Created £145.95 Failed D9581E24…" at bounding box center [625, 321] width 879 height 330
click at [941, 395] on td "10 Mar, 11:54" at bounding box center [934, 399] width 226 height 36
click at [760, 163] on div "Invoices Guide Amount Status Invoice Number Due Created £145.95 Failed D9581E24…" at bounding box center [625, 321] width 879 height 330
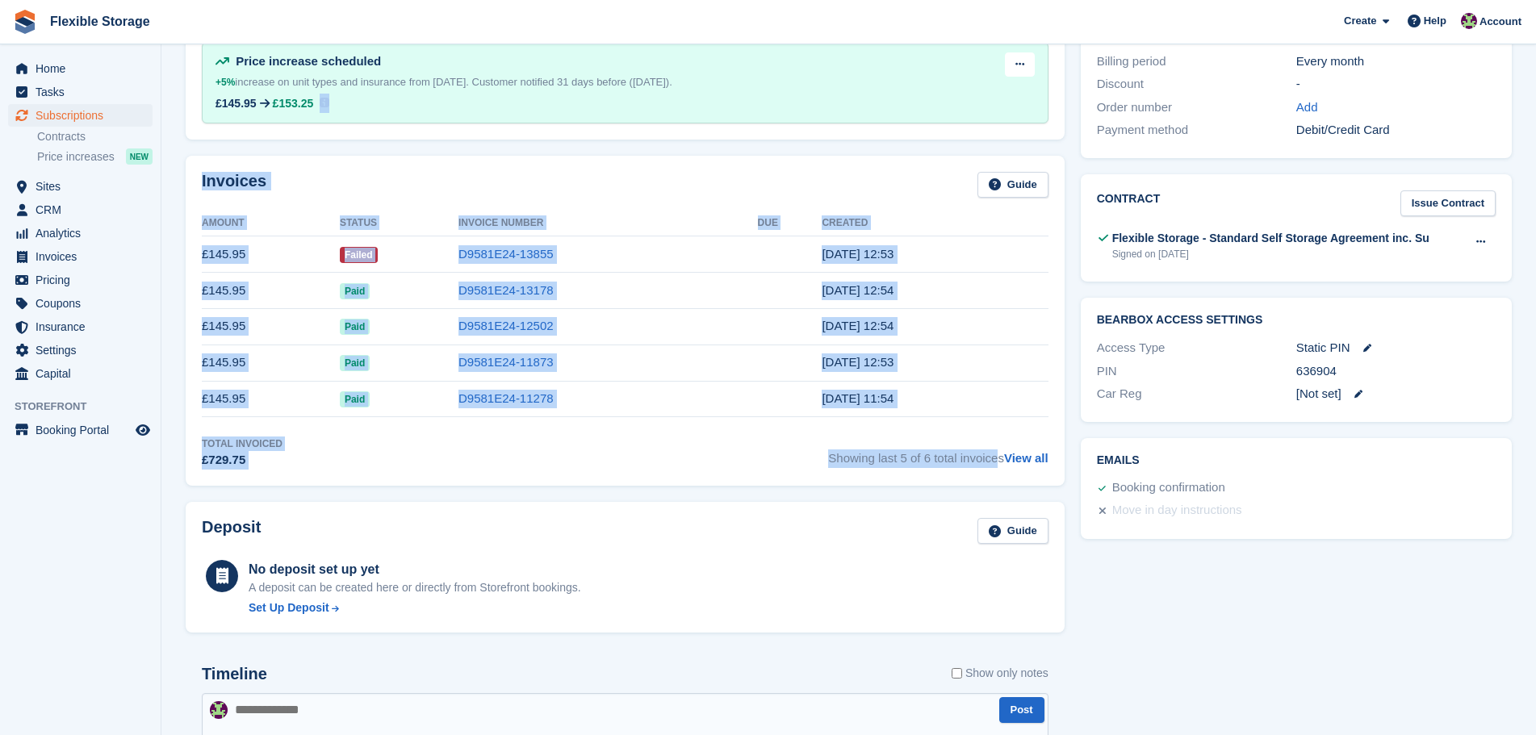
drag, startPoint x: 892, startPoint y: 315, endPoint x: 923, endPoint y: 423, distance: 111.8
click at [953, 389] on td "10 Mar, 11:54" at bounding box center [934, 399] width 226 height 36
drag, startPoint x: 962, startPoint y: 399, endPoint x: 387, endPoint y: 198, distance: 608.4
click at [387, 198] on div "Invoices Guide Amount Status Invoice Number Due Created £145.95 Failed D9581E24…" at bounding box center [625, 321] width 879 height 330
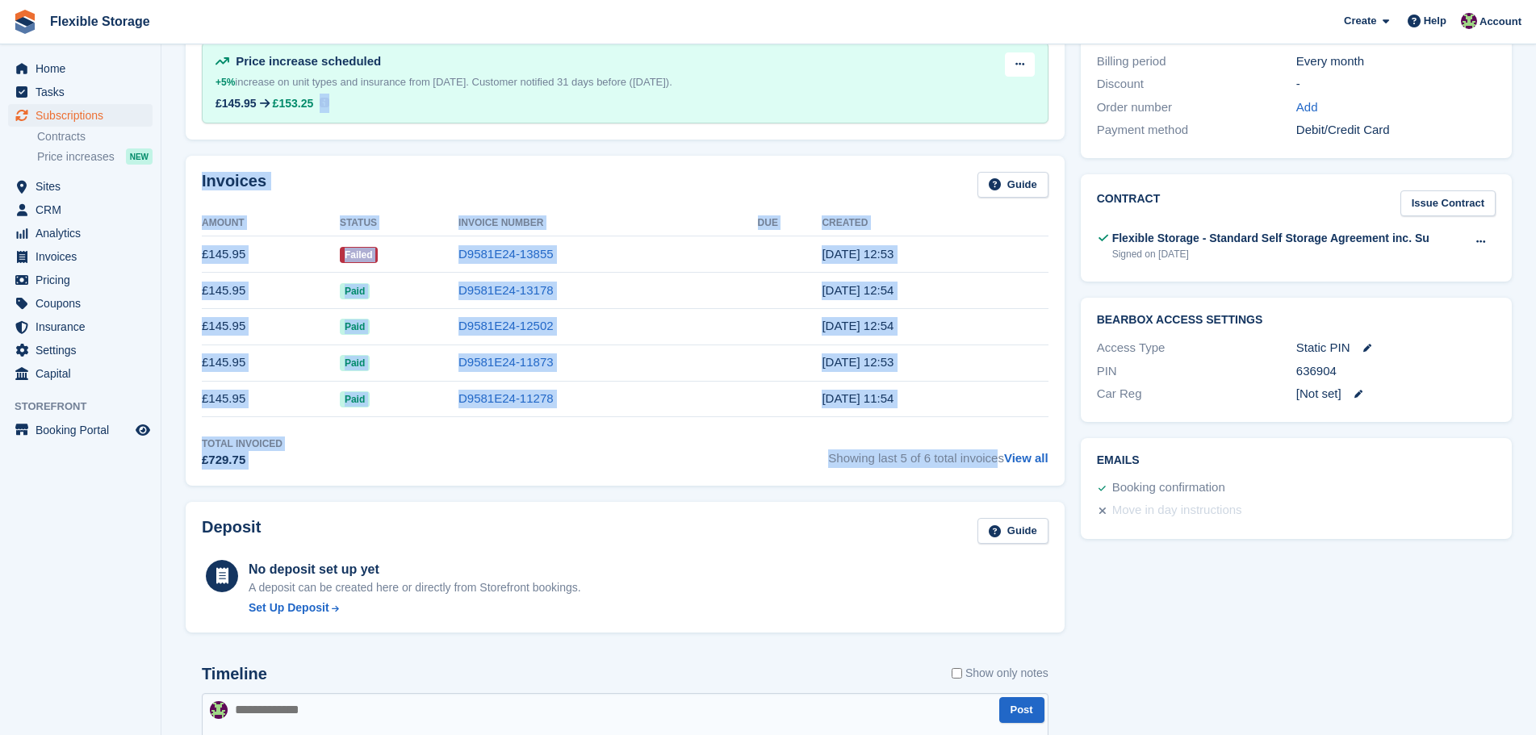
click at [587, 197] on div "Invoices Guide" at bounding box center [625, 190] width 846 height 36
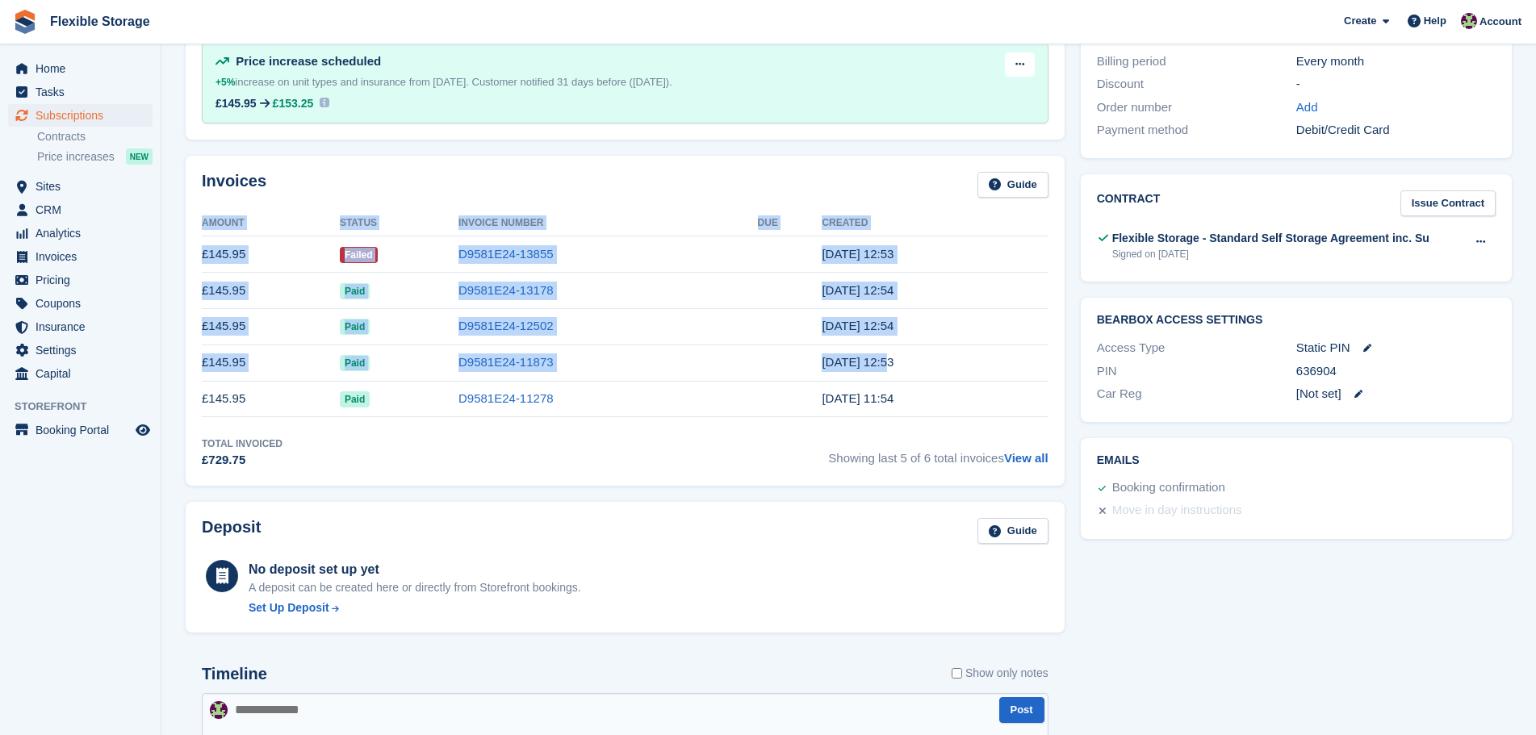
drag, startPoint x: 781, startPoint y: 163, endPoint x: 878, endPoint y: 388, distance: 245.1
click at [873, 374] on div "Invoices Guide Amount Status Invoice Number Due Created £145.95 Failed D9581E24…" at bounding box center [625, 321] width 879 height 330
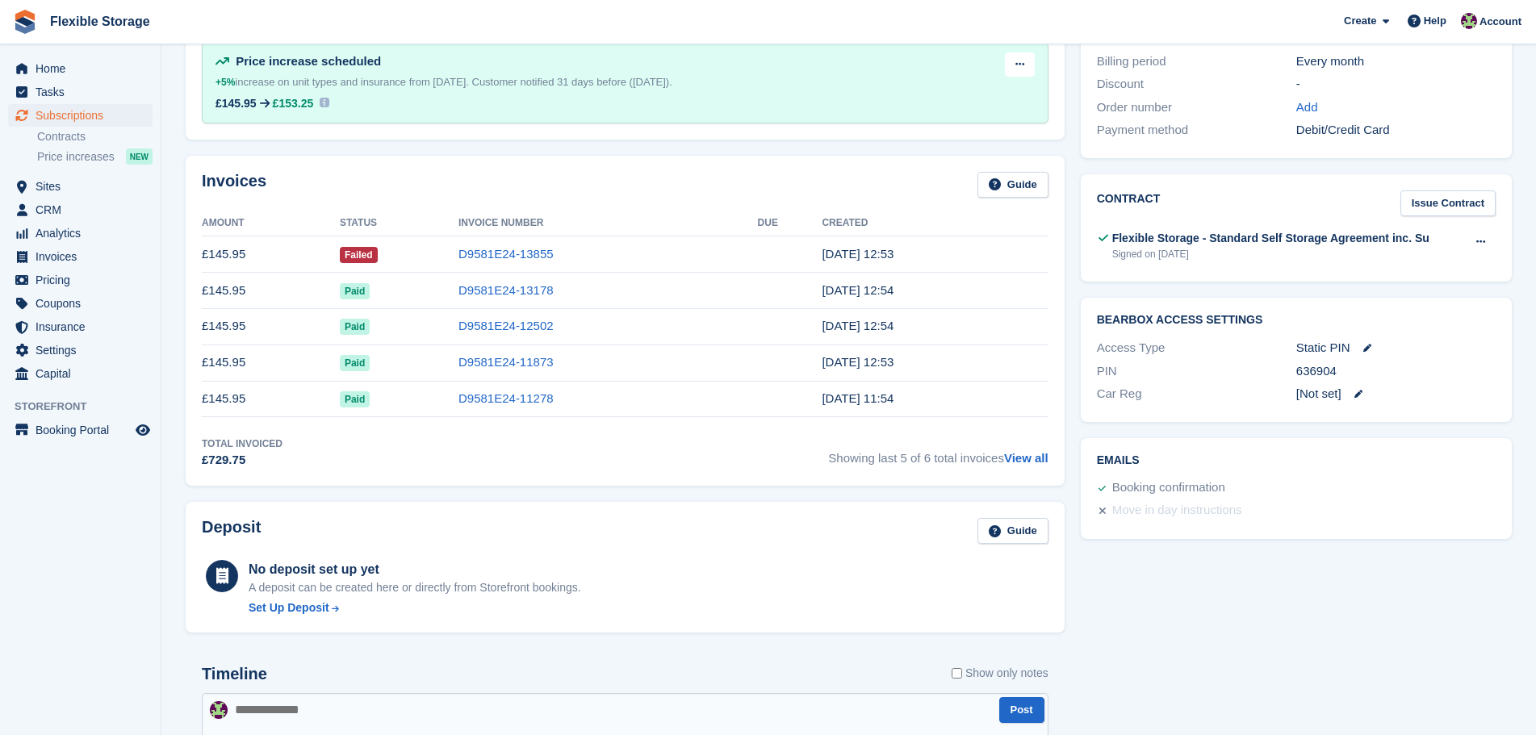
click at [925, 405] on td "10 Mar, 11:54" at bounding box center [934, 399] width 226 height 36
drag, startPoint x: 963, startPoint y: 406, endPoint x: 627, endPoint y: 228, distance: 379.7
click at [627, 228] on table "Amount Status Invoice Number Due Created £145.95 Failed D9581E24-13855 10 Jul, …" at bounding box center [625, 314] width 846 height 207
click at [739, 254] on td "D9581E24-13855" at bounding box center [607, 254] width 299 height 36
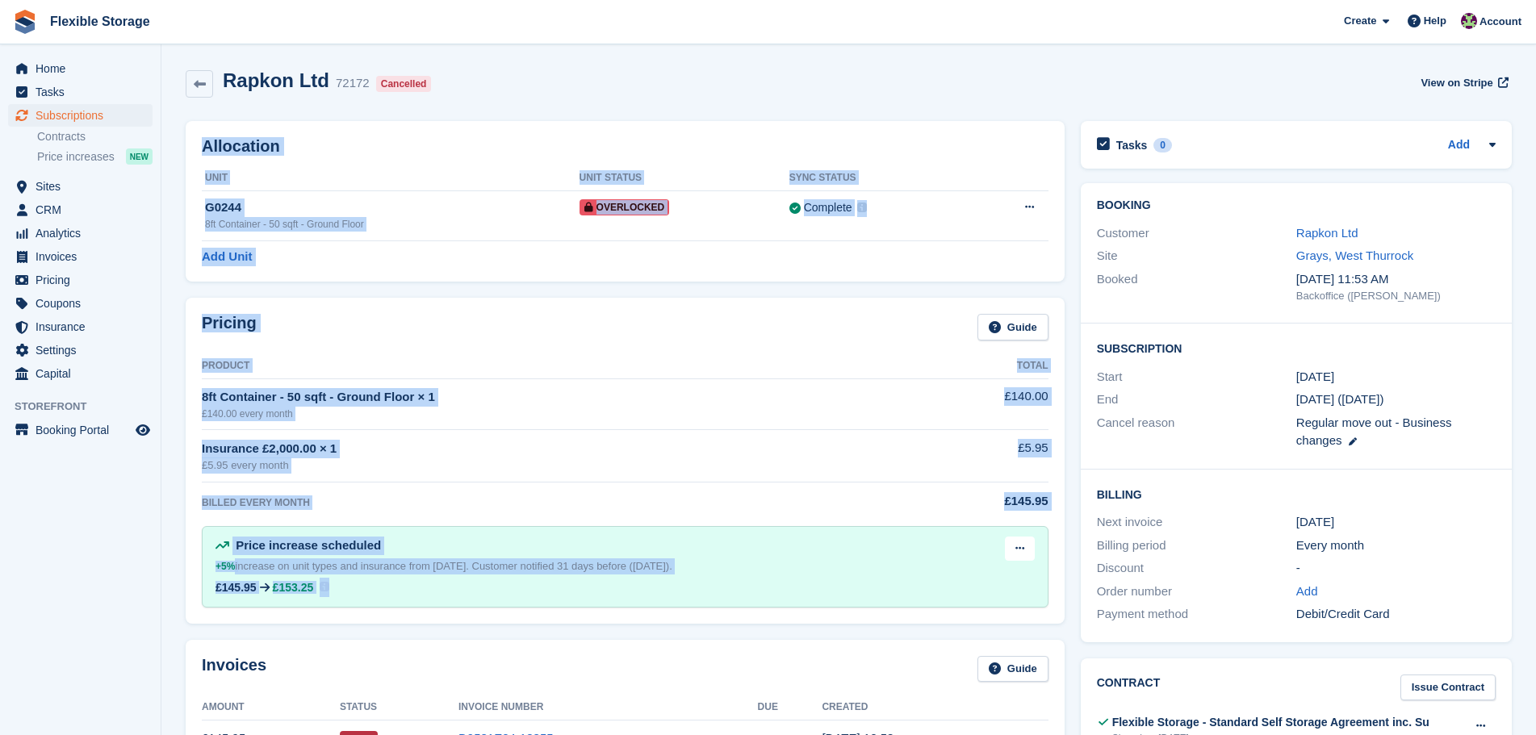
drag, startPoint x: 927, startPoint y: 86, endPoint x: 951, endPoint y: 634, distance: 548.4
click at [917, 629] on div "Pricing Guide Product Total 8ft Container - 50 sqft - Ground Floor × 1 £140.00 …" at bounding box center [625, 460] width 895 height 341
drag, startPoint x: 771, startPoint y: 440, endPoint x: 803, endPoint y: 585, distance: 148.8
click at [803, 582] on div "Pricing Guide Product Total 8ft Container - 50 sqft - Ground Floor × 1 £140.00 …" at bounding box center [625, 460] width 879 height 325
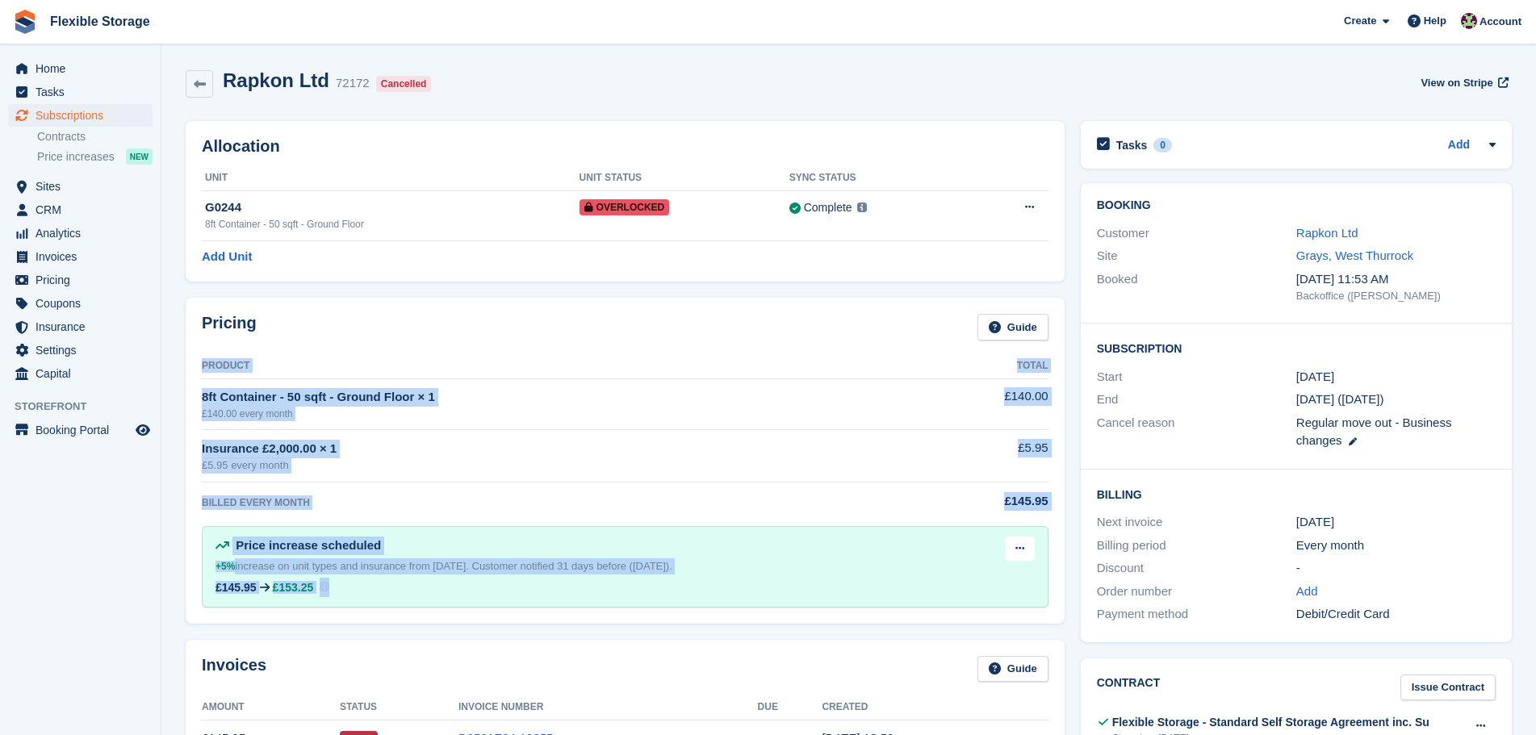
click at [807, 606] on div "Price increase scheduled +5% increase on unit types and insurance from 10 Septe…" at bounding box center [625, 566] width 846 height 81
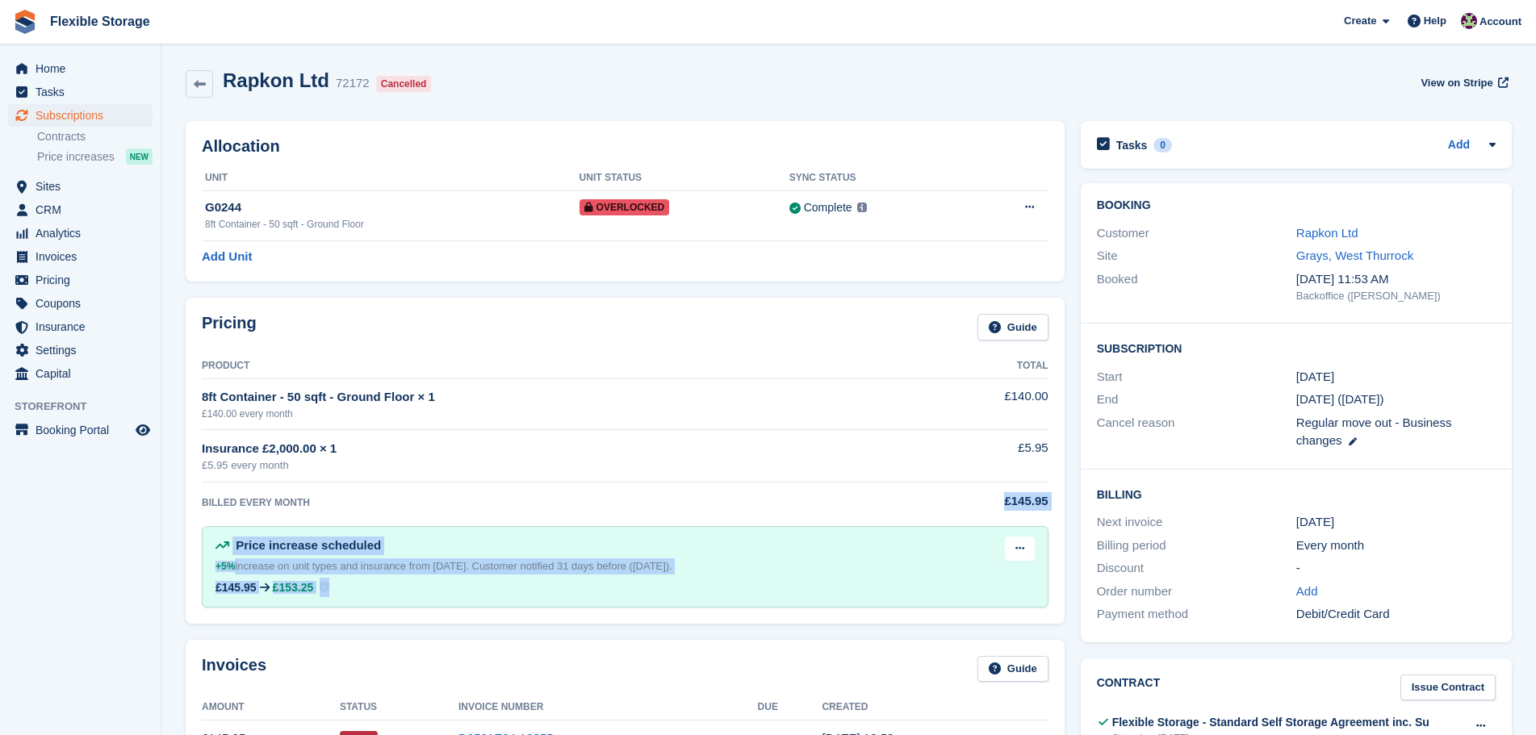
drag, startPoint x: 881, startPoint y: 577, endPoint x: 469, endPoint y: 484, distance: 422.6
click at [469, 484] on div "Pricing Guide Product Total 8ft Container - 50 sqft - Ground Floor × 1 £140.00 …" at bounding box center [625, 460] width 879 height 325
click at [855, 572] on div "Price increase scheduled +5% increase on unit types and insurance from 10 Septe…" at bounding box center [624, 567] width 819 height 61
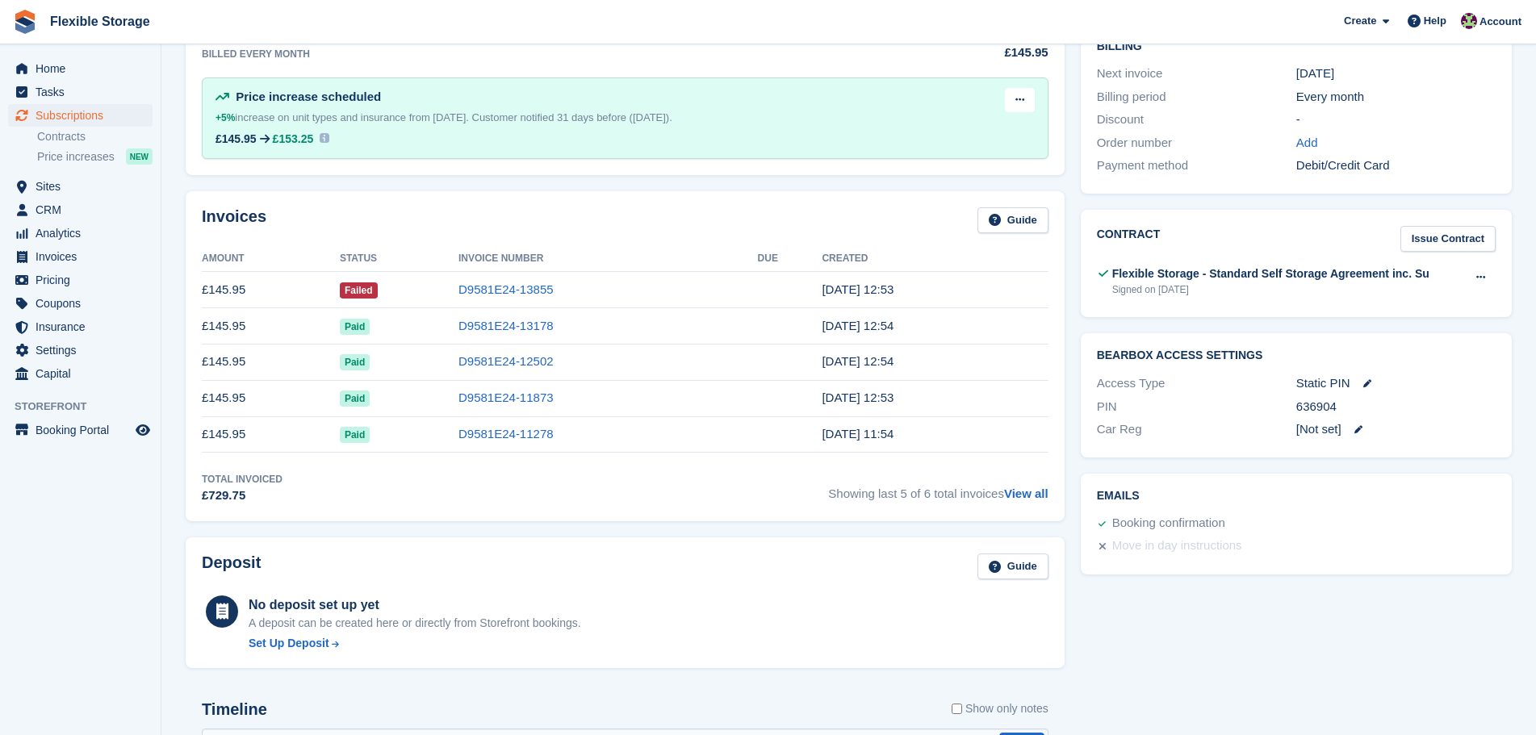
scroll to position [484, 0]
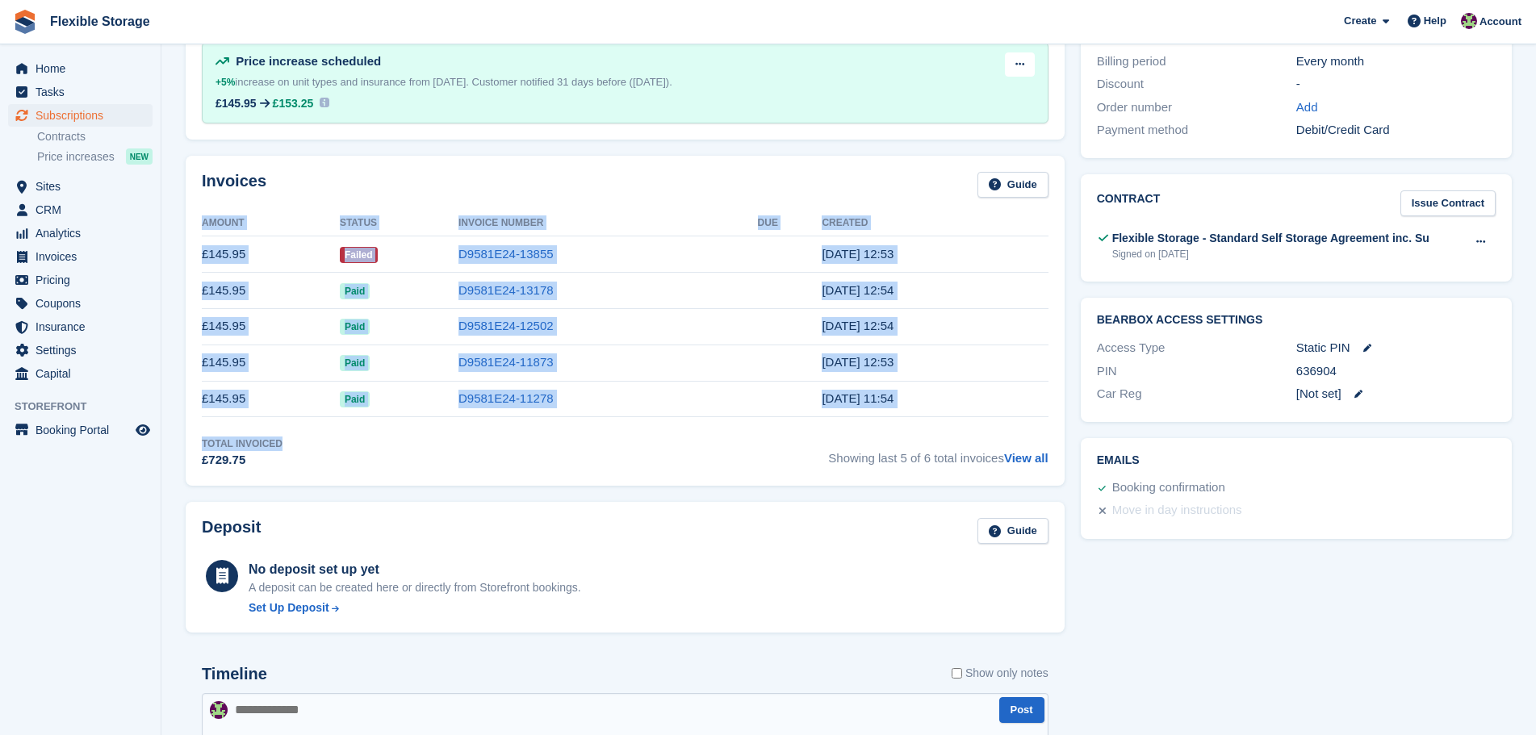
drag, startPoint x: 431, startPoint y: 182, endPoint x: 493, endPoint y: 478, distance: 302.6
click at [493, 478] on div "Invoices Guide Amount Status Invoice Number Due Created £145.95 Failed D9581E24…" at bounding box center [625, 321] width 879 height 330
click at [493, 475] on div "Invoices Guide Amount Status Invoice Number Due Created £145.95 Failed D9581E24…" at bounding box center [625, 321] width 879 height 330
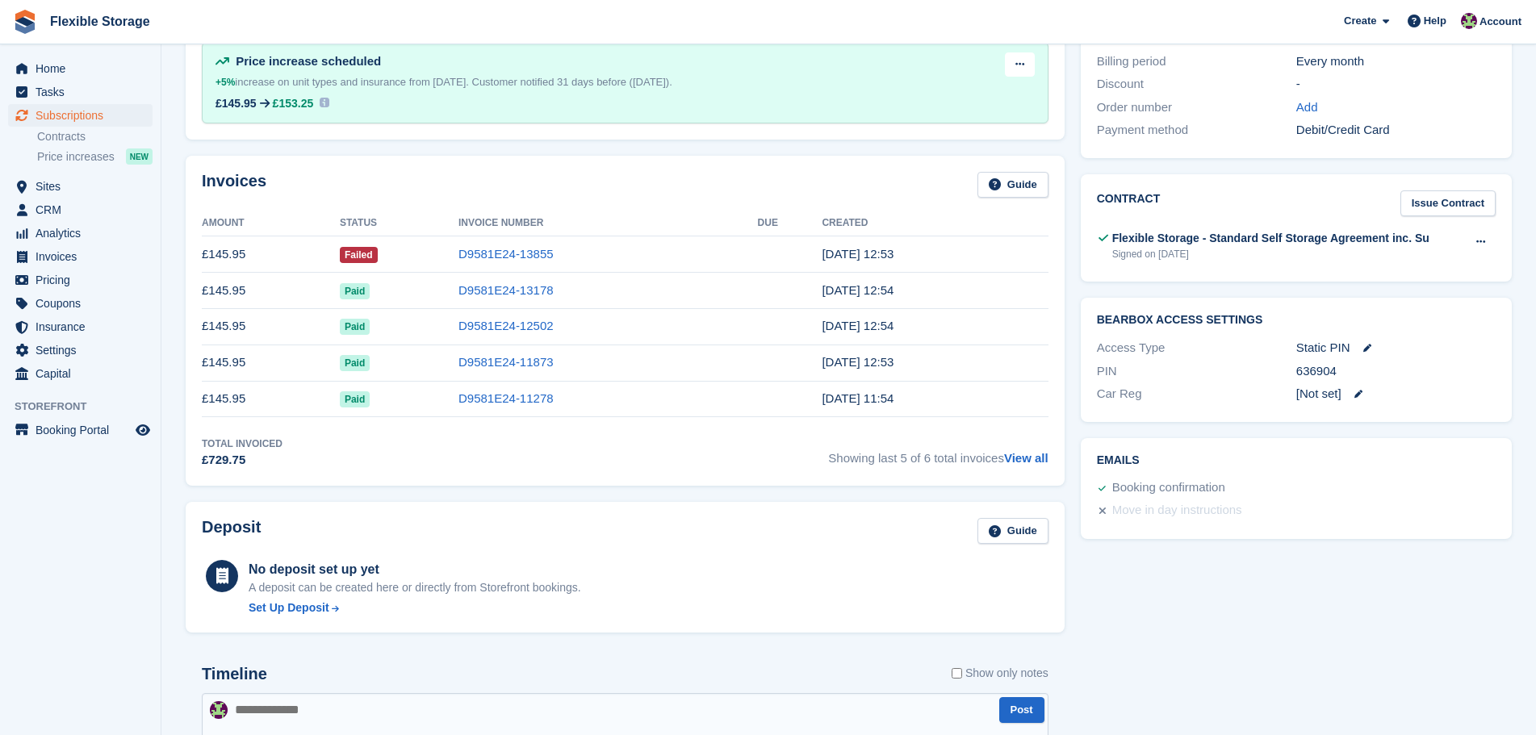
drag, startPoint x: 1287, startPoint y: 595, endPoint x: 867, endPoint y: 427, distance: 451.9
drag, startPoint x: 1359, startPoint y: 633, endPoint x: 1005, endPoint y: 478, distance: 385.9
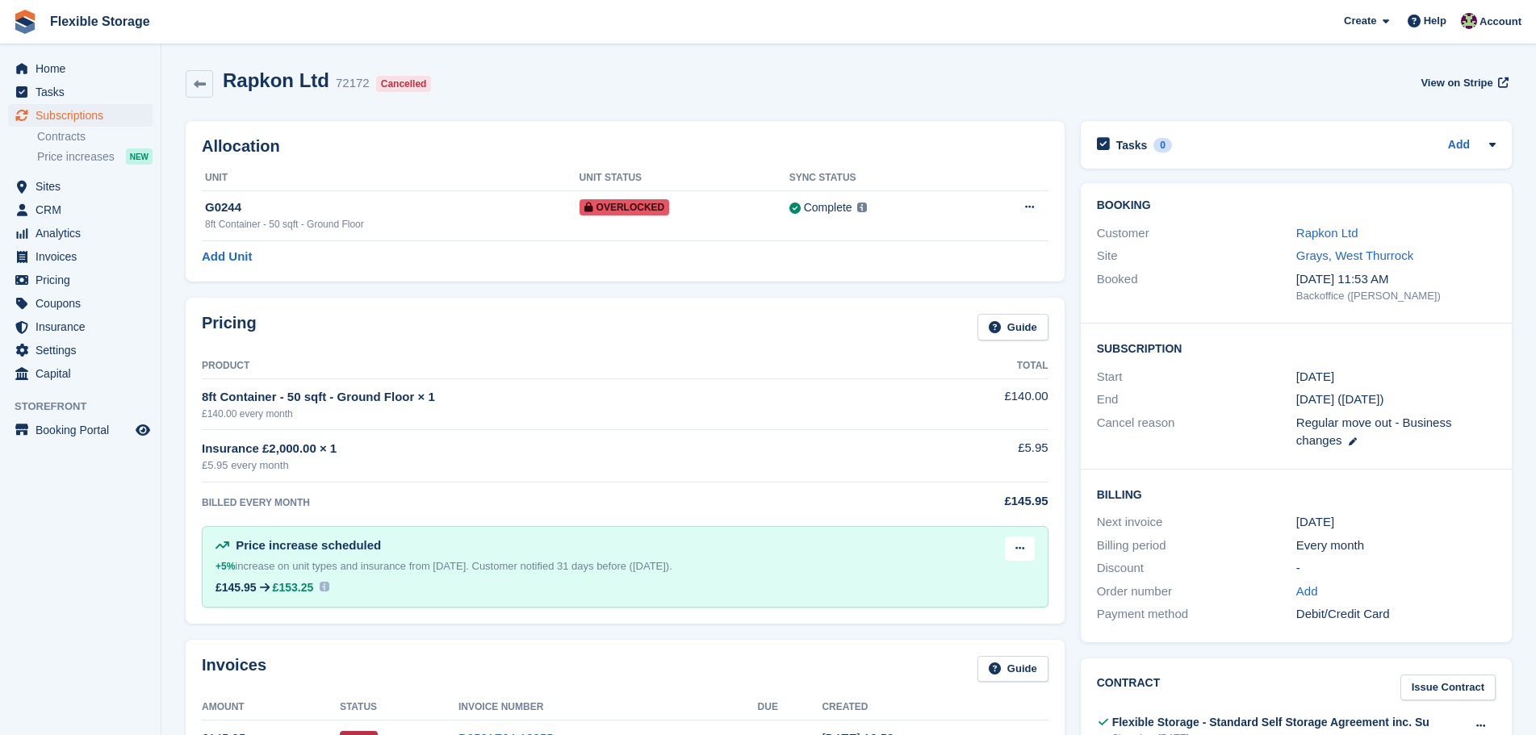
drag, startPoint x: 689, startPoint y: 558, endPoint x: 772, endPoint y: 571, distance: 84.1
click at [772, 571] on div "Price increase scheduled +5% increase on unit types and insurance from 10 Septe…" at bounding box center [624, 567] width 819 height 61
click at [779, 565] on div "Price increase scheduled +5% increase on unit types and insurance from 10 Septe…" at bounding box center [624, 567] width 819 height 61
click at [734, 568] on div "Price increase scheduled +5% increase on unit types and insurance from 10 Septe…" at bounding box center [624, 567] width 819 height 61
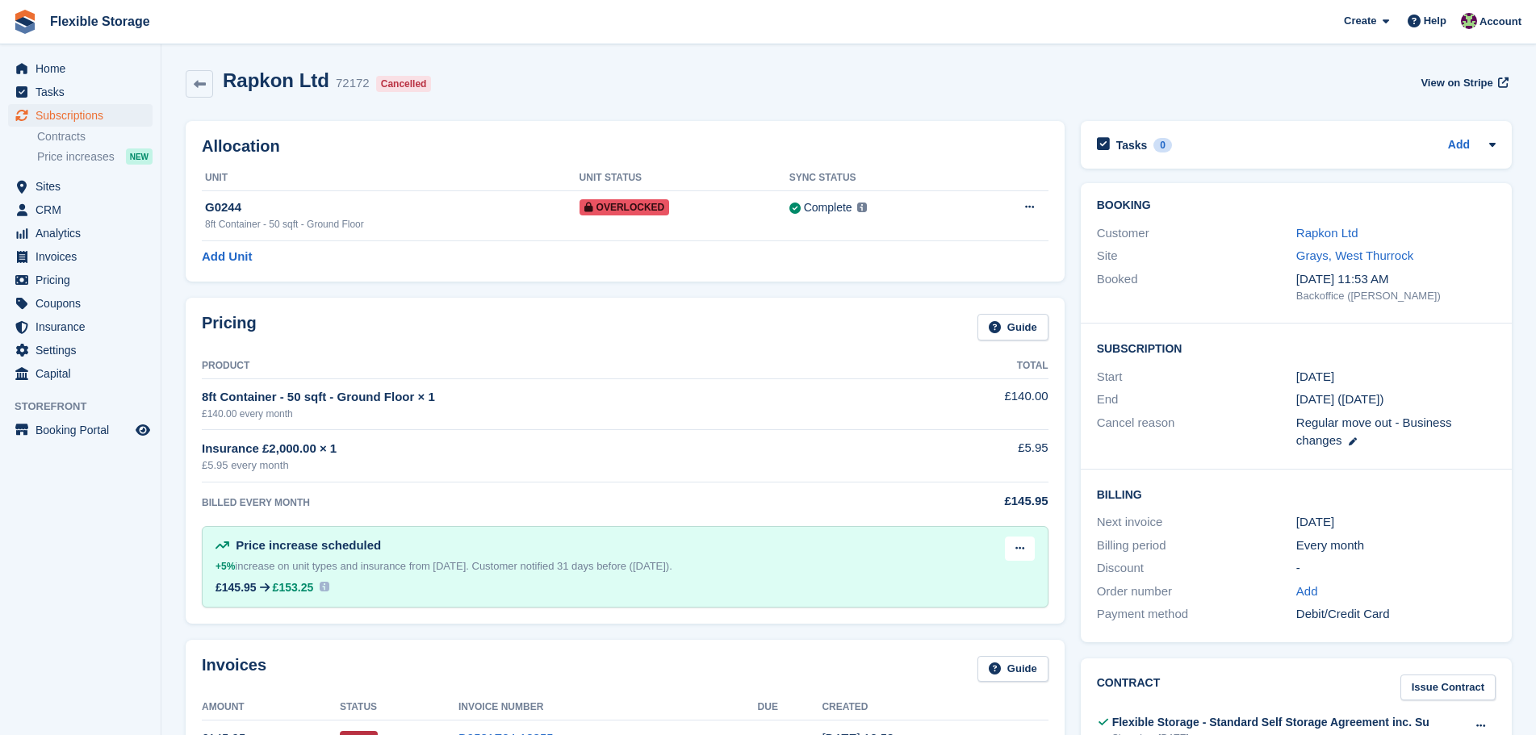
drag, startPoint x: 450, startPoint y: 567, endPoint x: 395, endPoint y: 558, distance: 55.6
click at [381, 562] on div "Price increase scheduled +5% increase on unit types and insurance from 10 Septe…" at bounding box center [624, 567] width 819 height 61
click at [541, 570] on span "Customer notified 31 days before (10 Aug)." at bounding box center [572, 566] width 200 height 12
click at [785, 591] on div "Price increase scheduled +5% increase on unit types and insurance from 10 Septe…" at bounding box center [624, 567] width 819 height 61
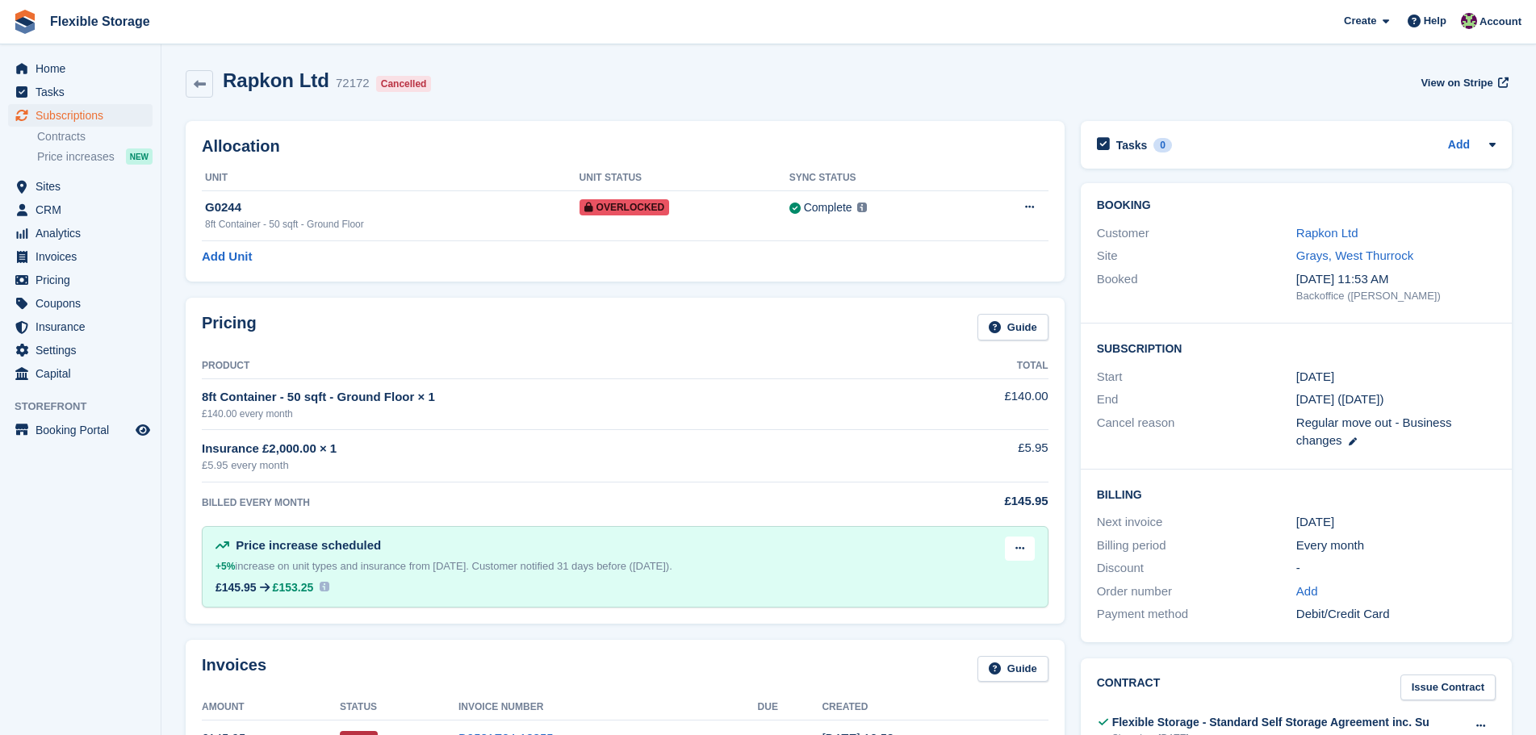
drag, startPoint x: 481, startPoint y: 94, endPoint x: 438, endPoint y: 74, distance: 46.9
click at [211, 64] on div "Rapkon Ltd 72172 Cancelled View on Stripe" at bounding box center [849, 87] width 1342 height 52
click at [560, 72] on div "Rapkon Ltd 72172 Cancelled View on Stripe" at bounding box center [849, 83] width 1326 height 29
drag, startPoint x: 601, startPoint y: 85, endPoint x: 660, endPoint y: 81, distance: 59.0
click at [206, 92] on div "Rapkon Ltd 72172 Cancelled View on Stripe" at bounding box center [849, 83] width 1326 height 29
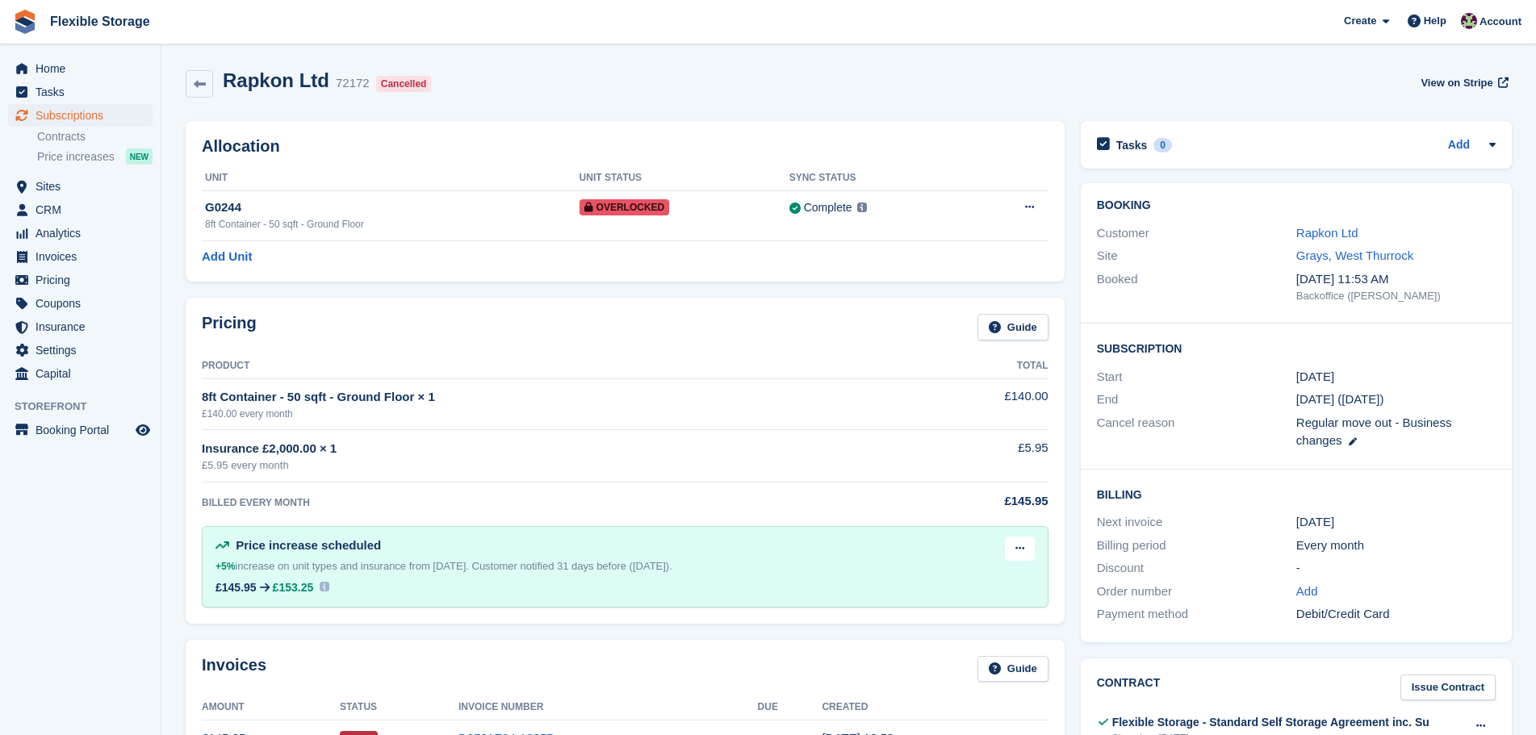
click at [660, 81] on div "Rapkon Ltd 72172 Cancelled View on Stripe" at bounding box center [849, 83] width 1326 height 29
click at [1084, 67] on div "Rapkon Ltd 72172 Cancelled View on Stripe" at bounding box center [849, 87] width 1342 height 52
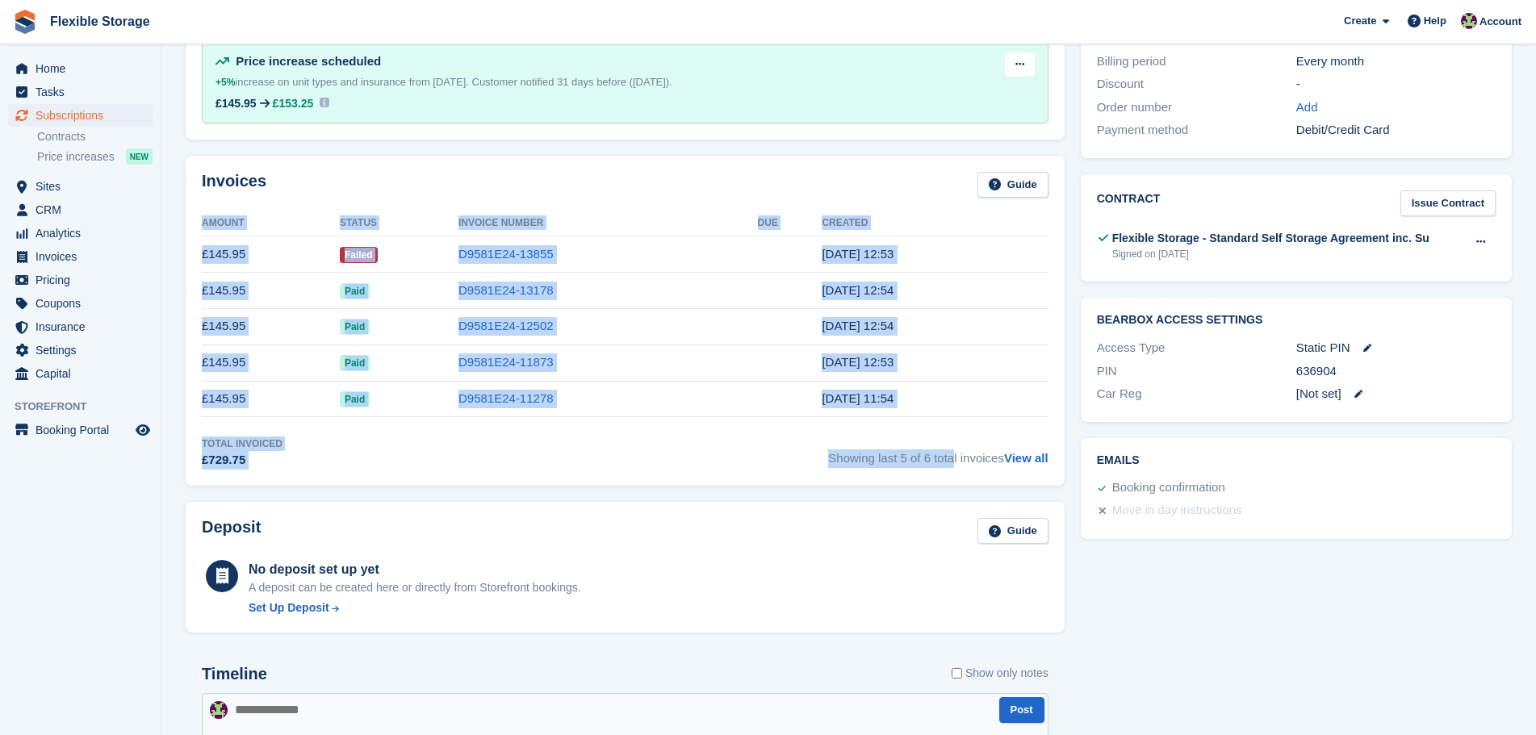
drag, startPoint x: 835, startPoint y: 148, endPoint x: 858, endPoint y: 514, distance: 367.0
click at [876, 470] on div "Invoices Guide Amount Status Invoice Number Due Created £145.95 Failed D9581E24…" at bounding box center [625, 321] width 895 height 346
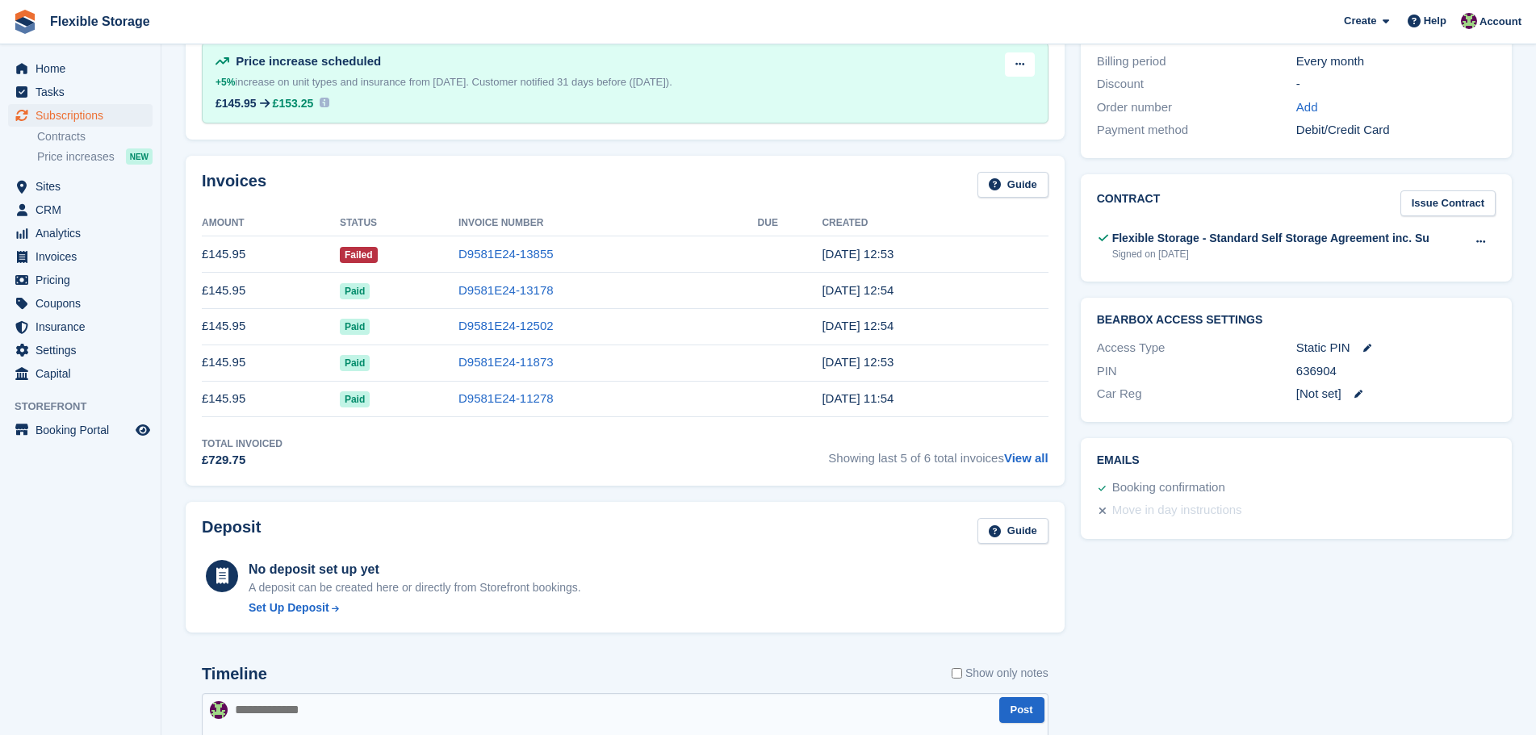
click at [858, 514] on div "Deposit Guide No deposit set up yet A deposit can be created here or directly f…" at bounding box center [625, 568] width 879 height 132
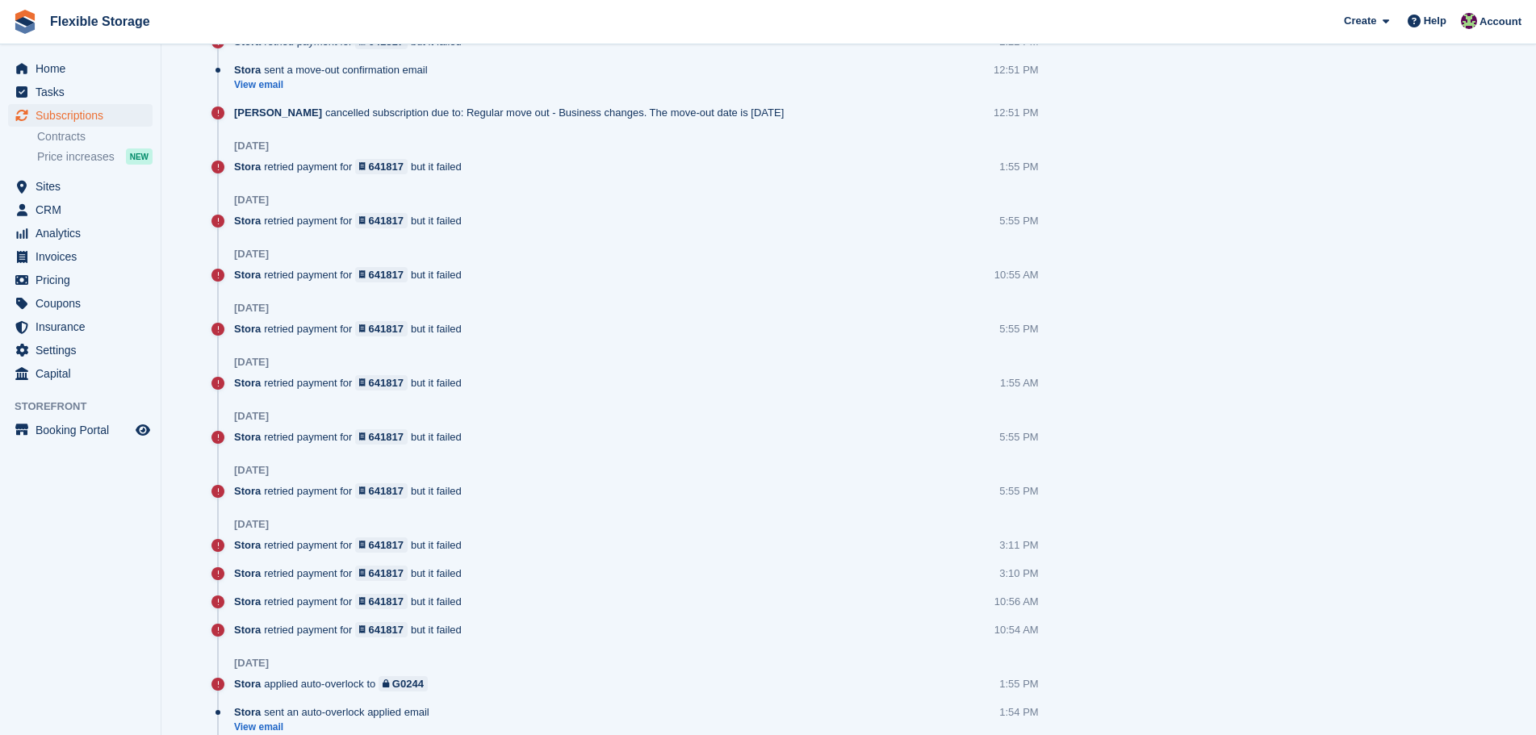
scroll to position [968, 0]
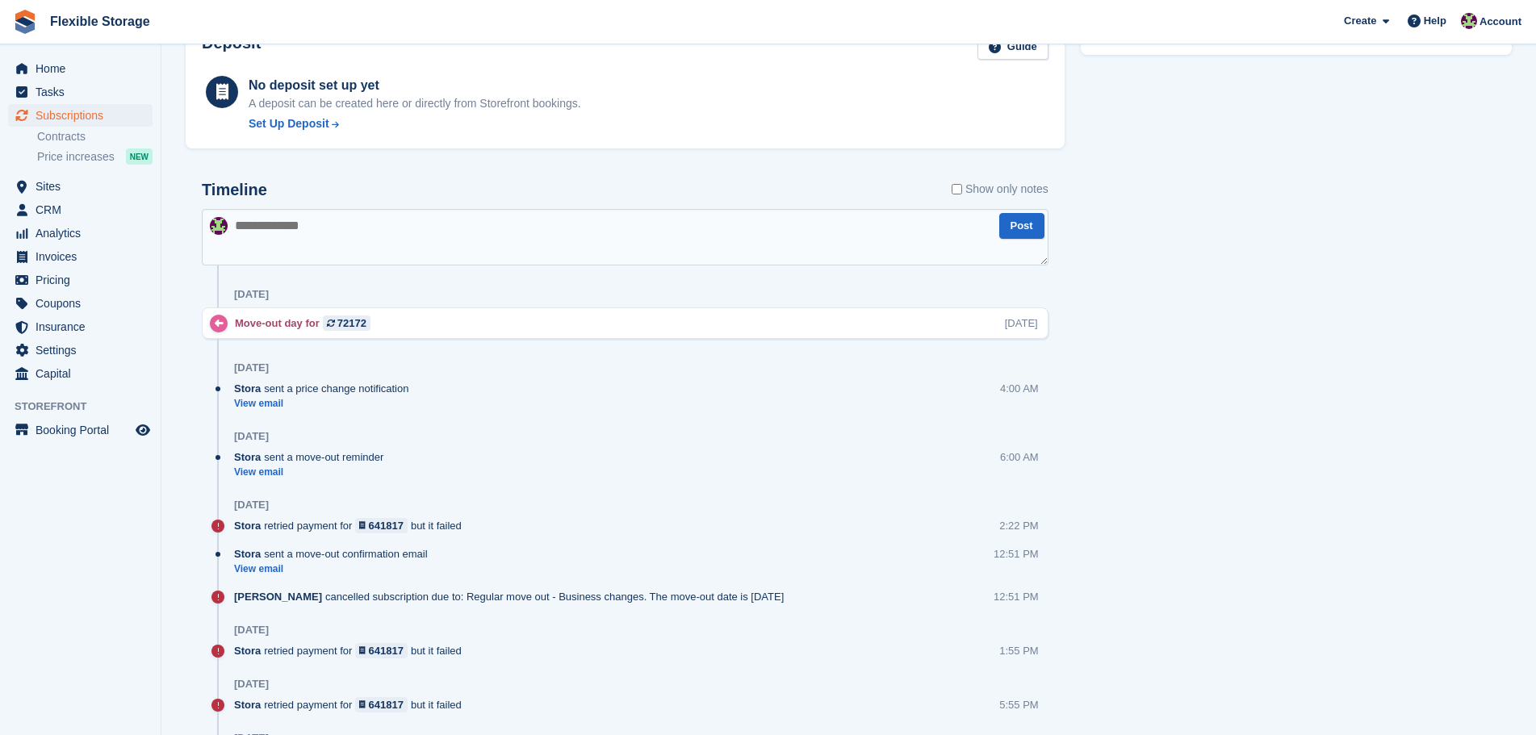
click at [616, 223] on textarea at bounding box center [625, 237] width 846 height 56
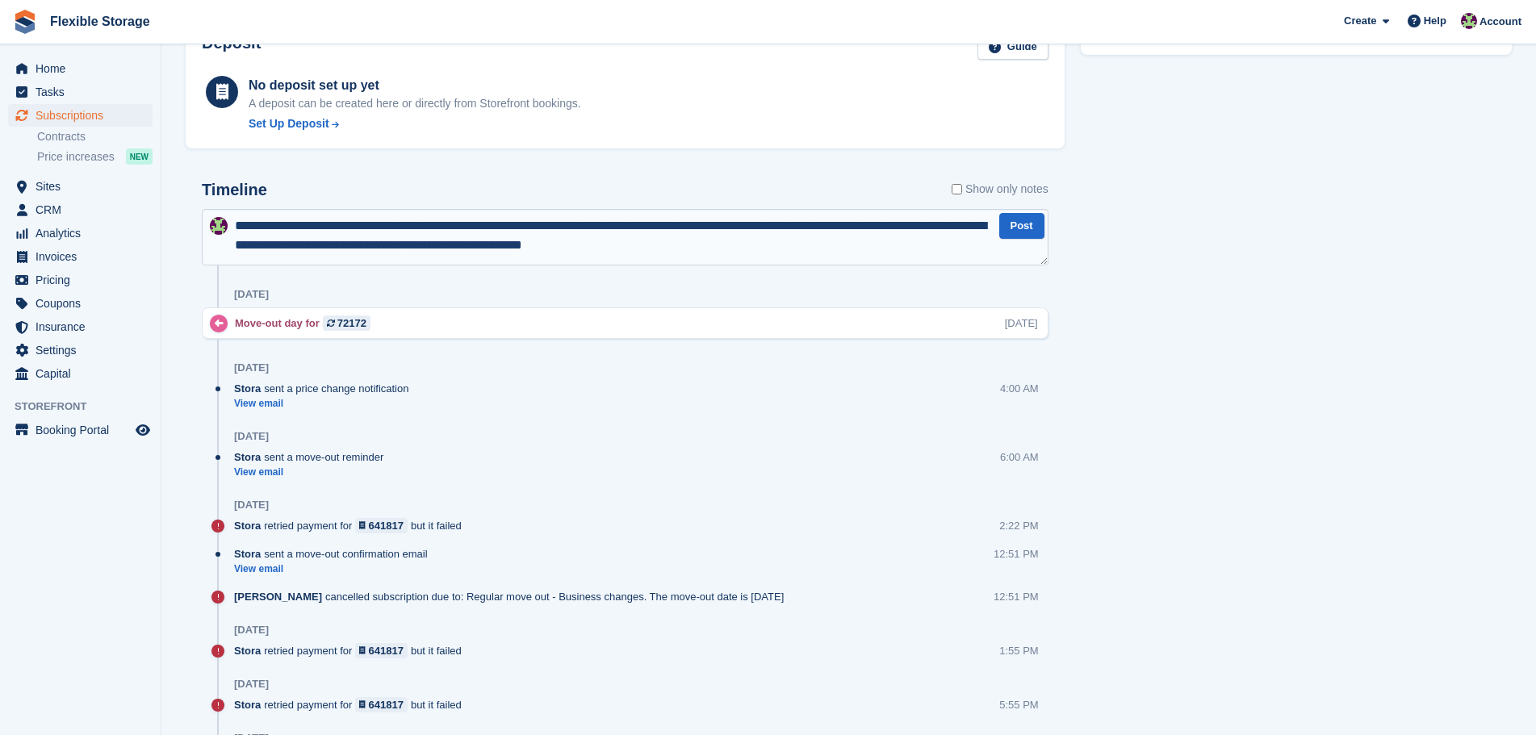
type textarea "**********"
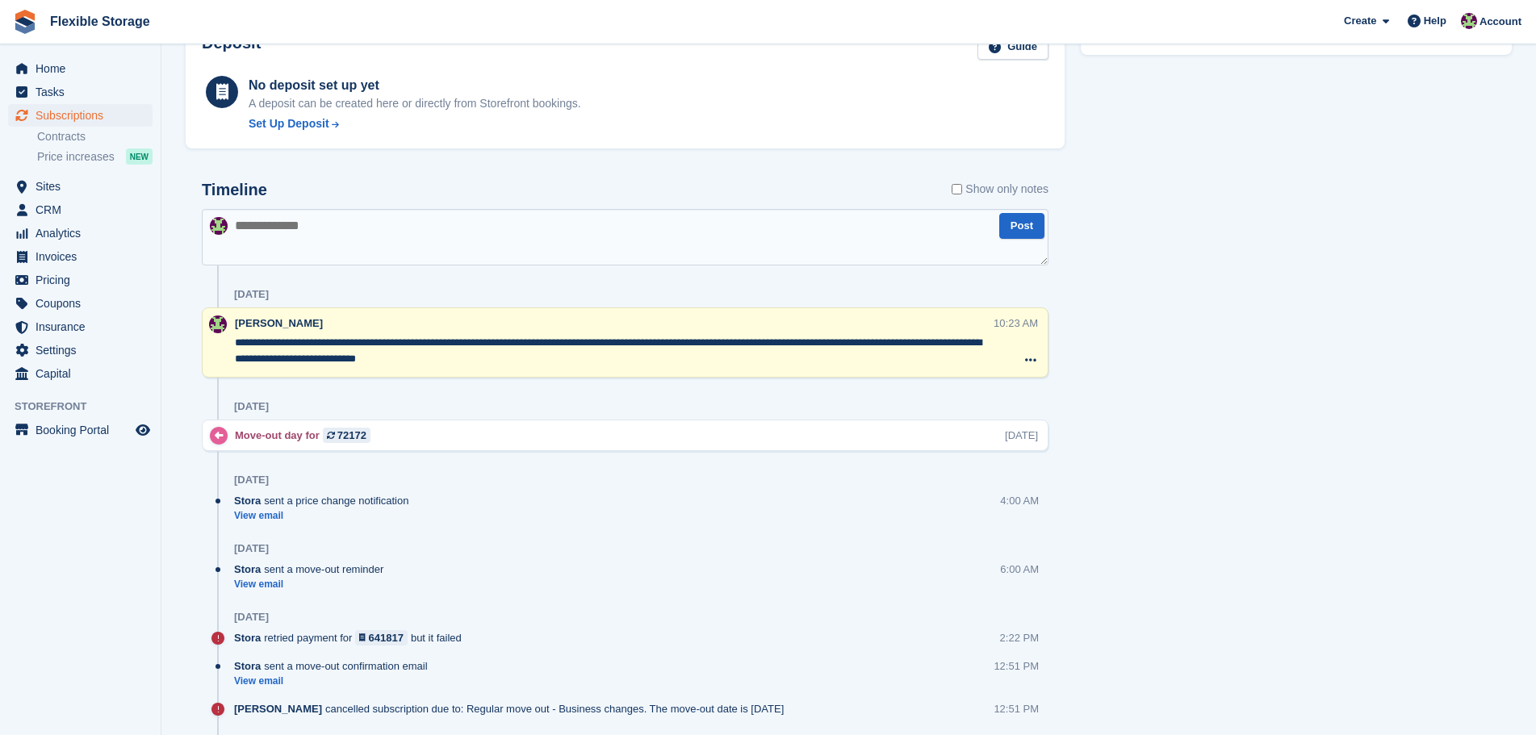
click at [445, 359] on textarea "**********" at bounding box center [614, 351] width 758 height 32
click at [445, 358] on textarea "**********" at bounding box center [614, 351] width 758 height 32
type textarea "**********"
click at [1281, 437] on div "Tasks 0 Add No tasks related to Subscription #72172 Booking Customer Rapkon Ltd…" at bounding box center [1295, 520] width 447 height 2751
click at [98, 97] on span "Tasks" at bounding box center [84, 92] width 97 height 23
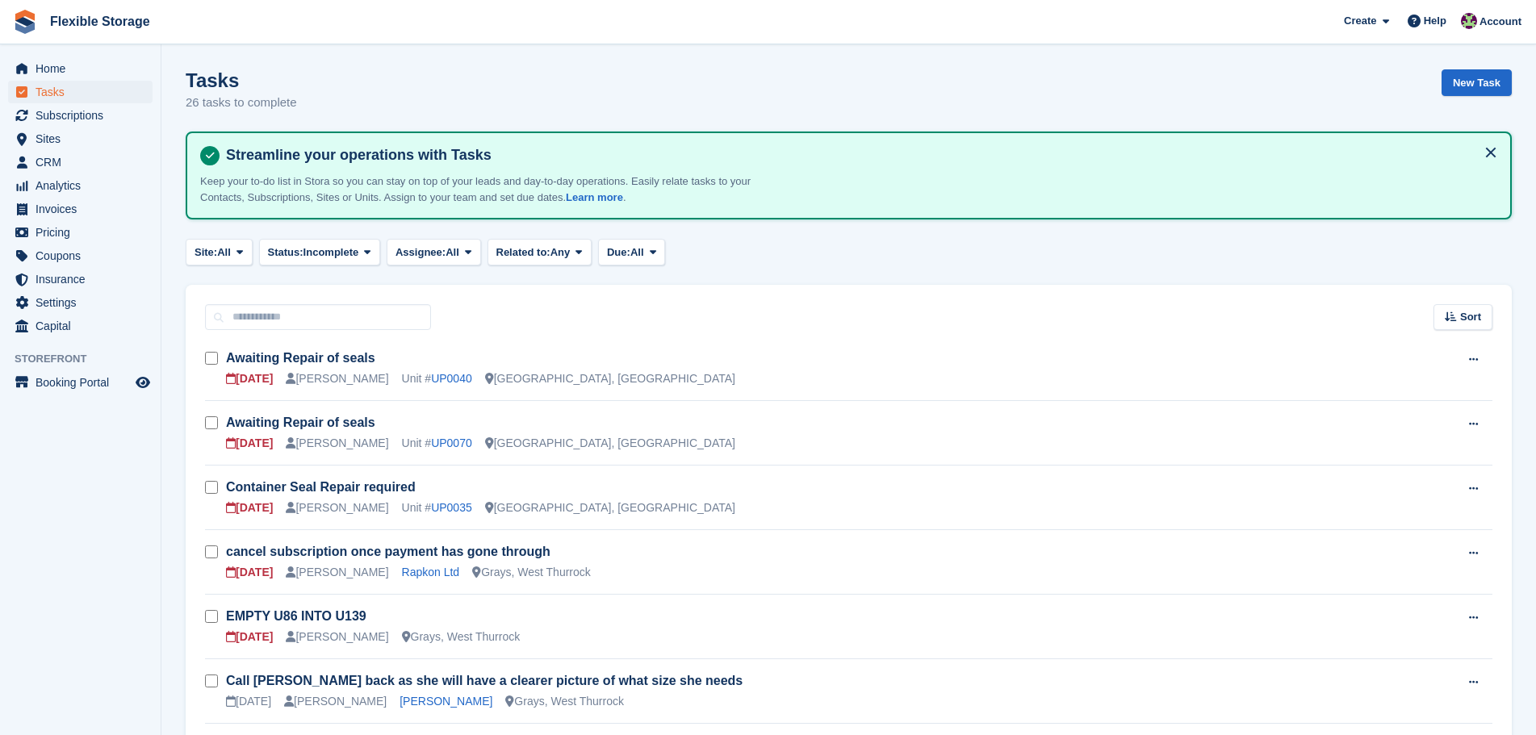
scroll to position [484, 0]
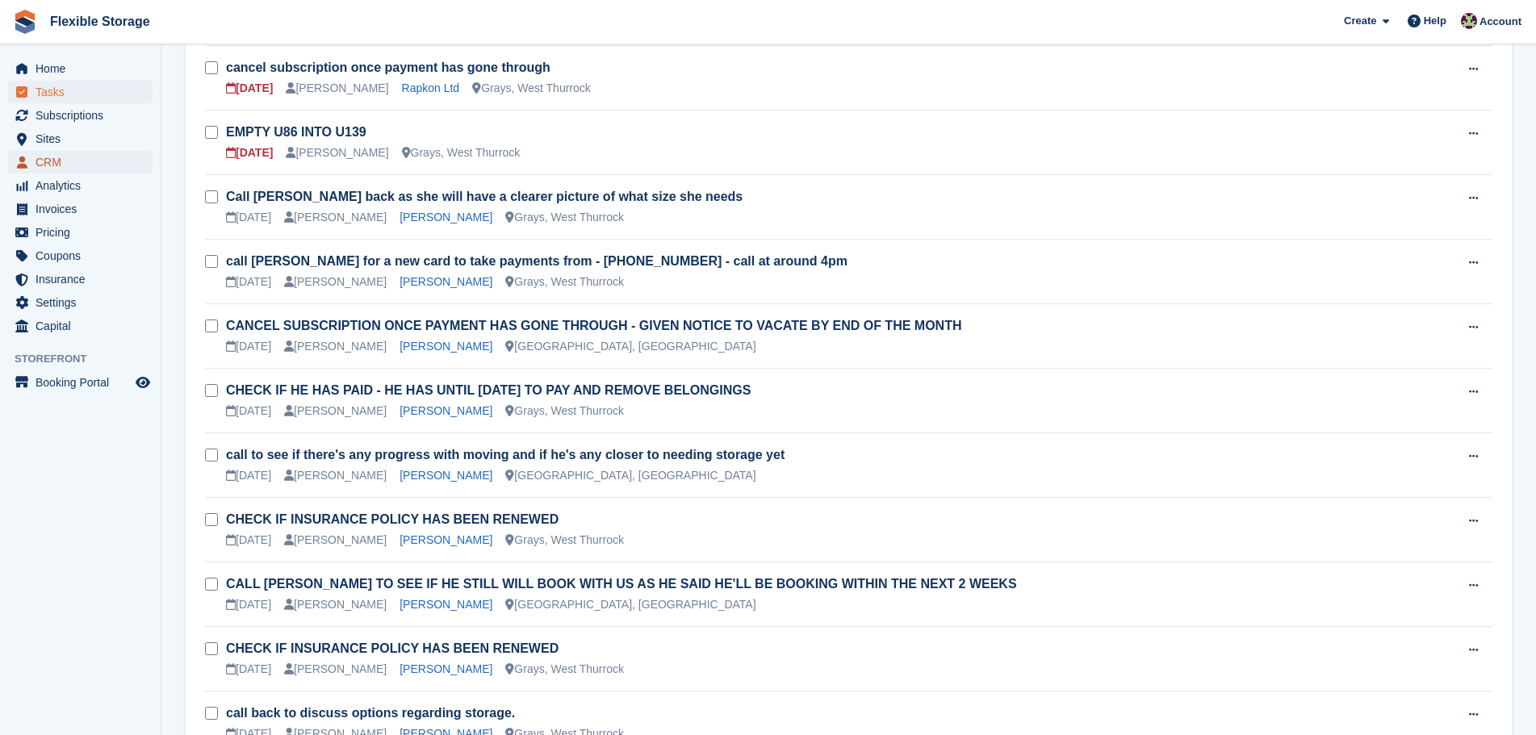
click at [69, 161] on span "CRM" at bounding box center [84, 162] width 97 height 23
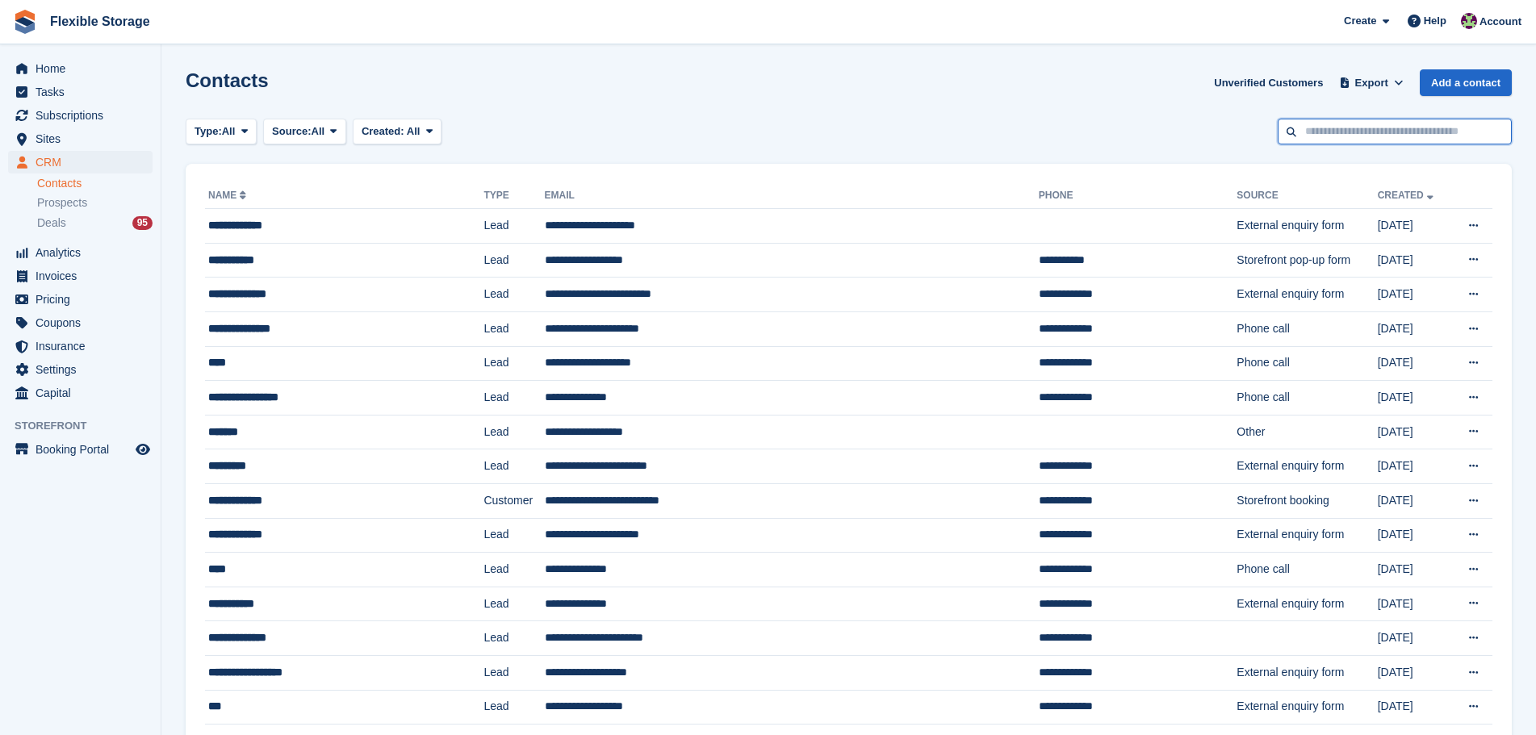
click at [1394, 128] on input "text" at bounding box center [1394, 132] width 234 height 27
type input "*****"
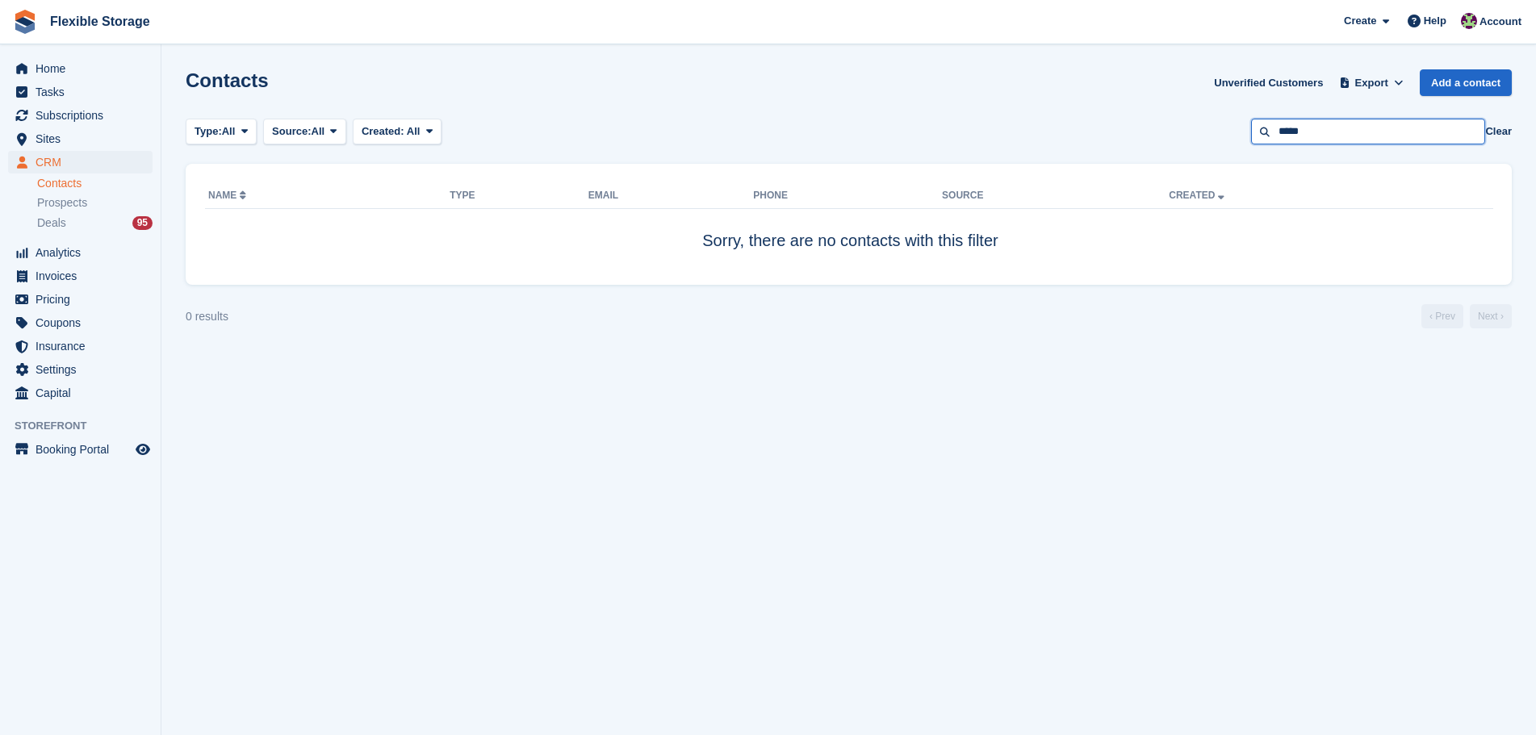
drag, startPoint x: 1325, startPoint y: 125, endPoint x: 1168, endPoint y: 147, distance: 158.8
click at [1168, 146] on section "Contacts Unverified Customers Export Export Contacts Export a CSV of all Contac…" at bounding box center [848, 367] width 1374 height 735
type input "*****"
click at [1314, 136] on input "*****" at bounding box center [1368, 132] width 234 height 27
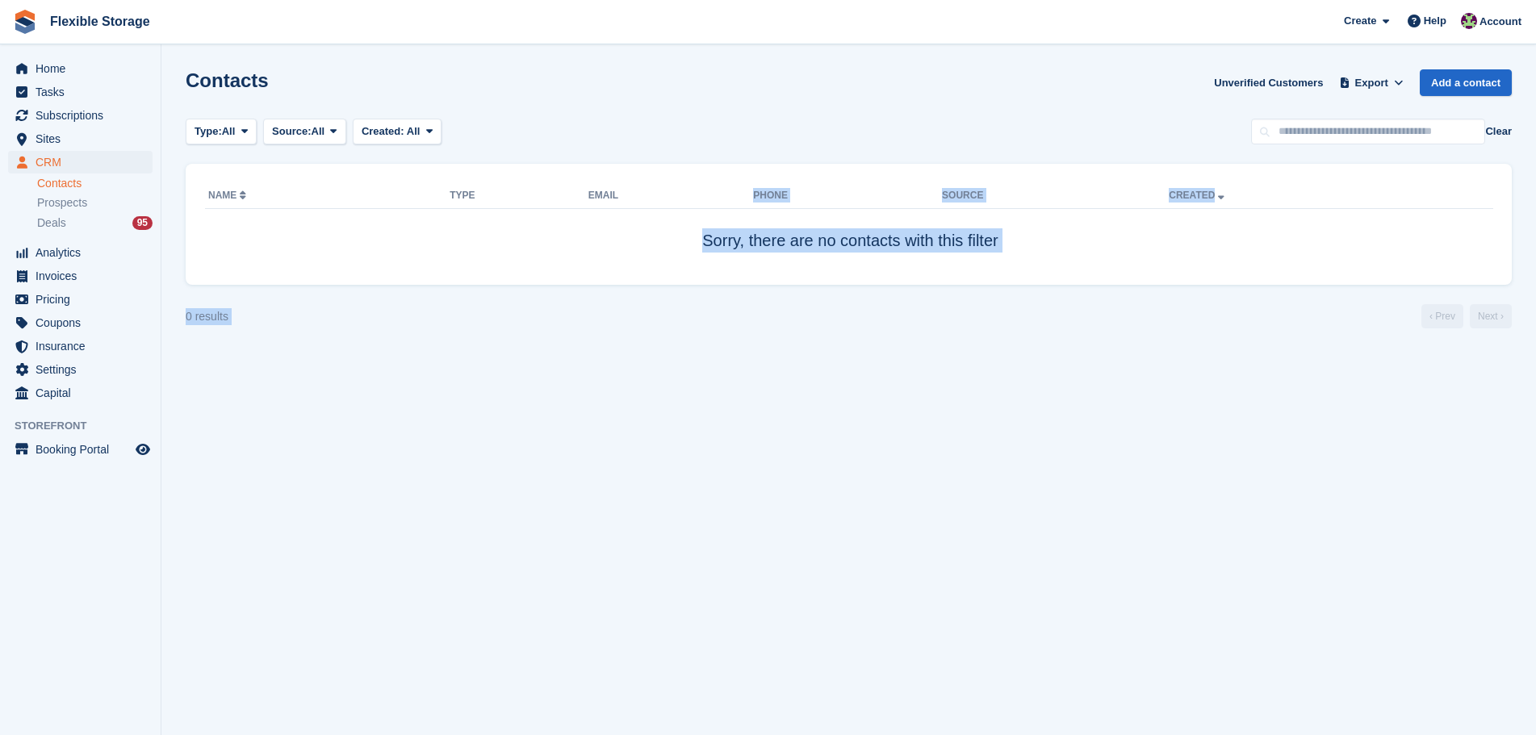
drag, startPoint x: 922, startPoint y: 313, endPoint x: 733, endPoint y: 182, distance: 230.3
click at [733, 183] on section "Contacts Unverified Customers Export Export Contacts Export a CSV of all Contac…" at bounding box center [848, 367] width 1374 height 735
click at [867, 114] on div "Contacts Unverified Customers Export Export Contacts Export a CSV of all Contac…" at bounding box center [849, 92] width 1326 height 46
click at [1116, 373] on section "Contacts Unverified Customers Export Export Contacts Export a CSV of all Contac…" at bounding box center [848, 367] width 1374 height 735
click at [963, 436] on section "Contacts Unverified Customers Export Export Contacts Export a CSV of all Contac…" at bounding box center [848, 367] width 1374 height 735
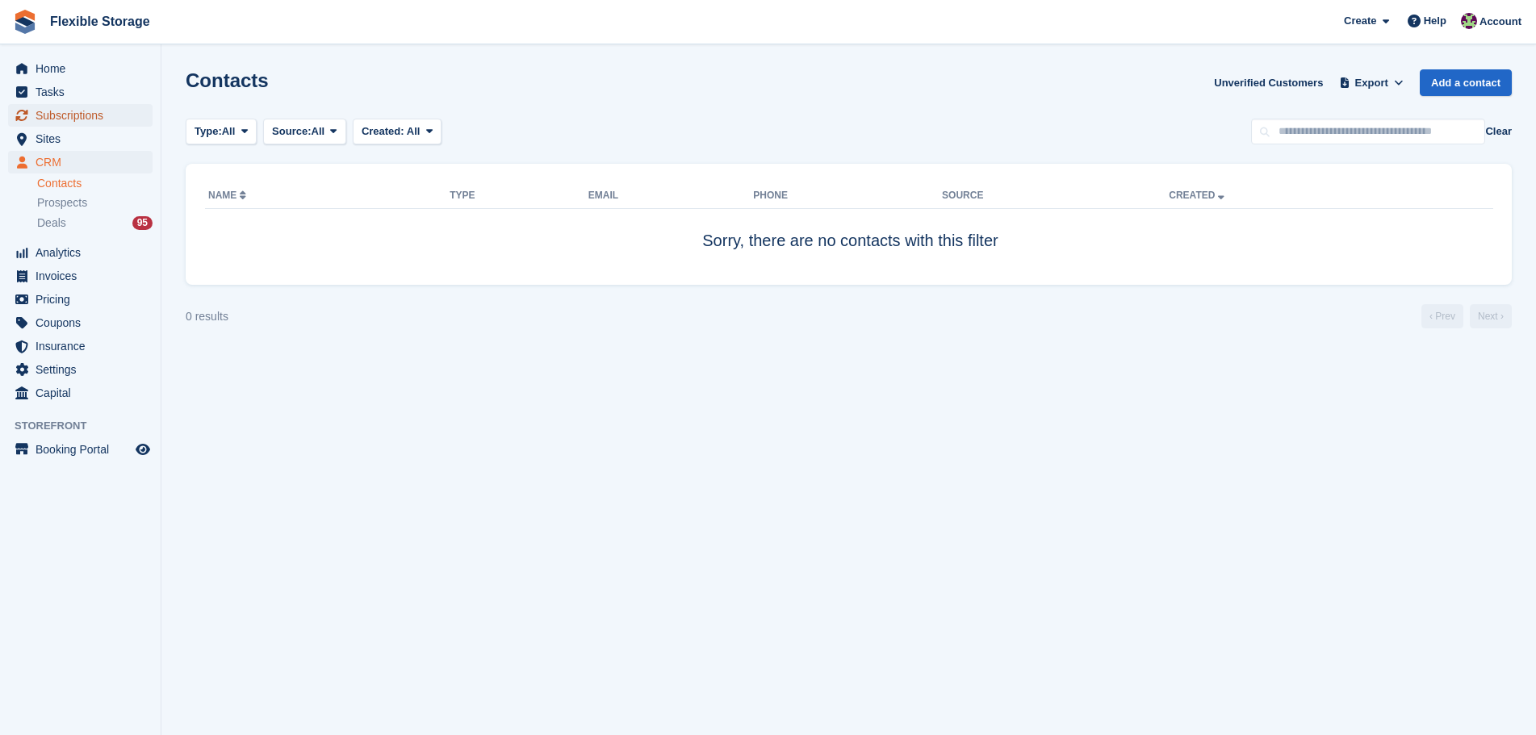
click at [73, 113] on span "Subscriptions" at bounding box center [84, 115] width 97 height 23
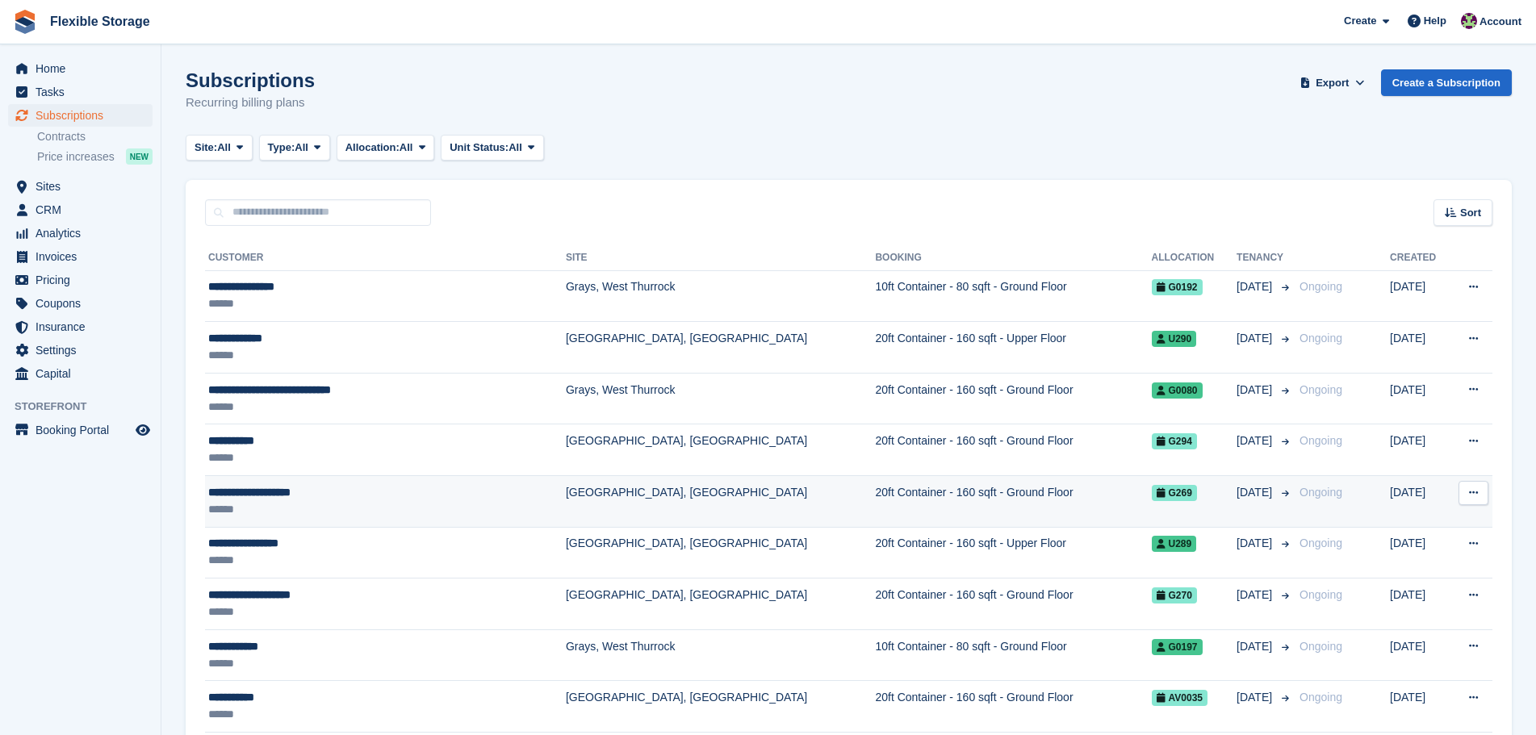
drag, startPoint x: 1093, startPoint y: 132, endPoint x: 1194, endPoint y: 487, distance: 368.3
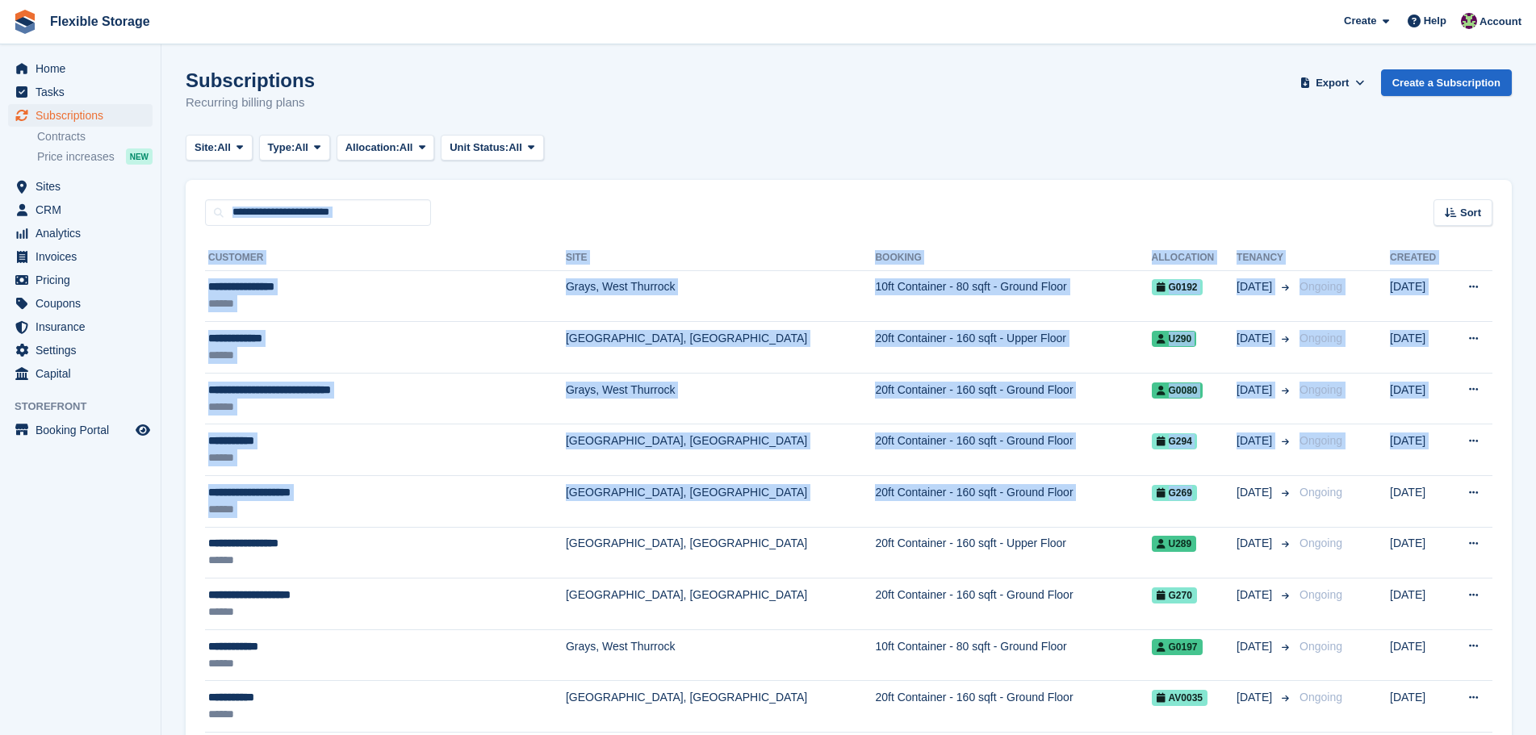
click at [1151, 251] on th "Allocation" at bounding box center [1194, 258] width 86 height 26
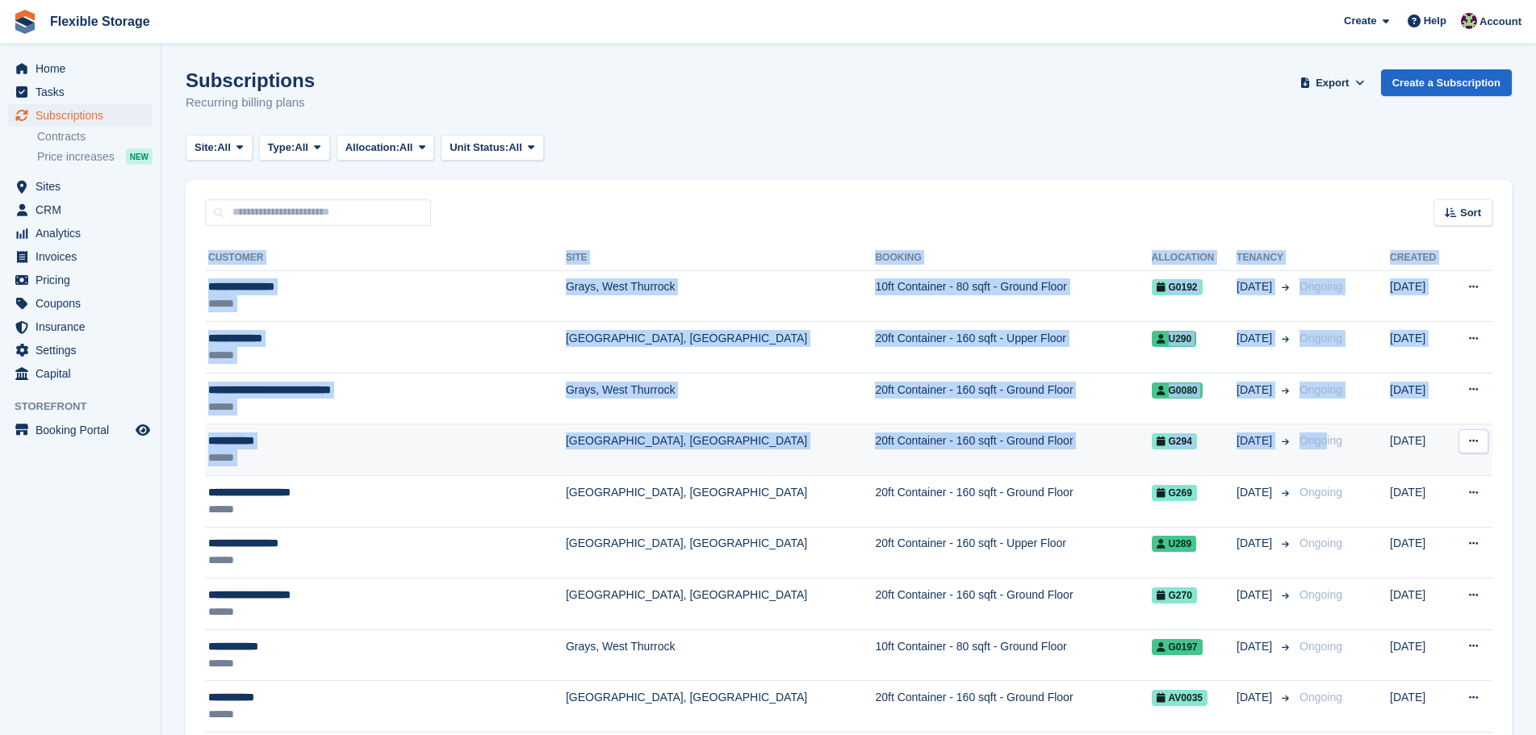
drag, startPoint x: 1236, startPoint y: 200, endPoint x: 1298, endPoint y: 470, distance: 276.6
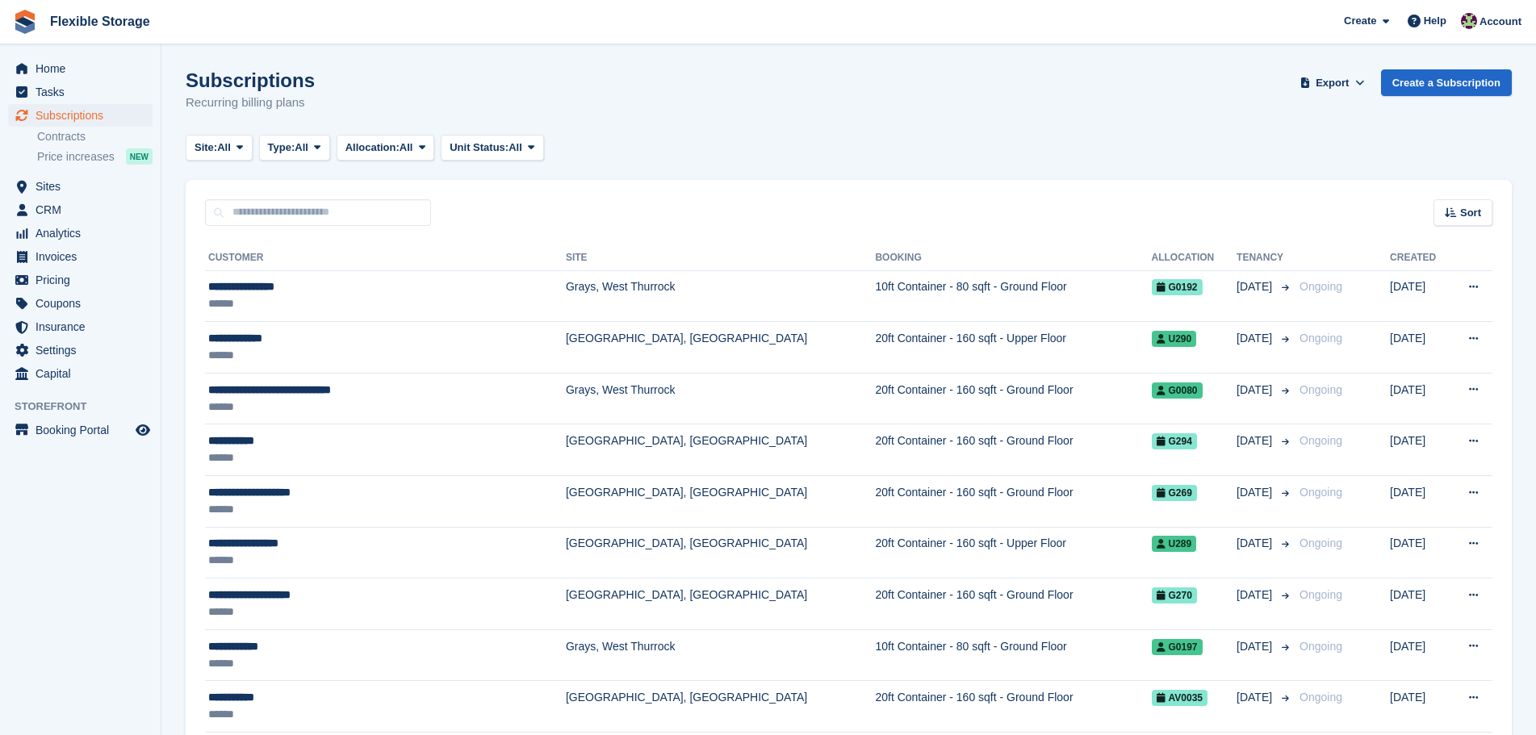
click at [952, 215] on div "Sort Sort by Customer name Date created Move in date Move out date Created (old…" at bounding box center [849, 203] width 1326 height 46
click at [238, 215] on input "text" at bounding box center [318, 212] width 226 height 27
drag, startPoint x: 333, startPoint y: 73, endPoint x: 195, endPoint y: 73, distance: 138.0
click at [195, 73] on div "Subscriptions Recurring billing plans Export Export Subscriptions Export a CSV …" at bounding box center [849, 100] width 1326 height 62
click at [382, 86] on div "Subscriptions Recurring billing plans Export Export Subscriptions Export a CSV …" at bounding box center [849, 100] width 1326 height 62
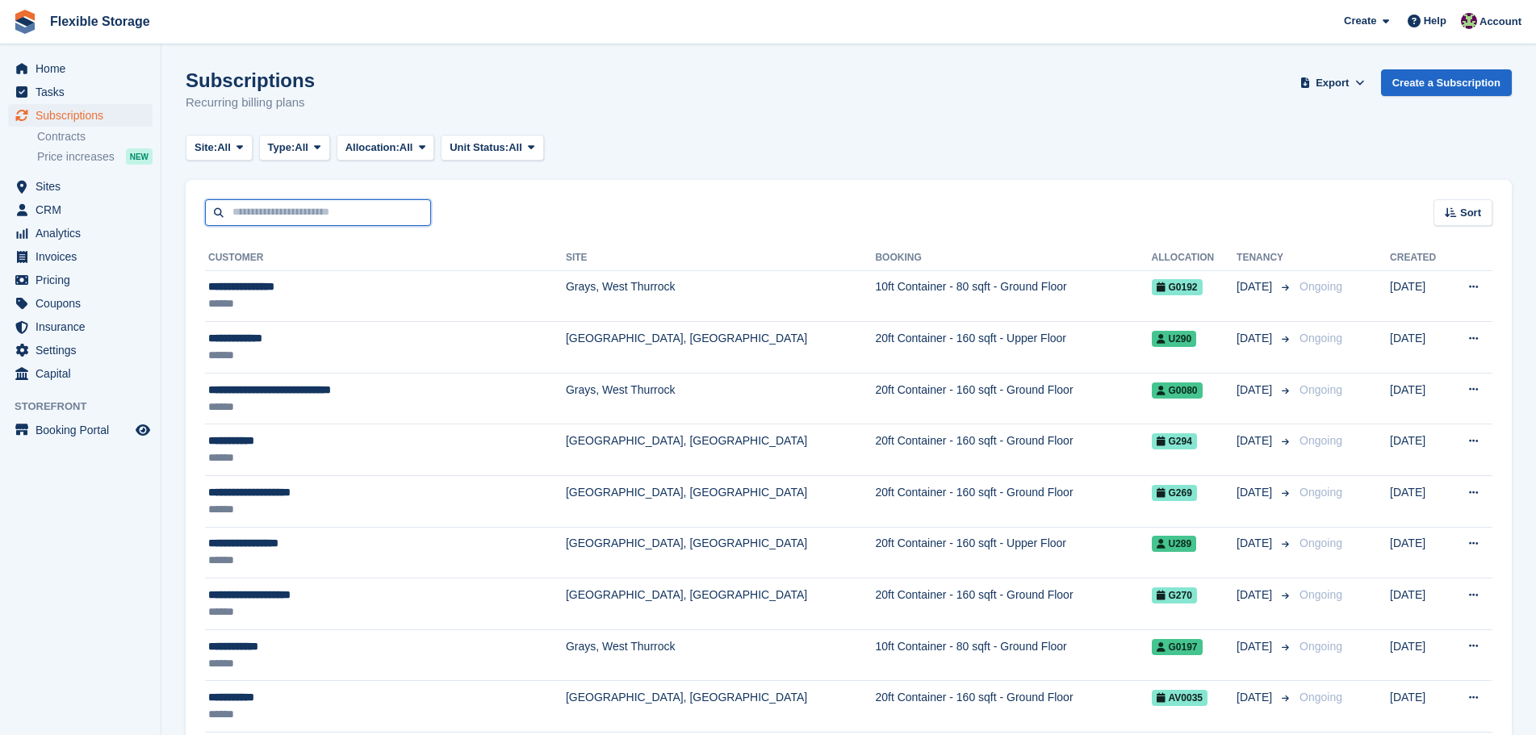
click at [294, 215] on input "text" at bounding box center [318, 212] width 226 height 27
type input "*****"
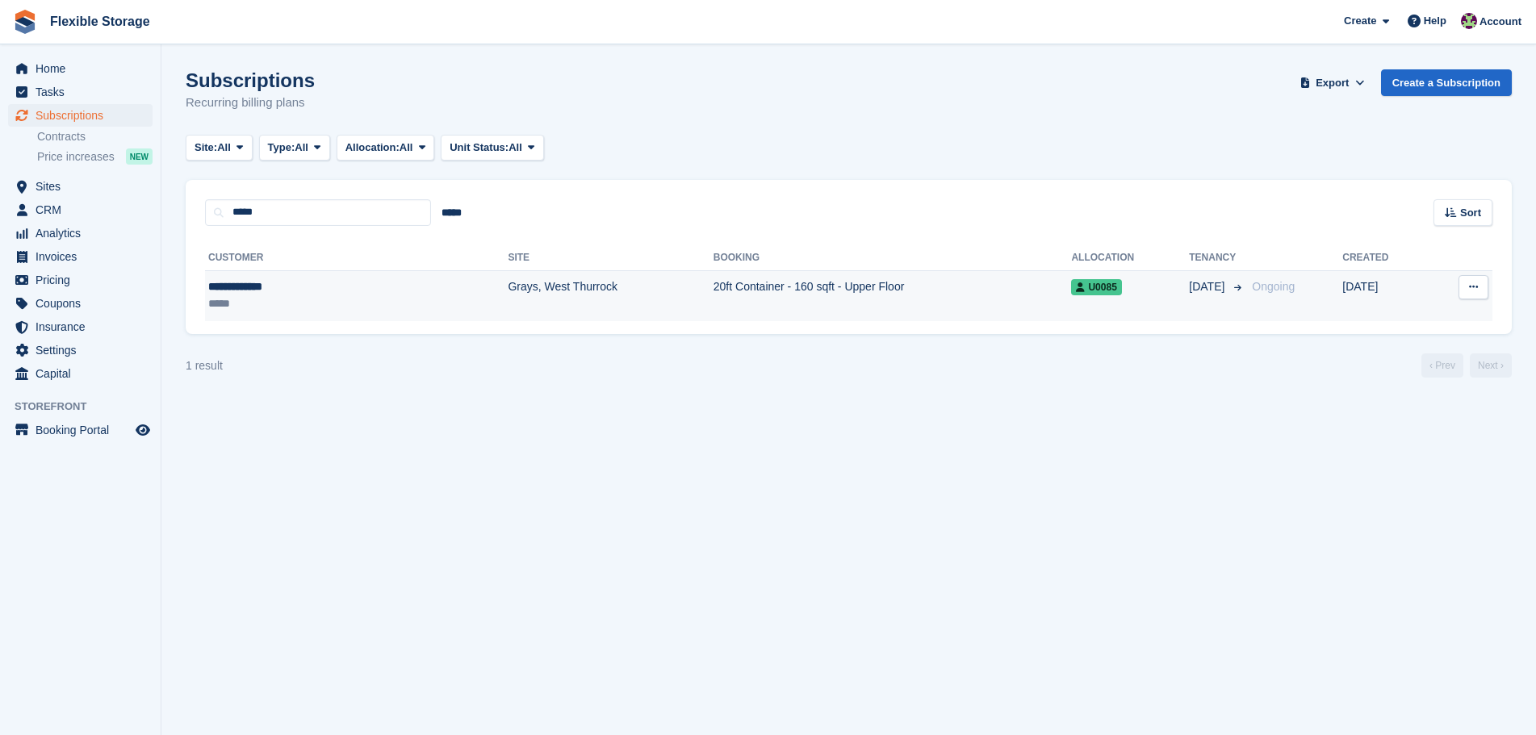
click at [349, 283] on div "**********" at bounding box center [287, 286] width 158 height 17
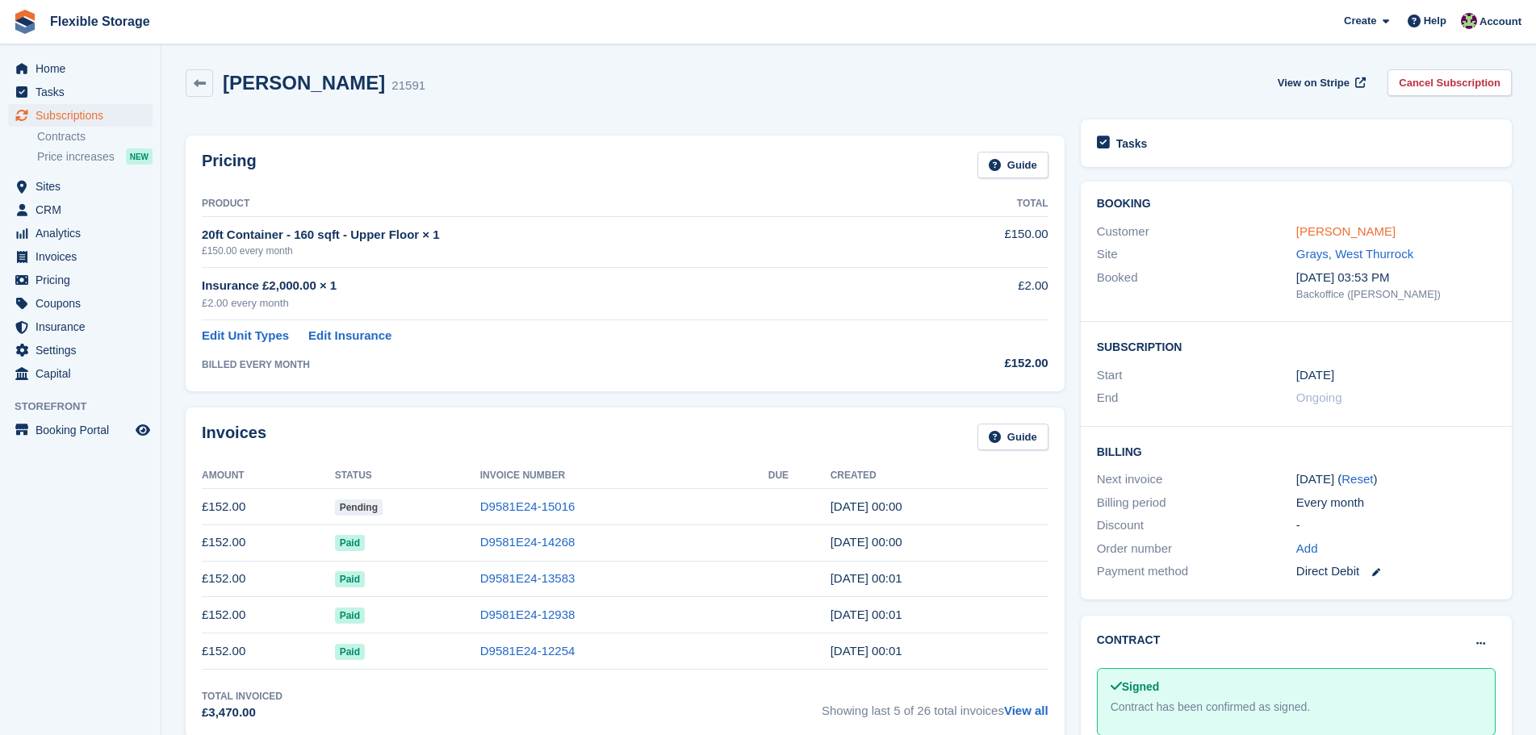
click at [1339, 231] on link "[PERSON_NAME]" at bounding box center [1345, 231] width 99 height 14
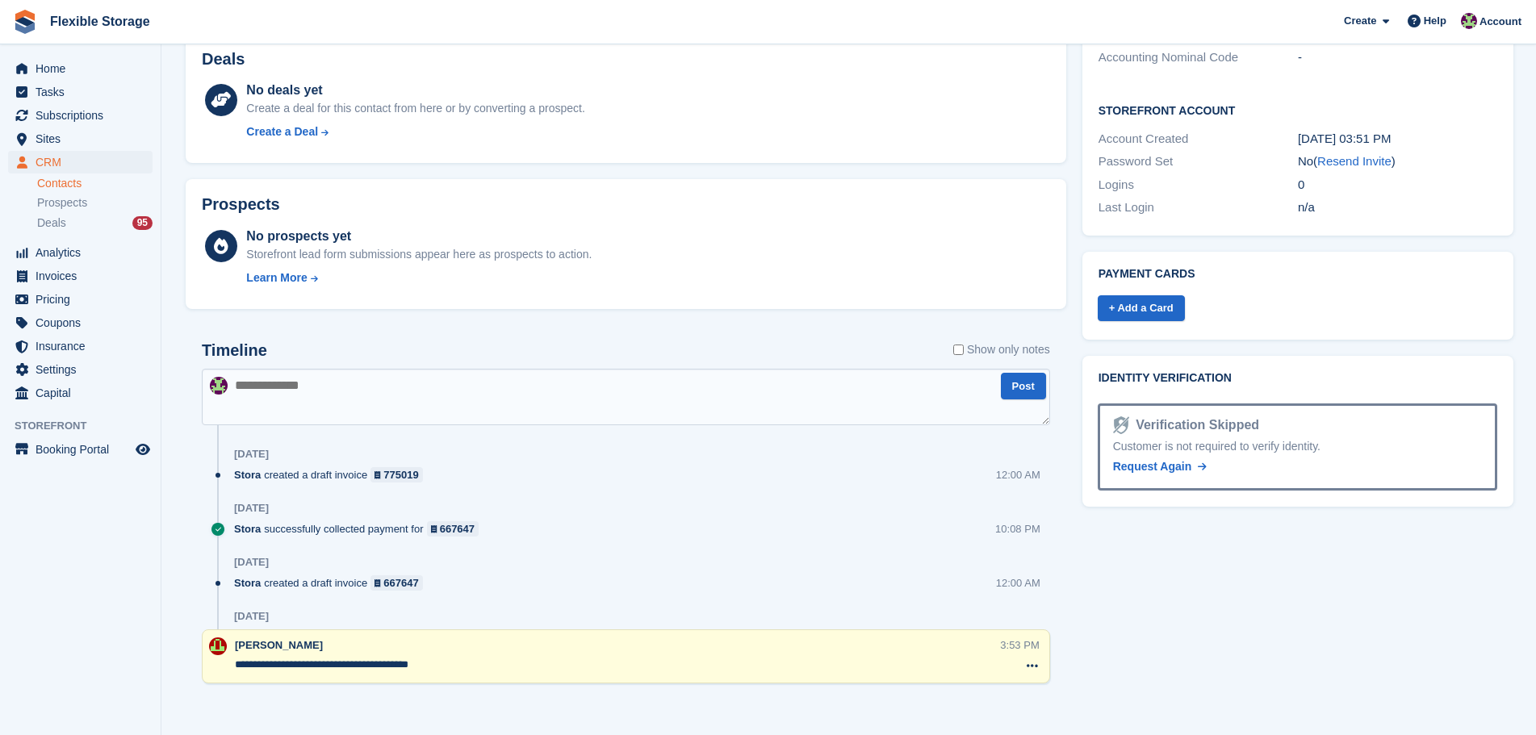
scroll to position [608, 0]
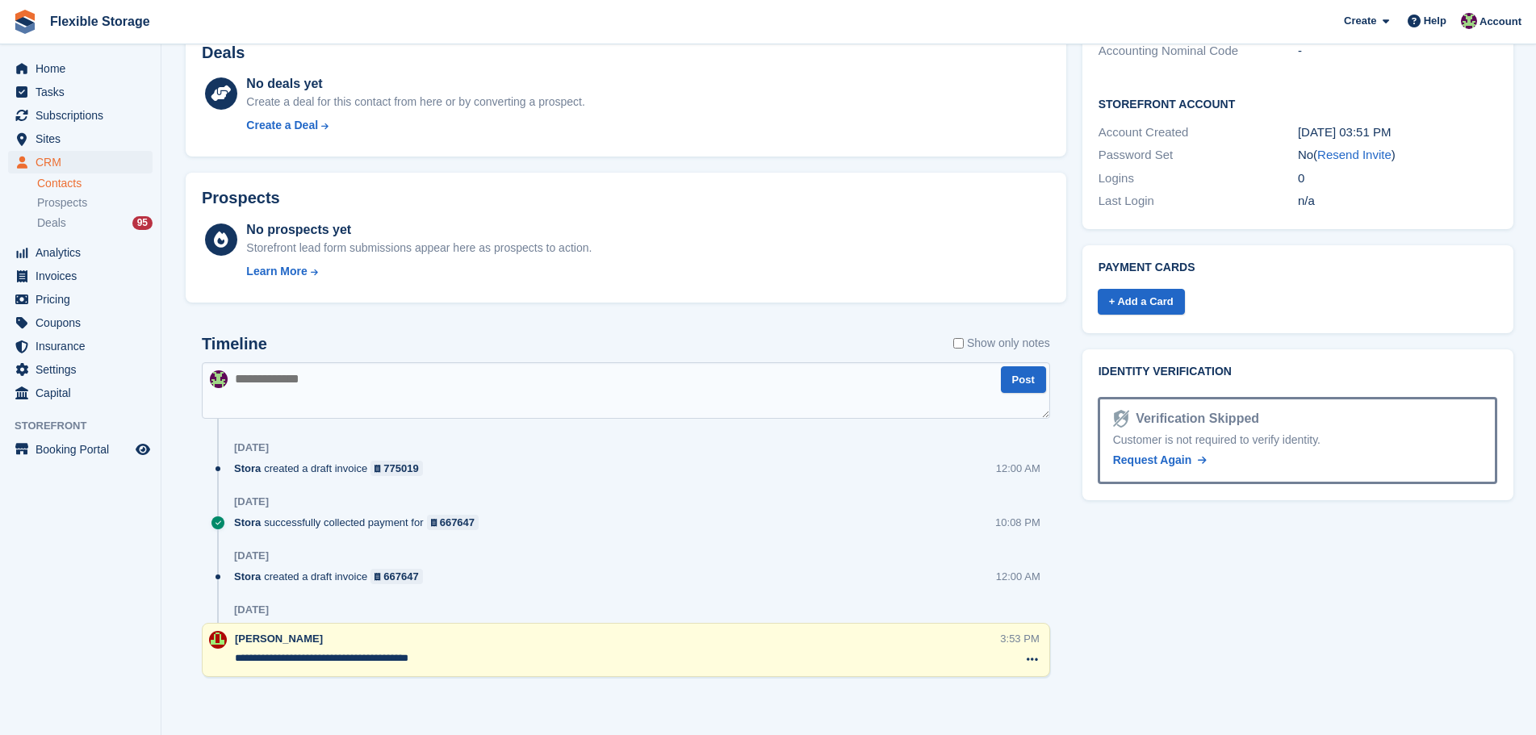
drag, startPoint x: 488, startPoint y: 662, endPoint x: 554, endPoint y: 656, distance: 65.7
click at [203, 669] on div "**********" at bounding box center [626, 650] width 848 height 54
click at [493, 666] on textarea "**********" at bounding box center [617, 658] width 765 height 16
click at [554, 656] on textarea "**********" at bounding box center [617, 658] width 765 height 16
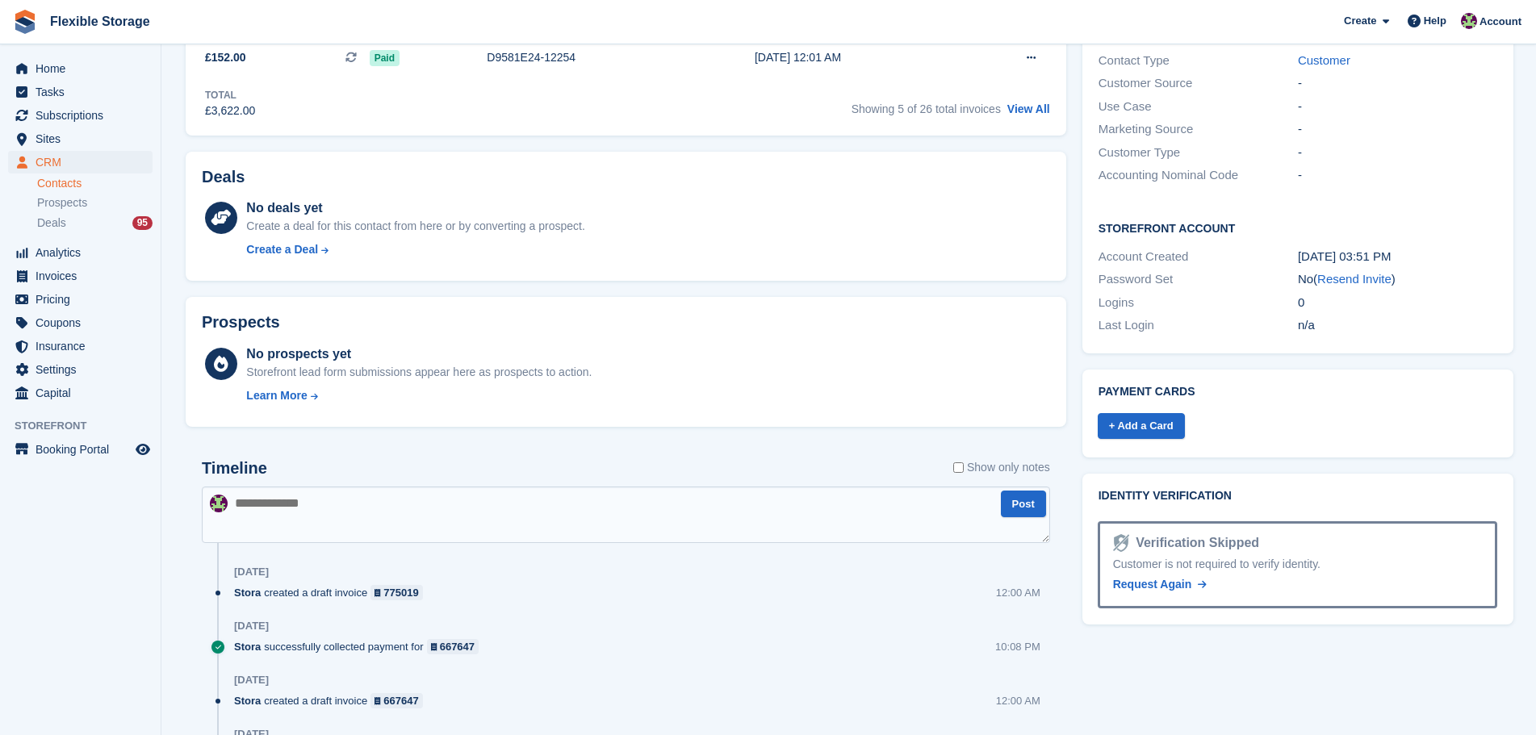
scroll to position [0, 0]
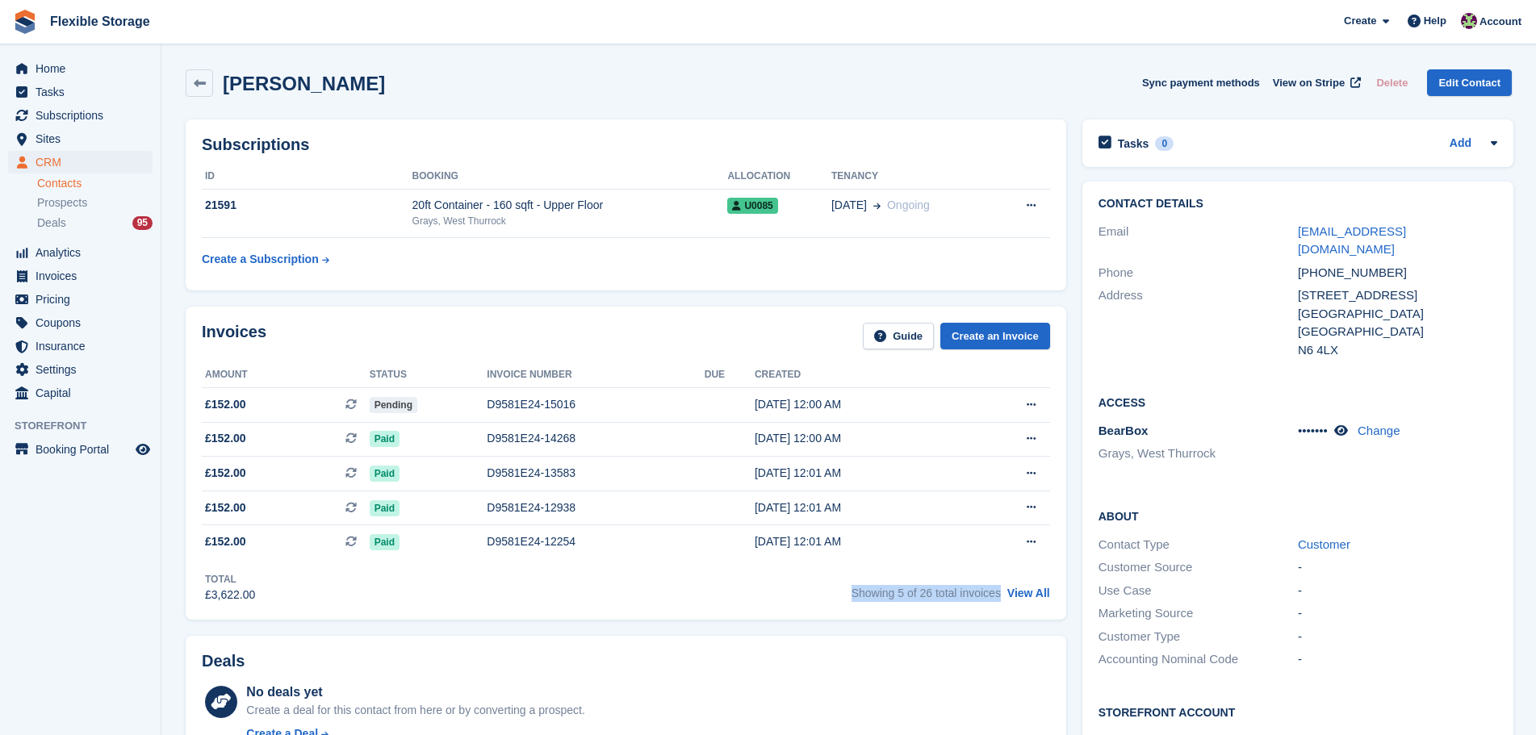
drag, startPoint x: 1000, startPoint y: 600, endPoint x: 817, endPoint y: 595, distance: 182.4
click at [817, 595] on div "Total £3,622.00 Showing 5 of 26 total invoices View All" at bounding box center [626, 581] width 848 height 44
click at [944, 605] on div "Invoices Guide Create an Invoice Amount Status Invoice number Due Created £152.…" at bounding box center [626, 463] width 880 height 313
drag, startPoint x: 1001, startPoint y: 595, endPoint x: 849, endPoint y: 606, distance: 152.9
click at [849, 605] on div "Invoices Guide Create an Invoice Amount Status Invoice number Due Created £152.…" at bounding box center [626, 463] width 880 height 313
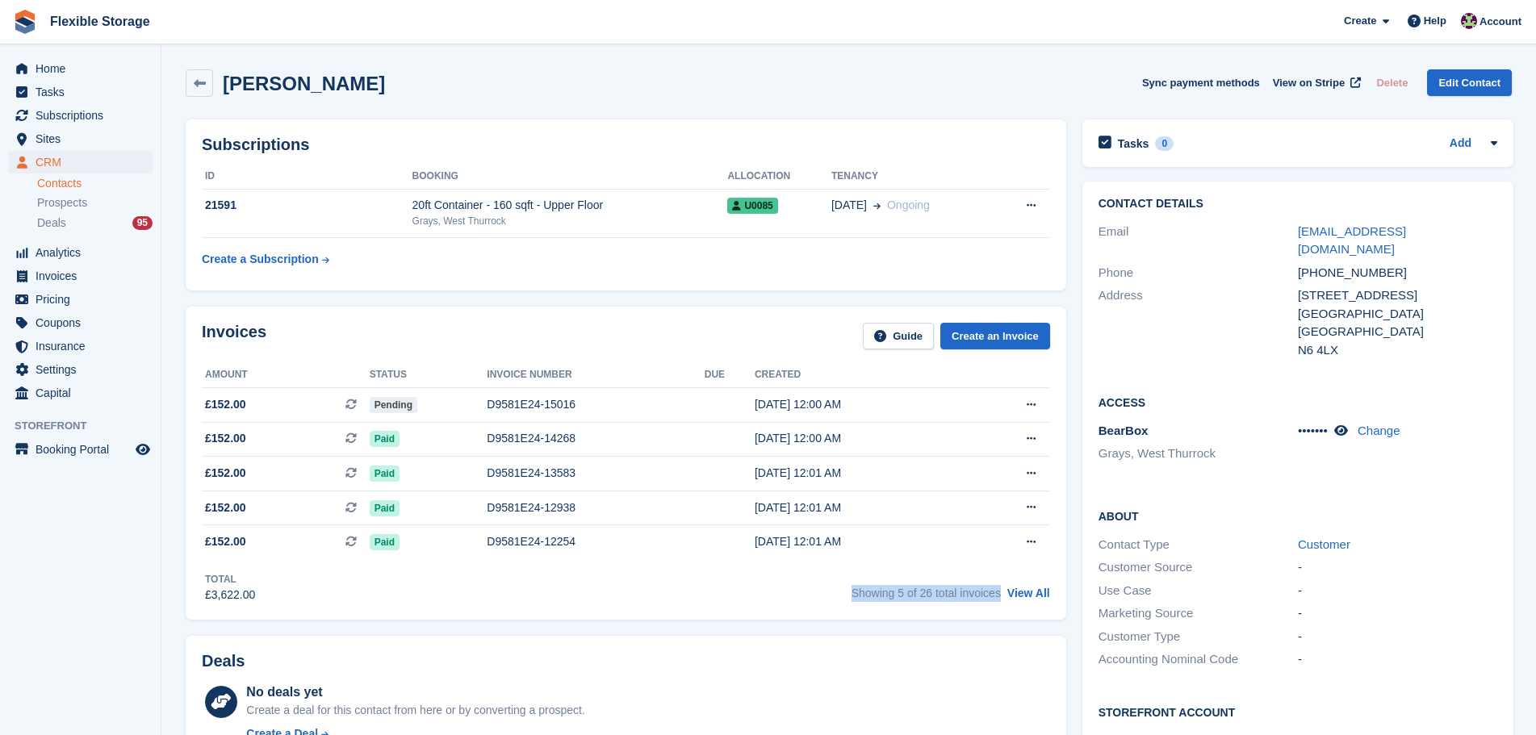
click at [899, 600] on span "Showing 5 of 26 total invoices" at bounding box center [925, 593] width 149 height 13
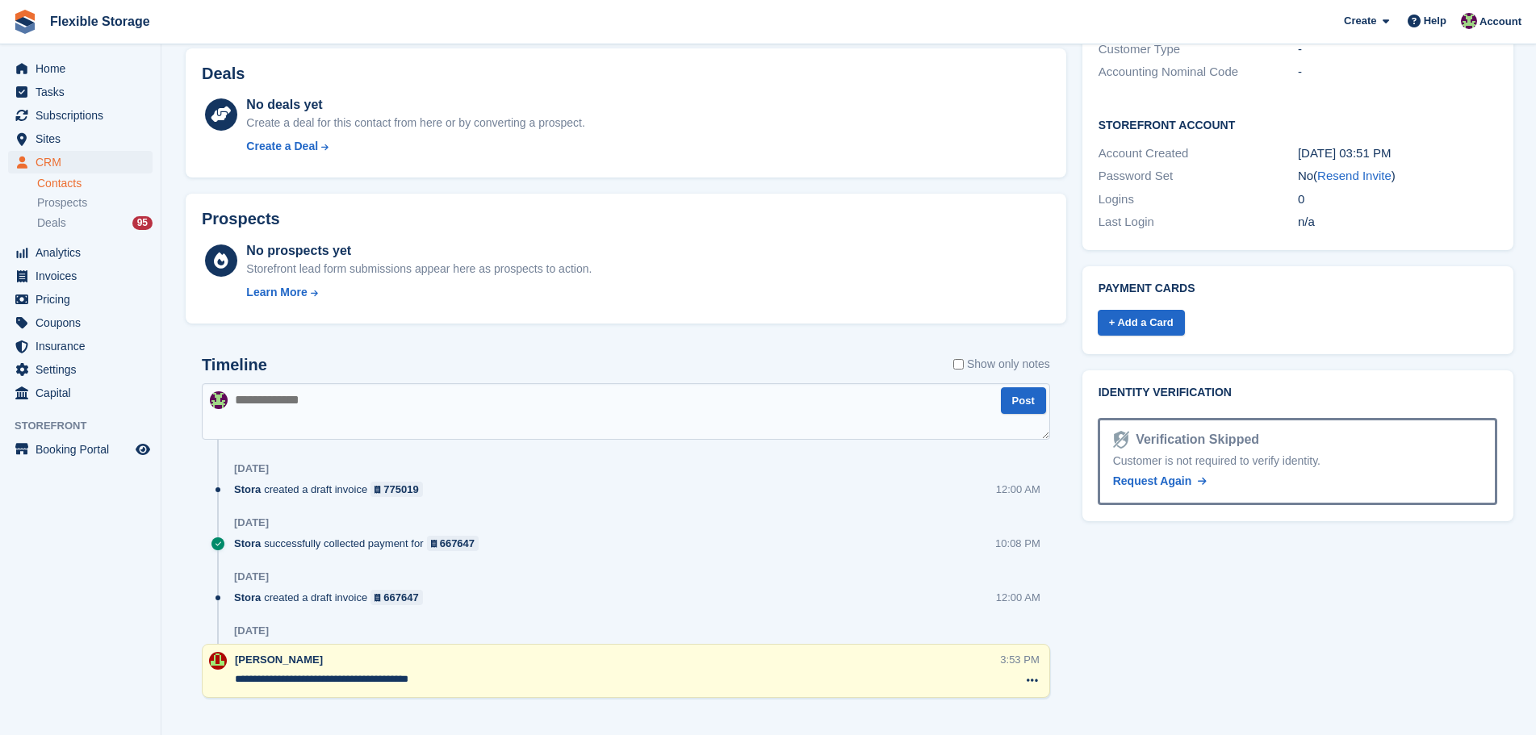
scroll to position [608, 0]
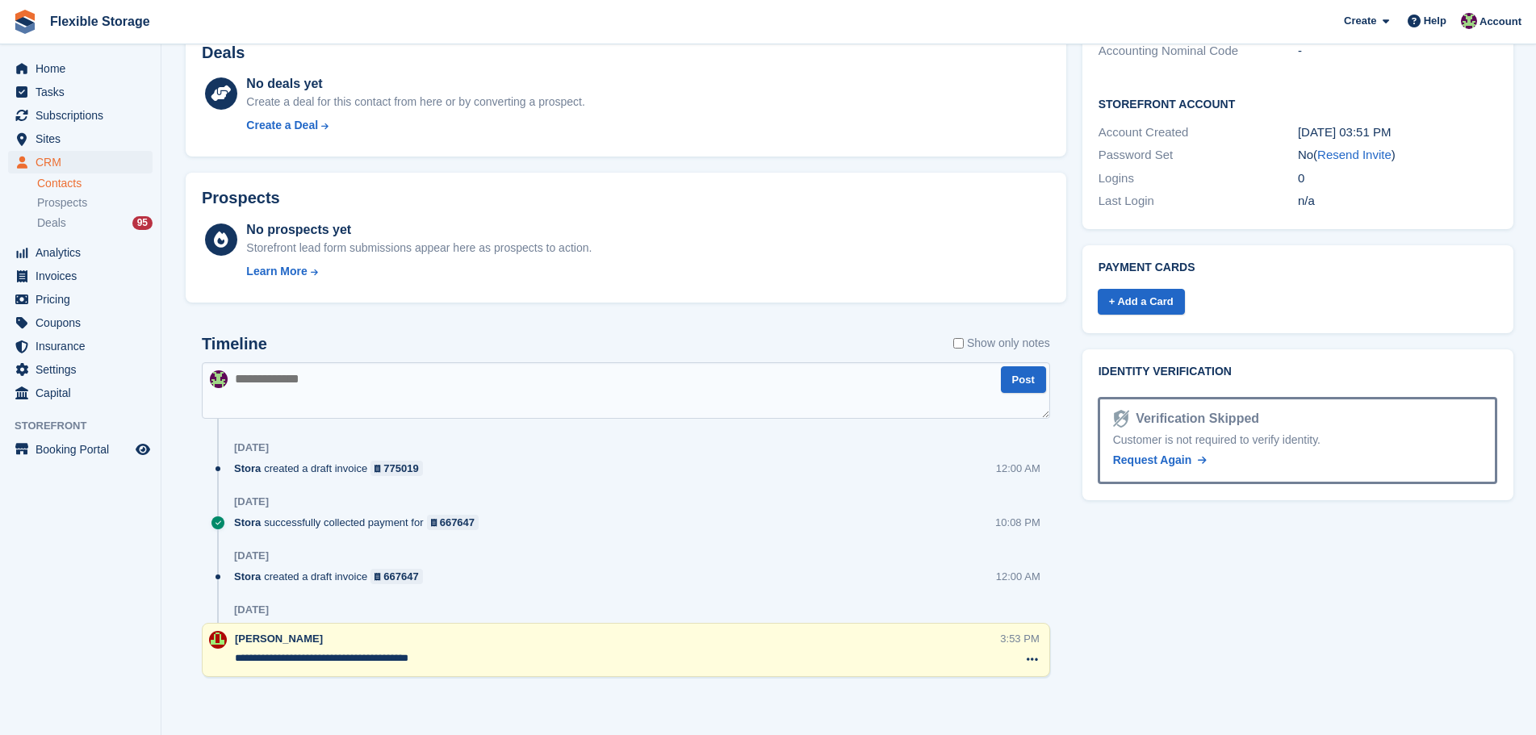
drag, startPoint x: 496, startPoint y: 669, endPoint x: 405, endPoint y: 652, distance: 92.7
click at [331, 648] on div "**********" at bounding box center [617, 650] width 765 height 39
click at [443, 653] on textarea "**********" at bounding box center [617, 658] width 765 height 16
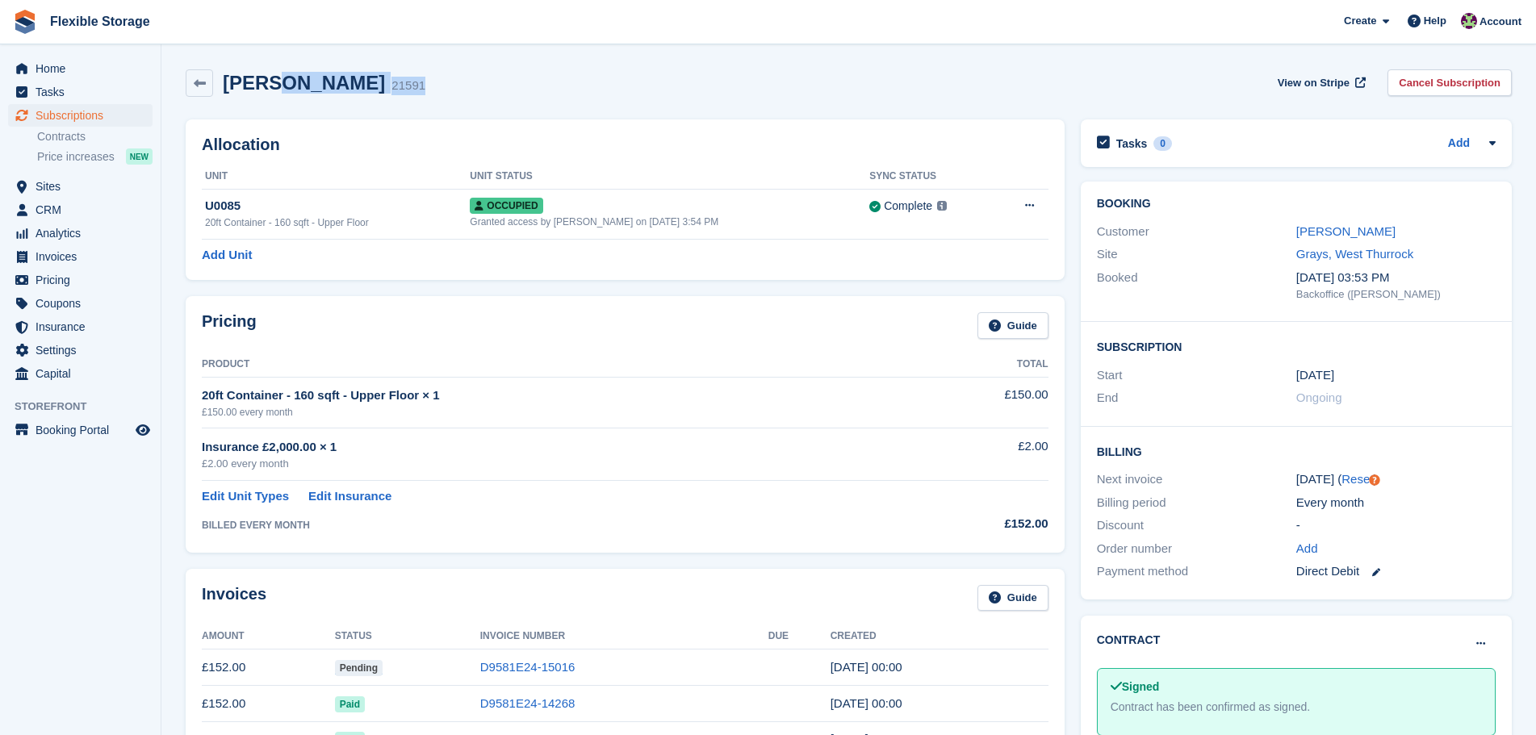
drag, startPoint x: 463, startPoint y: 89, endPoint x: 263, endPoint y: 97, distance: 200.3
click at [263, 97] on div "Craig Darrach 21591 View on Stripe Cancel Subscription" at bounding box center [849, 86] width 1342 height 50
click at [432, 86] on div "Craig Darrach 21591 View on Stripe Cancel Subscription" at bounding box center [849, 82] width 1326 height 27
drag, startPoint x: 452, startPoint y: 86, endPoint x: 217, endPoint y: 85, distance: 234.8
click at [217, 85] on div "Craig Darrach 21591 View on Stripe Cancel Subscription" at bounding box center [849, 82] width 1326 height 27
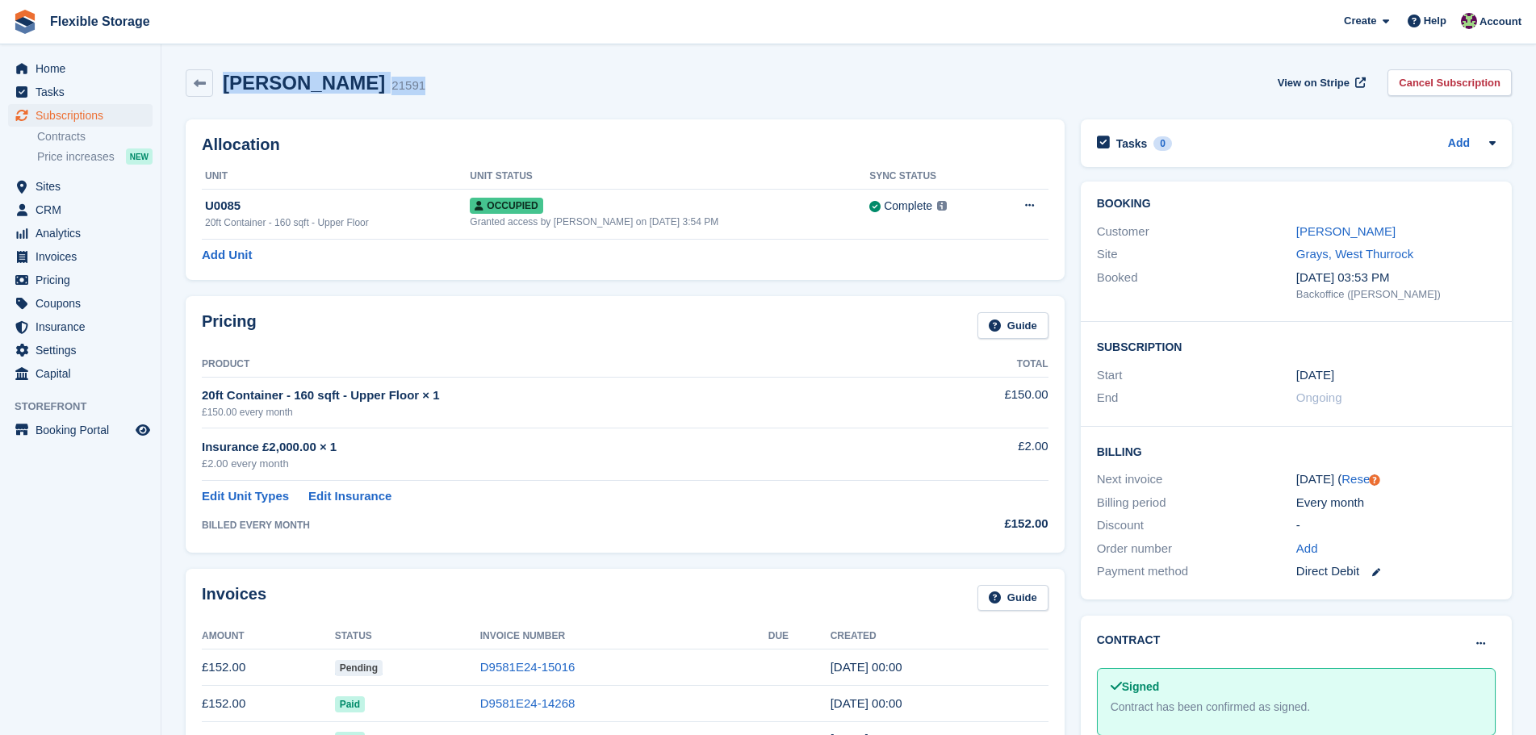
click at [391, 83] on div "21591" at bounding box center [408, 86] width 34 height 19
drag, startPoint x: 475, startPoint y: 85, endPoint x: 252, endPoint y: 86, distance: 223.5
click at [252, 86] on div "Craig Darrach 21591 View on Stripe Cancel Subscription" at bounding box center [849, 82] width 1326 height 27
click at [269, 86] on h2 "[PERSON_NAME]" at bounding box center [304, 83] width 162 height 22
click at [118, 111] on span "Subscriptions" at bounding box center [84, 115] width 97 height 23
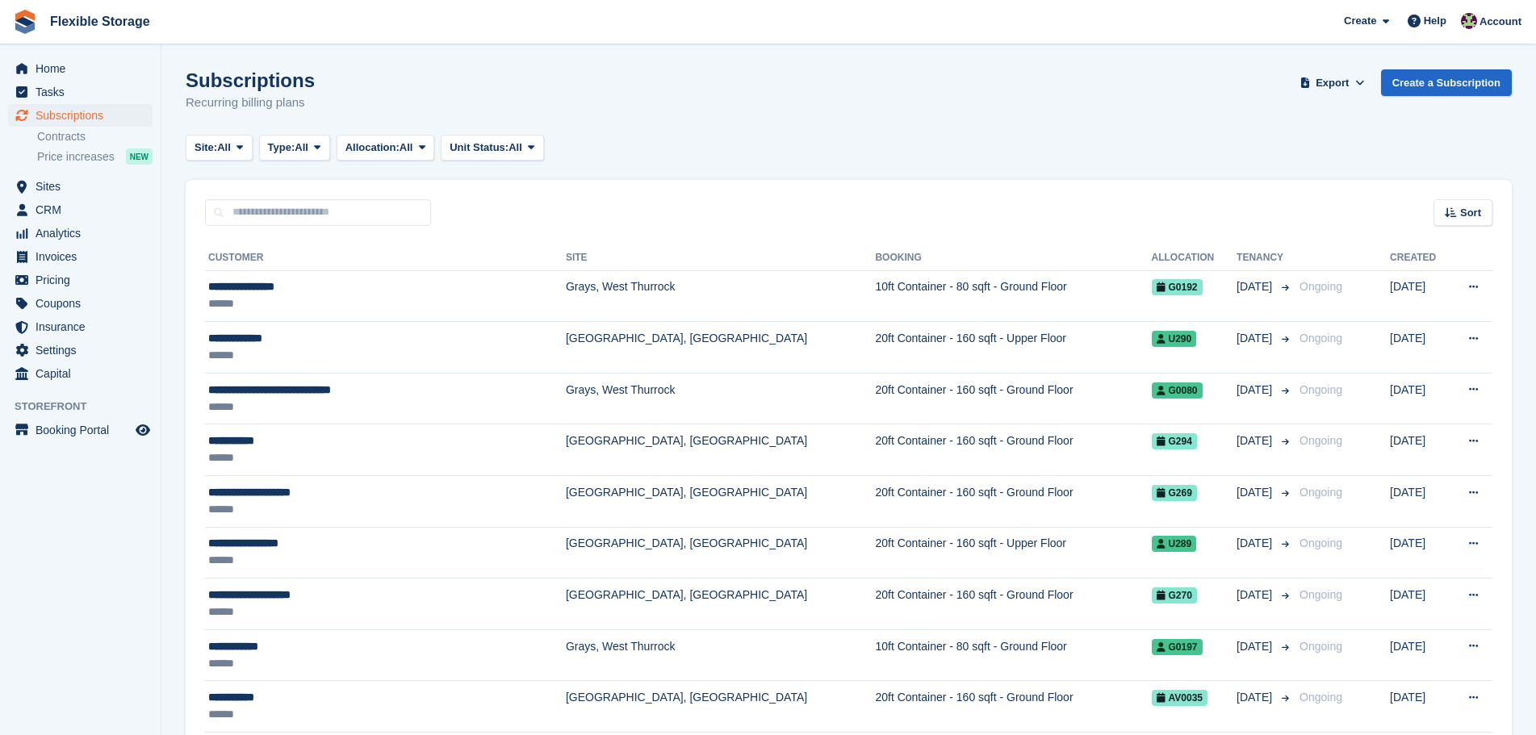
drag, startPoint x: 404, startPoint y: 96, endPoint x: 112, endPoint y: 56, distance: 294.9
click at [461, 107] on div "Subscriptions Recurring billing plans Export Export Subscriptions Export a CSV …" at bounding box center [849, 100] width 1326 height 62
drag, startPoint x: 476, startPoint y: 85, endPoint x: 314, endPoint y: 68, distance: 163.1
click at [209, 94] on div "Subscriptions Recurring billing plans Export Export Subscriptions Export a CSV …" at bounding box center [849, 100] width 1326 height 62
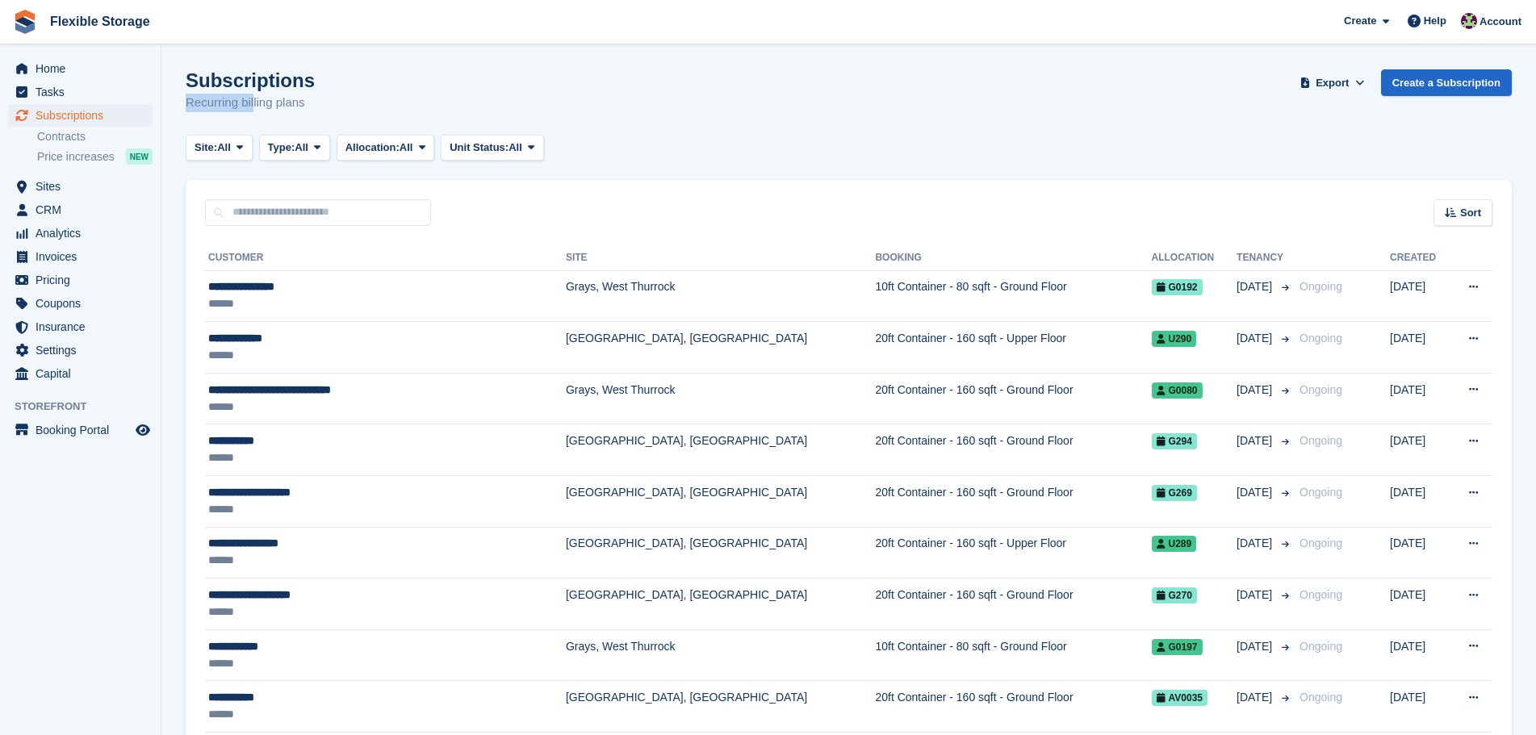
click at [329, 71] on div "Subscriptions Recurring billing plans Export Export Subscriptions Export a CSV …" at bounding box center [849, 100] width 1326 height 62
drag, startPoint x: 337, startPoint y: 101, endPoint x: 165, endPoint y: 74, distance: 173.9
click at [334, 88] on div "Subscriptions Recurring billing plans Export Export Subscriptions Export a CSV …" at bounding box center [849, 100] width 1326 height 62
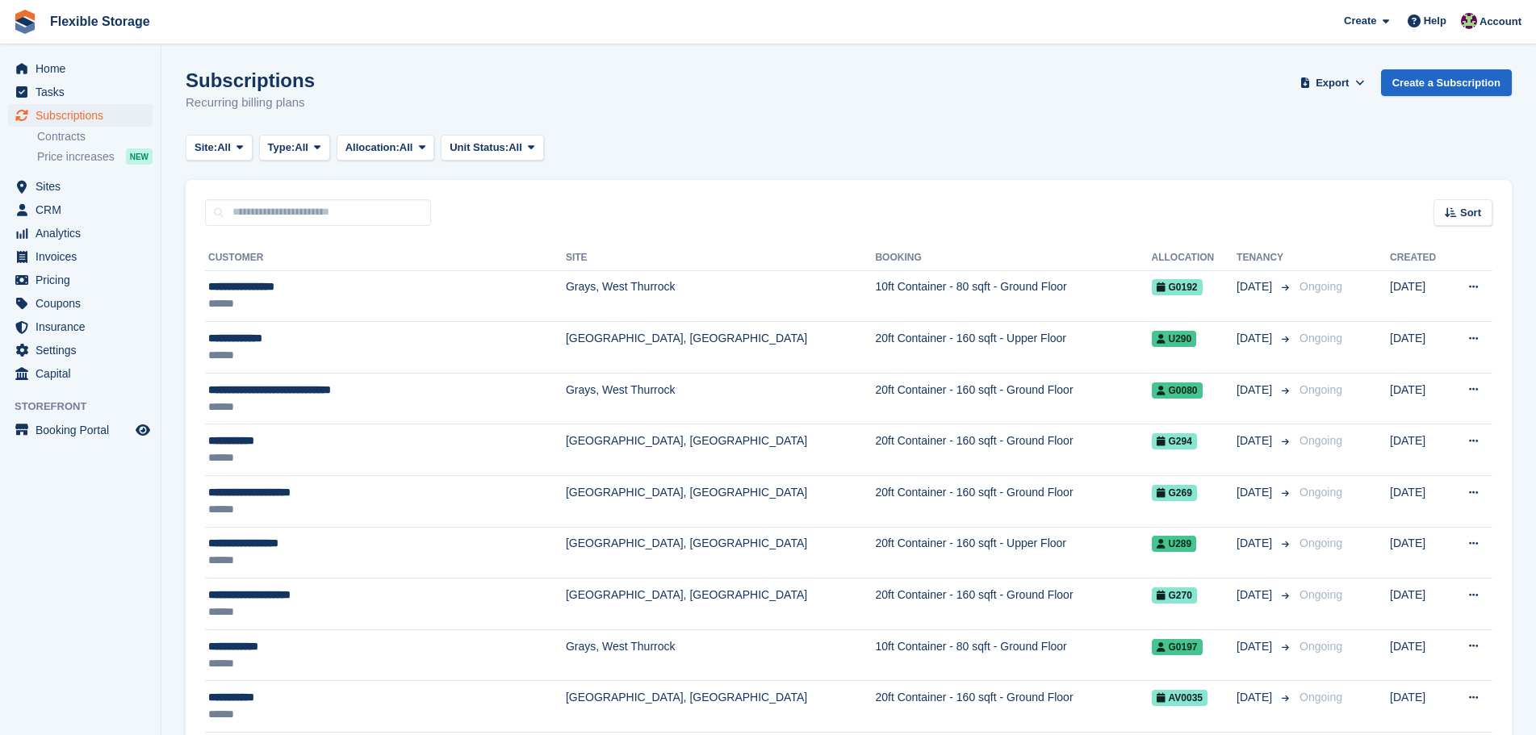
drag, startPoint x: 358, startPoint y: 115, endPoint x: 183, endPoint y: 84, distance: 177.8
click at [320, 85] on div "Subscriptions Recurring billing plans Export Export Subscriptions Export a CSV …" at bounding box center [849, 100] width 1326 height 62
click at [321, 211] on input "text" at bounding box center [318, 212] width 226 height 27
type input "****"
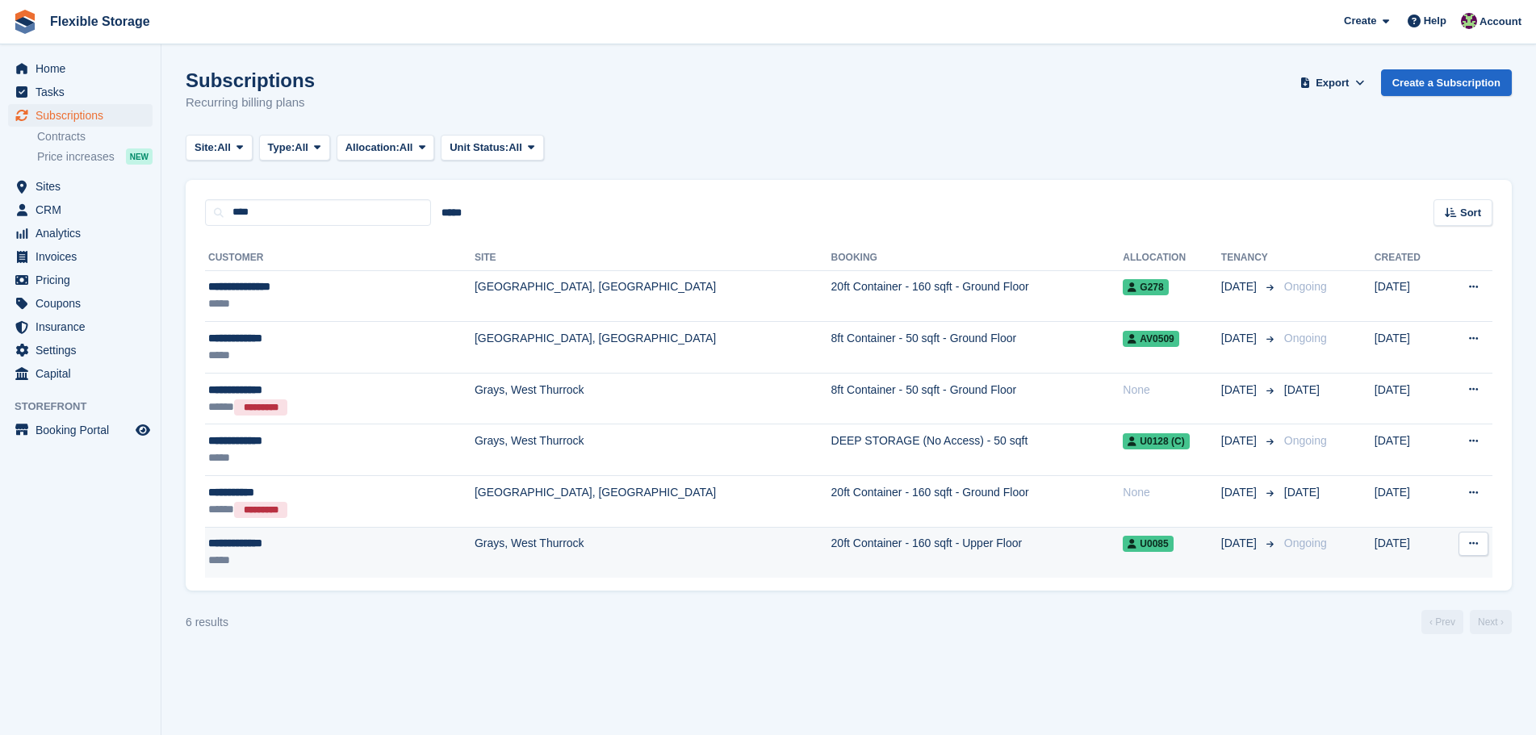
click at [488, 537] on td "Grays, West Thurrock" at bounding box center [652, 552] width 357 height 51
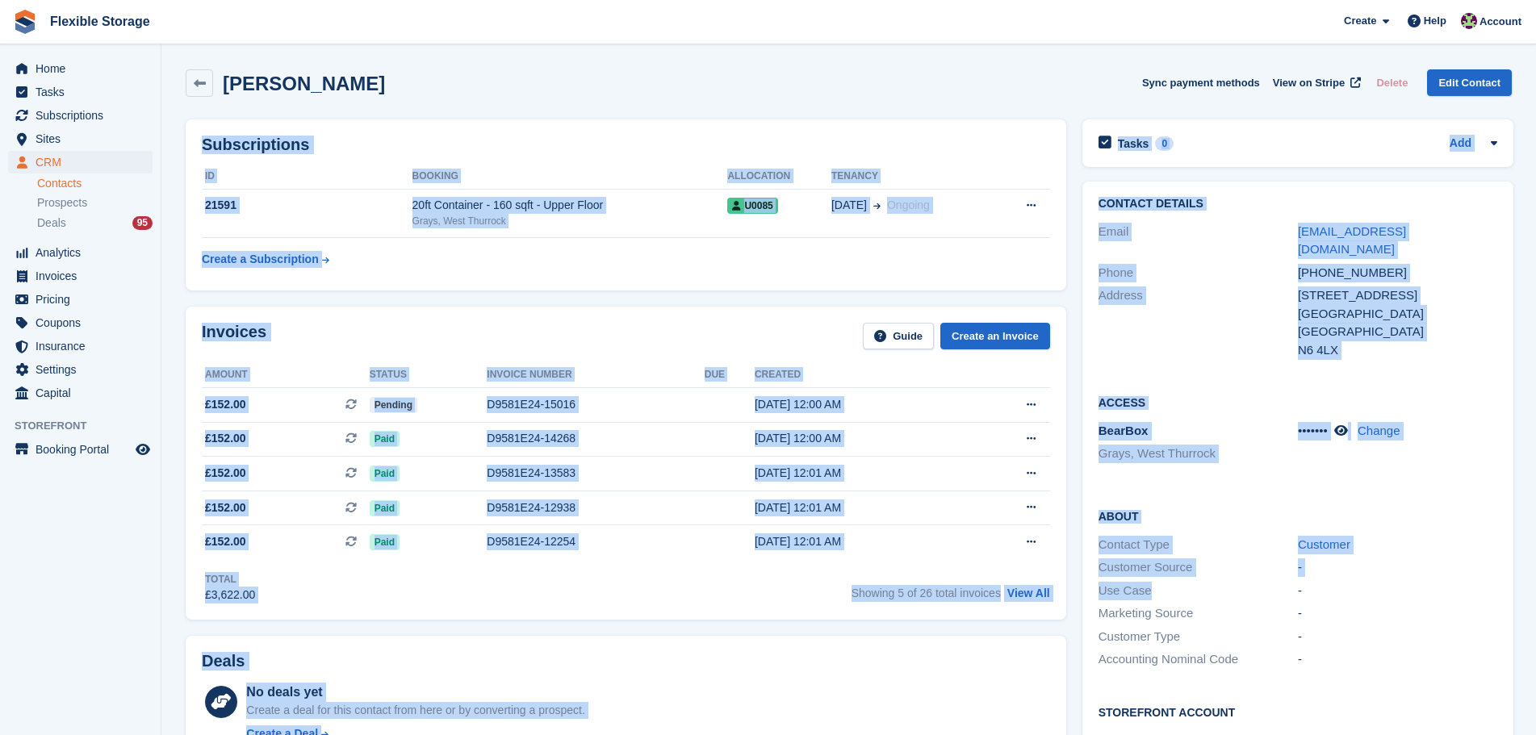
drag, startPoint x: 958, startPoint y: 78, endPoint x: 1247, endPoint y: 565, distance: 565.9
click at [1247, 565] on div "[PERSON_NAME] Sync payment methods View on Stripe Delete Edit Contact Subscript…" at bounding box center [849, 729] width 1326 height 1336
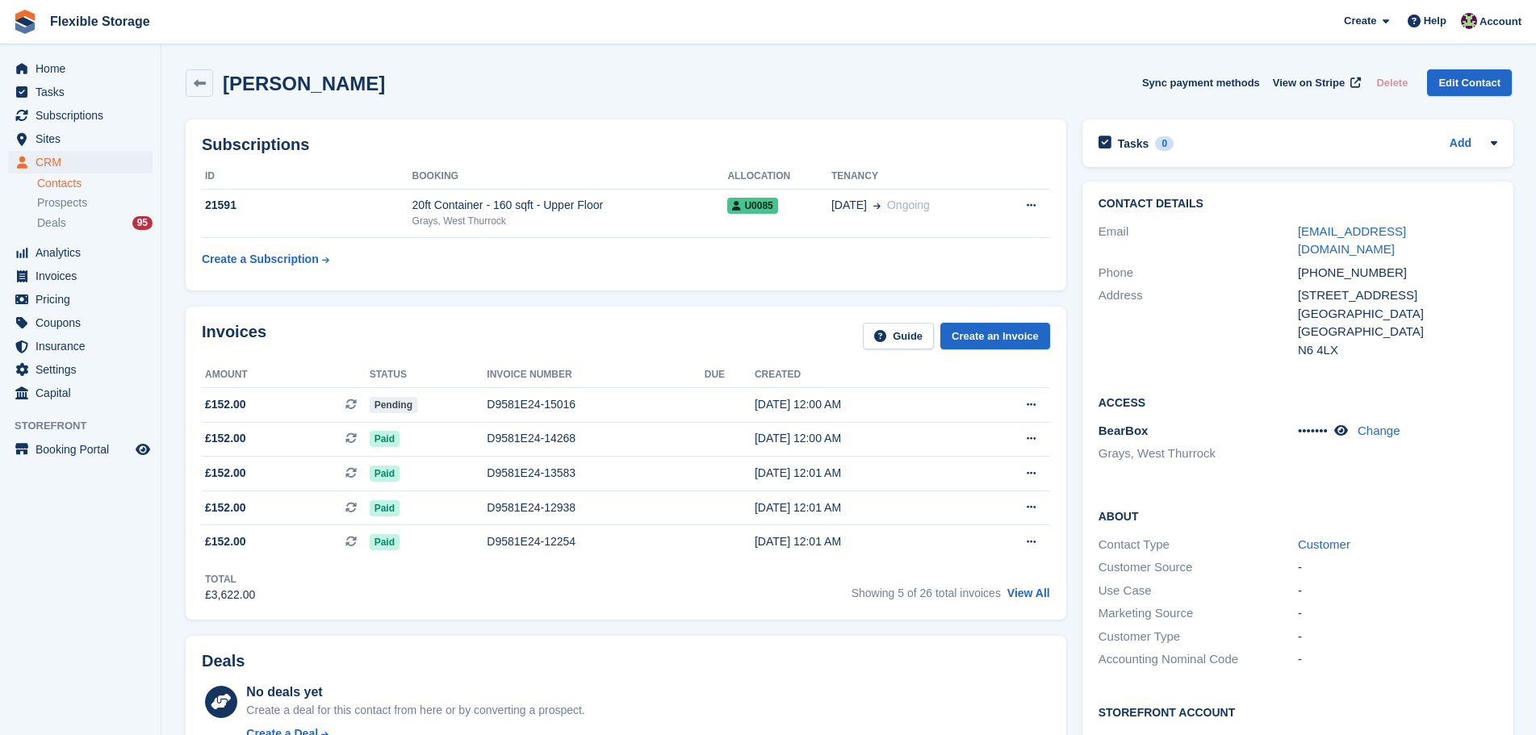
click at [1421, 582] on div "-" at bounding box center [1396, 591] width 199 height 19
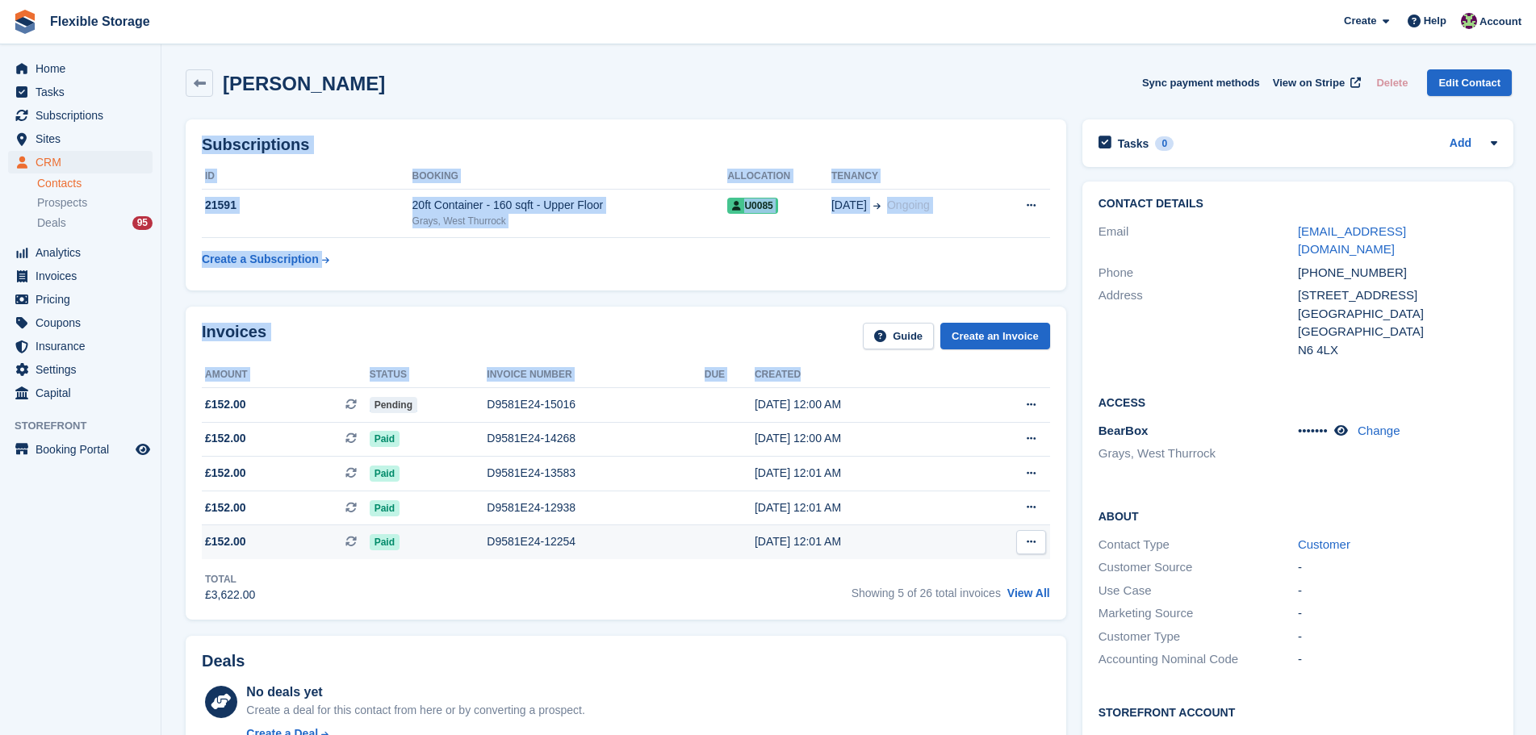
drag, startPoint x: 941, startPoint y: 132, endPoint x: 937, endPoint y: 532, distance: 400.2
click at [951, 527] on div "[PERSON_NAME] Sync payment methods View on Stripe Delete Edit Contact Subscript…" at bounding box center [849, 729] width 1326 height 1336
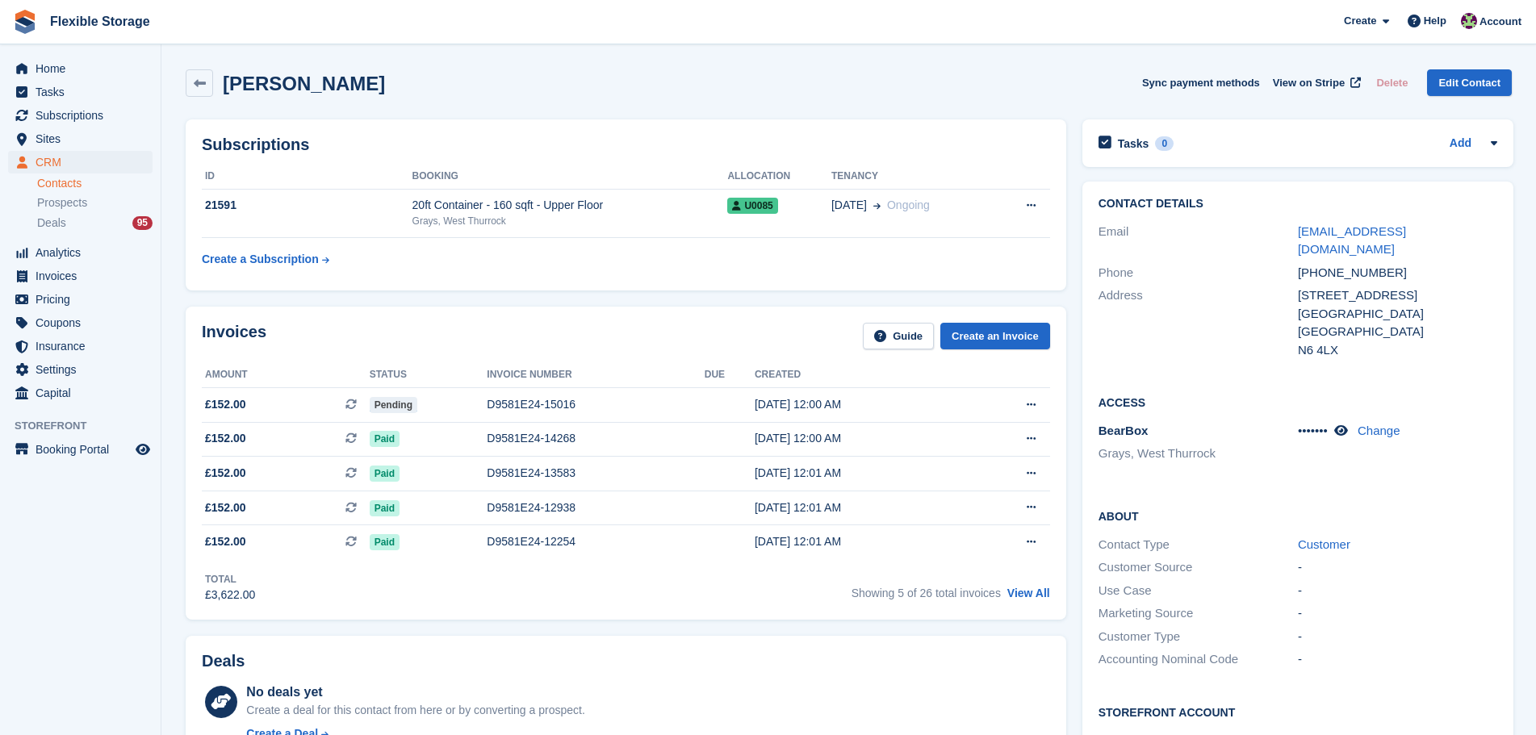
click at [872, 563] on div "Total £3,622.00 Showing 5 of 26 total invoices View All" at bounding box center [626, 581] width 848 height 44
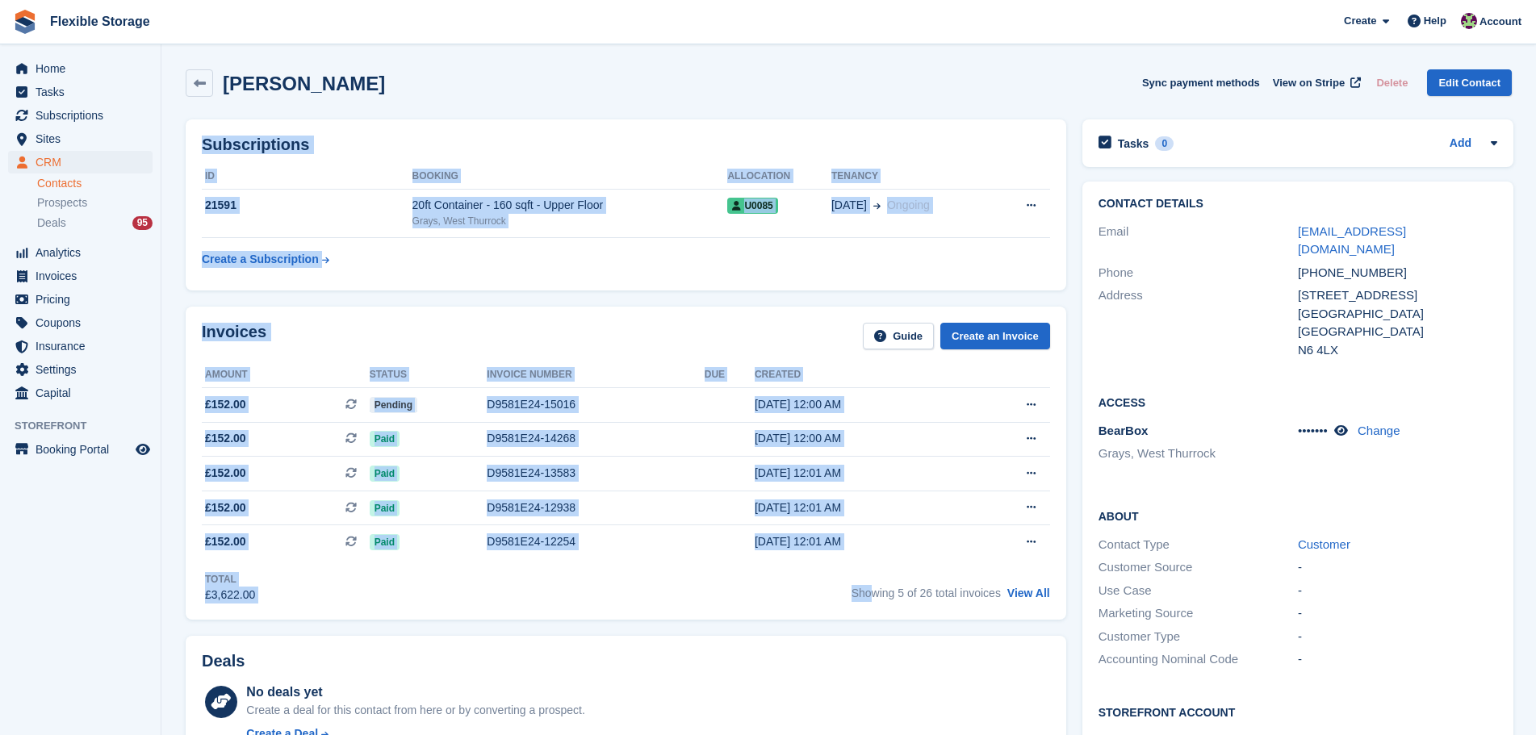
drag, startPoint x: 855, startPoint y: 282, endPoint x: 870, endPoint y: 608, distance: 325.5
click at [870, 608] on div "[PERSON_NAME] Sync payment methods View on Stripe Delete Edit Contact Subscript…" at bounding box center [849, 729] width 1326 height 1336
click at [871, 606] on div "Invoices Guide Create an Invoice Amount Status Invoice number Due Created £152.…" at bounding box center [626, 463] width 880 height 313
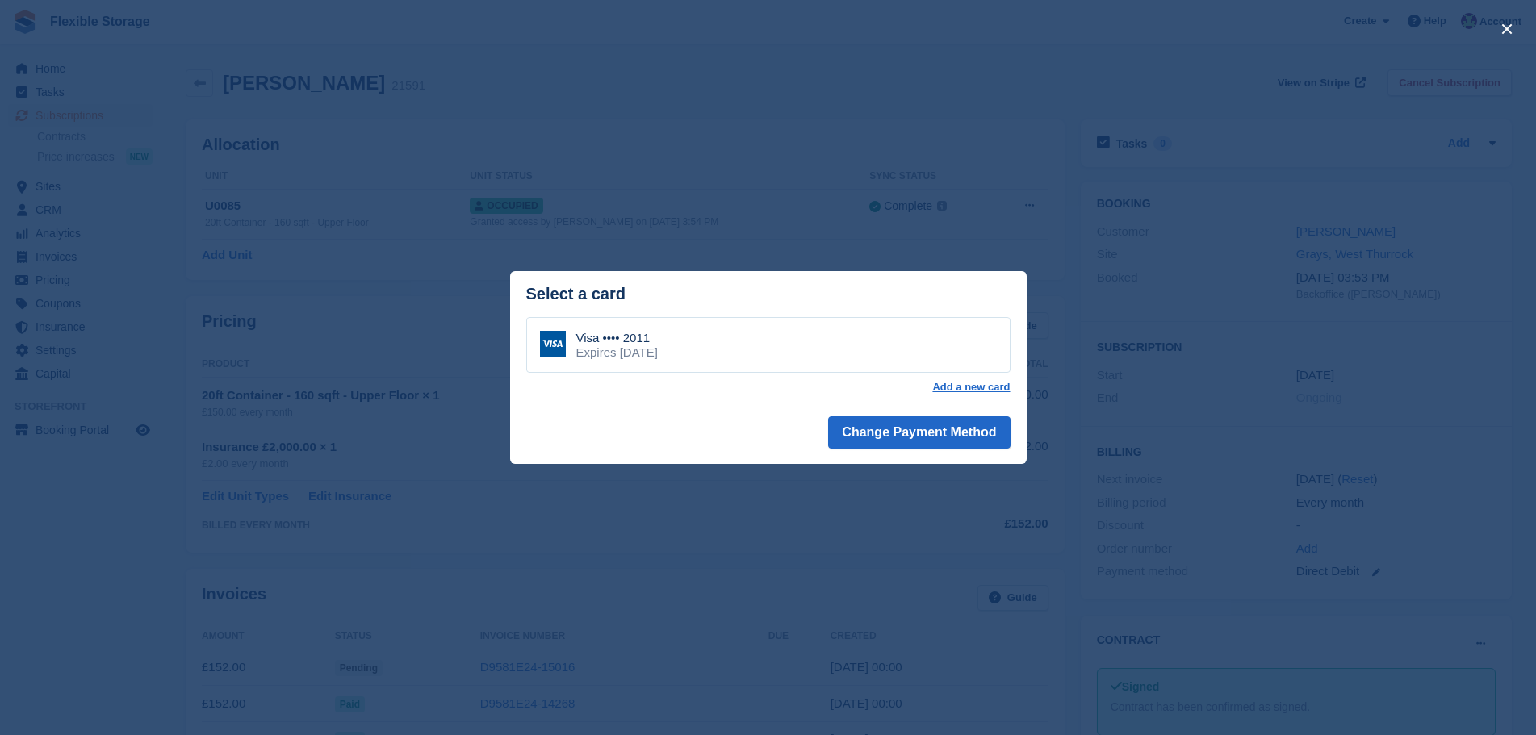
click at [807, 336] on div "Visa •••• 2011 Expires [DATE]" at bounding box center [768, 345] width 484 height 56
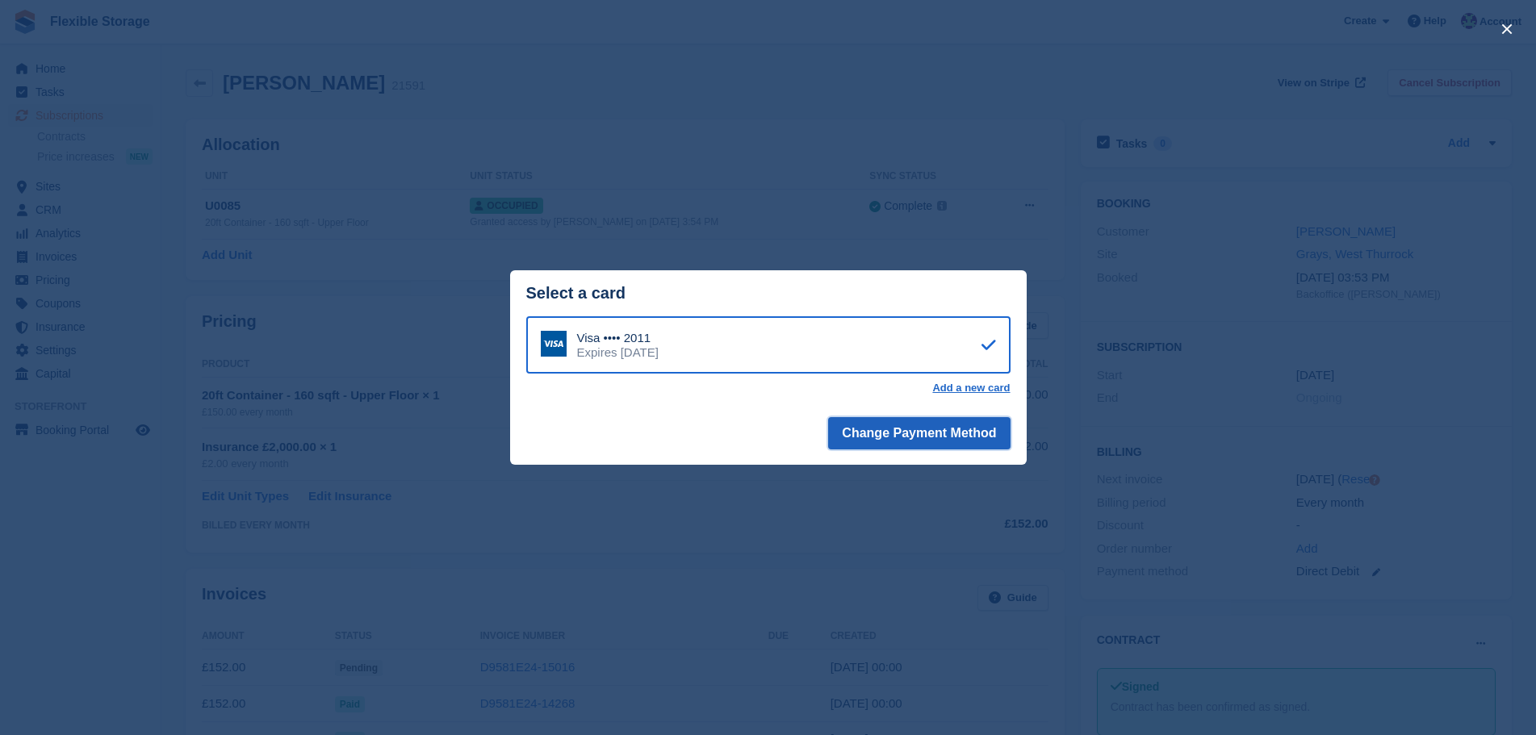
click at [948, 430] on button "Change Payment Method" at bounding box center [919, 433] width 182 height 32
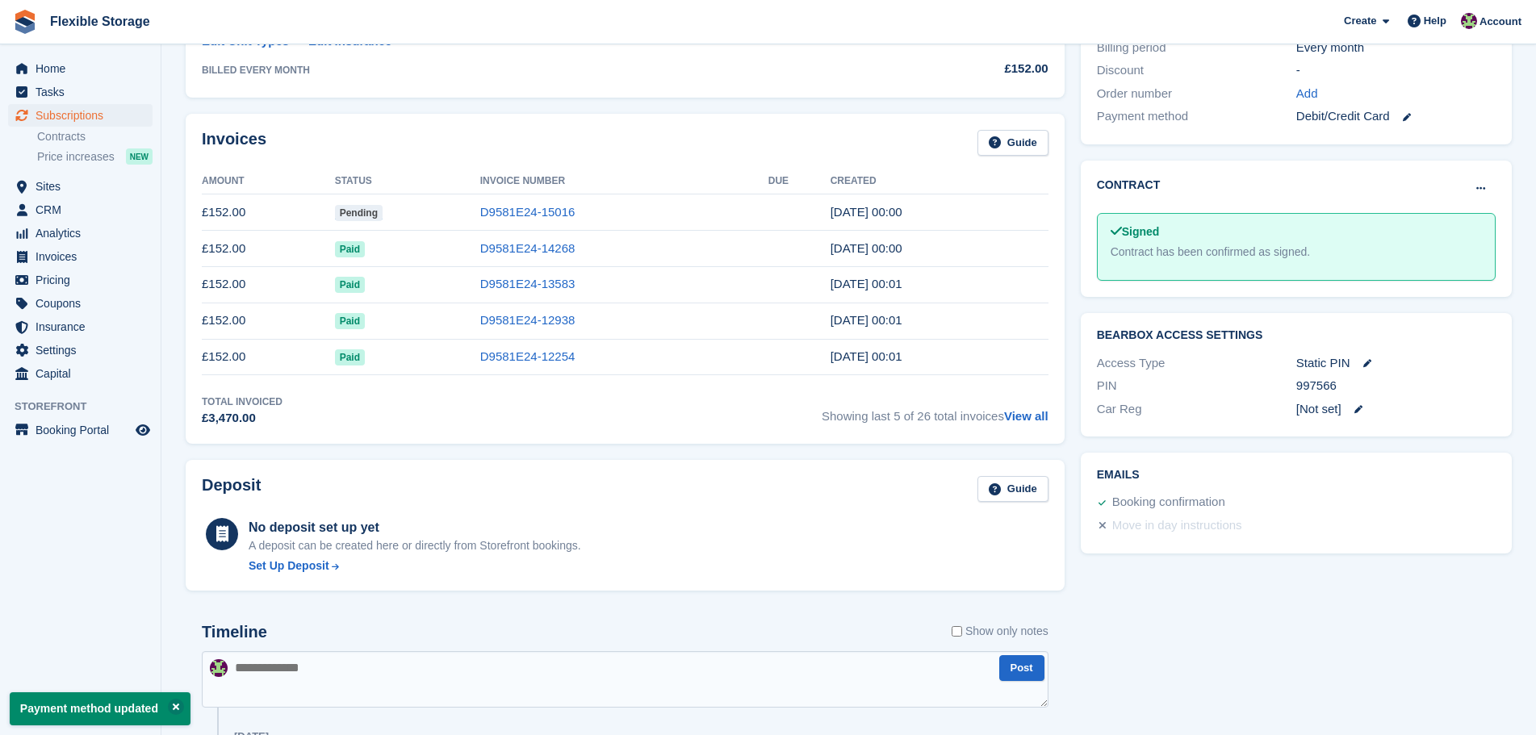
scroll to position [455, 0]
drag, startPoint x: 1168, startPoint y: 419, endPoint x: 1058, endPoint y: 361, distance: 124.5
click at [1058, 361] on div "Allocation Unit Unit Status Sync Status U0085 20ft Container - 160 sqft - Upper…" at bounding box center [849, 326] width 1342 height 1340
click at [1443, 662] on div "Tasks 0 Add No tasks related to Subscription #21591 Booking Customer [PERSON_NA…" at bounding box center [1295, 326] width 447 height 1340
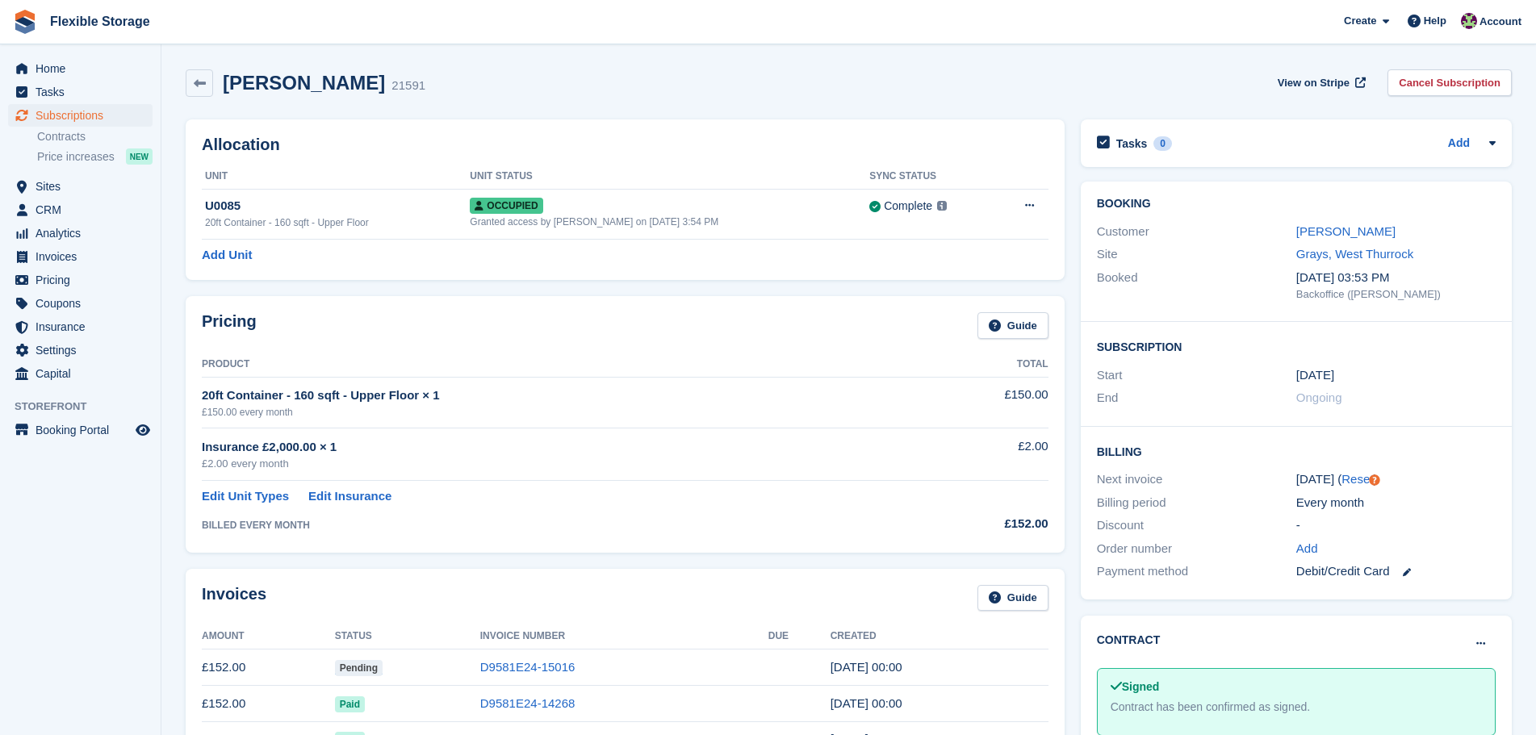
drag, startPoint x: 1279, startPoint y: 336, endPoint x: 1410, endPoint y: 756, distance: 440.5
click at [1410, 734] on html "Flexible Storage Create Subscription Invoice Contact Deal Discount Page Help Ch…" at bounding box center [768, 367] width 1536 height 735
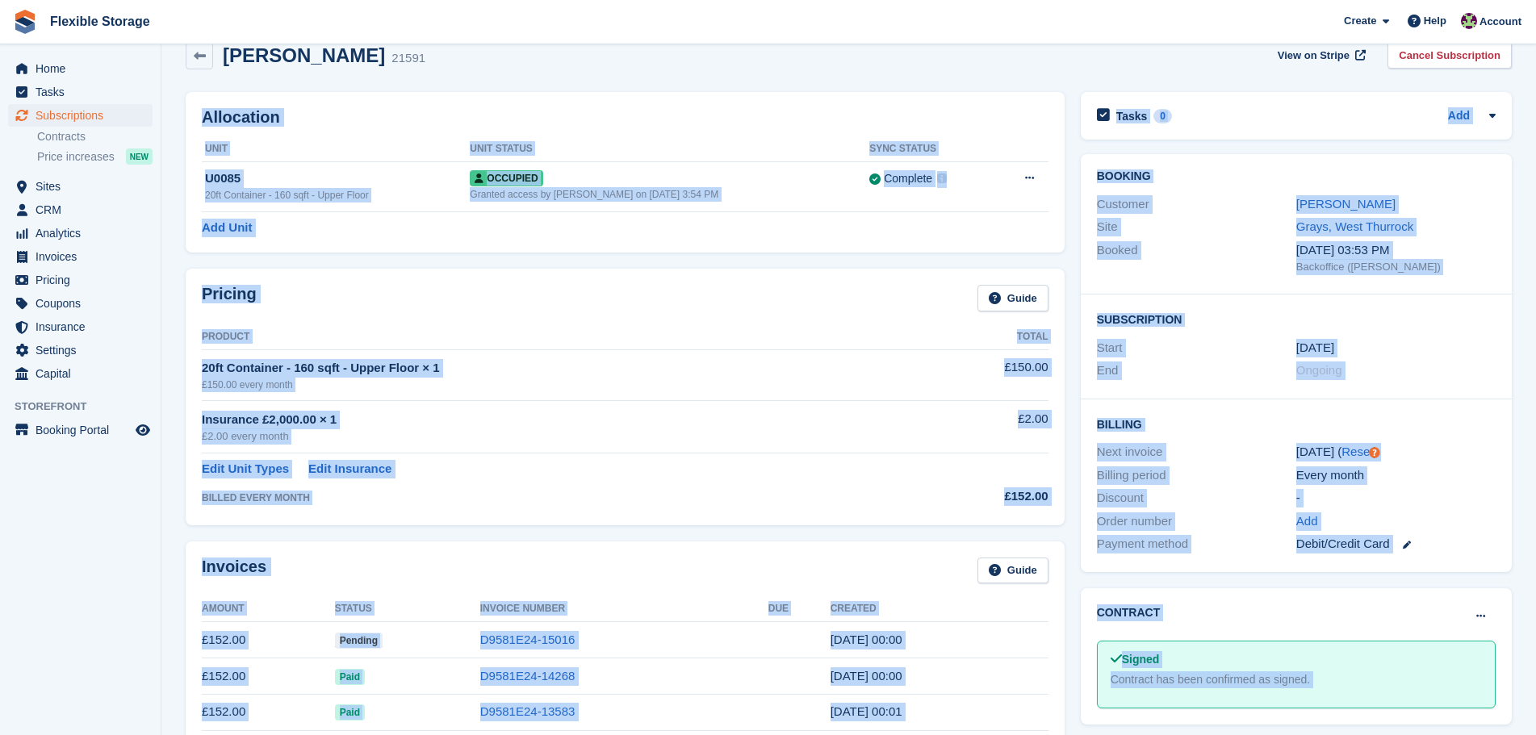
click at [1329, 625] on div "Contract Mark as pending Mark as N/A" at bounding box center [1296, 617] width 399 height 27
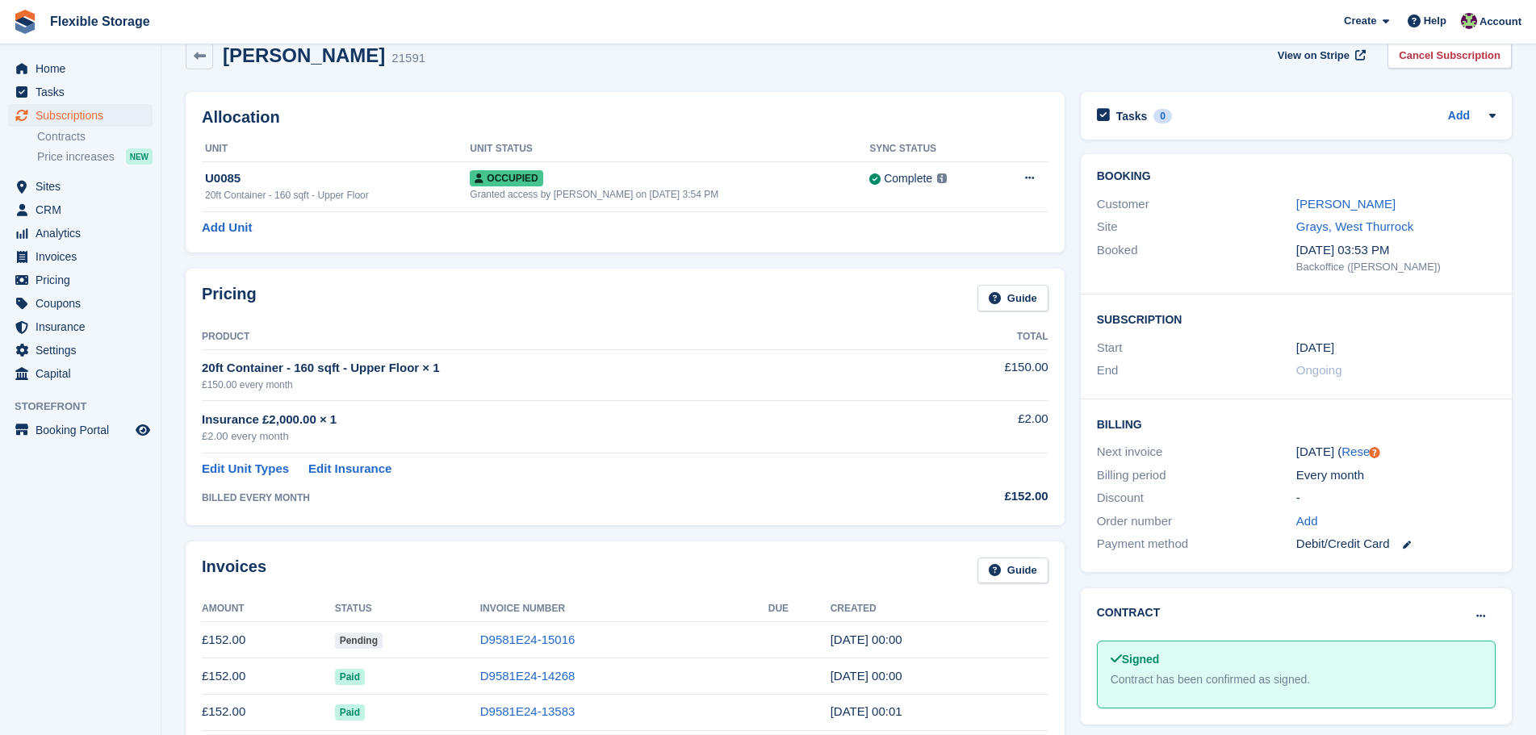
scroll to position [731, 0]
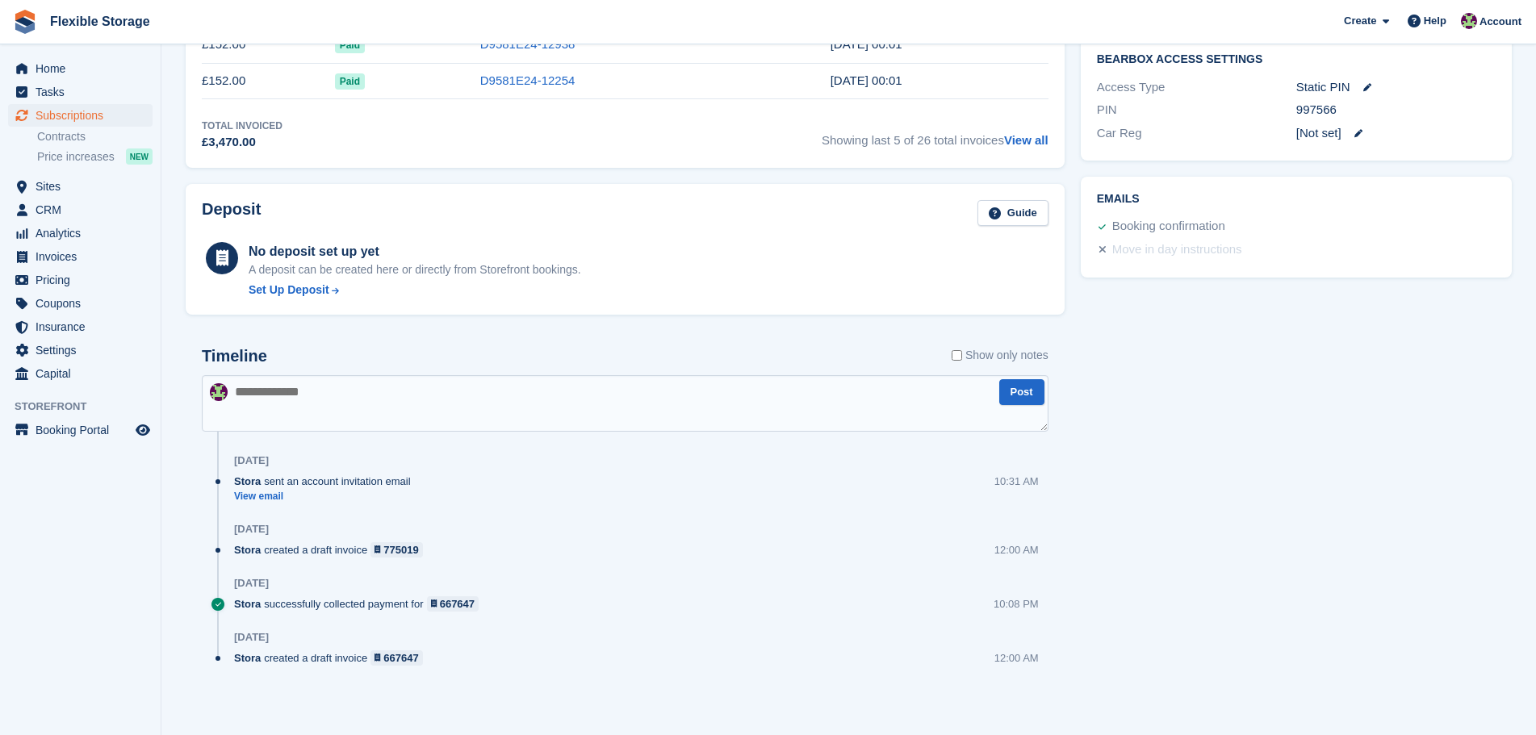
drag, startPoint x: 1368, startPoint y: 648, endPoint x: 502, endPoint y: 357, distance: 913.5
click at [283, 289] on div "Allocation Unit Unit Status Sync Status U0085 20ft Container - 160 sqft - Upper…" at bounding box center [849, 50] width 1342 height 1340
click at [1268, 522] on div "Tasks 0 Add No tasks related to Subscription #21591 Booking Customer Craig Darr…" at bounding box center [1295, 50] width 447 height 1340
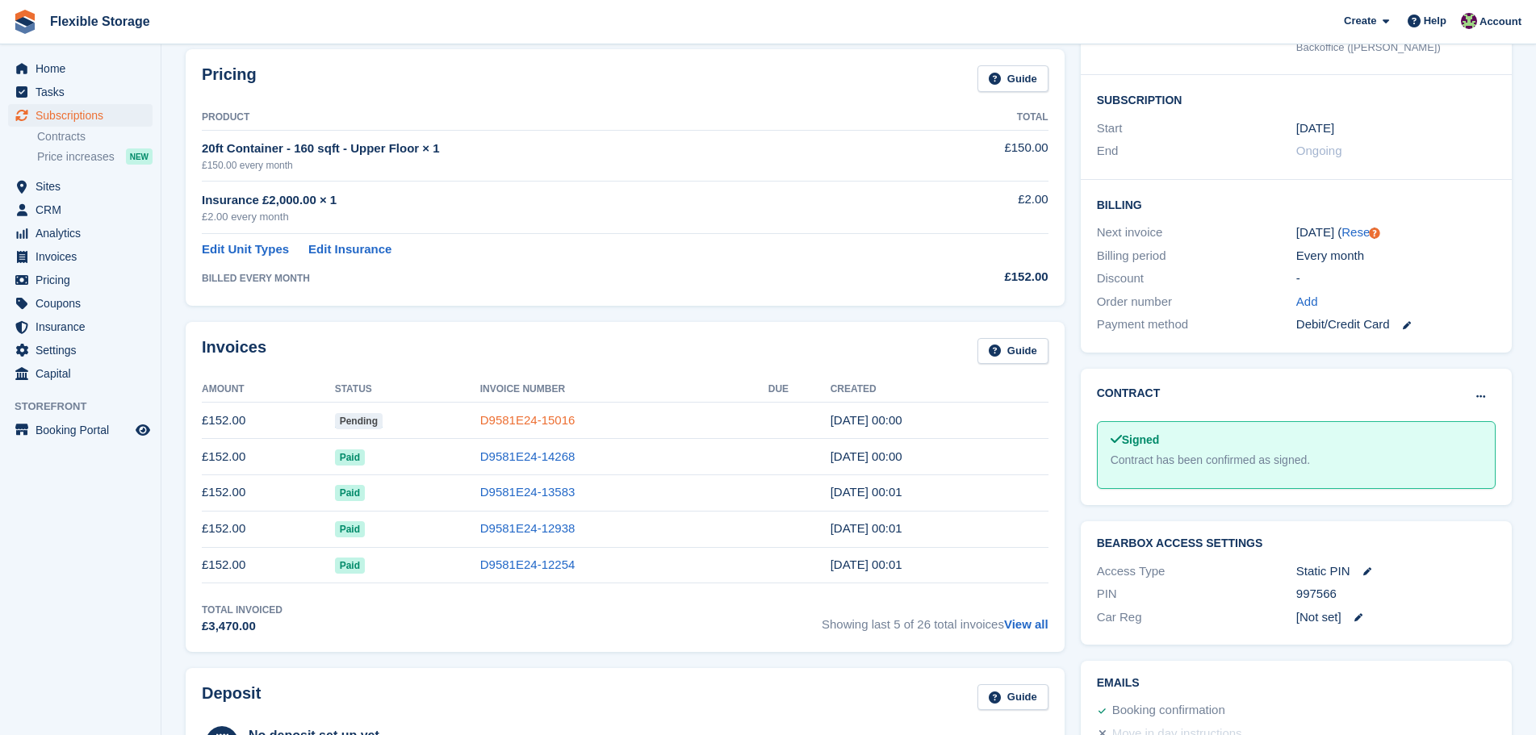
click at [523, 420] on link "D9581E24-15016" at bounding box center [527, 420] width 95 height 14
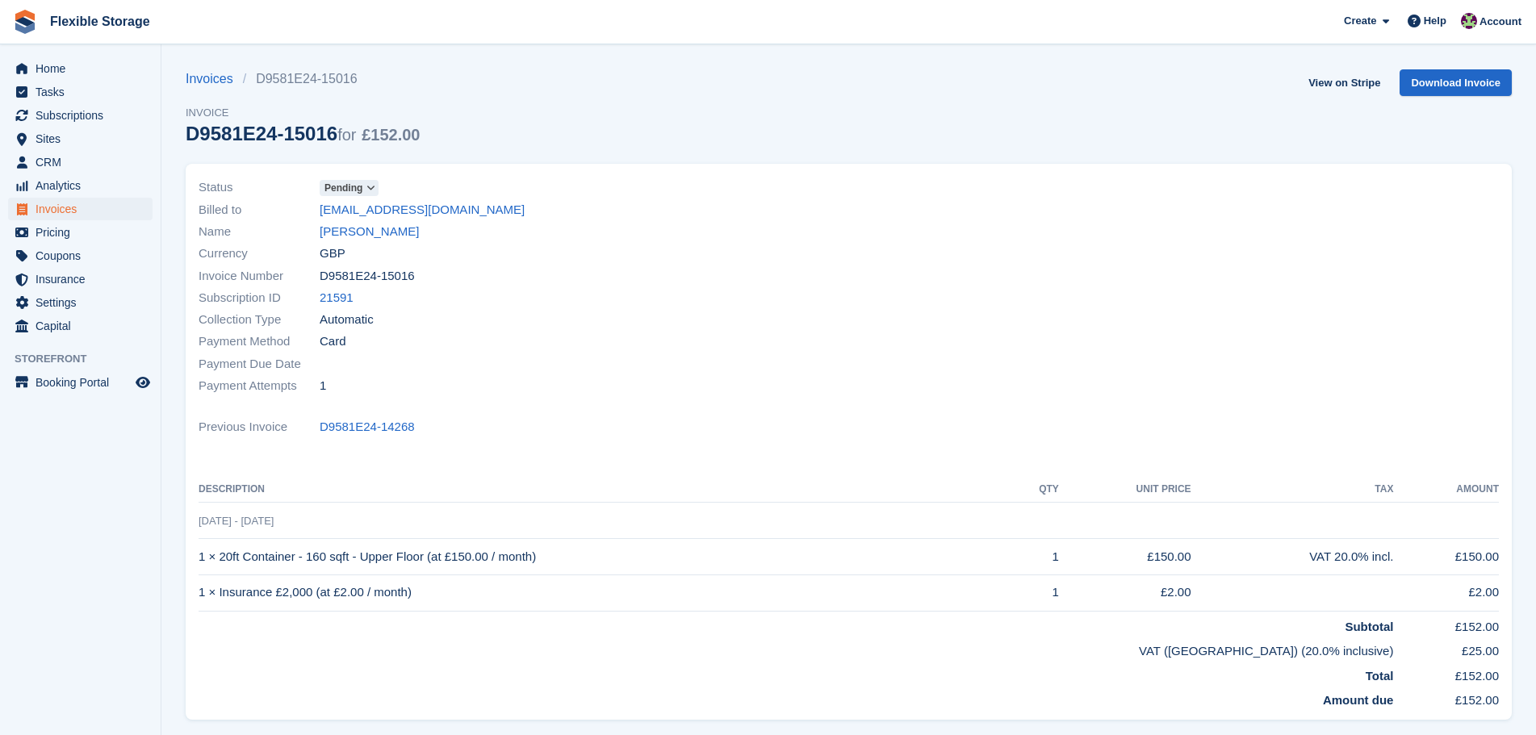
click at [365, 193] on span at bounding box center [371, 188] width 13 height 13
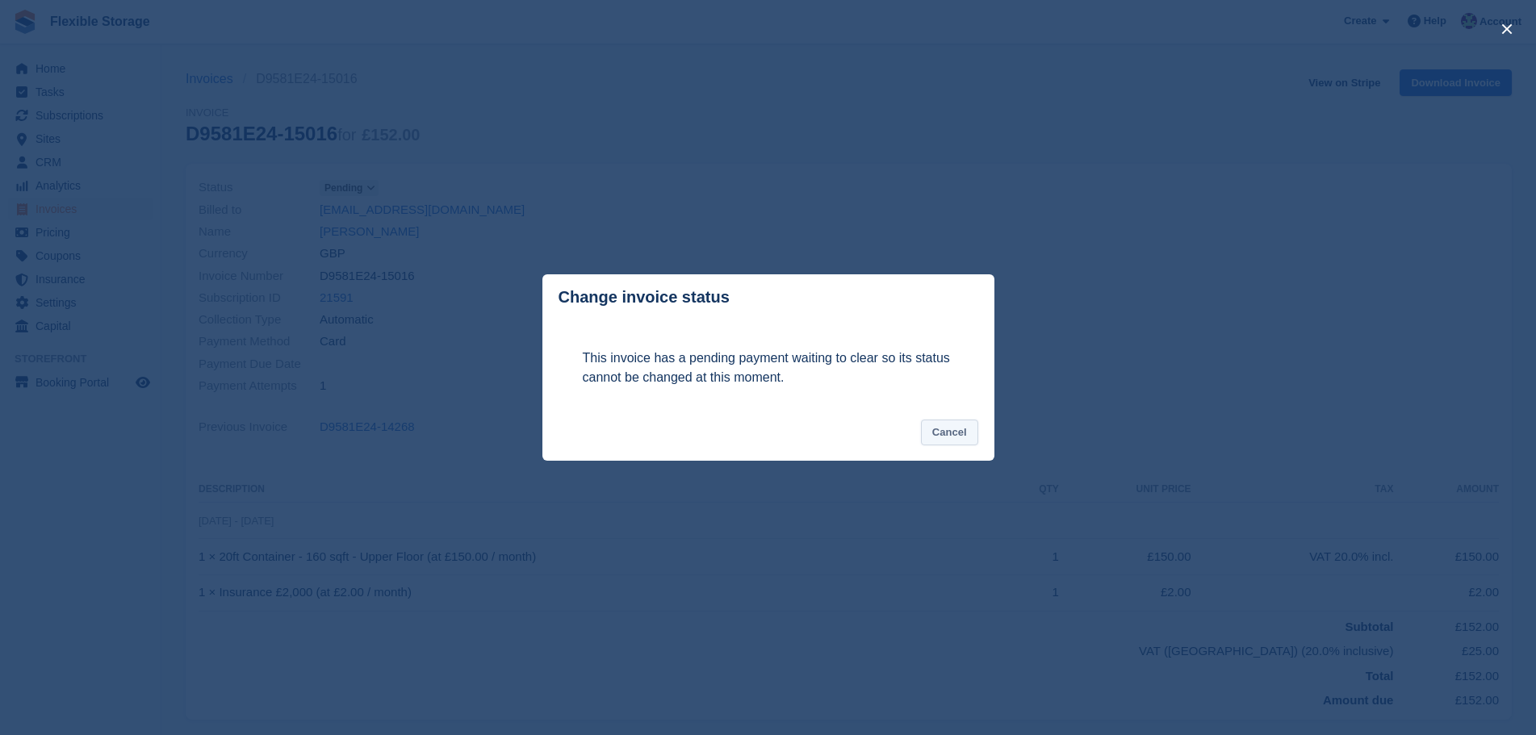
click at [942, 430] on button "Cancel" at bounding box center [949, 433] width 57 height 27
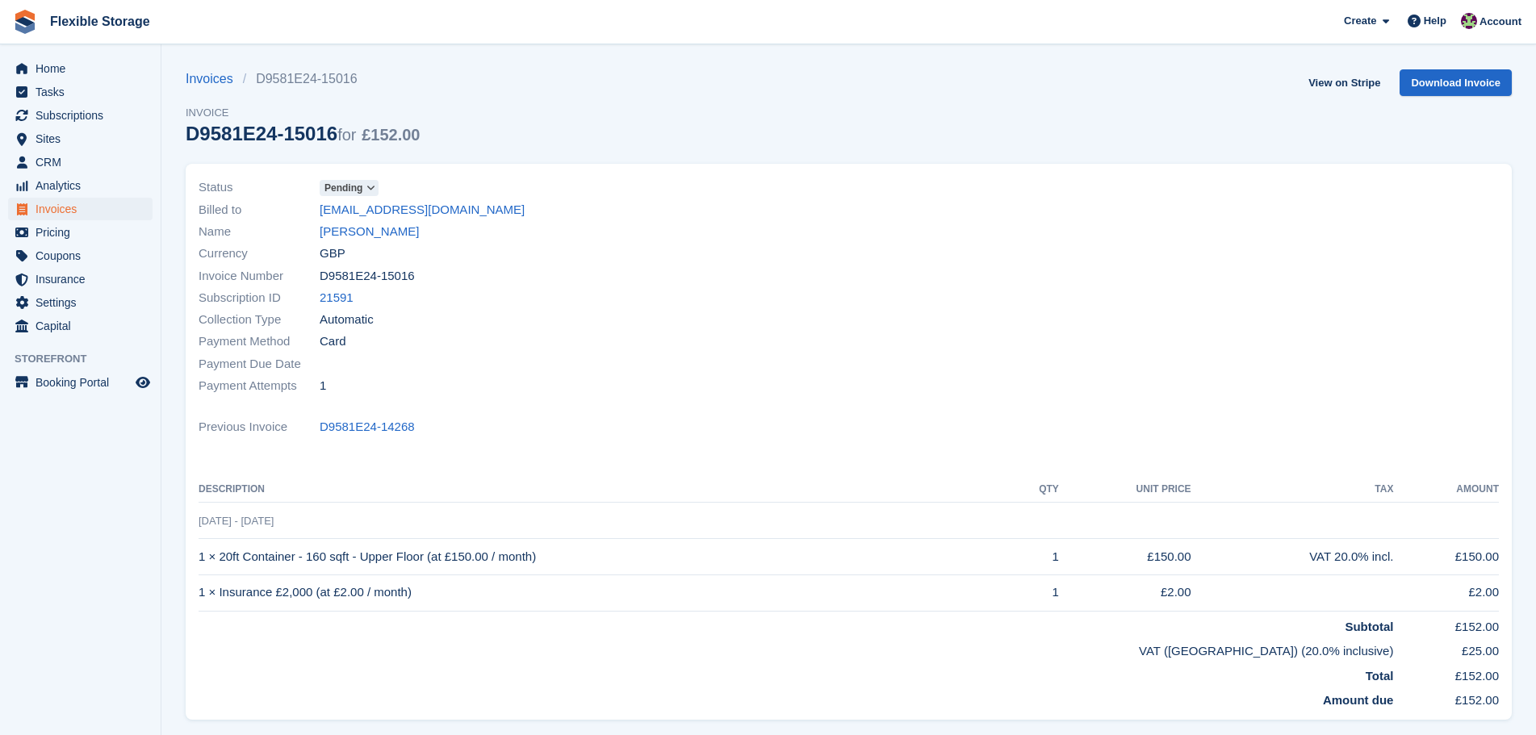
drag, startPoint x: 935, startPoint y: 449, endPoint x: 169, endPoint y: 198, distance: 806.3
click at [169, 198] on section "Invoices D9581E24-15016 Invoice D9581E24-15016 for £152.00 View on Stripe Downl…" at bounding box center [848, 472] width 1374 height 945
click at [557, 332] on div "Payment Method Card" at bounding box center [518, 342] width 641 height 22
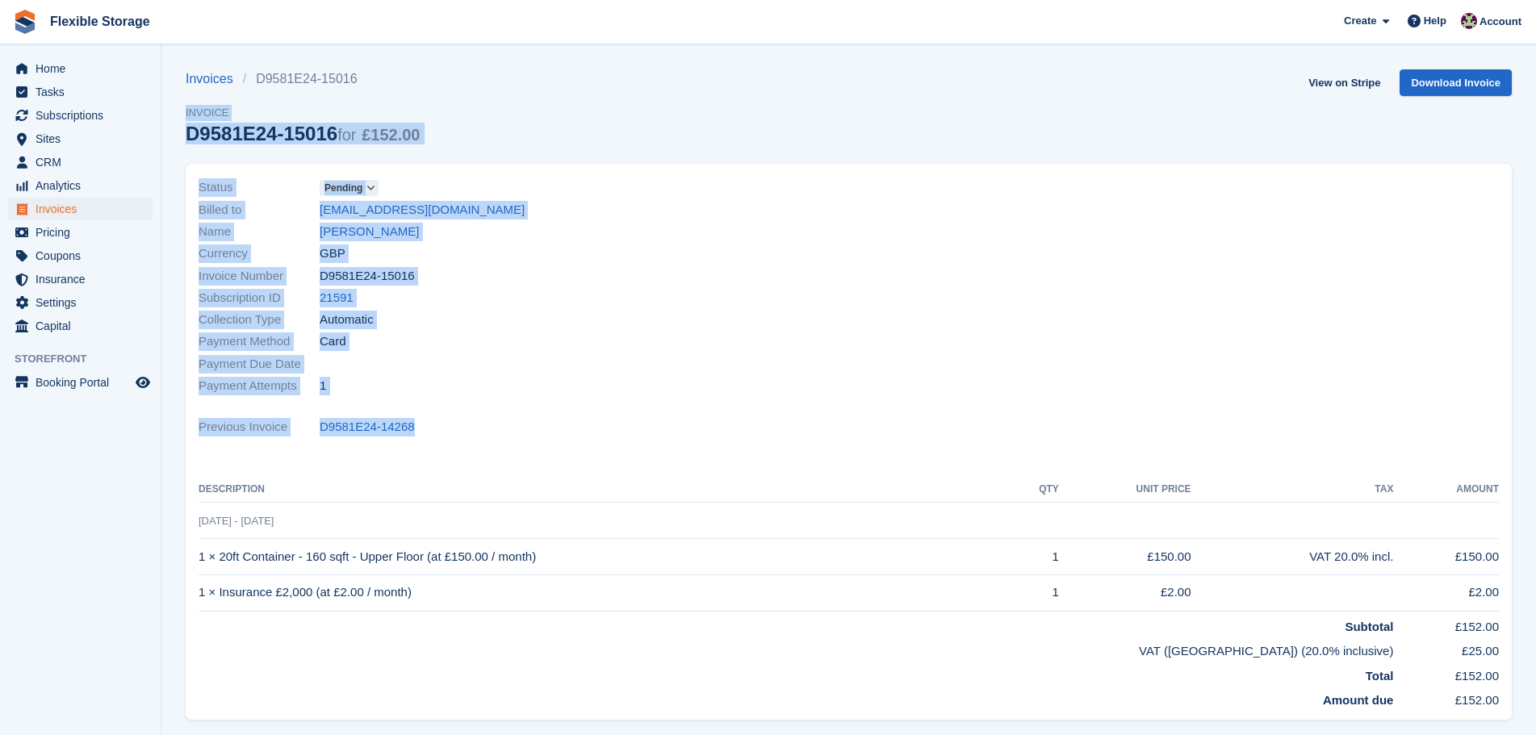
drag, startPoint x: 772, startPoint y: 84, endPoint x: 763, endPoint y: 437, distance: 353.5
click at [763, 449] on section "Invoices D9581E24-15016 Invoice D9581E24-15016 for £152.00 View on Stripe Downl…" at bounding box center [848, 472] width 1374 height 945
click at [774, 419] on div "Previous Invoice D9581E24-14268" at bounding box center [848, 427] width 1300 height 22
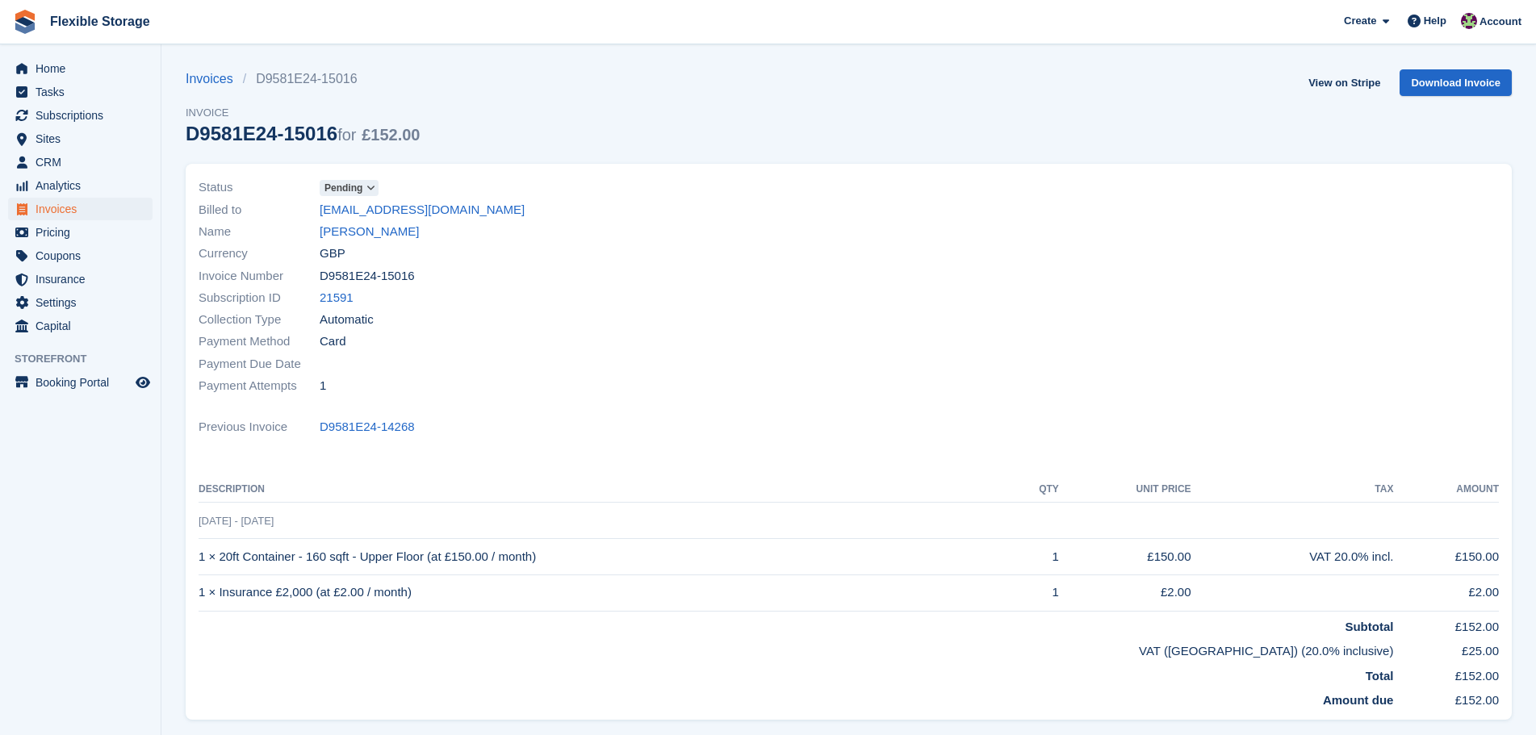
drag, startPoint x: 831, startPoint y: 416, endPoint x: 207, endPoint y: 174, distance: 668.8
click at [207, 174] on div "Status Pending Billed to loftmaker@live.co.uk Name Craig Darrach Currency GBP I…" at bounding box center [849, 442] width 1326 height 556
click at [625, 287] on div "Subscription ID 21591" at bounding box center [518, 298] width 641 height 22
click at [99, 115] on span "Subscriptions" at bounding box center [84, 115] width 97 height 23
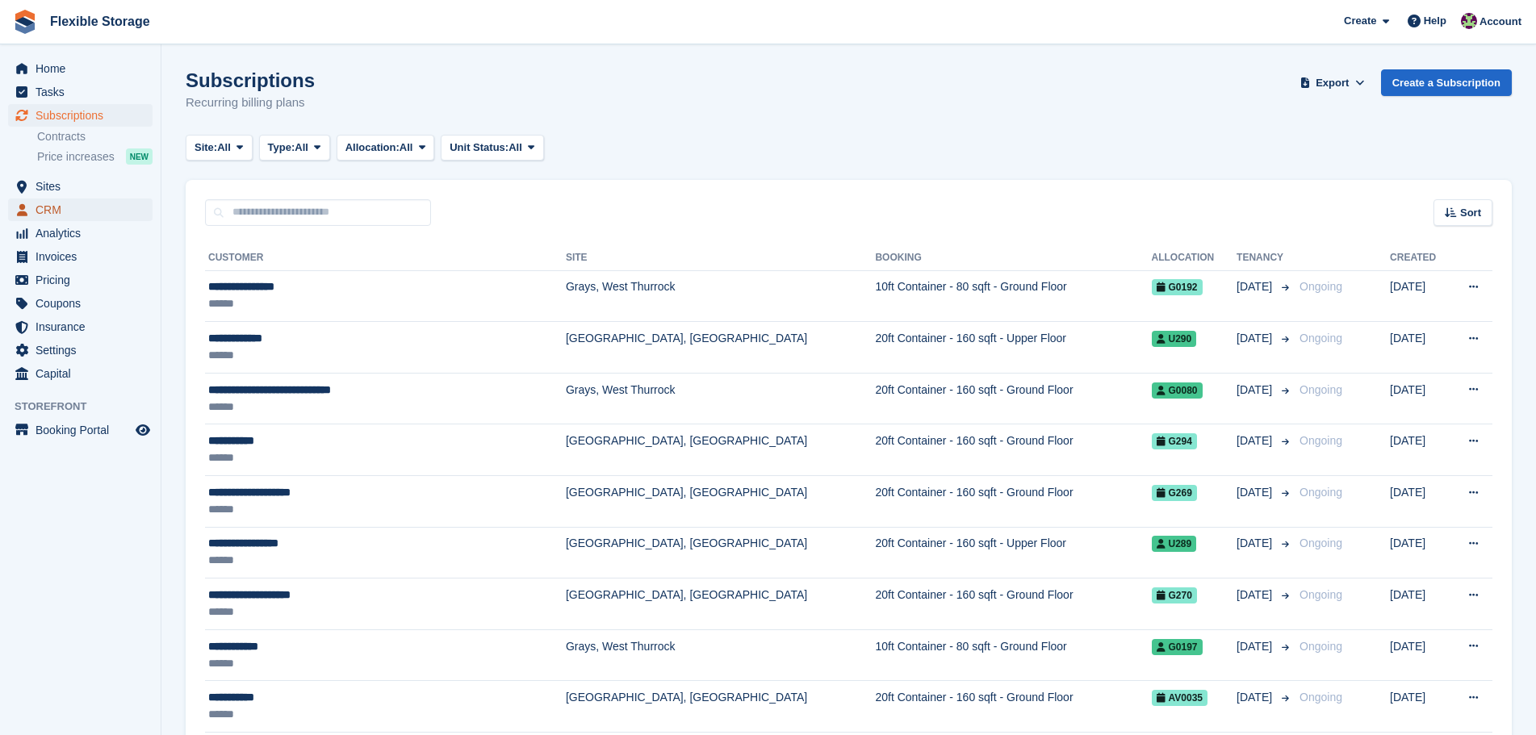
click at [79, 206] on span "CRM" at bounding box center [84, 209] width 97 height 23
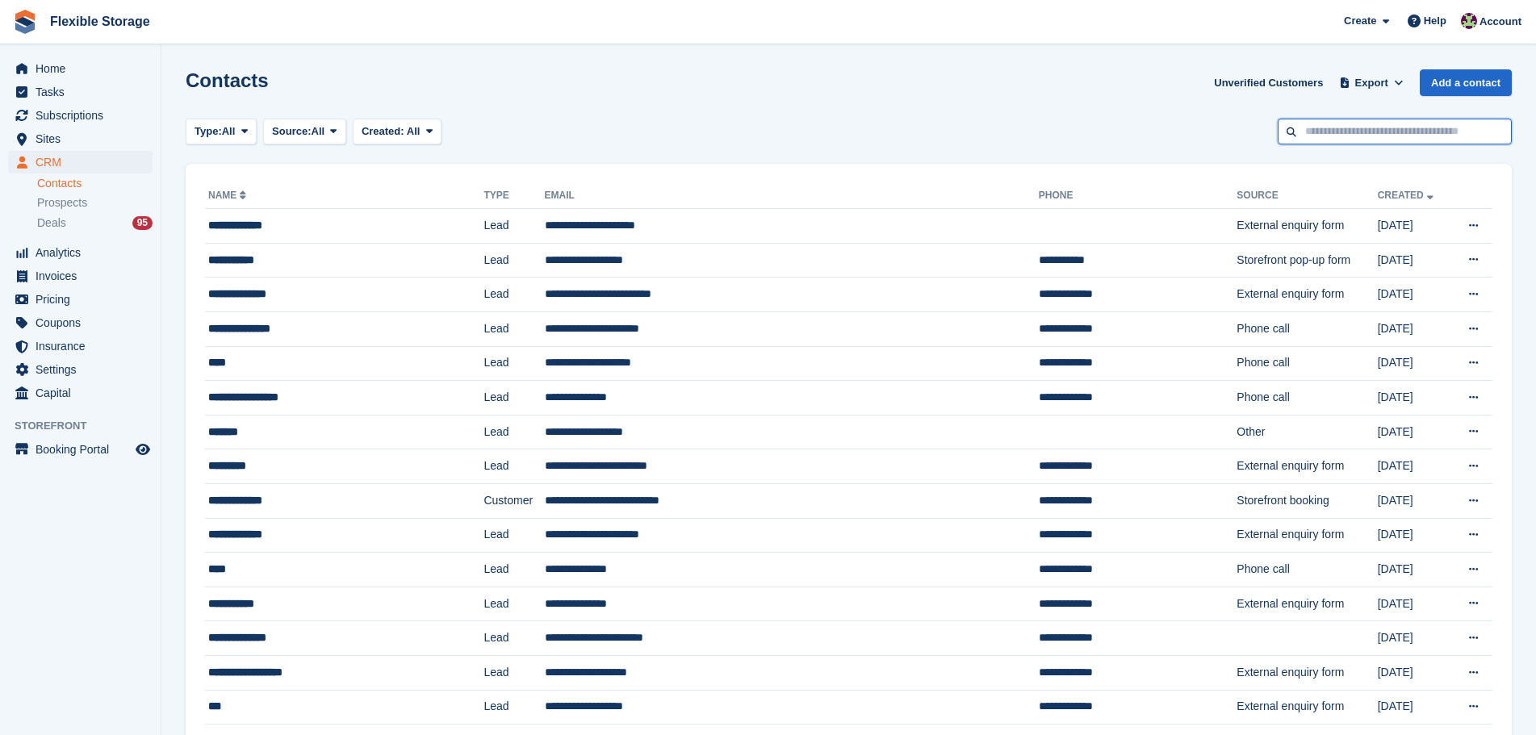
click at [1327, 125] on input "text" at bounding box center [1394, 132] width 234 height 27
type input "******"
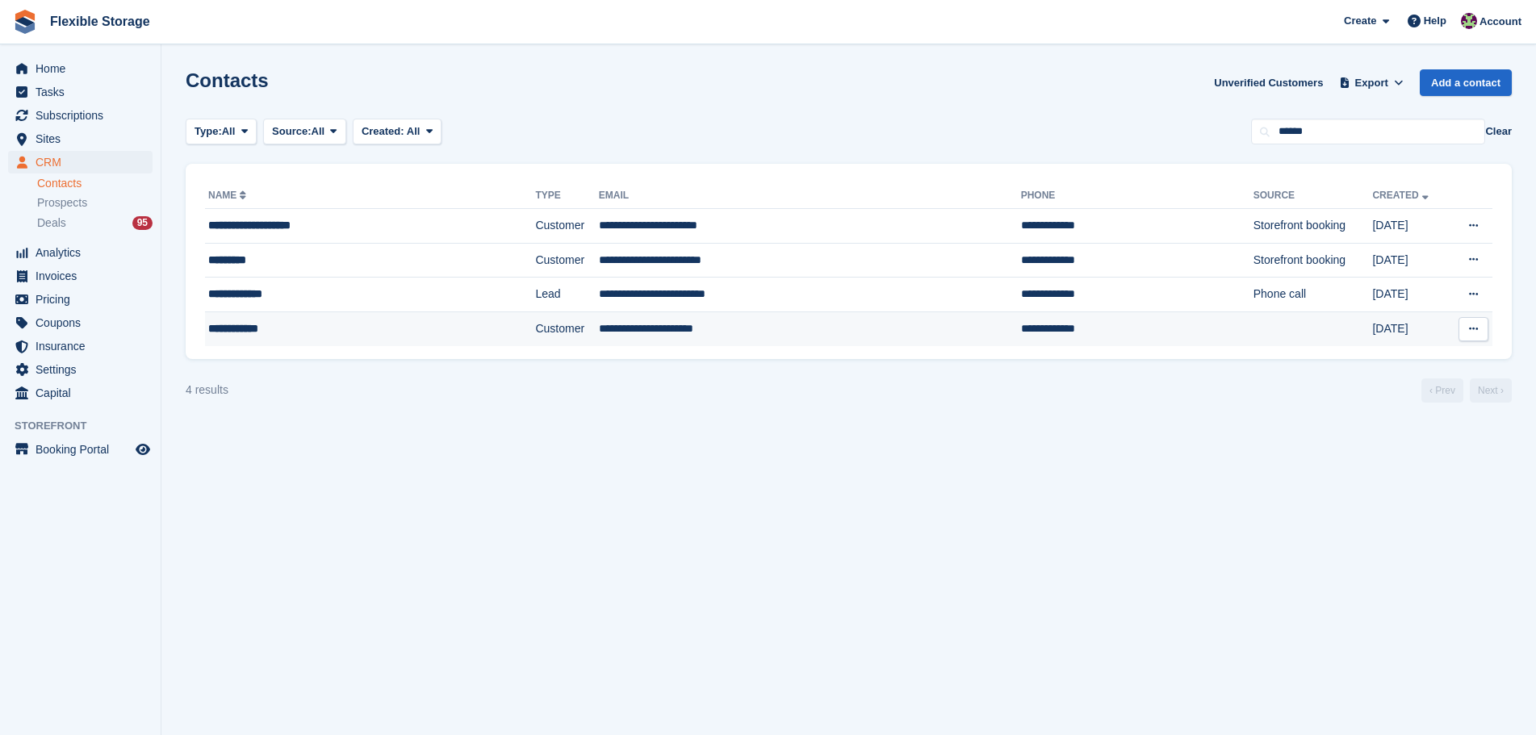
click at [379, 328] on div "**********" at bounding box center [334, 328] width 253 height 17
click at [738, 336] on td "**********" at bounding box center [810, 328] width 422 height 34
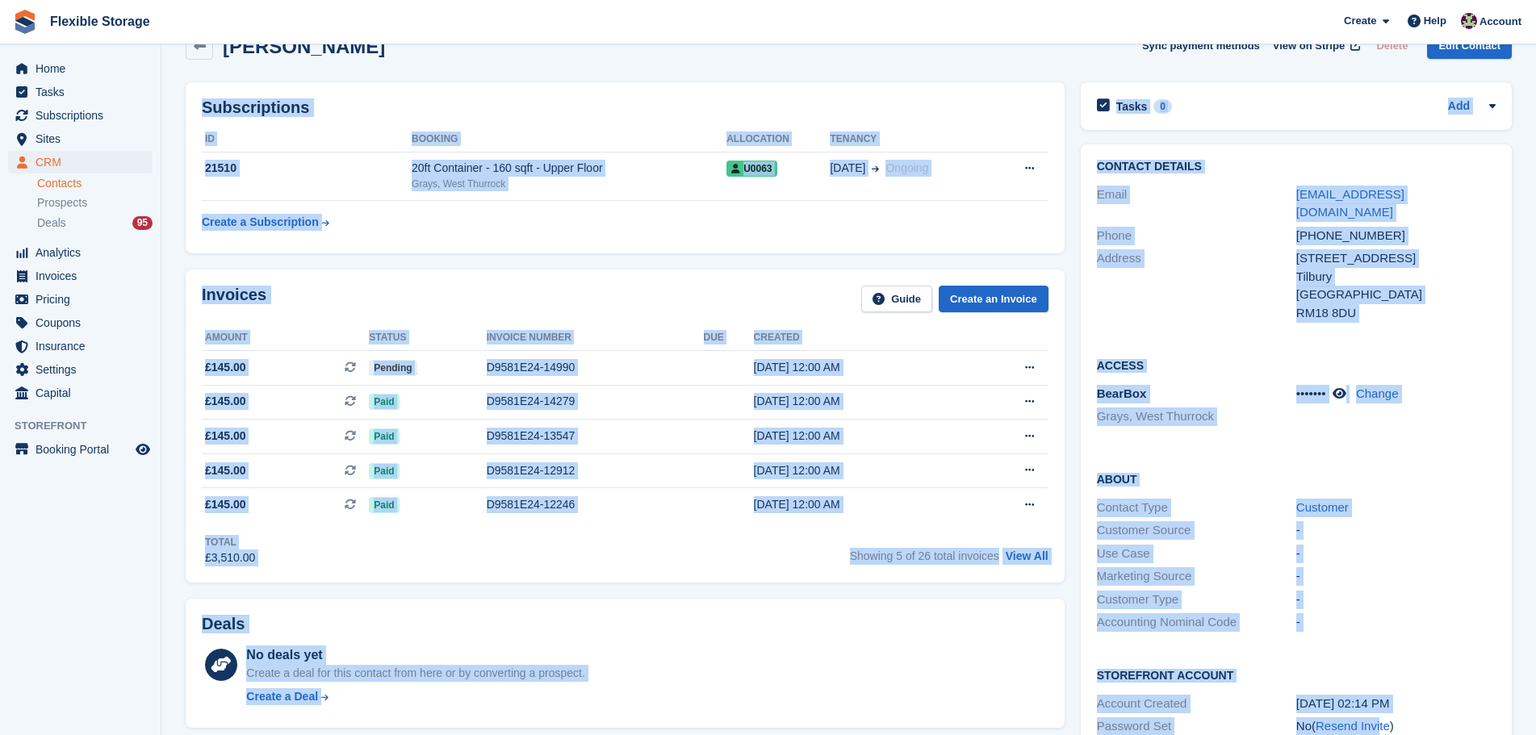
drag, startPoint x: 1225, startPoint y: 338, endPoint x: 1378, endPoint y: 758, distance: 447.5
click at [1378, 698] on html "Flexible Storage Create Subscription Invoice Contact Deal Discount Page Help Ch…" at bounding box center [768, 330] width 1536 height 735
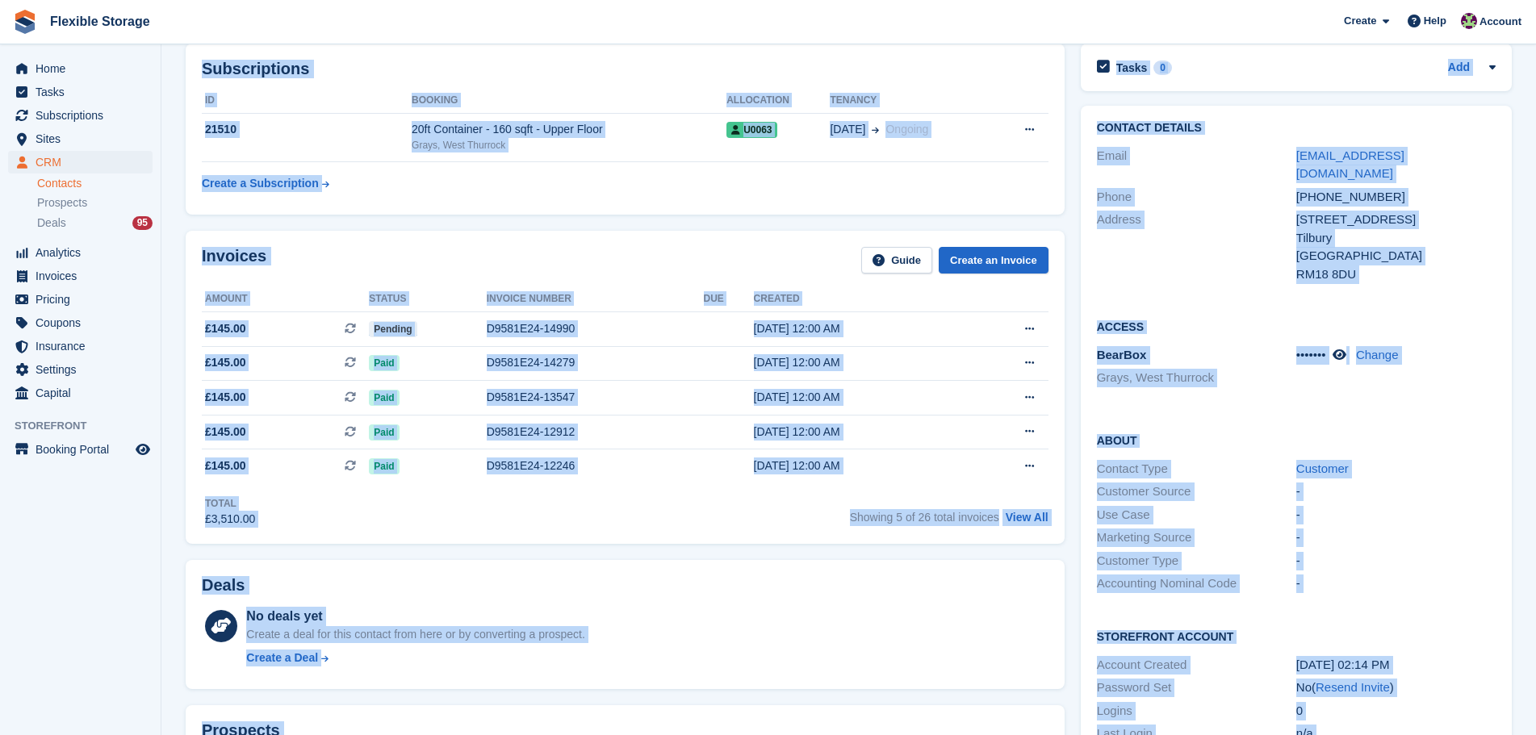
click at [1377, 612] on div "Storefront Account Account Created 06 Jul, 02:14 PM Password Set No ( Resend In…" at bounding box center [1295, 687] width 431 height 150
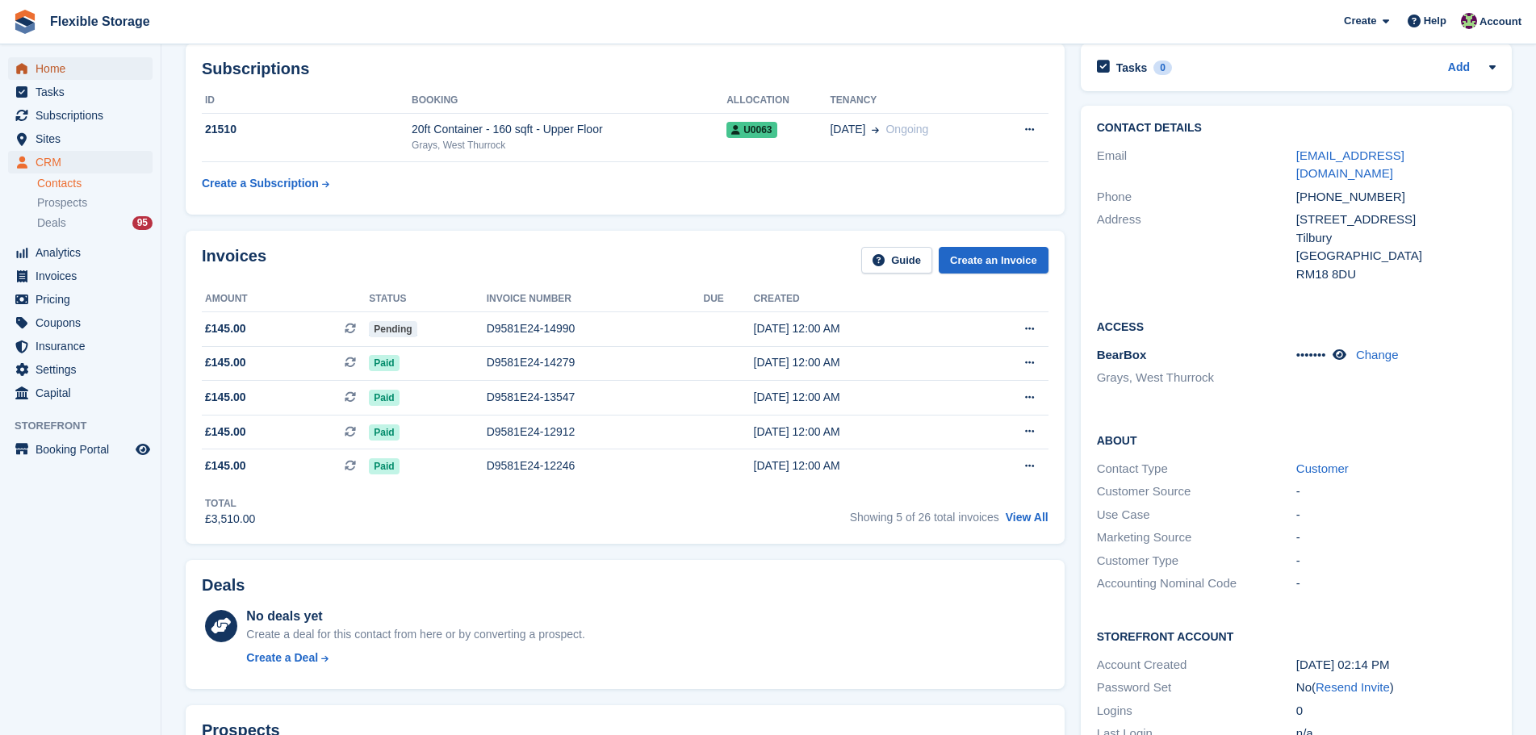
click at [61, 65] on span "Home" at bounding box center [84, 68] width 97 height 23
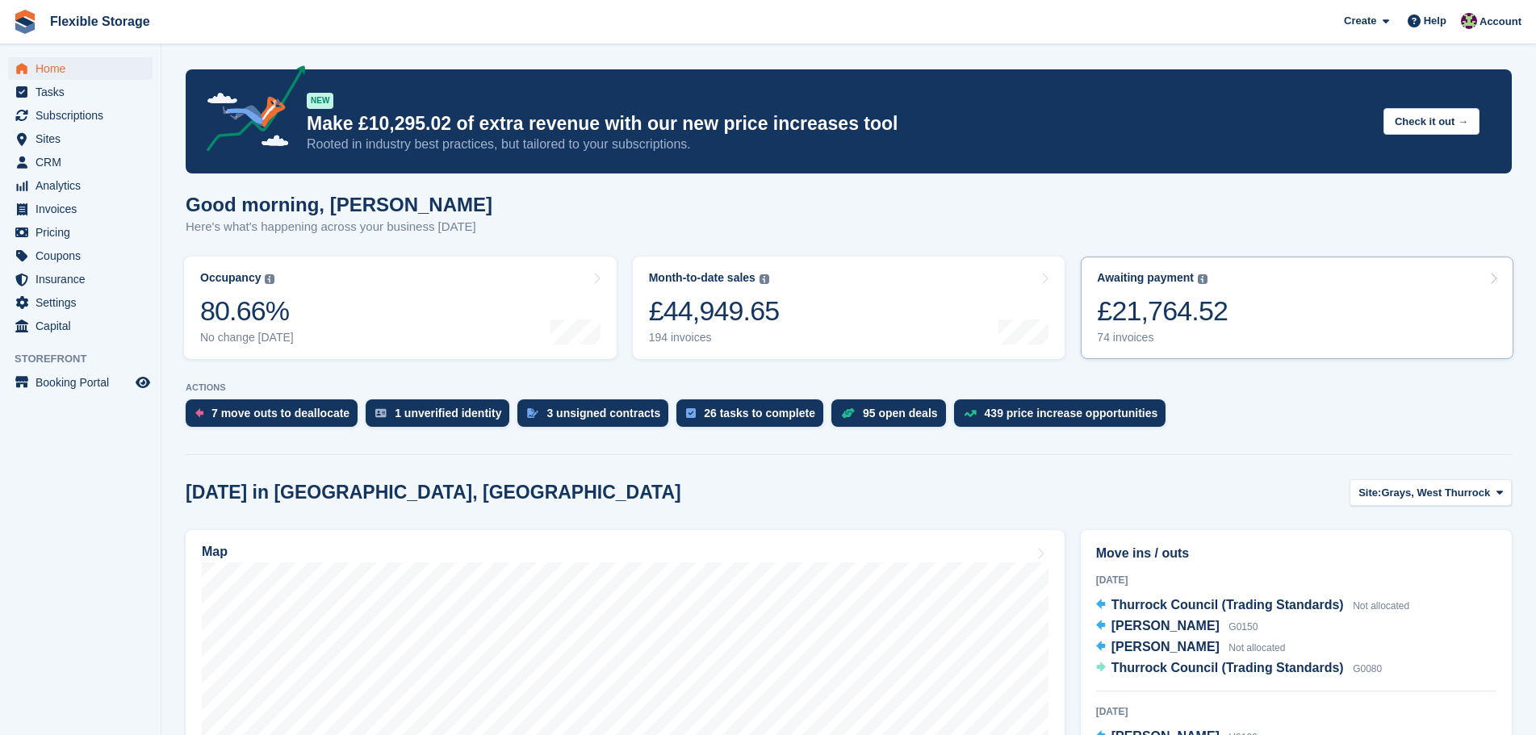
click at [1168, 311] on div "£21,764.52" at bounding box center [1162, 311] width 131 height 33
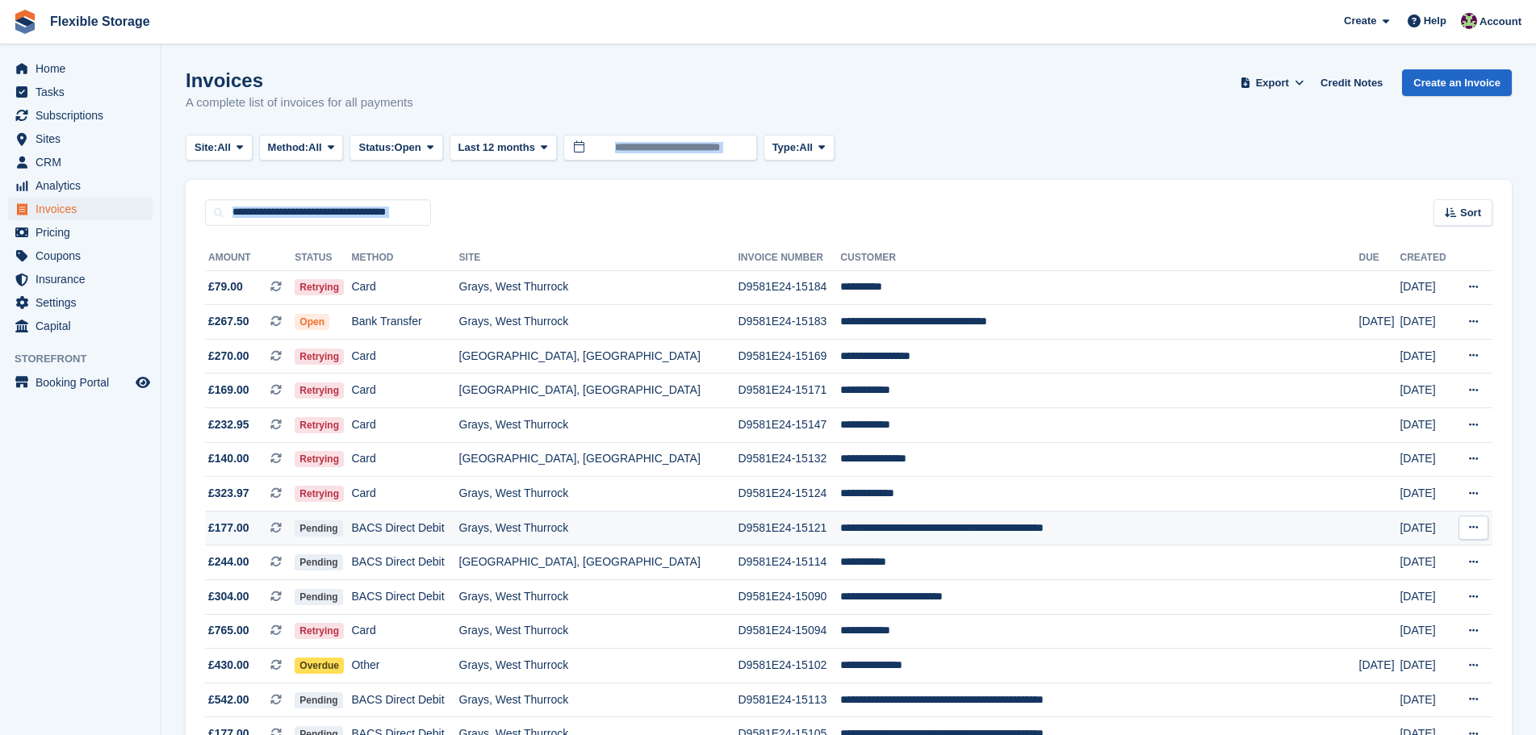
drag, startPoint x: 1172, startPoint y: 173, endPoint x: 1250, endPoint y: 535, distance: 370.5
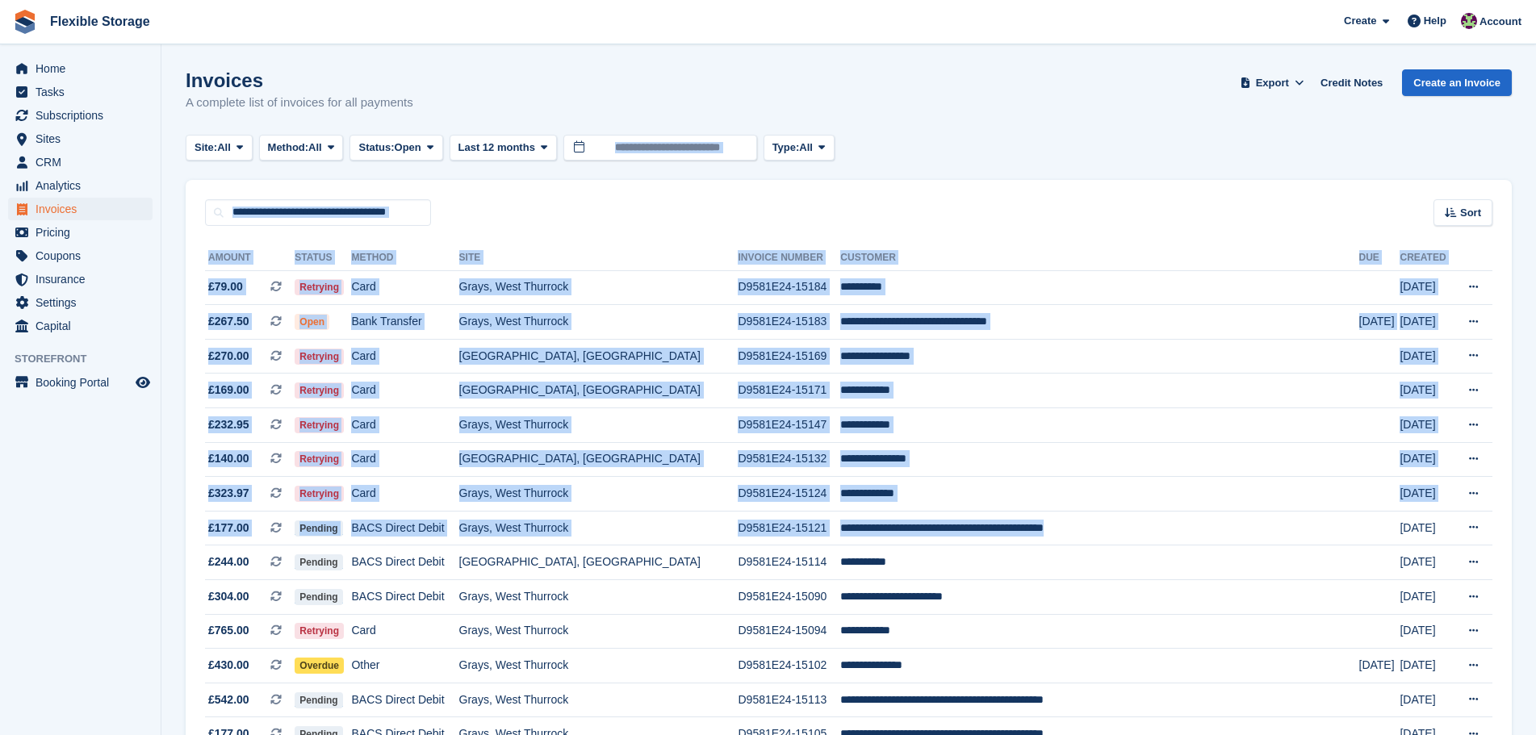
click at [1191, 213] on div "Sort Sort by Date created Created (oldest first) Created (newest first)" at bounding box center [849, 203] width 1326 height 46
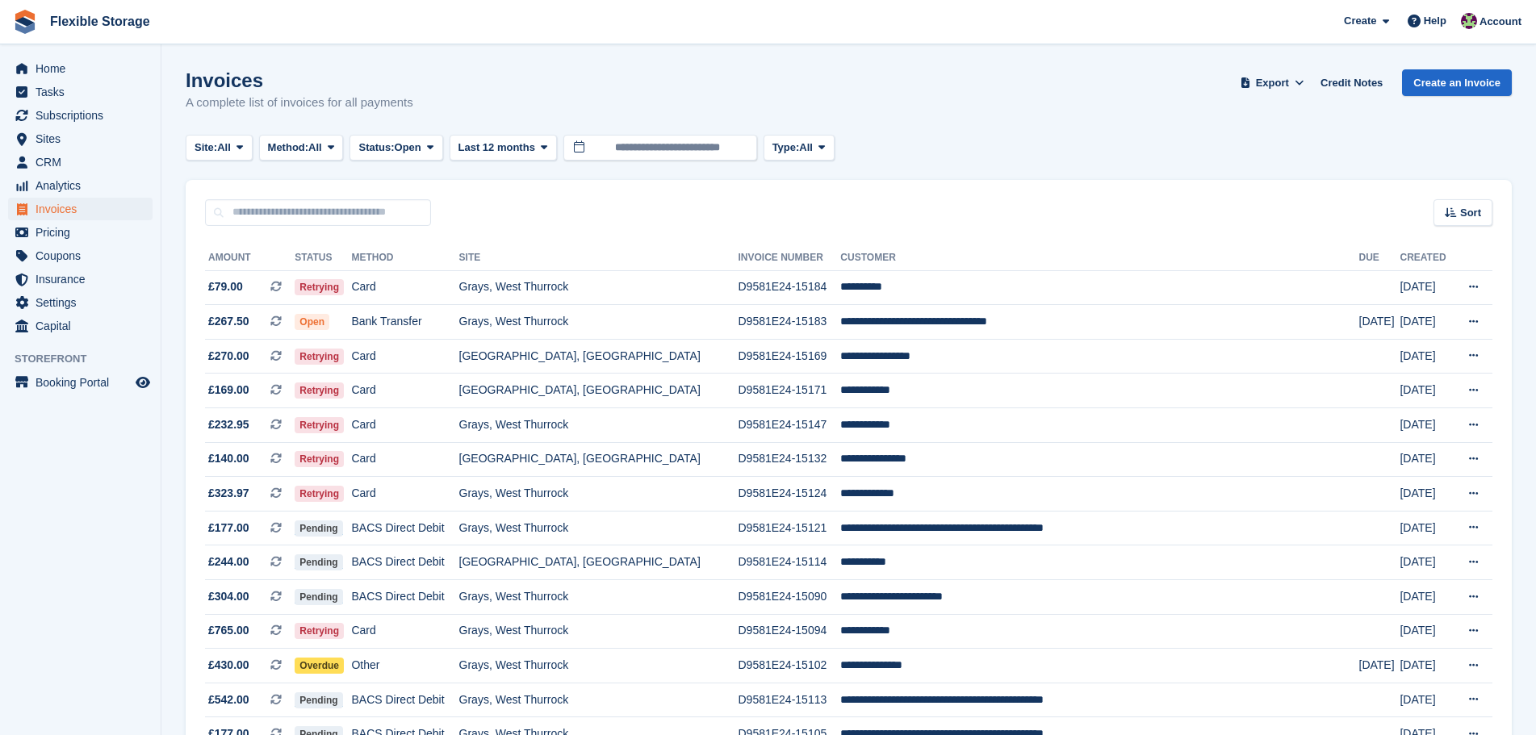
click at [935, 186] on div "Sort Sort by Date created Created (oldest first) Created (newest first)" at bounding box center [849, 203] width 1326 height 46
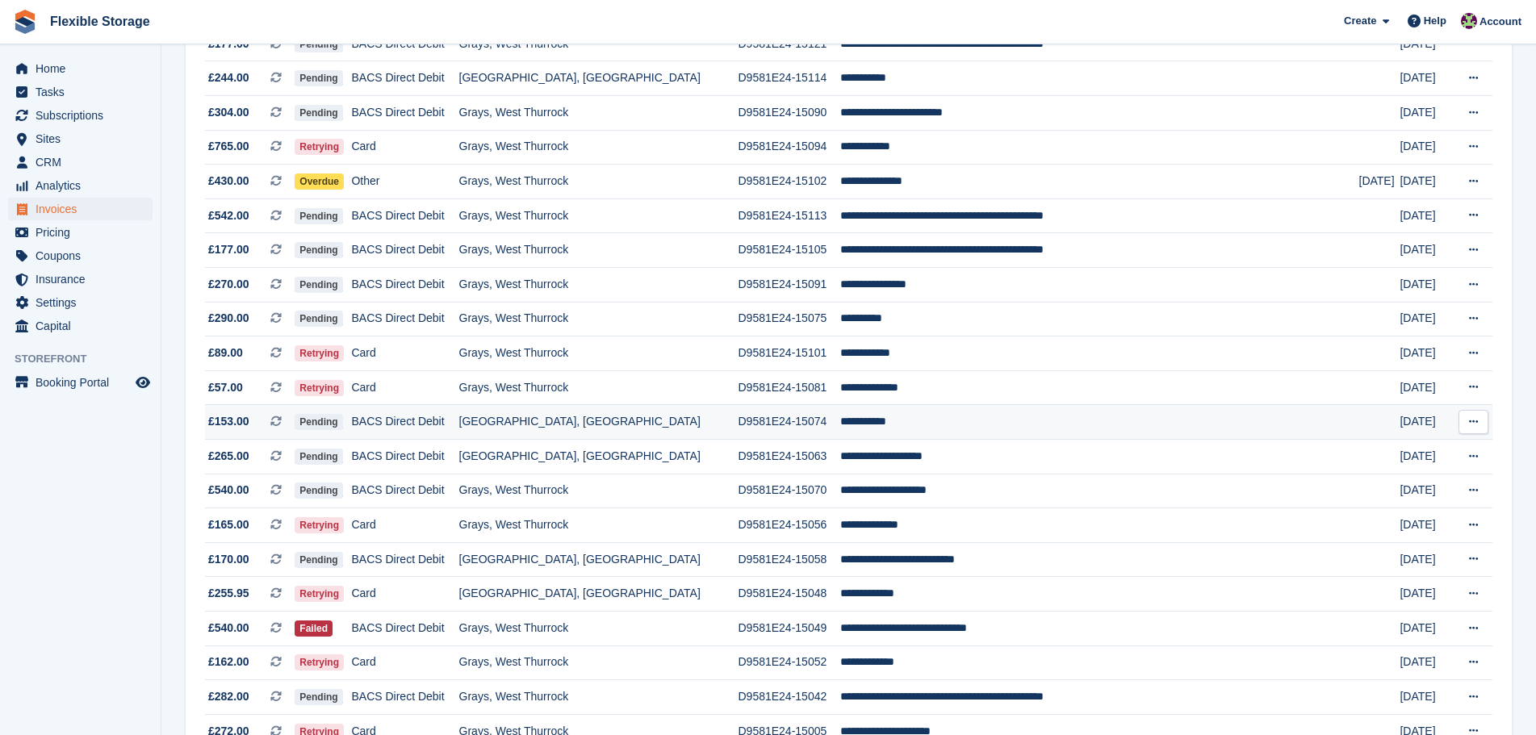
click at [681, 420] on td "[GEOGRAPHIC_DATA], [GEOGRAPHIC_DATA]" at bounding box center [598, 422] width 279 height 35
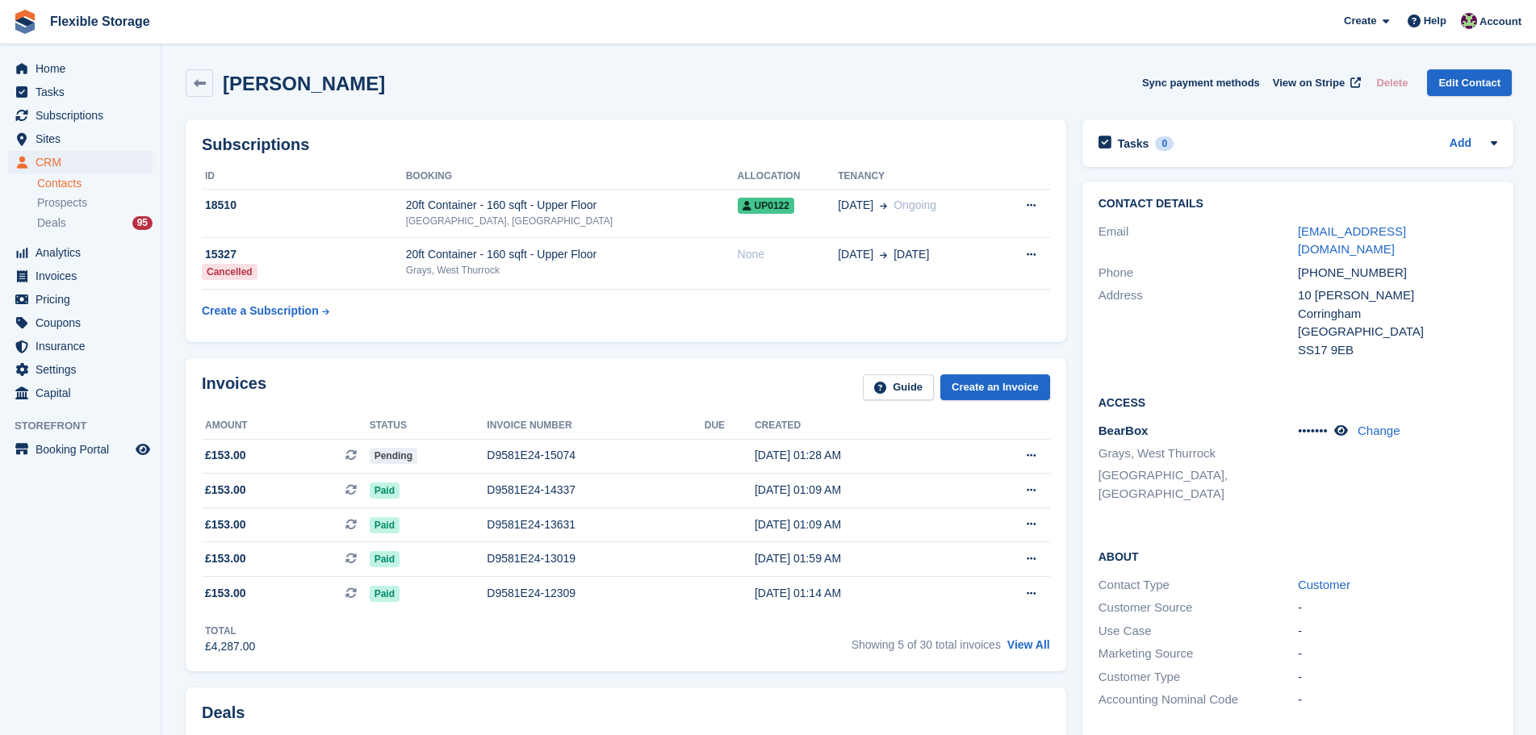
click at [1281, 637] on div "[PERSON_NAME] Sync payment methods View on Stripe Delete Edit Contact Subscript…" at bounding box center [849, 720] width 1326 height 1319
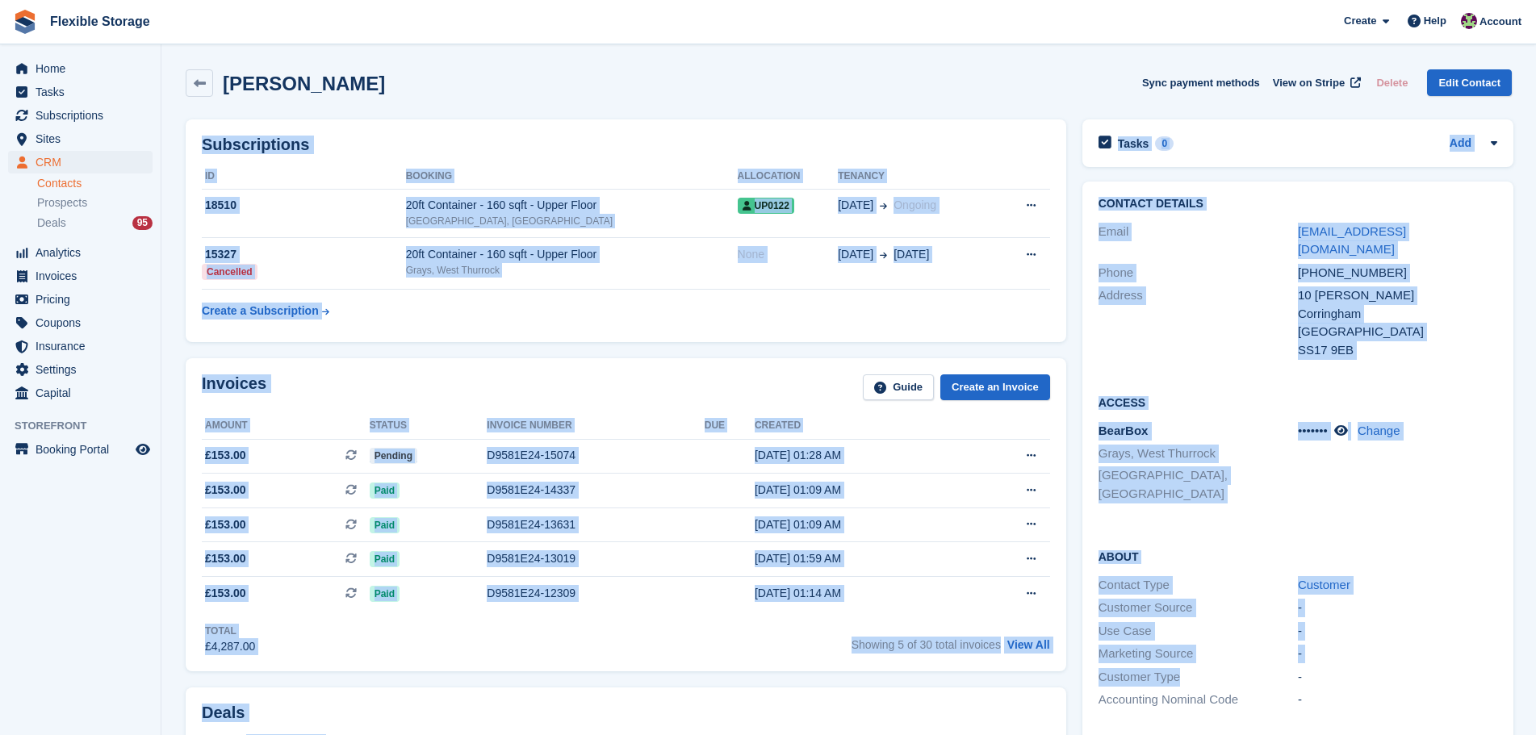
click at [1339, 645] on div "-" at bounding box center [1396, 654] width 199 height 19
drag, startPoint x: 1043, startPoint y: 86, endPoint x: 1398, endPoint y: 723, distance: 729.3
click at [1398, 721] on div "Jayne Arkan Sync payment methods View on Stripe Delete Edit Contact Subscriptio…" at bounding box center [849, 720] width 1326 height 1319
click at [1386, 668] on div "-" at bounding box center [1396, 677] width 199 height 19
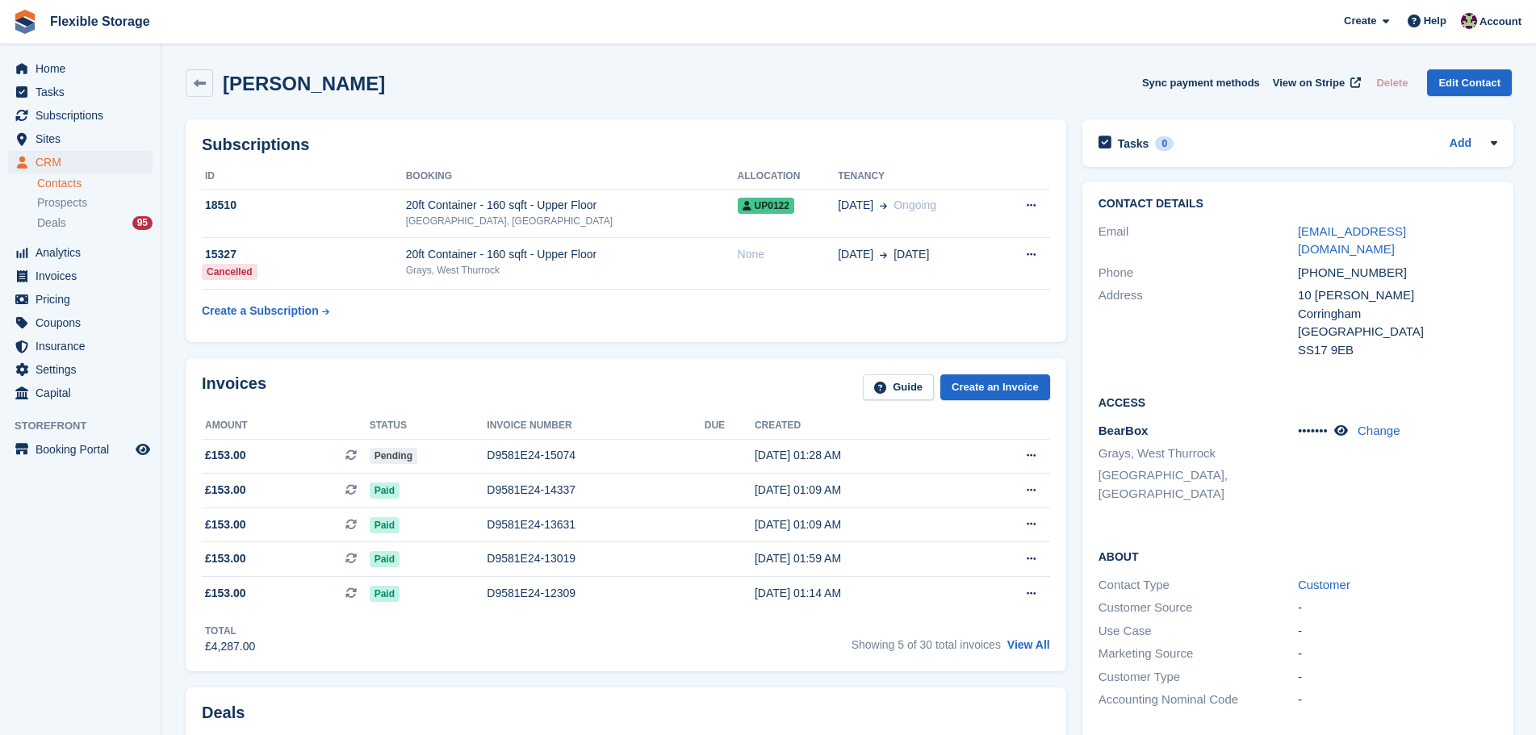
scroll to position [484, 0]
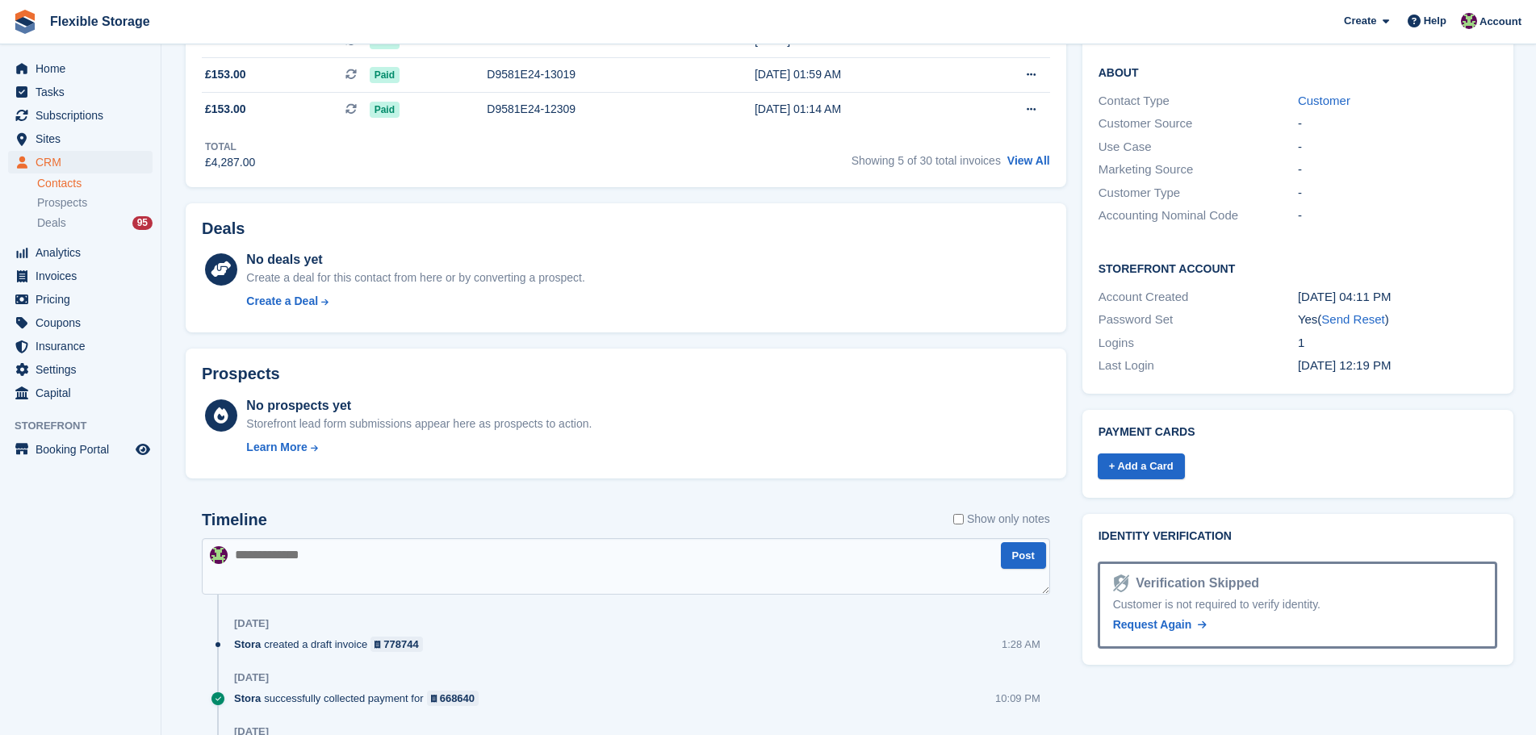
drag, startPoint x: 1477, startPoint y: 358, endPoint x: 994, endPoint y: 224, distance: 500.8
click at [993, 216] on div "Subscriptions ID Booking Allocation Tenancy 18510 20ft Container - 160 sqft - U…" at bounding box center [849, 261] width 1342 height 1269
click at [1172, 354] on div "Last Login 14 Mar, 2023, 12:19 PM" at bounding box center [1297, 365] width 399 height 23
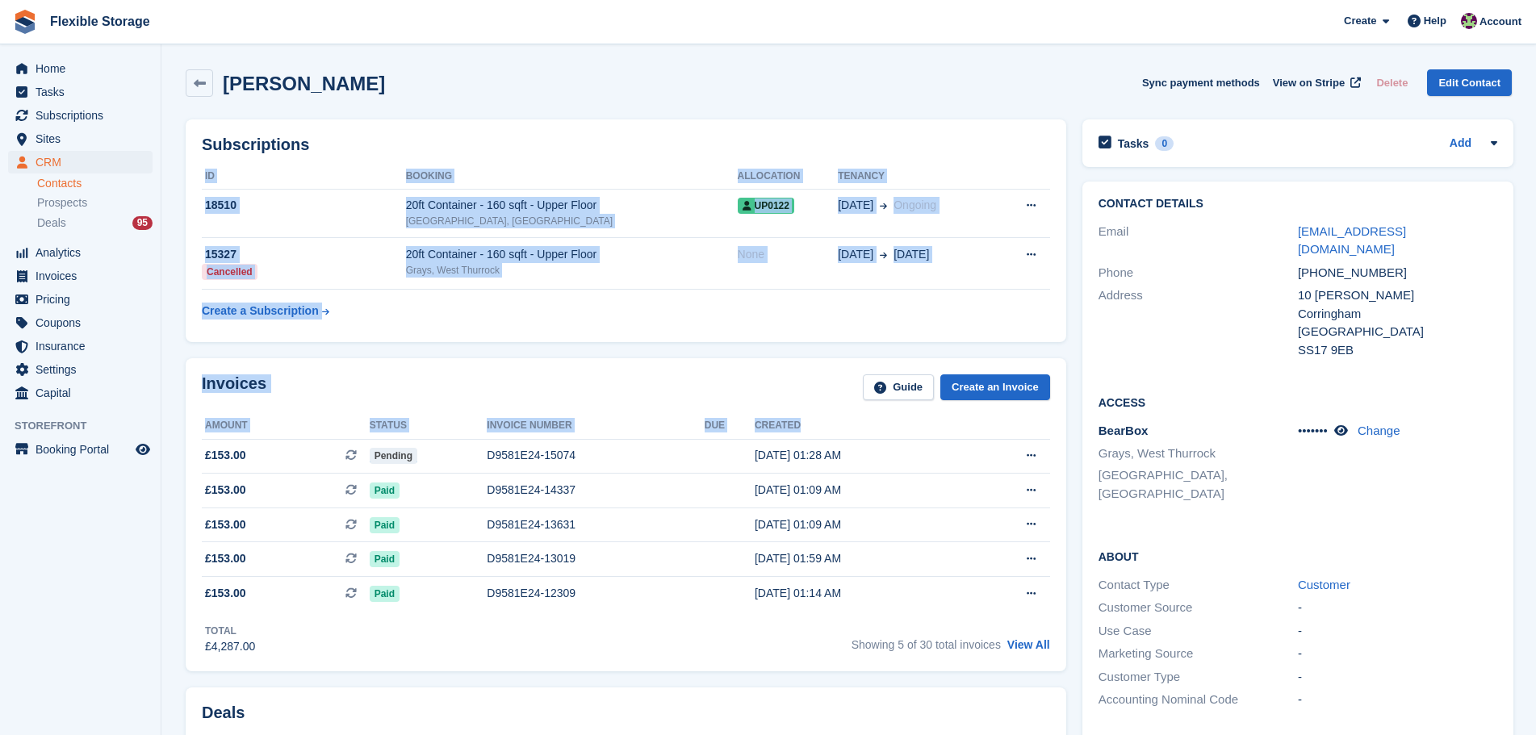
drag, startPoint x: 904, startPoint y: 132, endPoint x: 881, endPoint y: 678, distance: 546.7
click at [903, 601] on div "Subscriptions ID Booking Allocation Tenancy 18510 20ft Container - 160 sqft - U…" at bounding box center [626, 745] width 896 height 1269
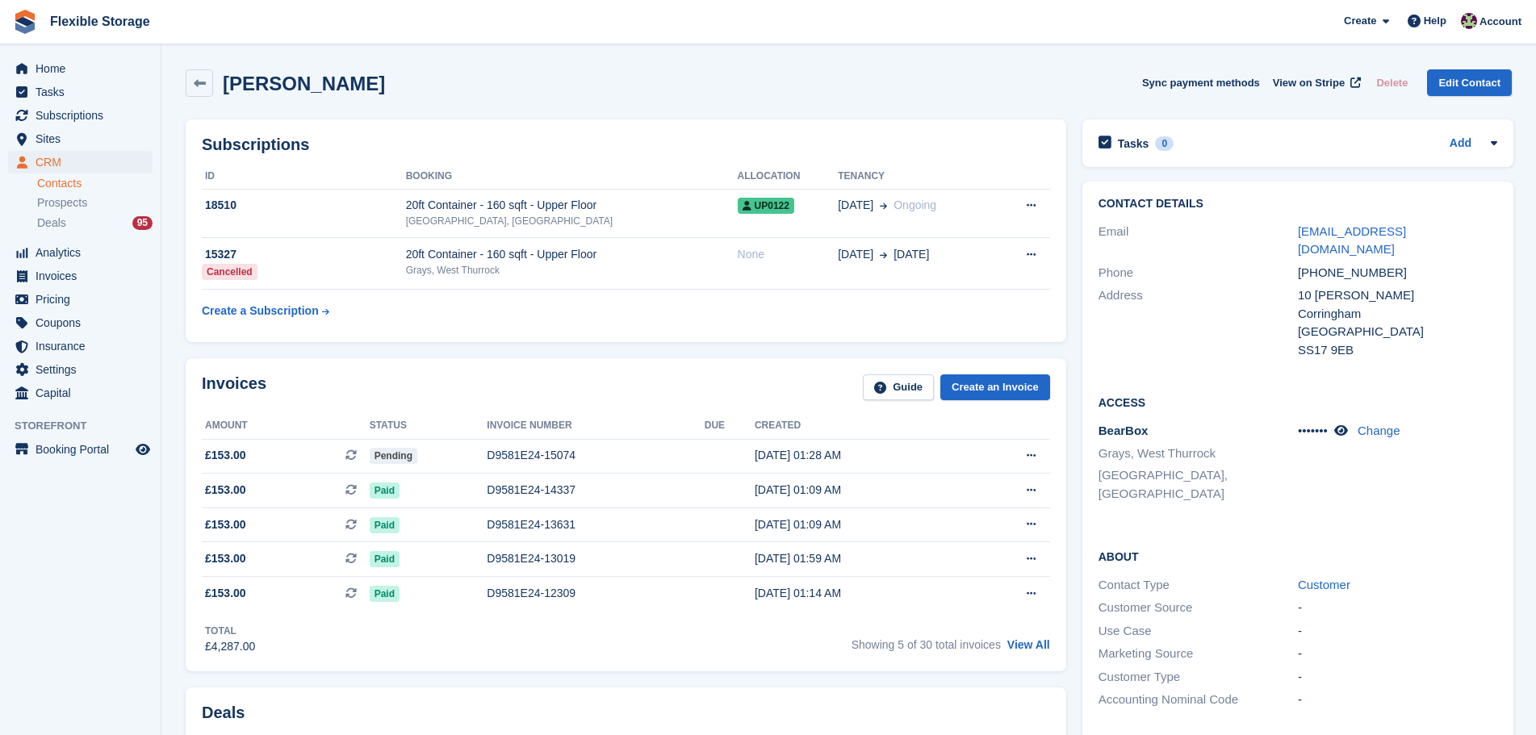
click at [774, 672] on div "Invoices Guide Create an Invoice Amount Status Invoice number Due Created £153.…" at bounding box center [626, 514] width 896 height 329
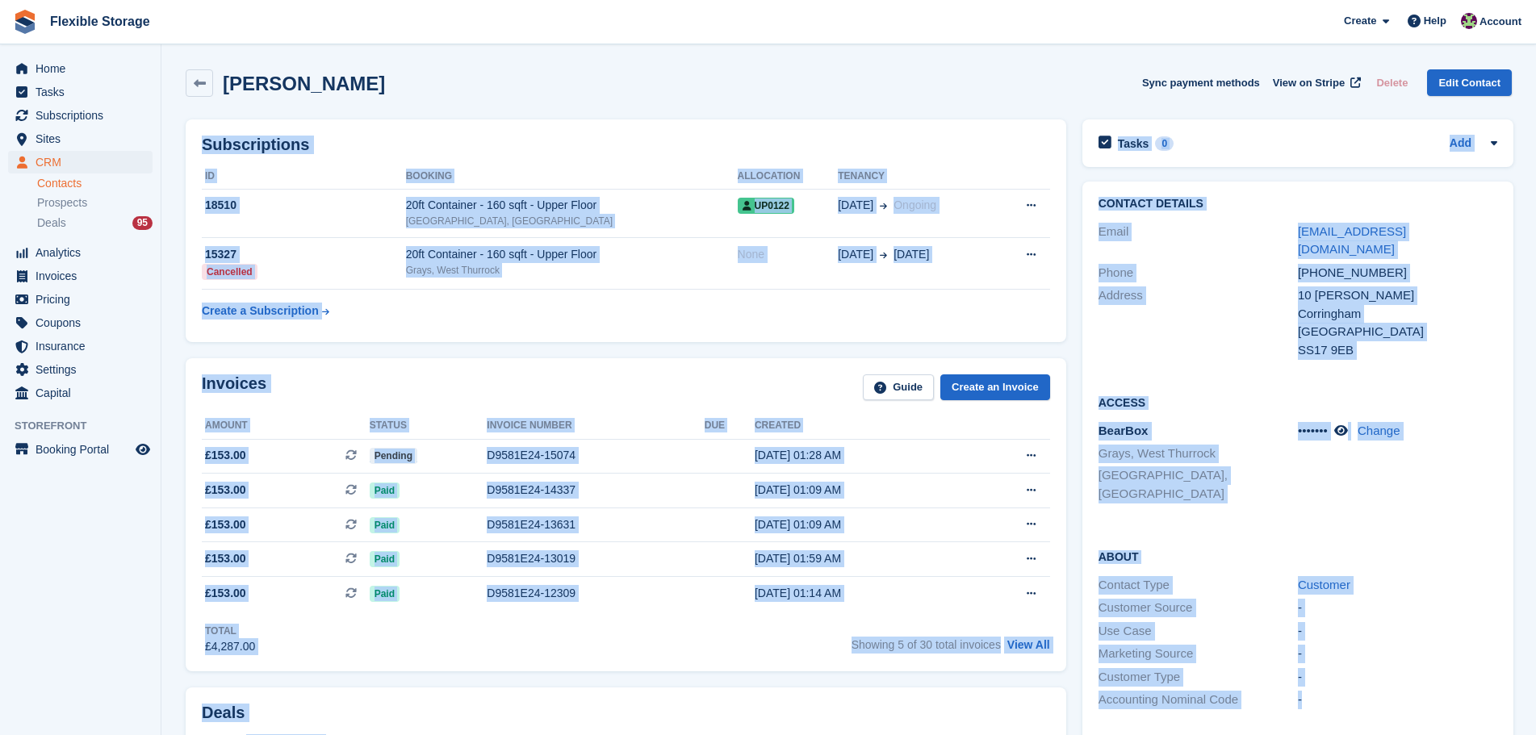
drag, startPoint x: 1294, startPoint y: 453, endPoint x: 1431, endPoint y: 671, distance: 256.3
click at [1430, 687] on div "Jayne Arkan Sync payment methods View on Stripe Delete Edit Contact Subscriptio…" at bounding box center [849, 720] width 1326 height 1319
click at [1421, 668] on div "-" at bounding box center [1396, 677] width 199 height 19
drag, startPoint x: 1184, startPoint y: 320, endPoint x: 1348, endPoint y: 750, distance: 459.5
click at [1348, 734] on html "Flexible Storage Create Subscription Invoice Contact Deal Discount Page Help Ch…" at bounding box center [768, 367] width 1536 height 735
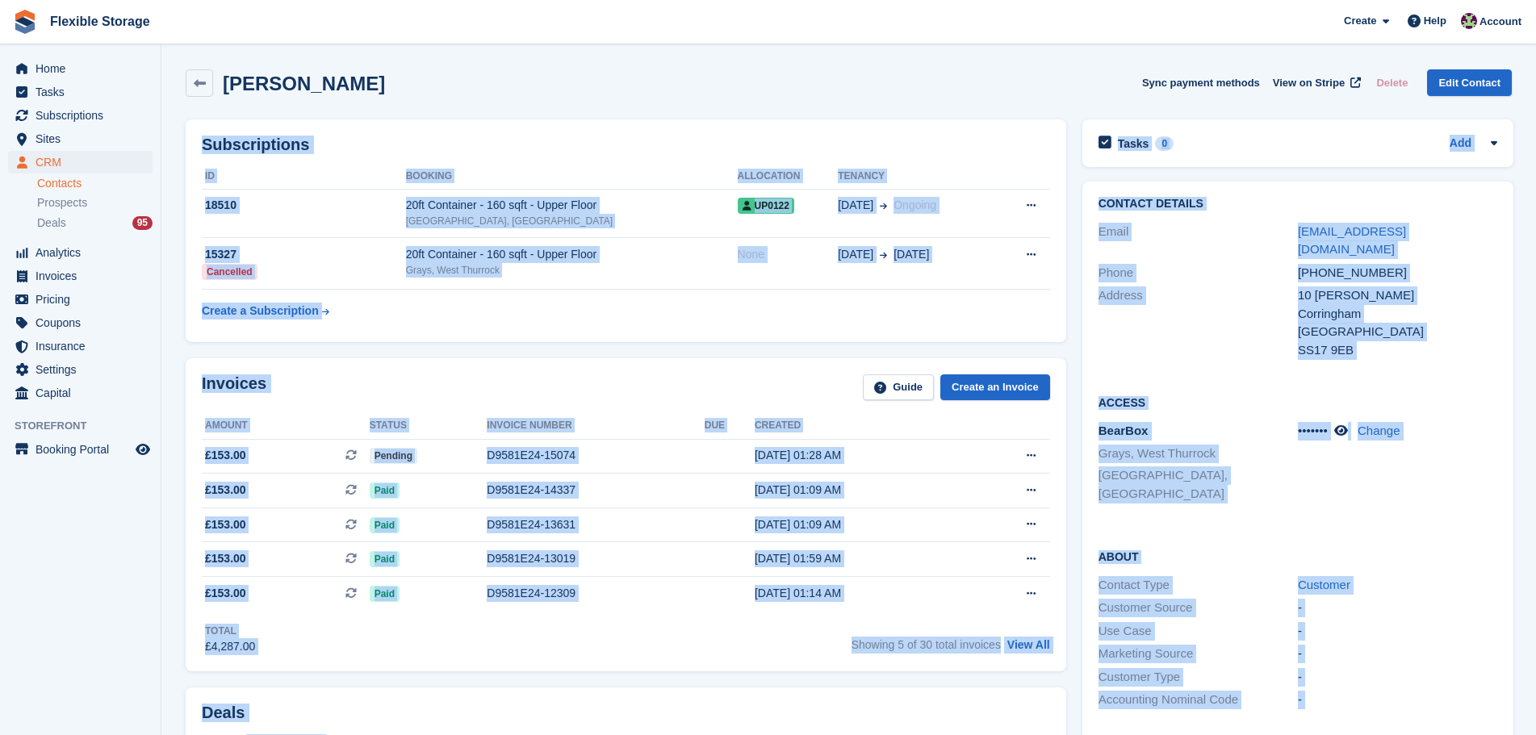
scroll to position [77, 0]
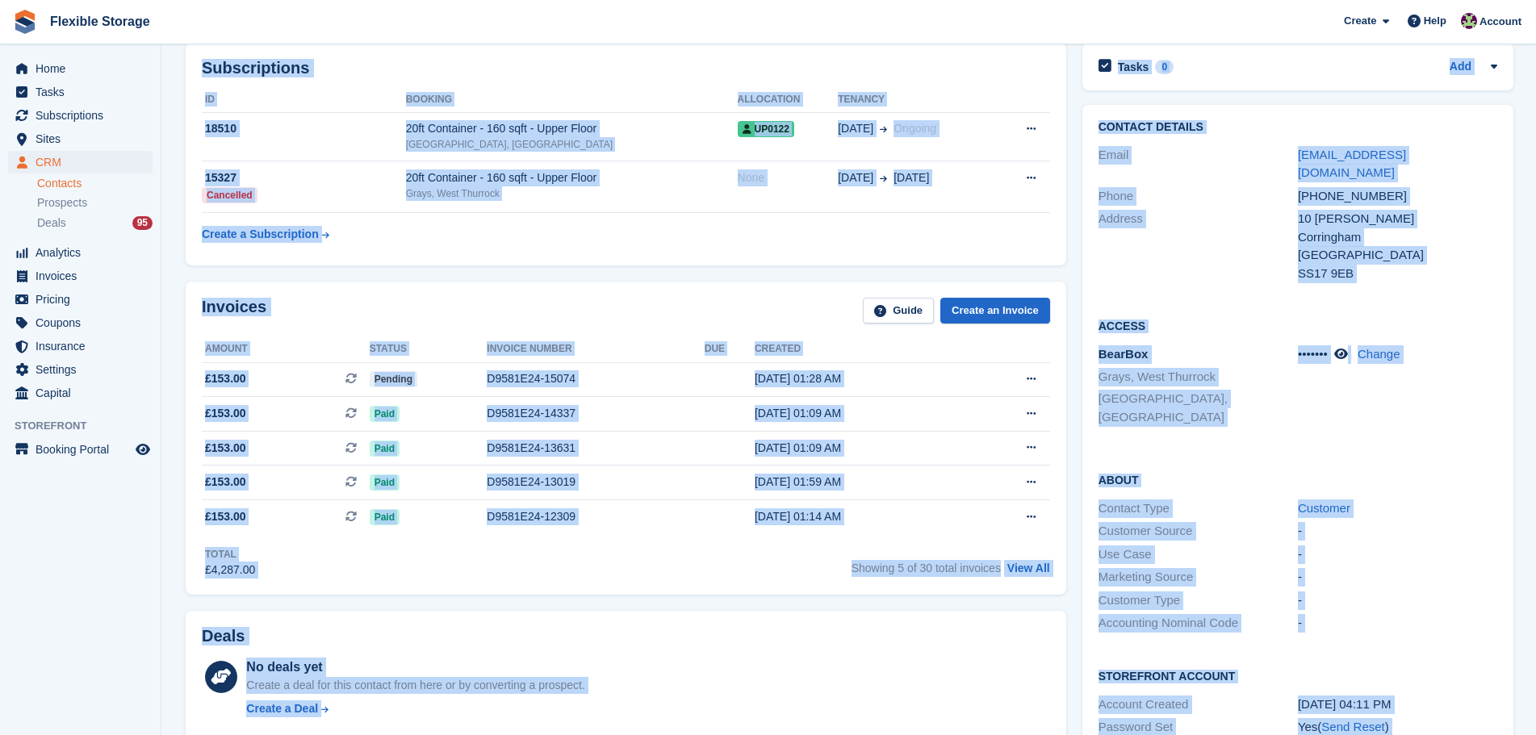
click at [1405, 568] on div "-" at bounding box center [1396, 577] width 199 height 19
drag, startPoint x: 1412, startPoint y: 579, endPoint x: 599, endPoint y: 263, distance: 872.7
click at [605, 262] on div "Subscriptions ID Booking Allocation Tenancy 18510 20ft Container - 160 sqft - U…" at bounding box center [849, 669] width 1342 height 1269
click at [1310, 455] on div "About Contact Type Customer Customer Source - Use Case - Marketing Source - Cus…" at bounding box center [1297, 553] width 431 height 196
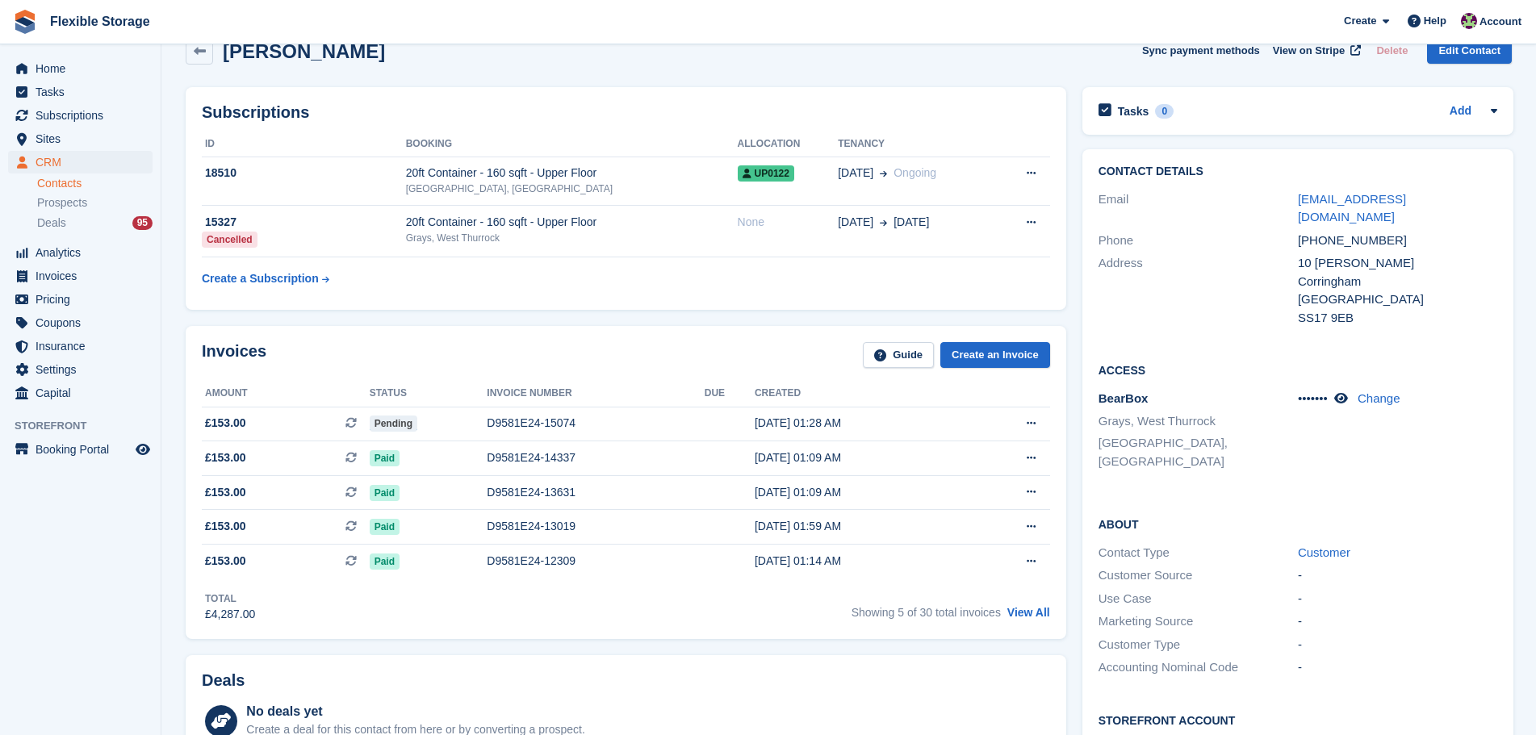
scroll to position [0, 0]
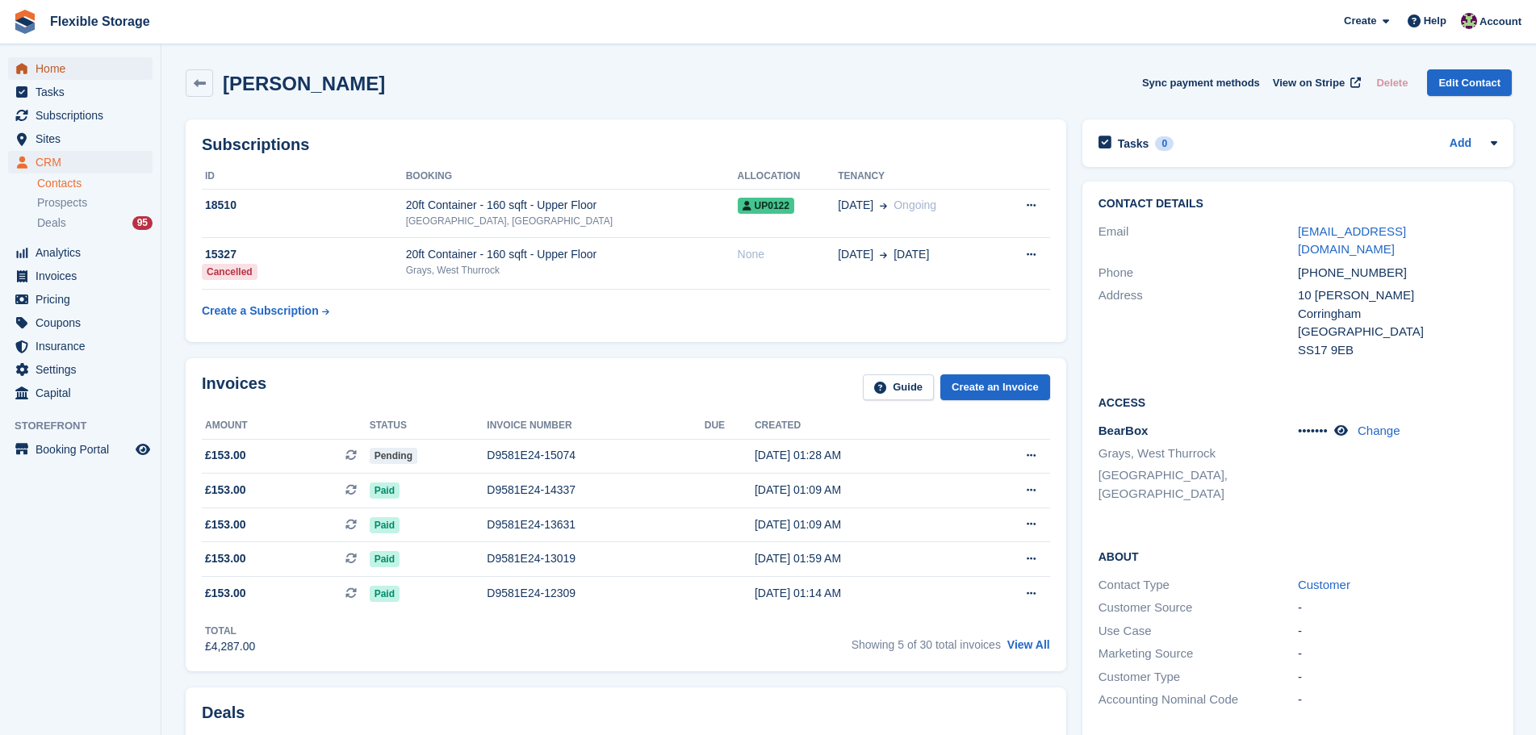
click at [125, 73] on span "Home" at bounding box center [84, 68] width 97 height 23
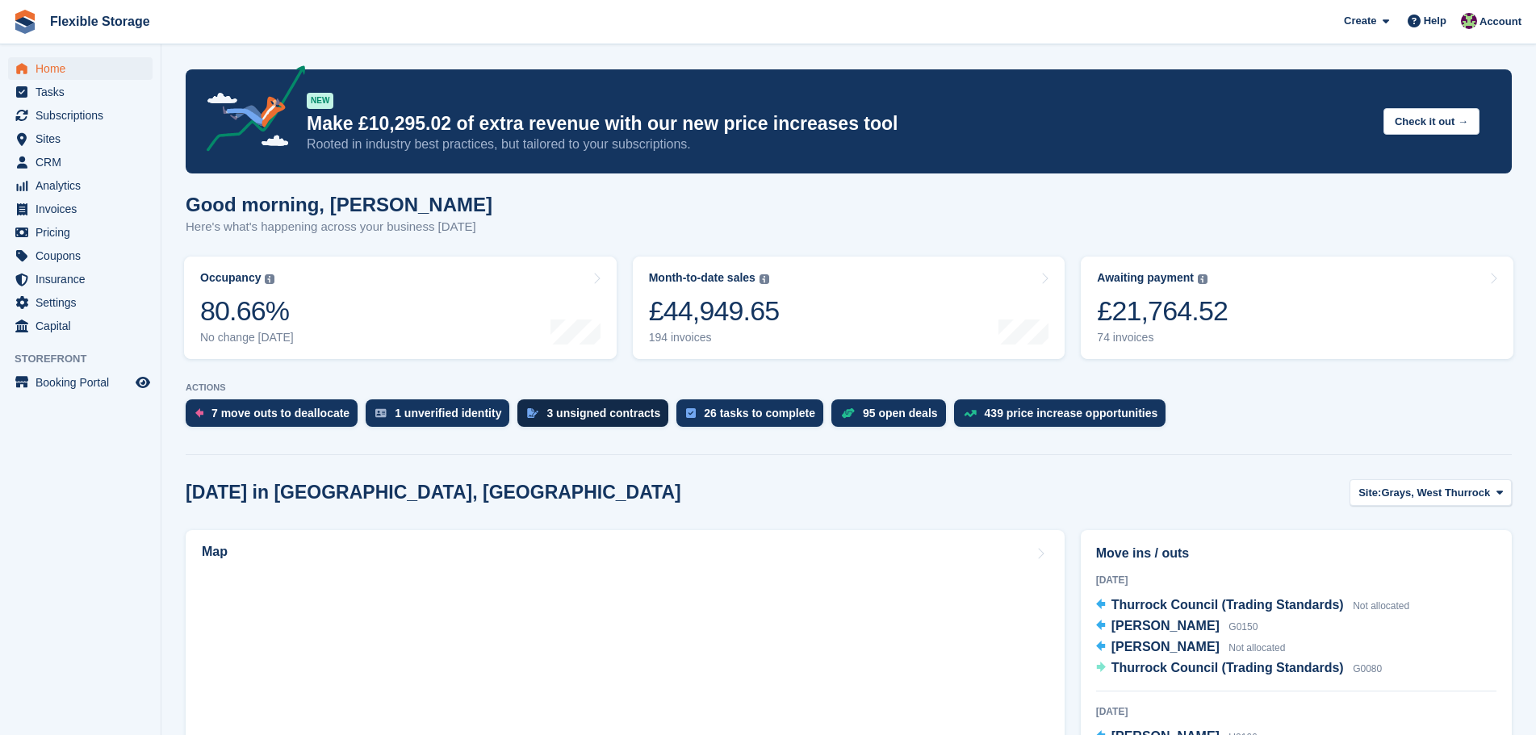
click at [587, 413] on div "3 unsigned contracts" at bounding box center [603, 413] width 114 height 13
click at [470, 414] on div "1 unverified identity" at bounding box center [448, 413] width 107 height 13
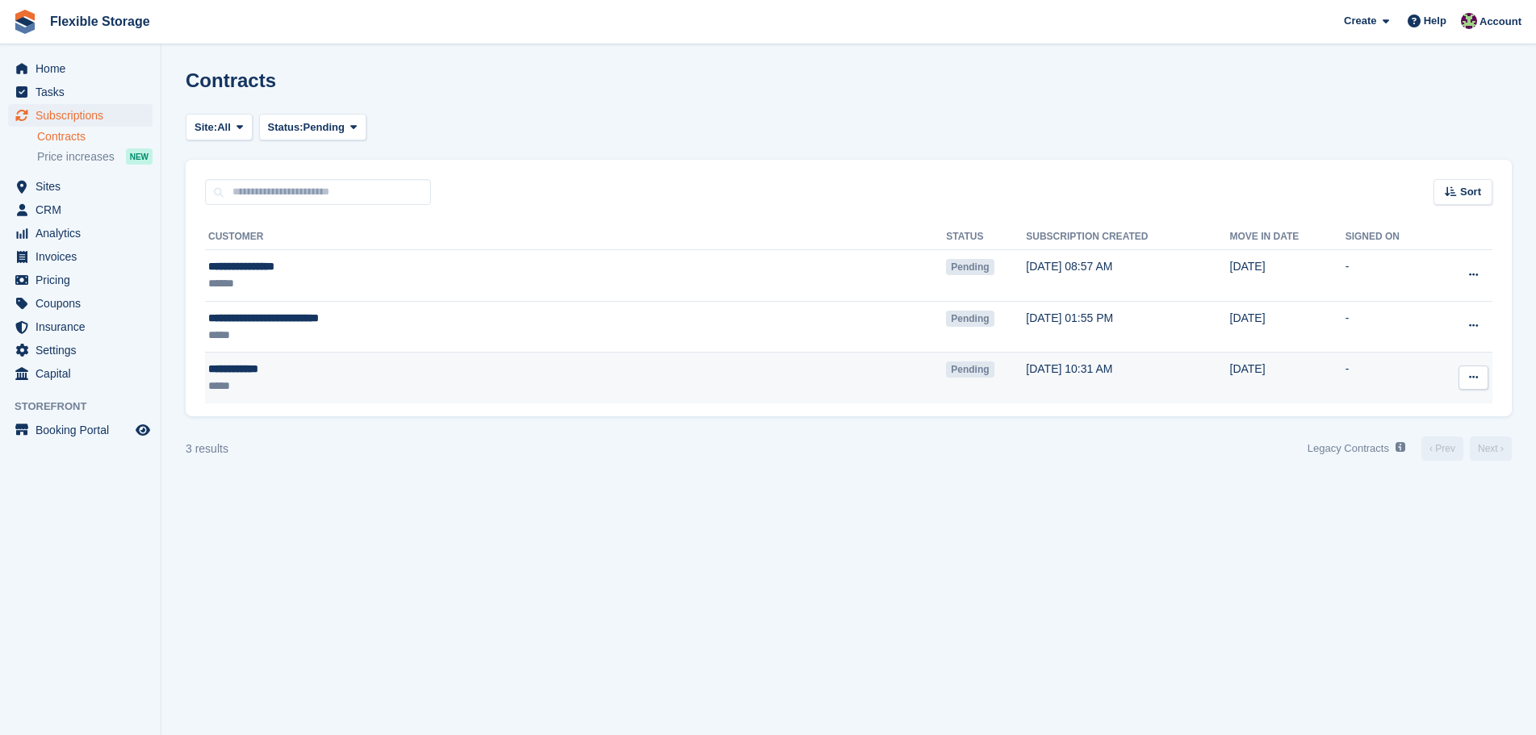
click at [946, 382] on td "Pending" at bounding box center [986, 378] width 80 height 51
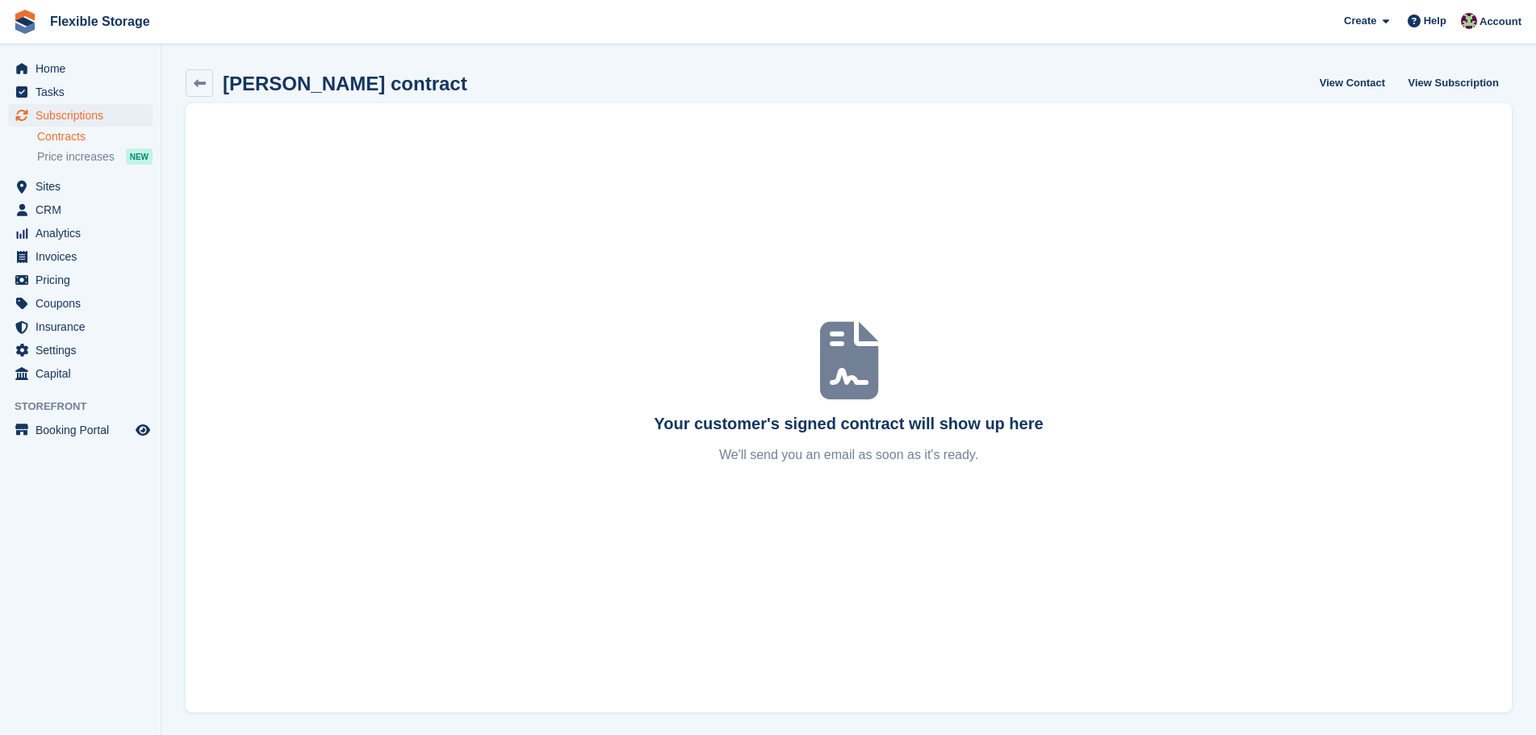
click at [67, 141] on link "Contracts" at bounding box center [94, 136] width 115 height 15
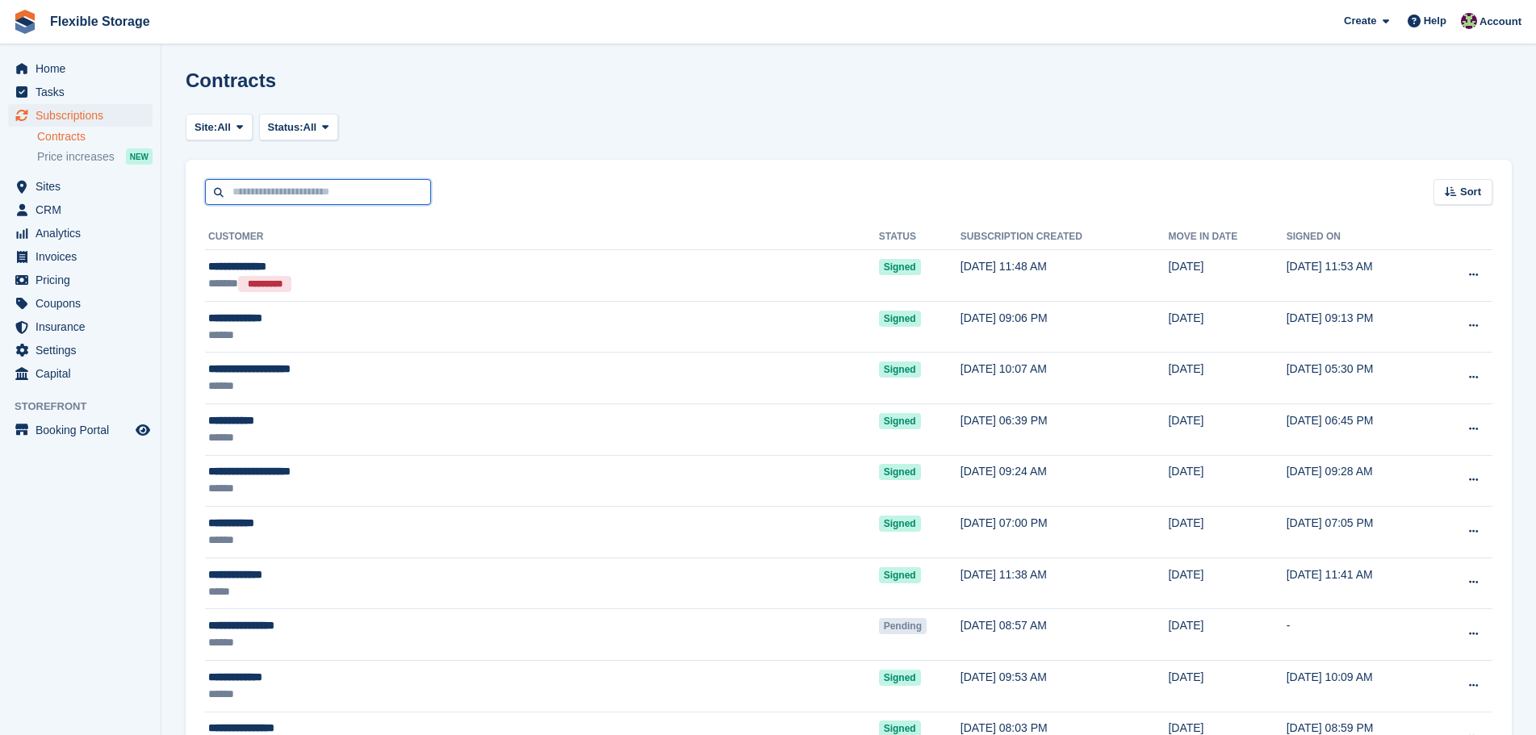
click at [336, 192] on input "text" at bounding box center [318, 192] width 226 height 27
click at [115, 114] on span "Subscriptions" at bounding box center [84, 115] width 97 height 23
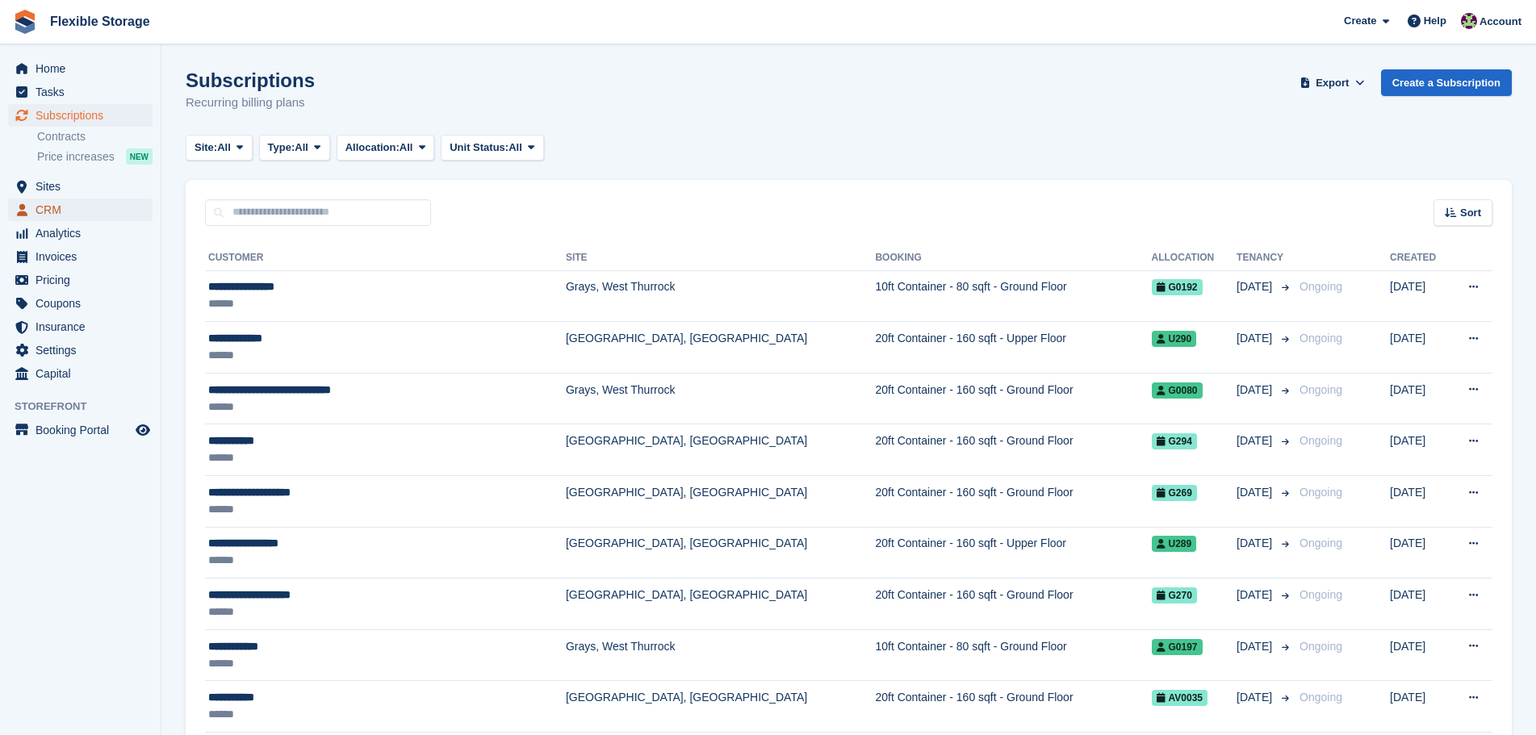
click at [102, 209] on span "CRM" at bounding box center [84, 209] width 97 height 23
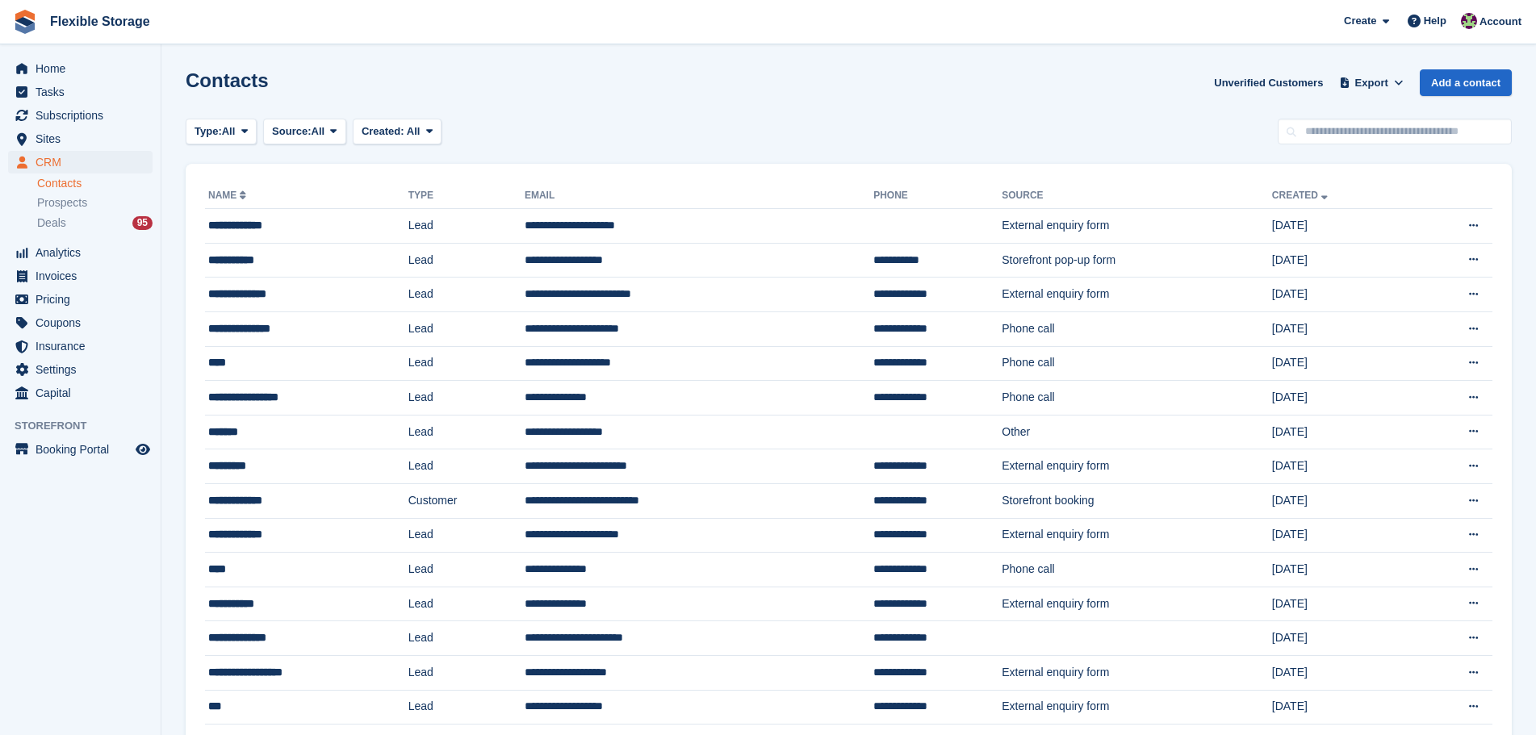
click at [99, 115] on span "Subscriptions" at bounding box center [84, 115] width 97 height 23
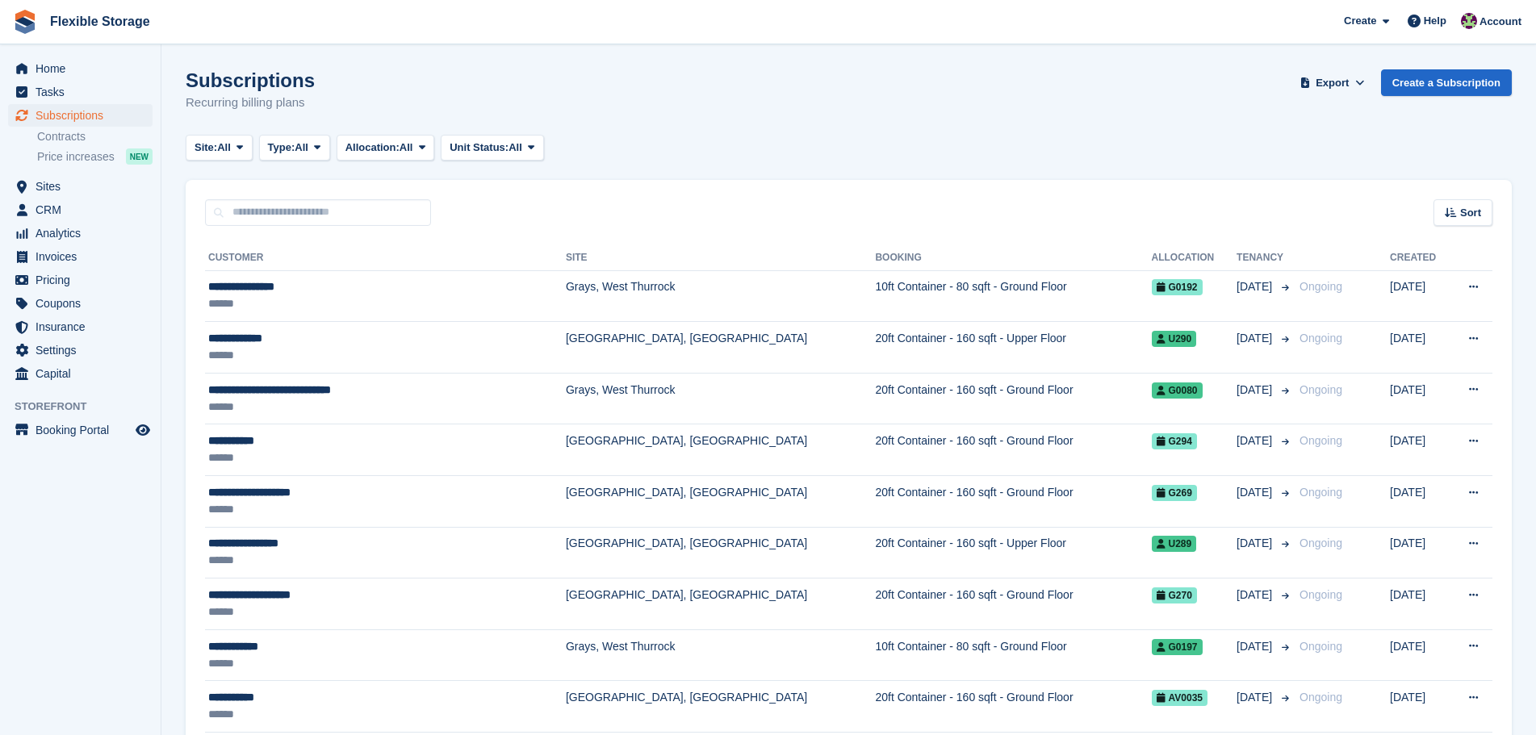
click at [971, 135] on div "Site: All All Grays, West Thurrock Aveley, Essex Chelmsford, Essex Type: All Al…" at bounding box center [849, 148] width 1326 height 27
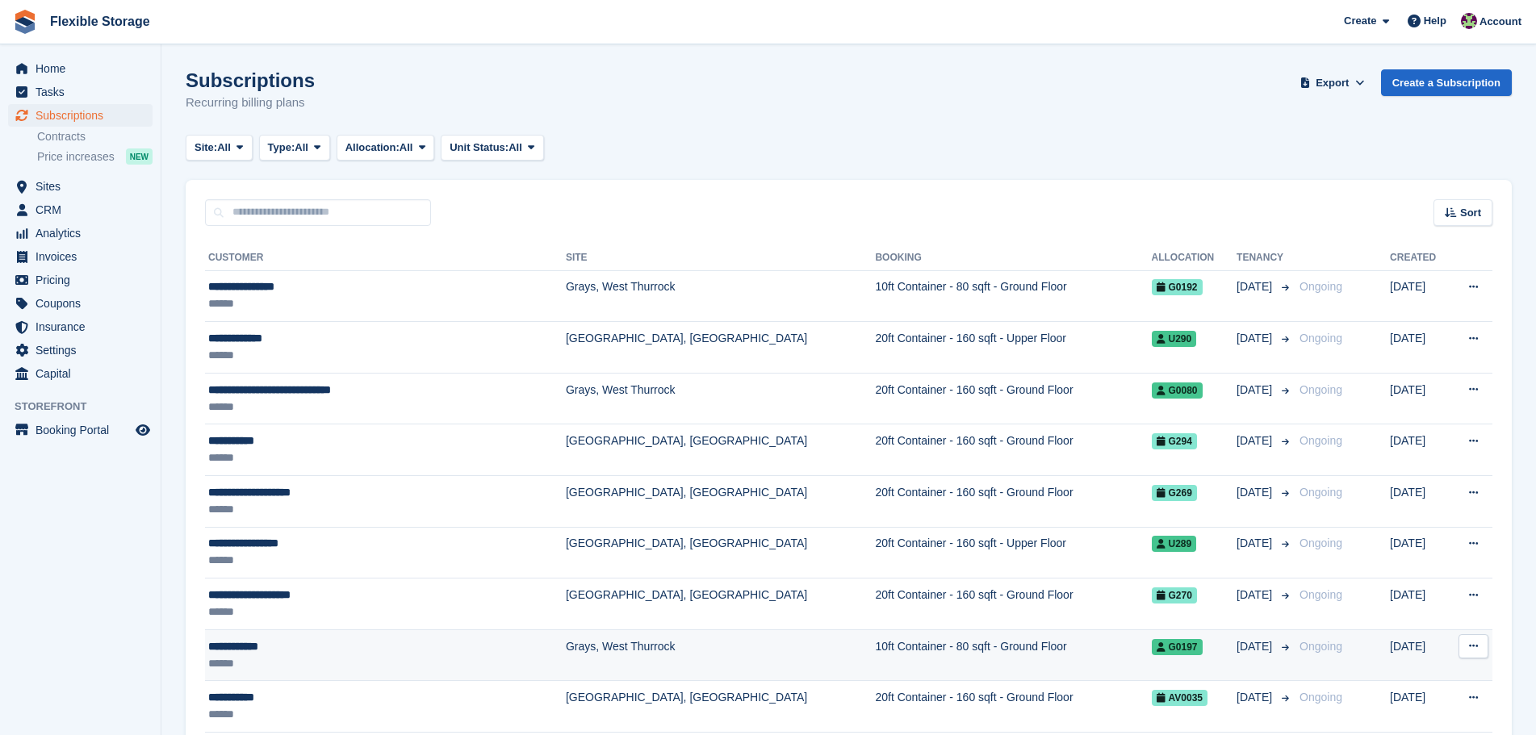
drag, startPoint x: 1204, startPoint y: 123, endPoint x: 1293, endPoint y: 578, distance: 463.7
click at [1324, 734] on html "Flexible Storage Create Subscription Invoice Contact Deal Discount Page Help Ch…" at bounding box center [768, 367] width 1536 height 735
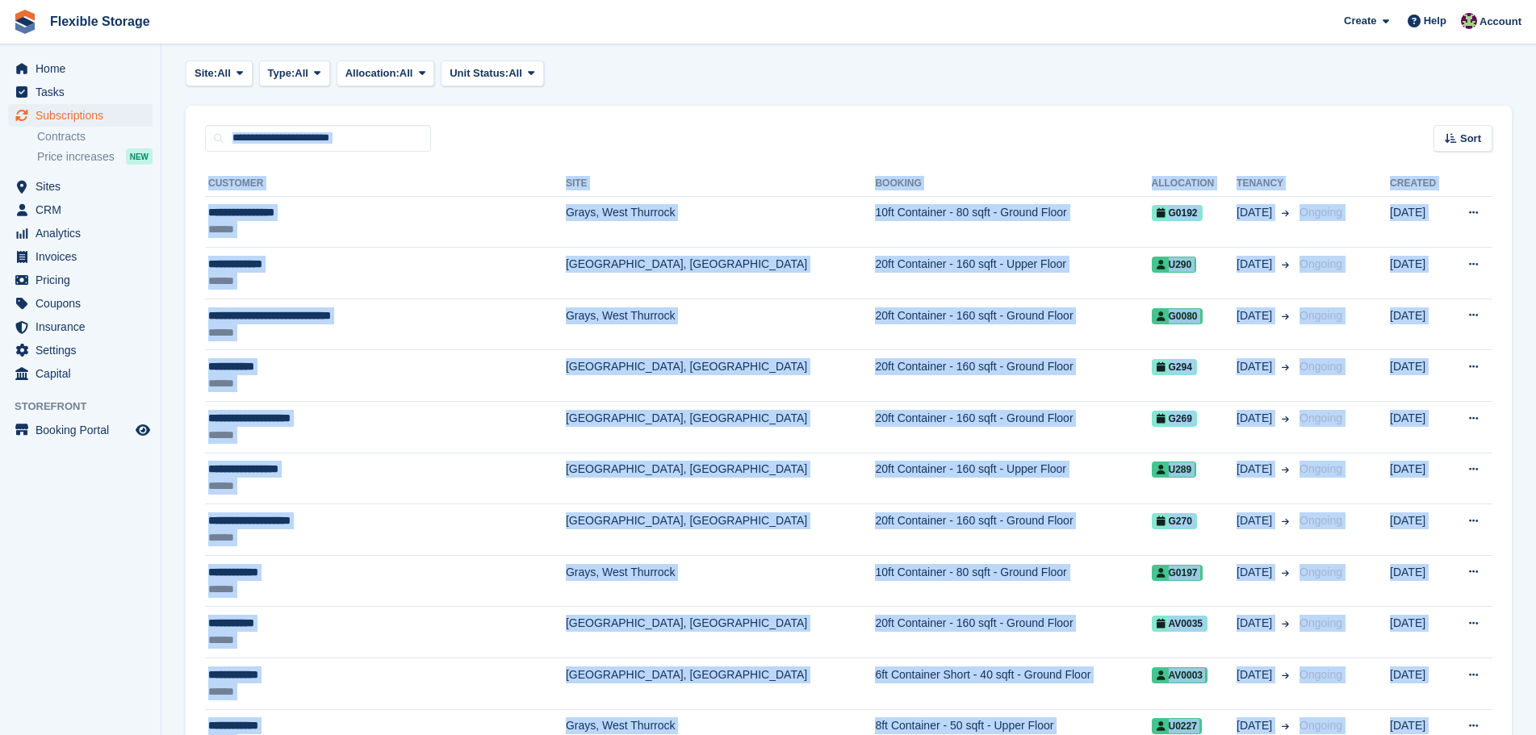
click at [1242, 130] on div "Sort Sort by Customer name Date created Move in date Move out date Created (old…" at bounding box center [849, 129] width 1326 height 46
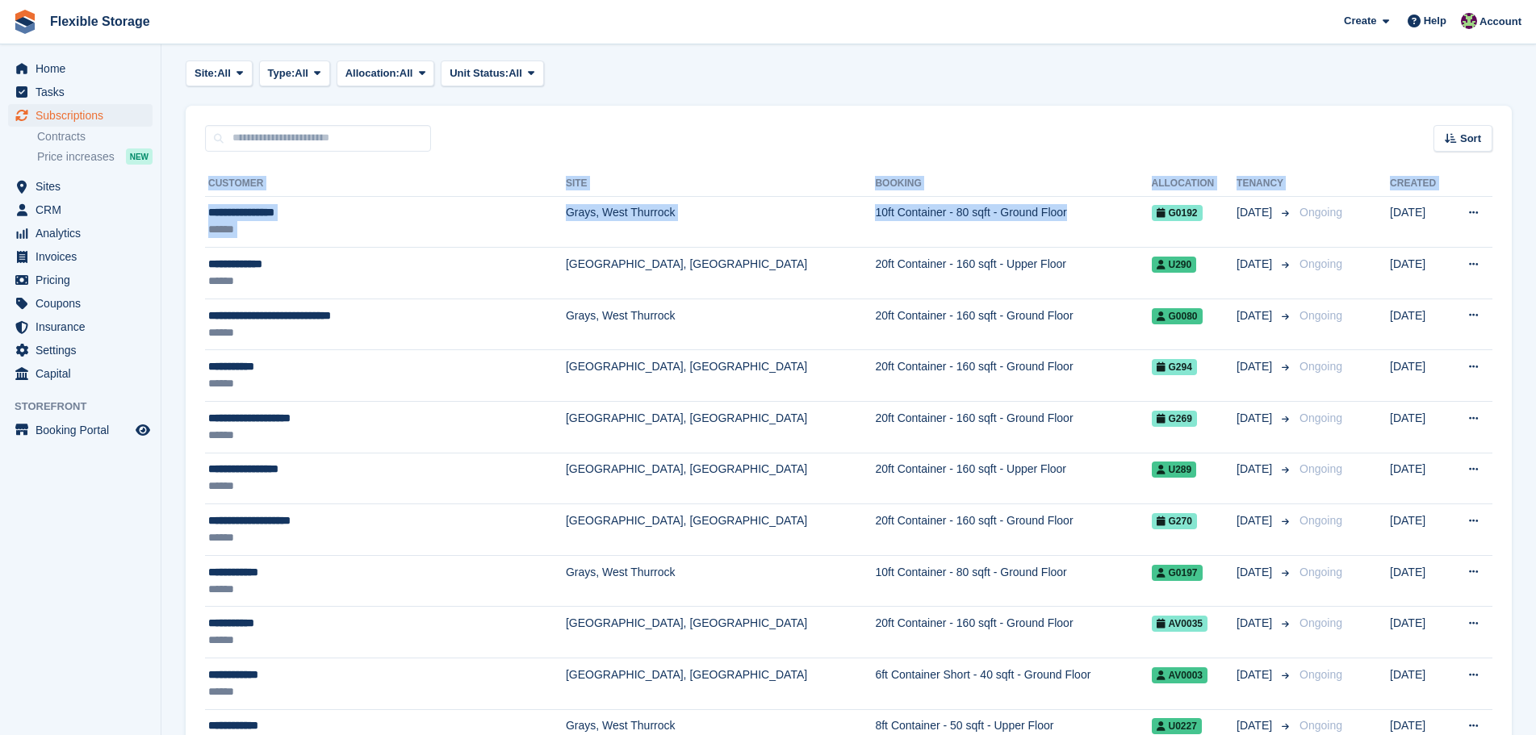
drag, startPoint x: 1017, startPoint y: 130, endPoint x: 1001, endPoint y: 766, distance: 636.0
click at [1001, 661] on html "Flexible Storage Create Subscription Invoice Contact Deal Discount Page Help Ch…" at bounding box center [768, 293] width 1536 height 735
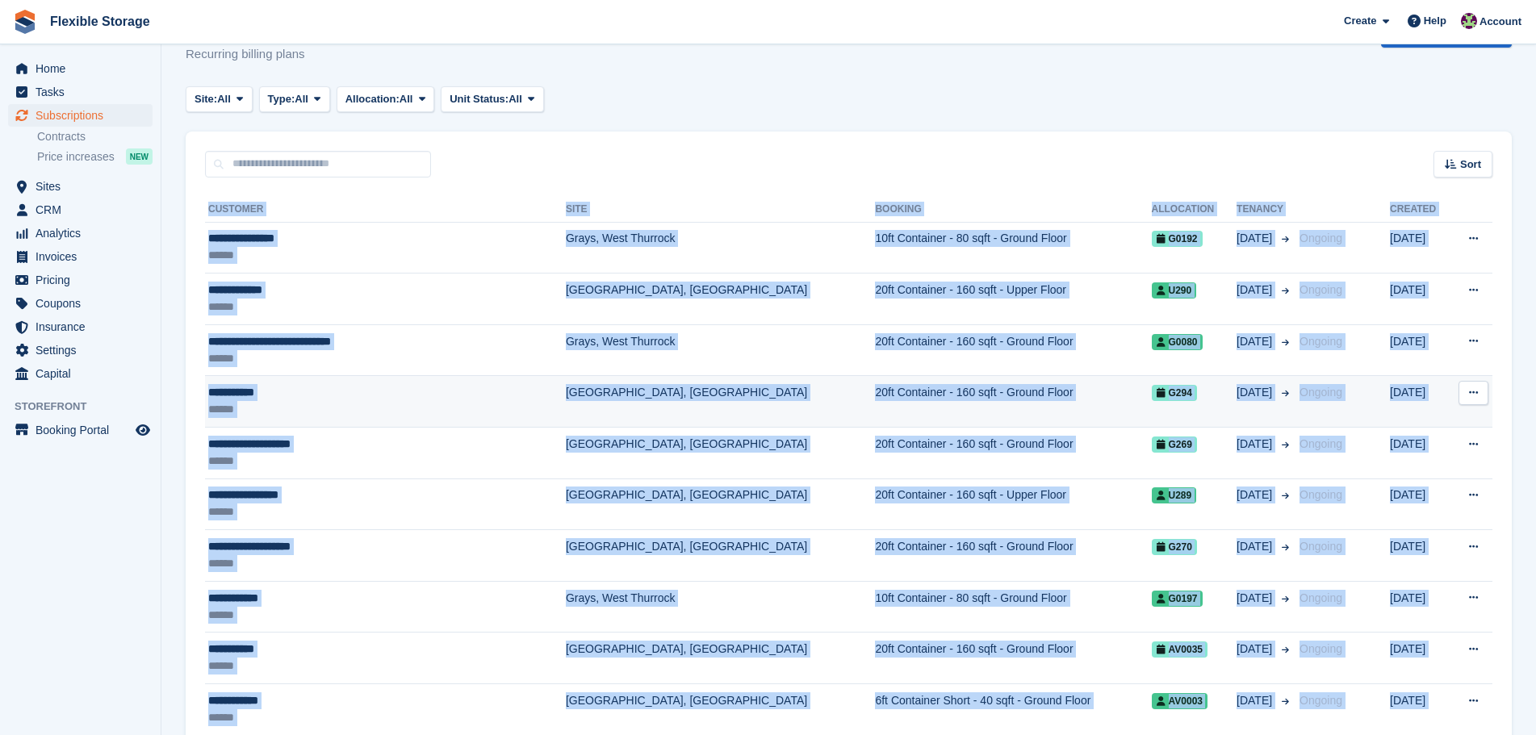
scroll to position [0, 0]
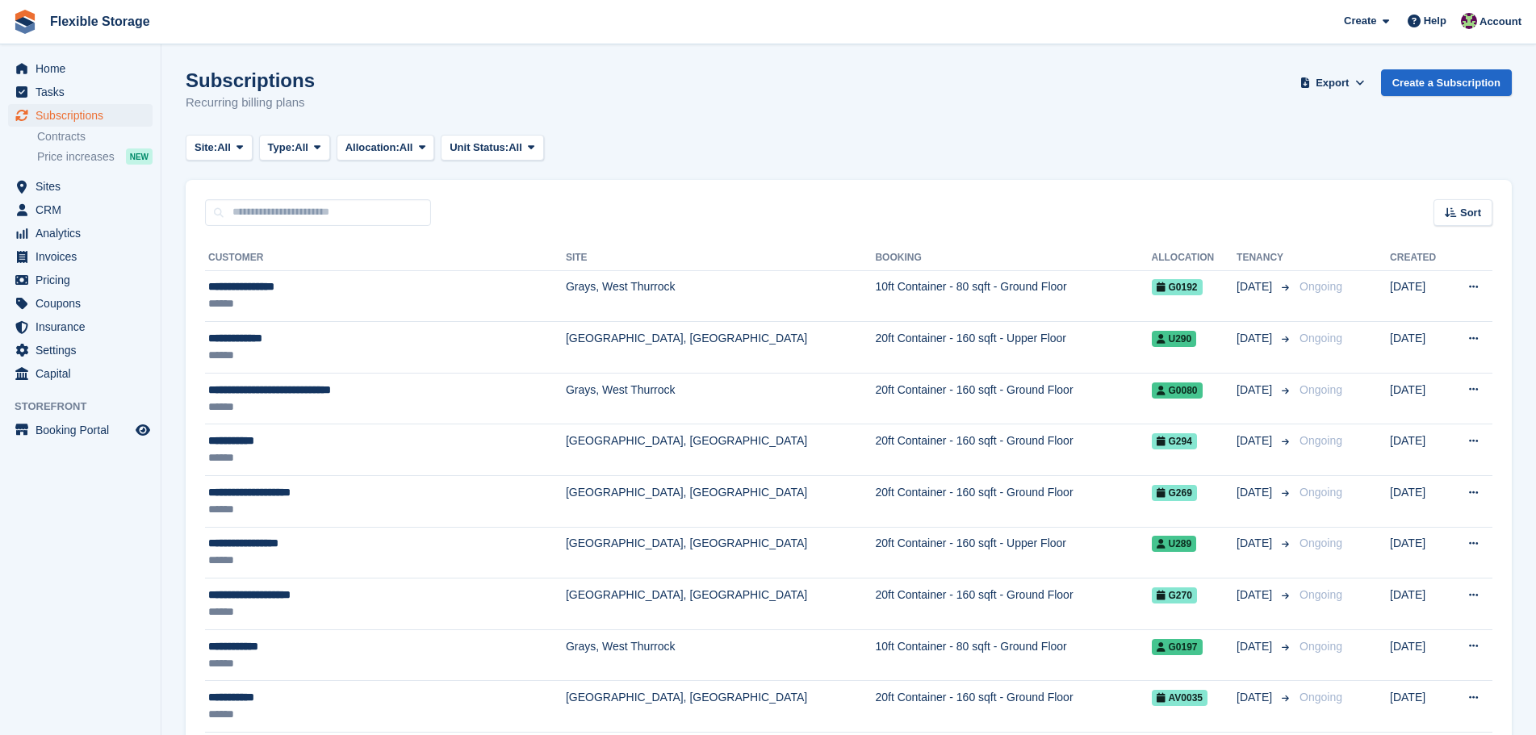
drag, startPoint x: 746, startPoint y: 102, endPoint x: 259, endPoint y: 63, distance: 488.9
click at [570, 86] on div "Subscriptions Recurring billing plans Export Export Subscriptions Export a CSV …" at bounding box center [849, 100] width 1326 height 62
click at [322, 212] on input "text" at bounding box center [318, 212] width 226 height 27
type input "*******"
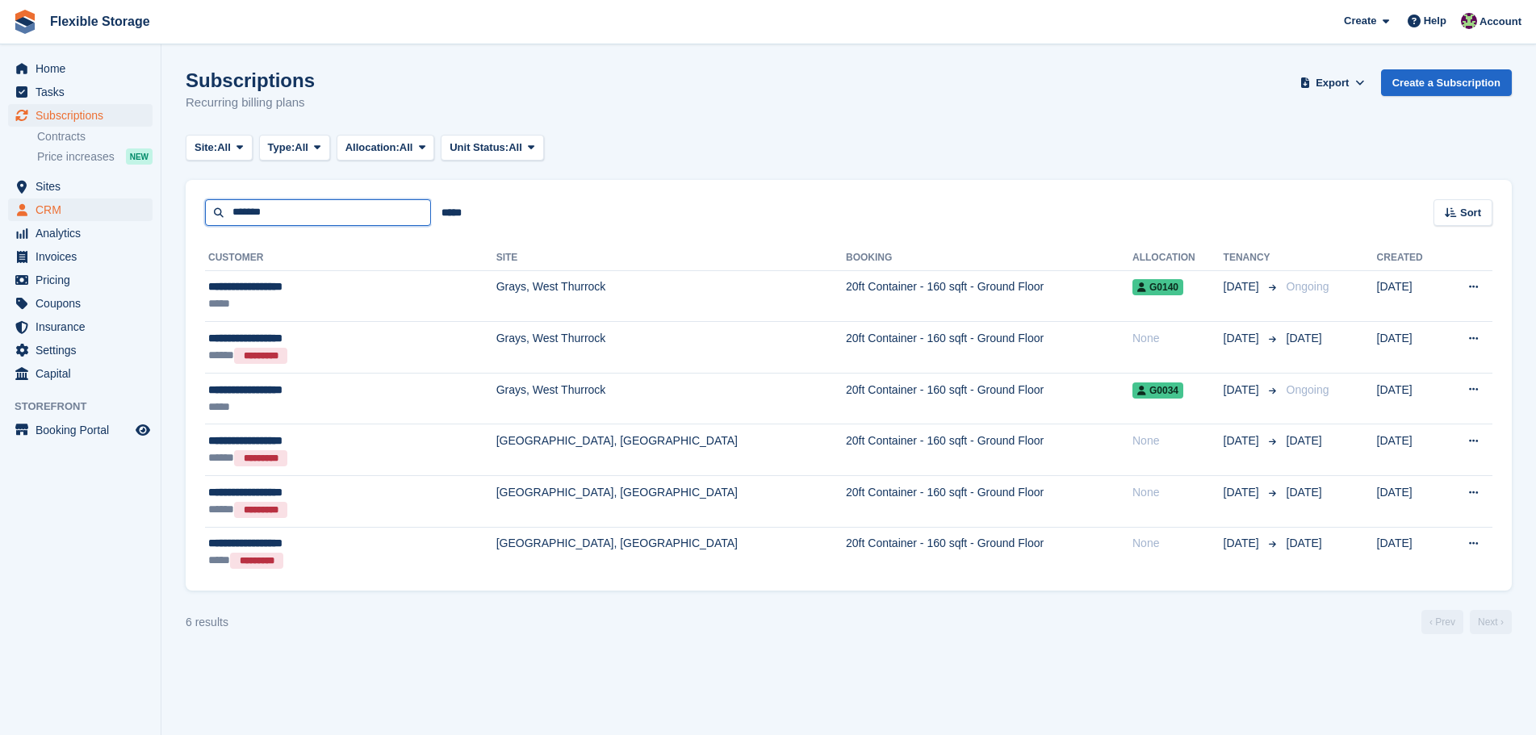
drag, startPoint x: 305, startPoint y: 220, endPoint x: 119, endPoint y: 218, distance: 186.4
click at [119, 218] on div "Home Tasks Subscriptions Subscriptions Subscriptions Contracts Price increases …" at bounding box center [768, 367] width 1536 height 735
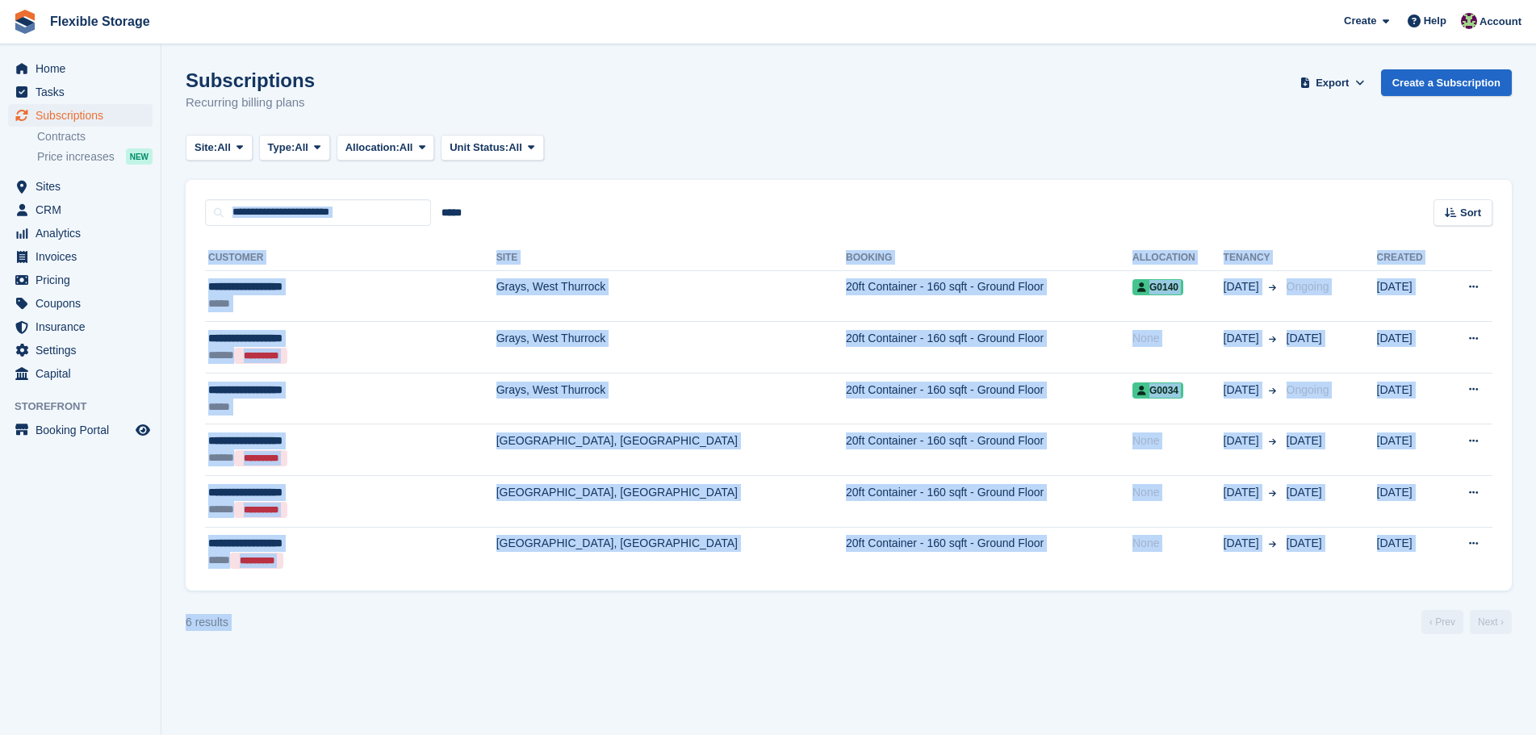
drag, startPoint x: 905, startPoint y: 118, endPoint x: 989, endPoint y: 696, distance: 583.8
click at [989, 695] on section "Subscriptions Recurring billing plans Export Export Subscriptions Export a CSV …" at bounding box center [848, 367] width 1374 height 735
click at [989, 696] on section "Subscriptions Recurring billing plans Export Export Subscriptions Export a CSV …" at bounding box center [848, 367] width 1374 height 735
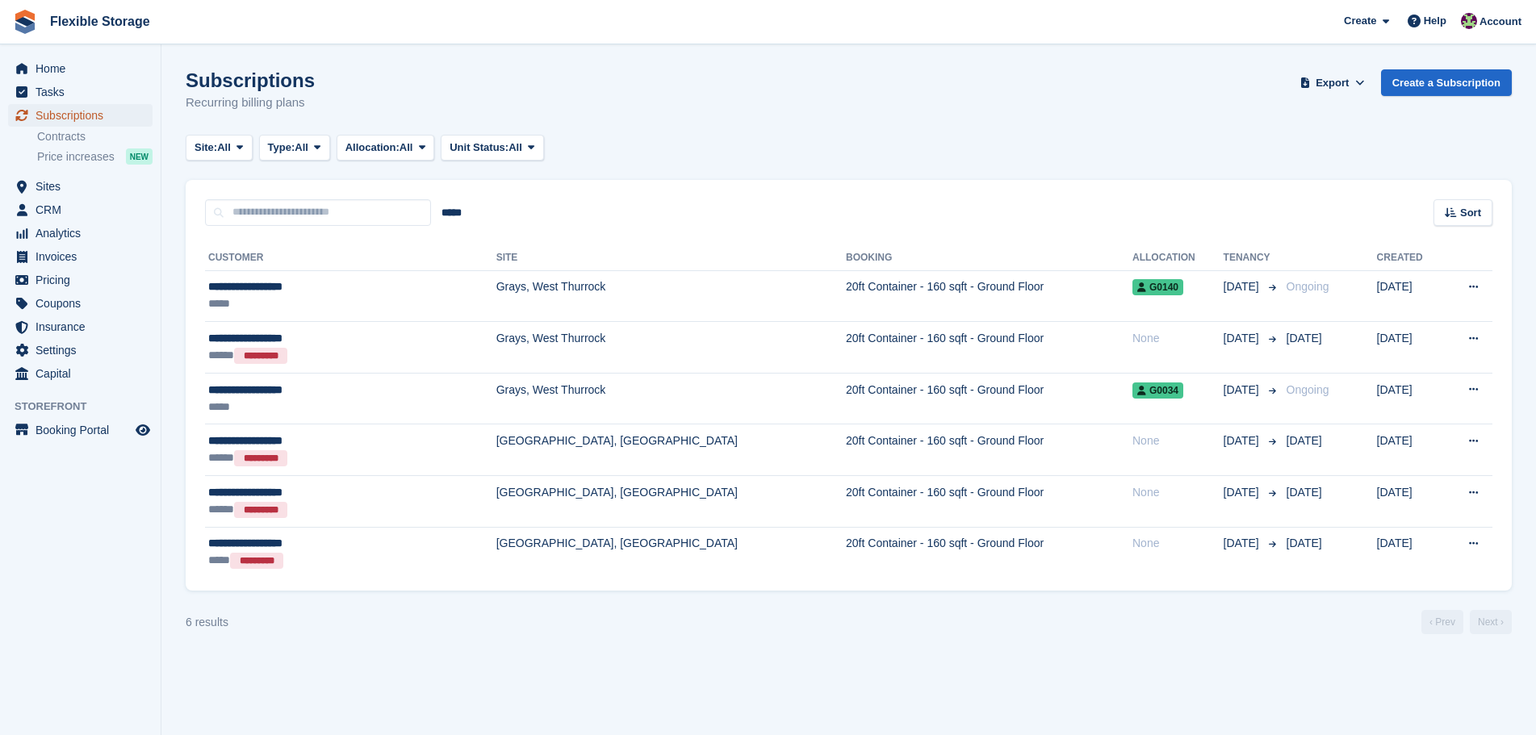
click at [99, 116] on span "Subscriptions" at bounding box center [84, 115] width 97 height 23
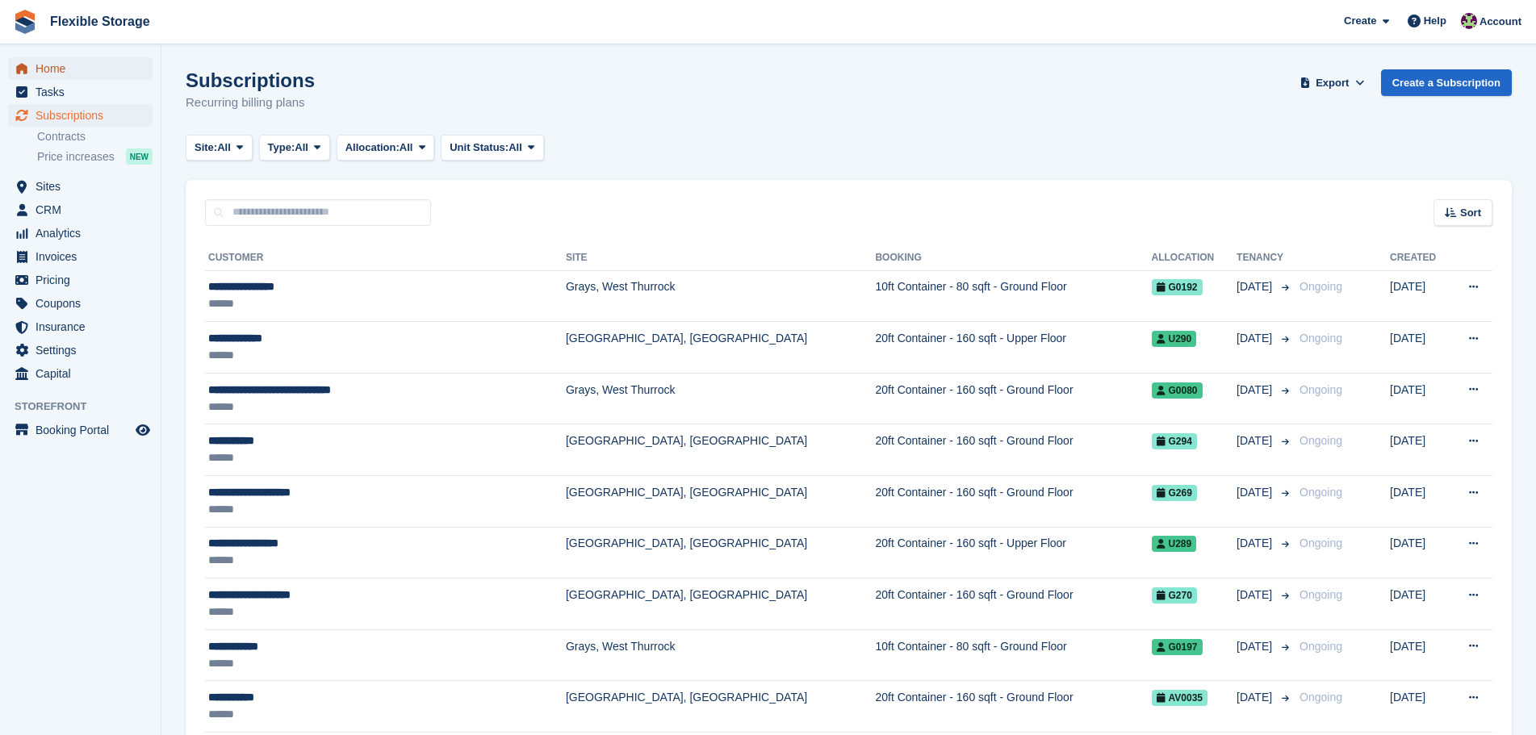
click at [69, 76] on span "Home" at bounding box center [84, 68] width 97 height 23
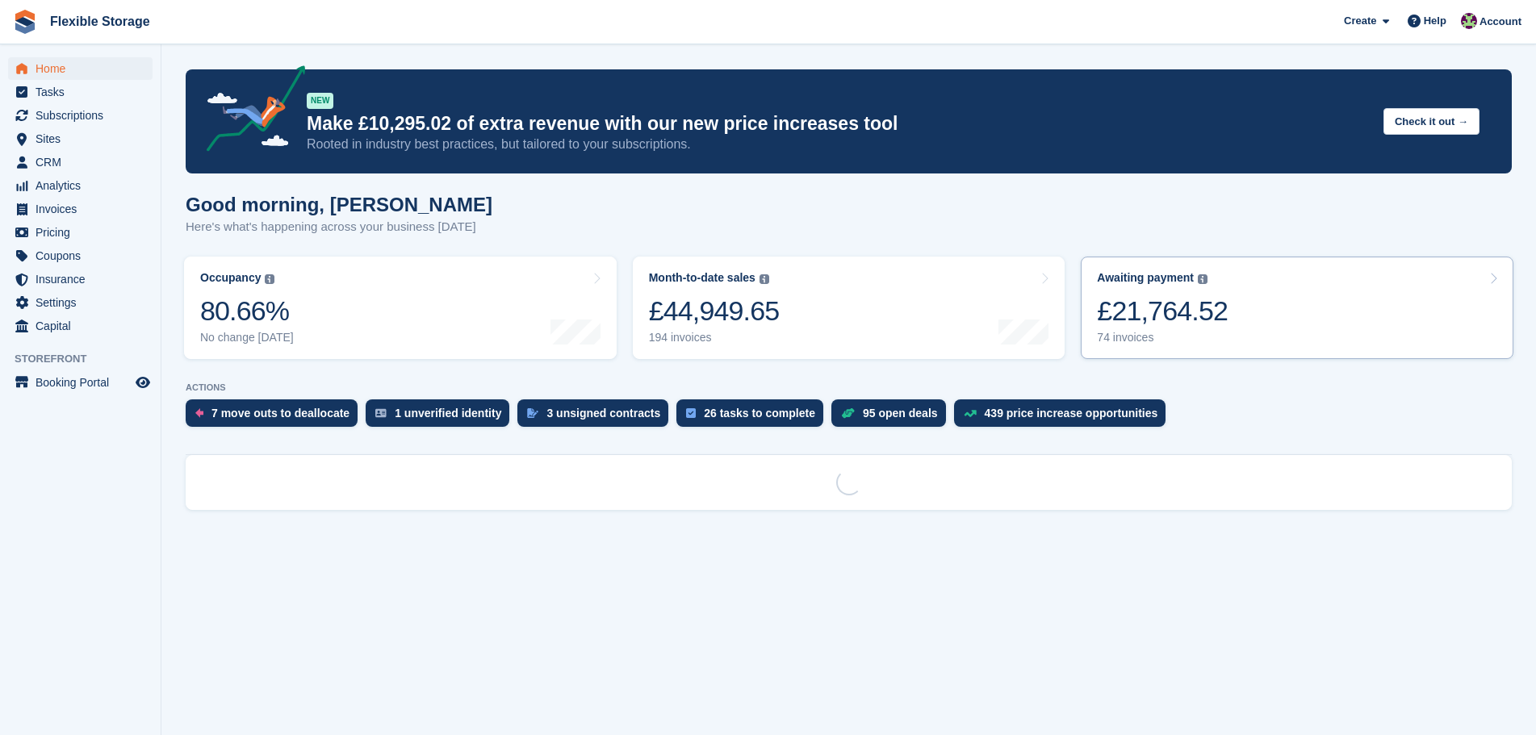
click at [1142, 319] on div "£21,764.52" at bounding box center [1162, 311] width 131 height 33
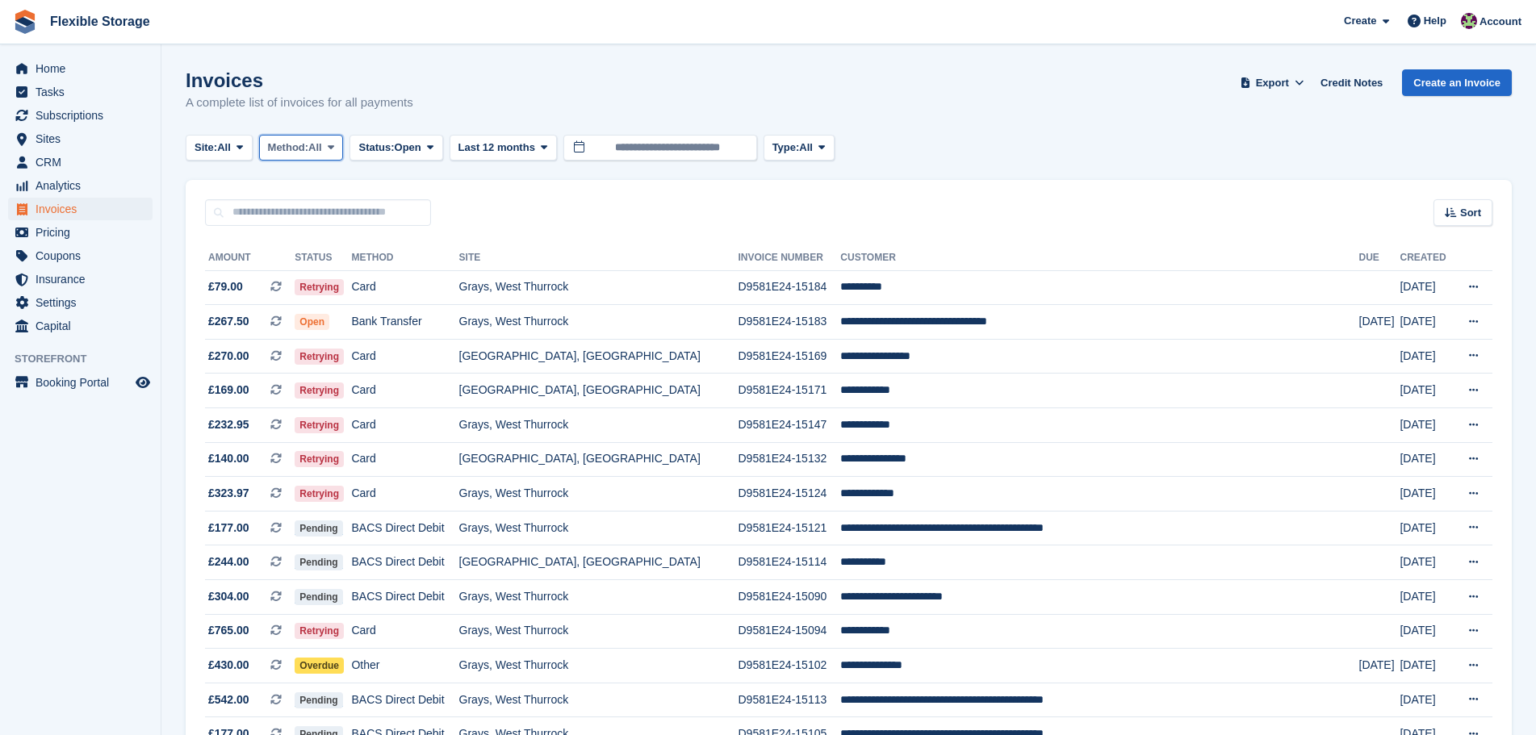
click at [286, 151] on span "Method:" at bounding box center [288, 148] width 41 height 16
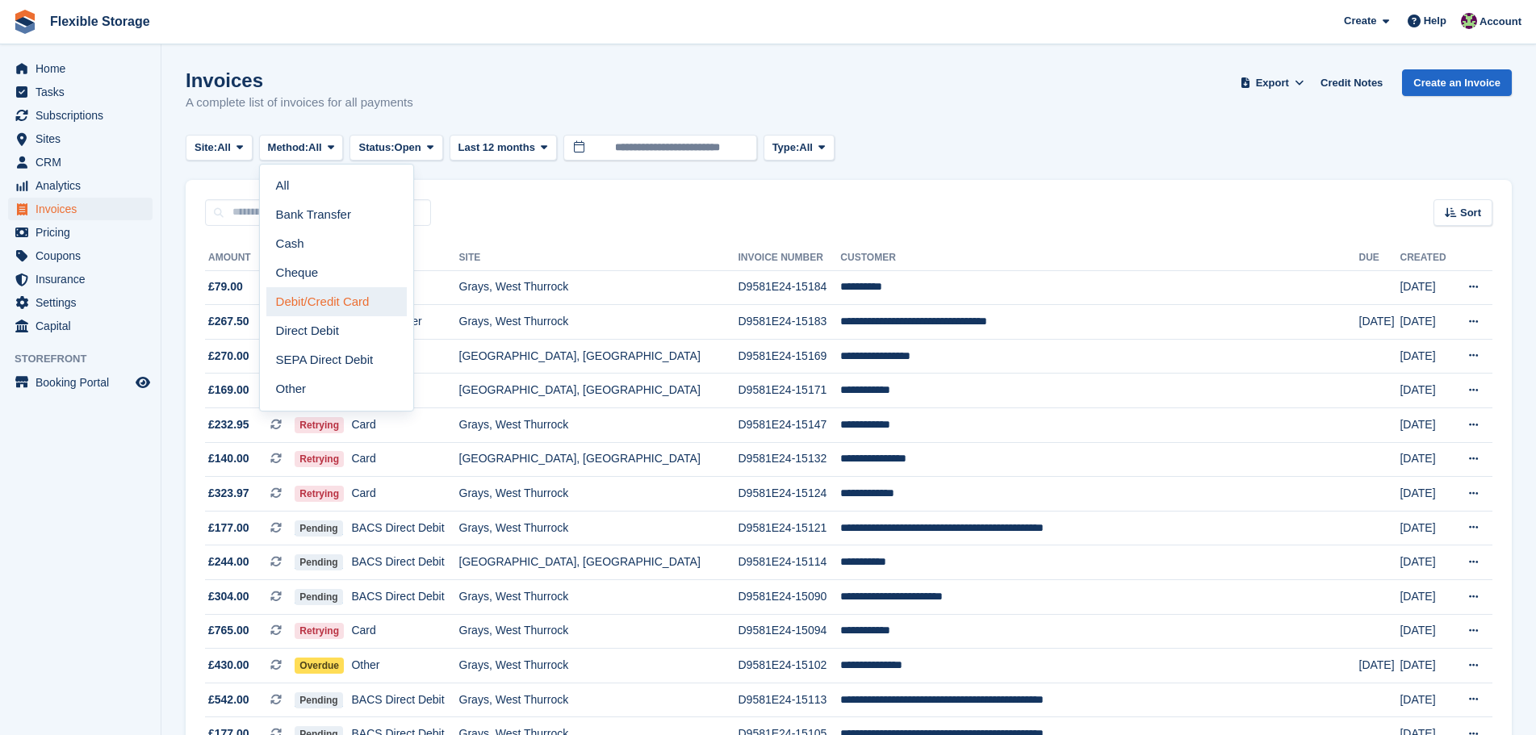
click at [335, 304] on link "Debit/Credit Card" at bounding box center [336, 301] width 140 height 29
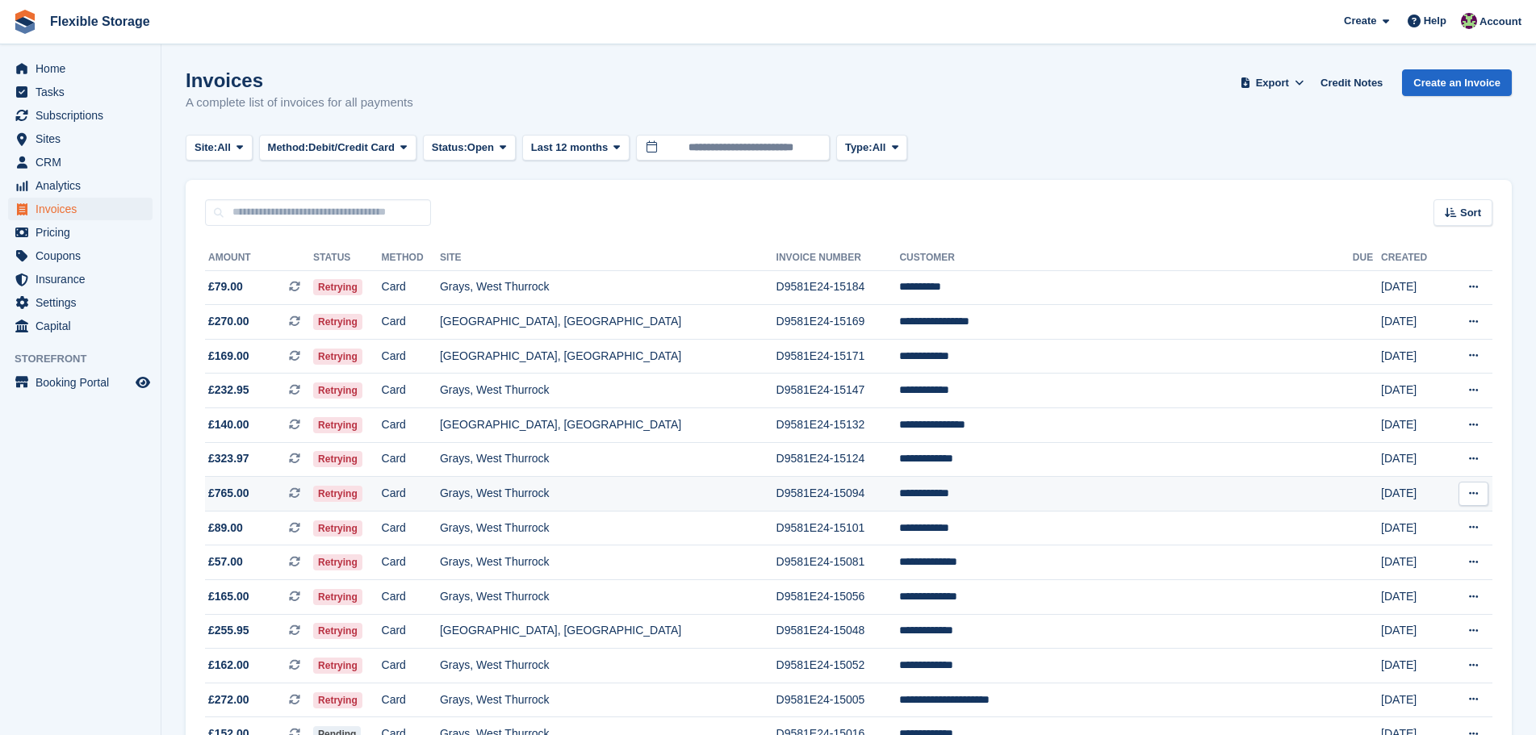
scroll to position [1059, 0]
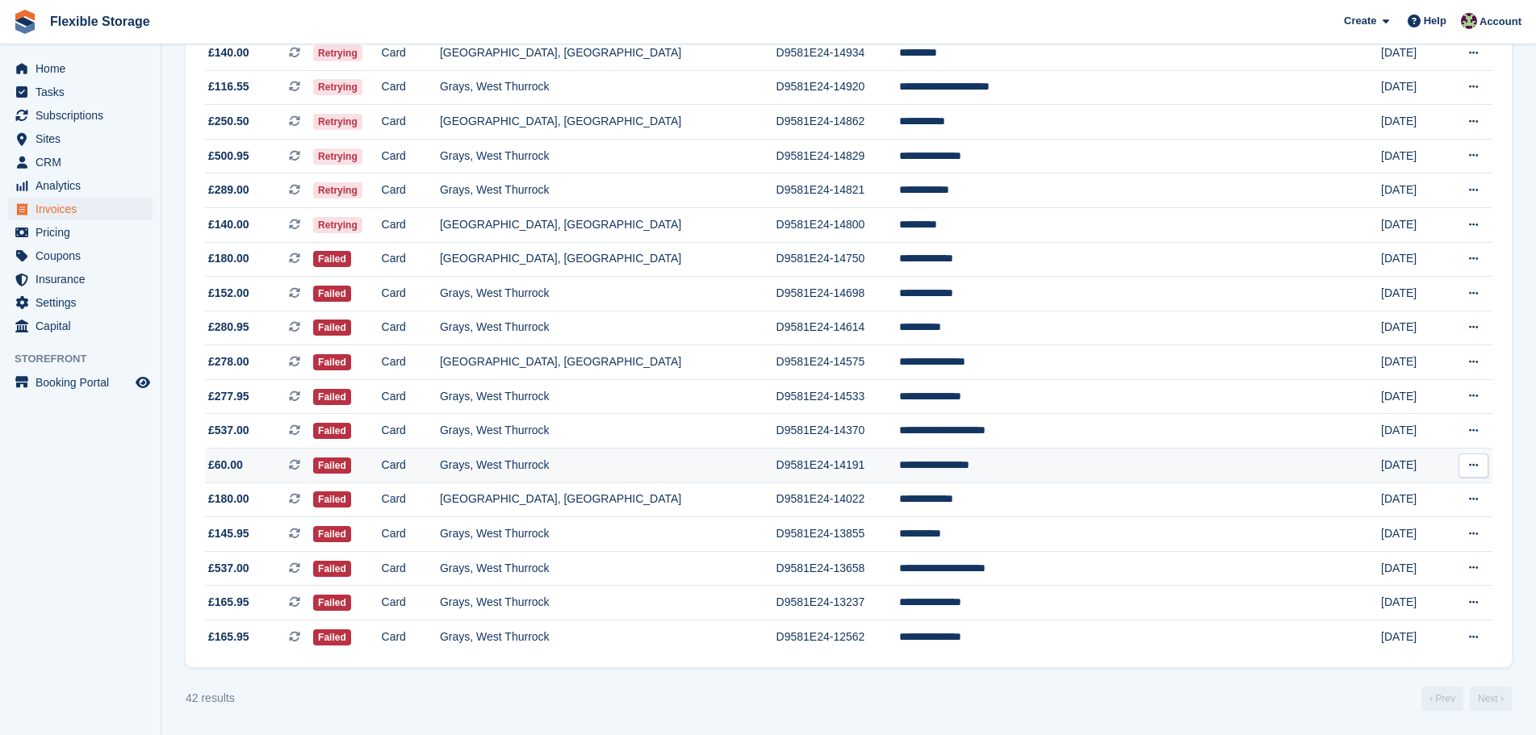
click at [1030, 476] on td "**********" at bounding box center [1125, 466] width 453 height 35
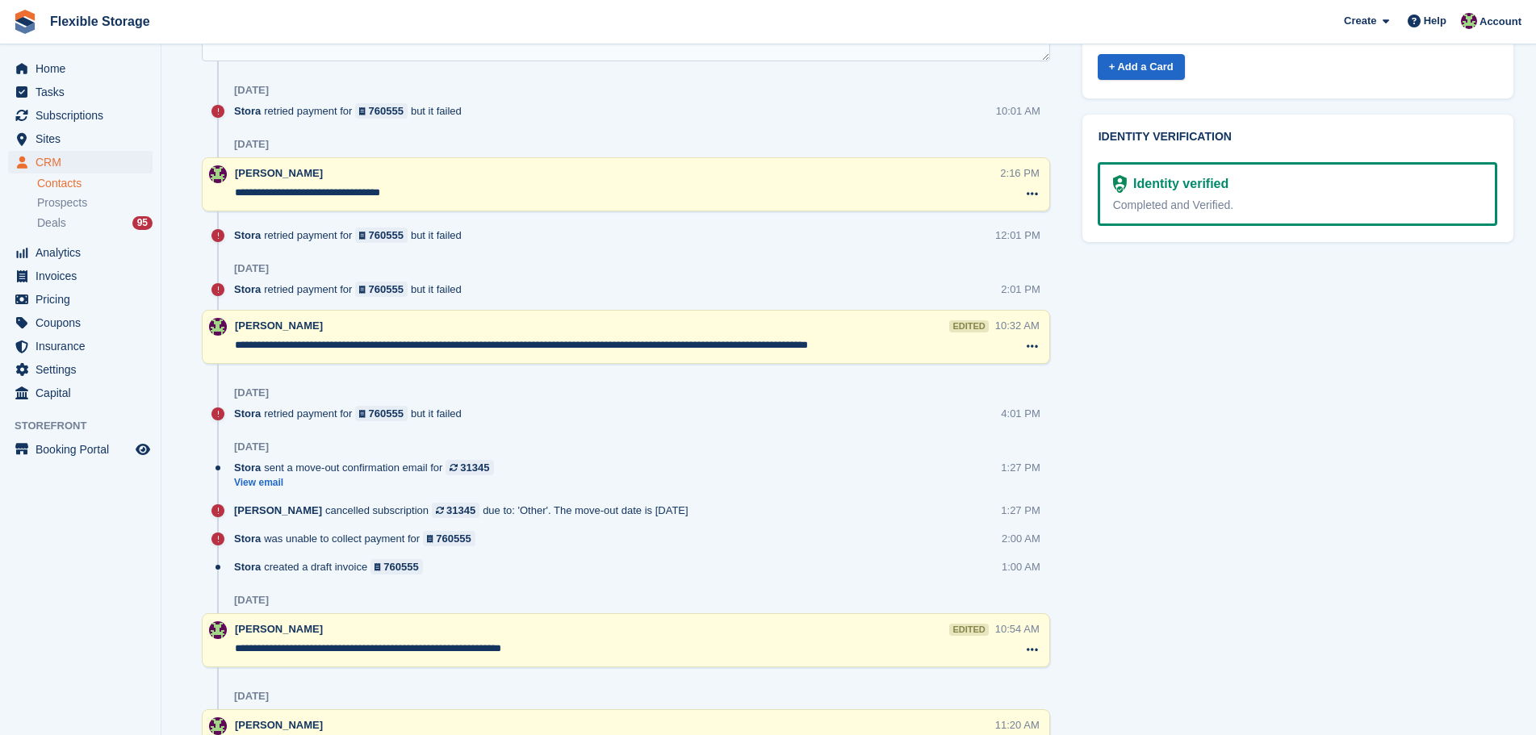
scroll to position [484, 0]
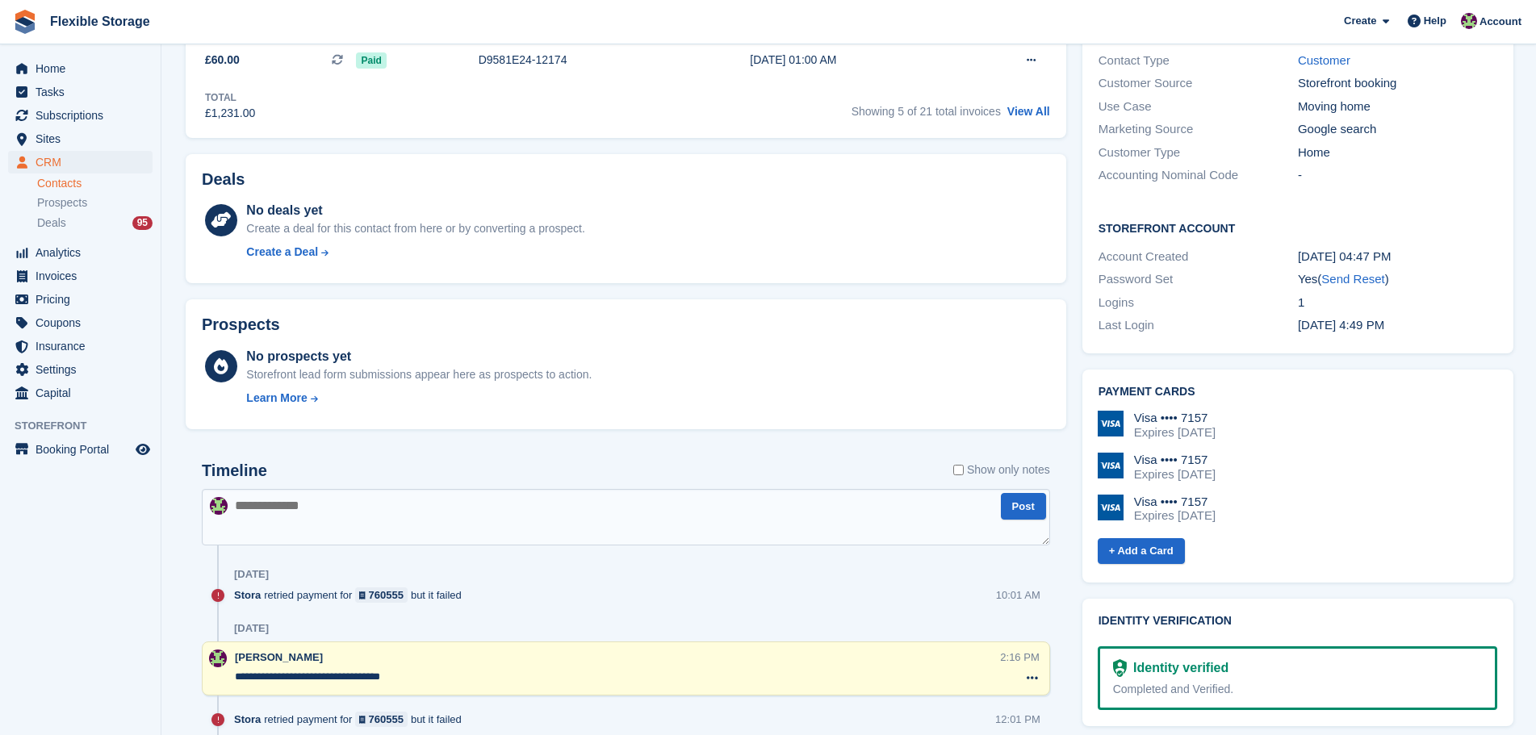
click at [407, 516] on textarea at bounding box center [626, 517] width 848 height 56
click at [424, 504] on textarea at bounding box center [626, 517] width 848 height 56
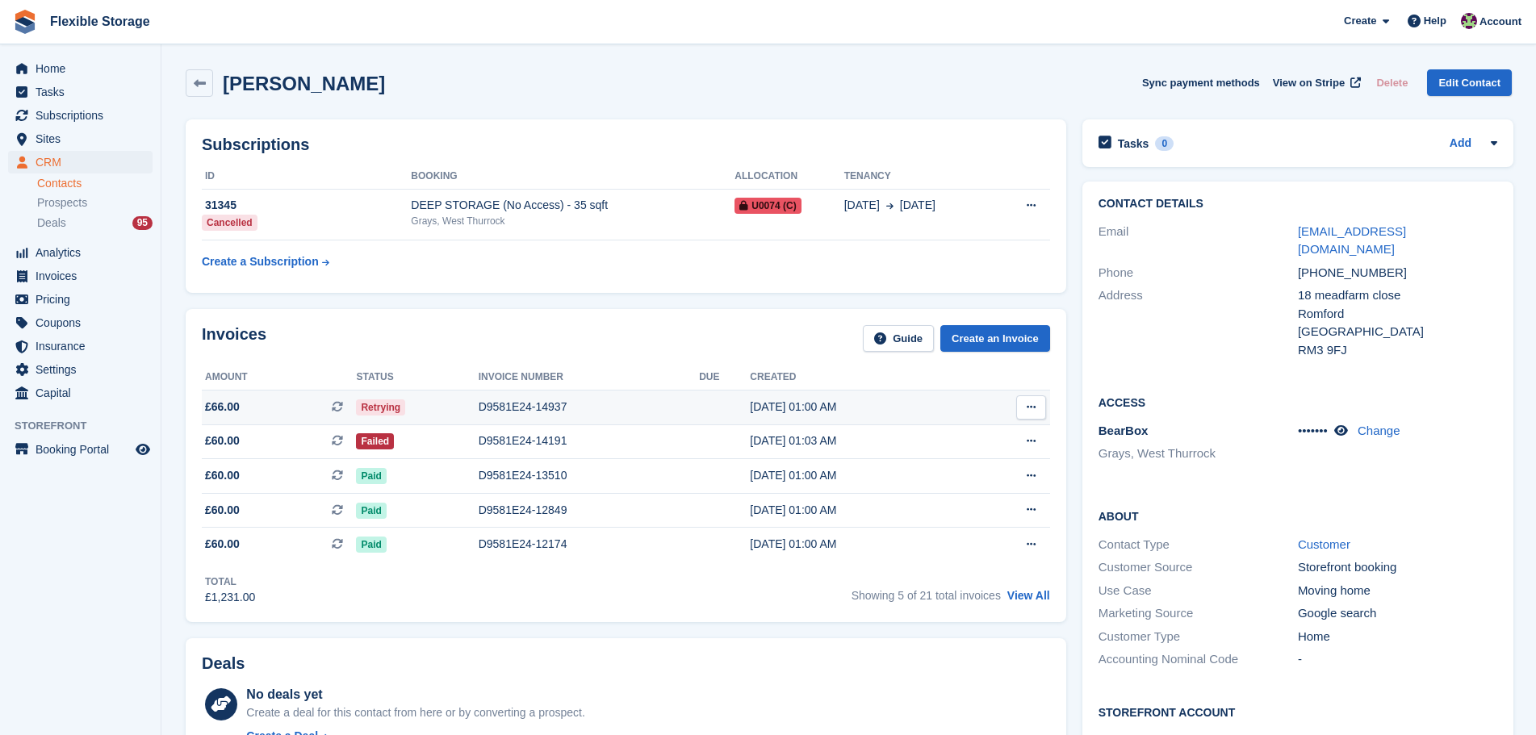
click at [543, 396] on td "D9581E24-14937" at bounding box center [588, 407] width 221 height 35
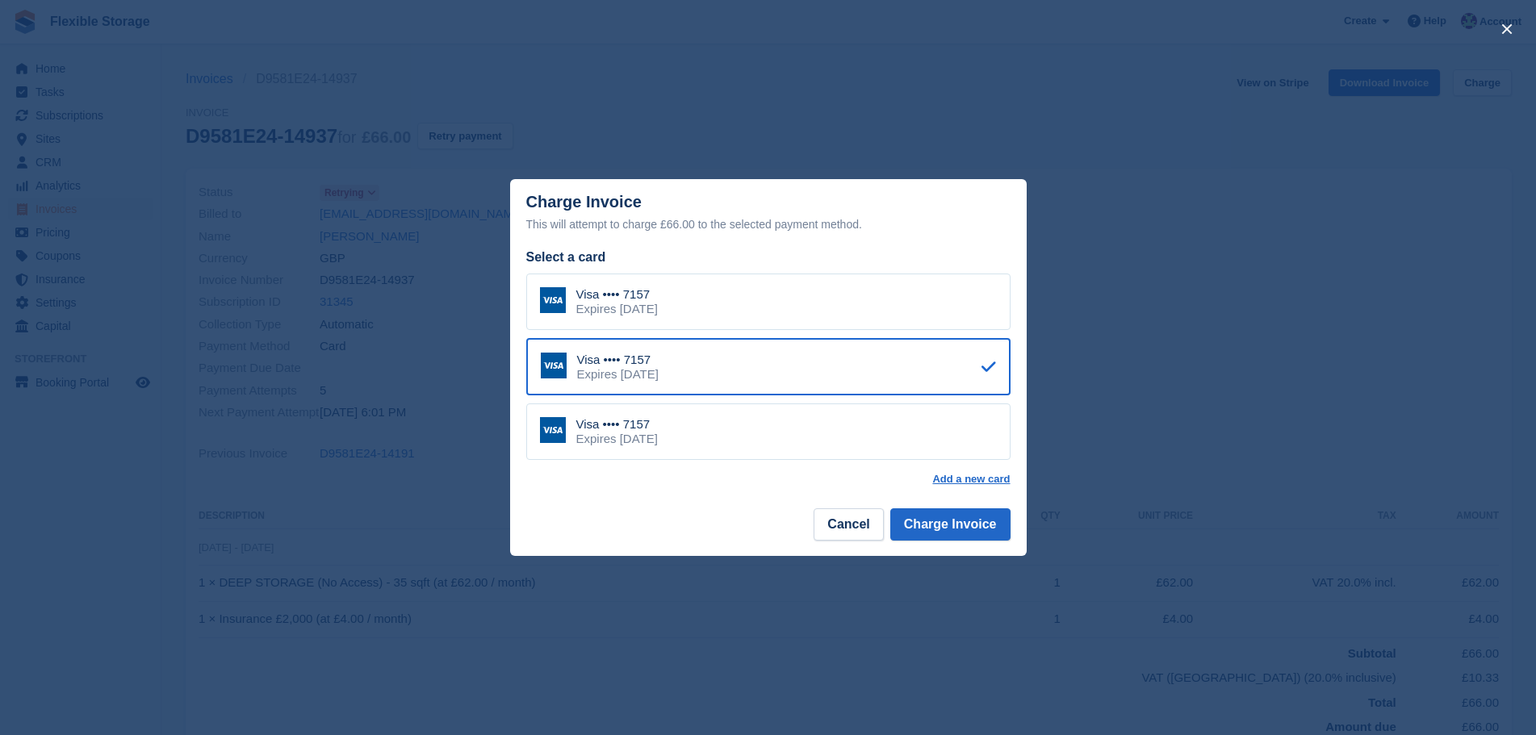
click at [632, 428] on div "Visa •••• 7157" at bounding box center [616, 424] width 81 height 15
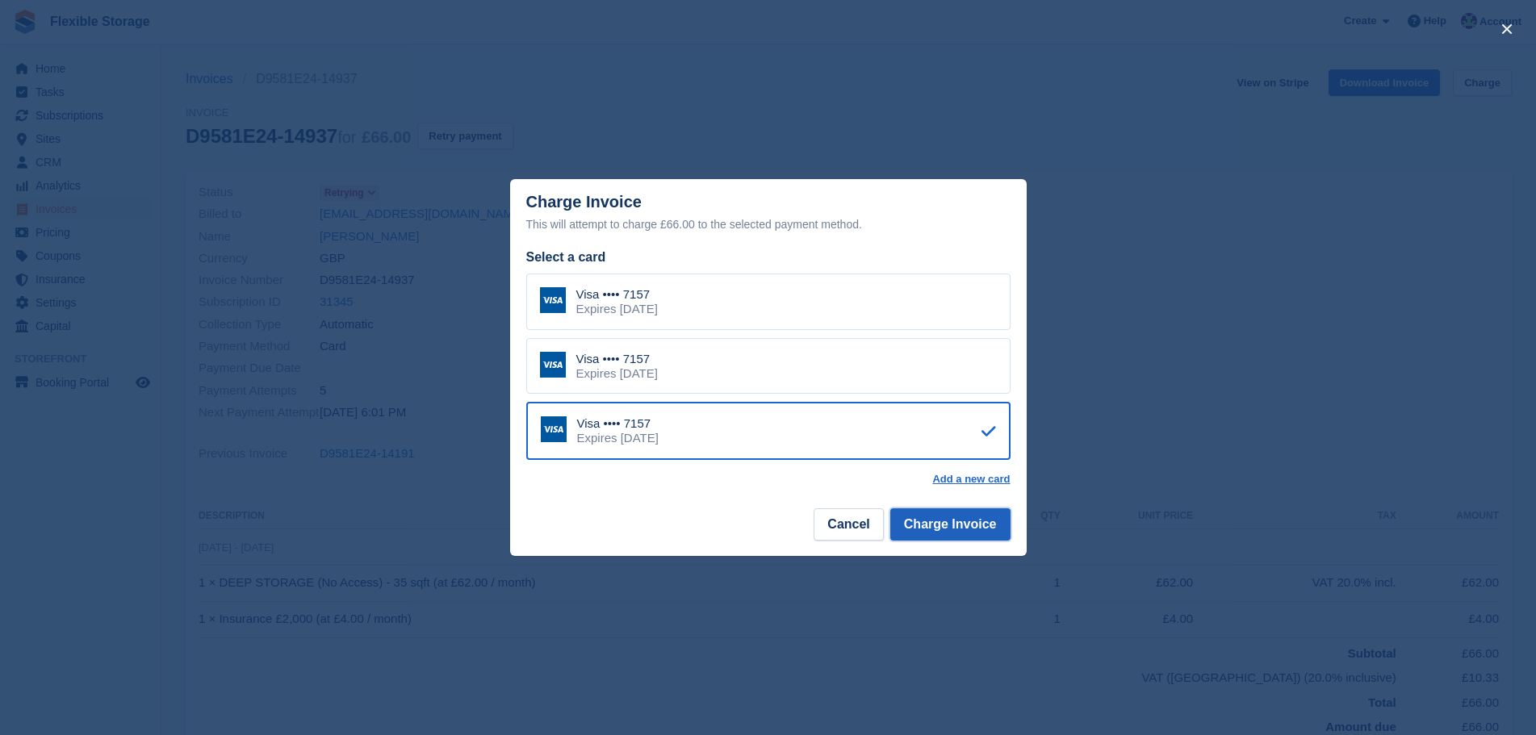
click at [991, 528] on button "Charge Invoice" at bounding box center [950, 524] width 120 height 32
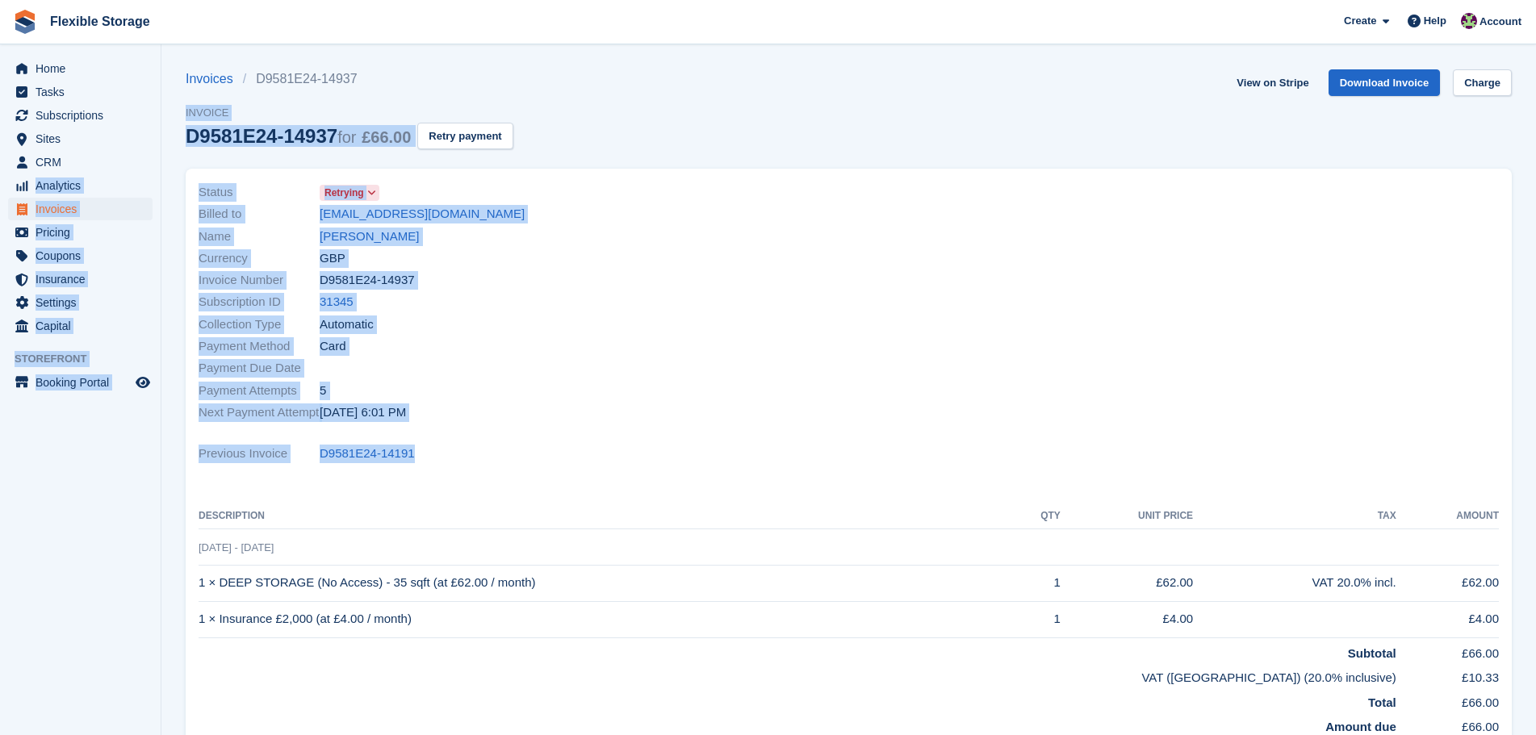
drag, startPoint x: 621, startPoint y: 428, endPoint x: 160, endPoint y: 155, distance: 535.8
click at [160, 155] on div "Home Tasks Subscriptions Subscriptions Subscriptions Contracts Price increases …" at bounding box center [768, 486] width 1536 height 972
click at [502, 292] on div "Subscription ID 31345" at bounding box center [518, 302] width 641 height 22
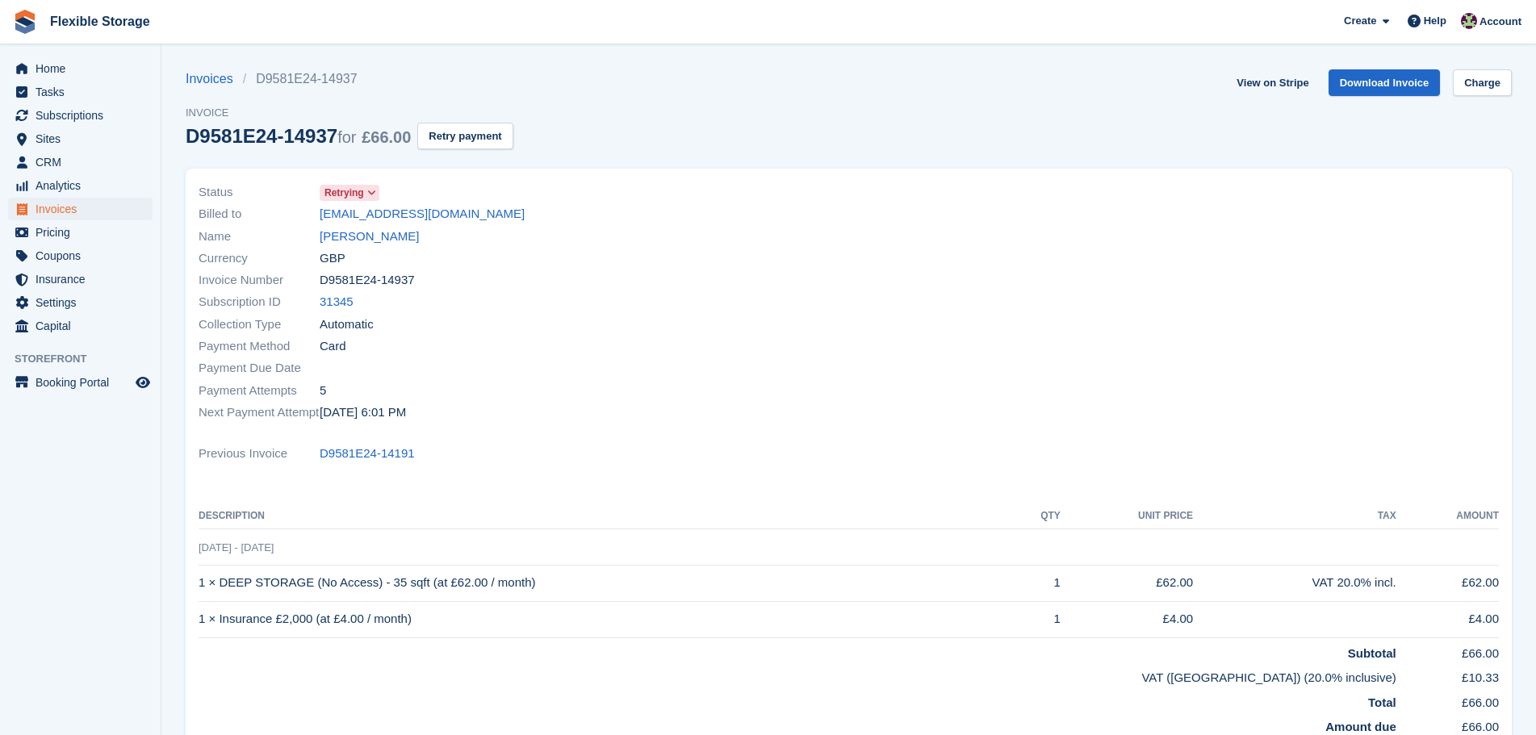
click at [513, 290] on div "Invoice Number D9581E24-14937" at bounding box center [518, 281] width 641 height 22
click at [60, 66] on span "Home" at bounding box center [84, 68] width 97 height 23
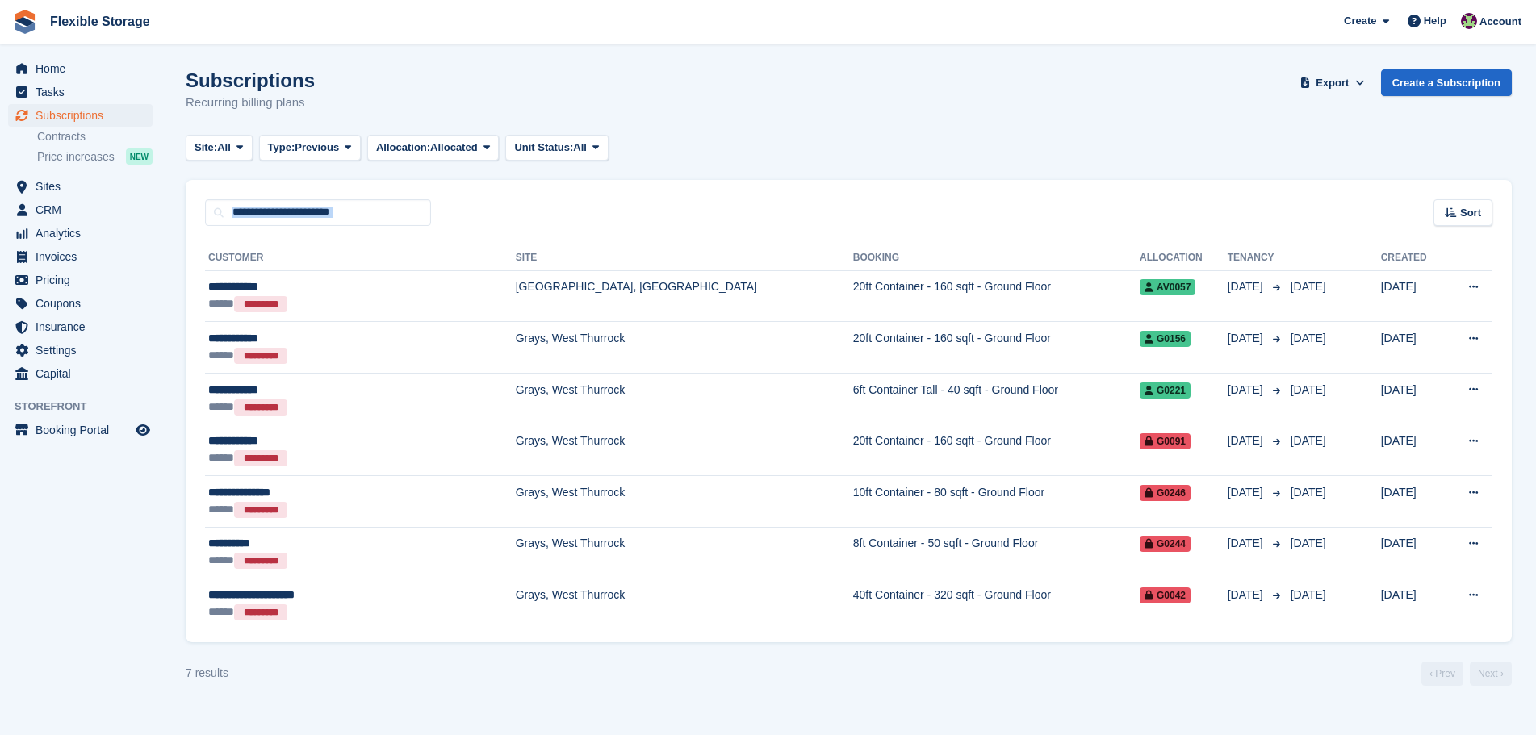
drag, startPoint x: 1313, startPoint y: 151, endPoint x: 1344, endPoint y: 650, distance: 499.7
click at [1344, 650] on turbo-frame "Subscriptions Recurring billing plans Export Export Subscriptions Export a CSV …" at bounding box center [849, 377] width 1326 height 616
click at [1272, 682] on div "7 results ‹ Prev Next ›" at bounding box center [849, 674] width 1326 height 24
click at [1239, 657] on turbo-frame "Subscriptions Recurring billing plans Export Export Subscriptions Export a CSV …" at bounding box center [849, 377] width 1326 height 616
click at [1238, 696] on section "Subscriptions Recurring billing plans Export Export Subscriptions Export a CSV …" at bounding box center [848, 367] width 1374 height 735
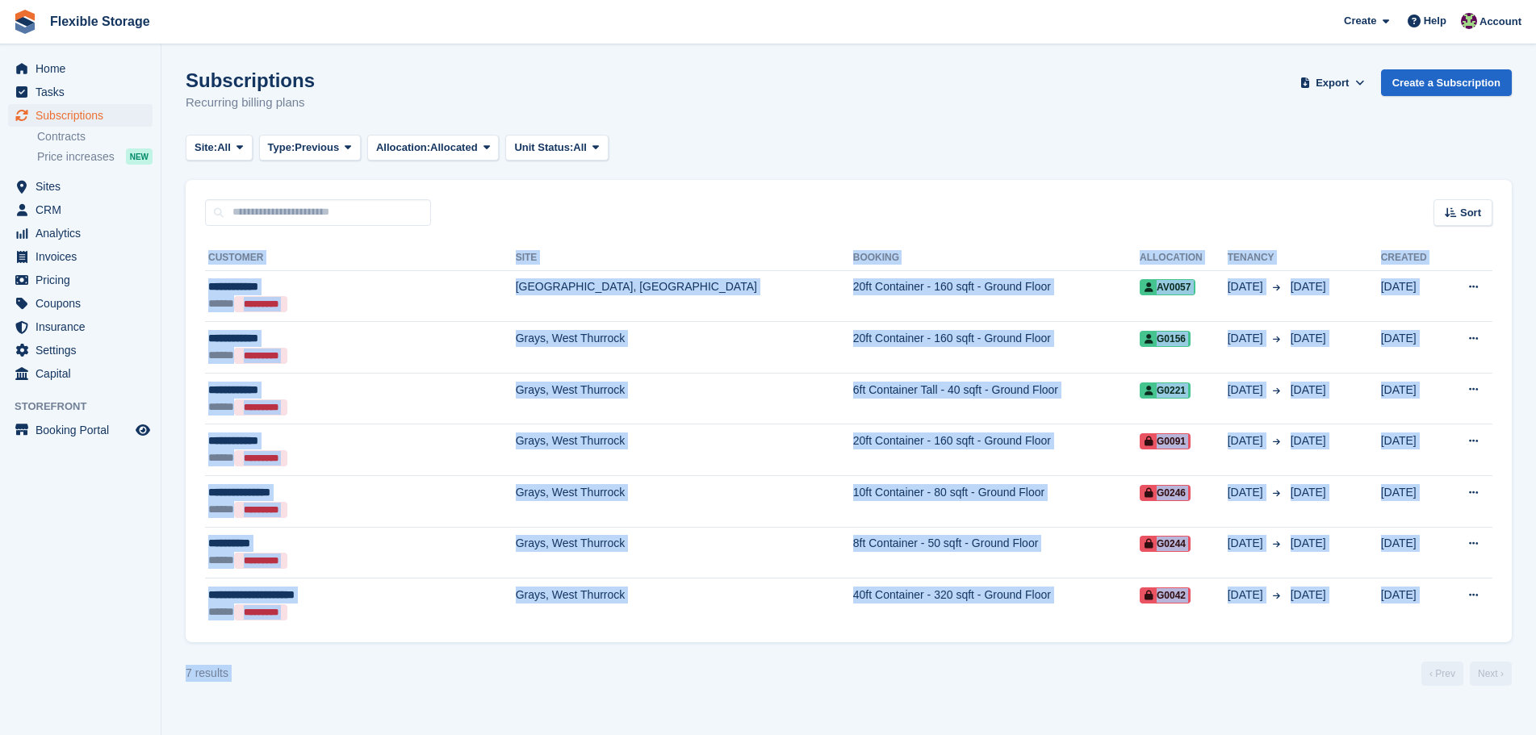
drag, startPoint x: 1281, startPoint y: 685, endPoint x: 992, endPoint y: 148, distance: 610.1
click at [1022, 179] on turbo-frame "Subscriptions Recurring billing plans Export Export Subscriptions Export a CSV …" at bounding box center [849, 377] width 1326 height 616
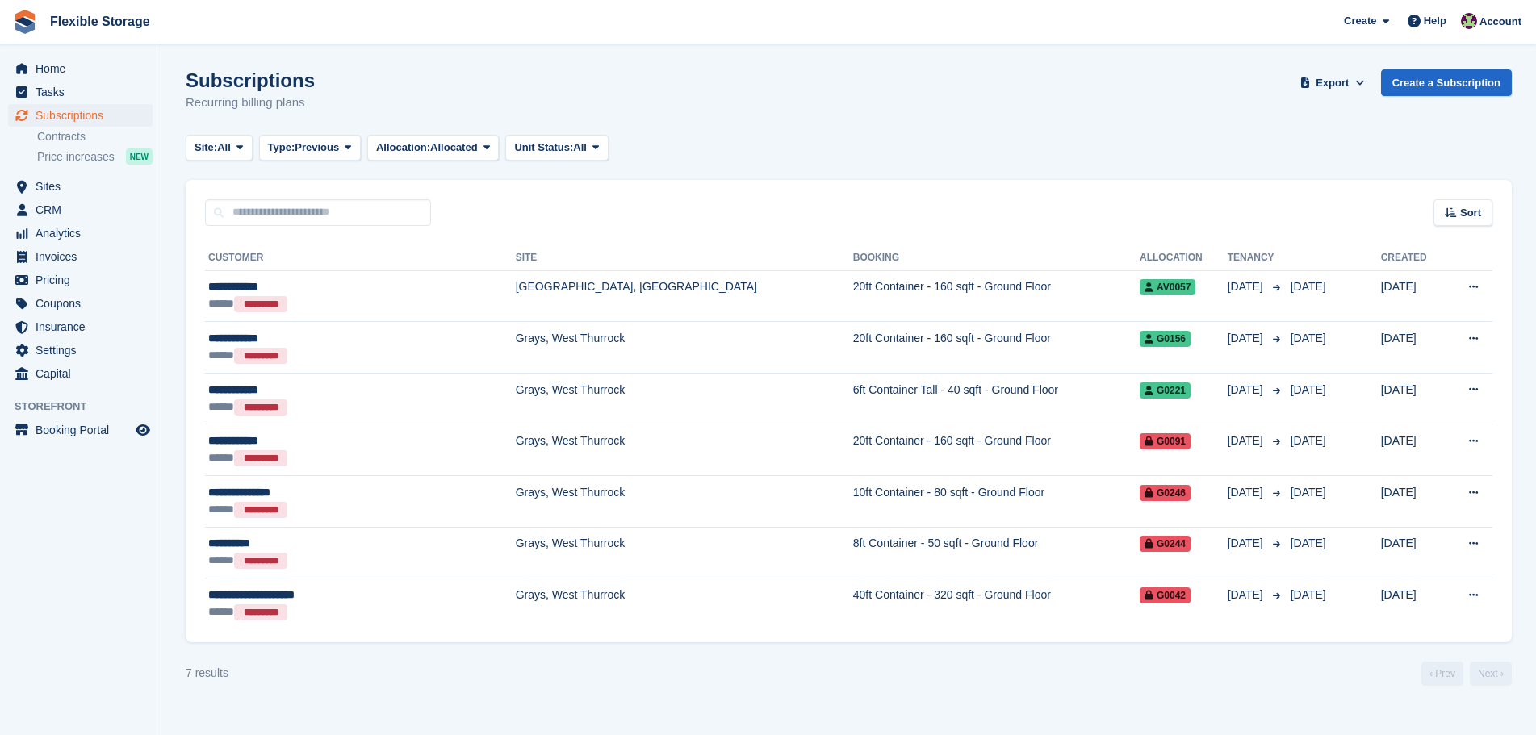
click at [992, 148] on div "Site: All All Grays, West Thurrock Aveley, Essex Chelmsford, Essex Type: Previo…" at bounding box center [849, 148] width 1326 height 27
drag, startPoint x: 386, startPoint y: 102, endPoint x: 186, endPoint y: 75, distance: 201.1
click at [181, 75] on section "Subscriptions Recurring billing plans Export Export Subscriptions Export a CSV …" at bounding box center [848, 367] width 1374 height 735
click at [356, 88] on div "Subscriptions Recurring billing plans Export Export Subscriptions Export a CSV …" at bounding box center [849, 100] width 1326 height 62
click at [102, 112] on span "Subscriptions" at bounding box center [84, 115] width 97 height 23
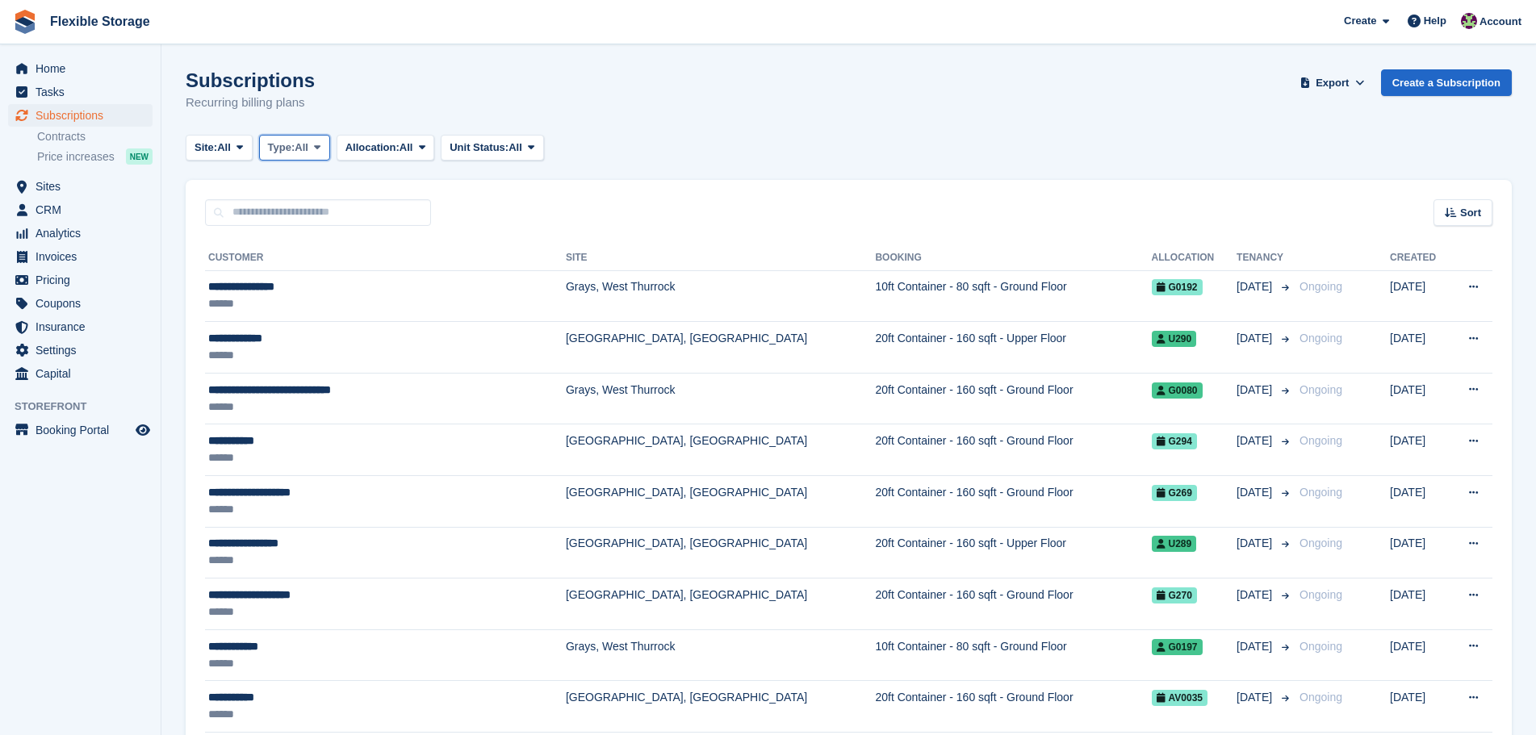
click at [308, 153] on span "All" at bounding box center [302, 148] width 14 height 16
click at [378, 272] on link "Active" at bounding box center [336, 272] width 140 height 29
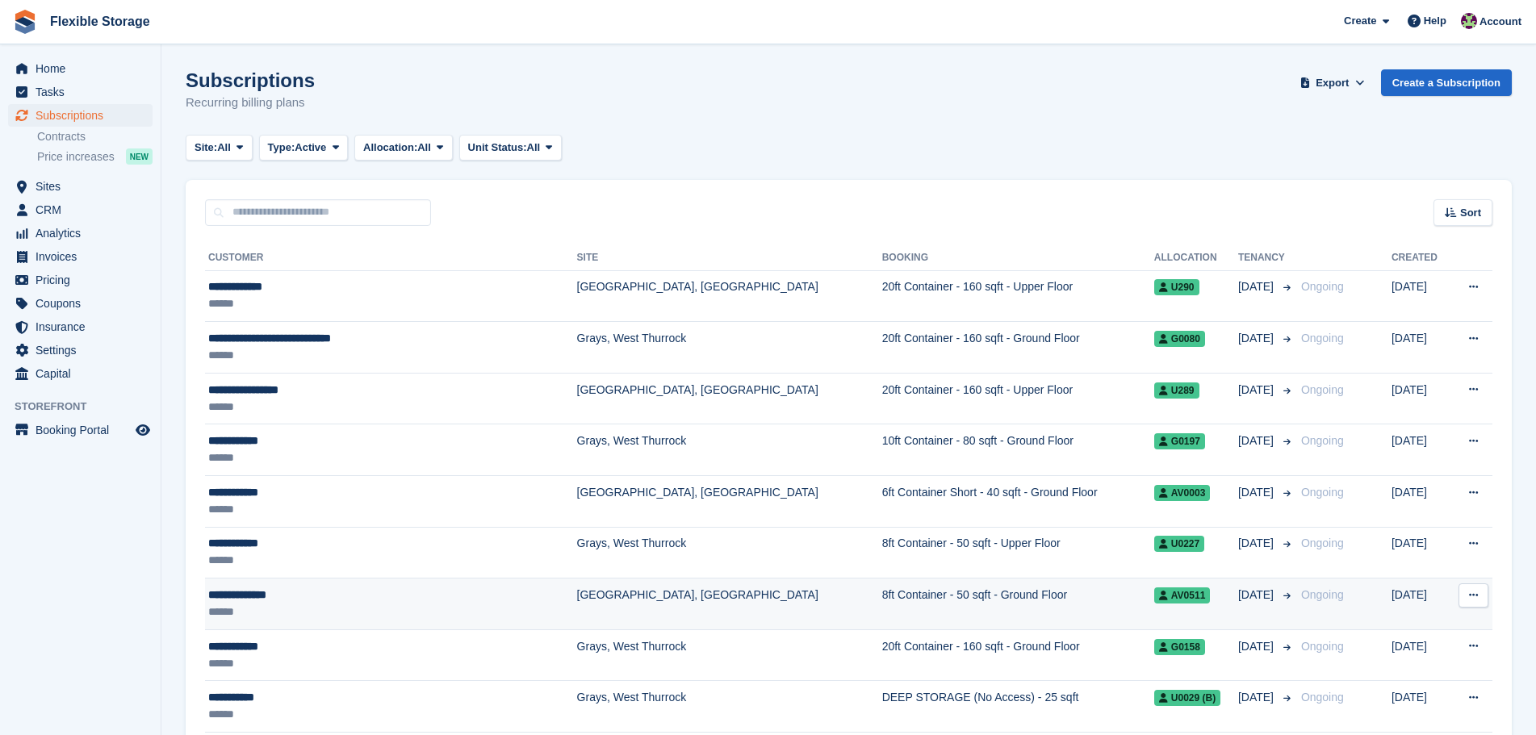
drag, startPoint x: 954, startPoint y: 146, endPoint x: 1017, endPoint y: 579, distance: 437.9
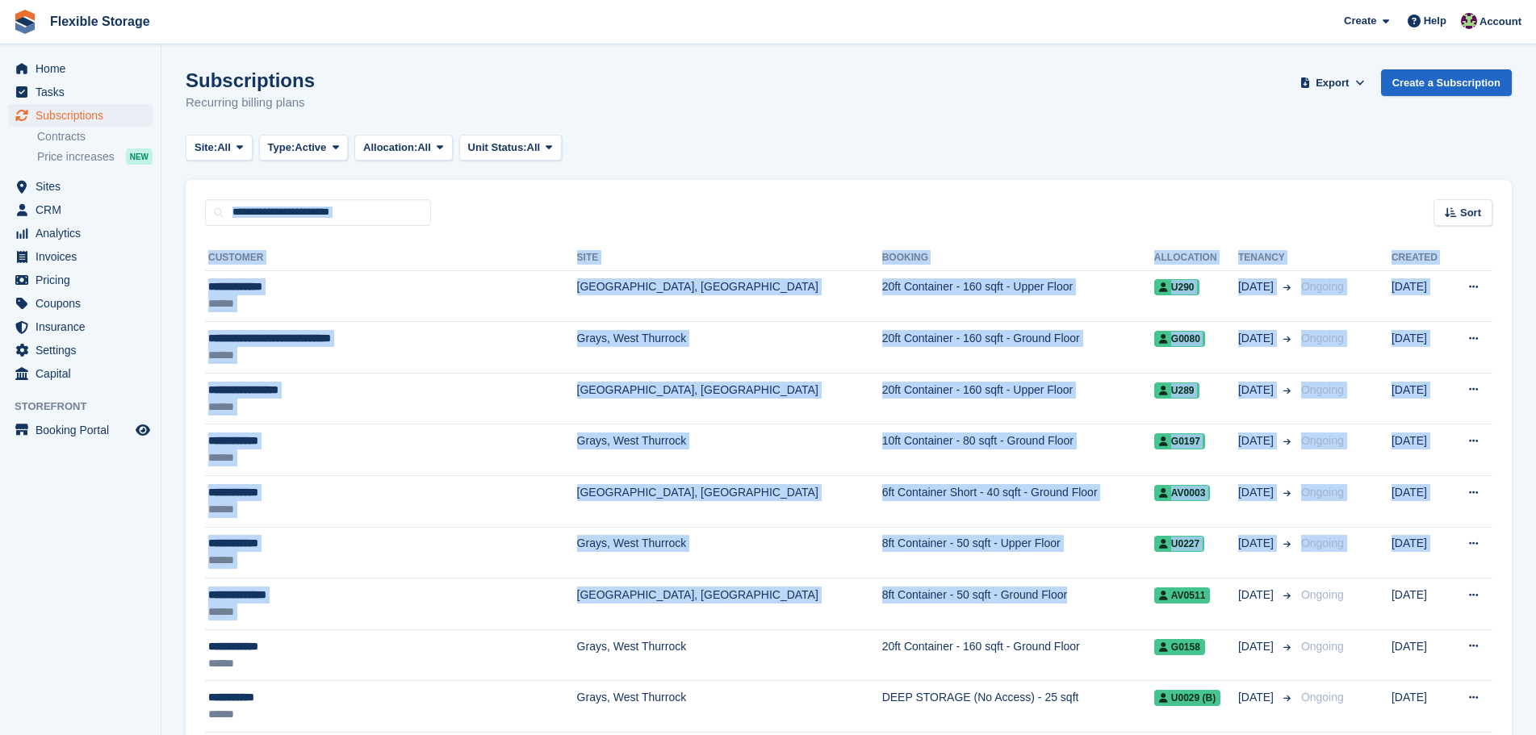
click at [1001, 152] on div "Site: All All Grays, West Thurrock Aveley, Essex Chelmsford, Essex Type: Active…" at bounding box center [849, 148] width 1326 height 27
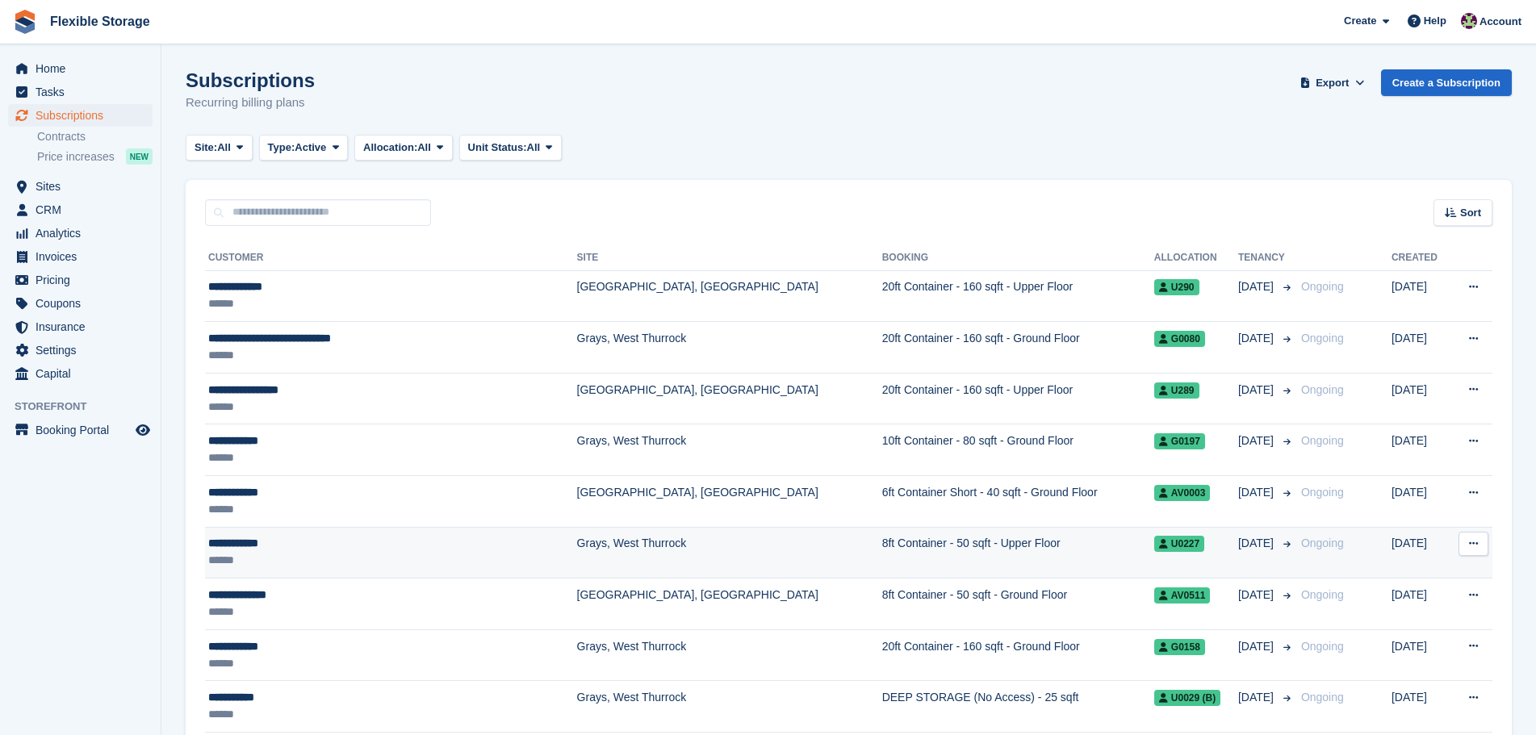
drag, startPoint x: 1142, startPoint y: 120, endPoint x: 1149, endPoint y: 562, distance: 442.2
click at [949, 119] on div "Subscriptions Recurring billing plans Export Export Subscriptions Export a CSV …" at bounding box center [849, 100] width 1326 height 62
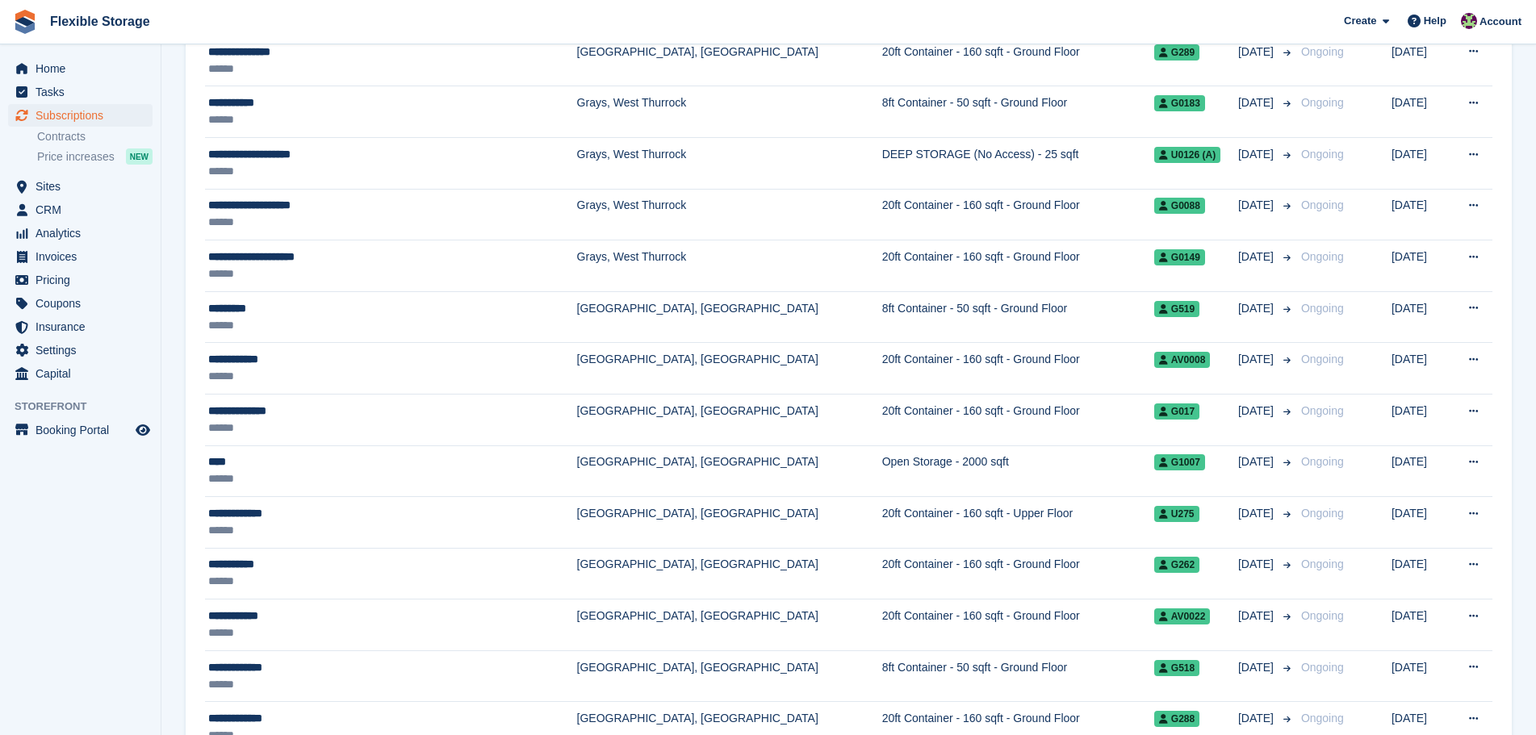
scroll to position [2181, 0]
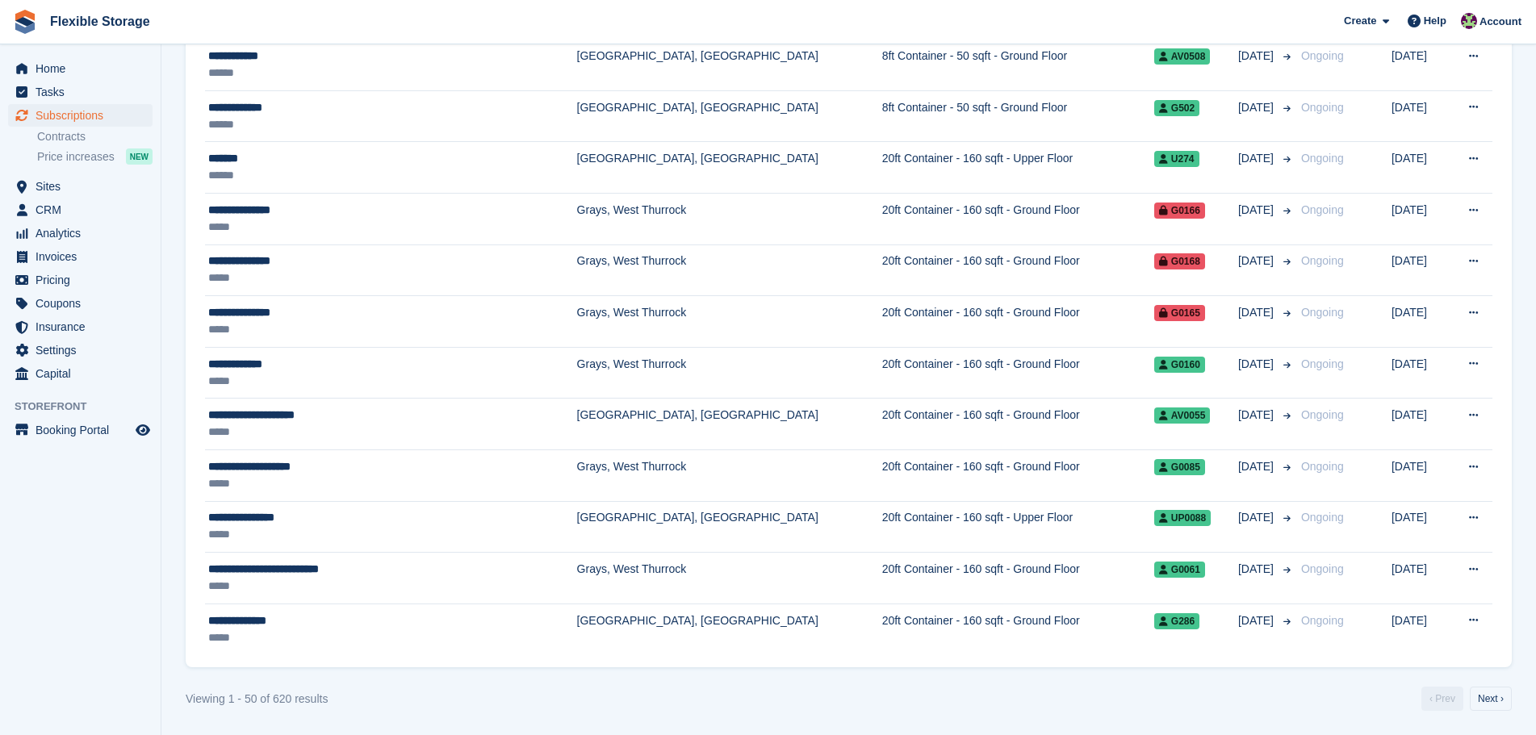
drag, startPoint x: 592, startPoint y: 700, endPoint x: 73, endPoint y: 533, distance: 545.8
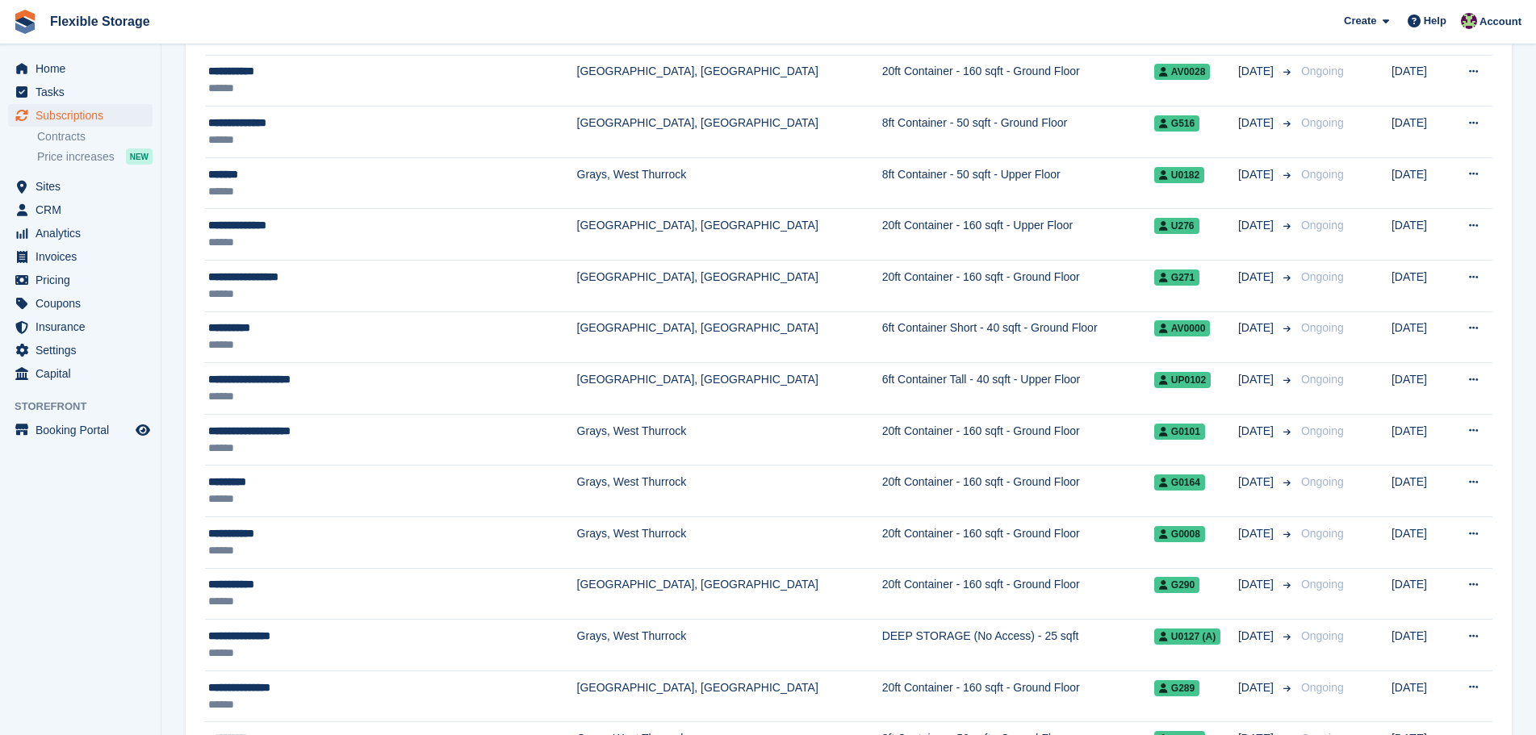
scroll to position [0, 0]
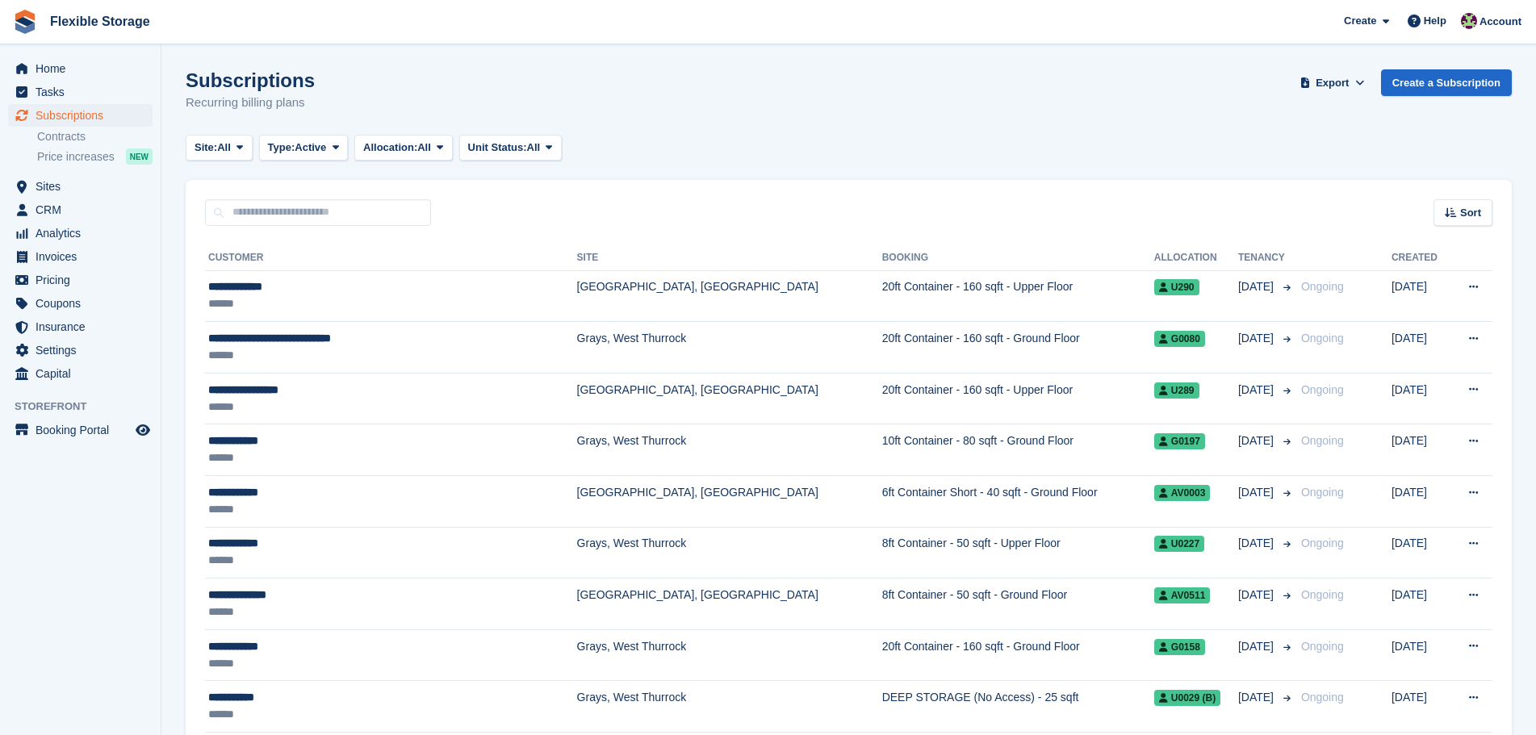
drag, startPoint x: 608, startPoint y: 98, endPoint x: 205, endPoint y: 55, distance: 405.0
click at [332, 146] on button "Type: Active" at bounding box center [304, 148] width 90 height 27
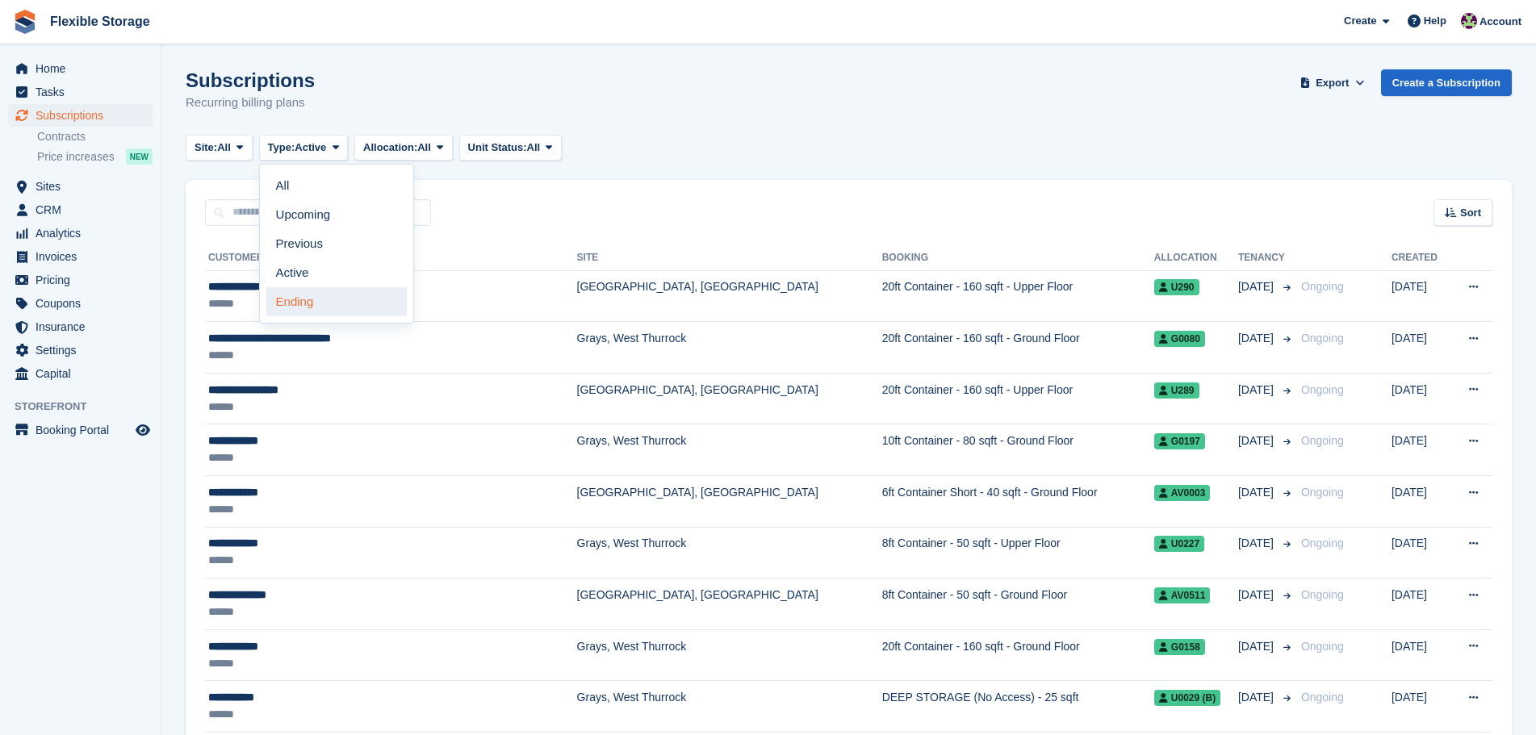
click at [323, 299] on link "Ending" at bounding box center [336, 301] width 140 height 29
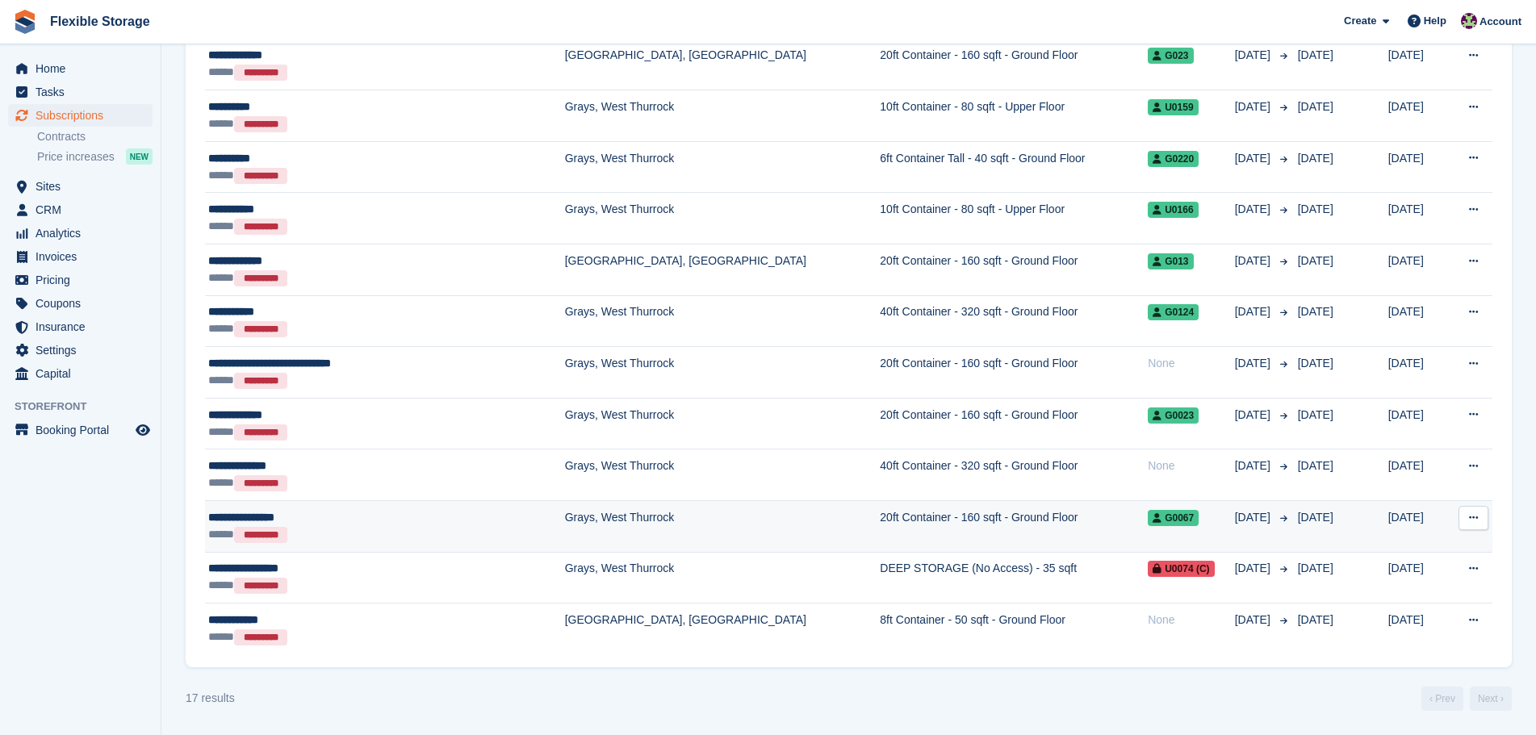
scroll to position [4, 0]
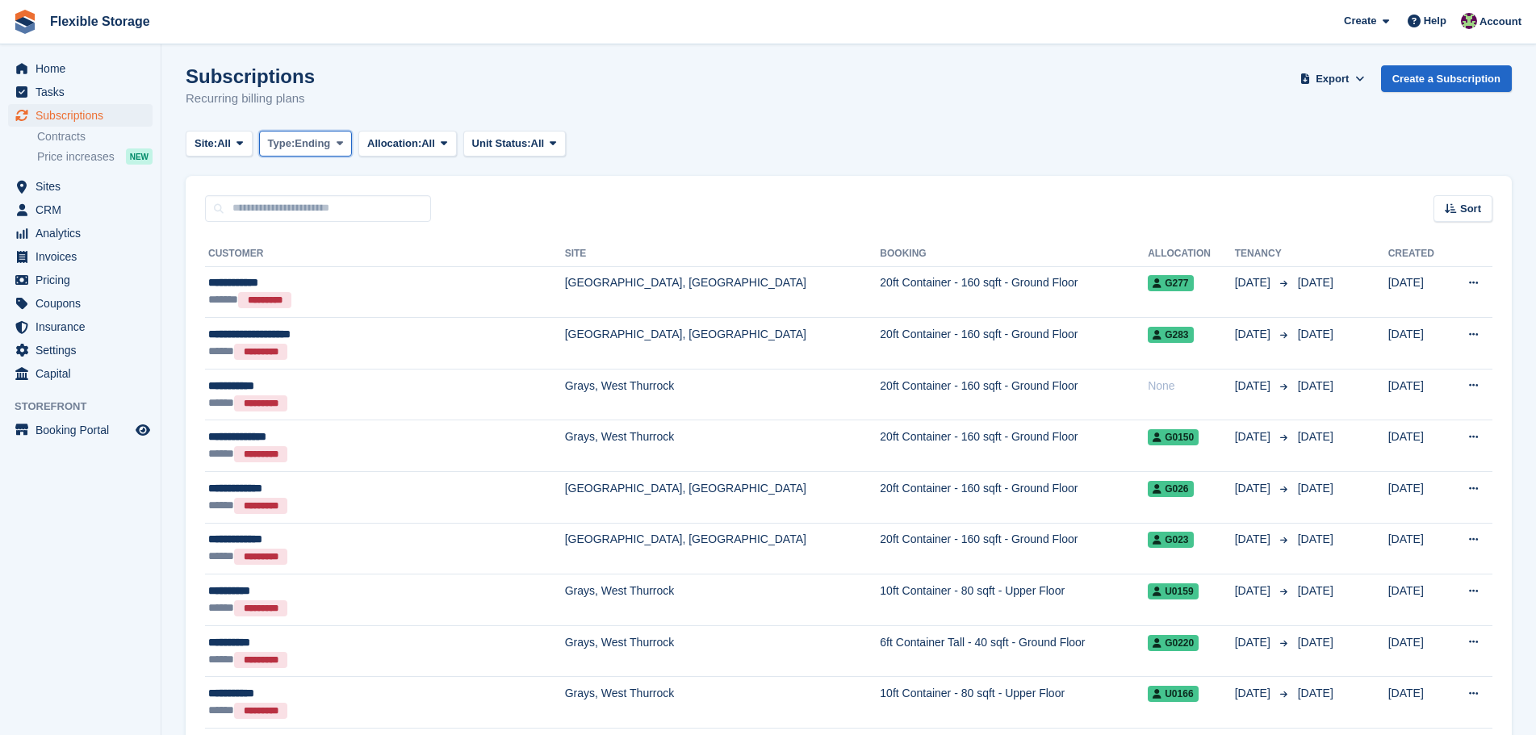
click at [324, 152] on button "Type: Ending" at bounding box center [306, 144] width 94 height 27
click at [321, 206] on link "Upcoming" at bounding box center [336, 210] width 140 height 29
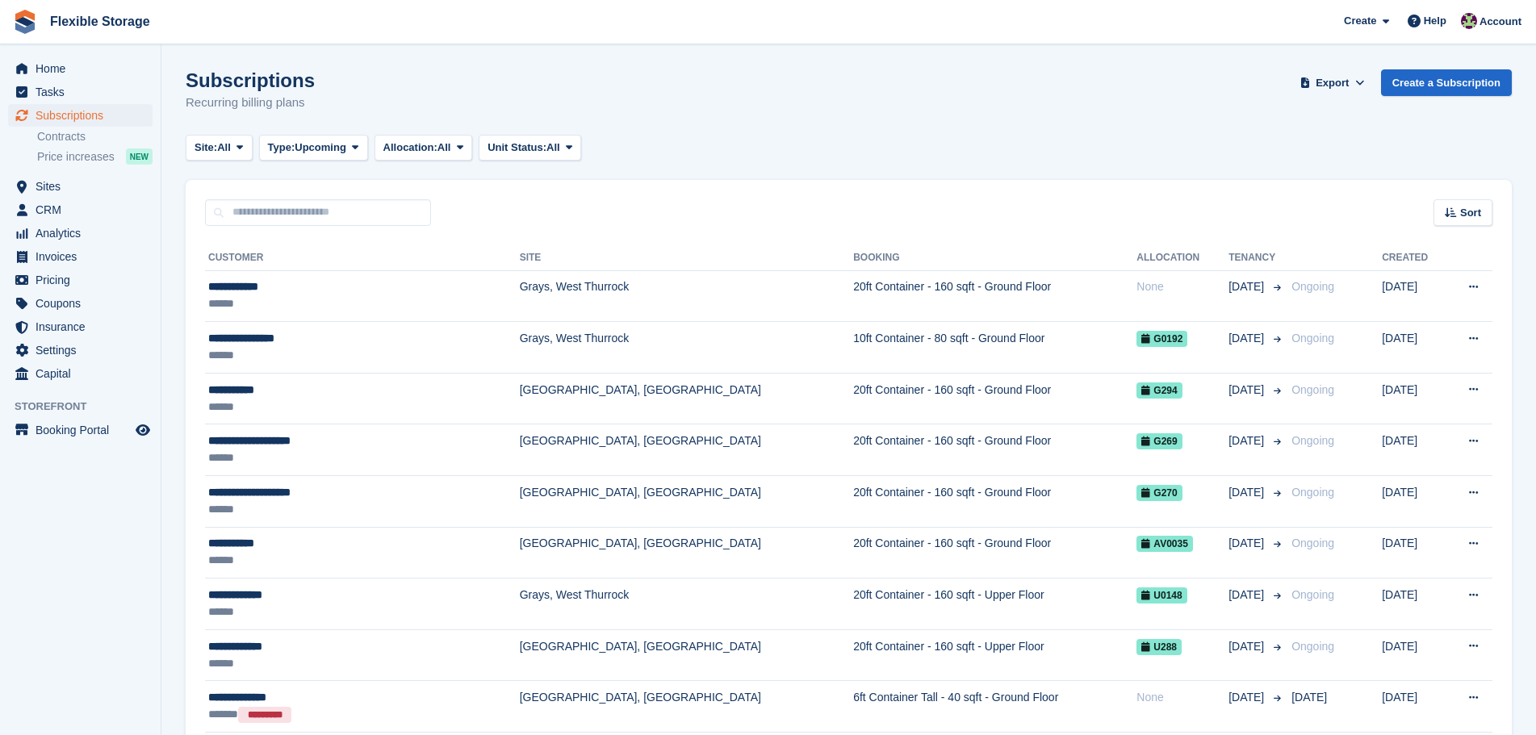
drag, startPoint x: 578, startPoint y: 99, endPoint x: 189, endPoint y: 56, distance: 391.4
click at [189, 56] on section "Subscriptions Recurring billing plans Export Export Subscriptions Export a CSV …" at bounding box center [848, 457] width 1374 height 915
click at [407, 77] on div "Subscriptions Recurring billing plans Export Export Subscriptions Export a CSV …" at bounding box center [849, 100] width 1326 height 62
click at [108, 111] on span "Subscriptions" at bounding box center [84, 115] width 97 height 23
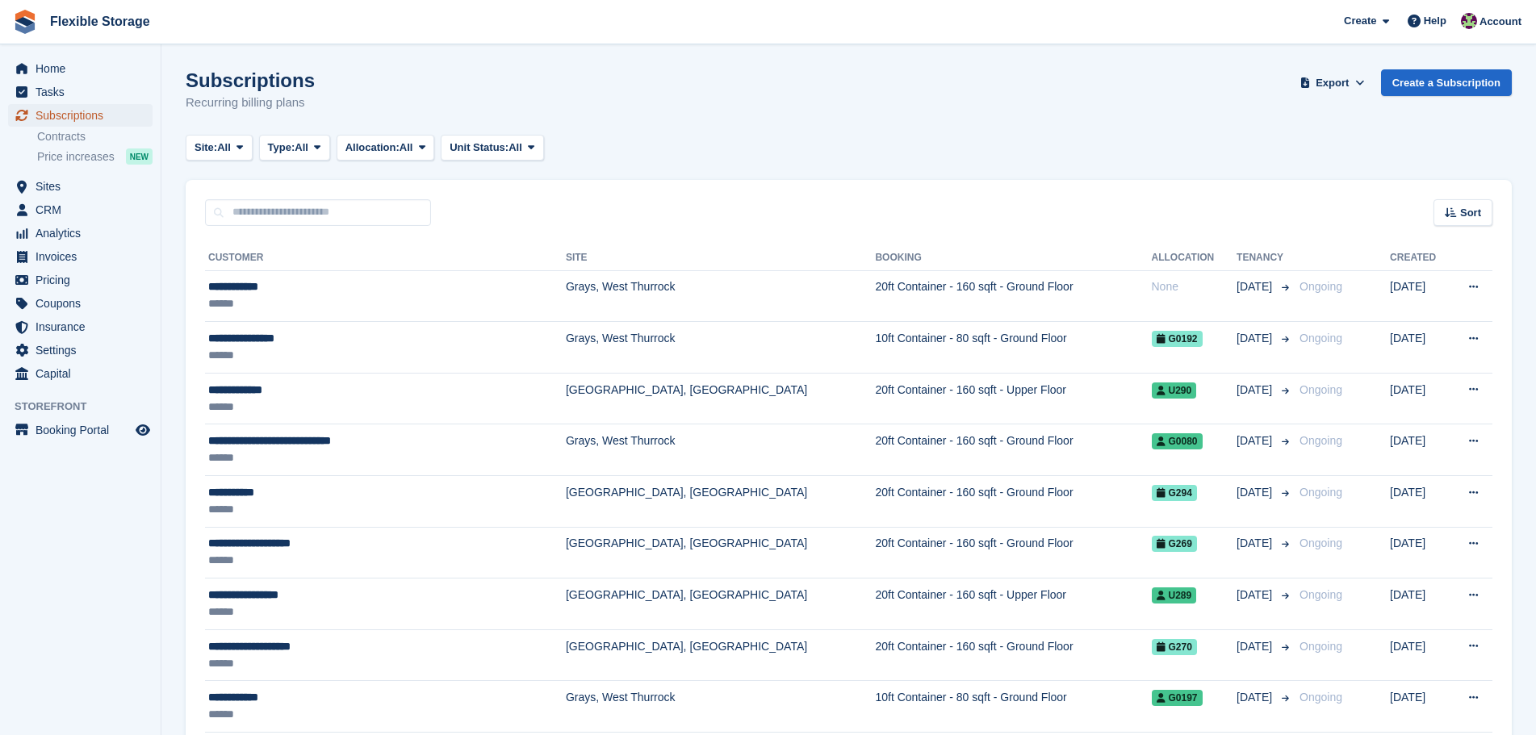
click at [95, 114] on span "Subscriptions" at bounding box center [84, 115] width 97 height 23
click at [87, 187] on span "Sites" at bounding box center [84, 186] width 97 height 23
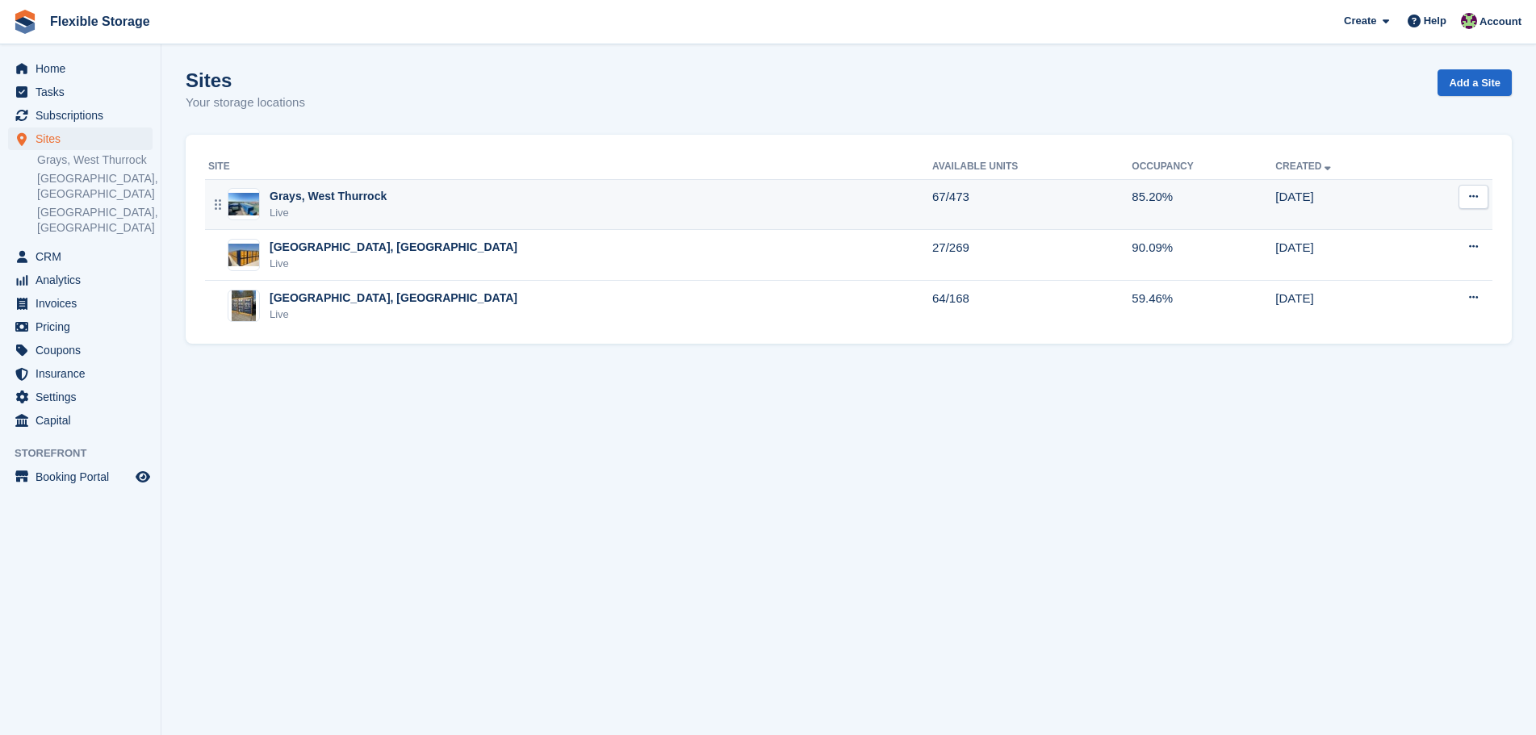
click at [374, 206] on div "Live" at bounding box center [328, 213] width 117 height 16
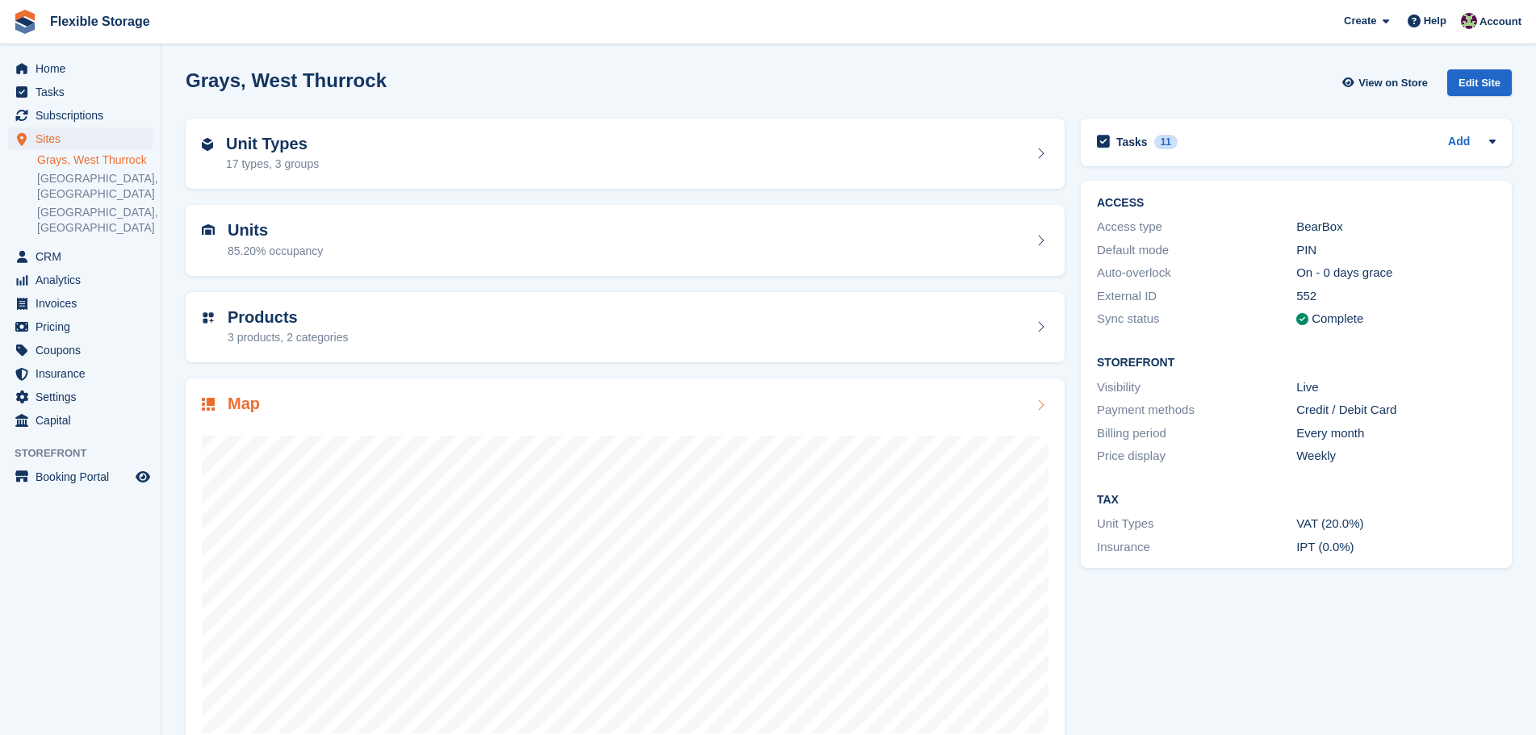
click at [638, 405] on div "Map" at bounding box center [625, 406] width 846 height 22
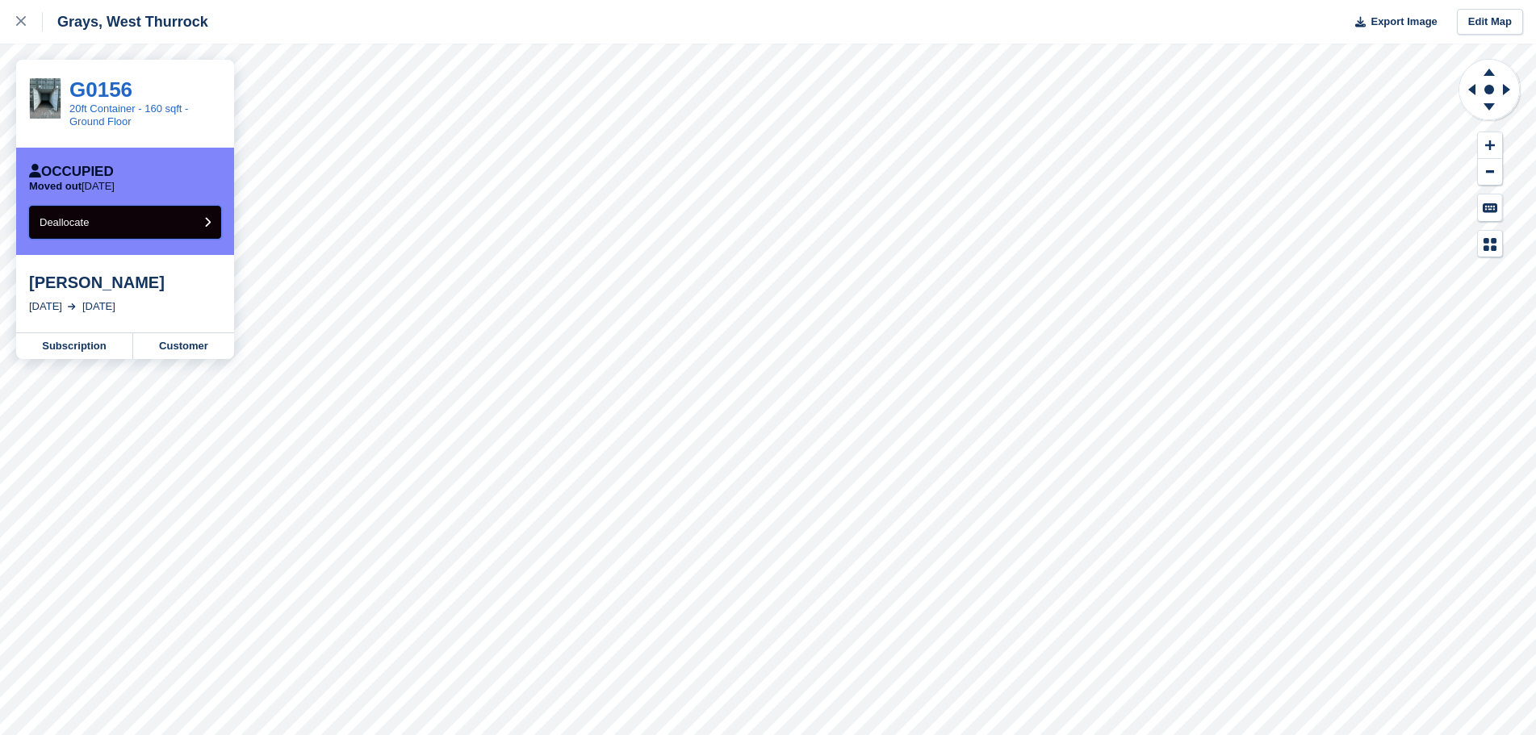
click at [77, 221] on span "Deallocate" at bounding box center [64, 222] width 49 height 12
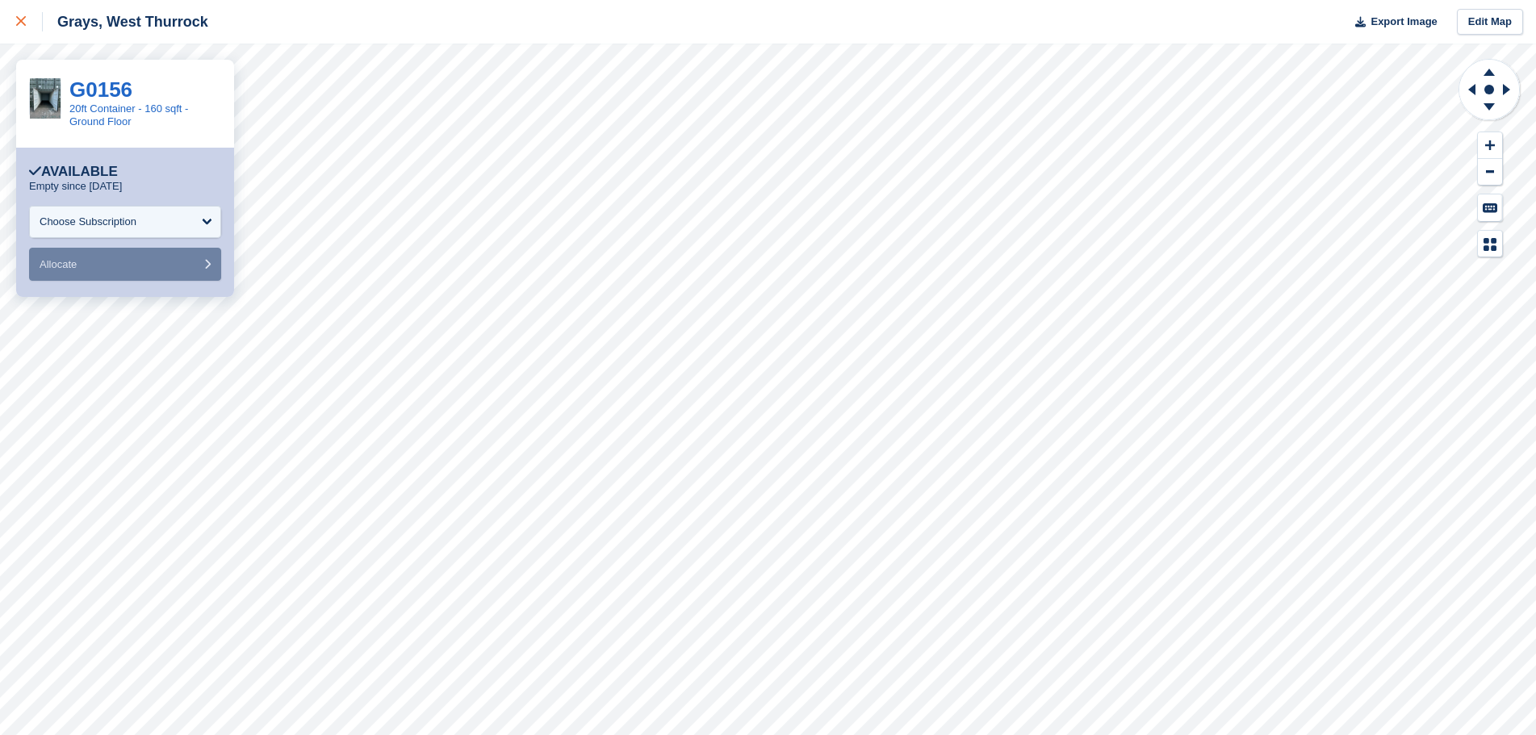
click at [23, 23] on icon at bounding box center [21, 21] width 10 height 10
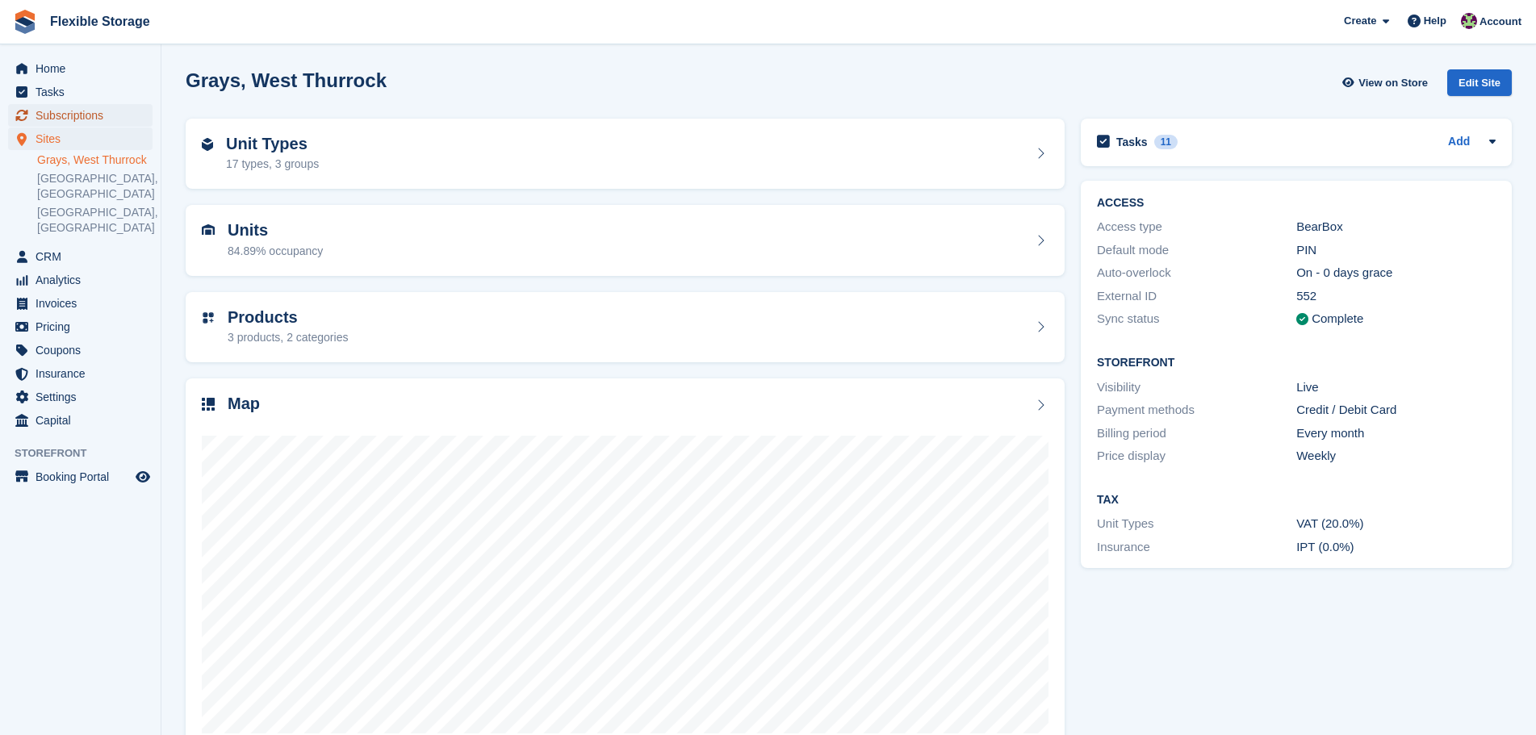
click at [90, 114] on span "Subscriptions" at bounding box center [84, 115] width 97 height 23
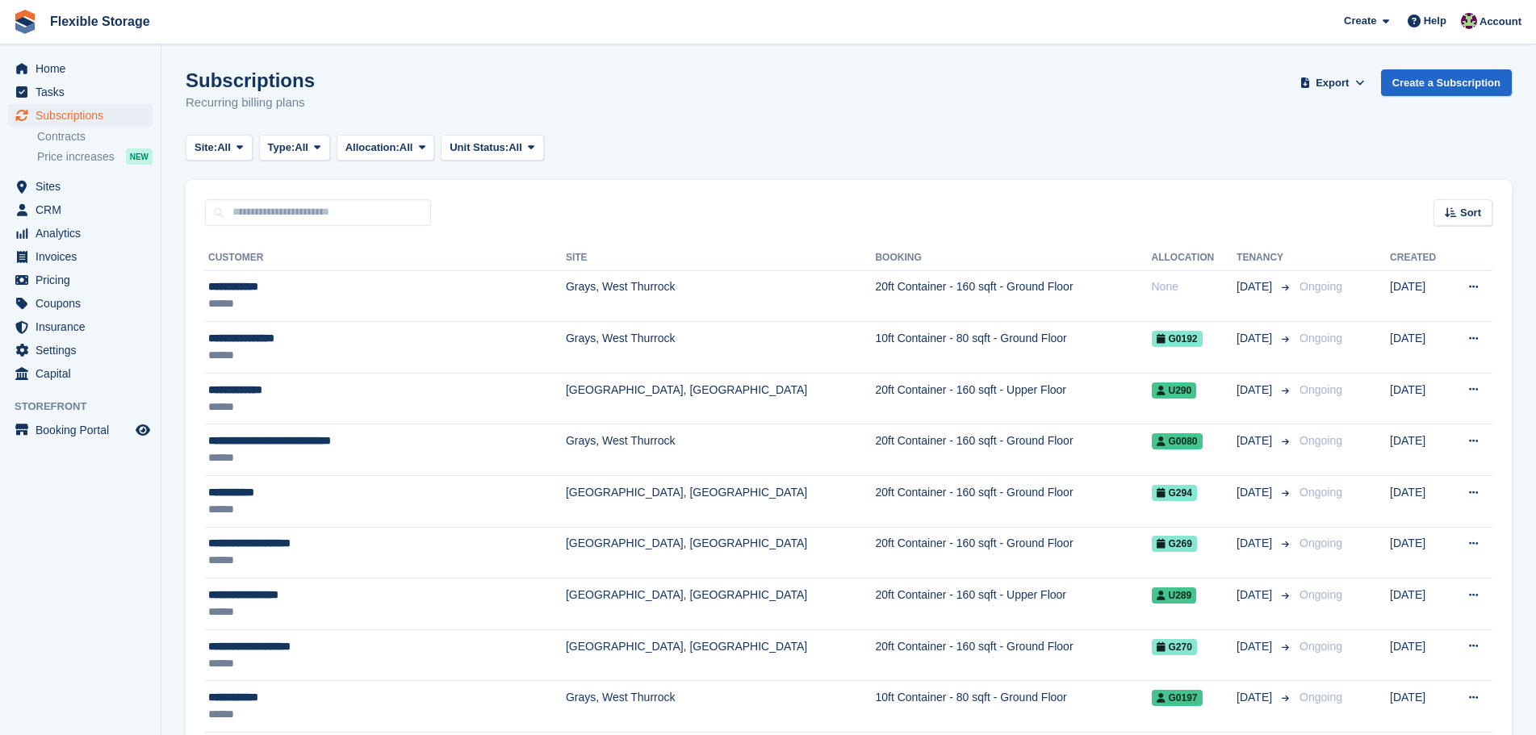
drag, startPoint x: 332, startPoint y: 102, endPoint x: 168, endPoint y: 59, distance: 170.1
click at [374, 73] on div "Subscriptions Recurring billing plans Export Export Subscriptions Export a CSV …" at bounding box center [849, 100] width 1326 height 62
click at [327, 209] on input "text" at bounding box center [318, 212] width 226 height 27
click at [317, 214] on input "text" at bounding box center [318, 212] width 226 height 27
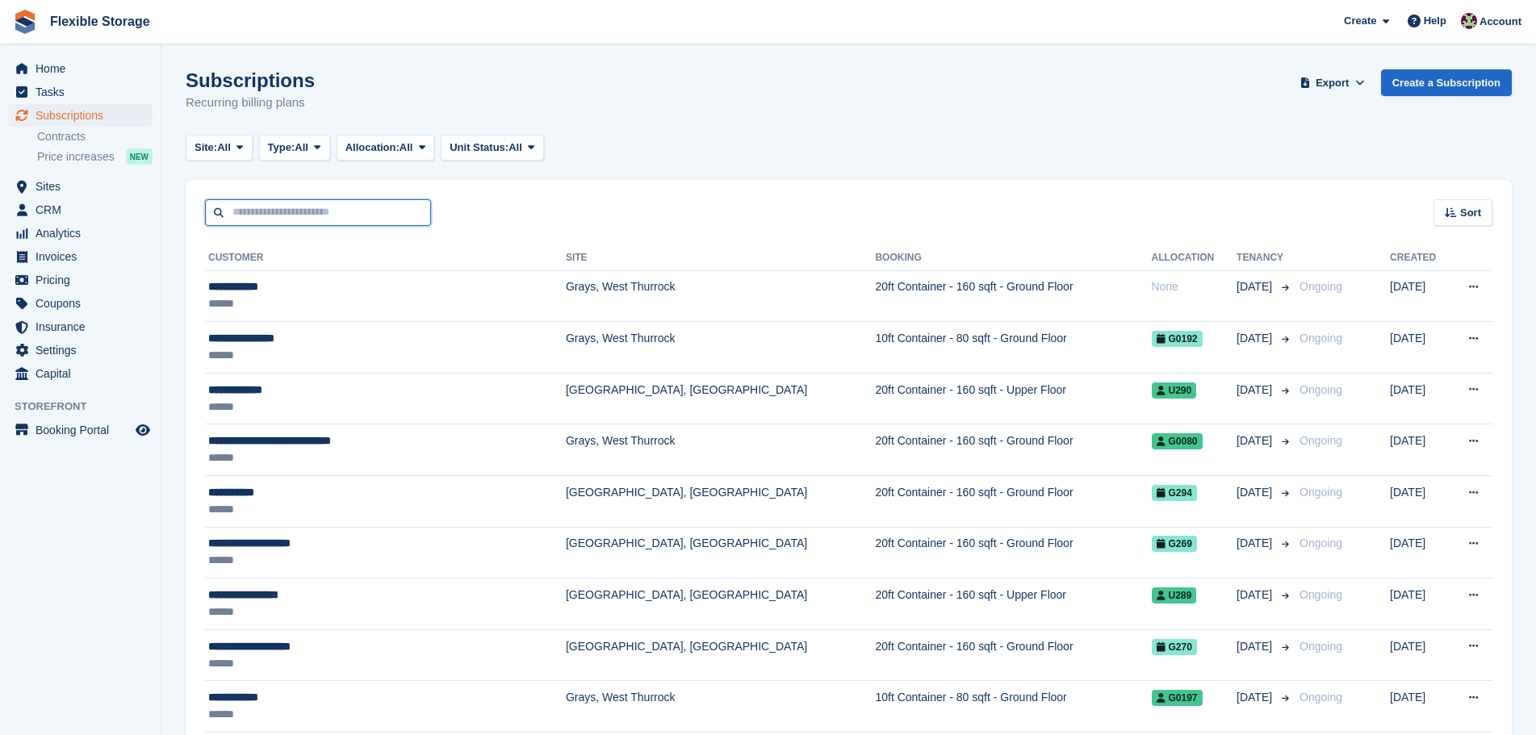
click at [317, 214] on input "text" at bounding box center [318, 212] width 226 height 27
click at [317, 213] on input "text" at bounding box center [318, 212] width 226 height 27
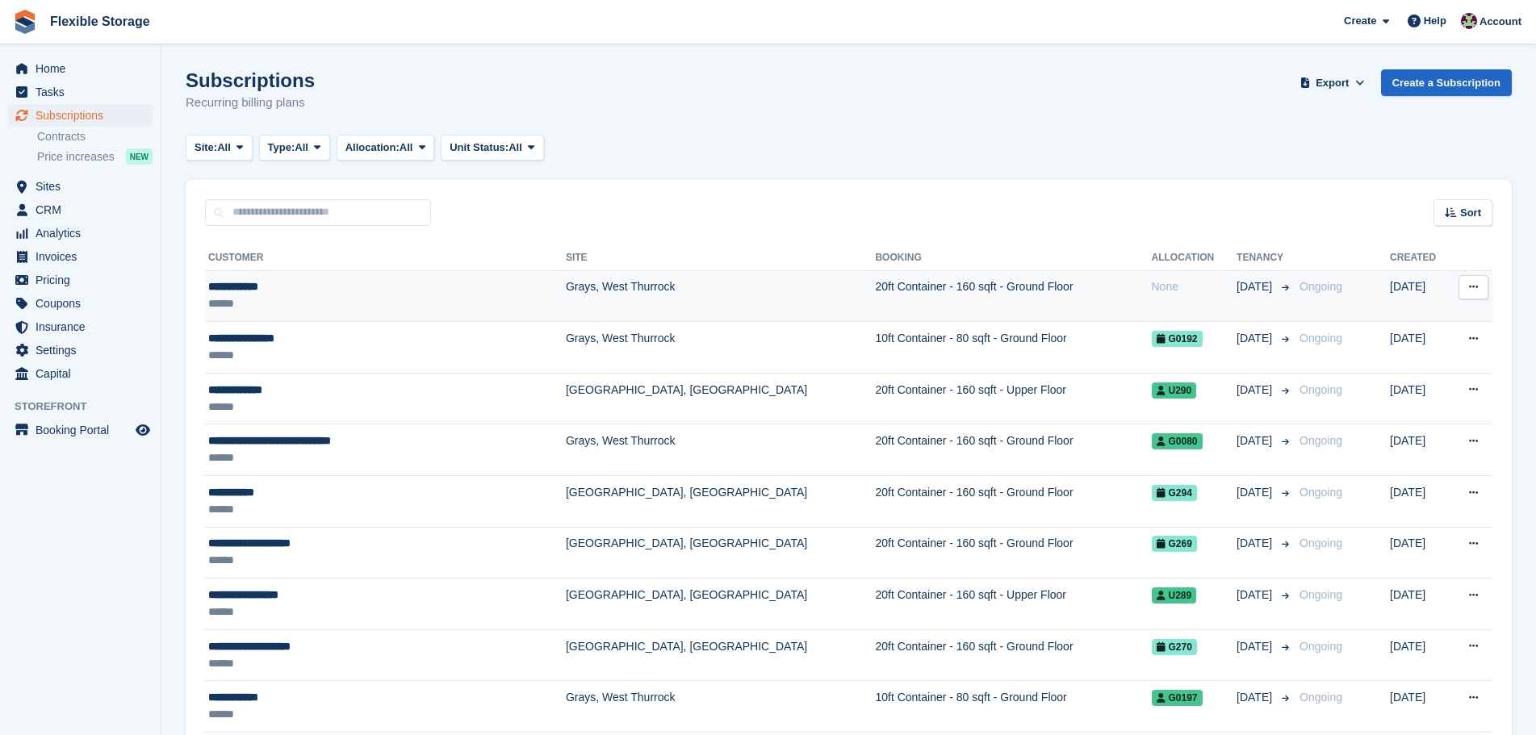
click at [875, 283] on td "20ft Container - 160 sqft - Ground Floor" at bounding box center [1013, 296] width 276 height 52
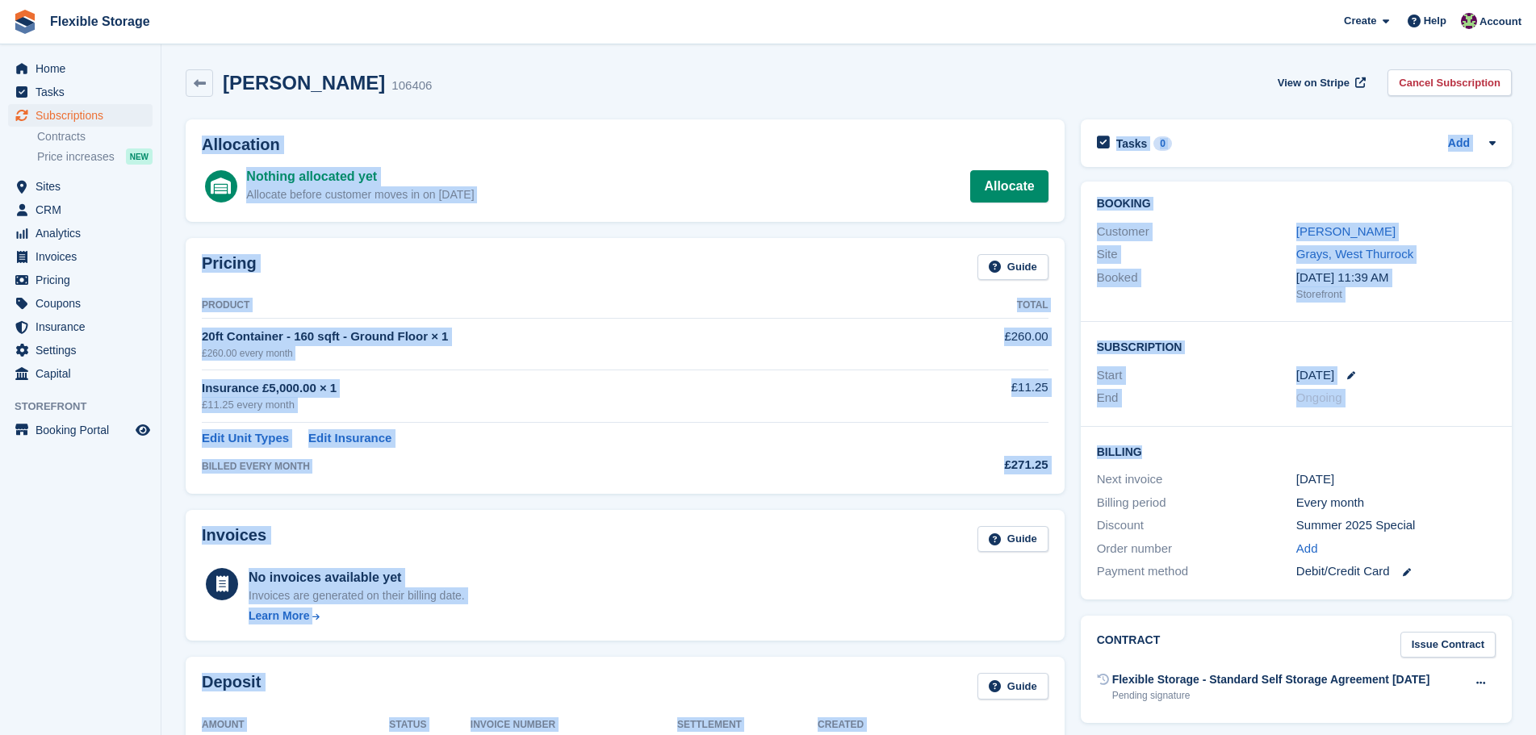
drag, startPoint x: 1079, startPoint y: 53, endPoint x: 1308, endPoint y: 621, distance: 612.5
click at [1302, 606] on section "[PERSON_NAME] 106406 View on Stripe Cancel Subscription Allocation Nothing allo…" at bounding box center [848, 614] width 1374 height 1229
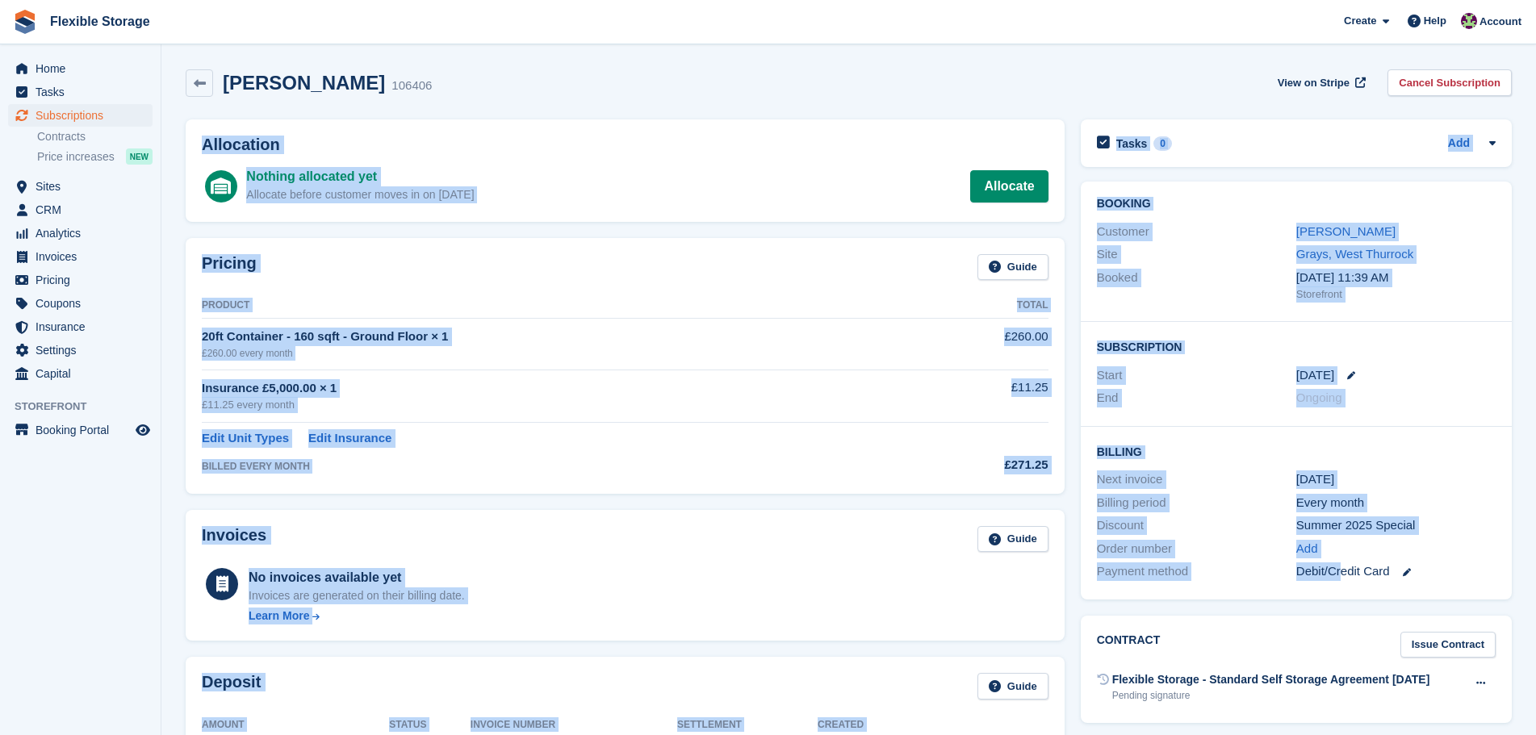
click at [1465, 511] on div "Every month" at bounding box center [1395, 503] width 199 height 19
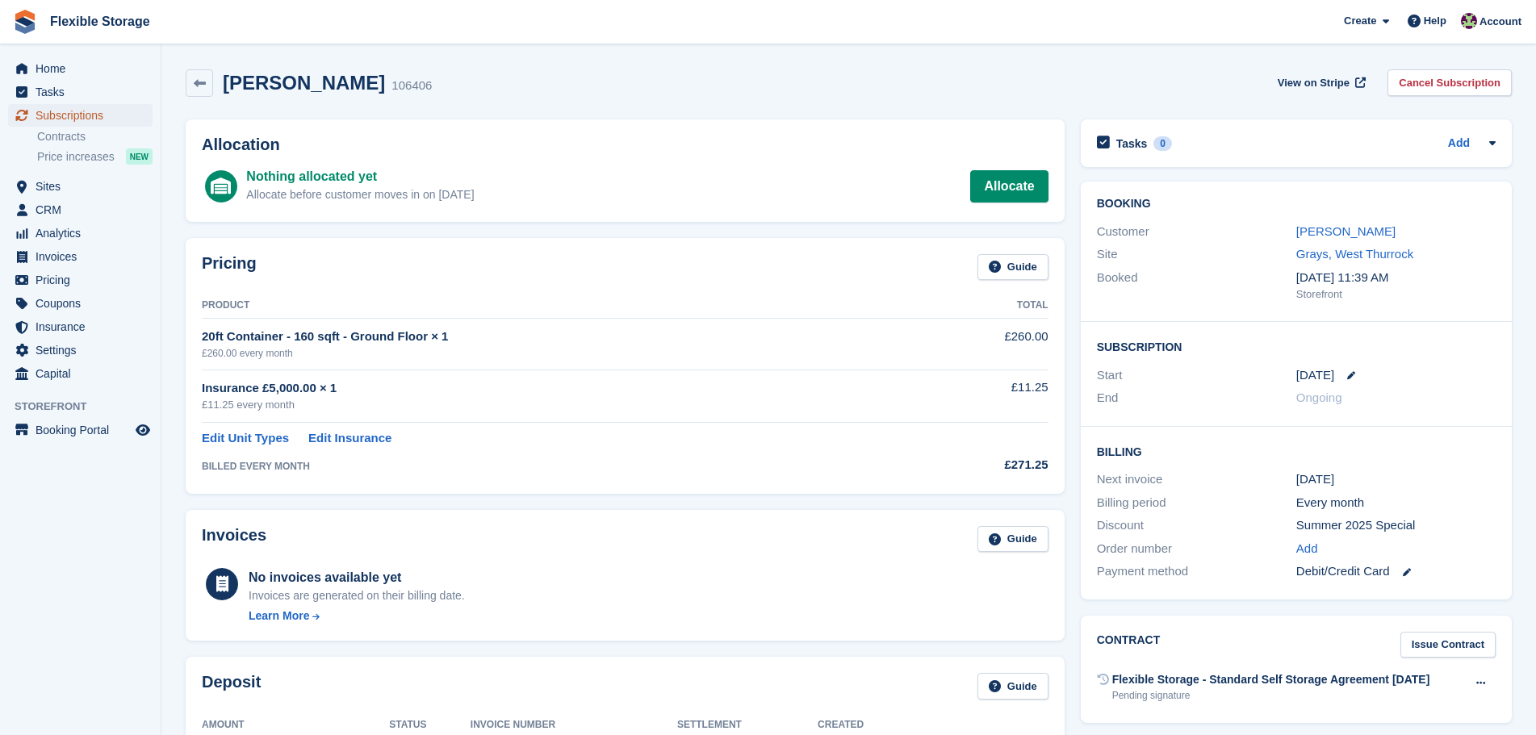
click at [96, 117] on span "Subscriptions" at bounding box center [84, 115] width 97 height 23
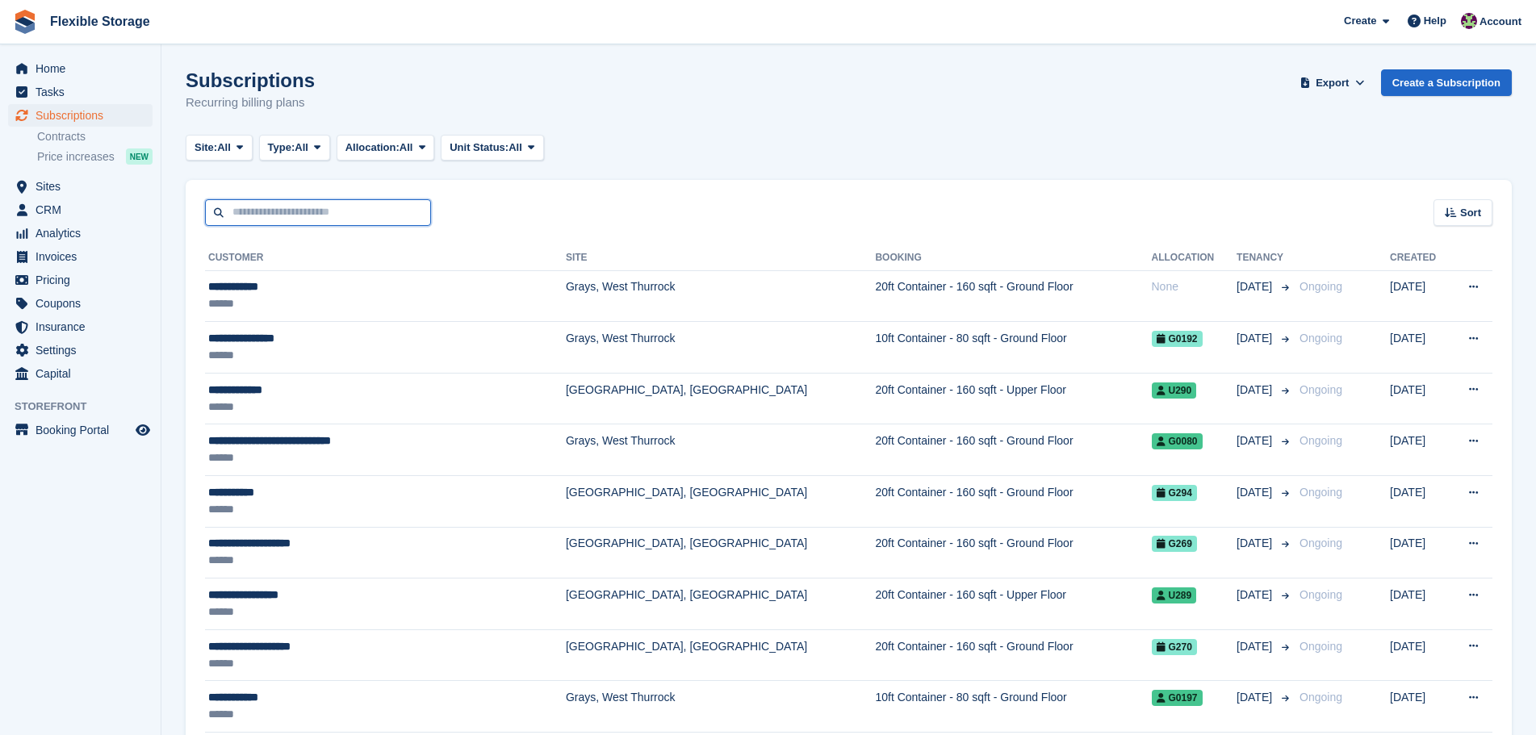
click at [382, 220] on input "text" at bounding box center [318, 212] width 226 height 27
type input "*******"
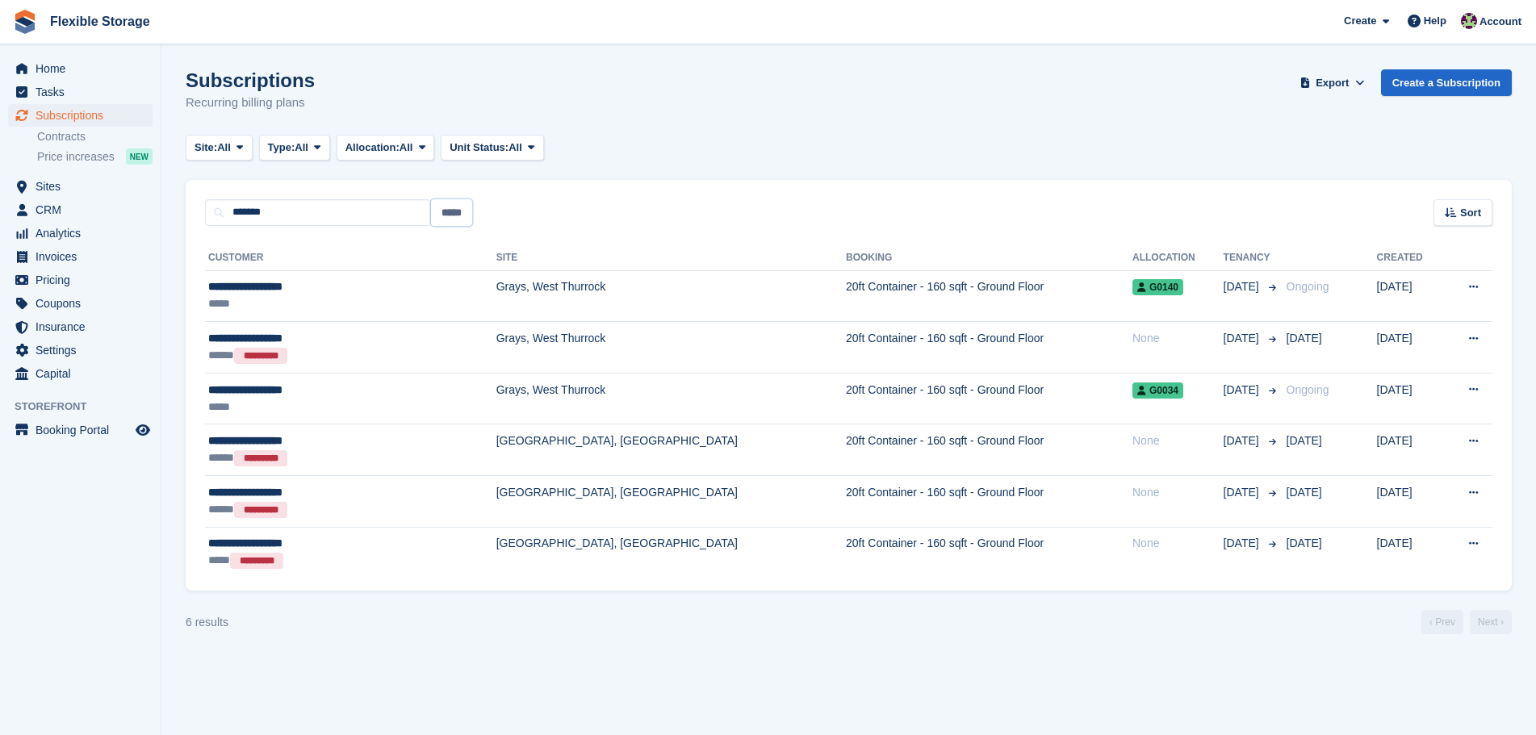
click at [455, 220] on input "*****" at bounding box center [451, 212] width 41 height 27
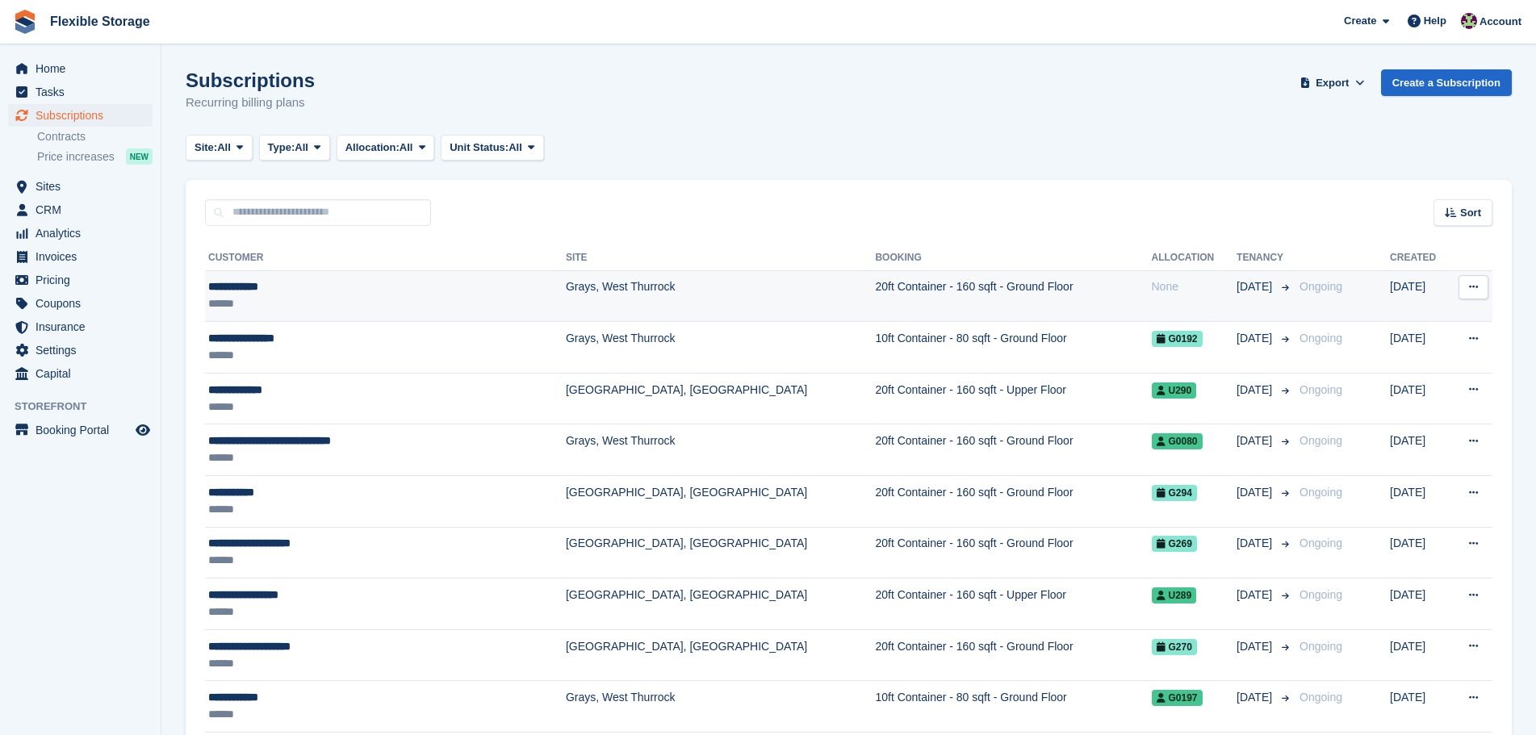
click at [324, 294] on div "**********" at bounding box center [347, 286] width 278 height 17
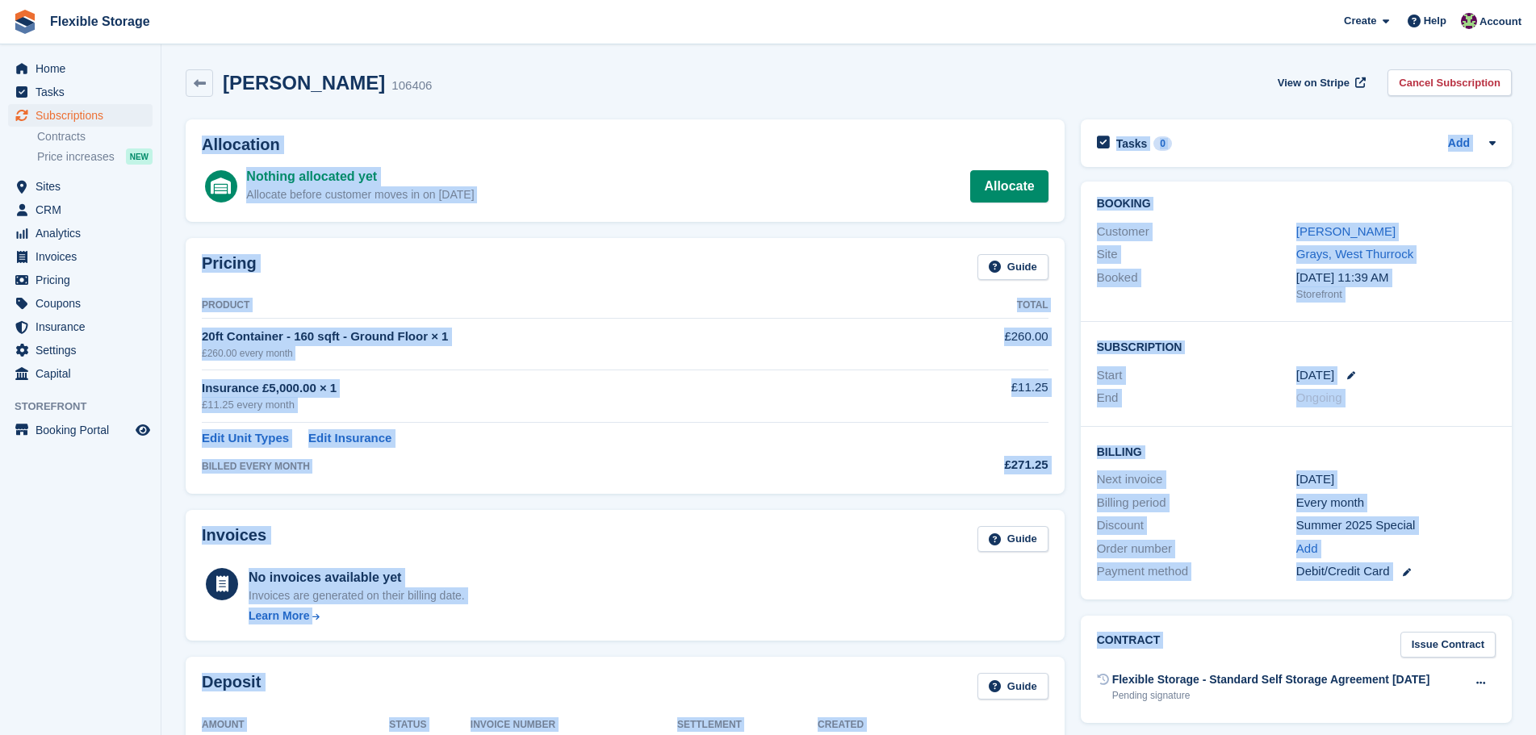
drag, startPoint x: 1151, startPoint y: 85, endPoint x: 1294, endPoint y: 633, distance: 567.0
click at [1294, 633] on div "[PERSON_NAME] 106406 View on Stripe Cancel Subscription Allocation Nothing allo…" at bounding box center [849, 637] width 1326 height 1153
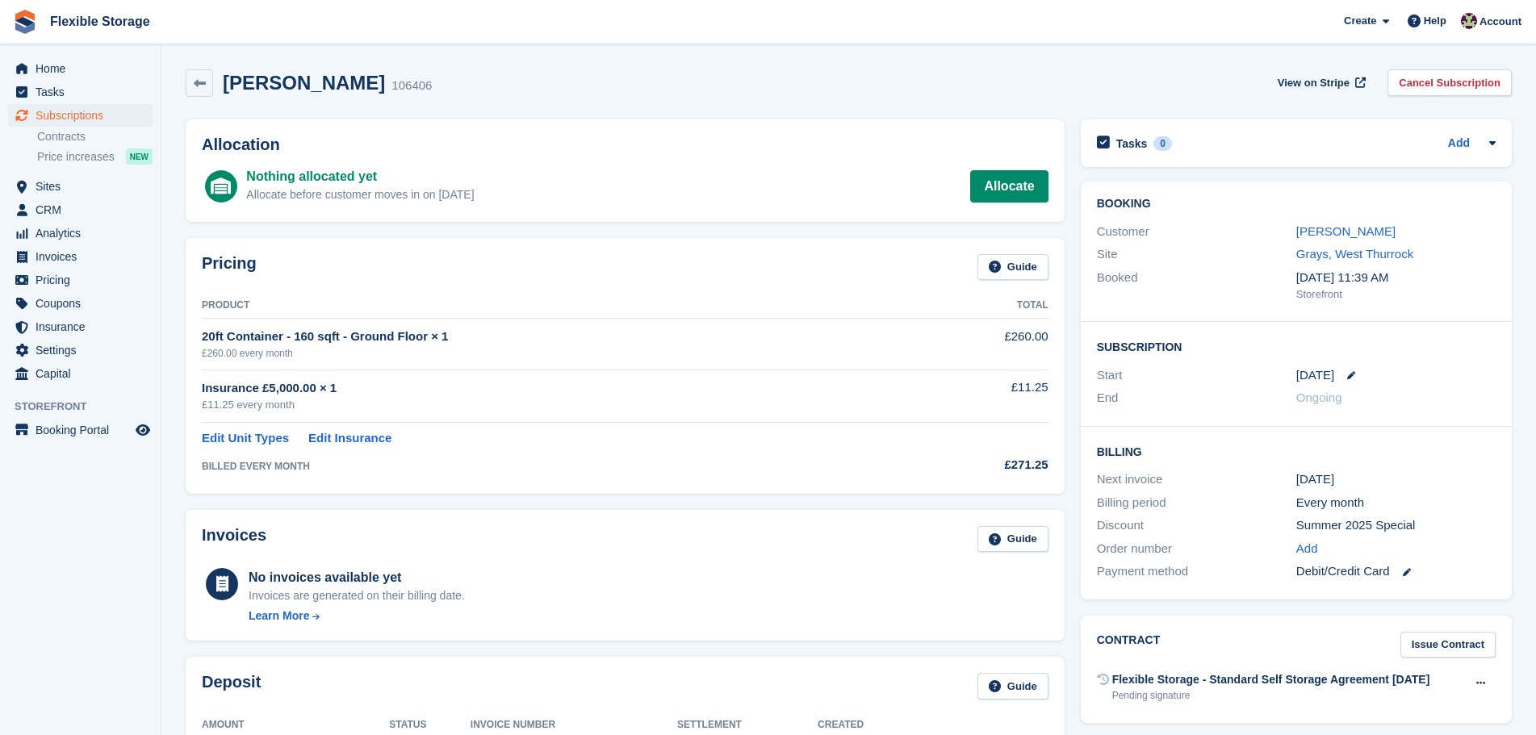
click at [1238, 72] on div "[PERSON_NAME] 106406 View on Stripe Cancel Subscription" at bounding box center [849, 82] width 1326 height 27
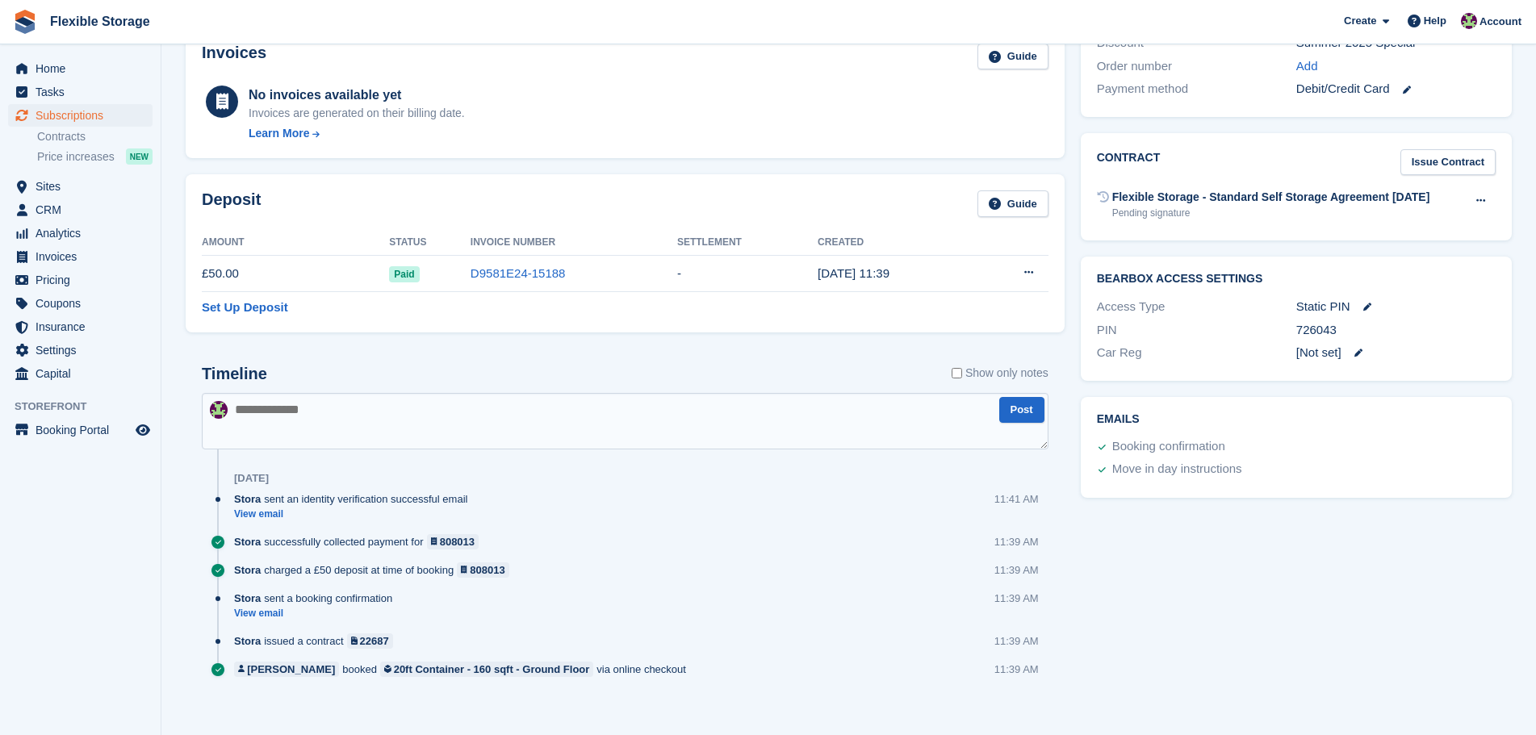
scroll to position [484, 0]
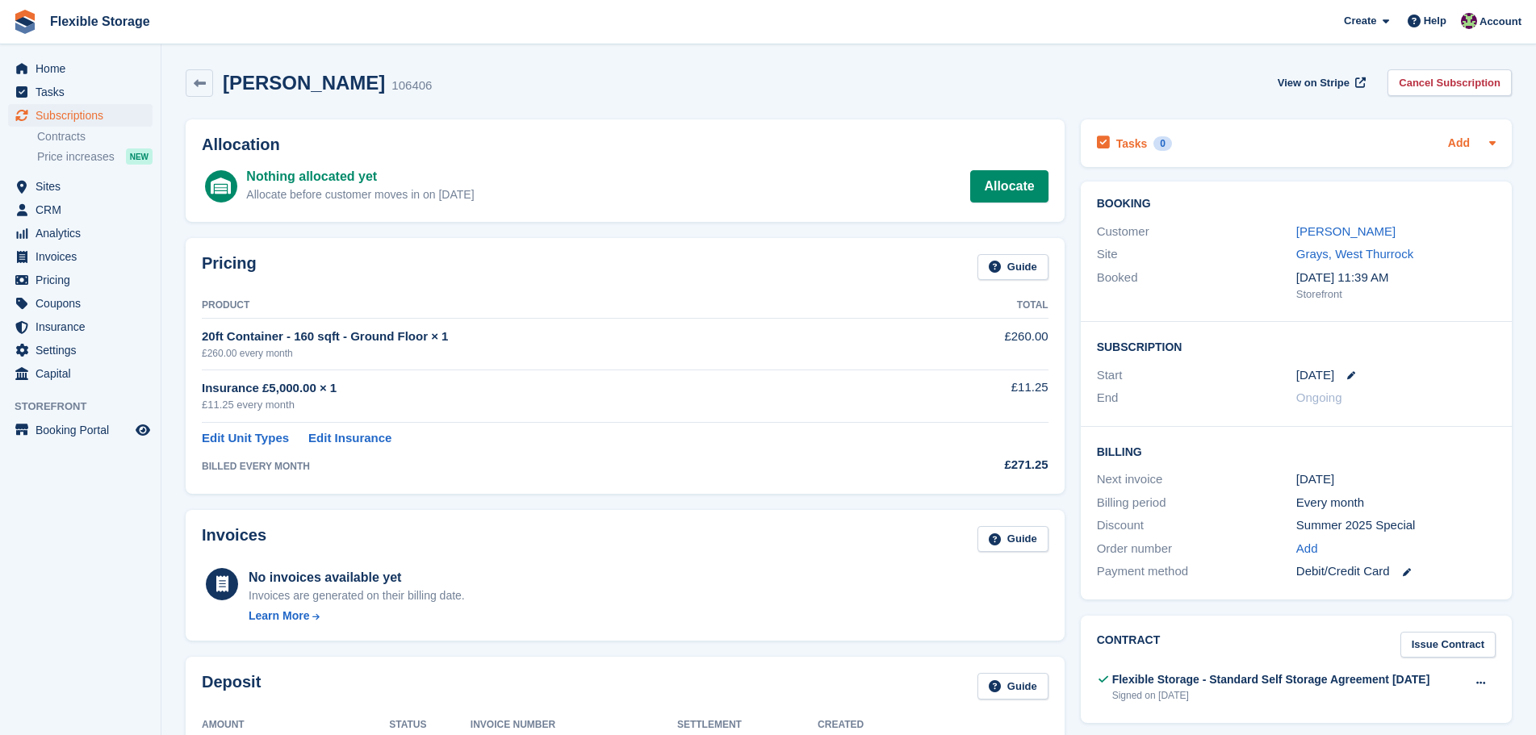
click at [1452, 144] on link "Add" at bounding box center [1459, 144] width 22 height 19
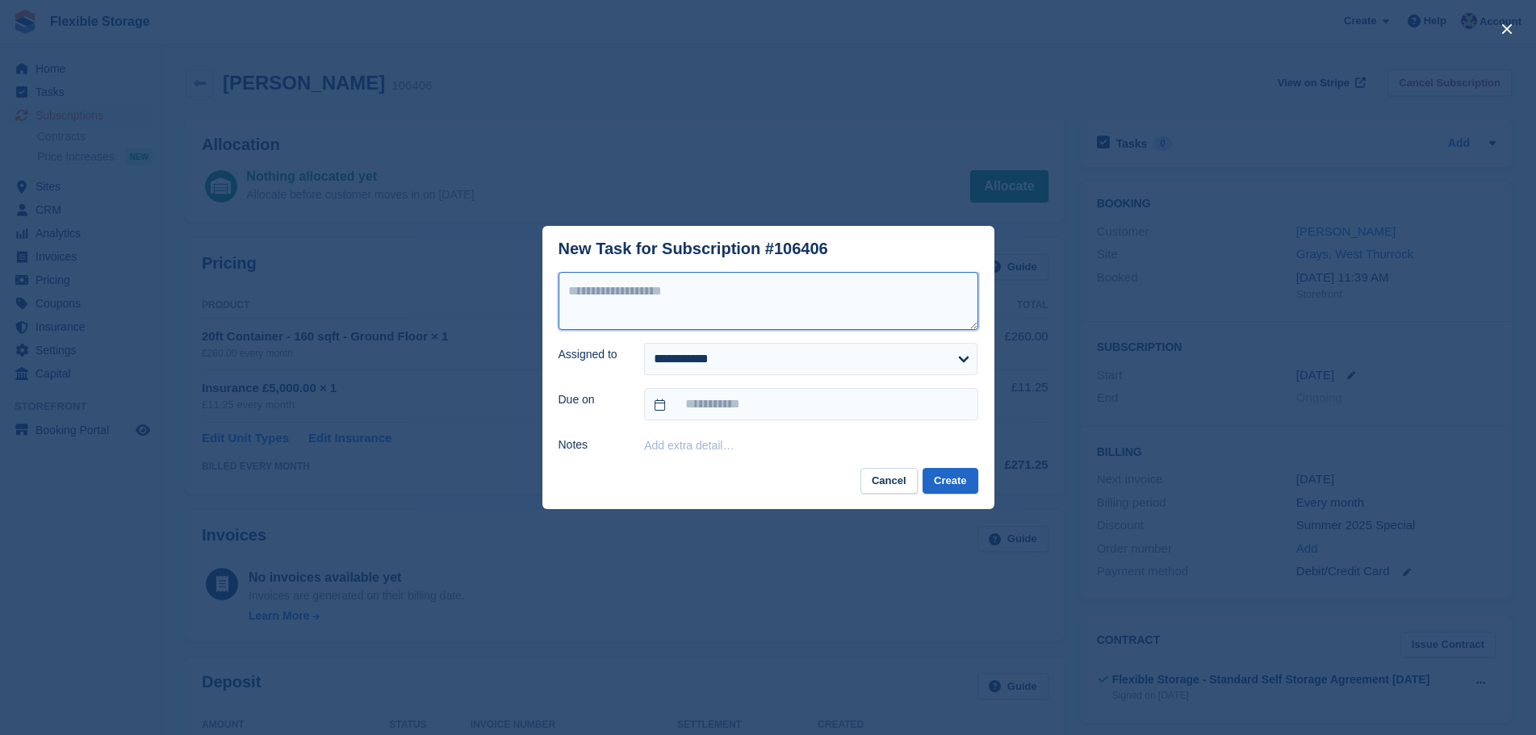
click at [637, 291] on textarea at bounding box center [768, 301] width 420 height 58
type textarea "********"
click at [909, 496] on footer "Cancel Create" at bounding box center [768, 489] width 452 height 42
click at [903, 487] on button "Cancel" at bounding box center [888, 481] width 57 height 27
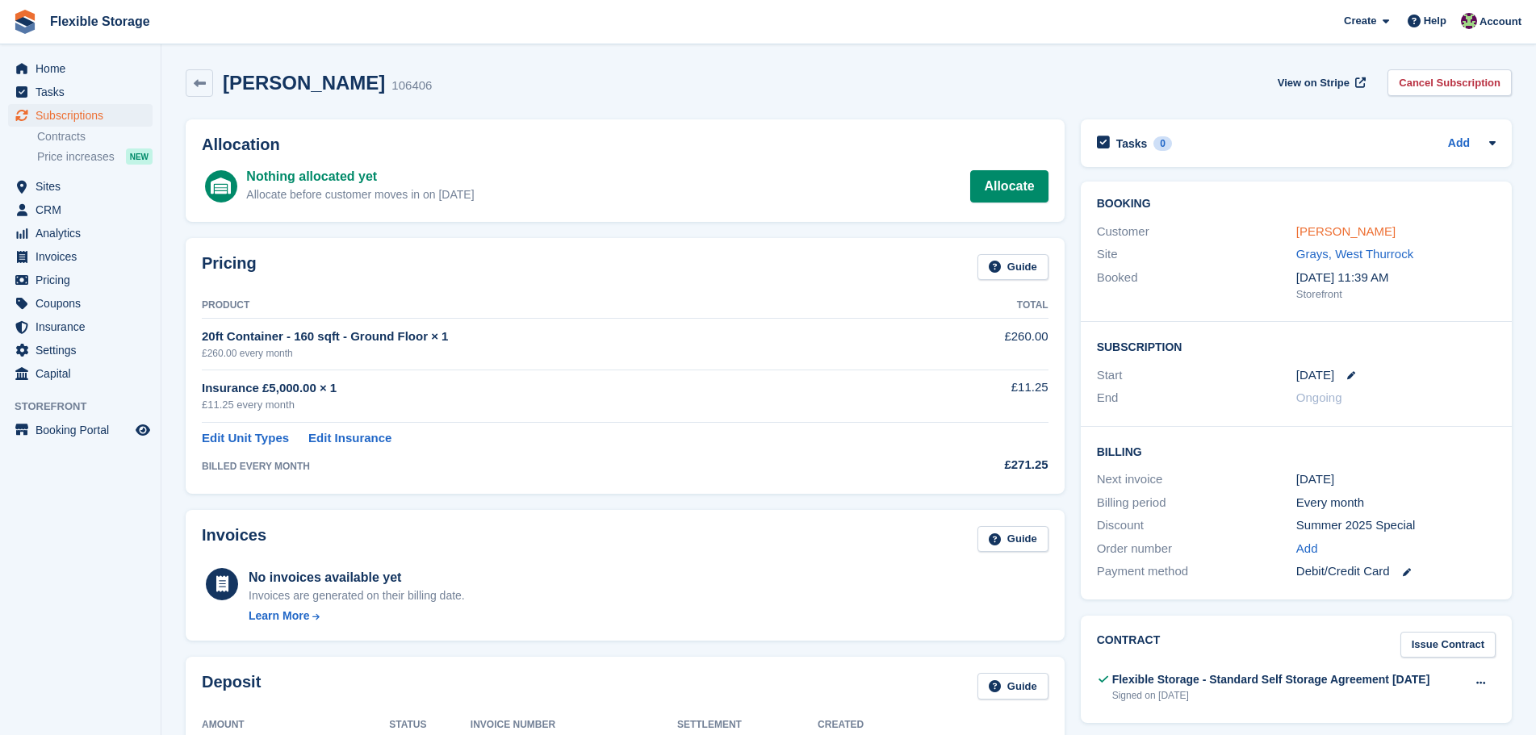
click at [1350, 236] on link "[PERSON_NAME]" at bounding box center [1345, 231] width 99 height 14
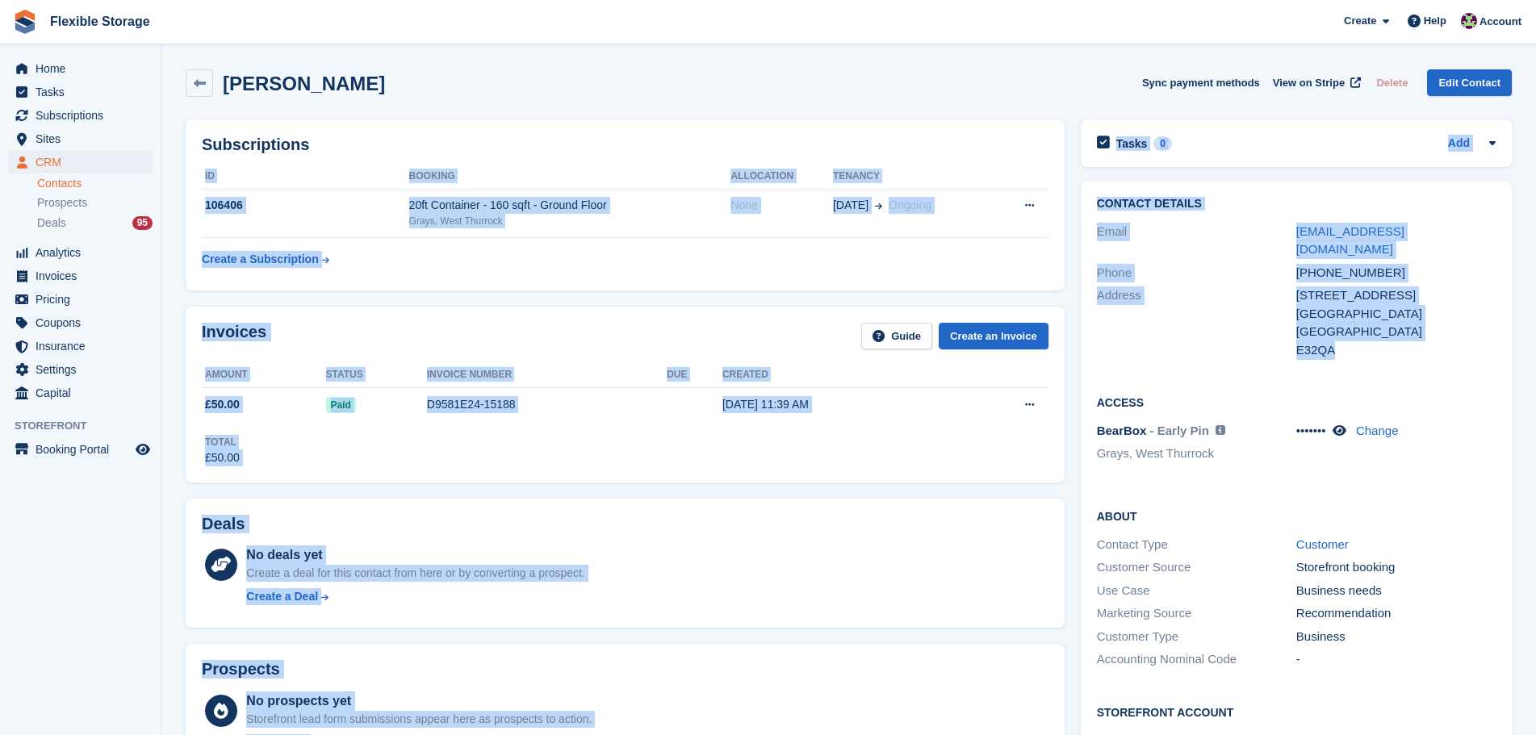
drag, startPoint x: 1395, startPoint y: 330, endPoint x: 978, endPoint y: 142, distance: 457.6
click at [978, 142] on div "Subscriptions ID Booking Allocation Tenancy 106406 20ft Container - 160 sqft - …" at bounding box center [849, 684] width 1342 height 1147
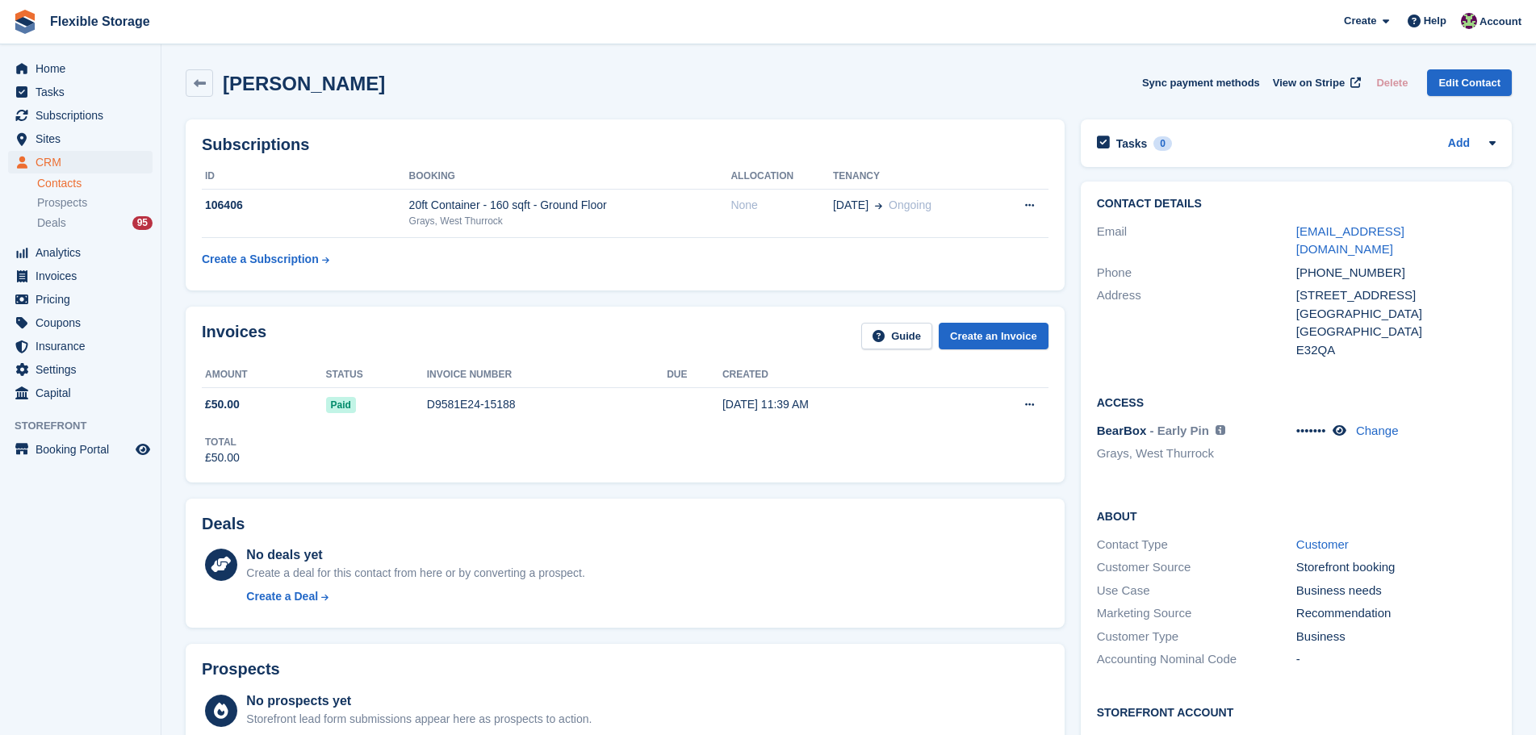
click at [1457, 394] on h2 "Access" at bounding box center [1296, 402] width 399 height 16
click at [1403, 323] on div "[GEOGRAPHIC_DATA]" at bounding box center [1395, 332] width 199 height 19
click at [1459, 147] on link "Add" at bounding box center [1459, 144] width 22 height 19
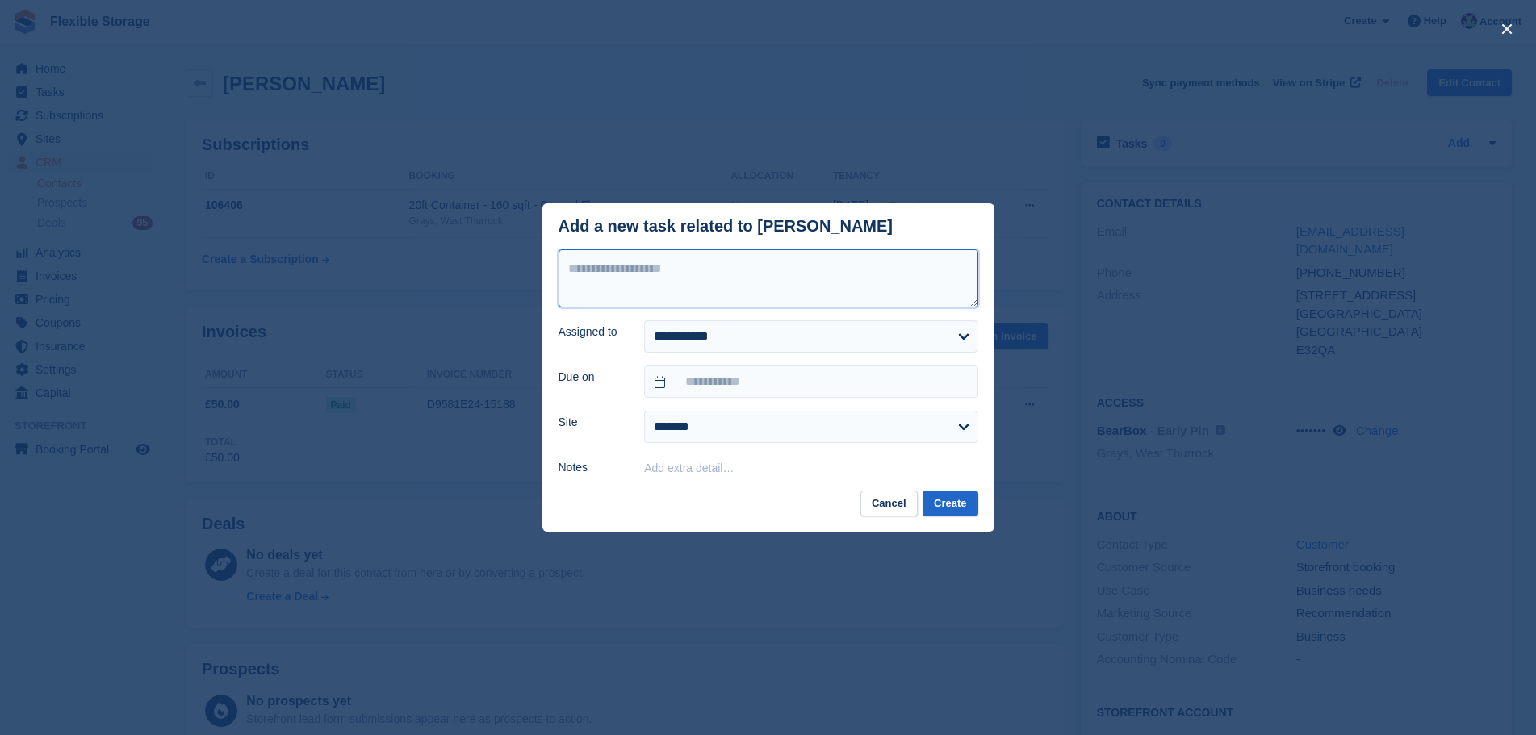
click at [749, 294] on textarea at bounding box center [768, 278] width 420 height 58
type textarea "*"
click at [862, 285] on textarea at bounding box center [768, 278] width 420 height 58
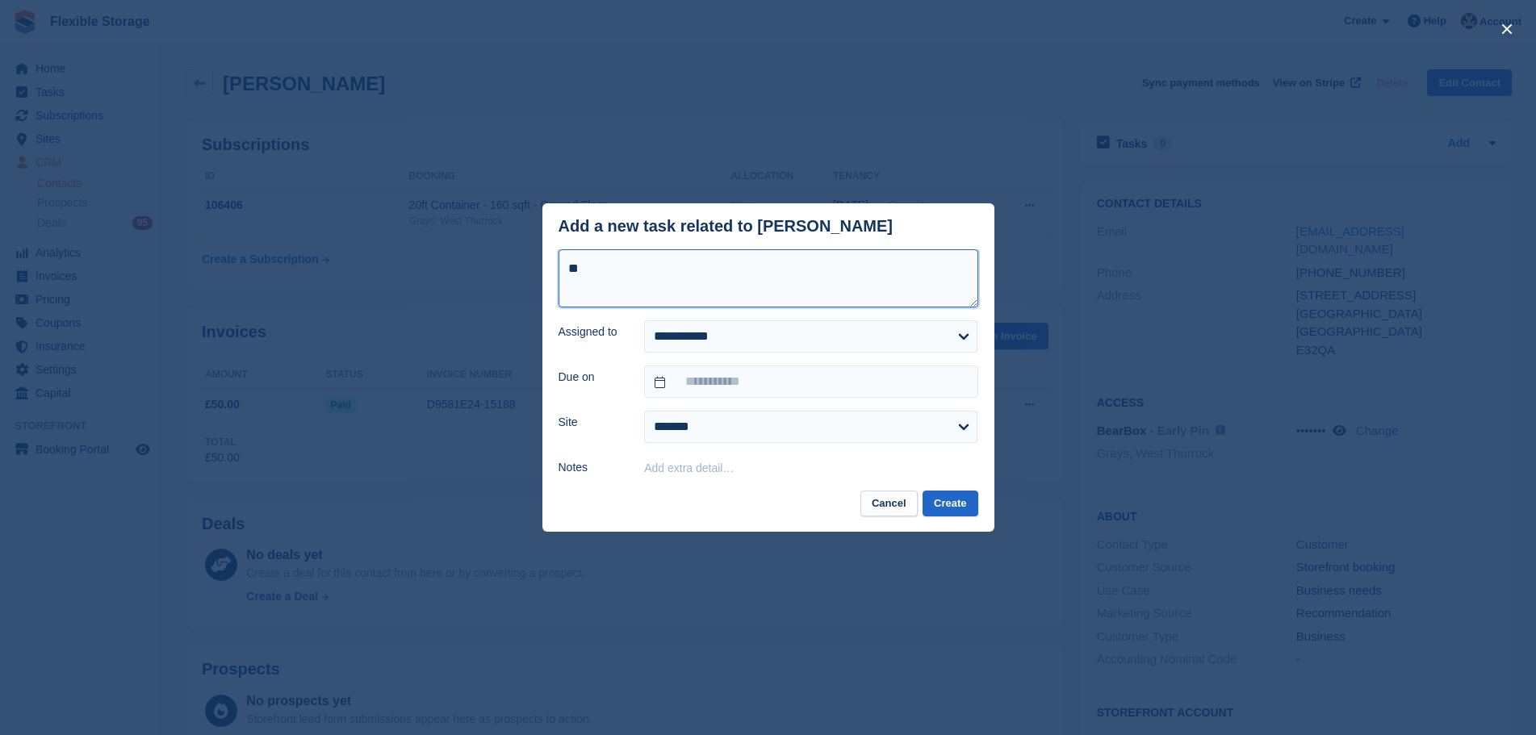
type textarea "*"
type textarea "**********"
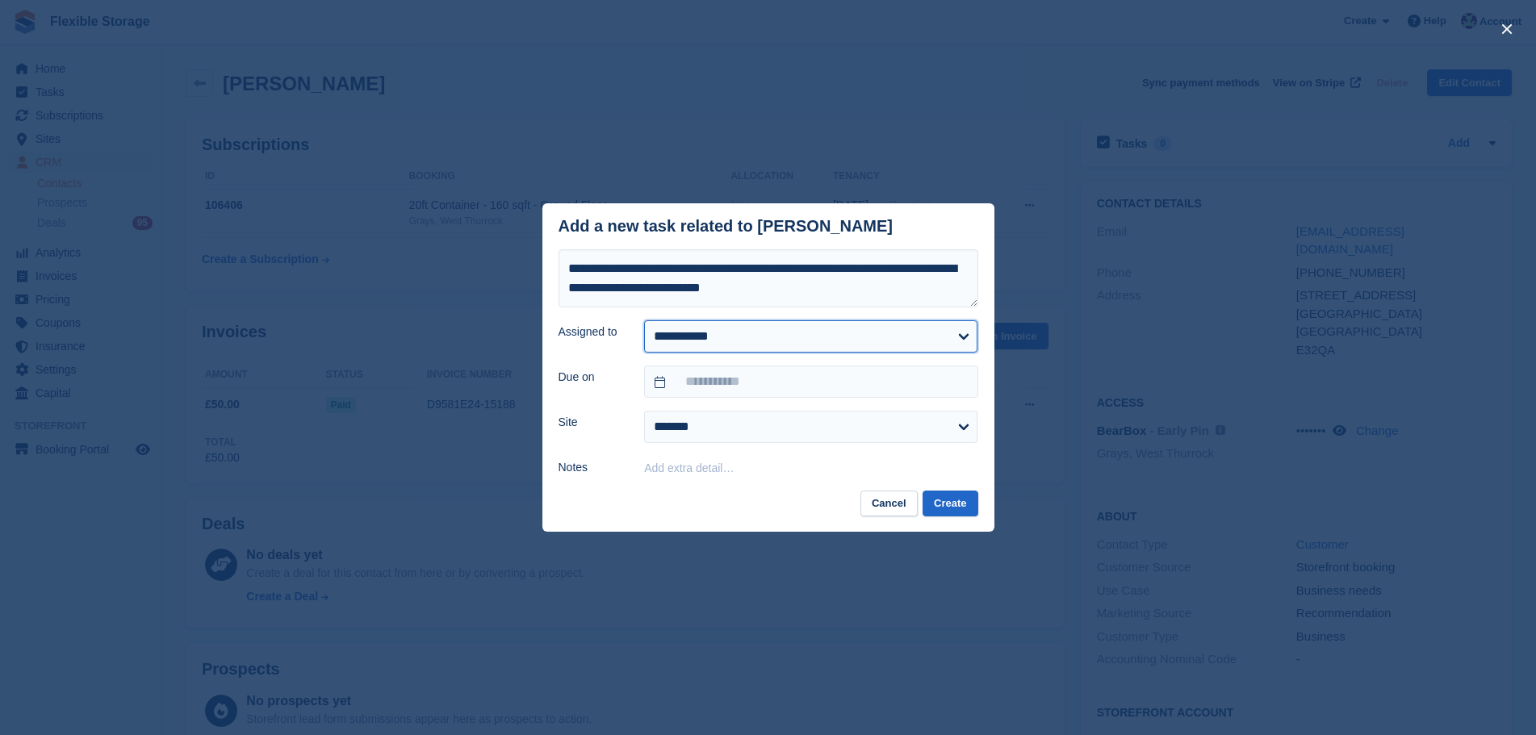
click at [791, 325] on select "**********" at bounding box center [810, 336] width 333 height 32
select select "***"
click at [644, 321] on select "**********" at bounding box center [810, 336] width 333 height 32
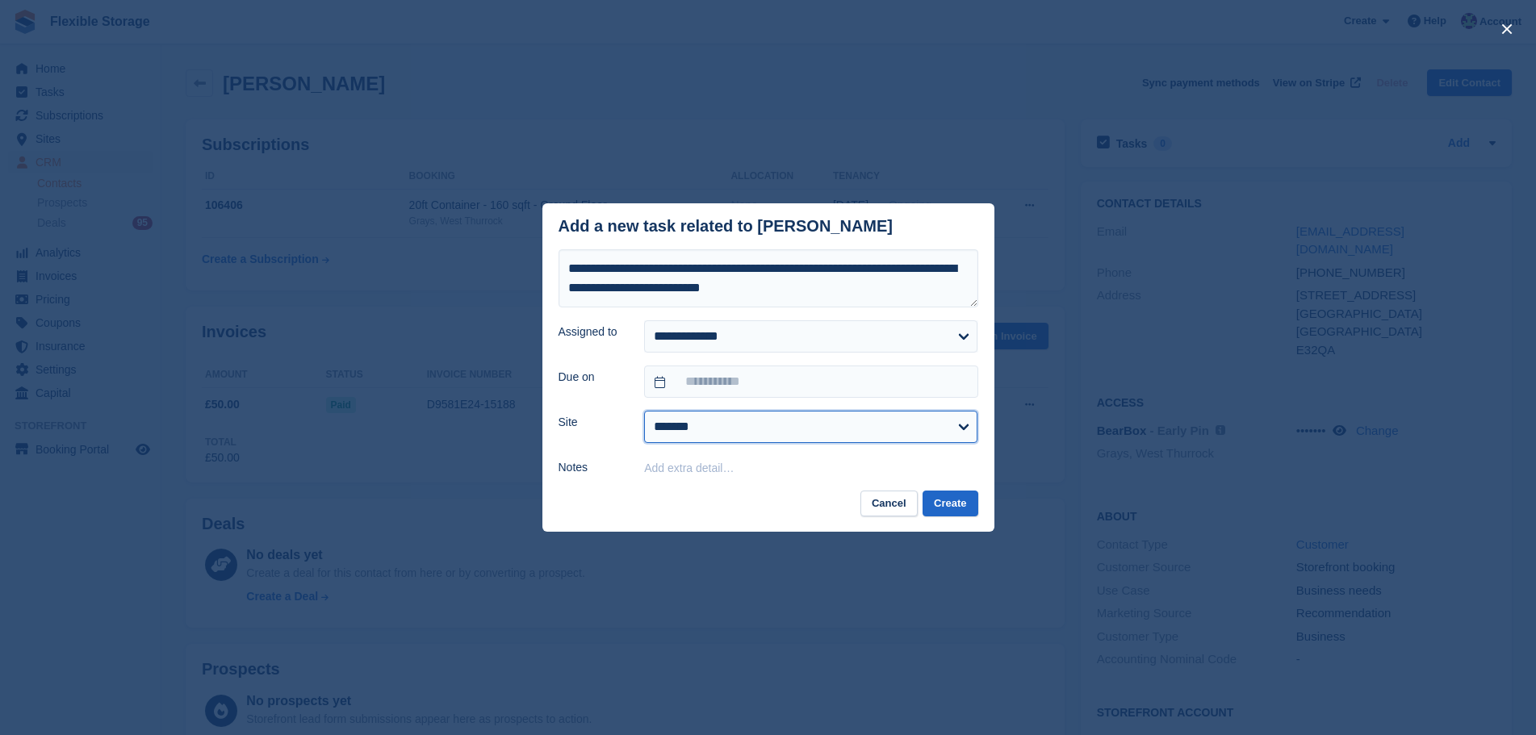
click at [754, 419] on select "**********" at bounding box center [810, 427] width 333 height 32
select select "***"
click at [644, 412] on select "**********" at bounding box center [810, 427] width 333 height 32
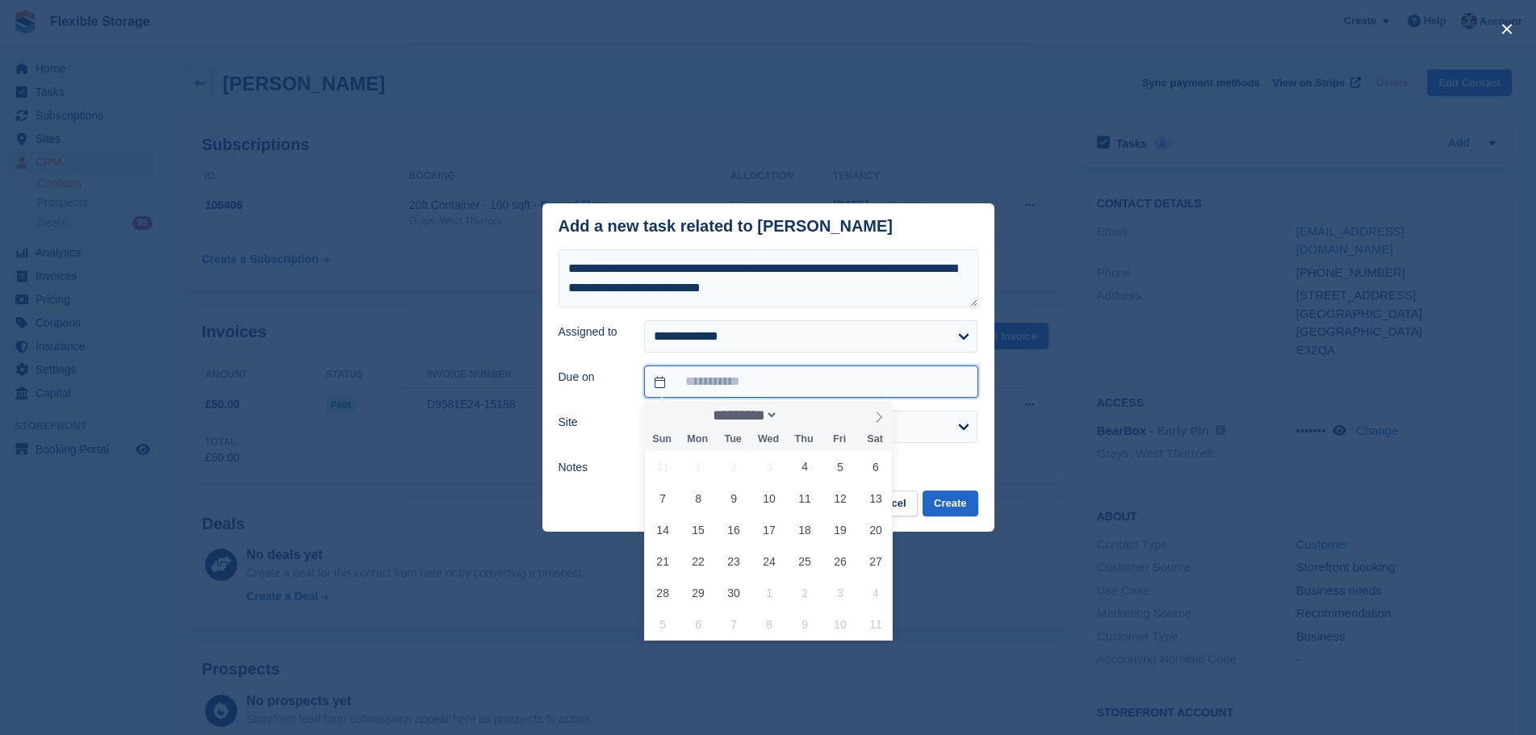
click at [873, 382] on input "text" at bounding box center [810, 382] width 333 height 32
click at [846, 564] on span "26" at bounding box center [840, 560] width 31 height 31
type input "**********"
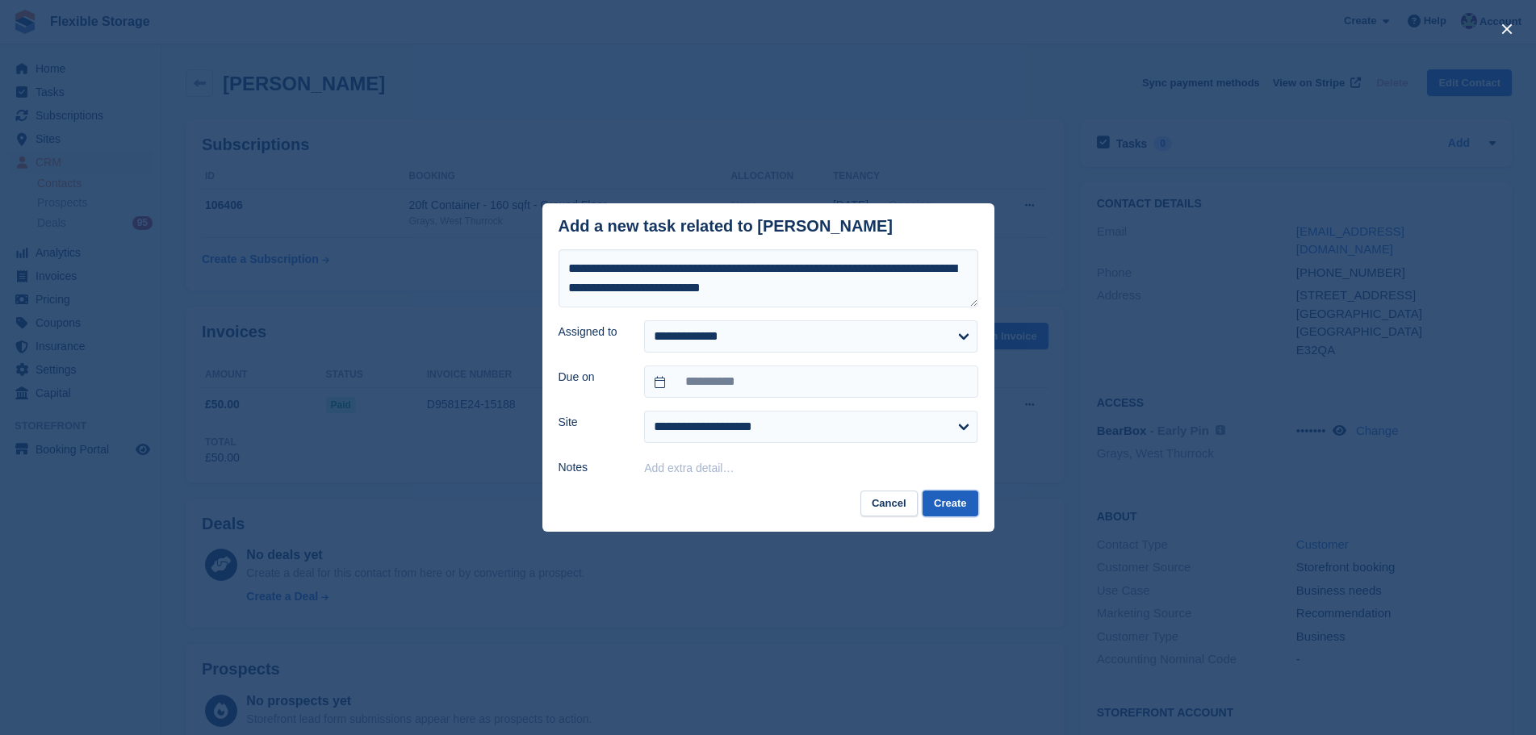
click at [949, 501] on button "Create" at bounding box center [949, 504] width 55 height 27
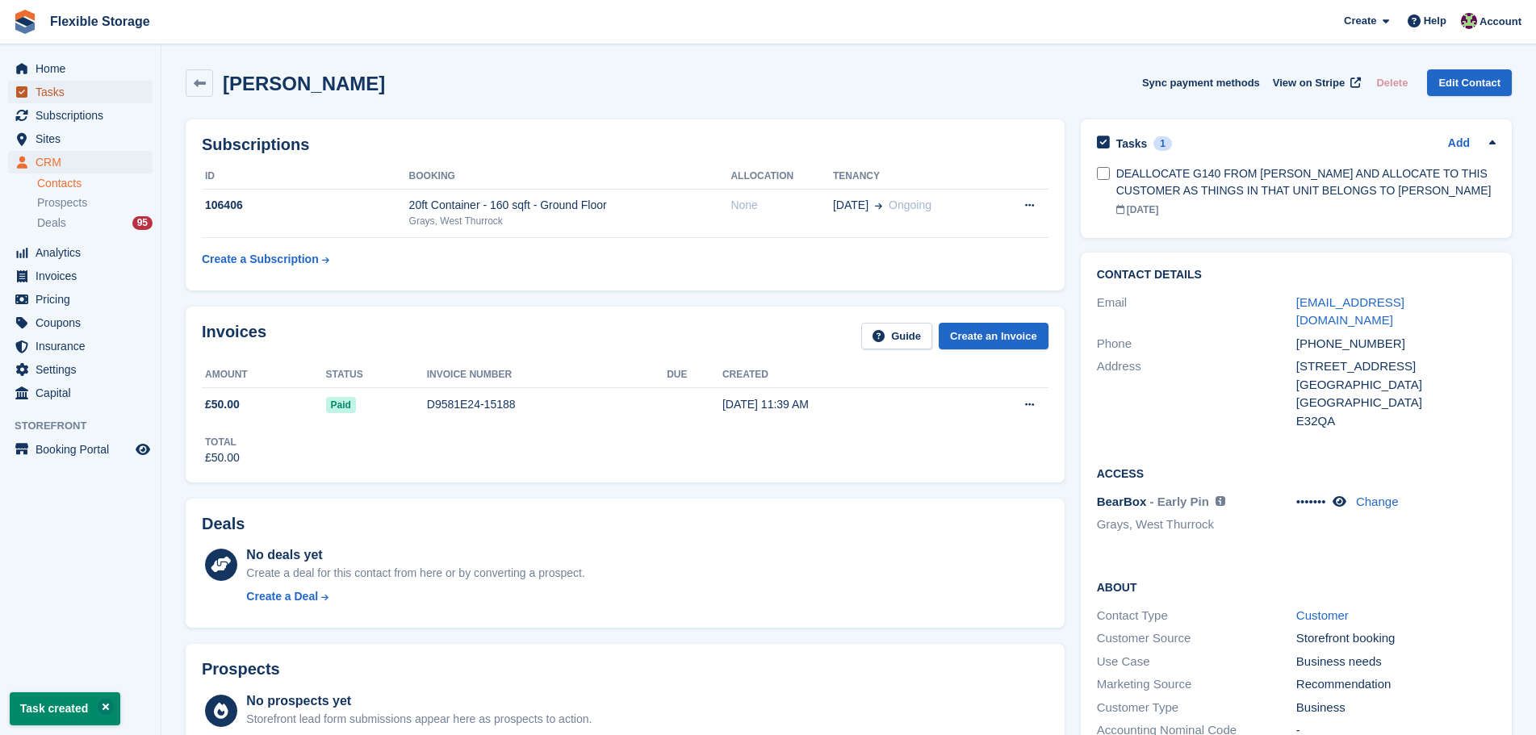
click at [70, 90] on span "Tasks" at bounding box center [84, 92] width 97 height 23
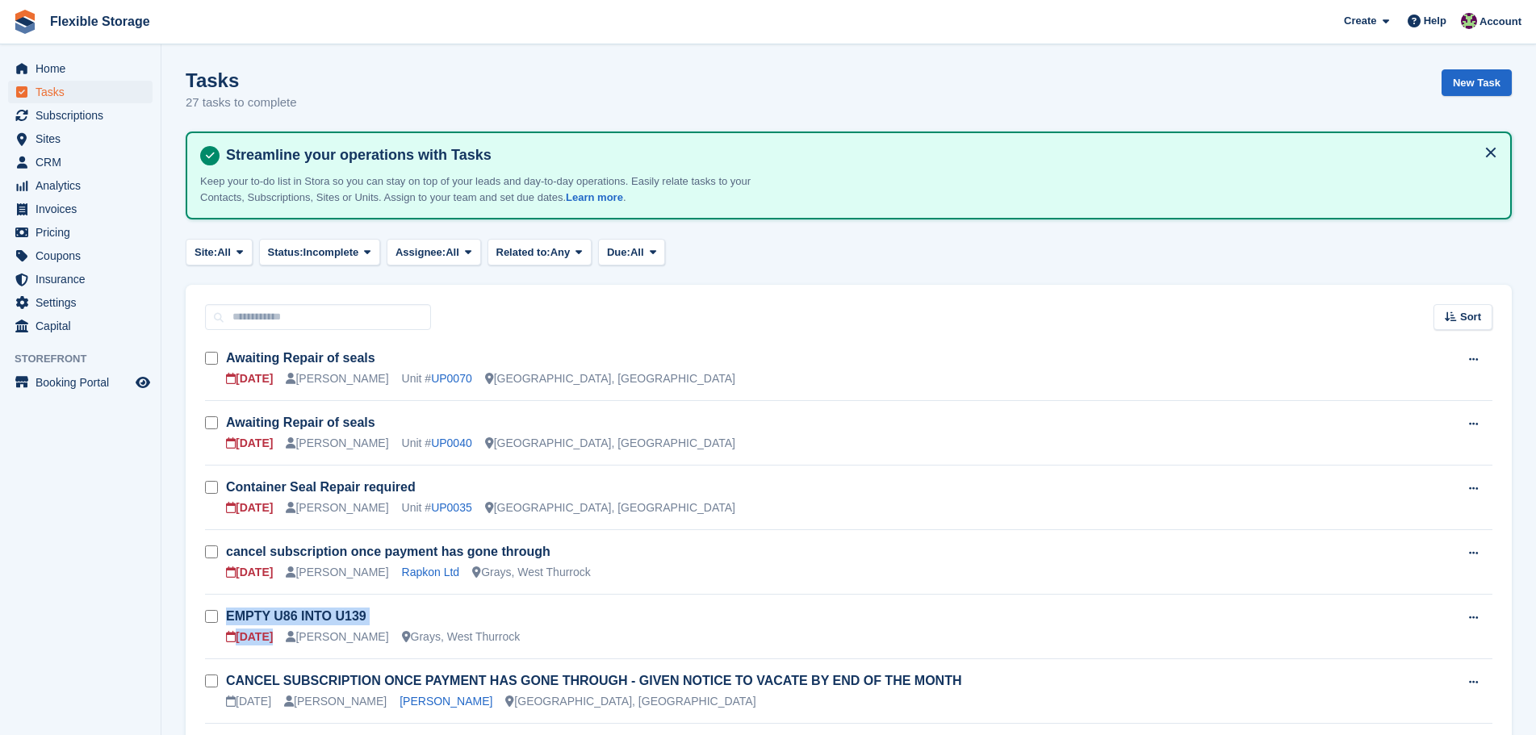
drag, startPoint x: 270, startPoint y: 641, endPoint x: 224, endPoint y: 638, distance: 45.3
click at [224, 638] on tr "EMPTY U86 INTO U139 [DATE] [PERSON_NAME], [GEOGRAPHIC_DATA] Edit task Delete ta…" at bounding box center [848, 627] width 1287 height 65
click at [252, 638] on div "[DATE]" at bounding box center [249, 637] width 47 height 17
drag, startPoint x: 695, startPoint y: 574, endPoint x: 229, endPoint y: 566, distance: 465.7
click at [232, 566] on div "[DATE] [PERSON_NAME] Rapkon Ltd Grays, [GEOGRAPHIC_DATA]" at bounding box center [835, 572] width 1218 height 17
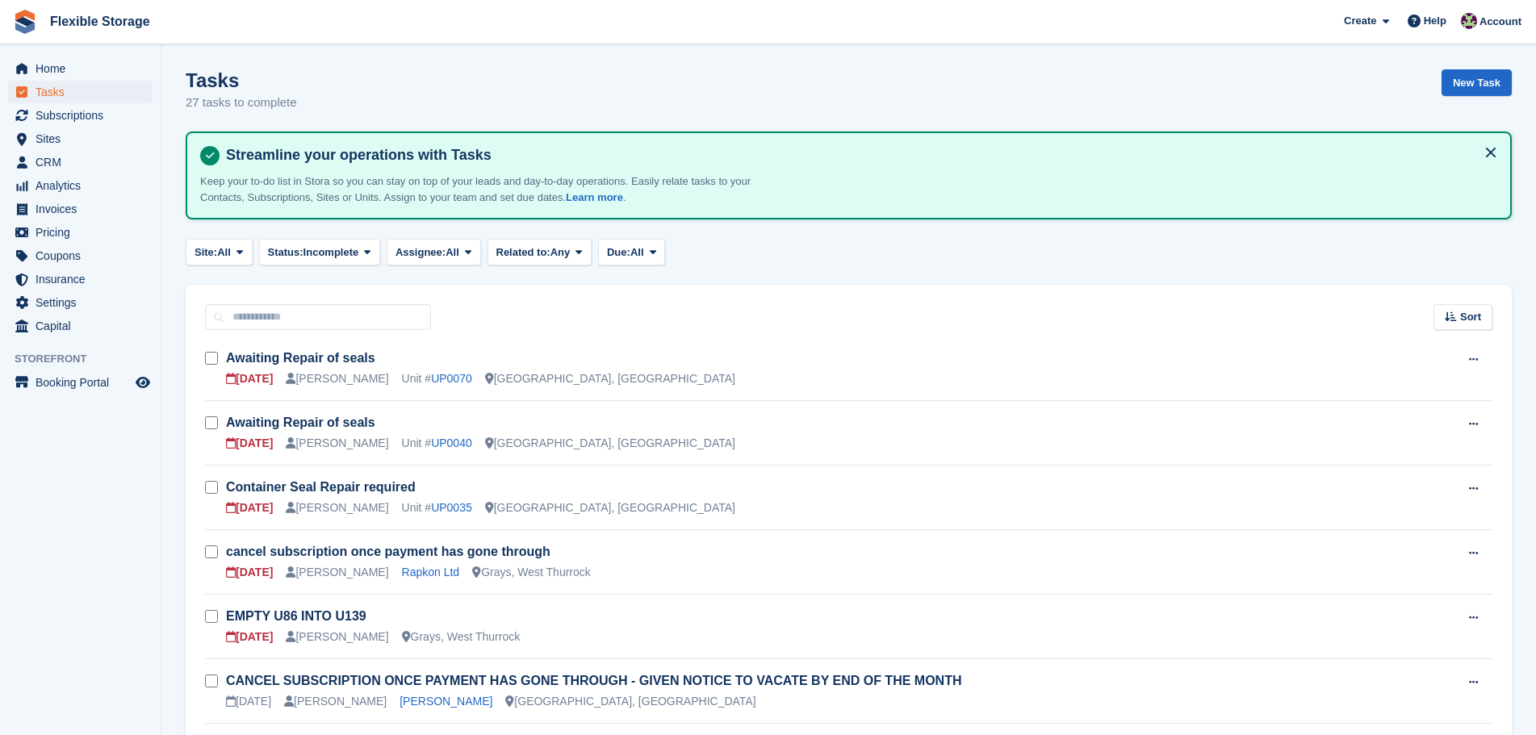
drag, startPoint x: 662, startPoint y: 570, endPoint x: 246, endPoint y: 558, distance: 415.8
click at [228, 558] on div "cancel subscription once payment has gone through [DATE] [PERSON_NAME] Rapkon L…" at bounding box center [835, 562] width 1218 height 38
click at [718, 586] on td "cancel subscription once payment has gone through [DATE] [PERSON_NAME] Rapkon L…" at bounding box center [835, 562] width 1218 height 65
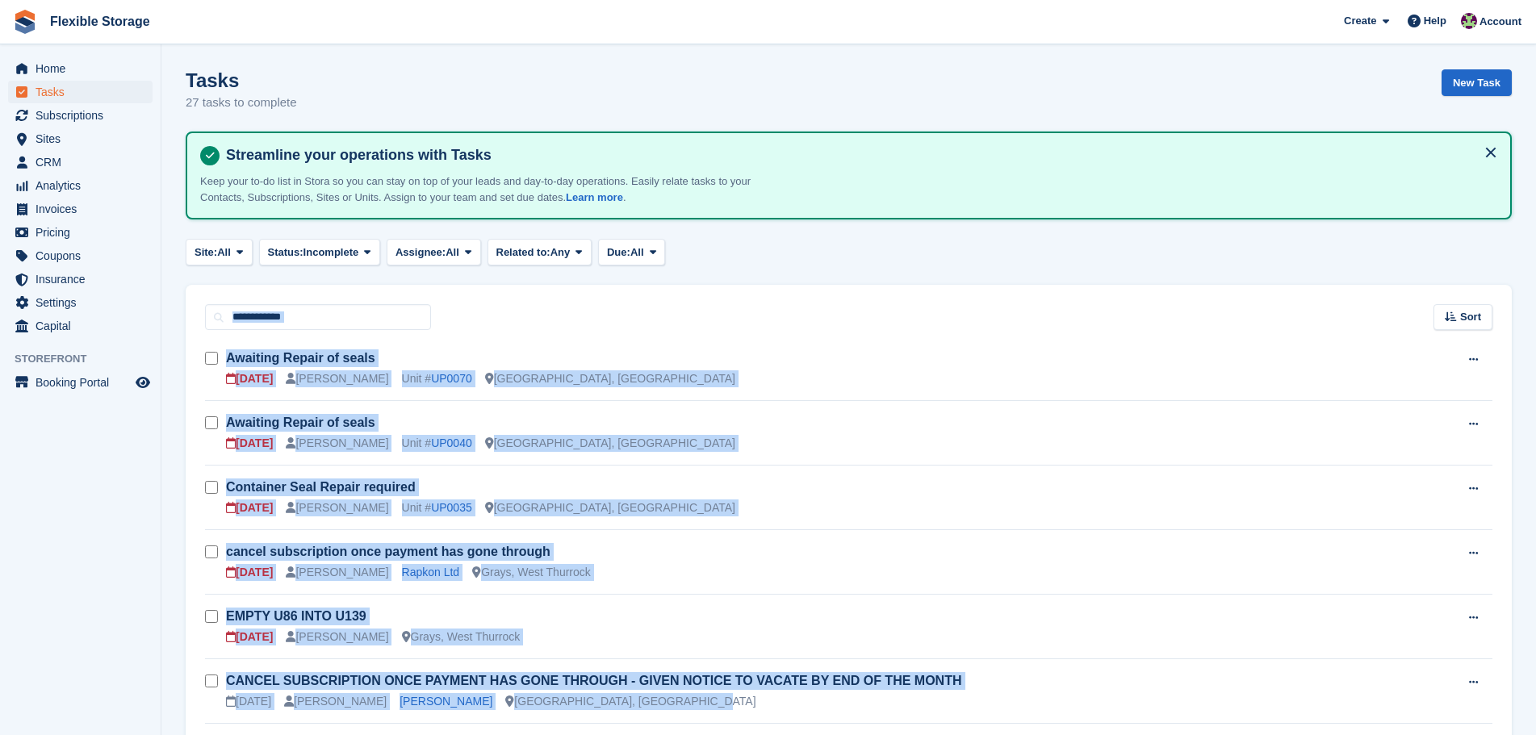
drag, startPoint x: 1192, startPoint y: 208, endPoint x: 1248, endPoint y: 361, distance: 162.6
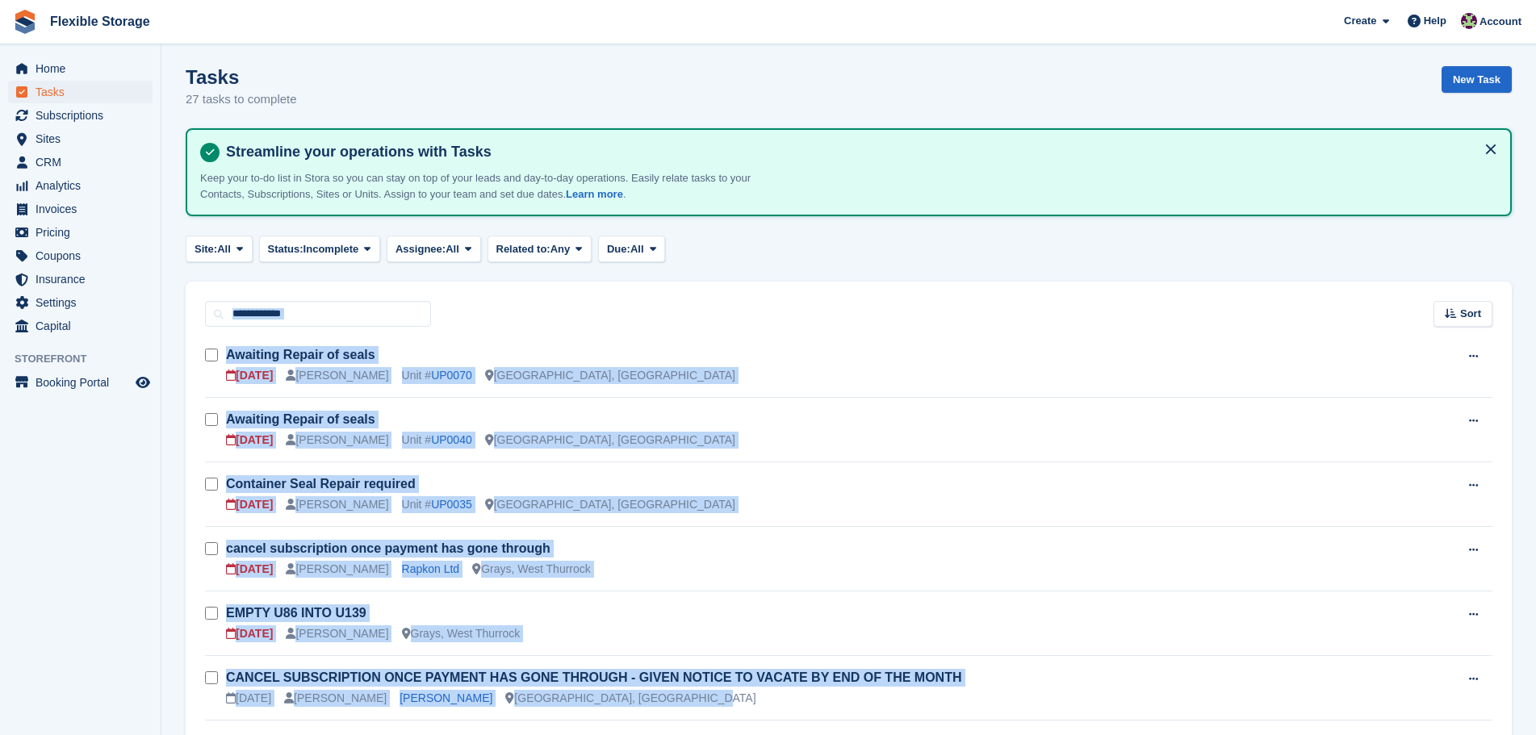
click at [1266, 305] on div "Sort Sort by Due on Created on Sooner Later" at bounding box center [849, 305] width 1326 height 46
